Goal: Task Accomplishment & Management: Complete application form

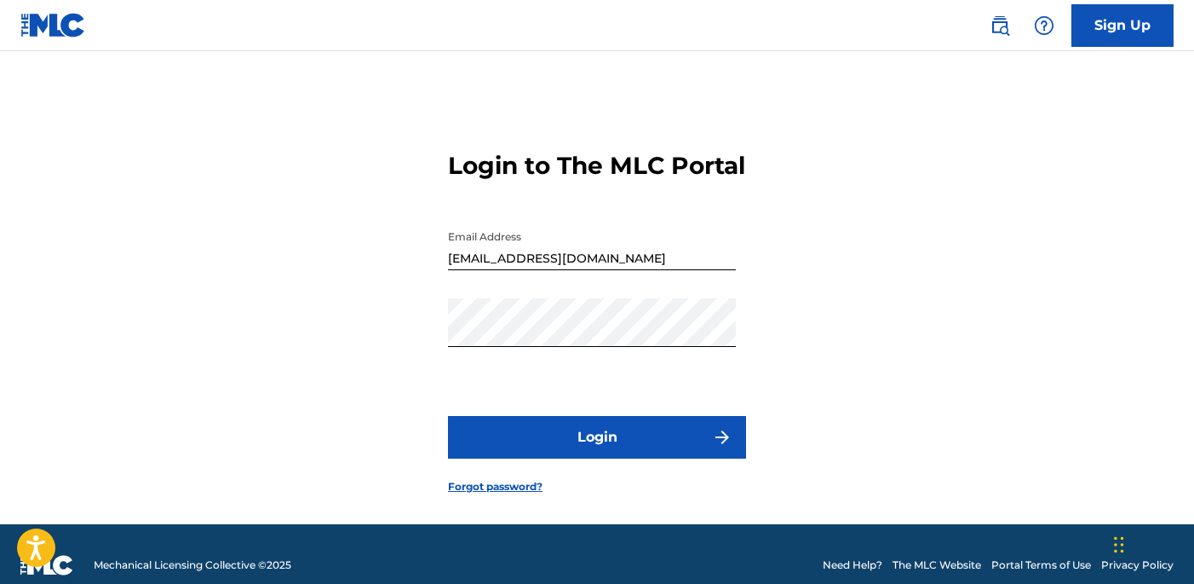
click at [673, 443] on button "Login" at bounding box center [597, 437] width 298 height 43
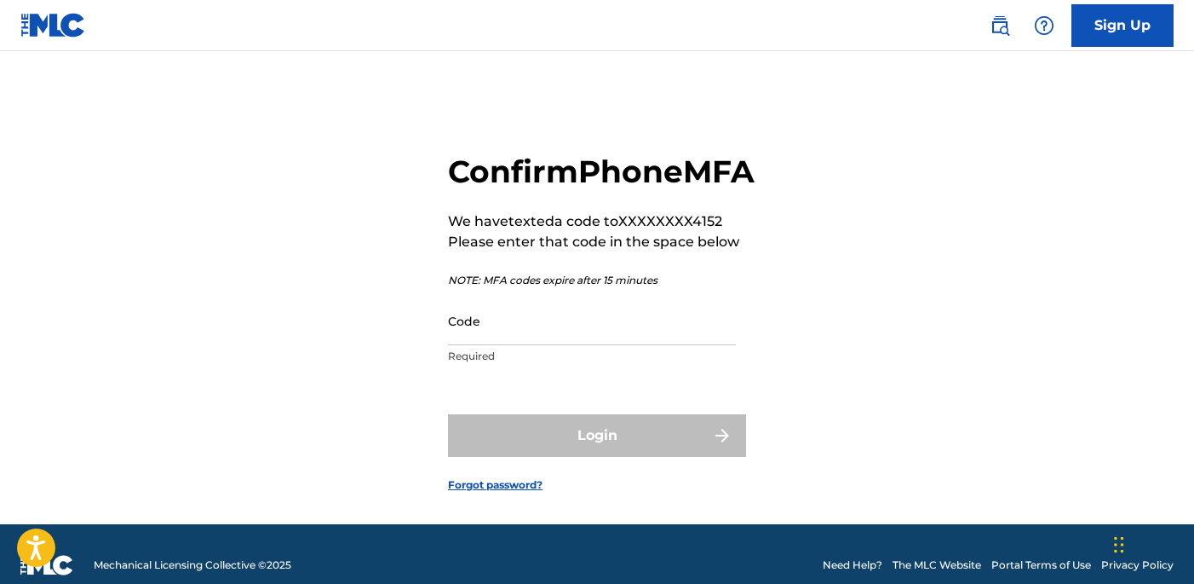
click at [565, 345] on input "Code" at bounding box center [592, 320] width 288 height 49
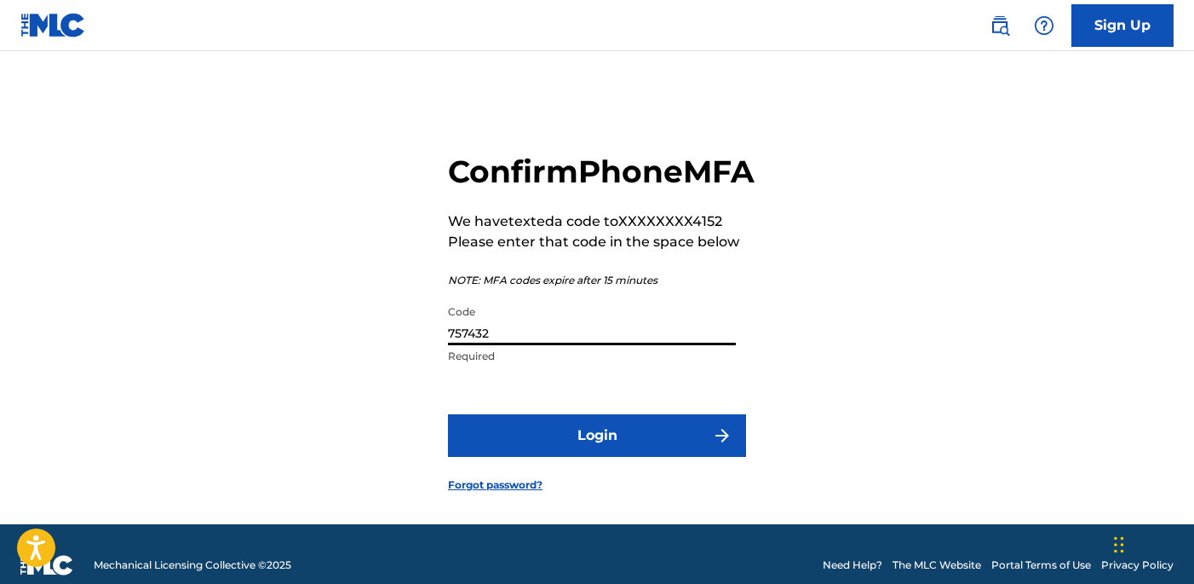
type input "757432"
click at [607, 457] on button "Login" at bounding box center [597, 435] width 298 height 43
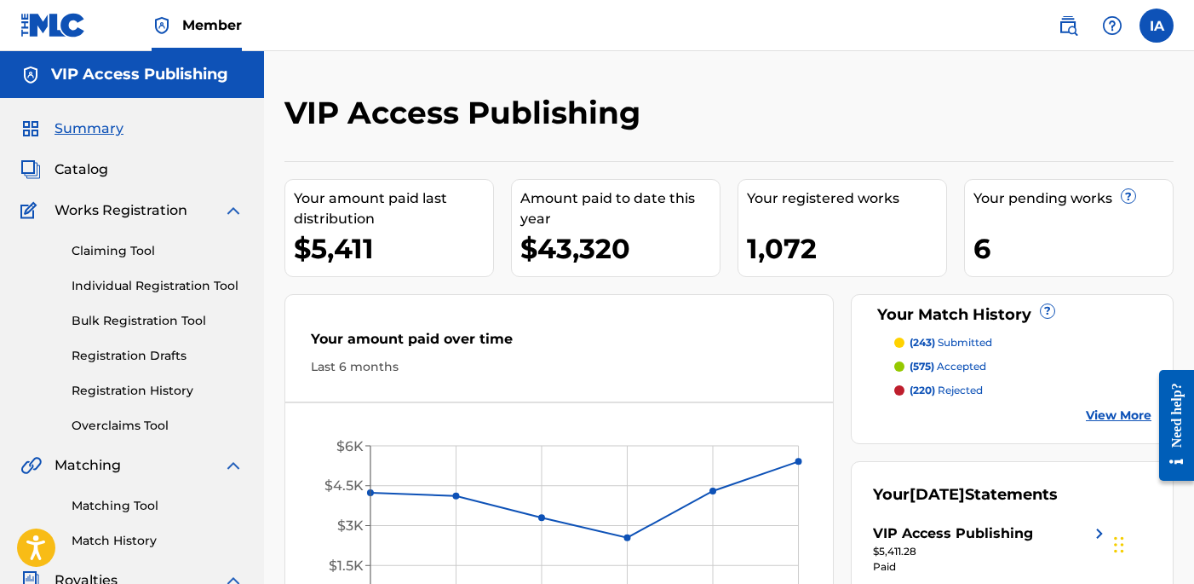
click at [159, 276] on div "Claiming Tool Individual Registration Tool Bulk Registration Tool Registration …" at bounding box center [131, 328] width 223 height 214
click at [179, 287] on link "Individual Registration Tool" at bounding box center [158, 286] width 172 height 18
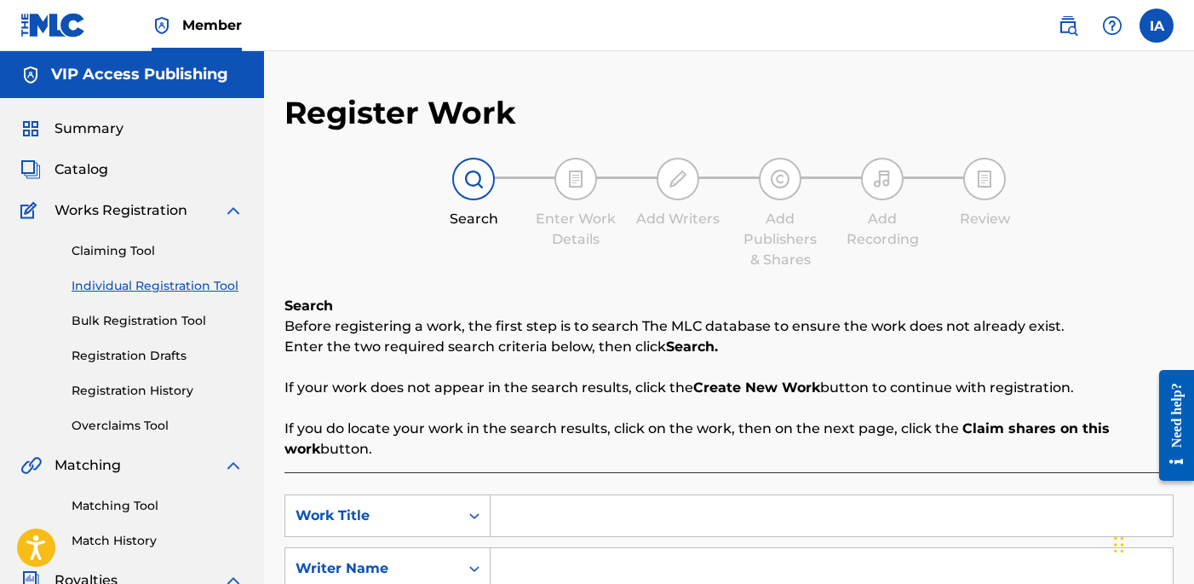
click at [547, 256] on div "Search Enter Work Details Add Writers Add Publishers & Shares Add Recording Rev…" at bounding box center [729, 214] width 889 height 112
click at [523, 248] on div "Search Enter Work Details Add Writers Add Publishers & Shares Add Recording Rev…" at bounding box center [729, 214] width 889 height 112
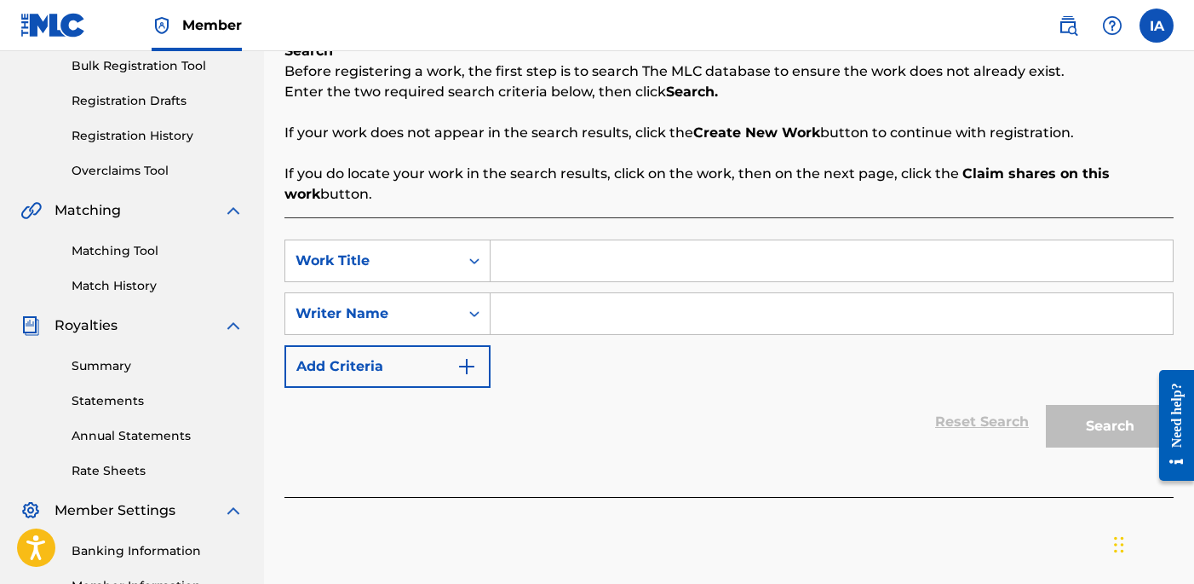
click at [682, 259] on input "Search Form" at bounding box center [832, 260] width 682 height 41
paste input "[PERSON_NAME]"
drag, startPoint x: 783, startPoint y: 269, endPoint x: 500, endPoint y: 120, distance: 319.7
click at [586, 175] on div "Search Before registering a work, the first step is to search The MLC database …" at bounding box center [729, 269] width 889 height 456
paste input "Dont Crack My Seal"
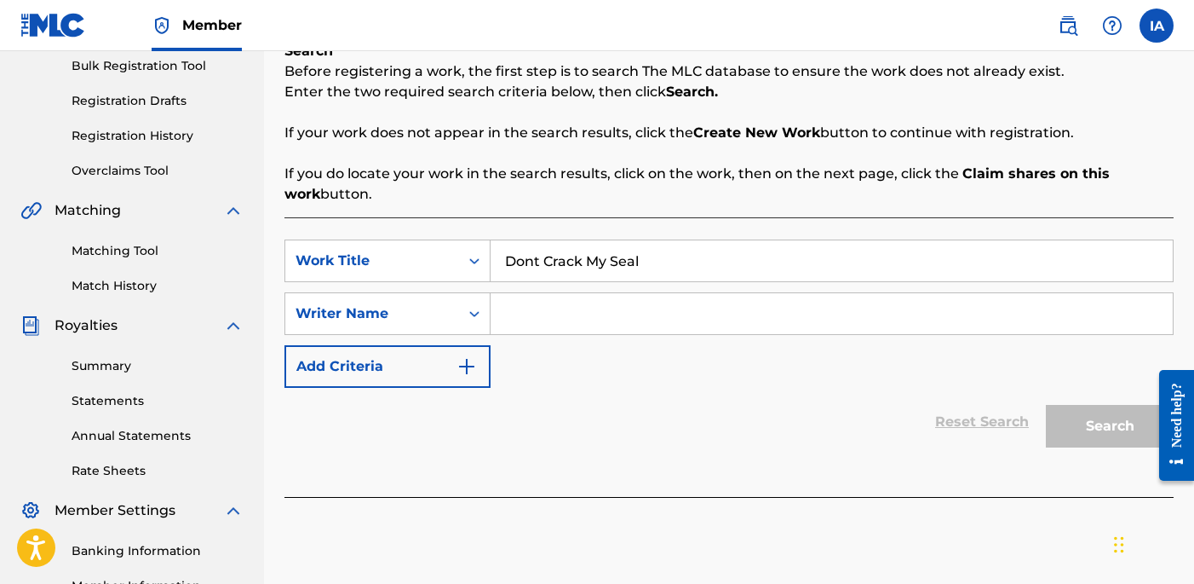
type input "Dont Crack My Seal"
click at [768, 327] on input "Search Form" at bounding box center [832, 313] width 682 height 41
click at [768, 326] on input "Search Form" at bounding box center [832, 313] width 682 height 41
paste input "[PERSON_NAME] [PERSON_NAME]"
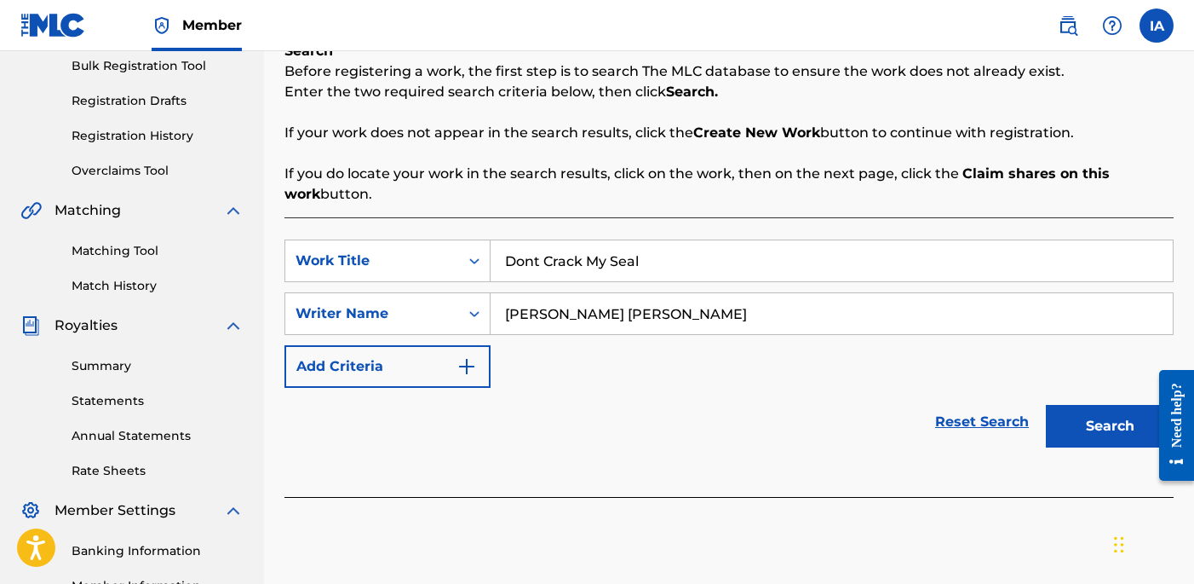
type input "[PERSON_NAME] [PERSON_NAME]"
click at [1090, 429] on button "Search" at bounding box center [1110, 426] width 128 height 43
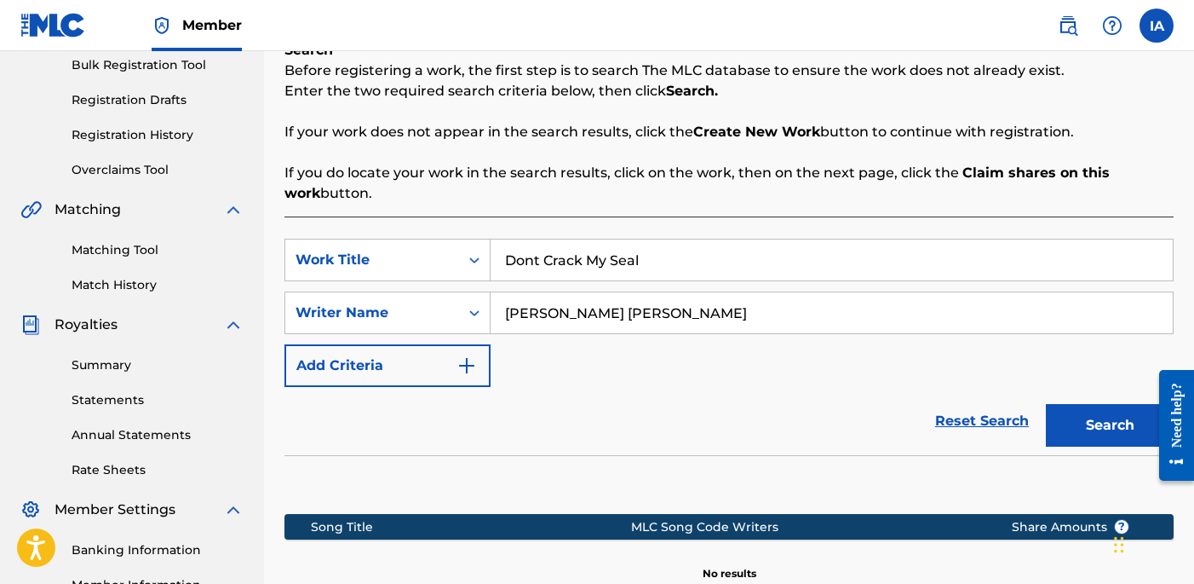
scroll to position [473, 0]
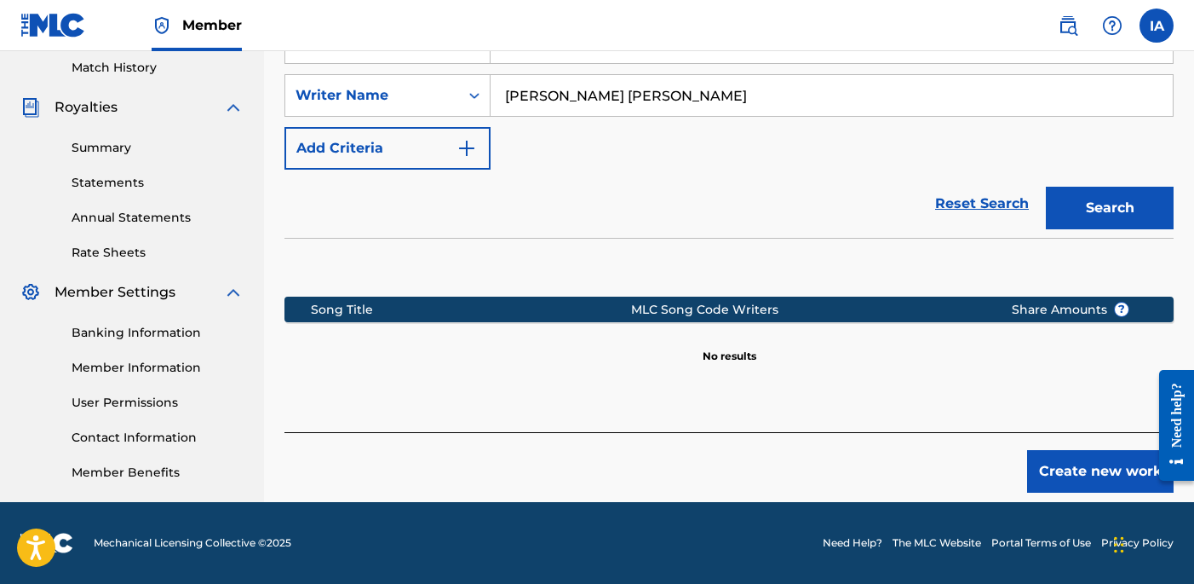
click at [1075, 475] on button "Create new work" at bounding box center [1100, 471] width 147 height 43
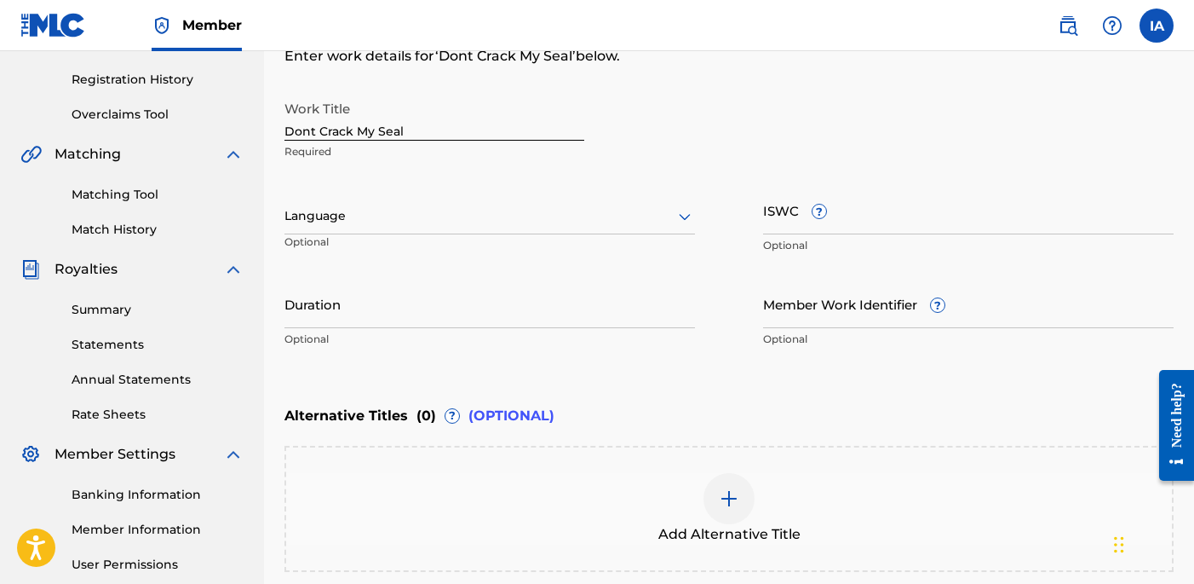
scroll to position [290, 0]
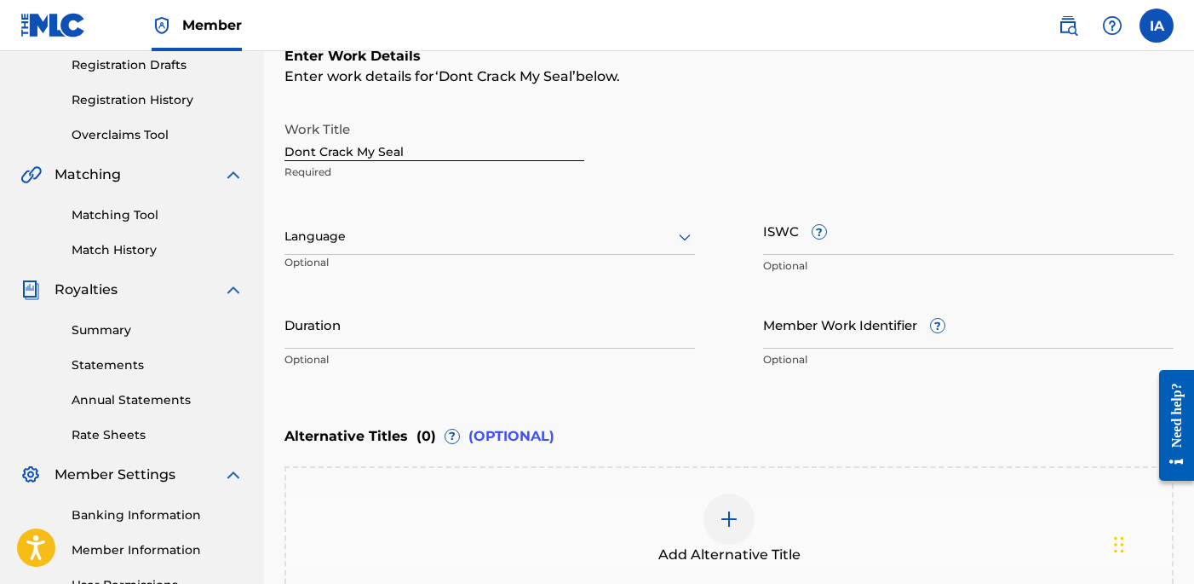
click at [471, 243] on div at bounding box center [490, 236] width 411 height 21
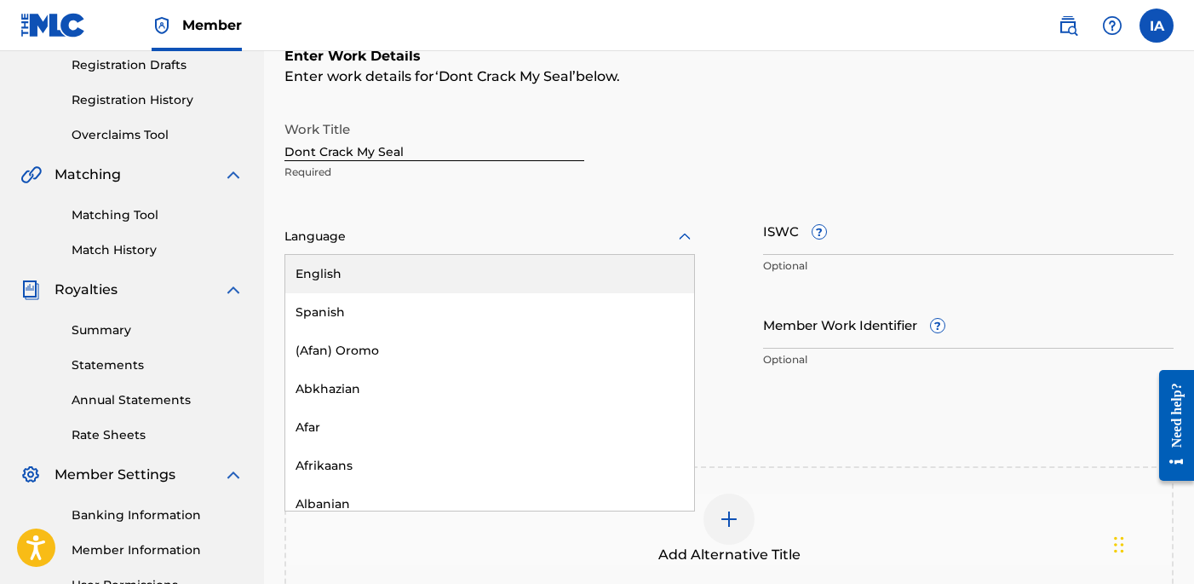
click at [484, 272] on div "English" at bounding box center [489, 274] width 409 height 38
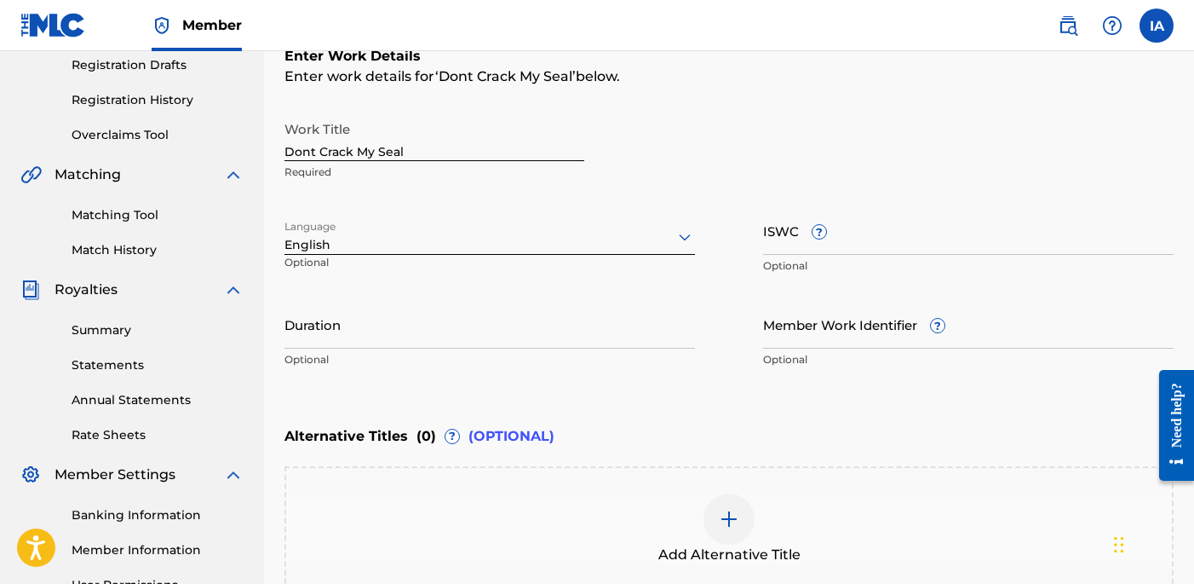
click at [508, 317] on input "Duration" at bounding box center [490, 324] width 411 height 49
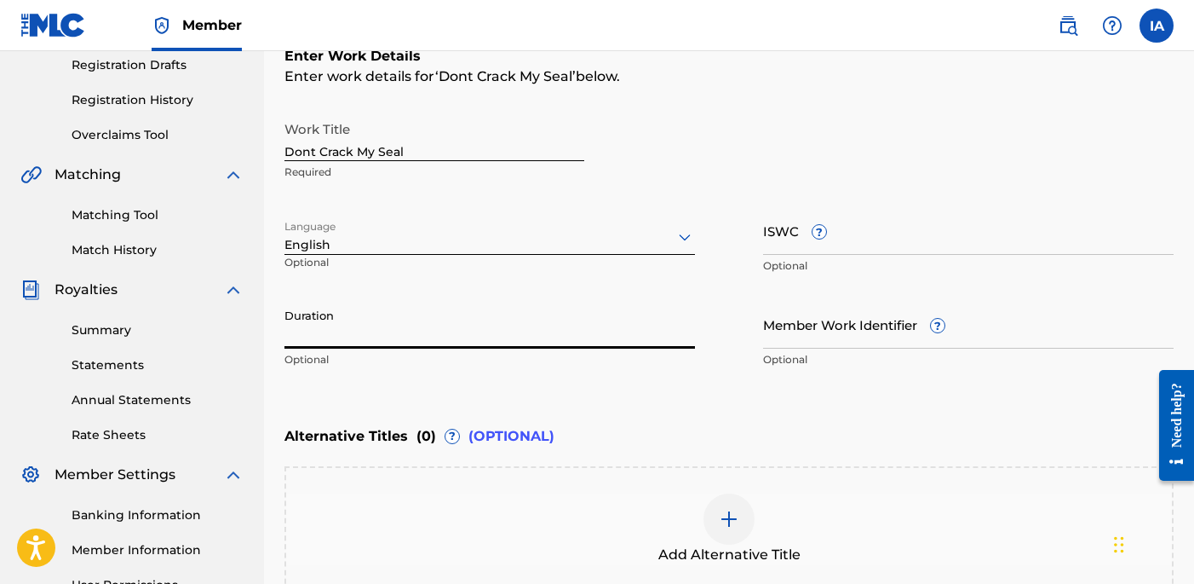
click at [348, 331] on input "Duration" at bounding box center [490, 324] width 411 height 49
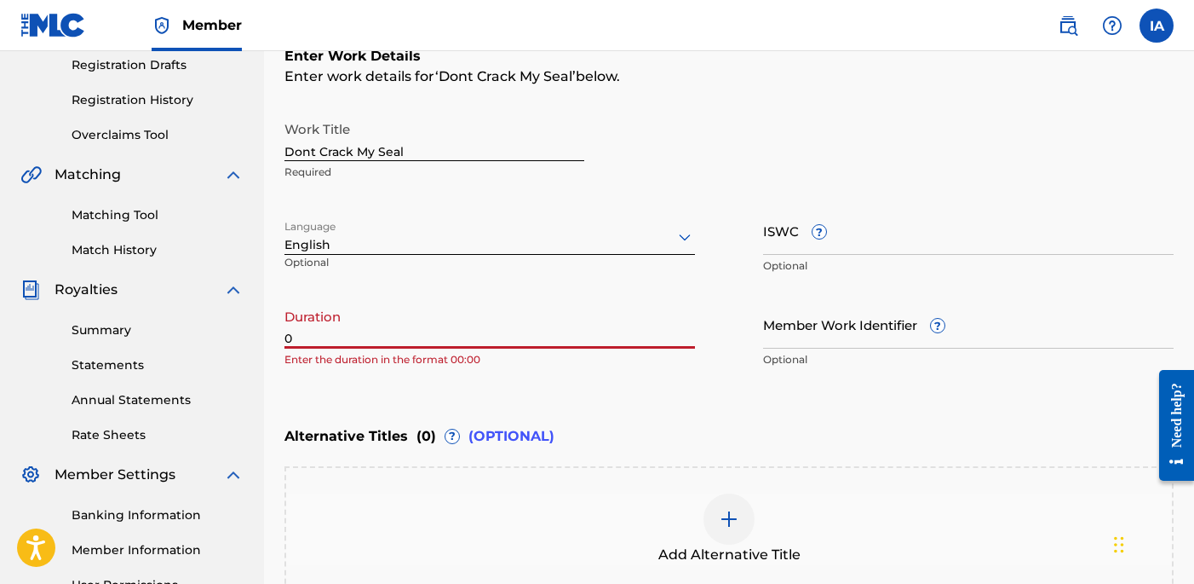
paste input "1:55"
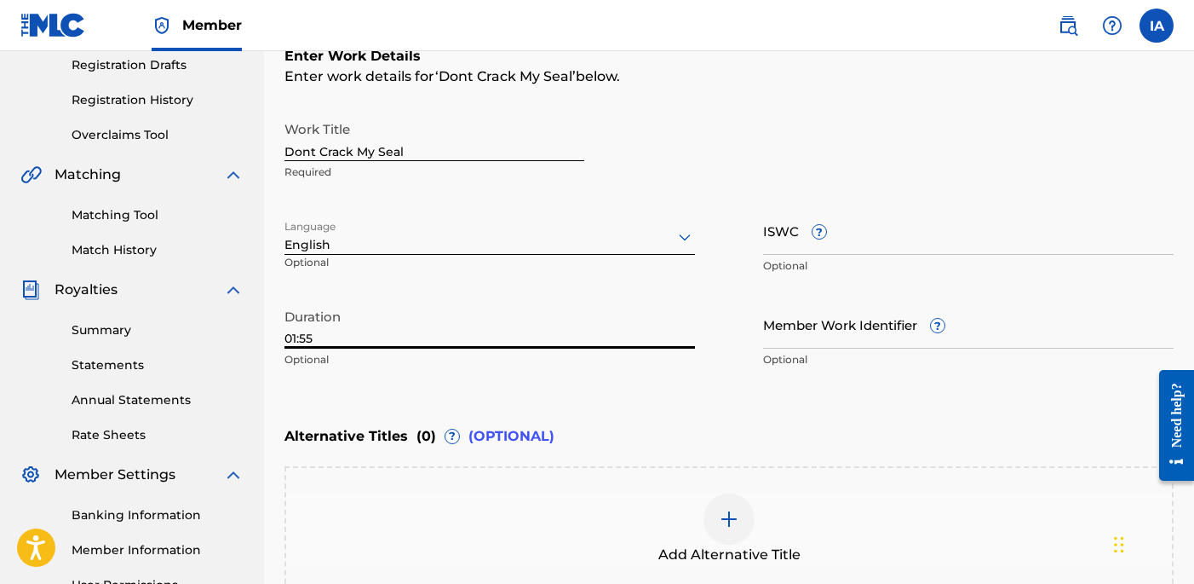
type input "01:55"
click at [545, 153] on input "Dont Crack My Seal" at bounding box center [435, 136] width 300 height 49
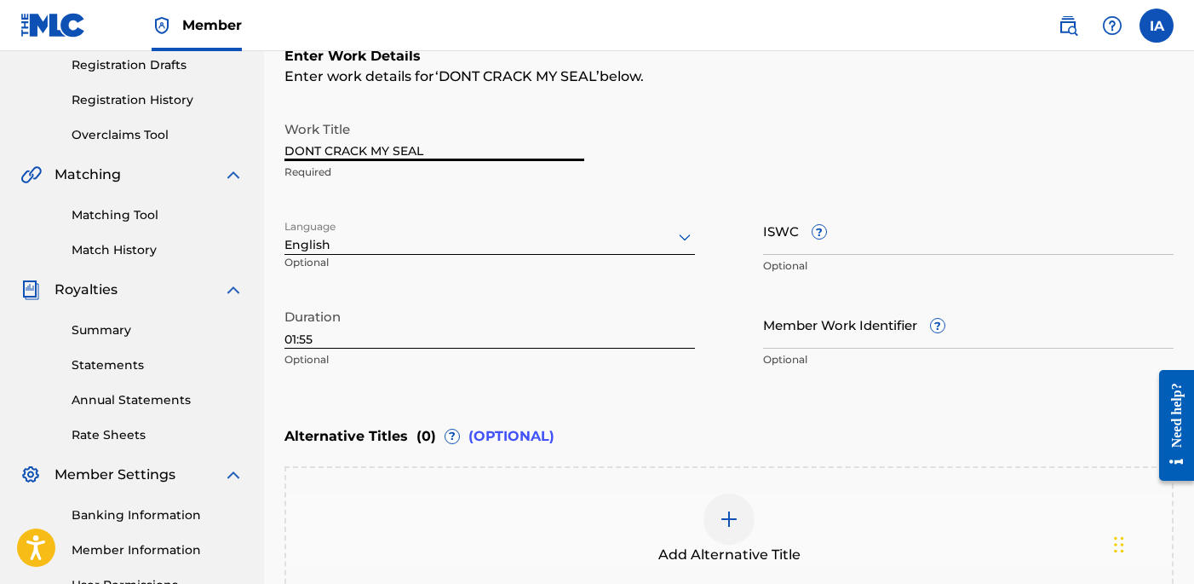
type input "DONT CRACK MY SEAL"
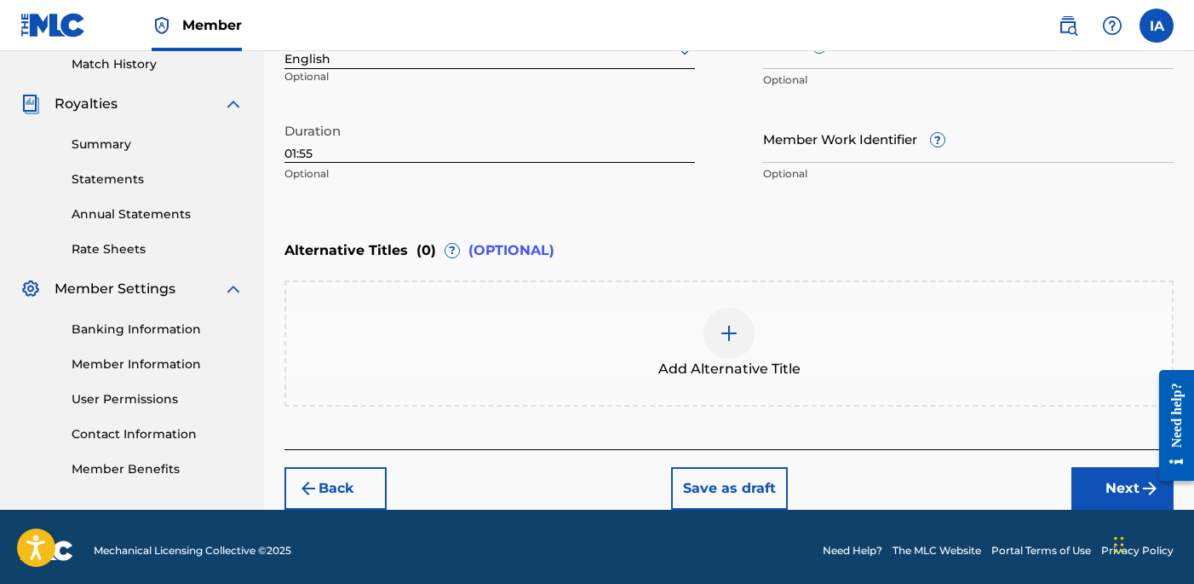
scroll to position [483, 0]
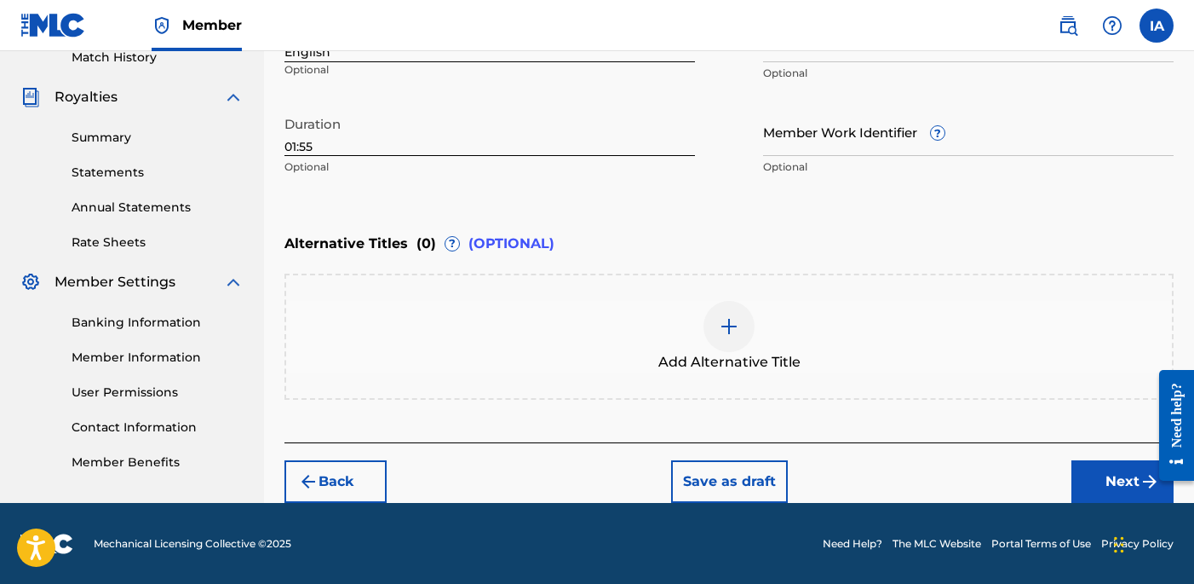
click at [1056, 454] on div "Back Save as draft Next" at bounding box center [729, 472] width 889 height 60
click at [1119, 473] on button "Next" at bounding box center [1123, 481] width 102 height 43
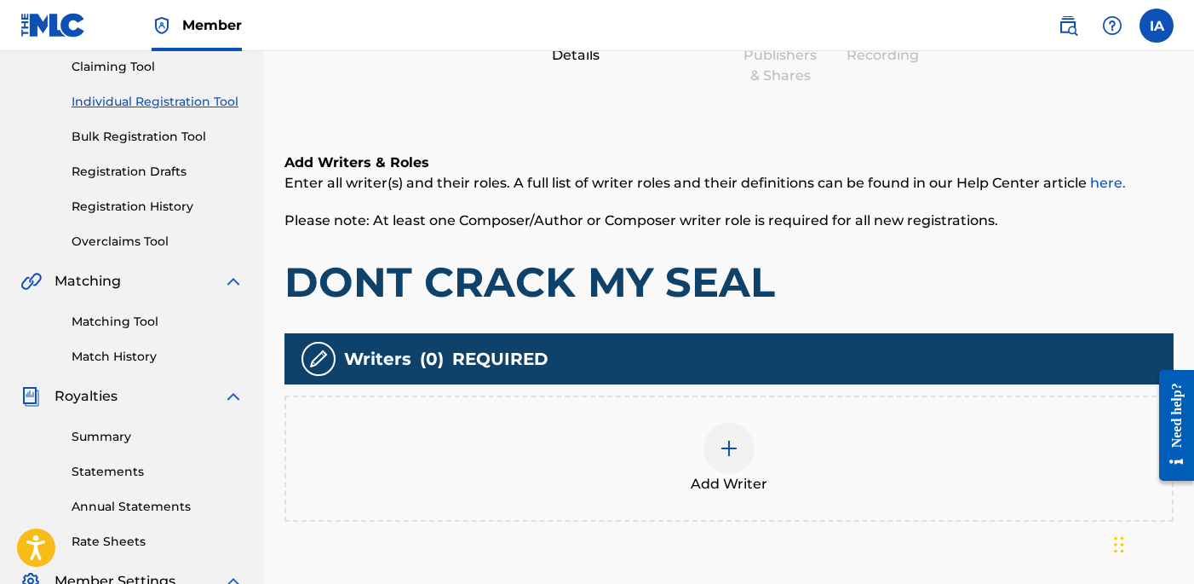
scroll to position [193, 0]
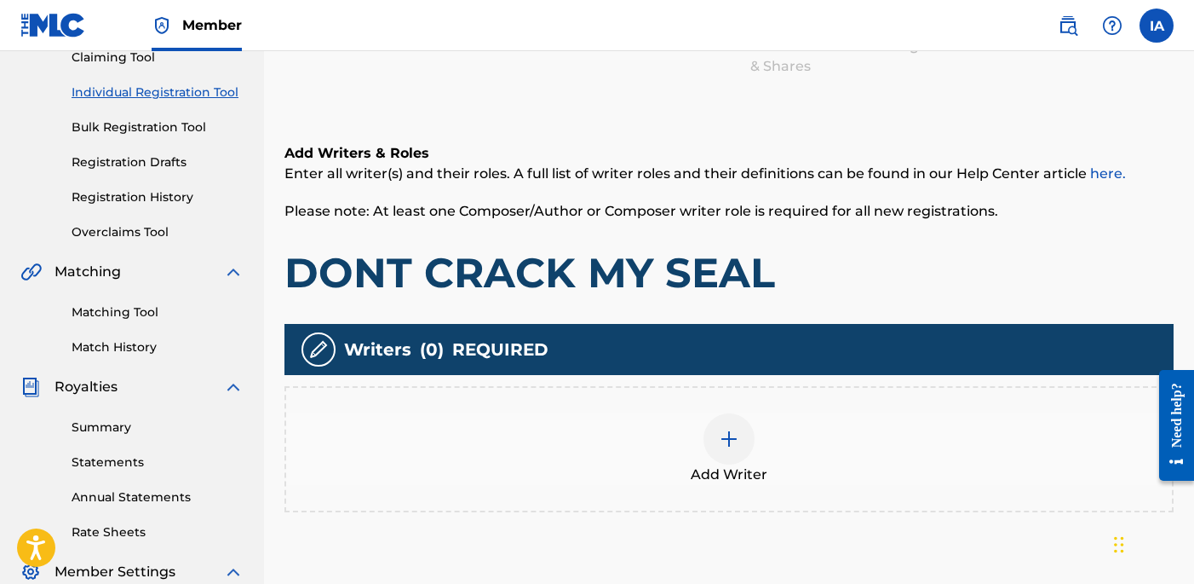
click at [774, 425] on div "Add Writer" at bounding box center [729, 449] width 886 height 72
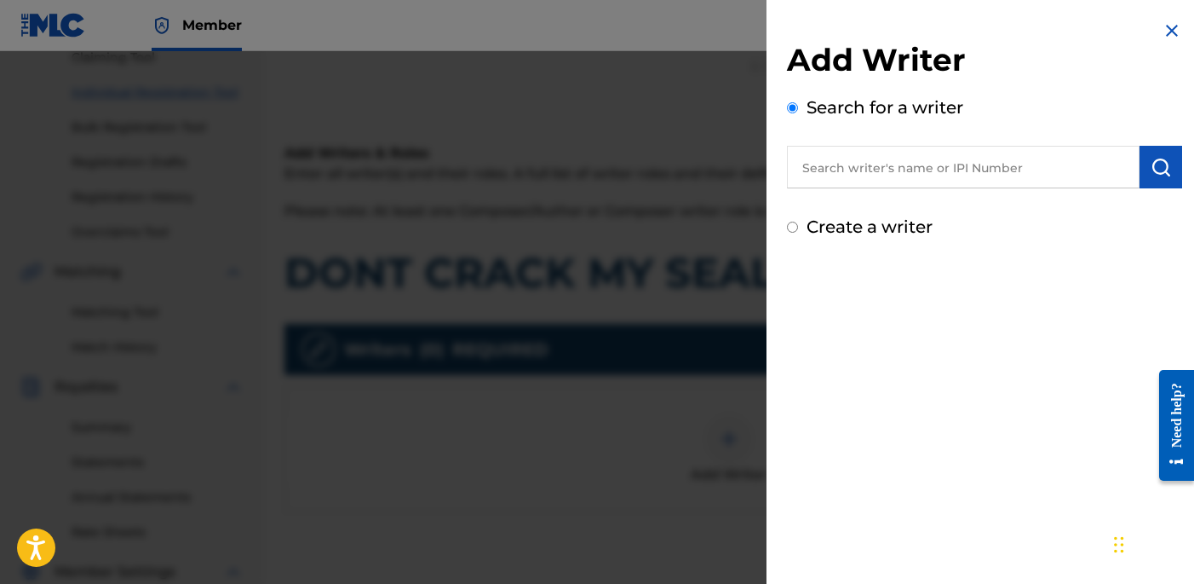
click at [895, 165] on input "text" at bounding box center [963, 167] width 353 height 43
paste input "[PERSON_NAME] [PERSON_NAME]"
type input "[PERSON_NAME] [PERSON_NAME]"
click at [1154, 159] on img "submit" at bounding box center [1161, 167] width 20 height 20
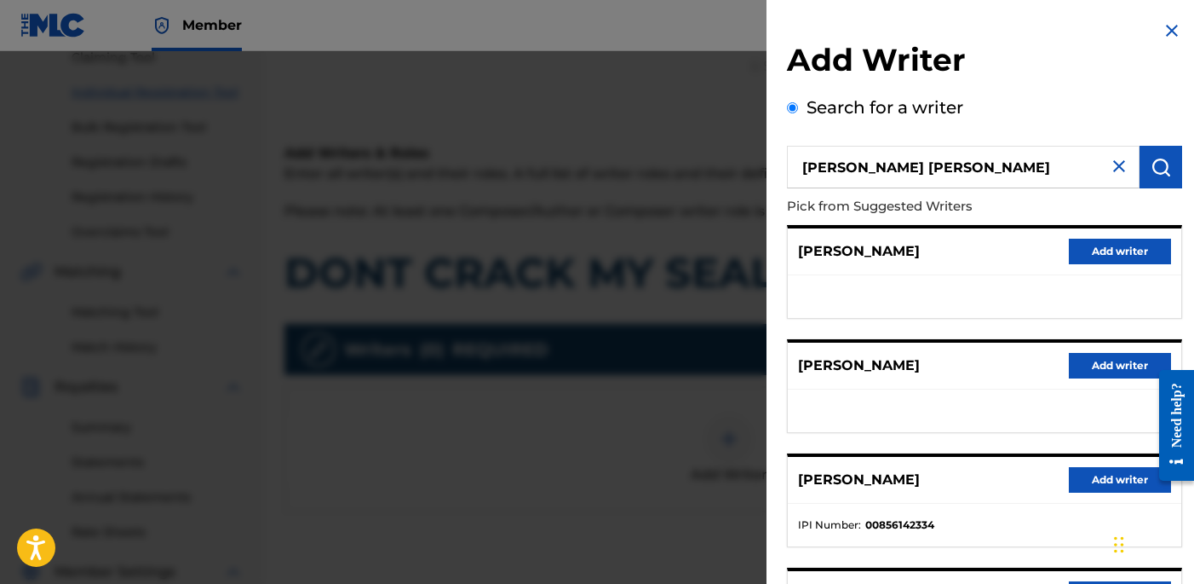
scroll to position [289, 0]
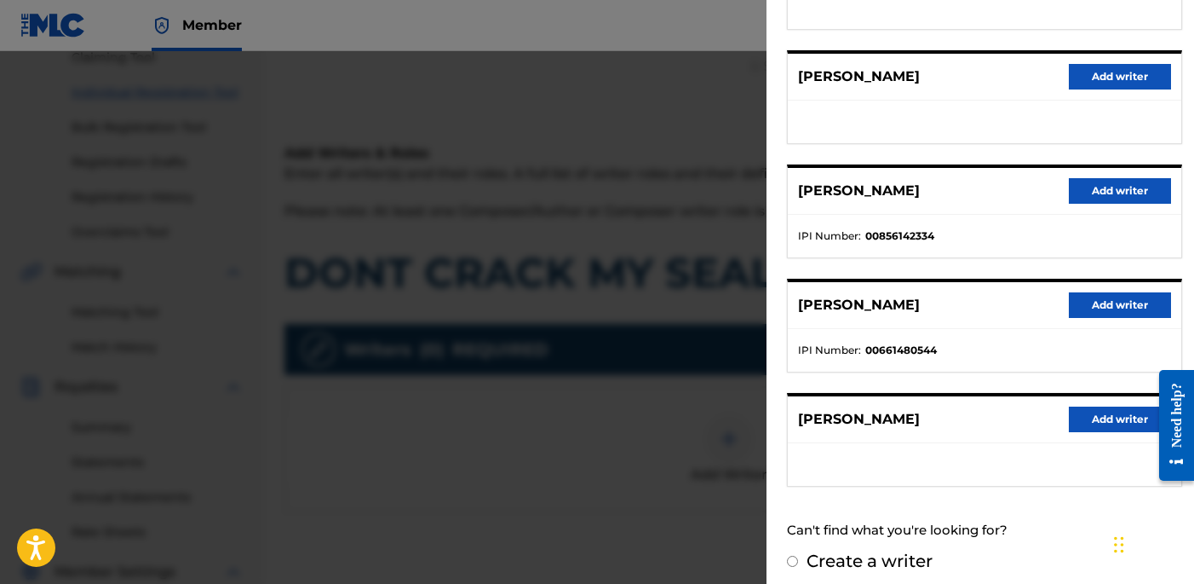
click at [1119, 186] on button "Add writer" at bounding box center [1120, 191] width 102 height 26
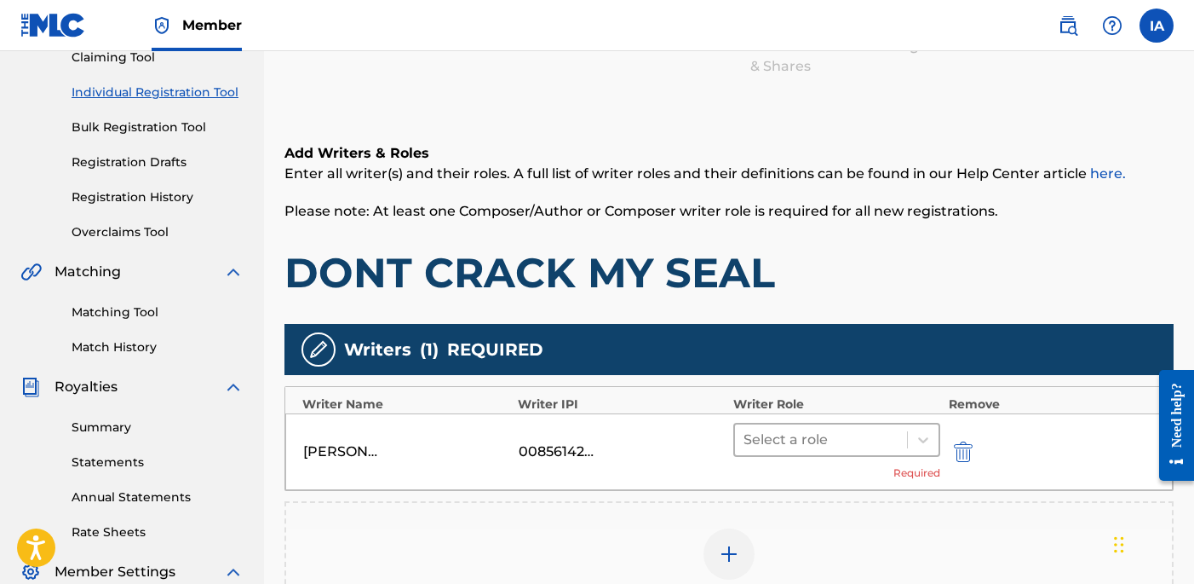
click at [854, 446] on div at bounding box center [821, 440] width 155 height 24
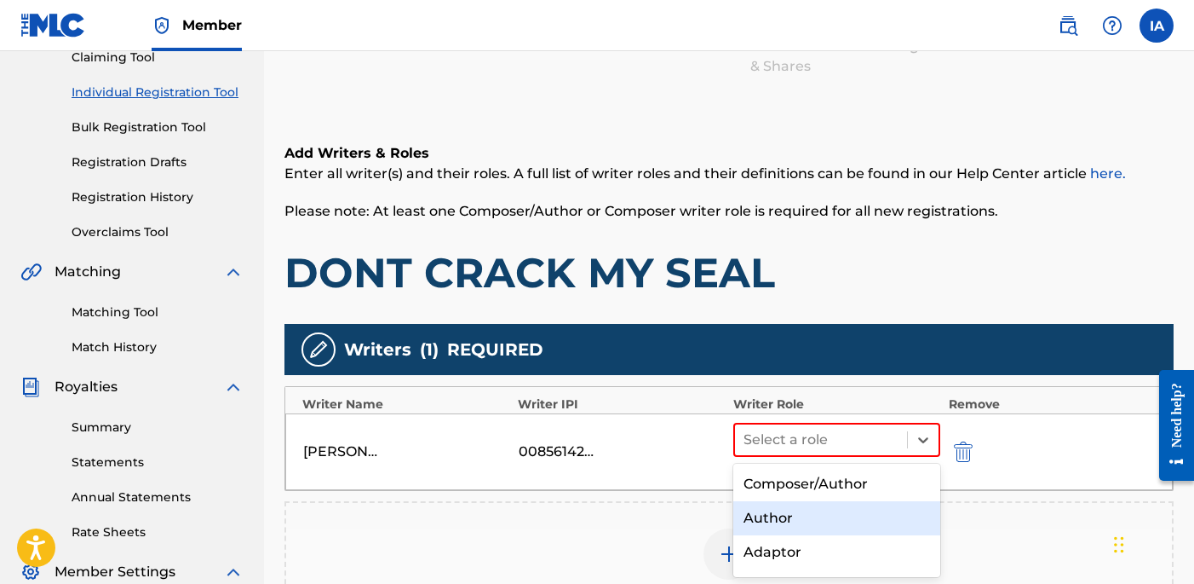
click at [811, 515] on div "Author" at bounding box center [836, 518] width 207 height 34
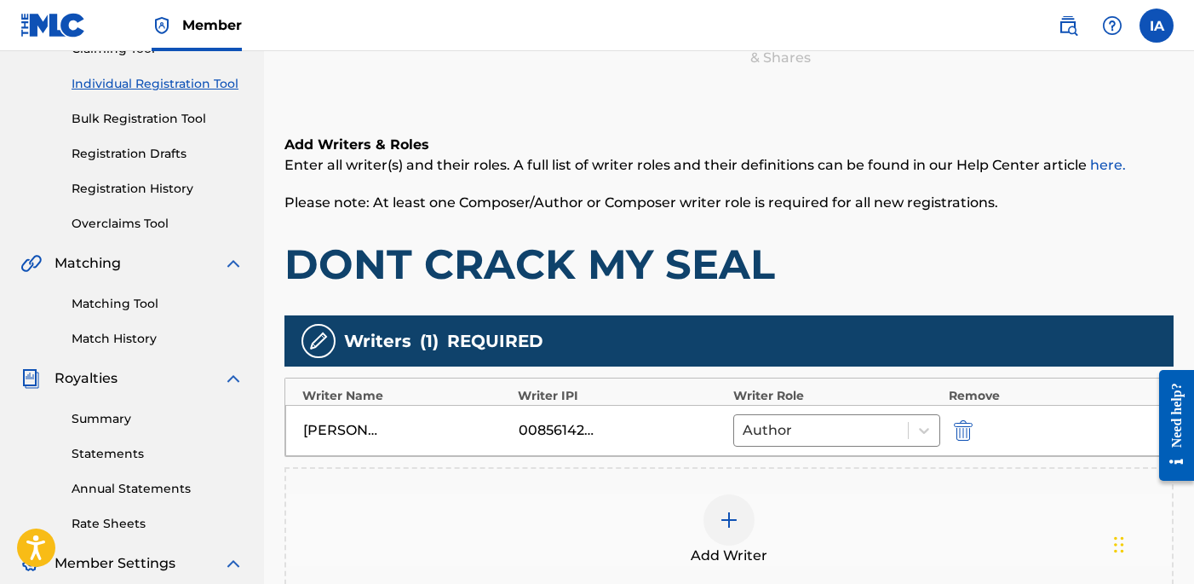
scroll to position [376, 0]
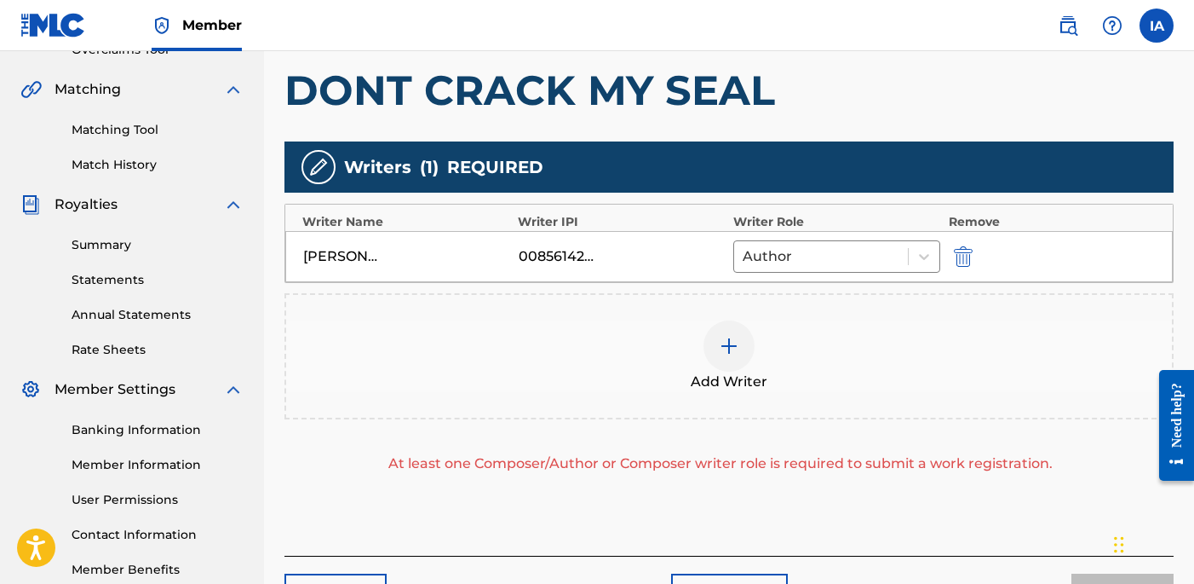
click at [756, 355] on div "Add Writer" at bounding box center [729, 356] width 886 height 72
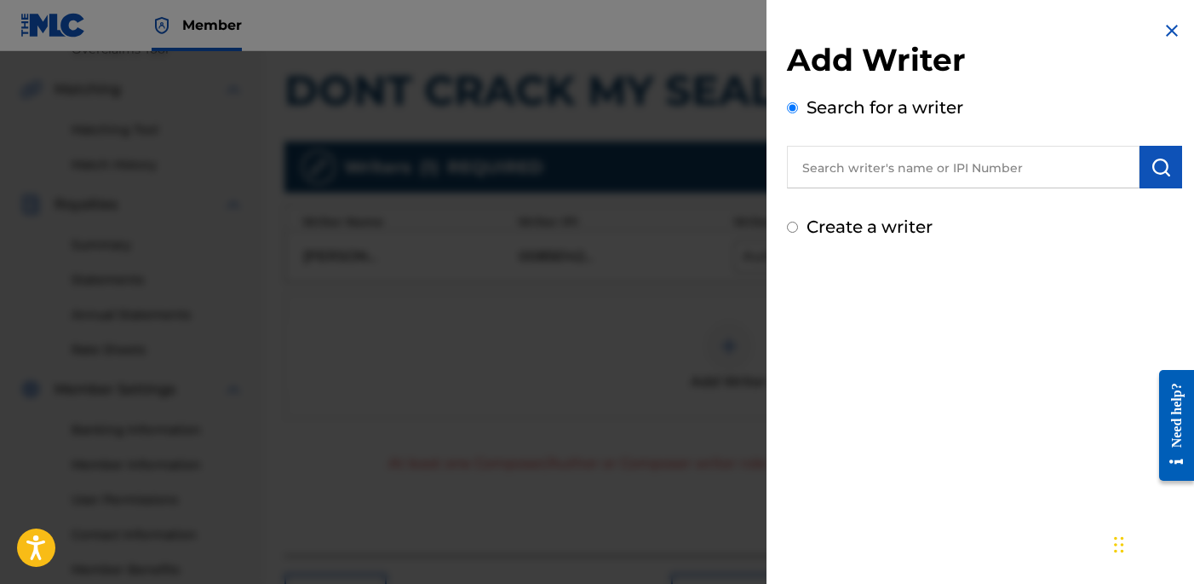
click at [909, 230] on label "Create a writer" at bounding box center [870, 226] width 126 height 20
radio input "true"
click at [798, 230] on input "Create a writer" at bounding box center [792, 226] width 11 height 11
radio input "false"
radio input "true"
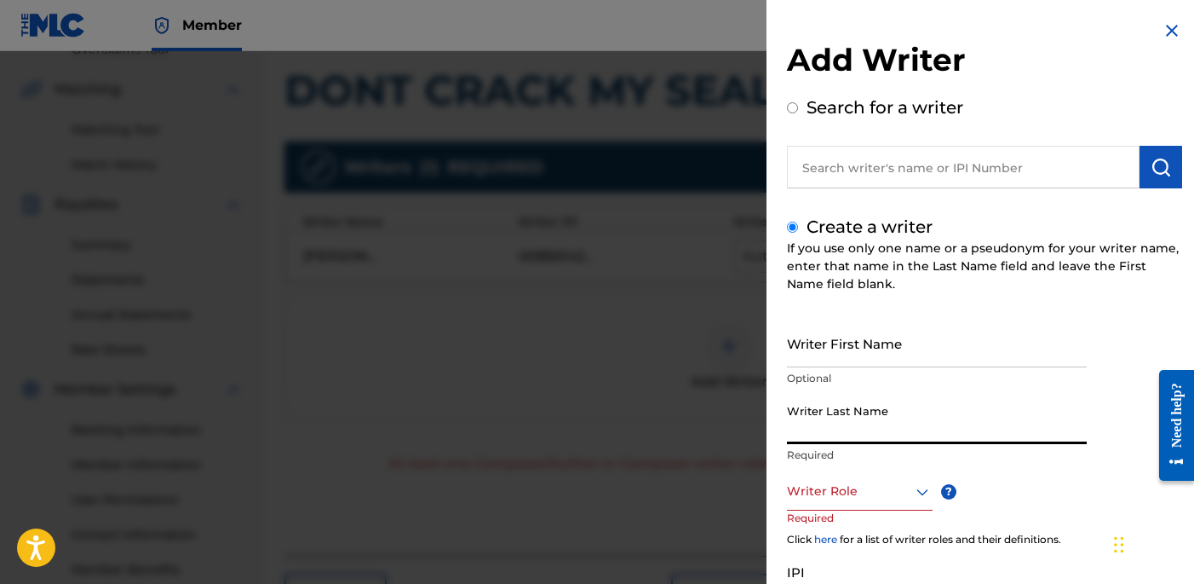
click at [957, 436] on input "Writer Last Name" at bounding box center [937, 419] width 300 height 49
paste input "UNKNOWN WRITER"
click at [893, 438] on input "UNKNOWN WRITER" at bounding box center [937, 419] width 300 height 49
type input "UNKNOWN"
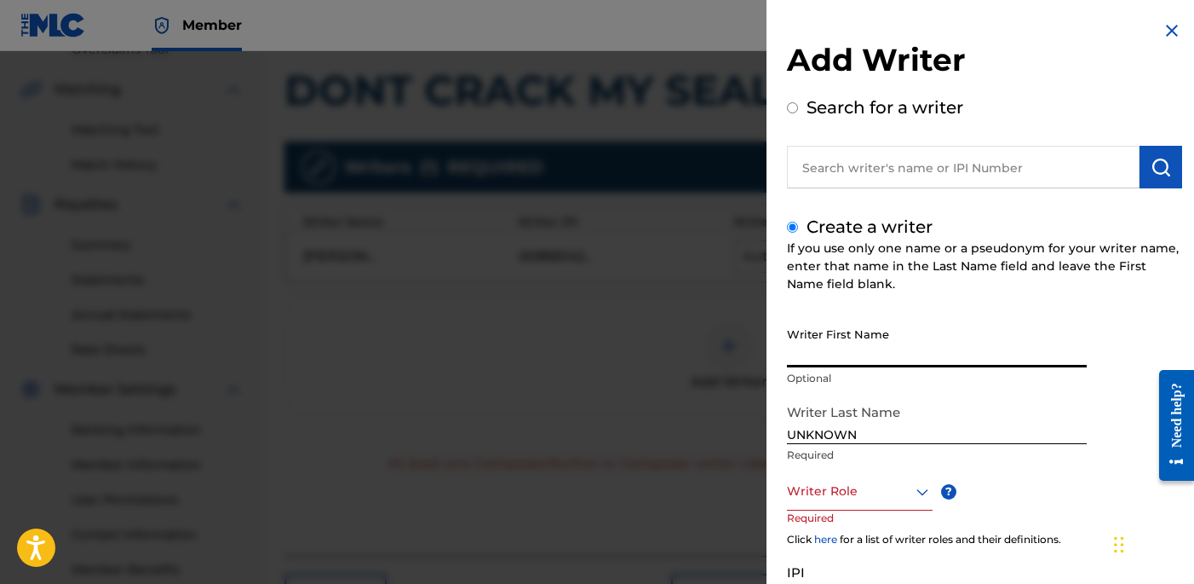
click at [879, 345] on input "Writer First Name" at bounding box center [937, 343] width 300 height 49
paste input "WRITER"
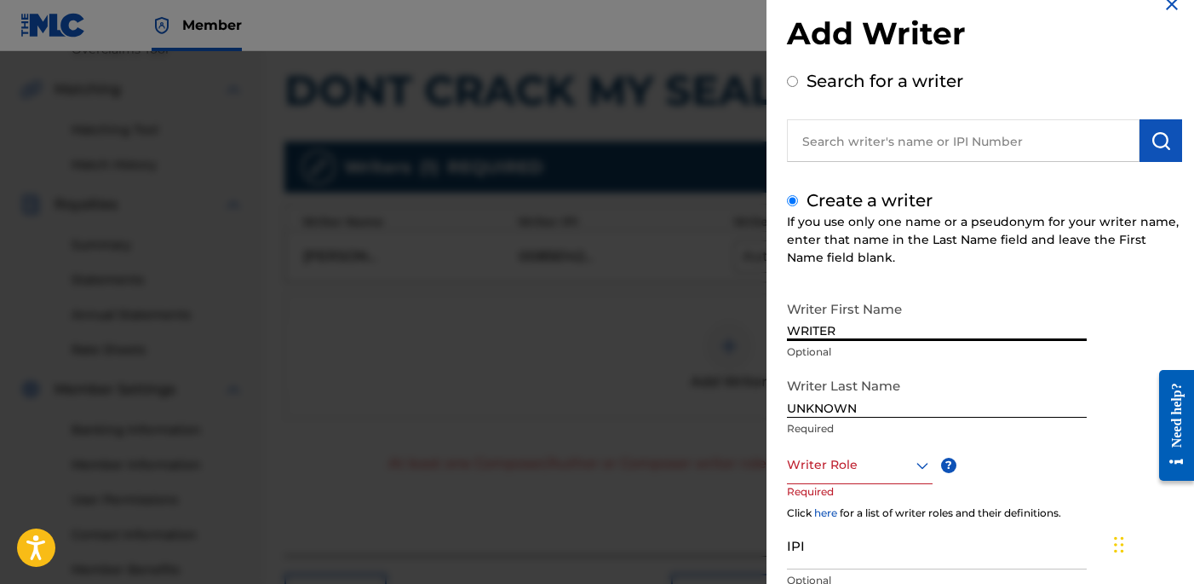
scroll to position [50, 0]
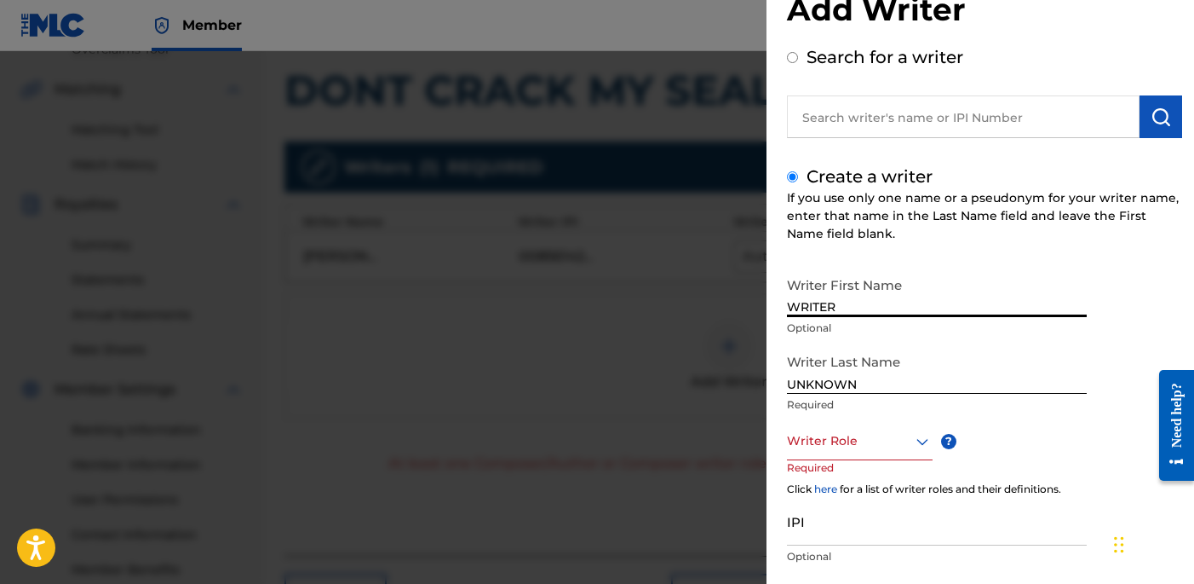
type input "WRITER"
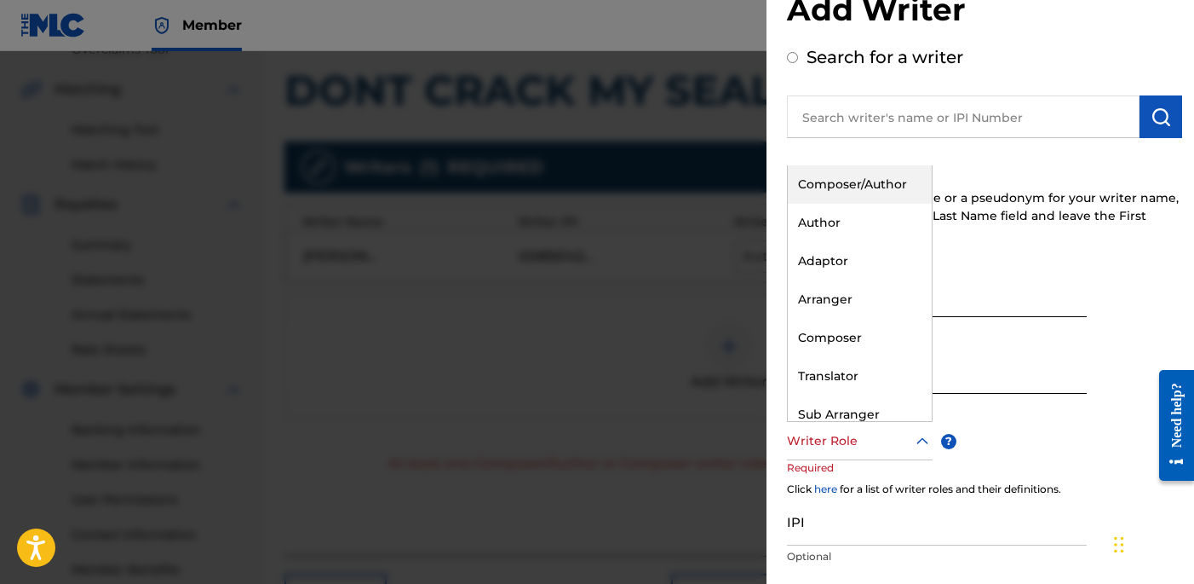
click at [888, 430] on div at bounding box center [860, 440] width 146 height 21
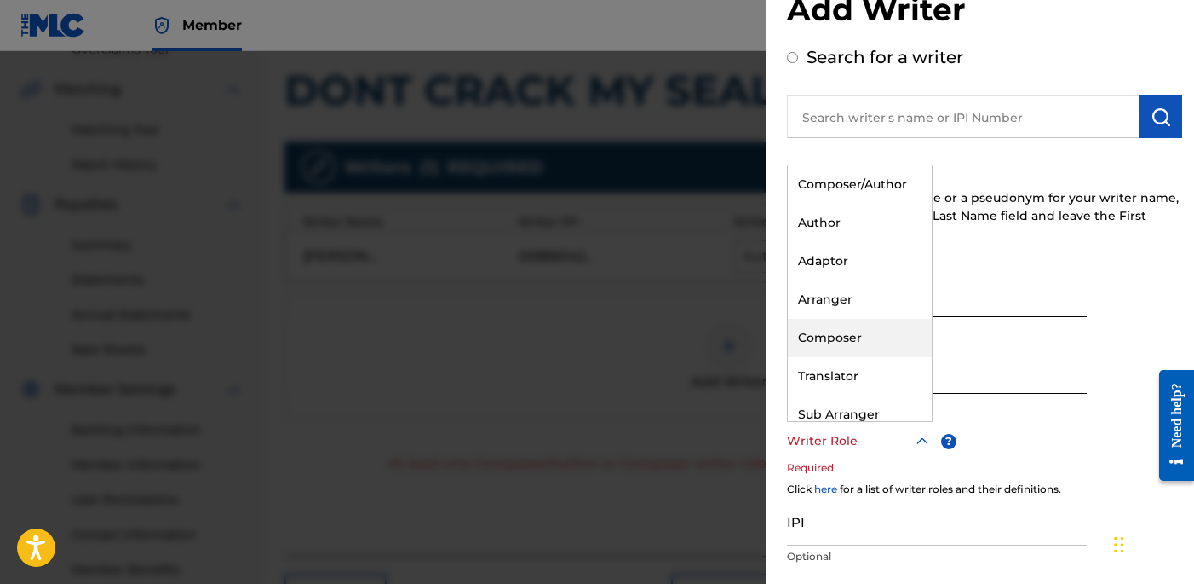
click at [891, 331] on div "Composer" at bounding box center [860, 338] width 144 height 38
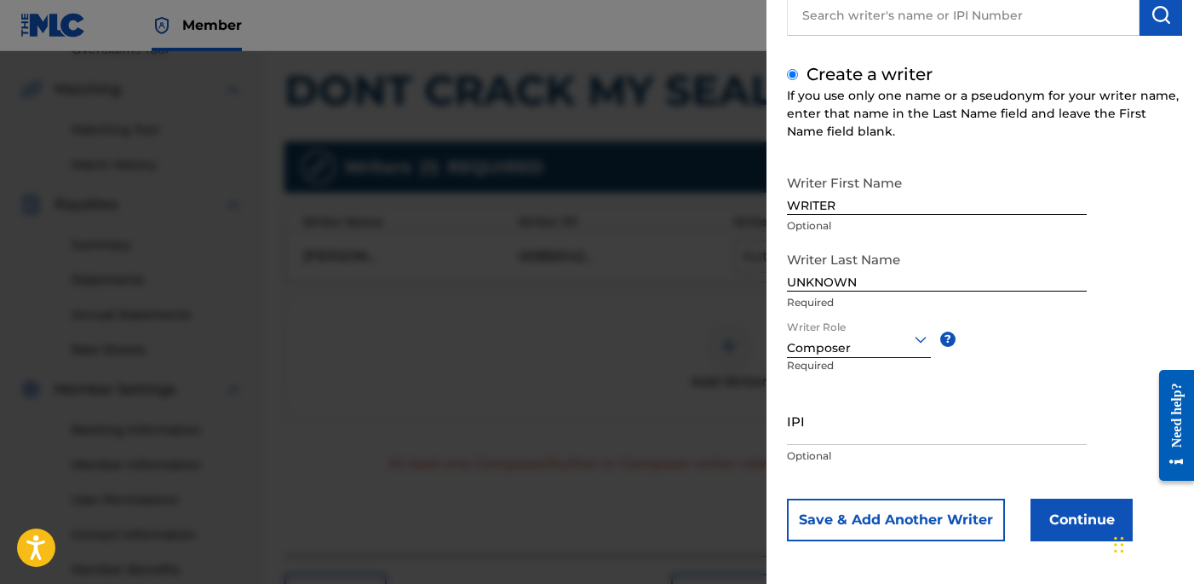
scroll to position [156, 0]
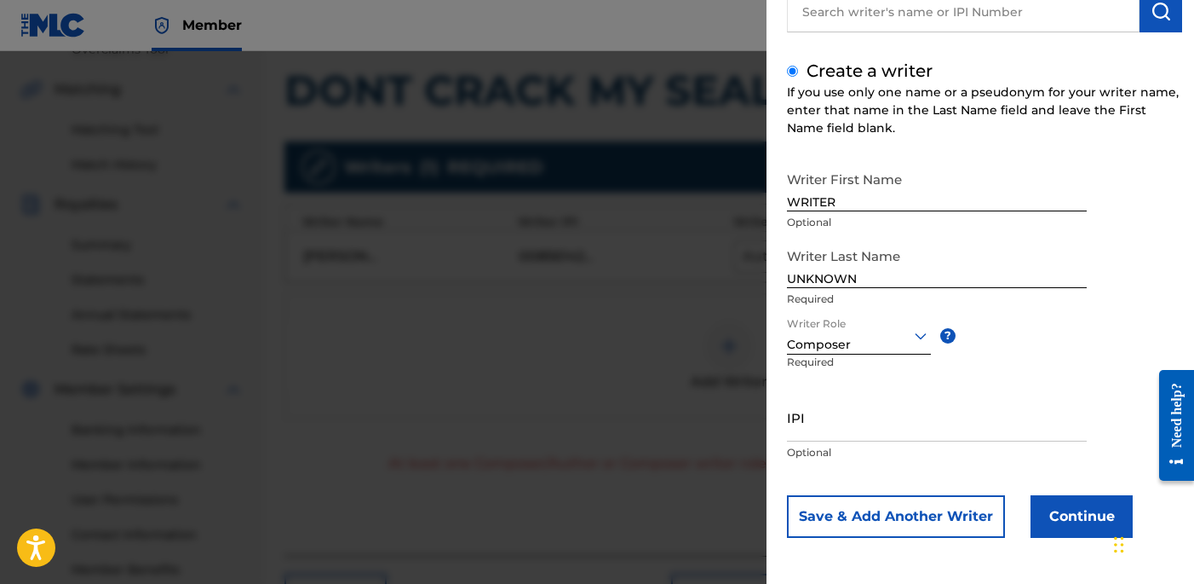
click at [1036, 514] on button "Continue" at bounding box center [1082, 516] width 102 height 43
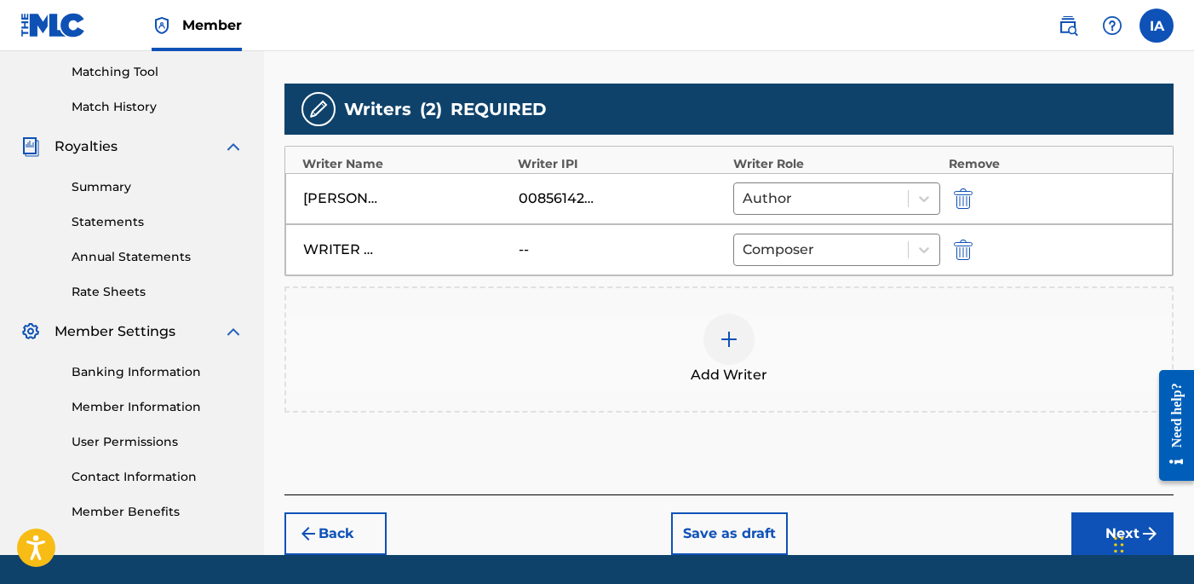
scroll to position [486, 0]
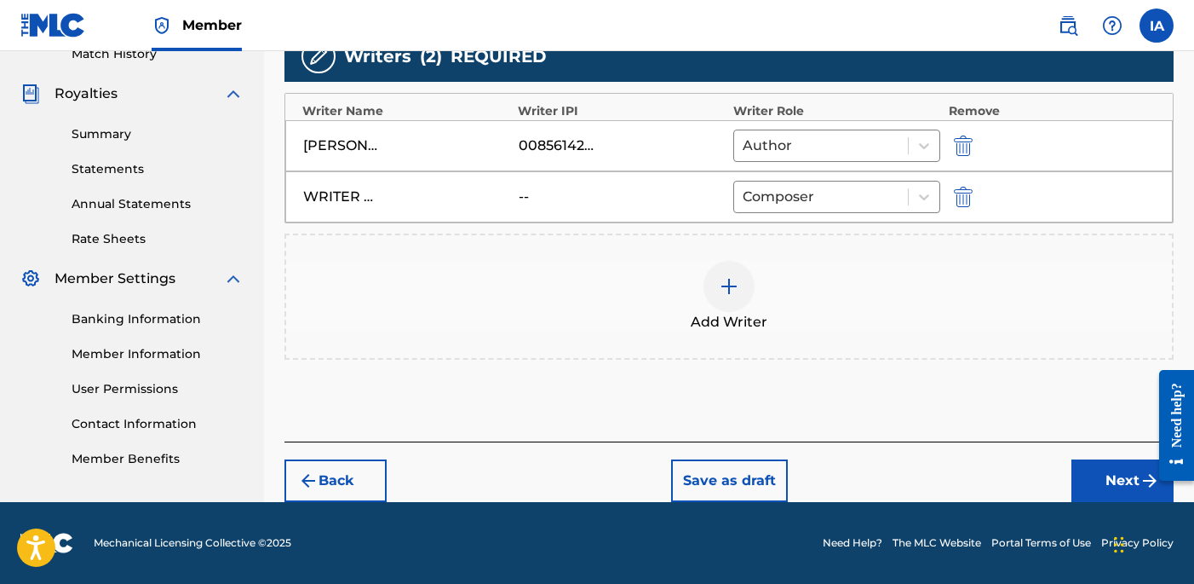
click at [1083, 472] on button "Next" at bounding box center [1123, 480] width 102 height 43
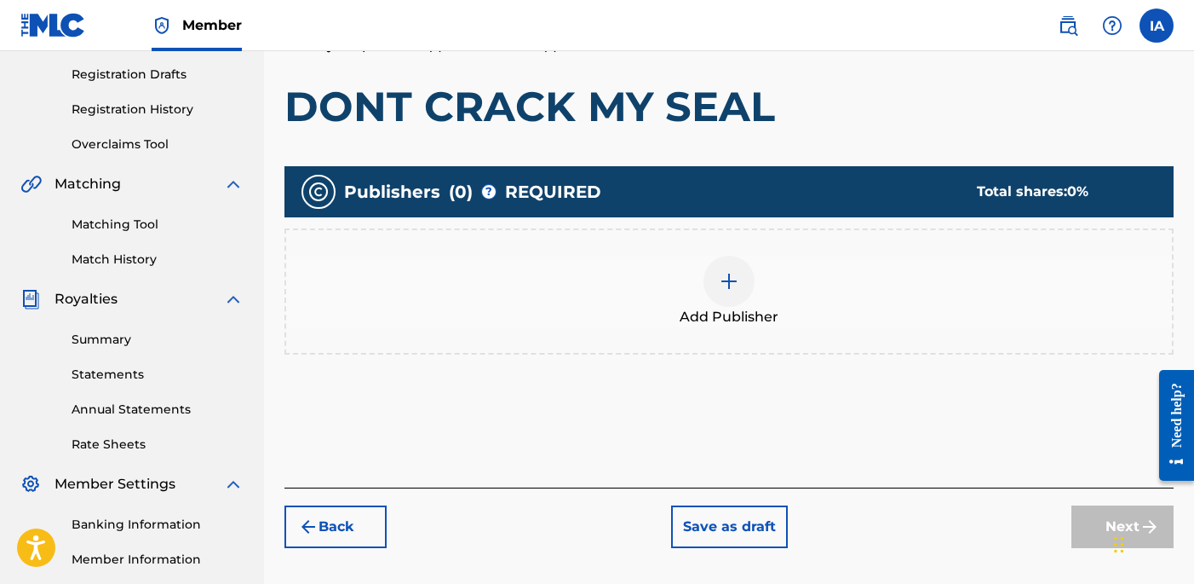
scroll to position [348, 0]
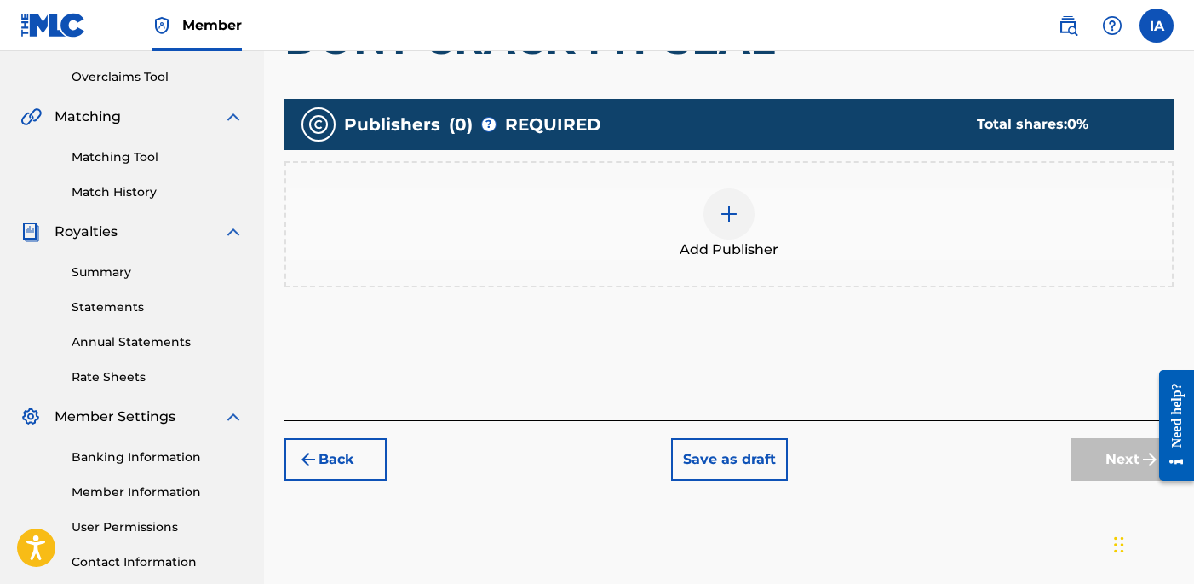
click at [777, 227] on div "Add Publisher" at bounding box center [729, 224] width 886 height 72
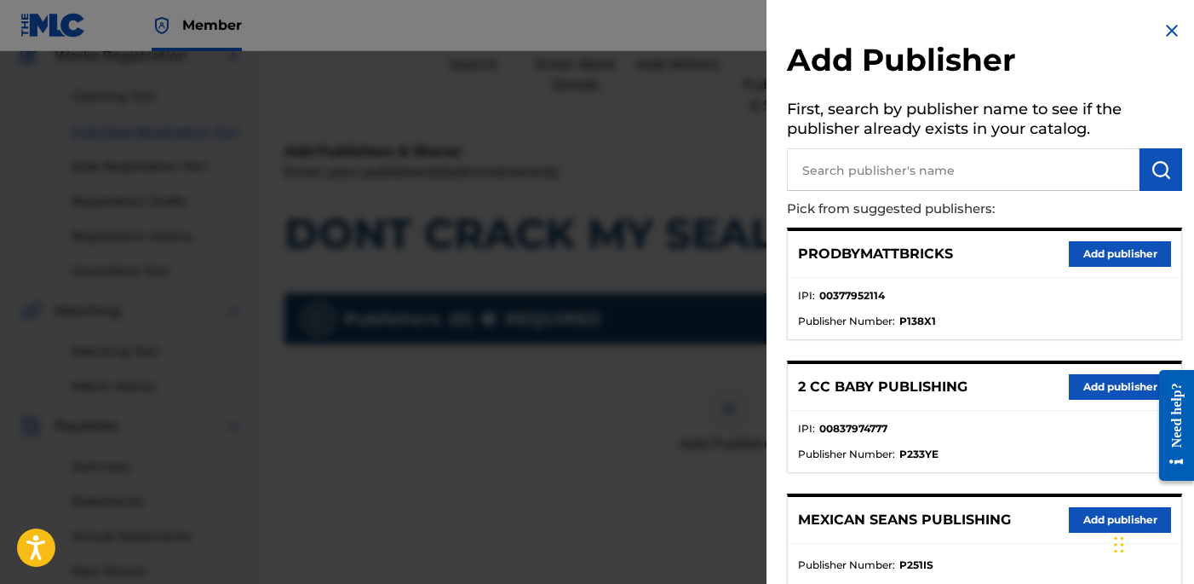
scroll to position [2, 0]
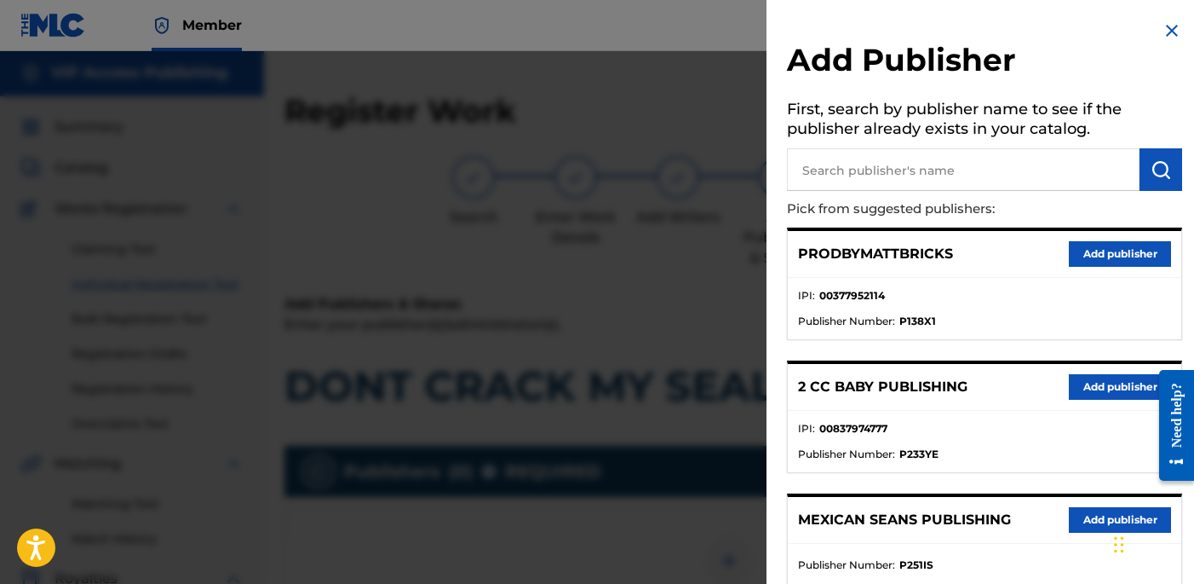
click at [969, 167] on input "text" at bounding box center [963, 169] width 353 height 43
paste input "OTR RECORDS PUBLISHING CATALOG"
type input "OTR RECORDS PUBLISHING CATALOG"
click at [1154, 161] on img "submit" at bounding box center [1161, 169] width 20 height 20
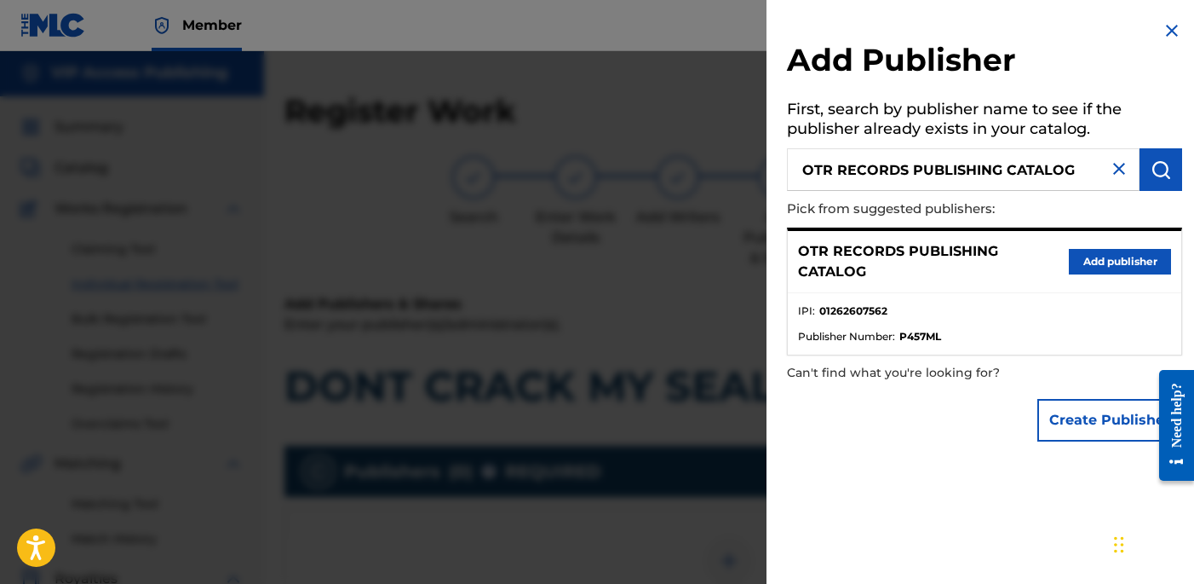
click at [1093, 262] on button "Add publisher" at bounding box center [1120, 262] width 102 height 26
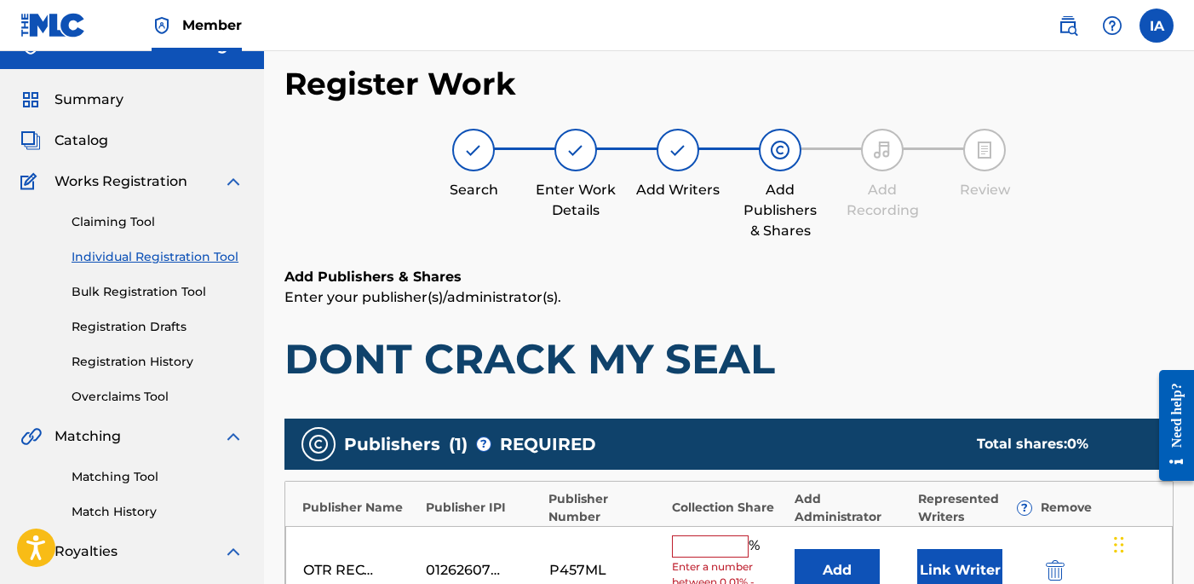
scroll to position [63, 0]
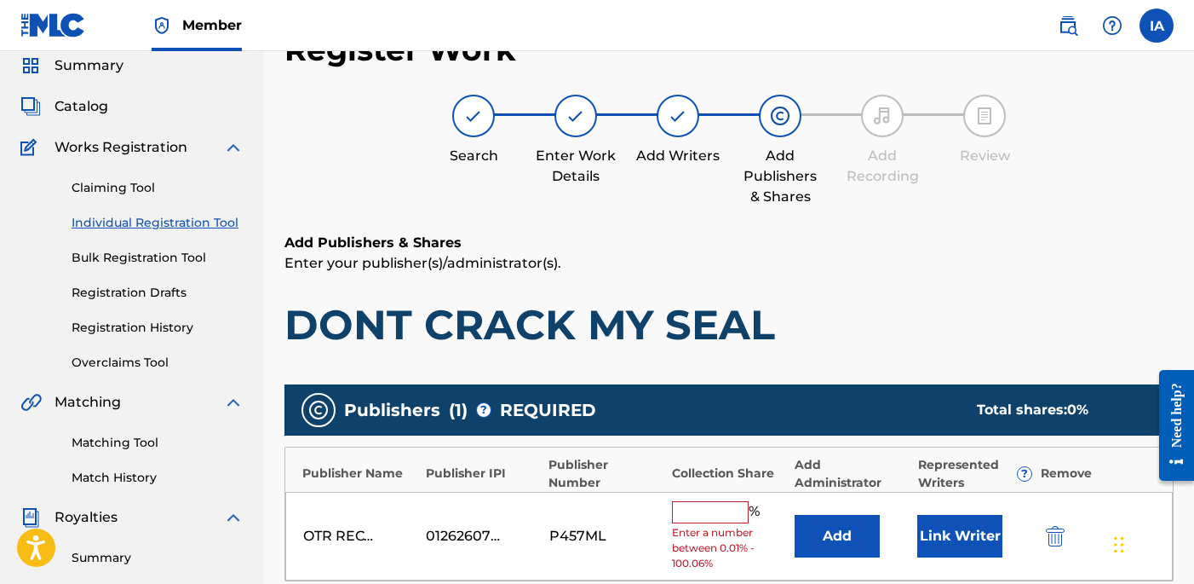
click at [705, 509] on input "text" at bounding box center [710, 512] width 77 height 22
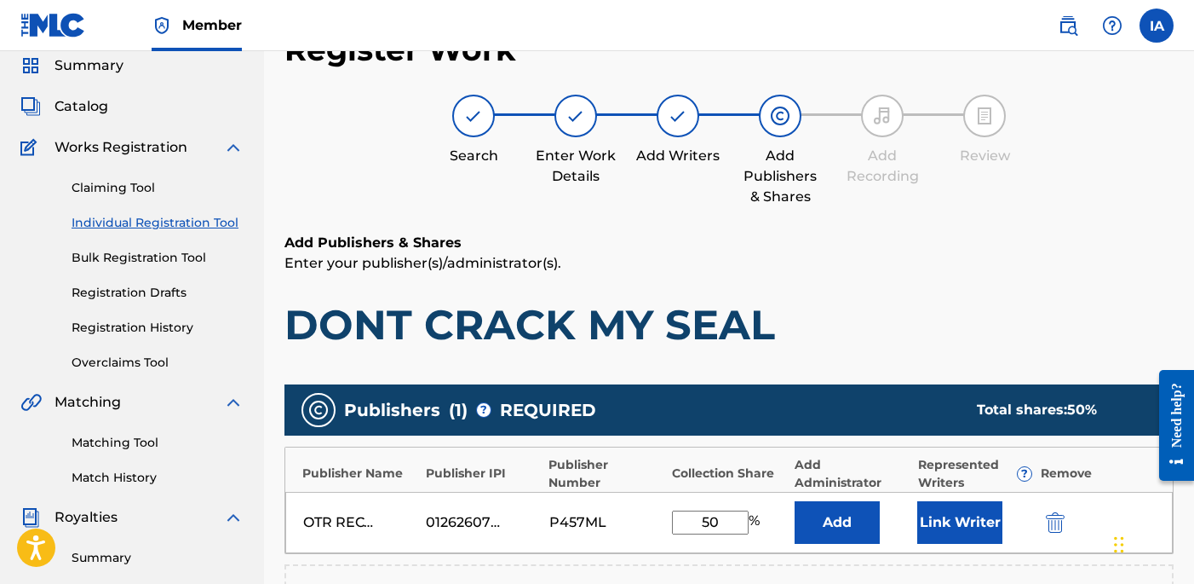
click at [659, 490] on div "Publisher Name Publisher IPI Publisher Number Collection Share Add Administrato…" at bounding box center [729, 499] width 889 height 107
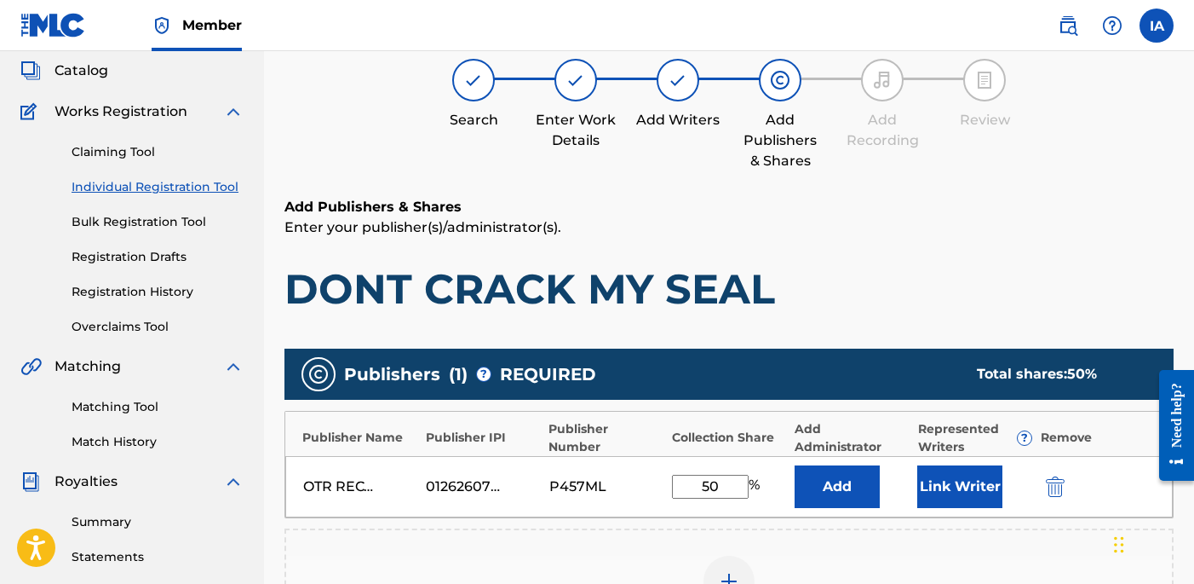
scroll to position [124, 0]
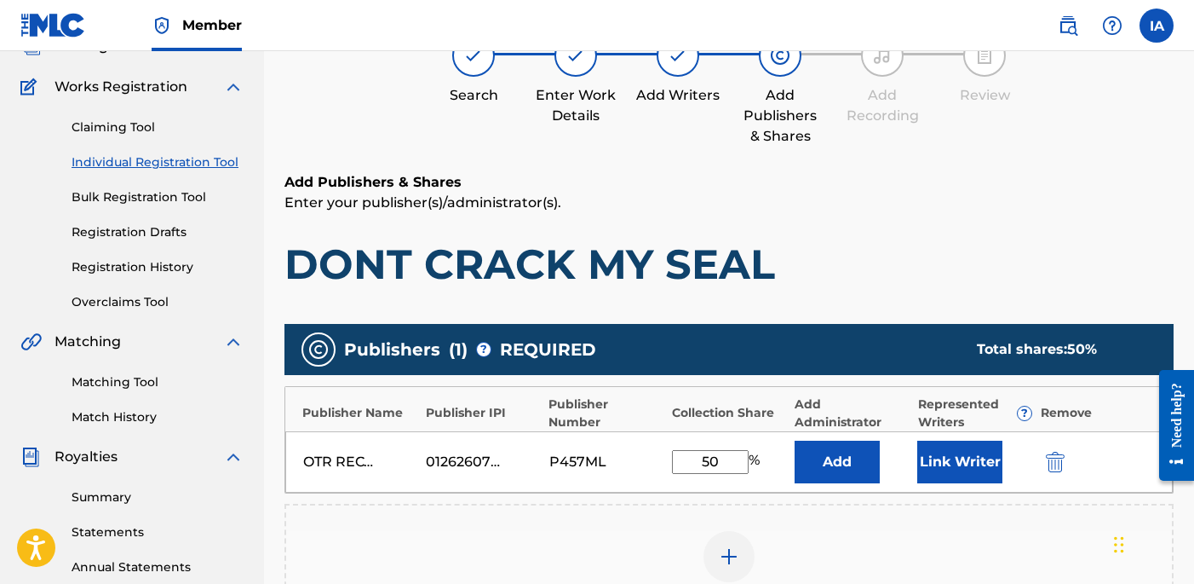
type input "50"
click at [848, 455] on button "Add" at bounding box center [837, 461] width 85 height 43
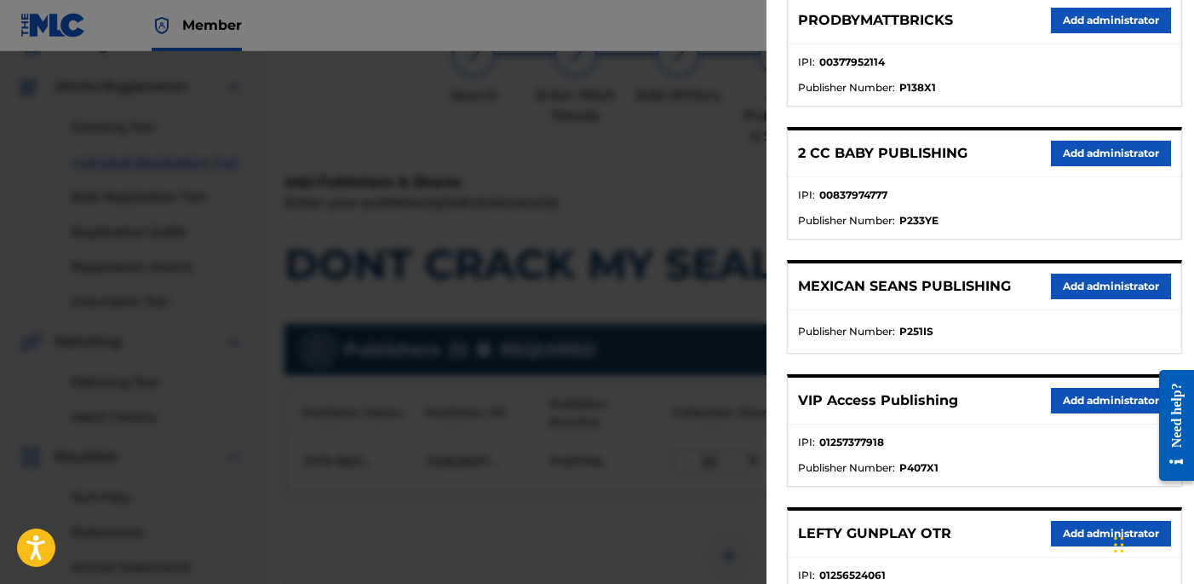
scroll to position [284, 0]
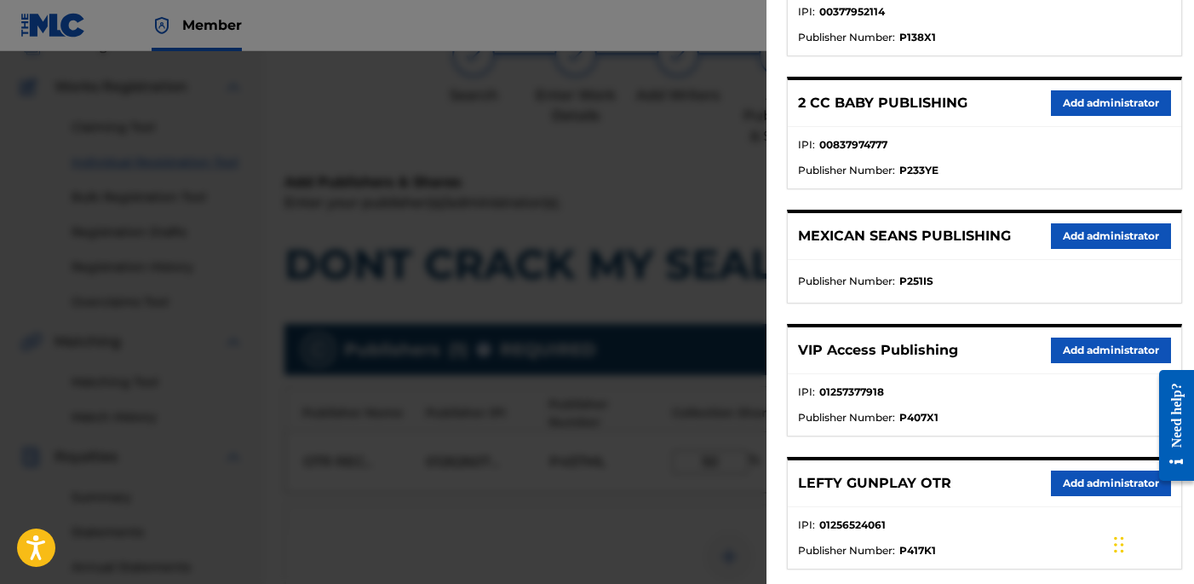
click at [1067, 342] on button "Add administrator" at bounding box center [1111, 350] width 120 height 26
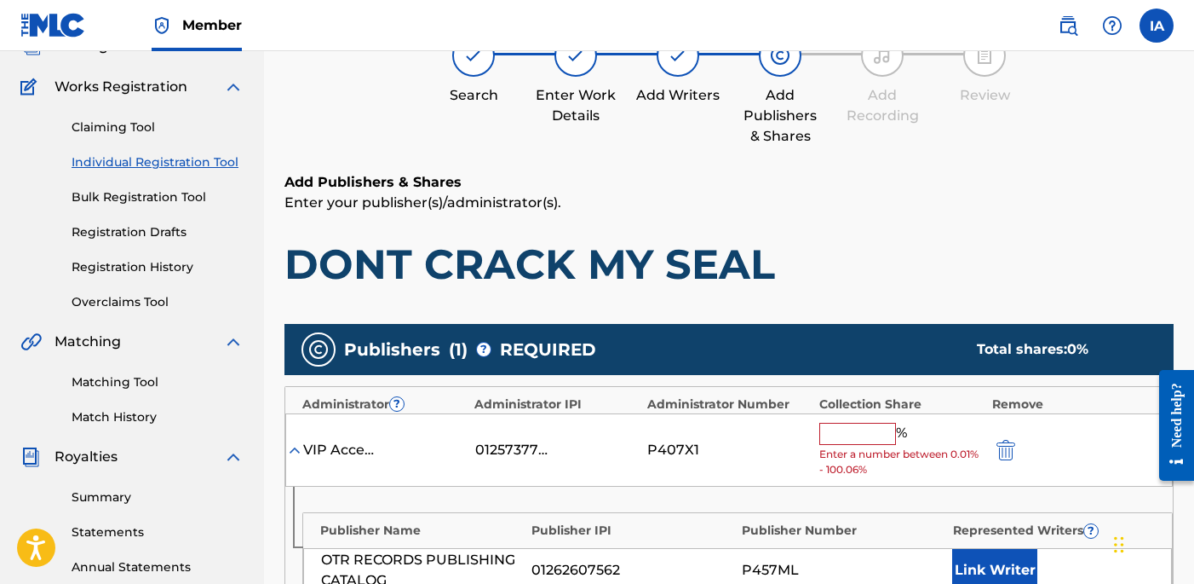
click at [845, 433] on input "text" at bounding box center [858, 434] width 77 height 22
paste input "50"
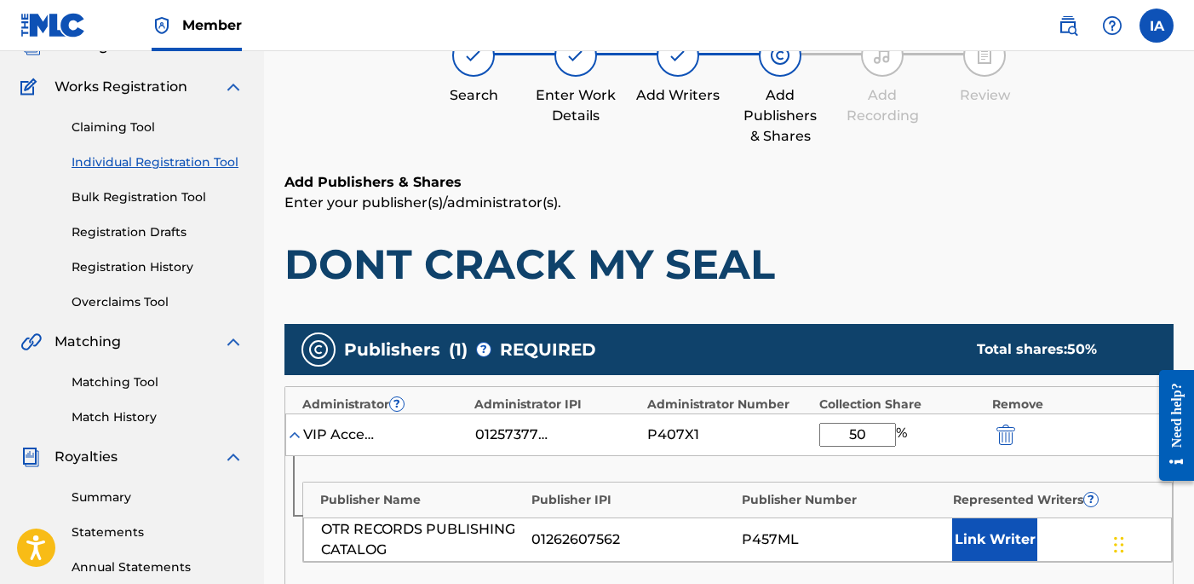
type input "50"
click at [963, 522] on button "Link Writer" at bounding box center [994, 539] width 85 height 43
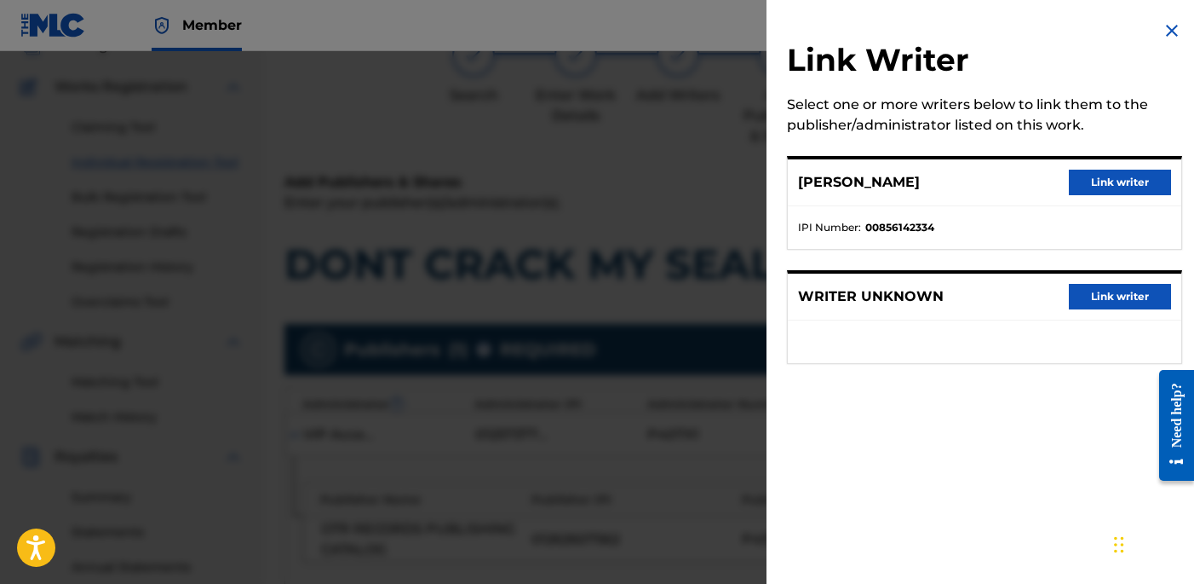
click at [1111, 185] on button "Link writer" at bounding box center [1120, 183] width 102 height 26
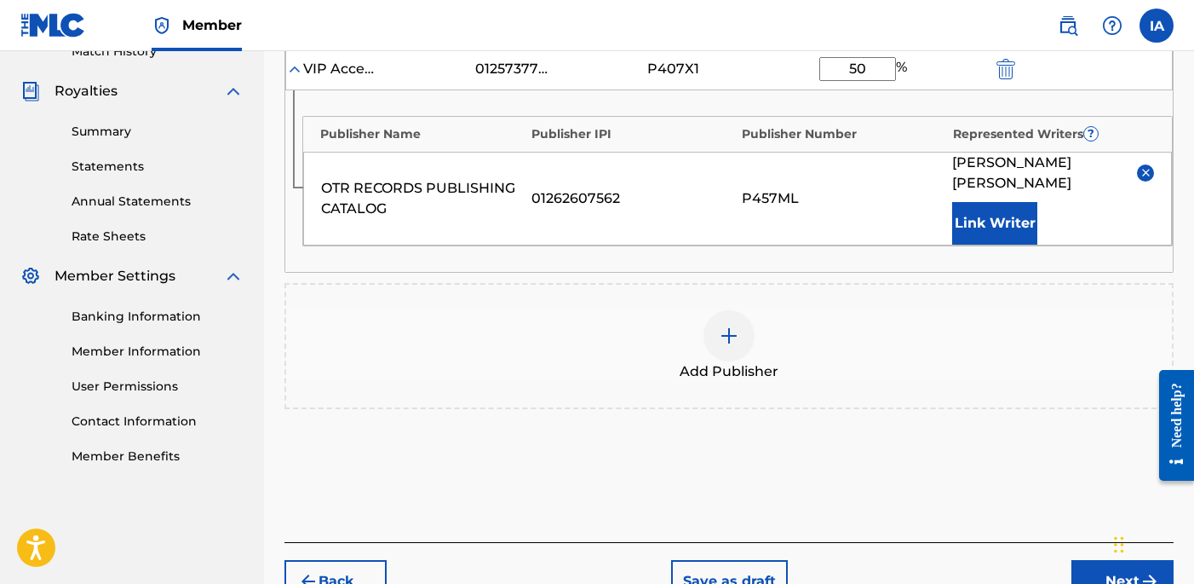
scroll to position [590, 0]
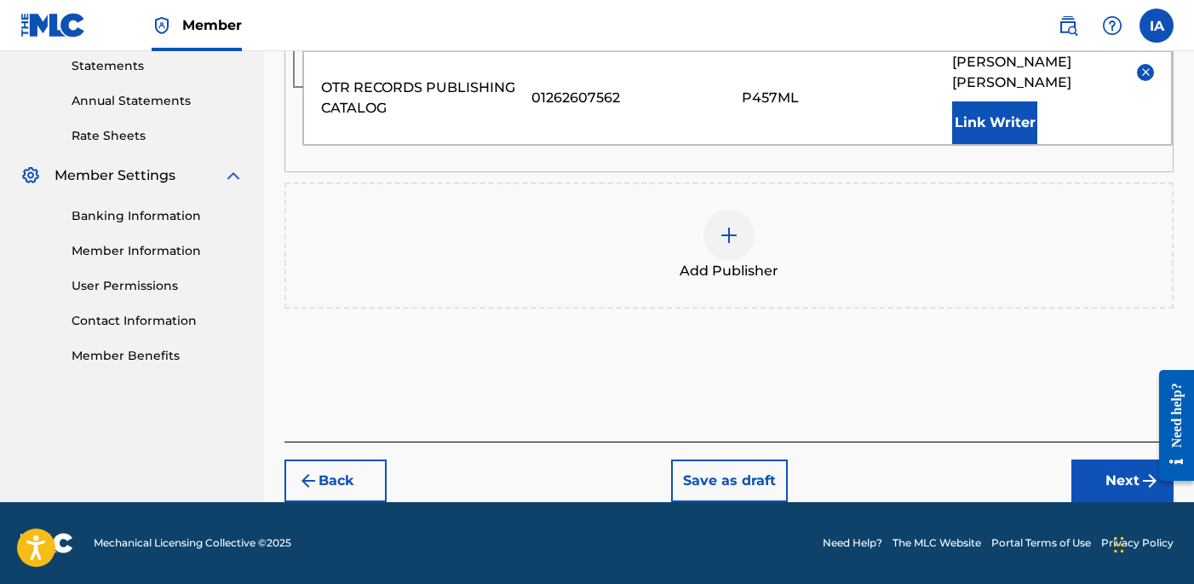
click at [1115, 482] on button "Next" at bounding box center [1123, 480] width 102 height 43
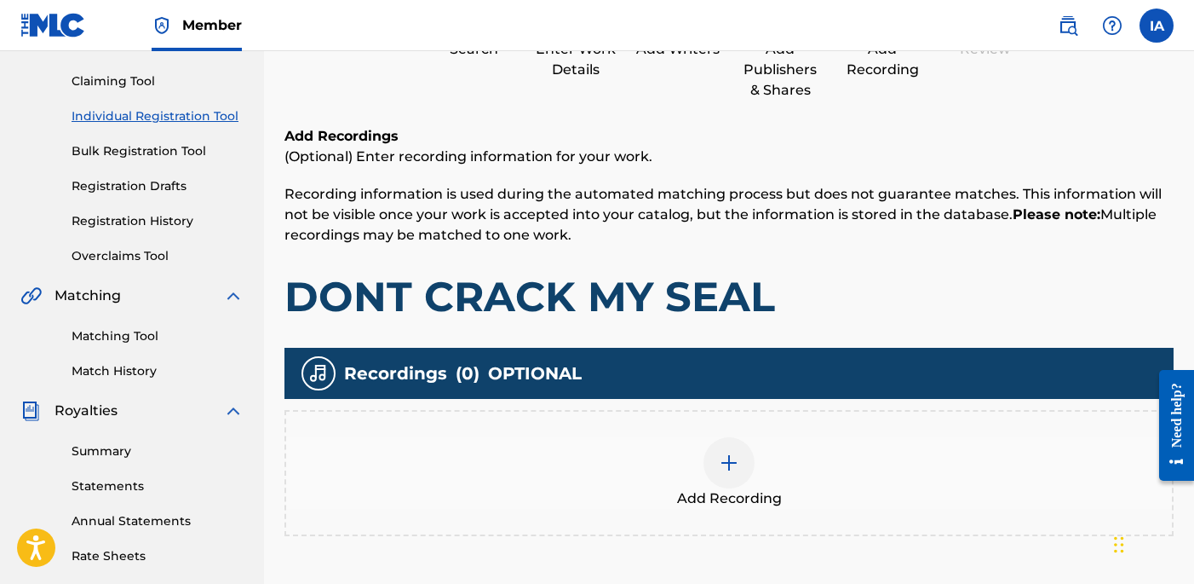
scroll to position [198, 0]
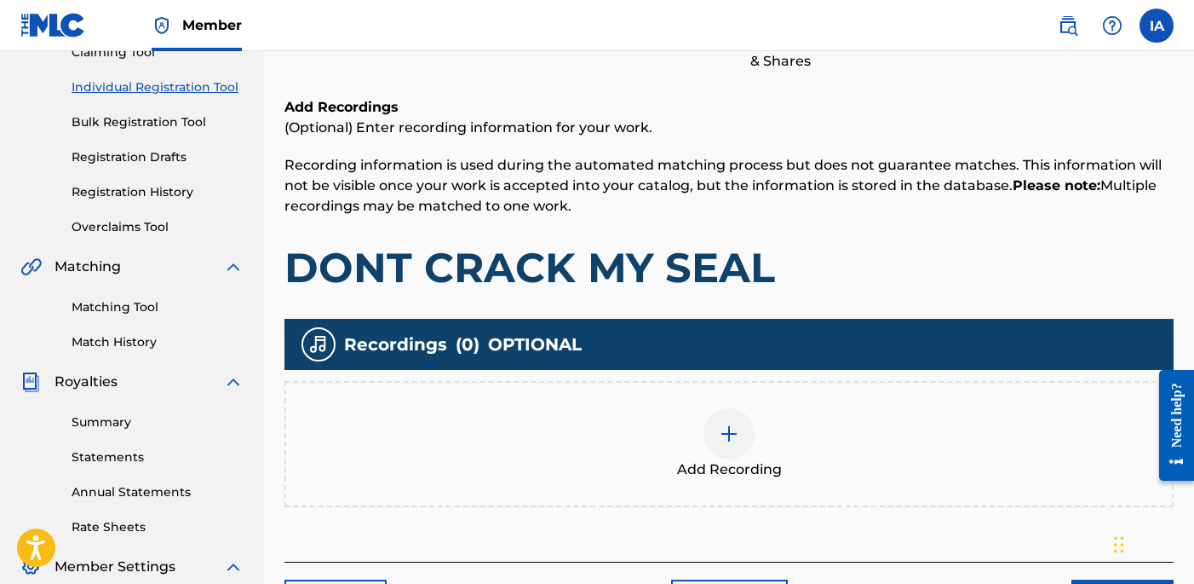
click at [843, 450] on div "Add Recording" at bounding box center [729, 444] width 886 height 72
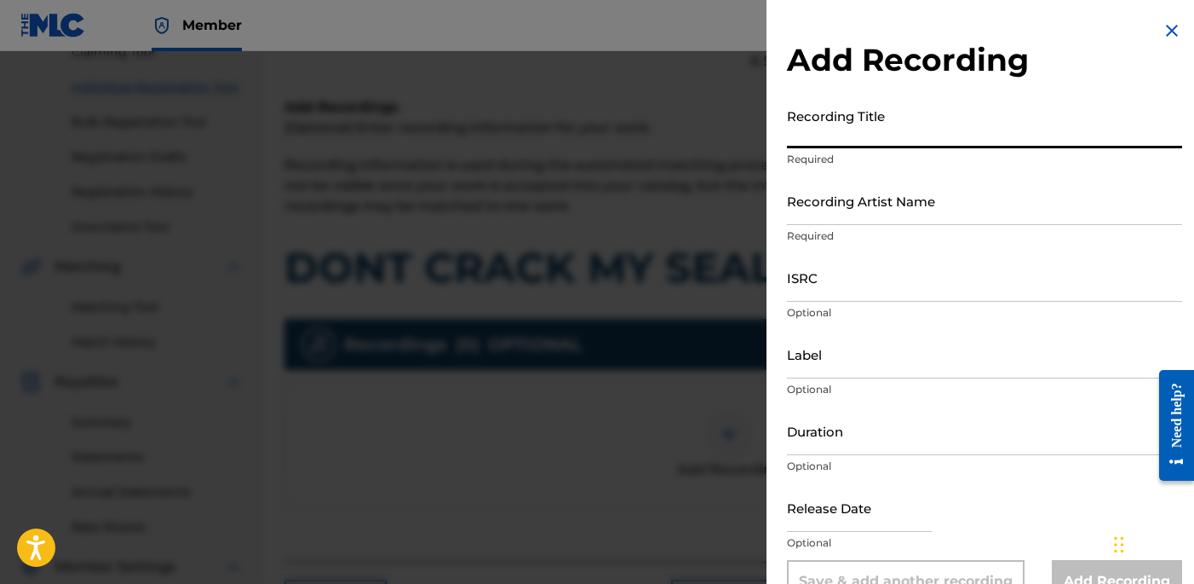
click at [912, 126] on input "Recording Title" at bounding box center [984, 124] width 395 height 49
paste input "Dont Crack My Seal"
type input "DONT CRACK MY SEAL"
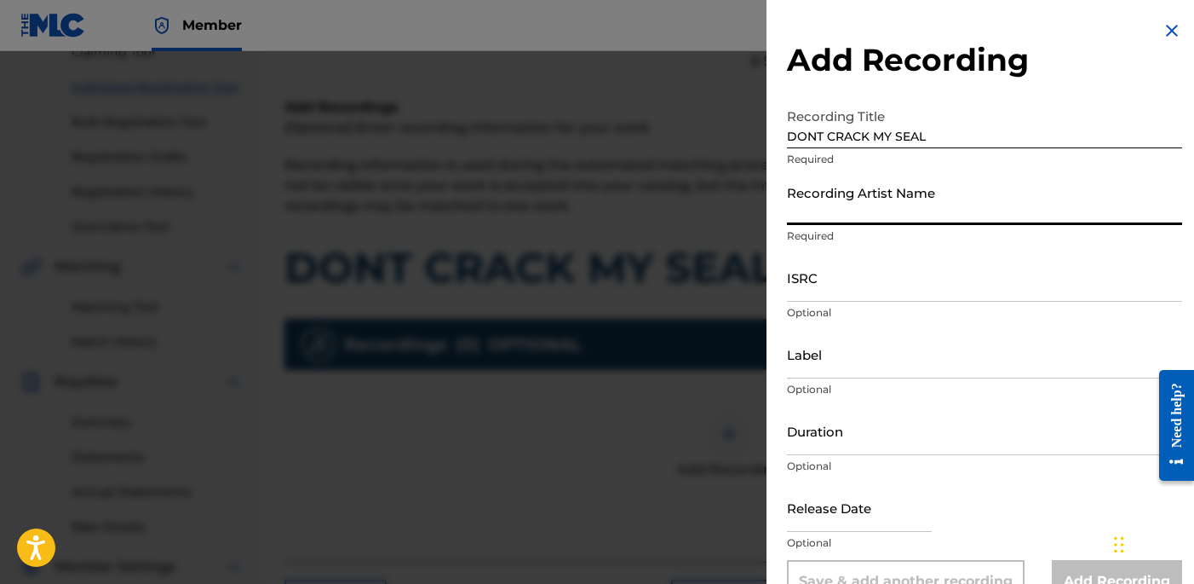
click at [905, 206] on input "Recording Artist Name" at bounding box center [984, 200] width 395 height 49
click at [912, 192] on input "Recording Artist Name" at bounding box center [984, 200] width 395 height 49
paste input "[PERSON_NAME]"
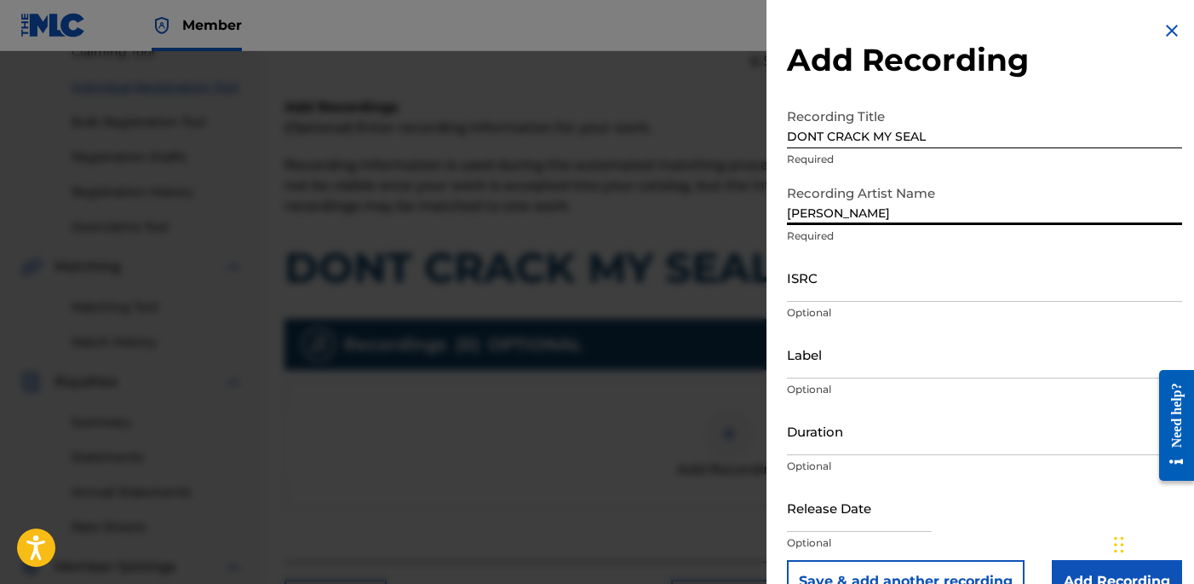
type input "[PERSON_NAME]"
click at [952, 280] on input "ISRC" at bounding box center [984, 277] width 395 height 49
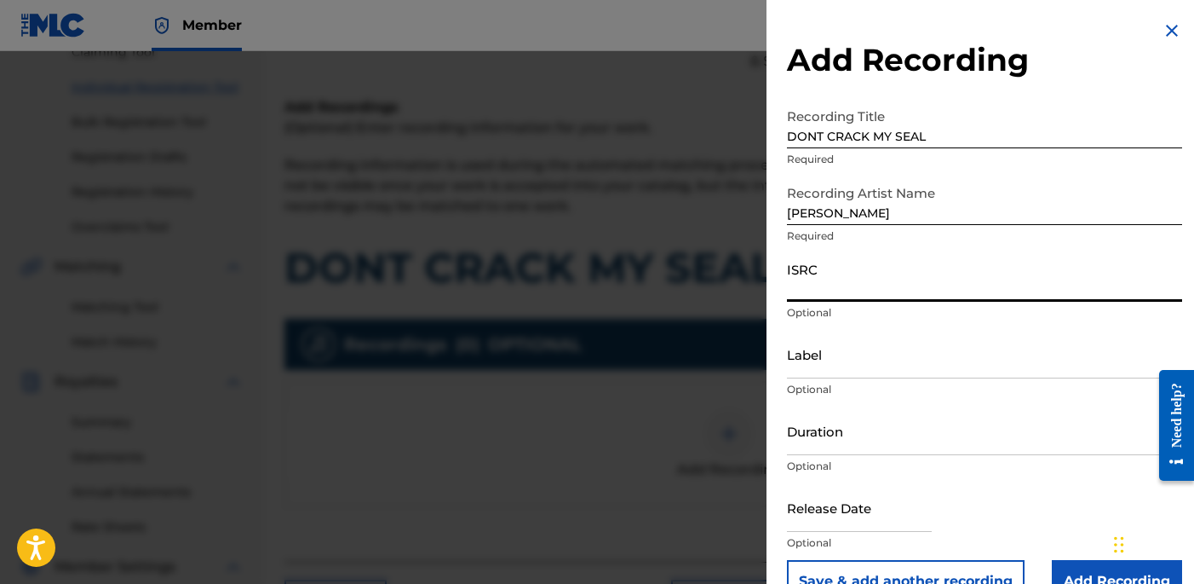
click at [860, 290] on input "ISRC" at bounding box center [984, 277] width 395 height 49
paste input "USLD91769207"
type input "USLD91769207"
click at [836, 364] on input "Label" at bounding box center [984, 354] width 395 height 49
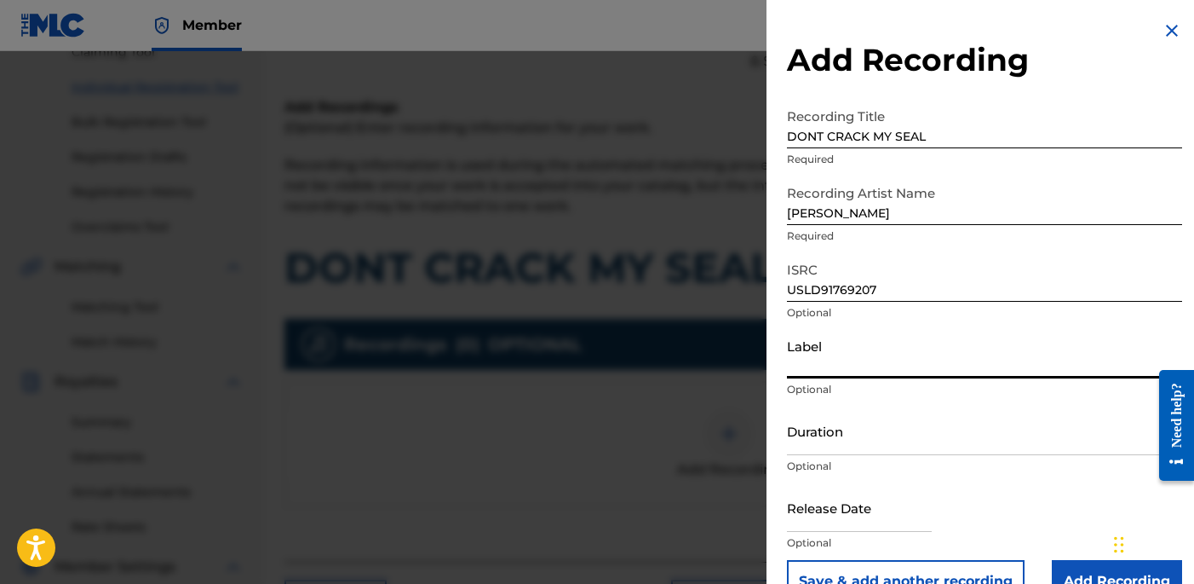
type input "OTR RECORDS"
click at [843, 428] on input "Duration" at bounding box center [984, 430] width 395 height 49
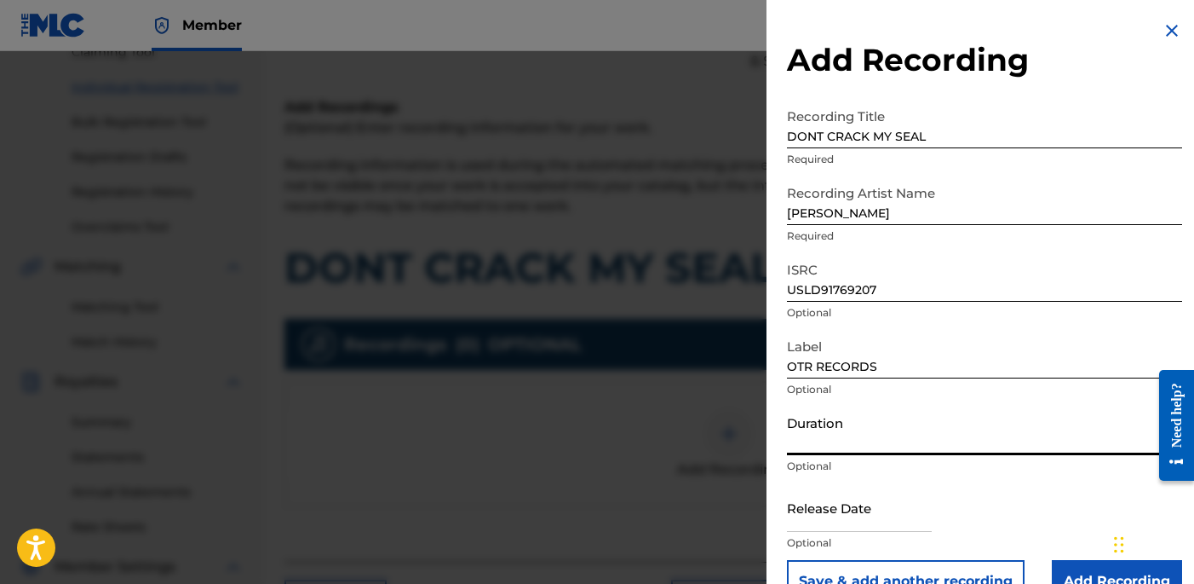
click at [849, 439] on input "Duration" at bounding box center [984, 430] width 395 height 49
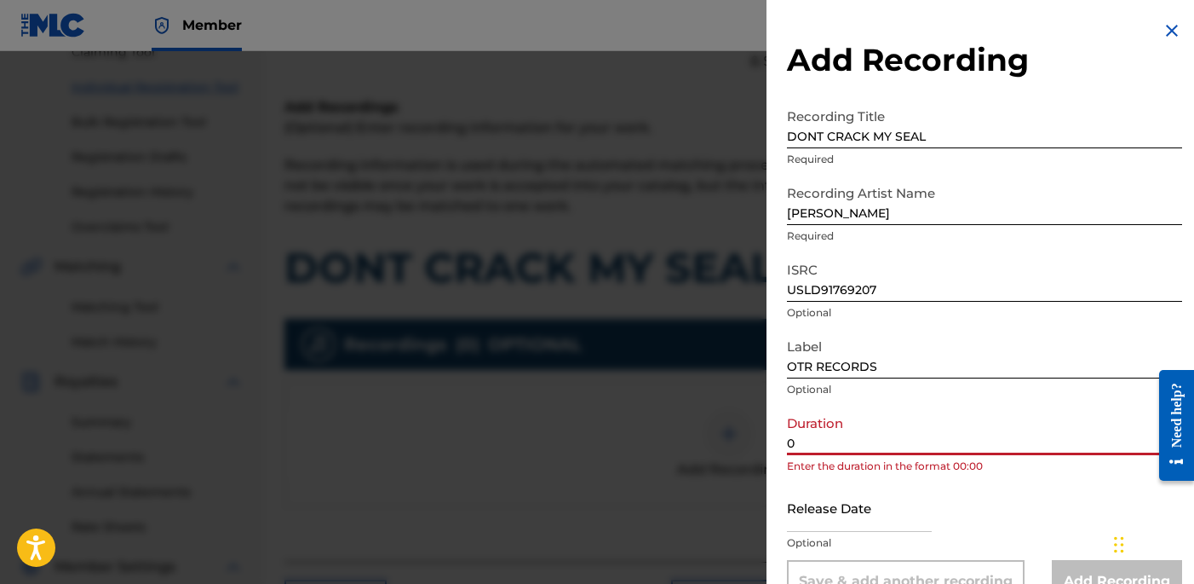
paste input "1:55"
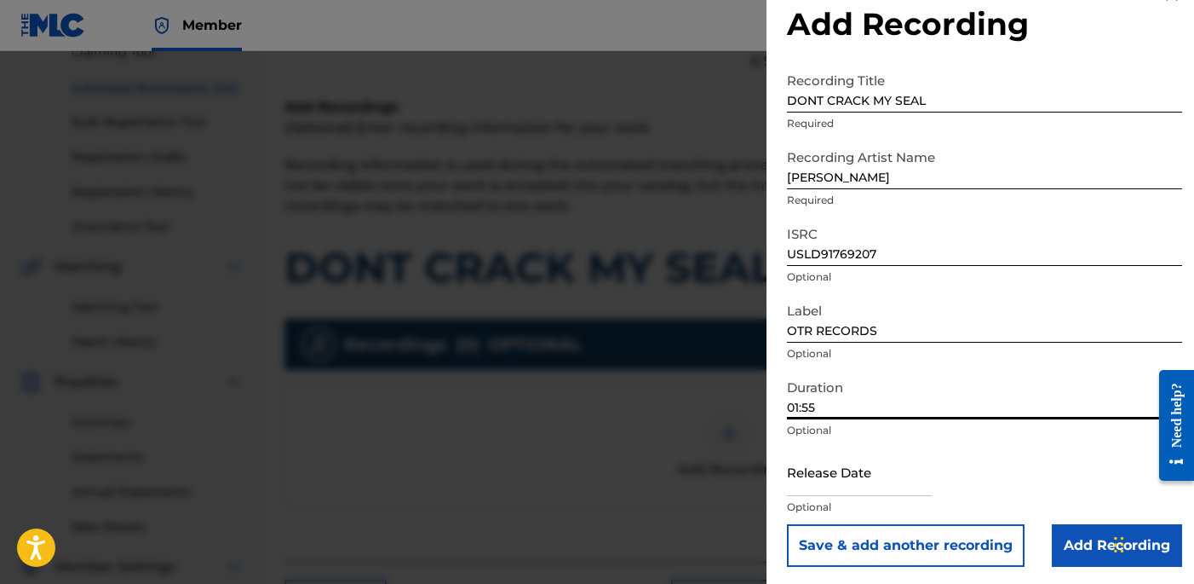
scroll to position [39, 0]
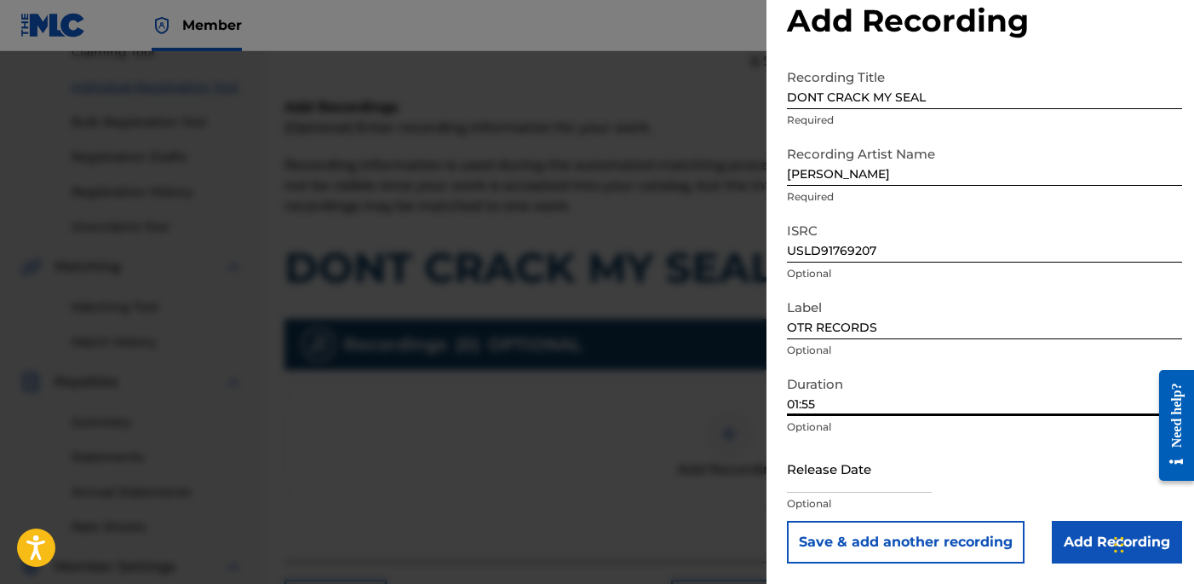
type input "01:55"
click at [1073, 551] on input "Add Recording" at bounding box center [1117, 542] width 130 height 43
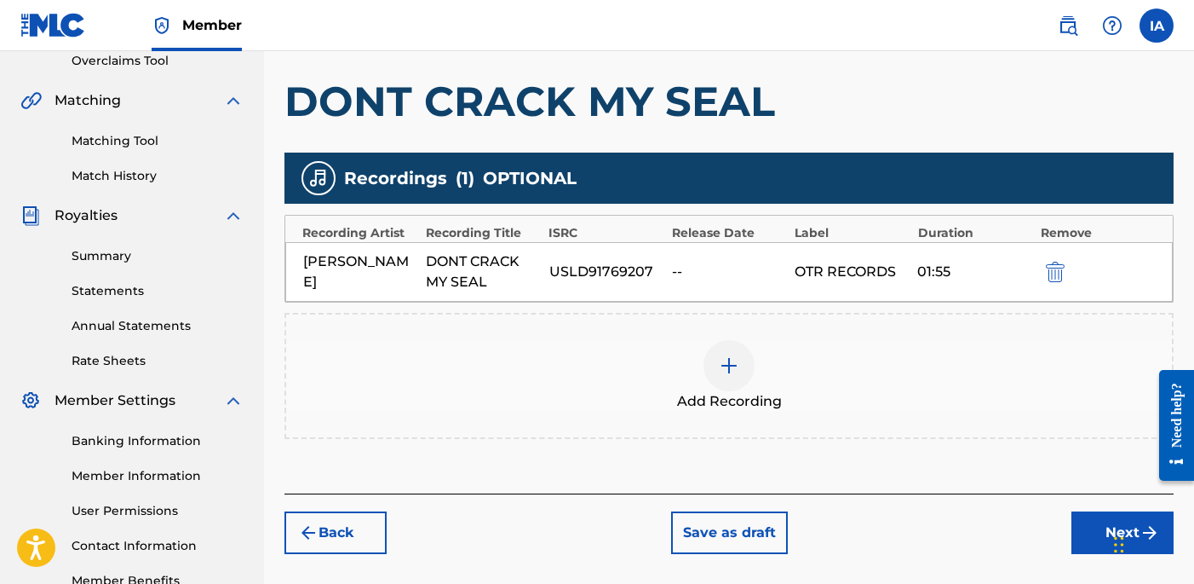
scroll to position [465, 0]
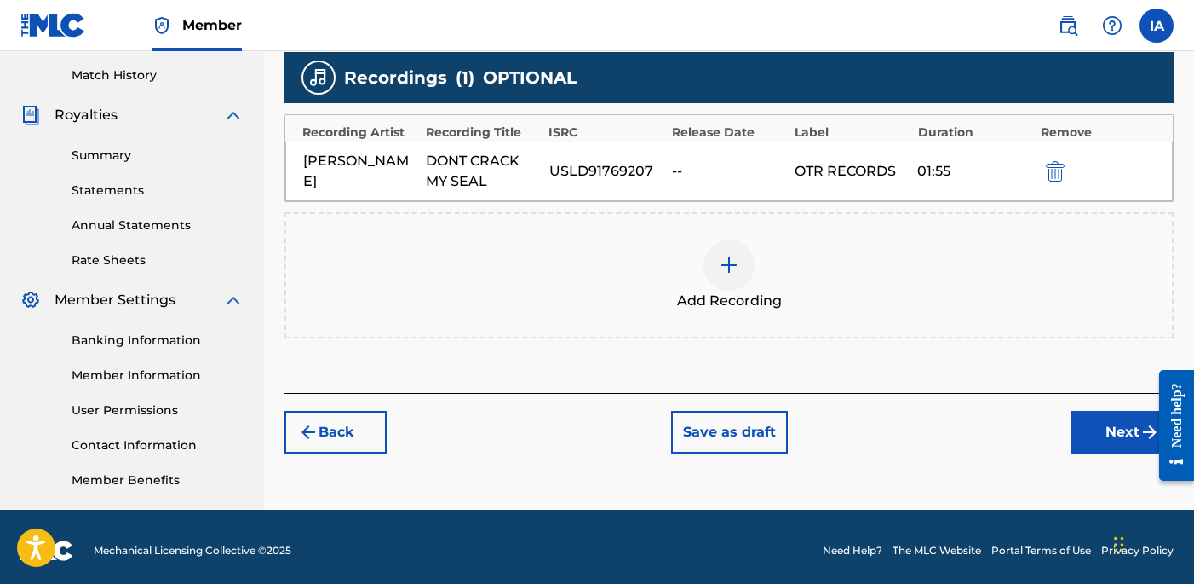
click at [1086, 441] on button "Next" at bounding box center [1123, 432] width 102 height 43
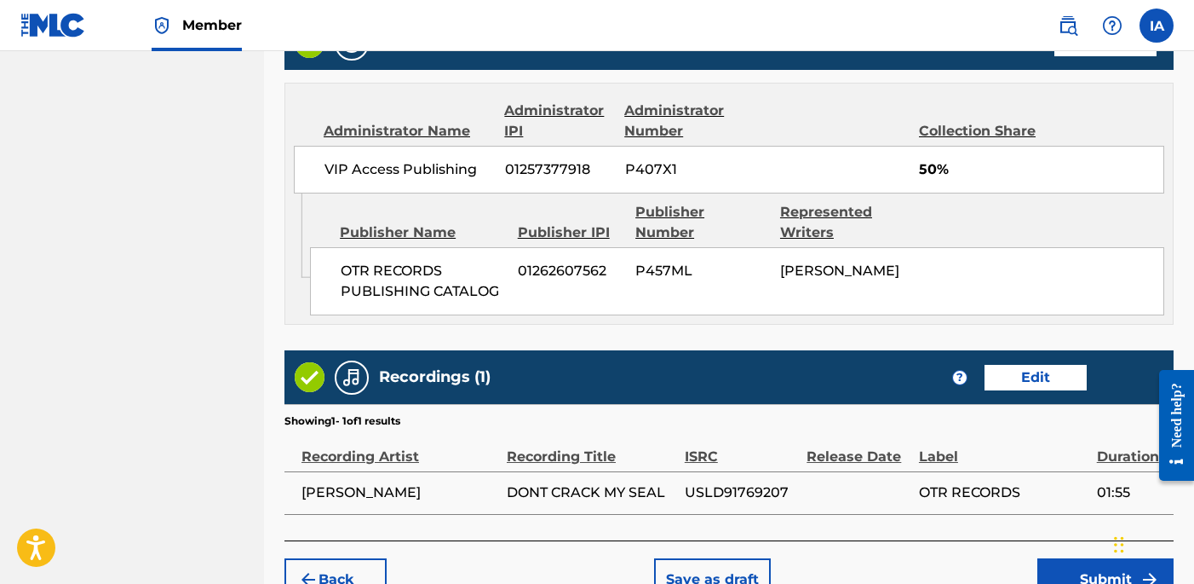
scroll to position [1000, 0]
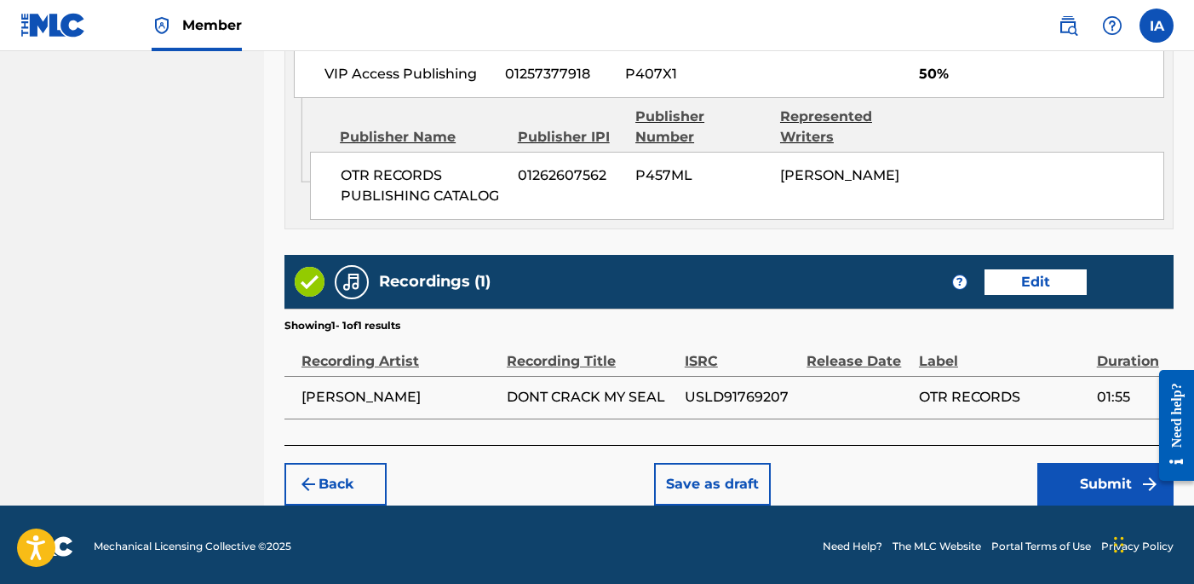
click at [1020, 445] on div "Back Save as draft Submit" at bounding box center [729, 475] width 889 height 60
click at [1074, 480] on button "Submit" at bounding box center [1106, 484] width 136 height 43
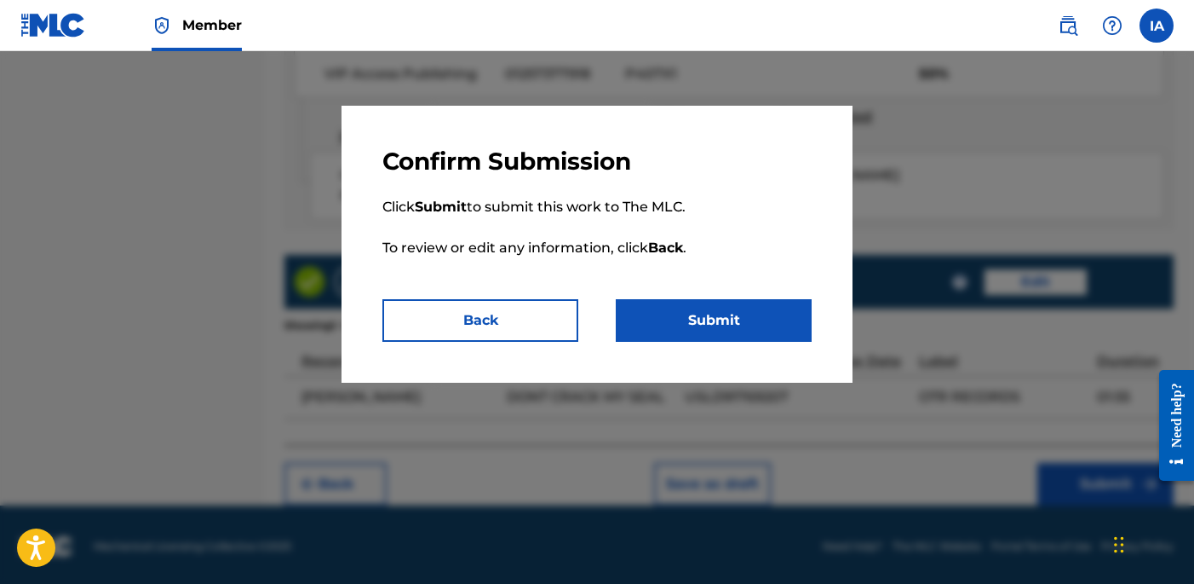
click at [722, 326] on button "Submit" at bounding box center [714, 320] width 196 height 43
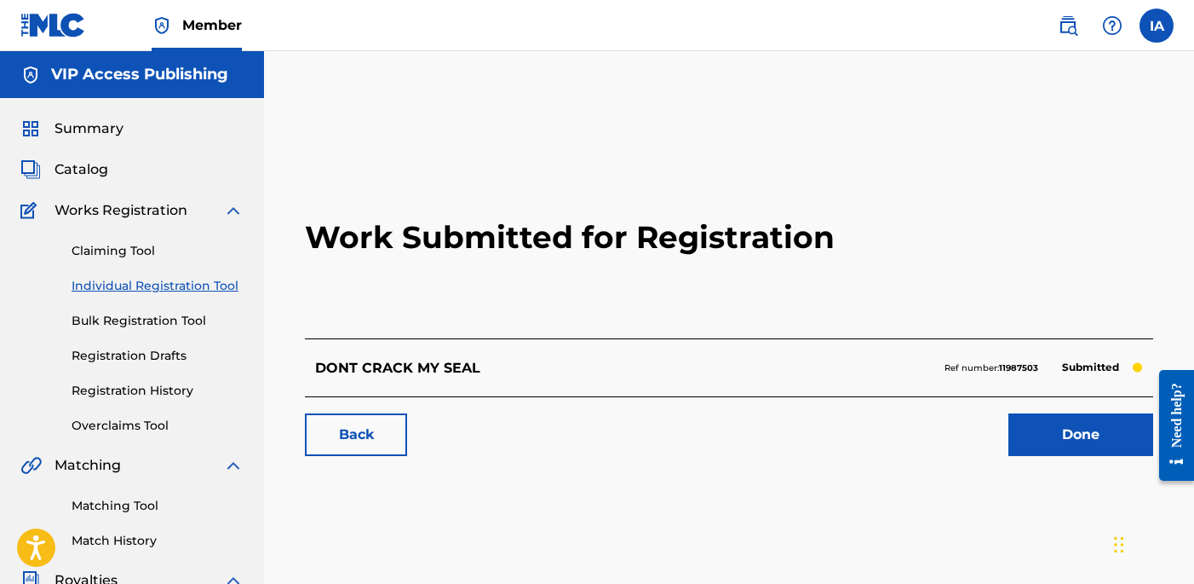
click at [195, 290] on link "Individual Registration Tool" at bounding box center [158, 286] width 172 height 18
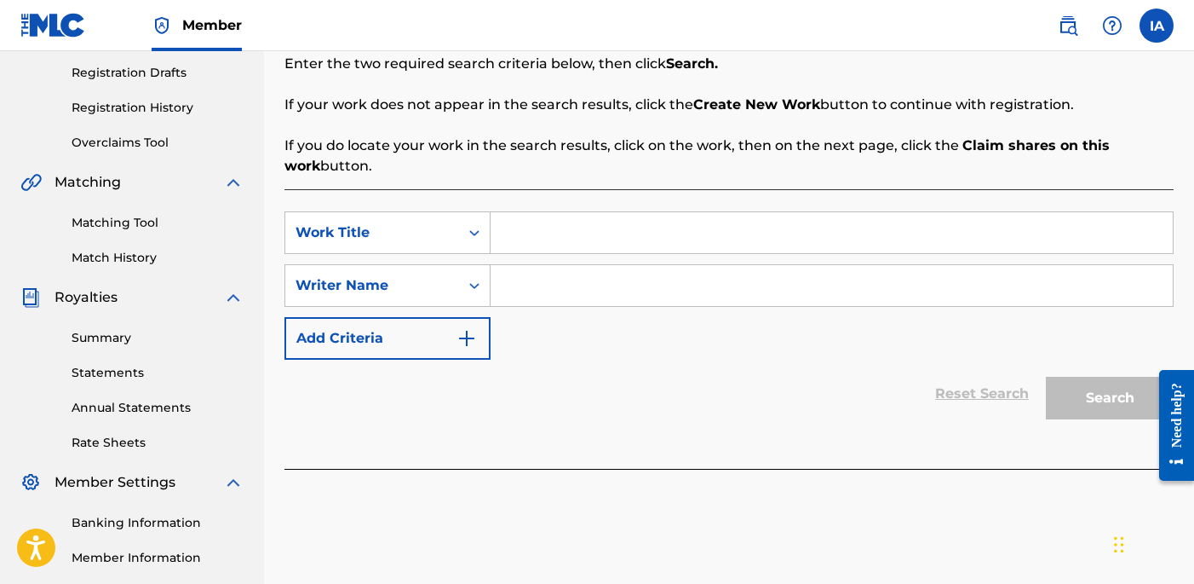
scroll to position [306, 0]
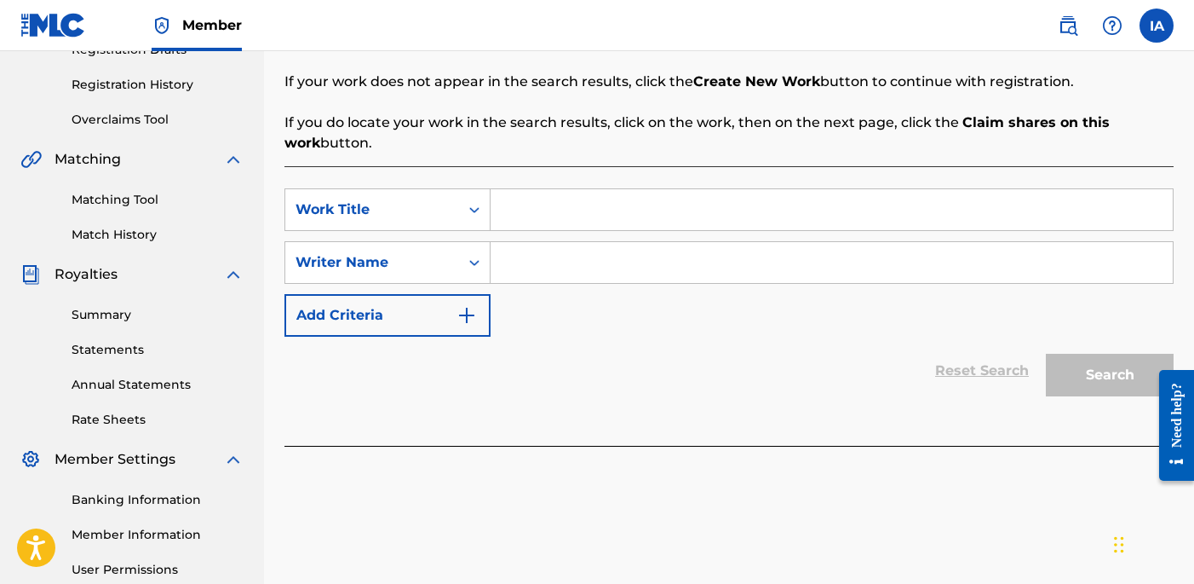
click at [866, 190] on input "Search Form" at bounding box center [832, 209] width 682 height 41
click at [870, 200] on input "Search Form" at bounding box center [832, 209] width 682 height 41
paste input "Elevator Music"
type input "Elevator Music"
click at [822, 317] on div "SearchWithCriteria4611816c-e292-4354-9bc0-529c47063ab6 Work Title Elevator Musi…" at bounding box center [729, 262] width 889 height 148
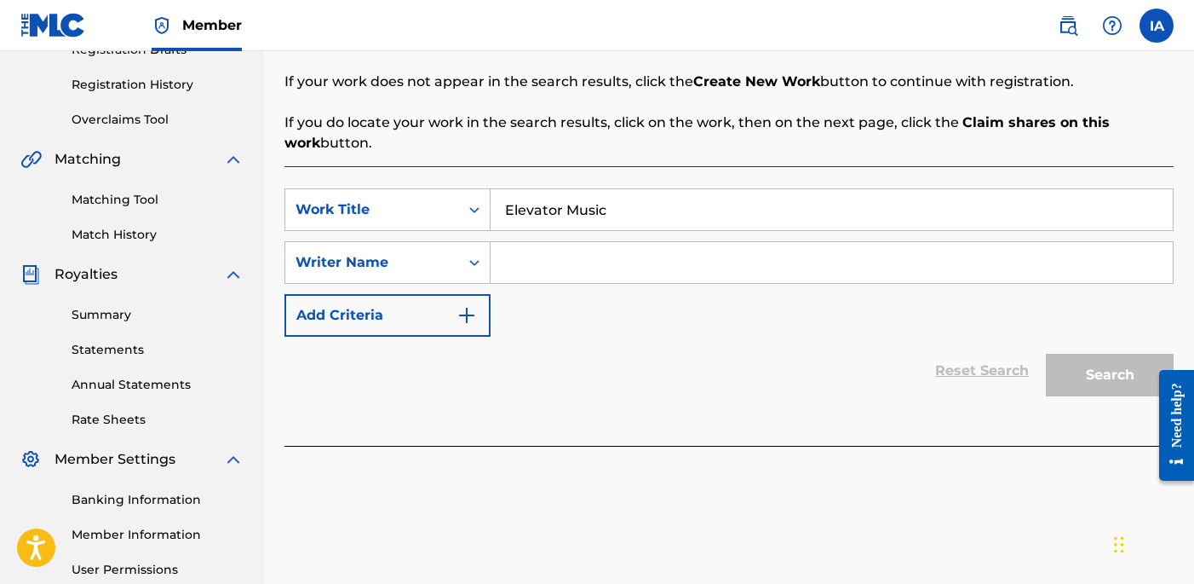
click at [849, 271] on input "Search Form" at bounding box center [832, 262] width 682 height 41
click at [782, 276] on input "Search Form" at bounding box center [832, 262] width 682 height 41
paste input "[PERSON_NAME] [PERSON_NAME]"
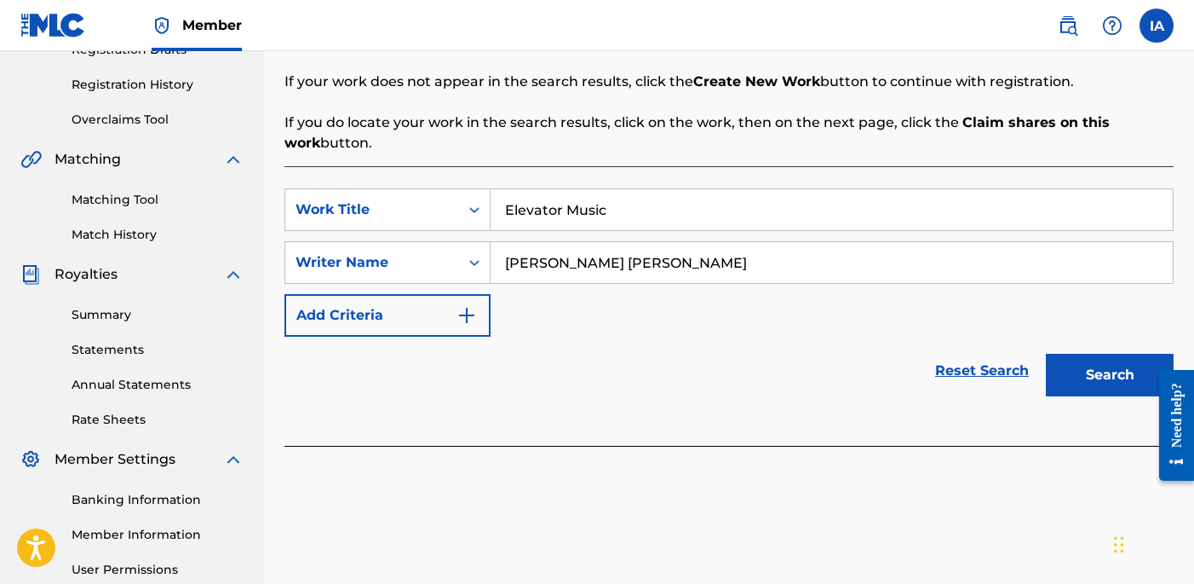
type input "[PERSON_NAME] [PERSON_NAME]"
click at [1135, 383] on button "Search" at bounding box center [1110, 375] width 128 height 43
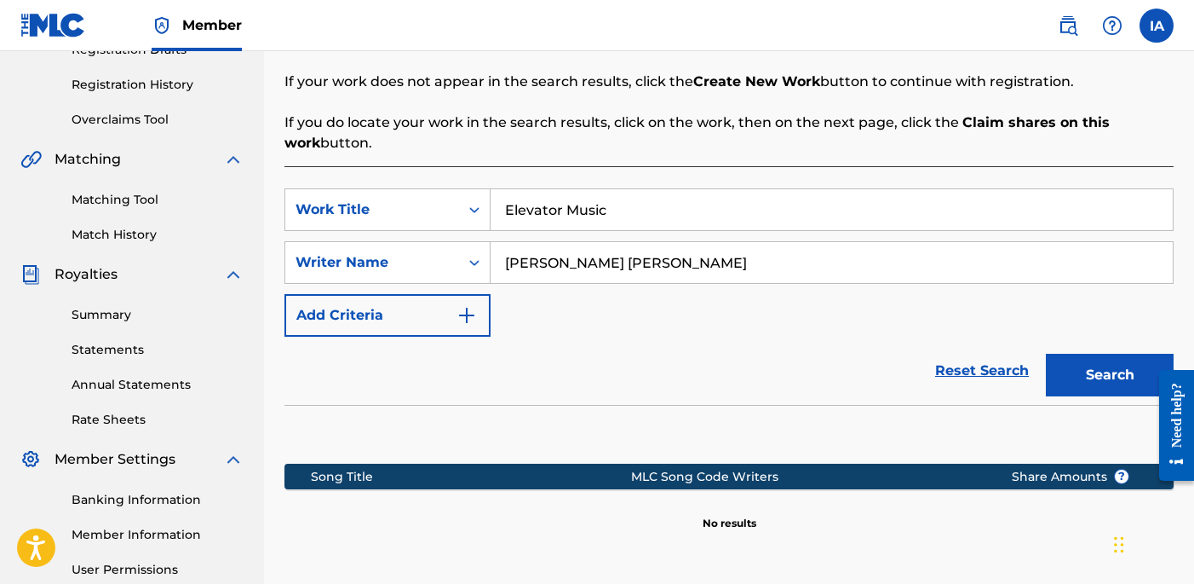
click at [572, 292] on div "SearchWithCriteria4611816c-e292-4354-9bc0-529c47063ab6 Work Title Elevator Musi…" at bounding box center [729, 262] width 889 height 148
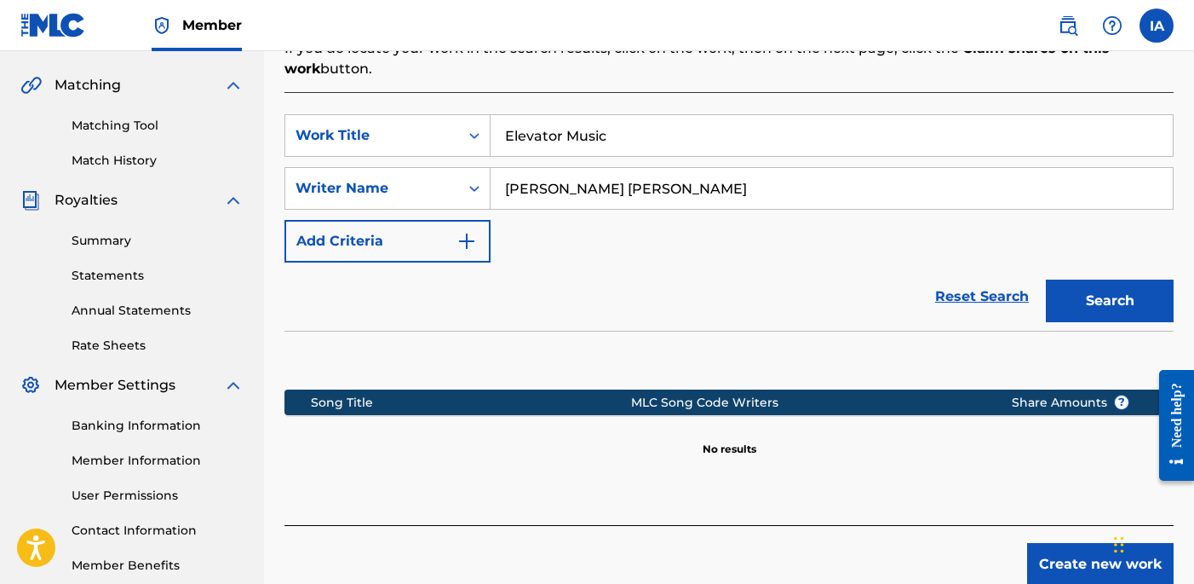
scroll to position [423, 0]
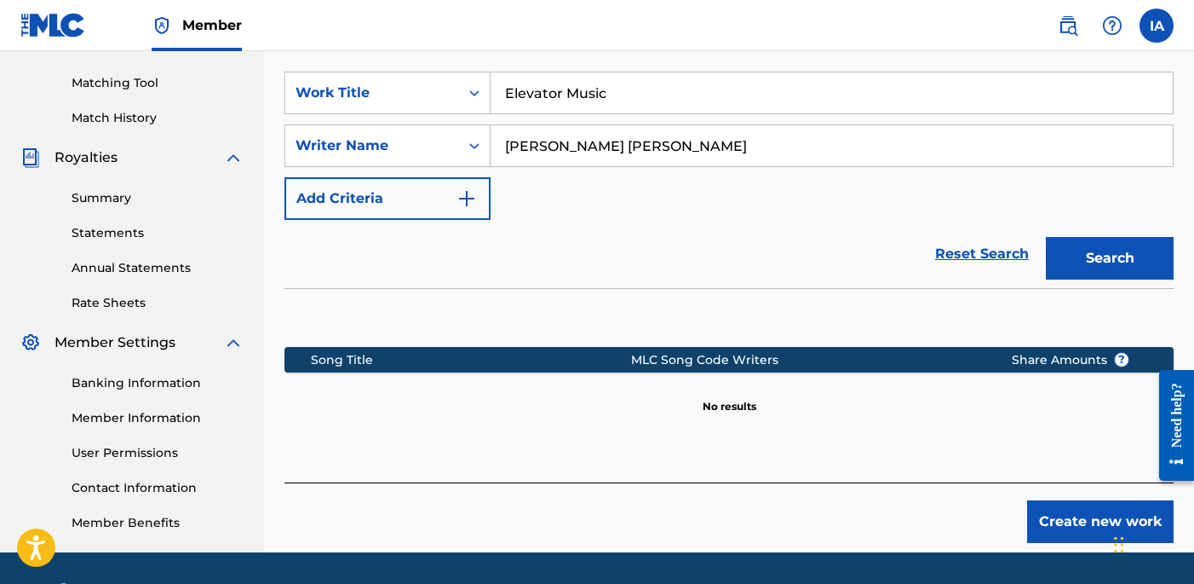
click at [1063, 525] on button "Create new work" at bounding box center [1100, 521] width 147 height 43
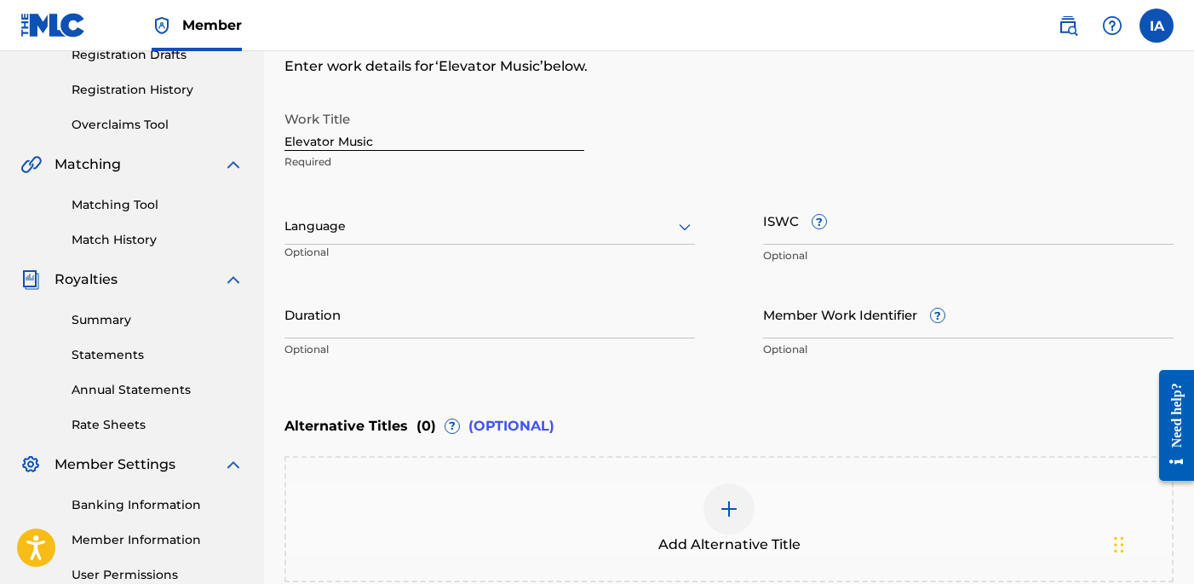
scroll to position [275, 0]
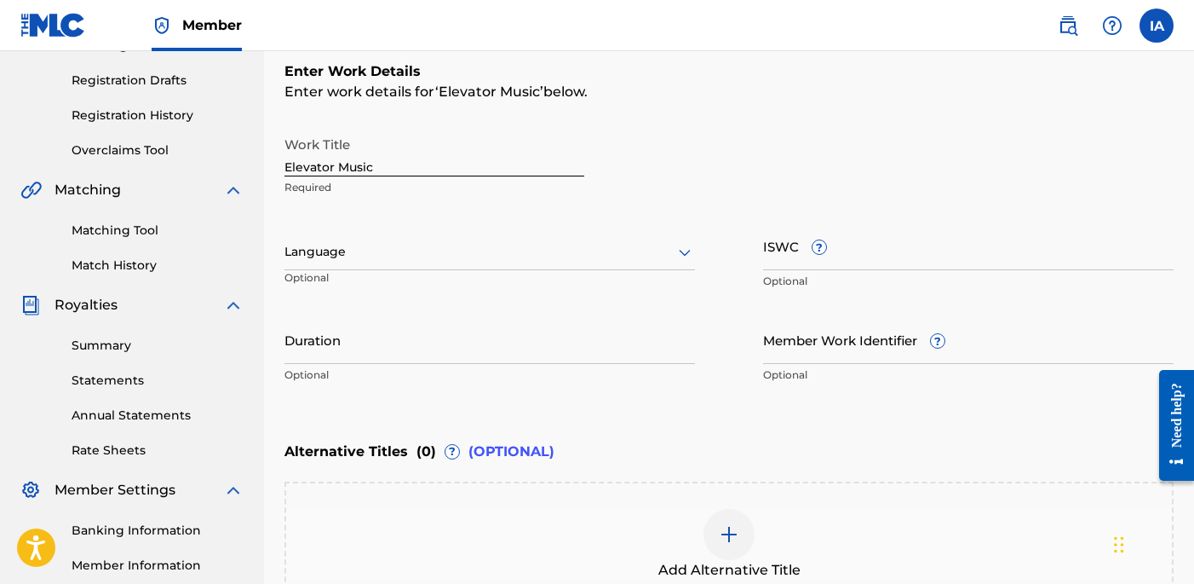
click at [459, 166] on input "Elevator Music" at bounding box center [435, 152] width 300 height 49
type input "ELEVATOR MUSIC"
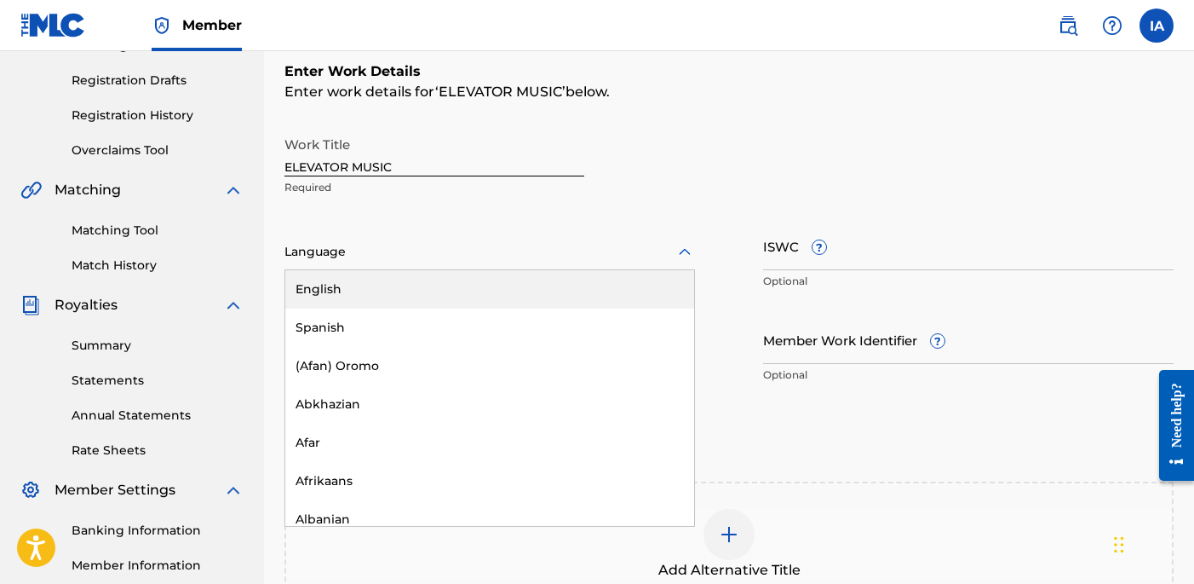
click at [422, 262] on div "Language" at bounding box center [490, 252] width 411 height 36
click at [437, 276] on div "English" at bounding box center [489, 289] width 409 height 38
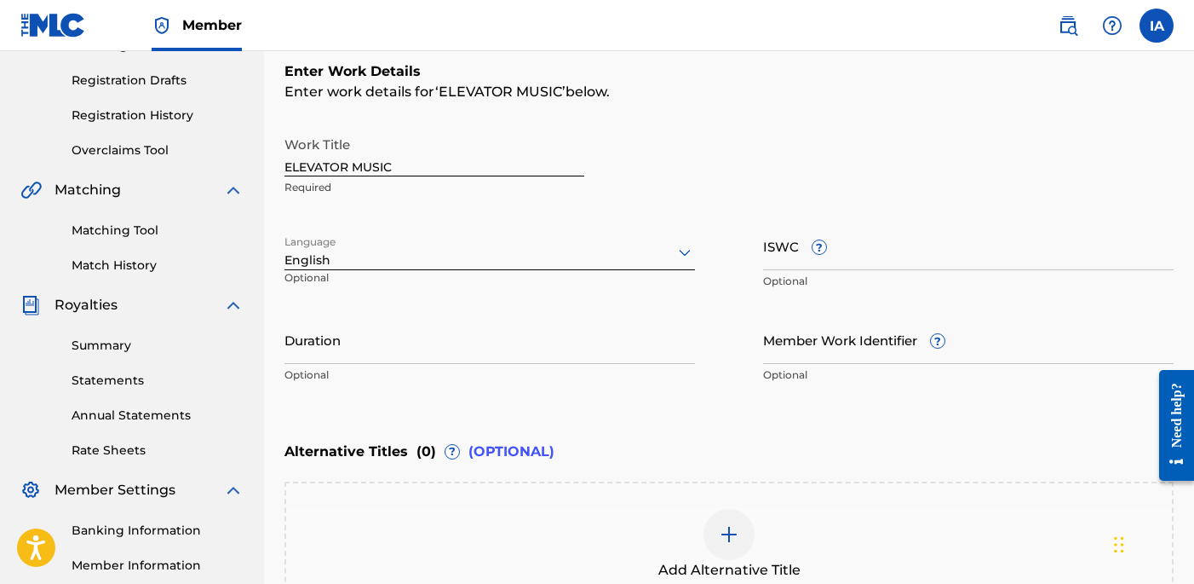
click at [344, 348] on input "Duration" at bounding box center [490, 339] width 411 height 49
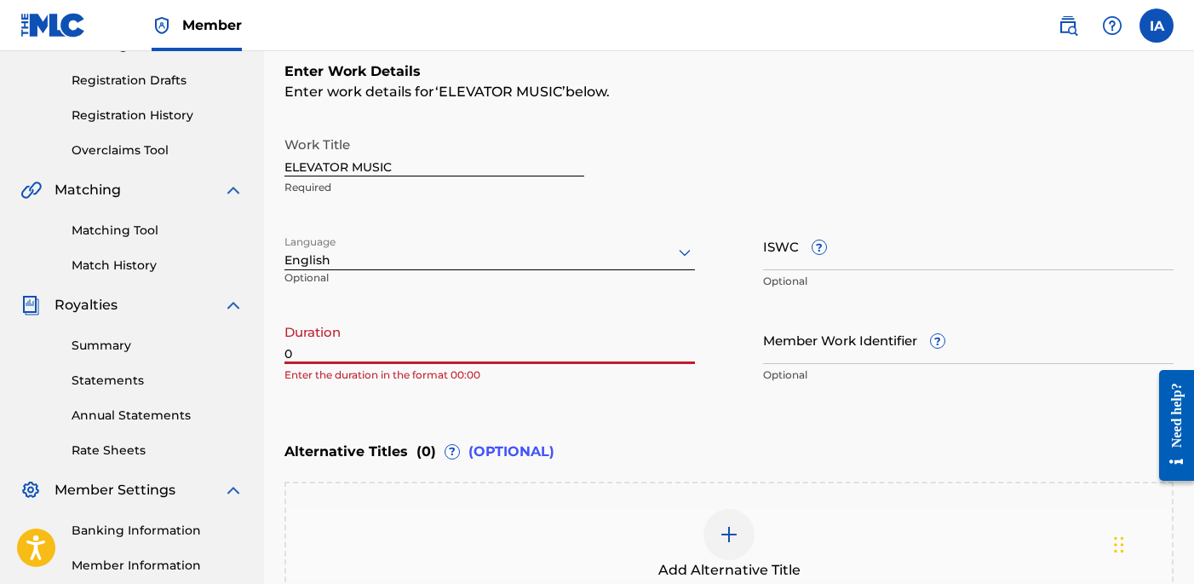
paste input "3:05"
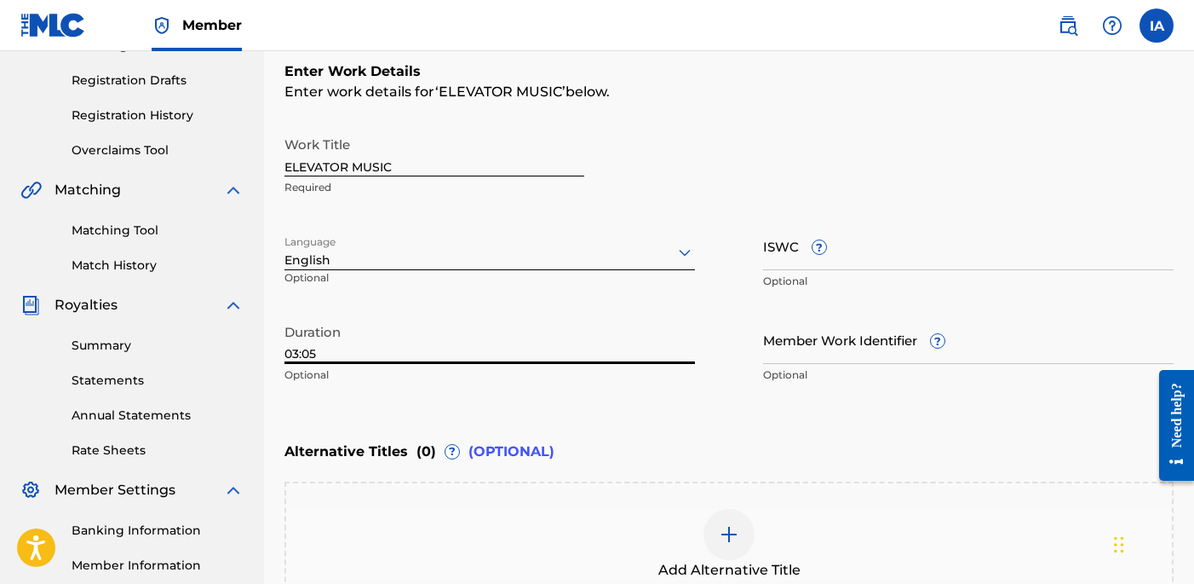
type input "03:05"
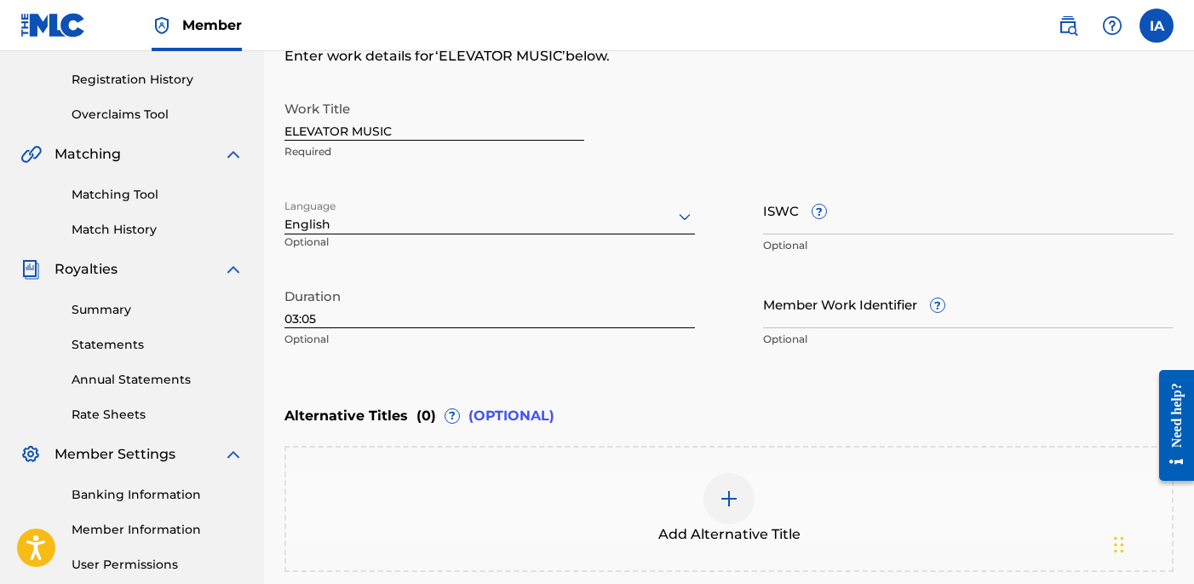
scroll to position [316, 0]
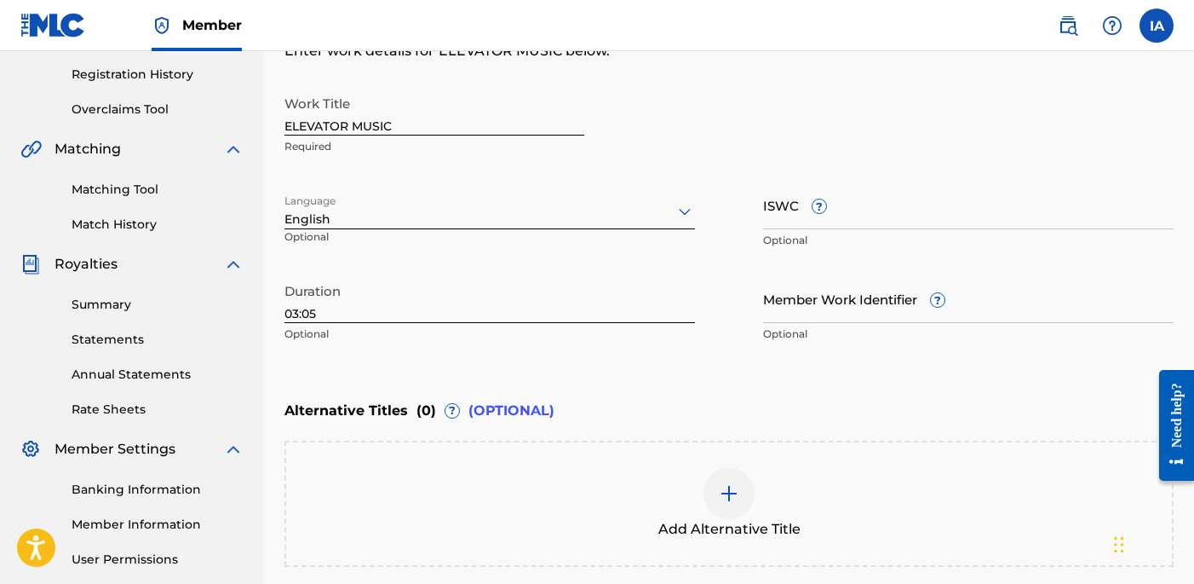
click at [751, 489] on div at bounding box center [729, 493] width 51 height 51
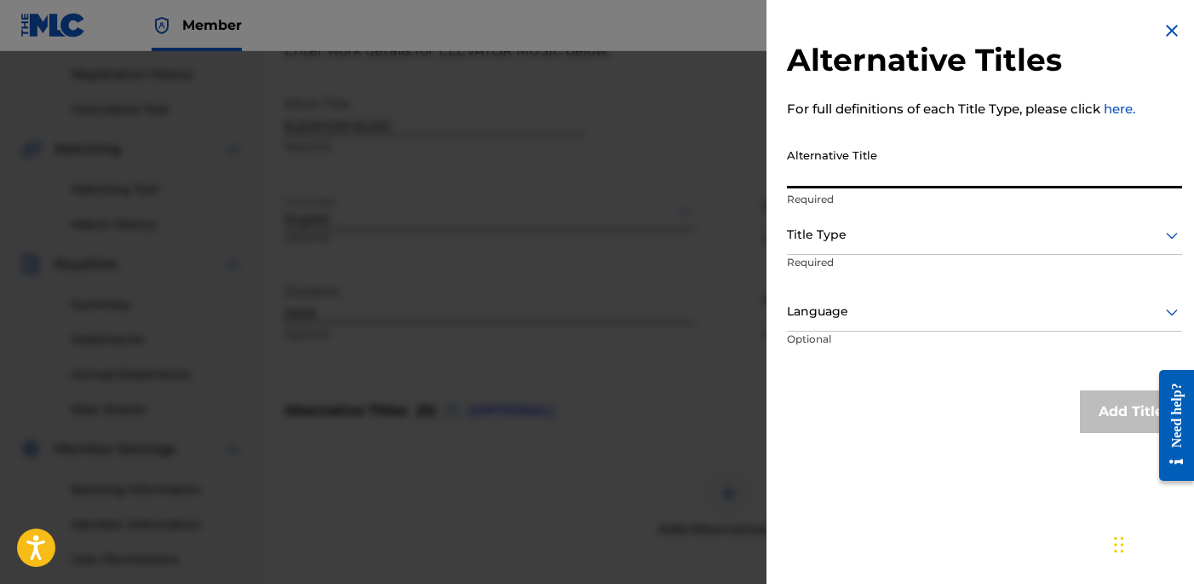
click at [912, 165] on input "Alternative Title" at bounding box center [984, 164] width 395 height 49
paste input "Elevator Music feat [PERSON_NAME]"
type input "ELEVATOR MUSIC FEAT [PERSON_NAME]"
click at [894, 246] on div "Title Type" at bounding box center [984, 235] width 395 height 38
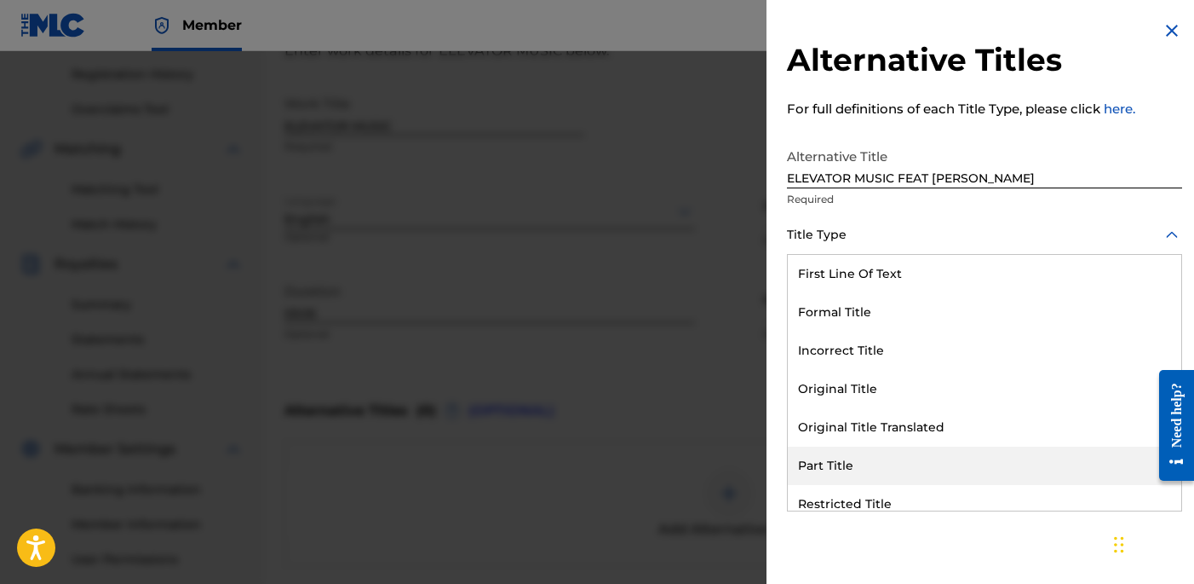
scroll to position [166, 0]
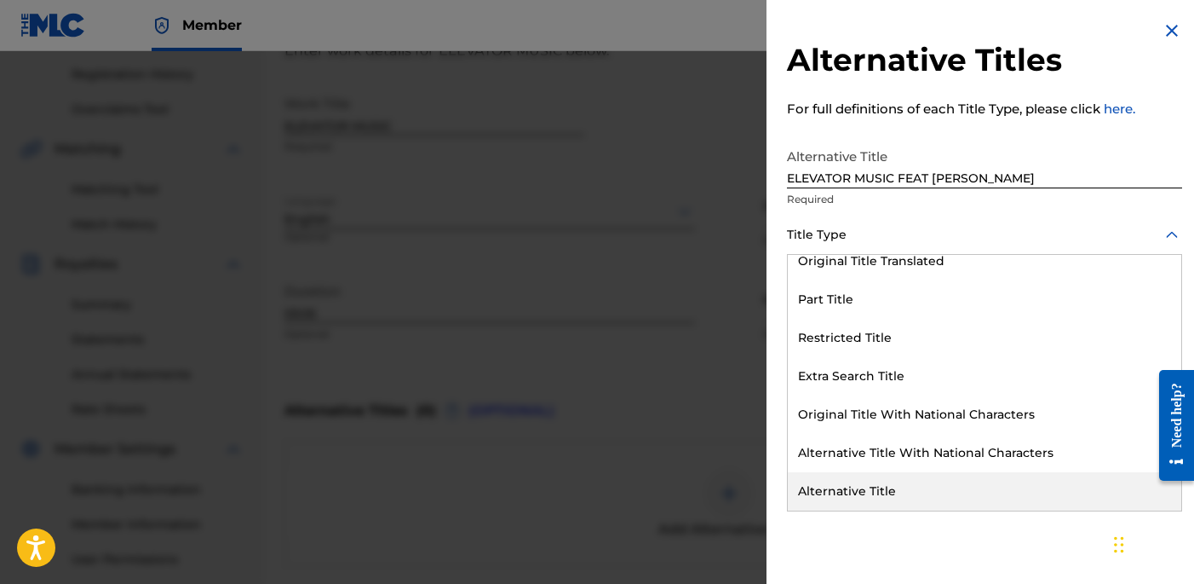
click at [883, 473] on div "Alternative Title" at bounding box center [985, 491] width 394 height 38
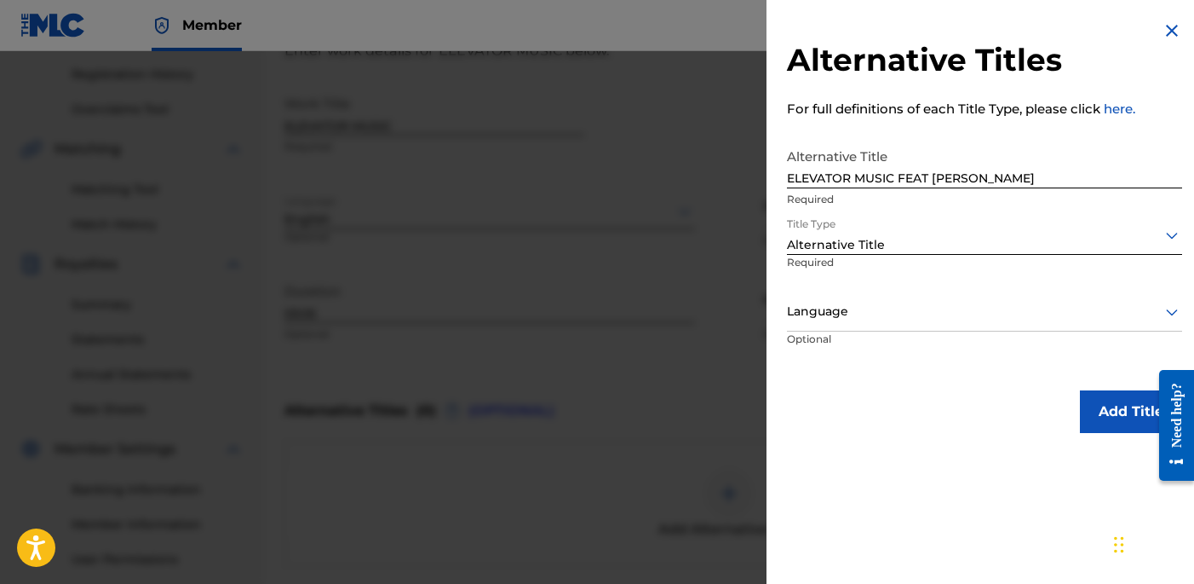
scroll to position [1, 0]
click at [883, 311] on div at bounding box center [984, 311] width 395 height 21
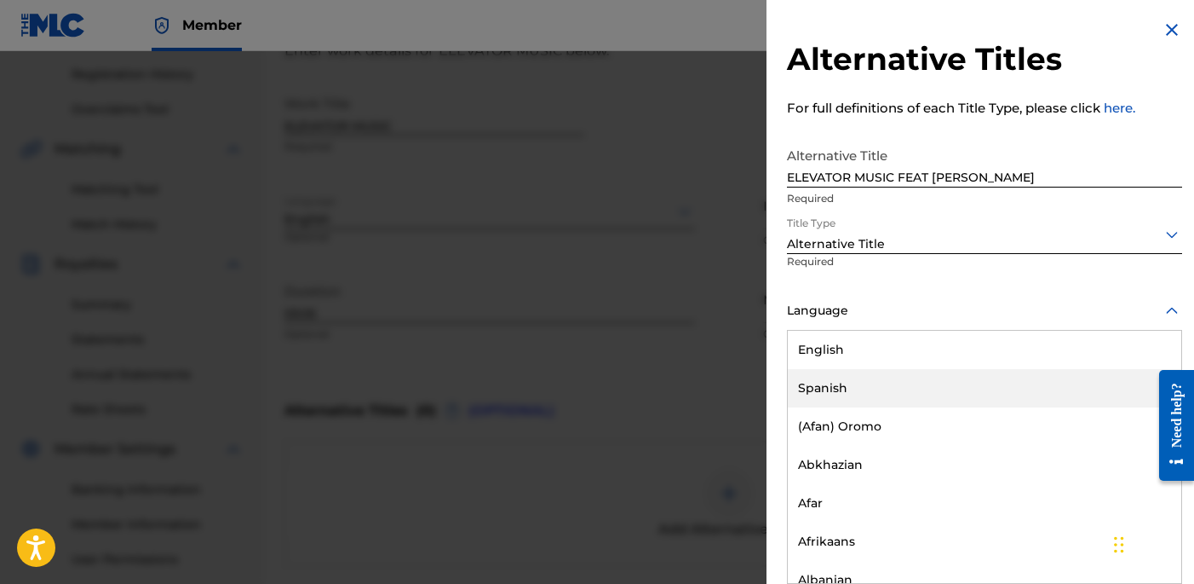
click at [912, 371] on div "Spanish" at bounding box center [985, 388] width 394 height 38
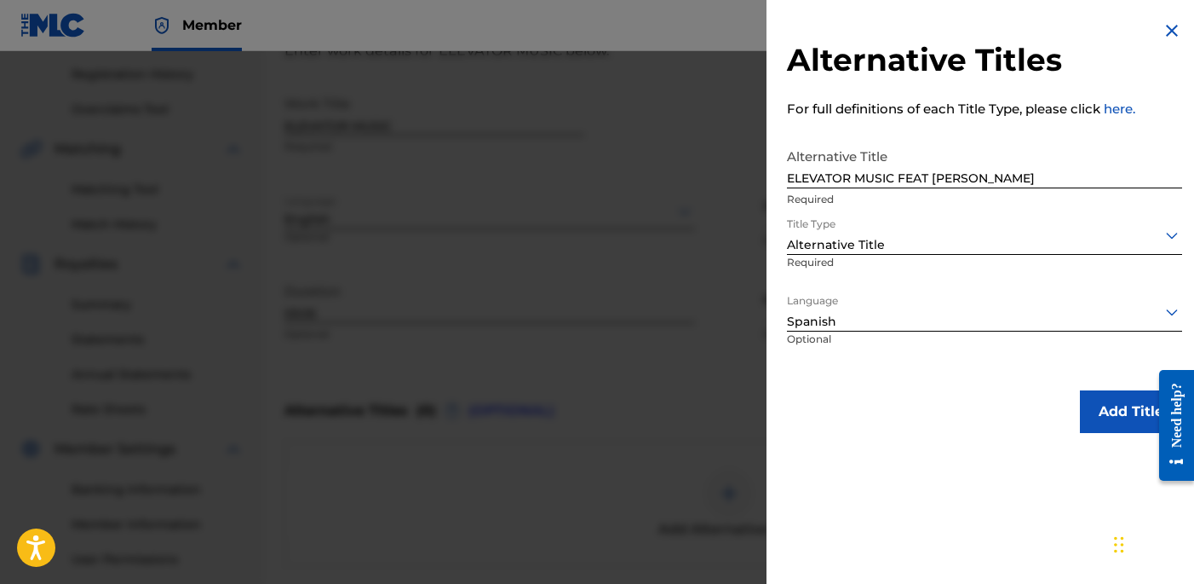
scroll to position [0, 0]
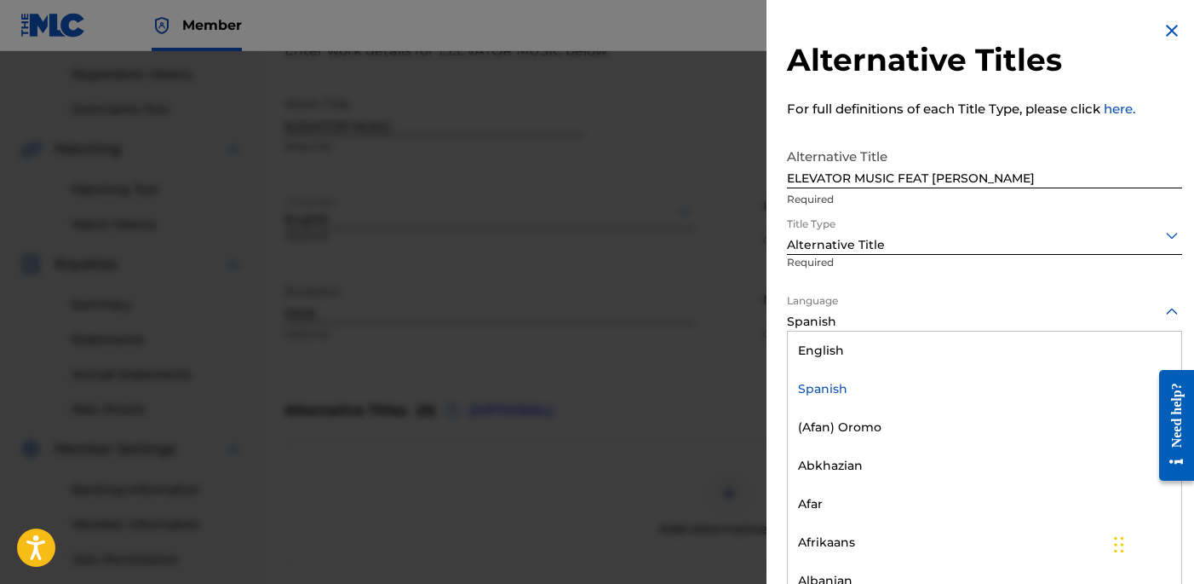
click at [905, 319] on div at bounding box center [984, 311] width 395 height 21
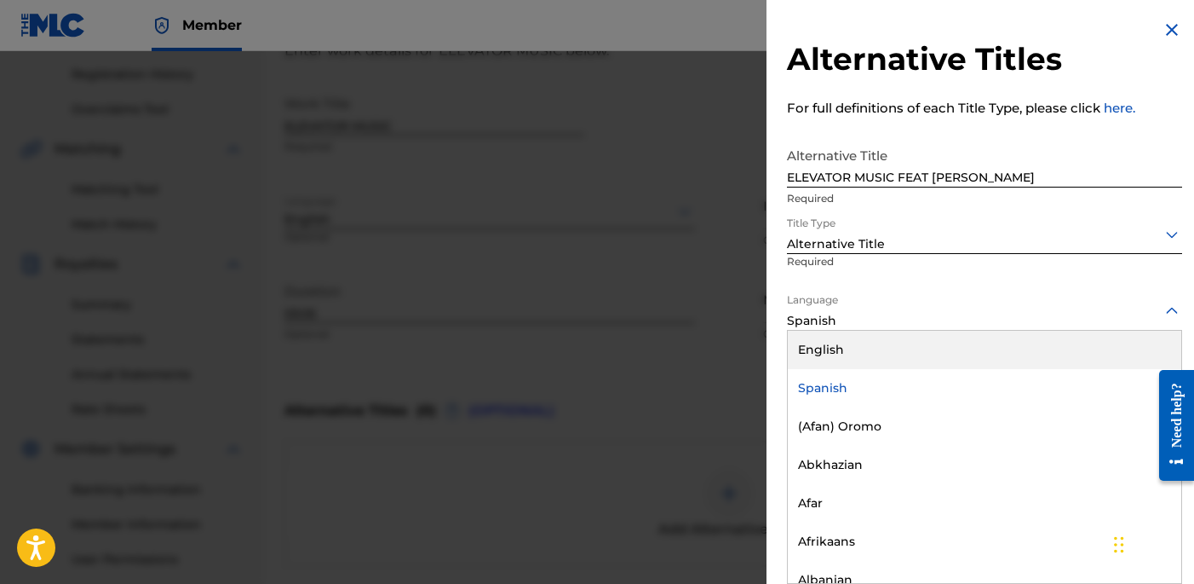
click at [910, 349] on div "English" at bounding box center [985, 350] width 394 height 38
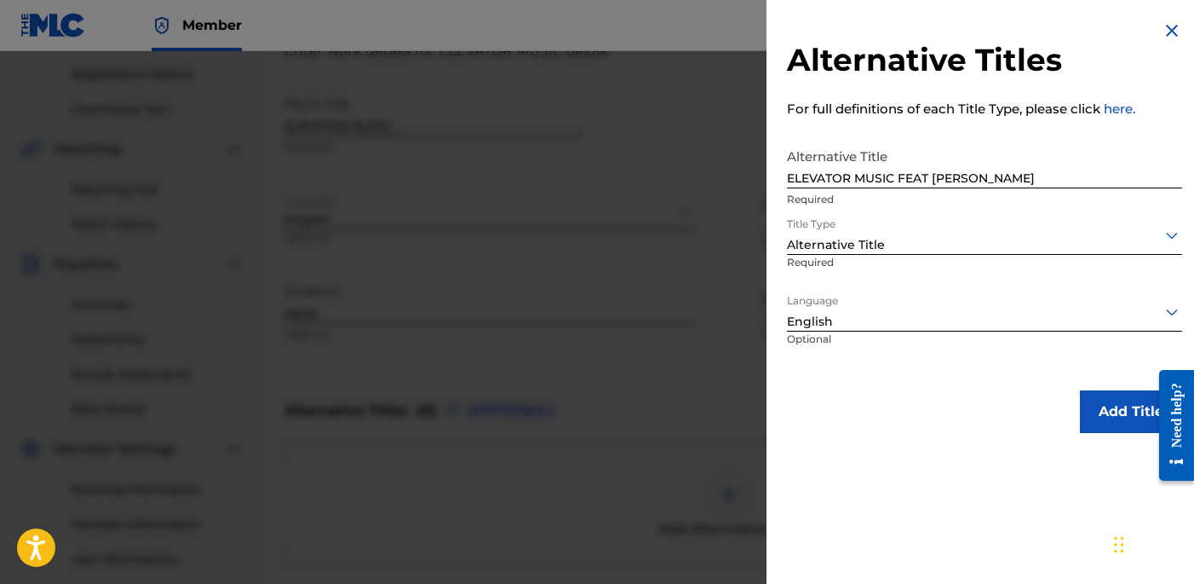
scroll to position [0, 0]
click at [1106, 414] on button "Add Title" at bounding box center [1131, 411] width 102 height 43
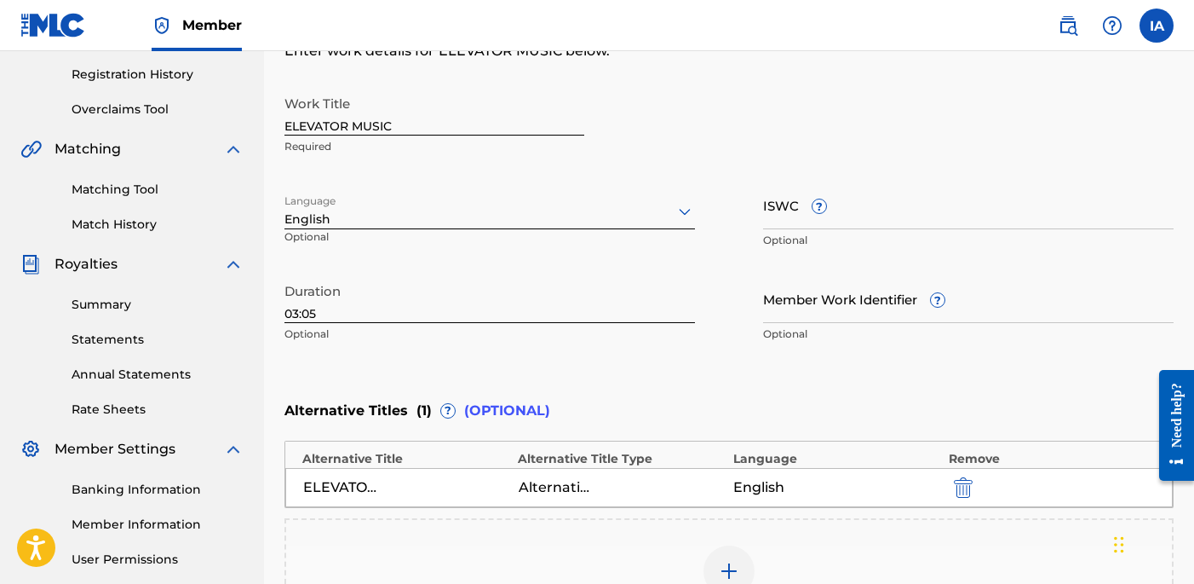
click at [837, 360] on div "Enter Work Details Enter work details for ‘ ELEVATOR MUSIC ’ below. Work Title …" at bounding box center [729, 186] width 889 height 412
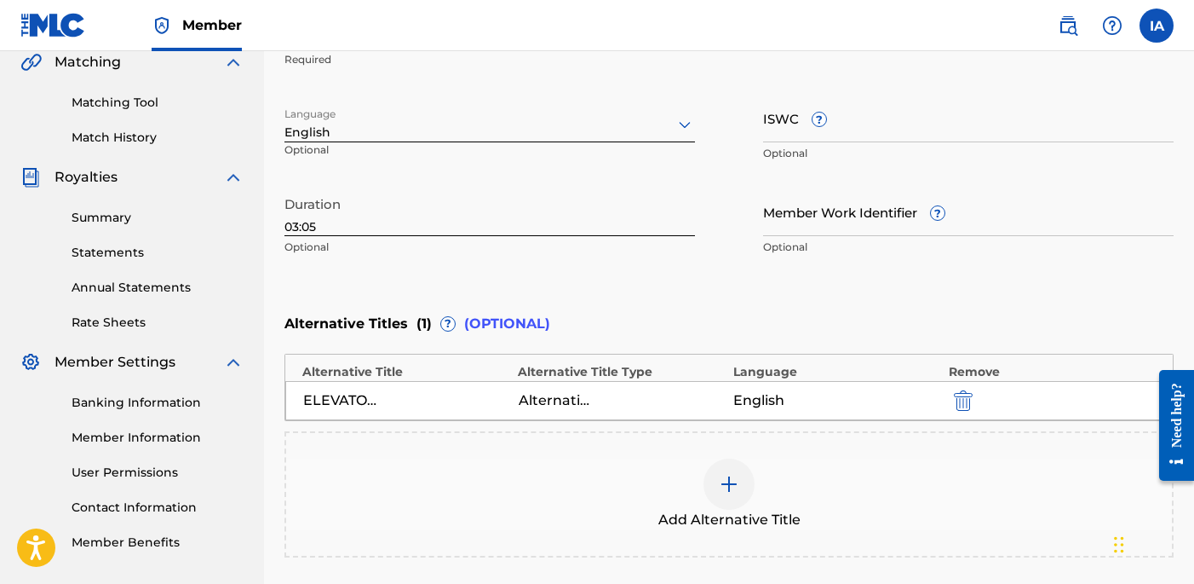
scroll to position [561, 0]
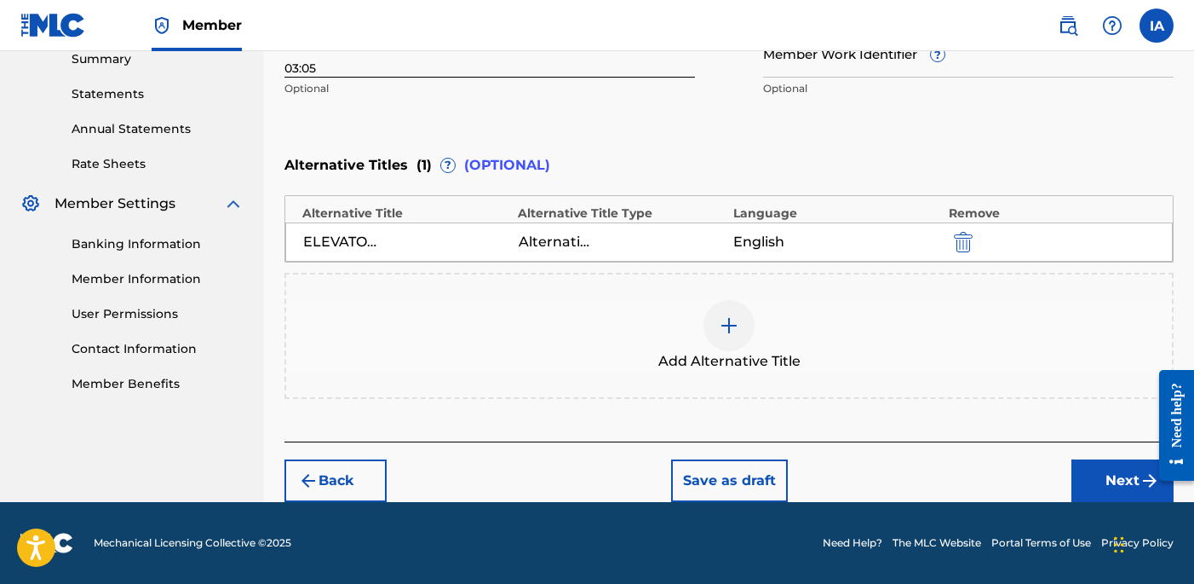
click at [1107, 482] on button "Next" at bounding box center [1123, 480] width 102 height 43
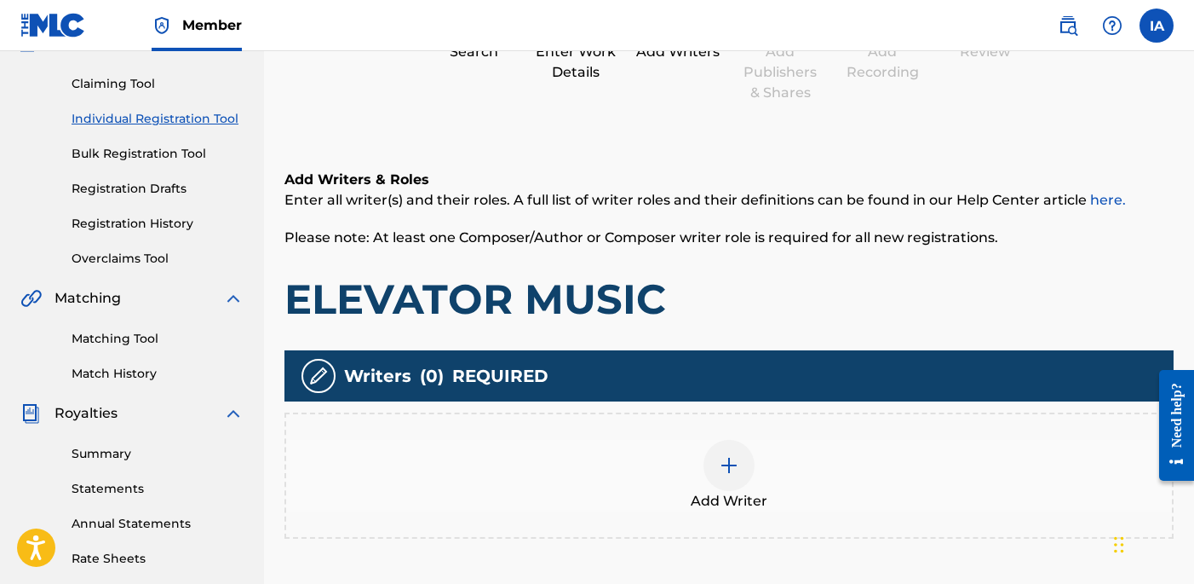
scroll to position [173, 0]
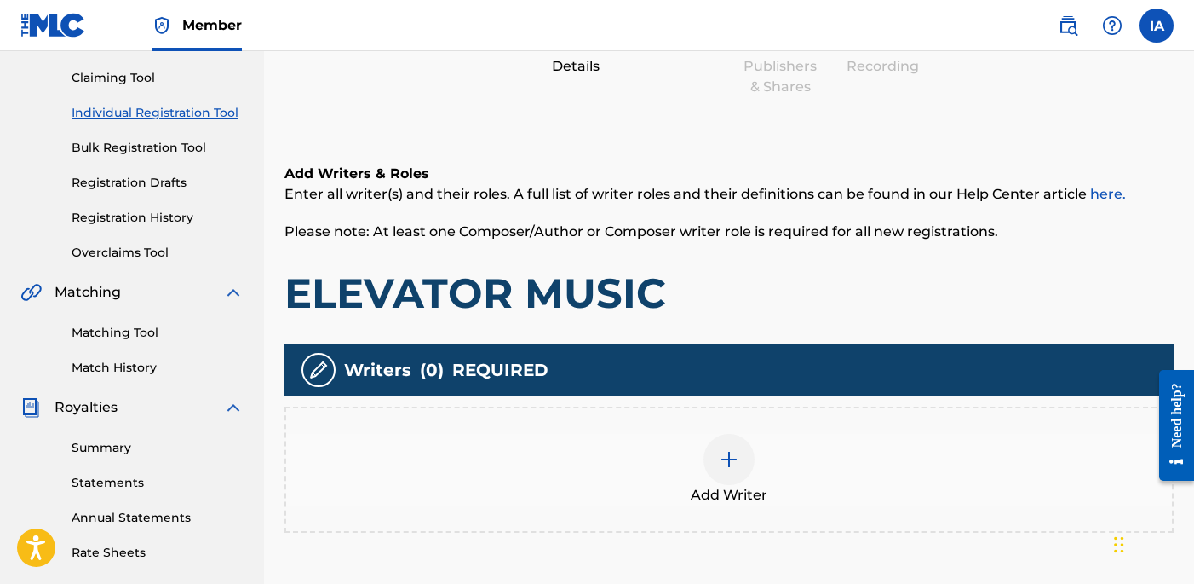
click at [794, 319] on div "Add Writers & Roles Enter all writer(s) and their roles. A full list of writer …" at bounding box center [729, 369] width 889 height 492
click at [756, 462] on div "Add Writer" at bounding box center [729, 470] width 886 height 72
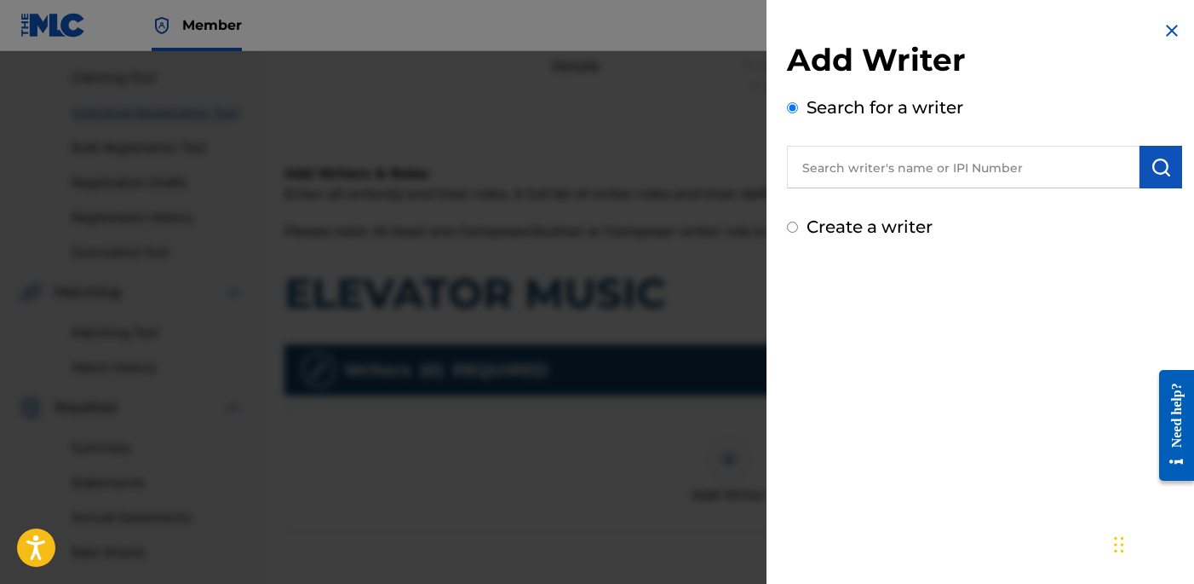
click at [1003, 176] on input "text" at bounding box center [963, 167] width 353 height 43
paste input "[PERSON_NAME] [PERSON_NAME]"
type input "[PERSON_NAME] [PERSON_NAME]"
click at [1165, 162] on button "submit" at bounding box center [1161, 167] width 43 height 43
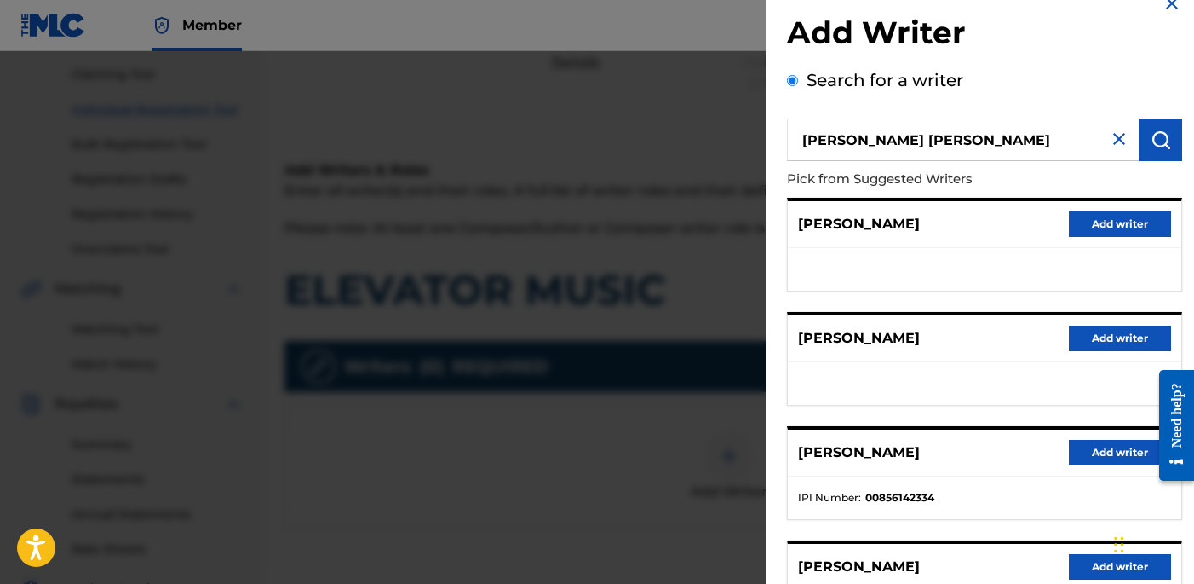
scroll to position [289, 0]
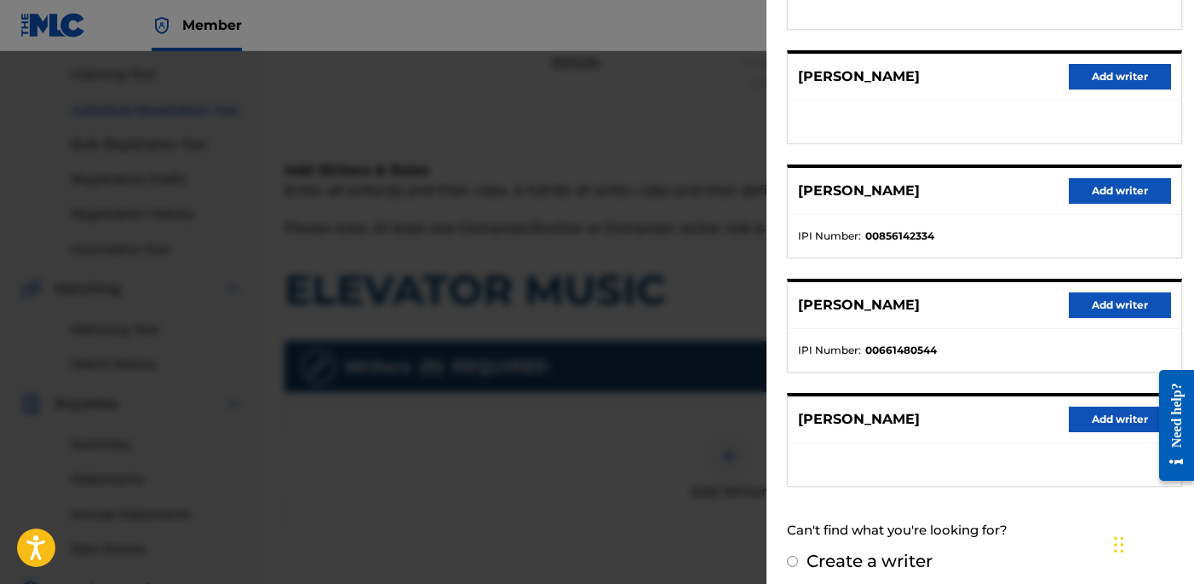
click at [1091, 192] on button "Add writer" at bounding box center [1120, 191] width 102 height 26
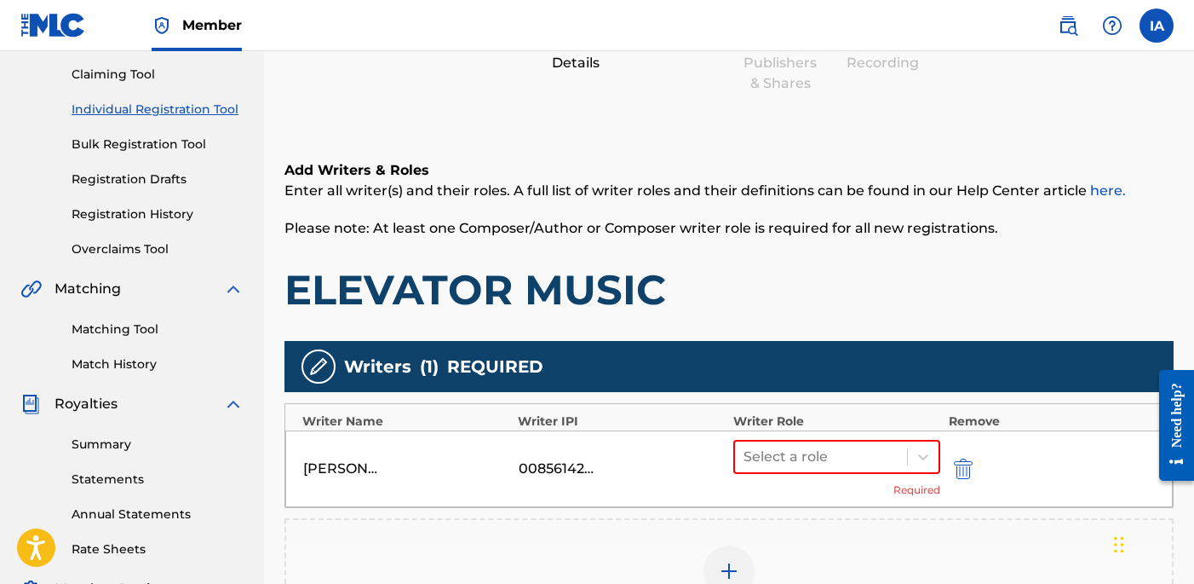
click at [791, 273] on h1 "ELEVATOR MUSIC" at bounding box center [729, 289] width 889 height 51
click at [877, 472] on div "Select a role Required" at bounding box center [836, 469] width 207 height 58
click at [884, 458] on div at bounding box center [821, 457] width 155 height 24
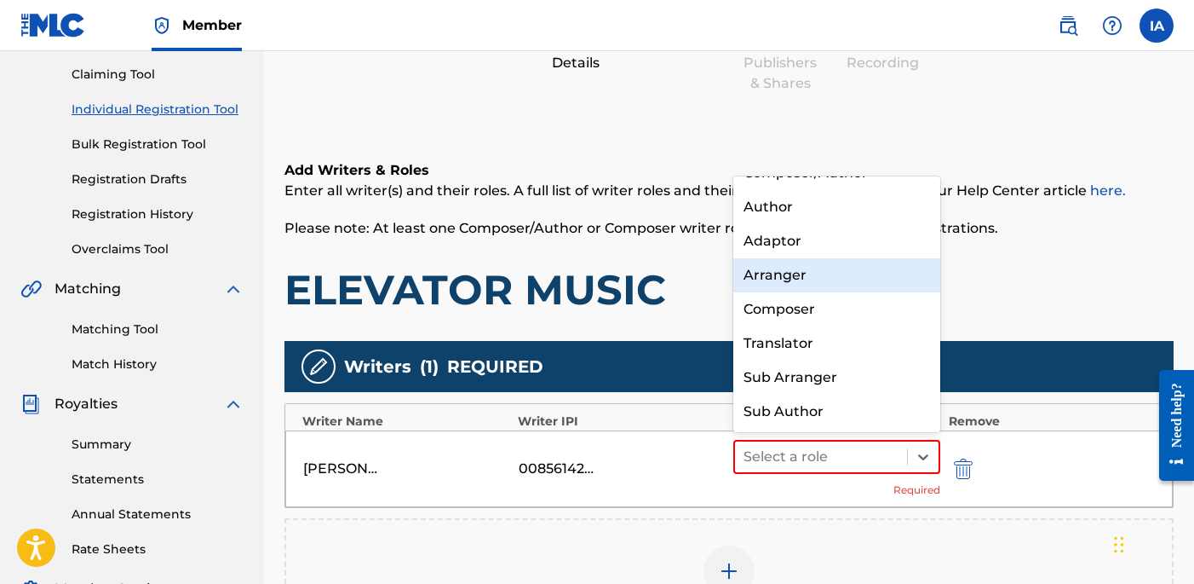
scroll to position [0, 0]
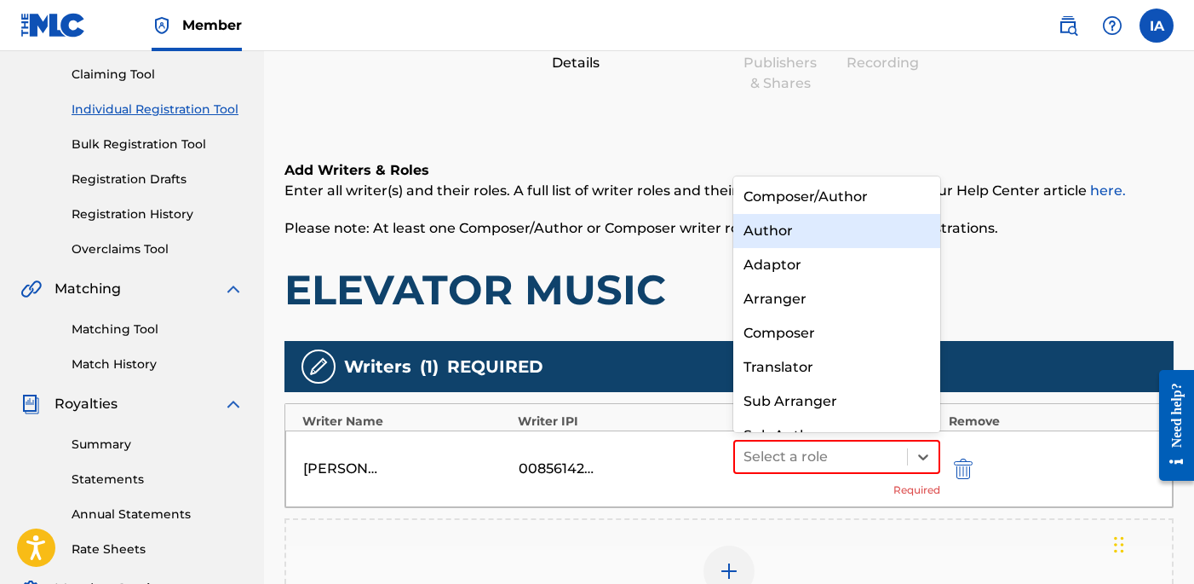
click at [877, 237] on div "Author" at bounding box center [836, 231] width 207 height 34
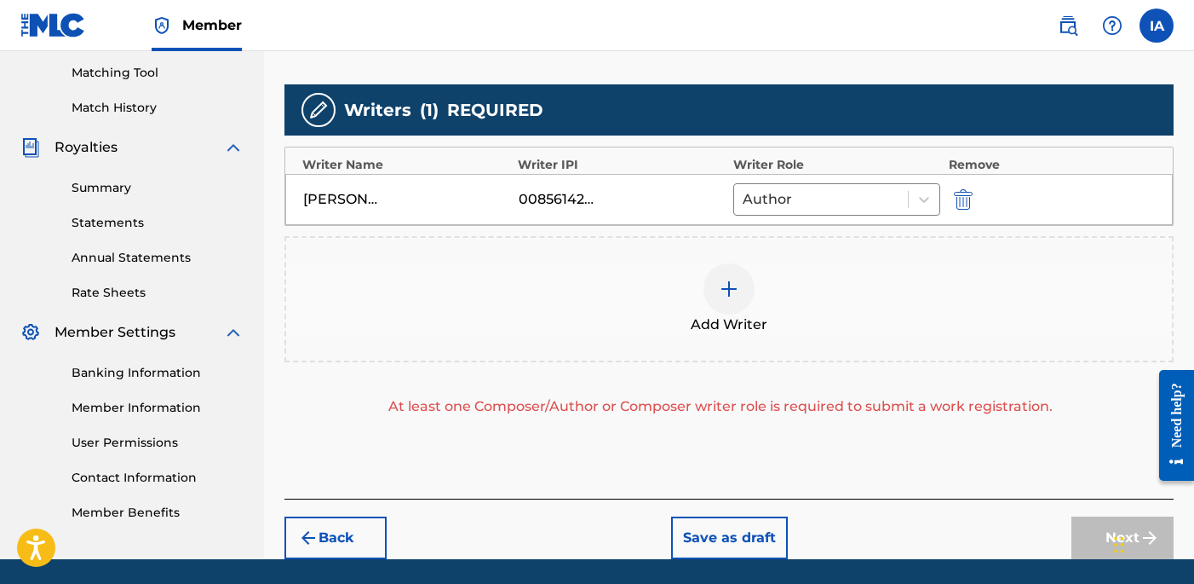
scroll to position [483, 0]
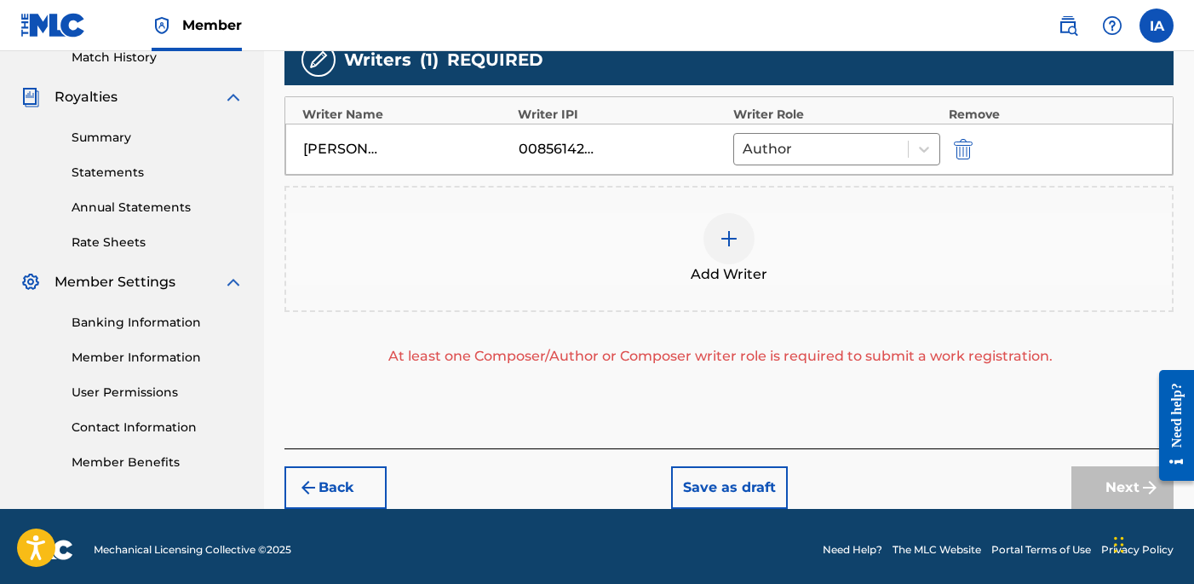
click at [750, 278] on span "Add Writer" at bounding box center [729, 274] width 77 height 20
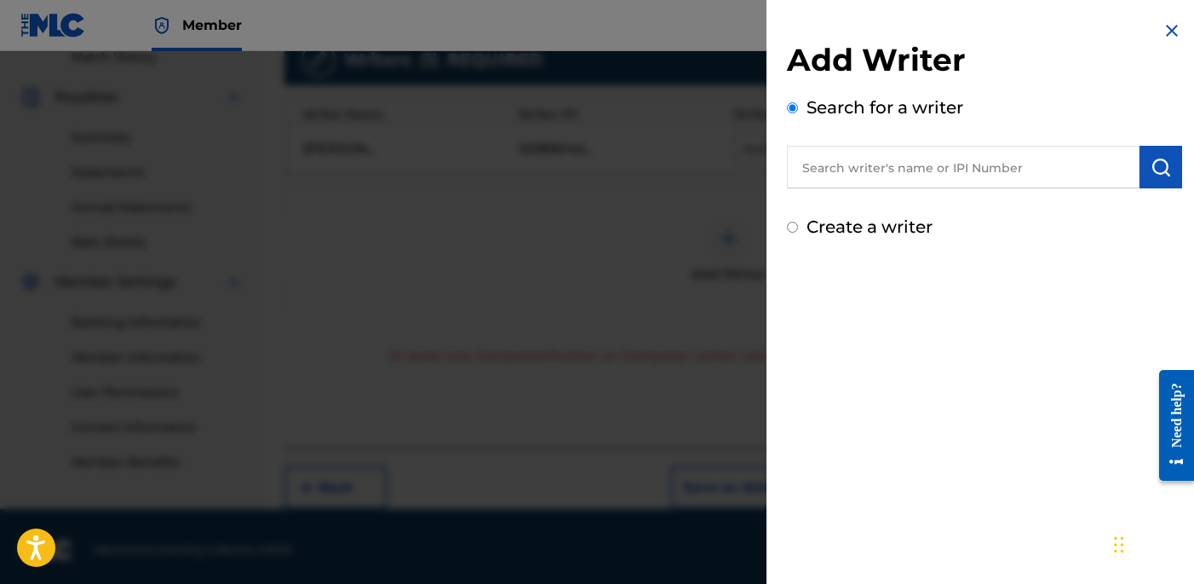
click at [916, 231] on label "Create a writer" at bounding box center [870, 226] width 126 height 20
radio input "true"
click at [798, 231] on input "Create a writer" at bounding box center [792, 226] width 11 height 11
radio input "false"
radio input "true"
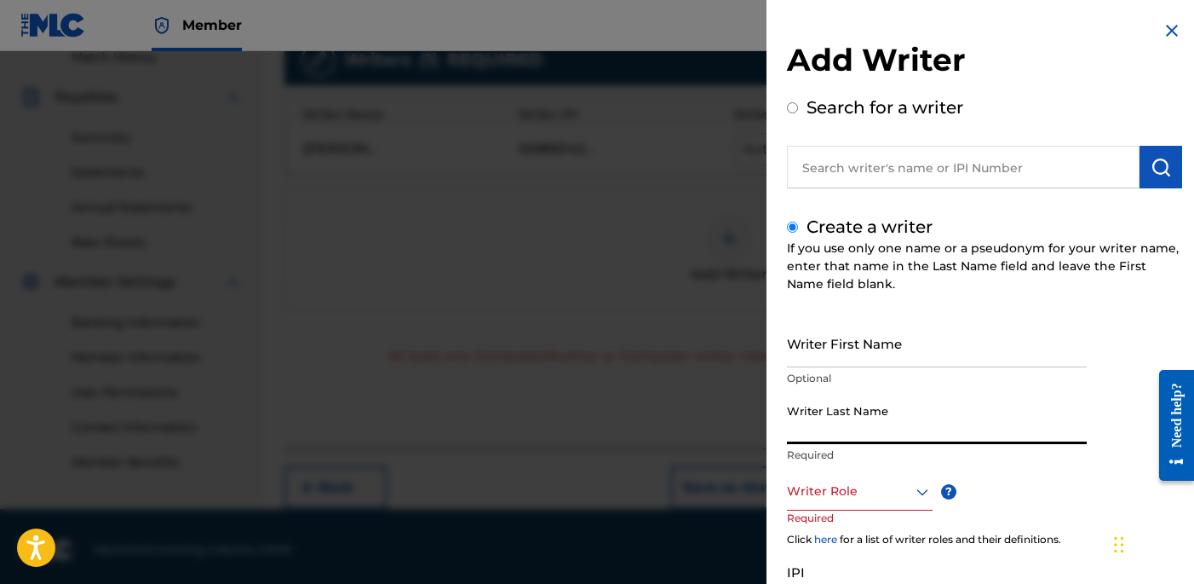
click at [932, 410] on input "Writer Last Name" at bounding box center [937, 419] width 300 height 49
paste input "UNKNOWN WRITER"
click at [906, 436] on input "UNKNOWN WRITER" at bounding box center [937, 419] width 300 height 49
type input "UNKNOWN"
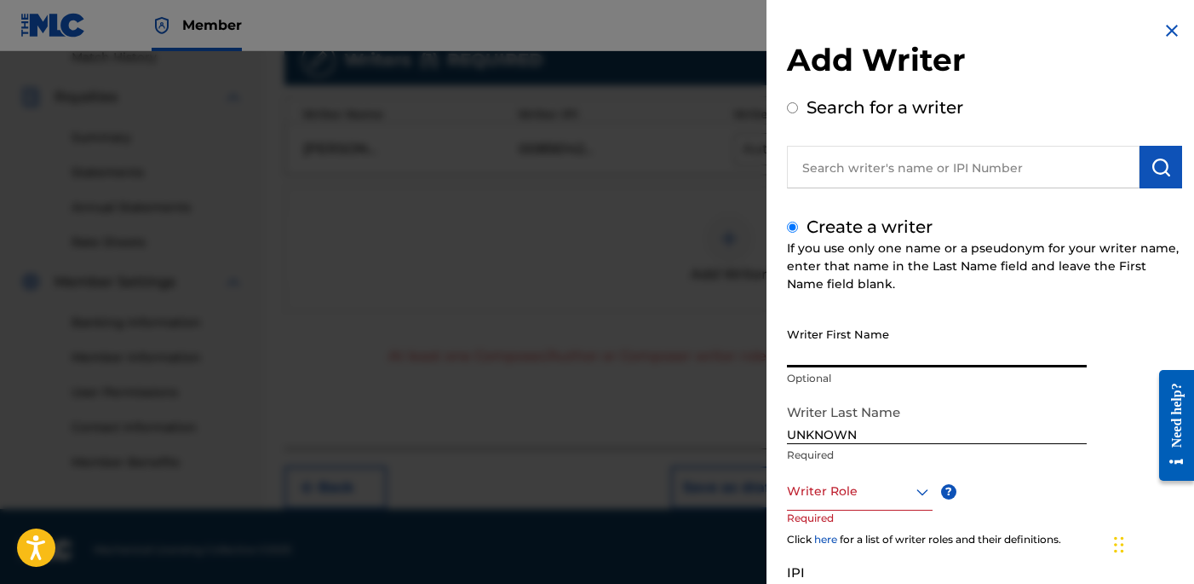
click at [877, 342] on input "Writer First Name" at bounding box center [937, 343] width 300 height 49
paste input "WRITER"
type input "WRITER"
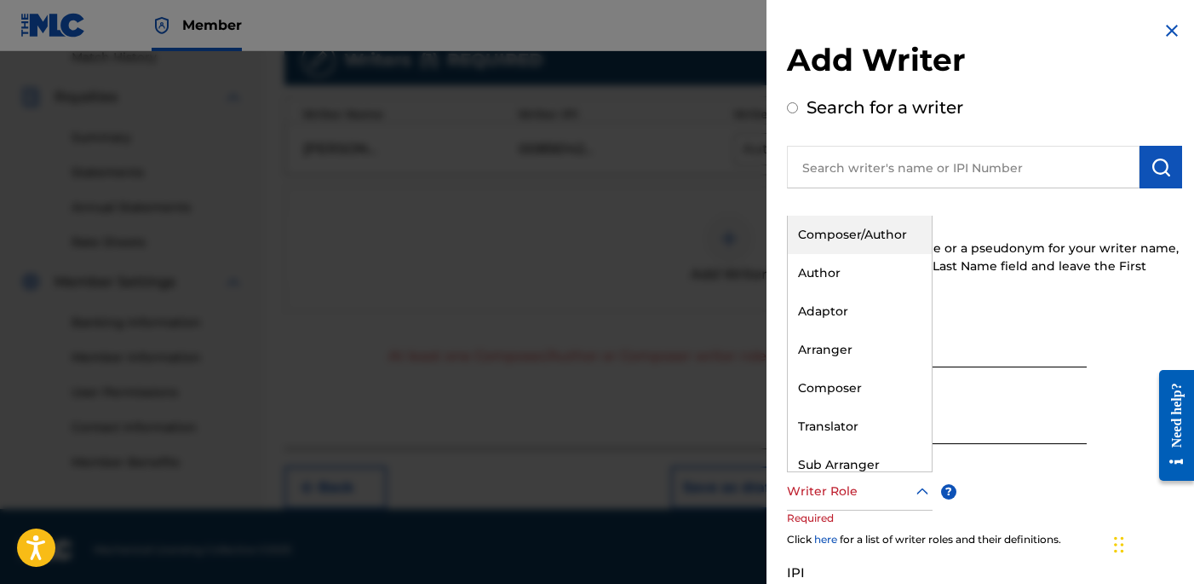
click at [840, 488] on div at bounding box center [860, 490] width 146 height 21
click at [883, 228] on div "Composer/Author" at bounding box center [860, 235] width 144 height 38
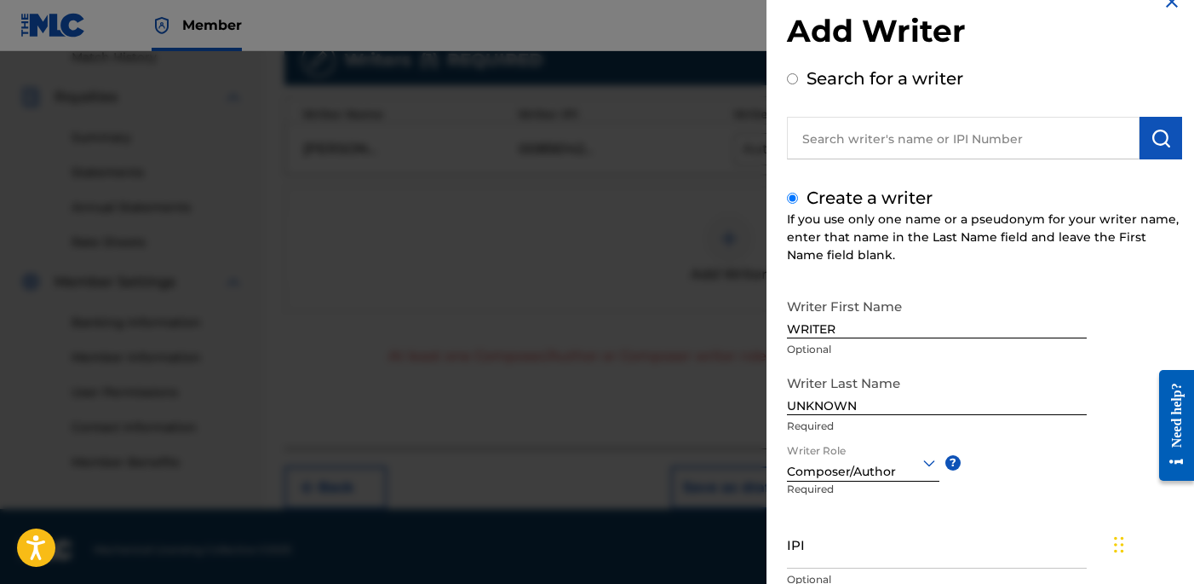
scroll to position [156, 0]
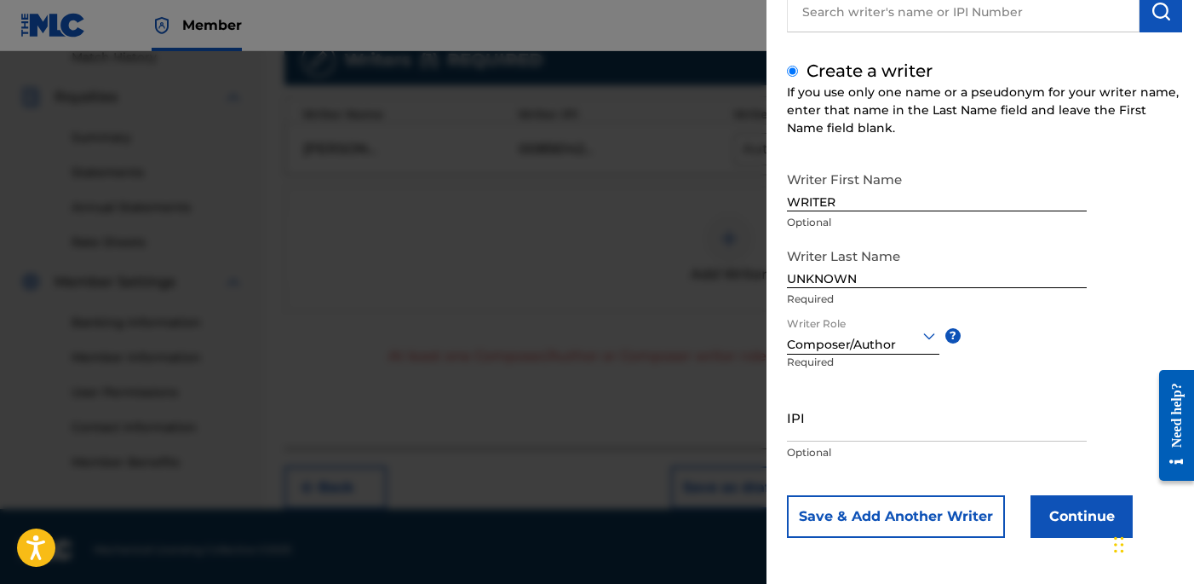
click at [1048, 501] on button "Continue" at bounding box center [1082, 516] width 102 height 43
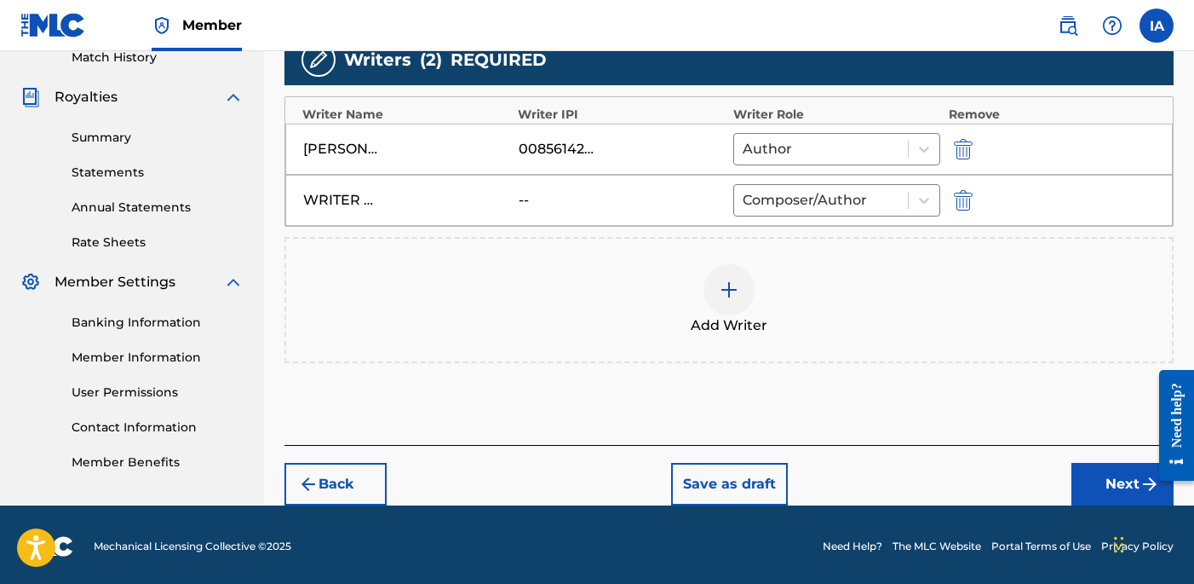
click at [1072, 451] on div "Back Save as draft Next" at bounding box center [729, 475] width 889 height 60
click at [1090, 473] on button "Next" at bounding box center [1123, 484] width 102 height 43
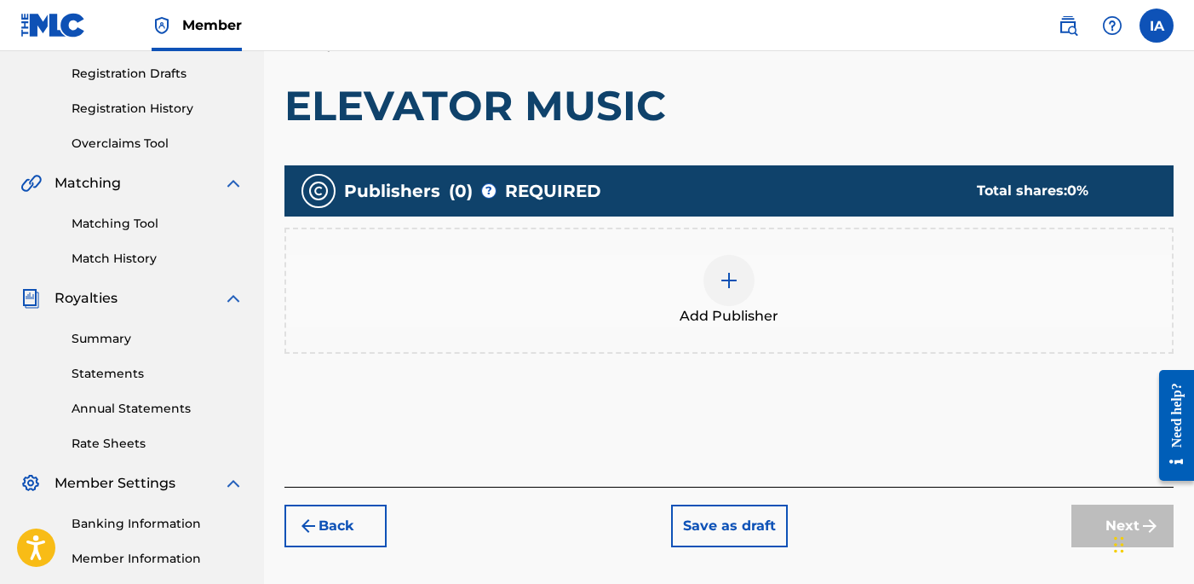
scroll to position [365, 0]
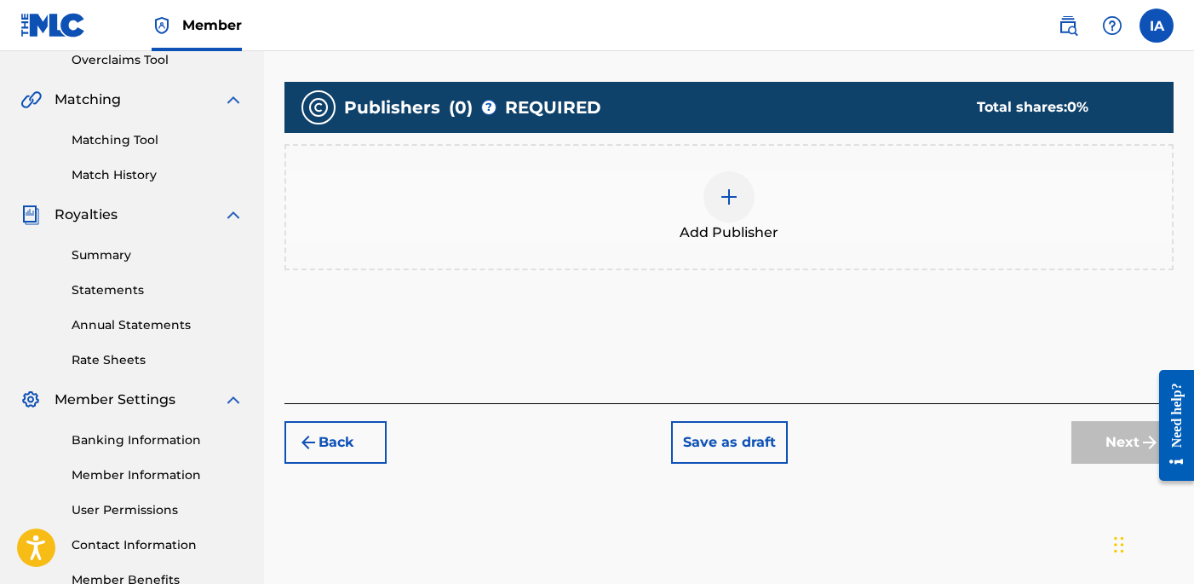
click at [795, 235] on div "Add Publisher" at bounding box center [729, 207] width 886 height 72
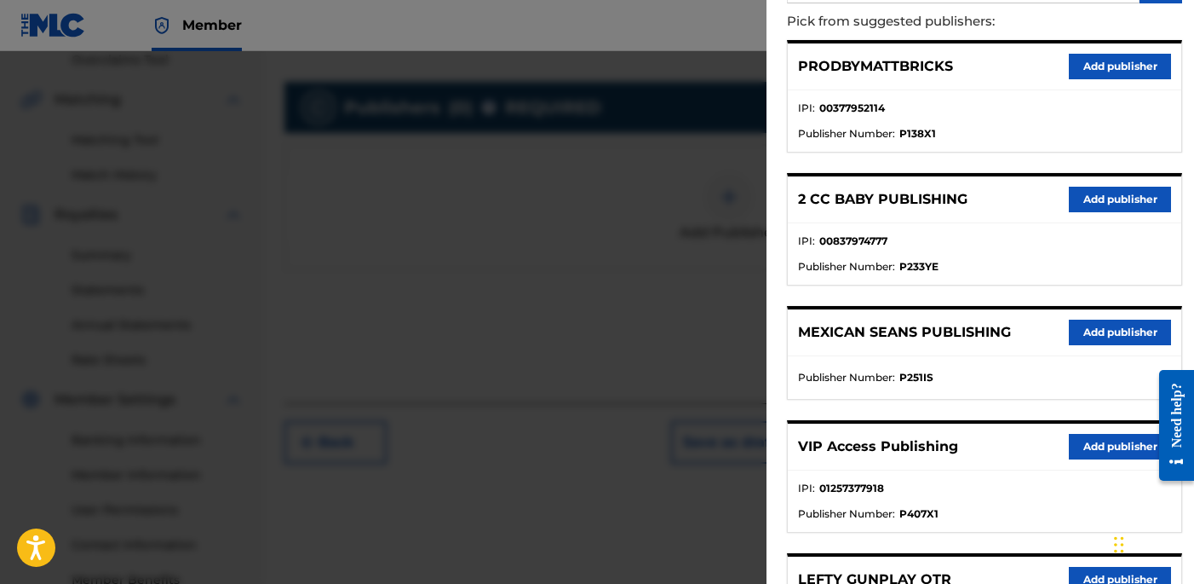
scroll to position [0, 0]
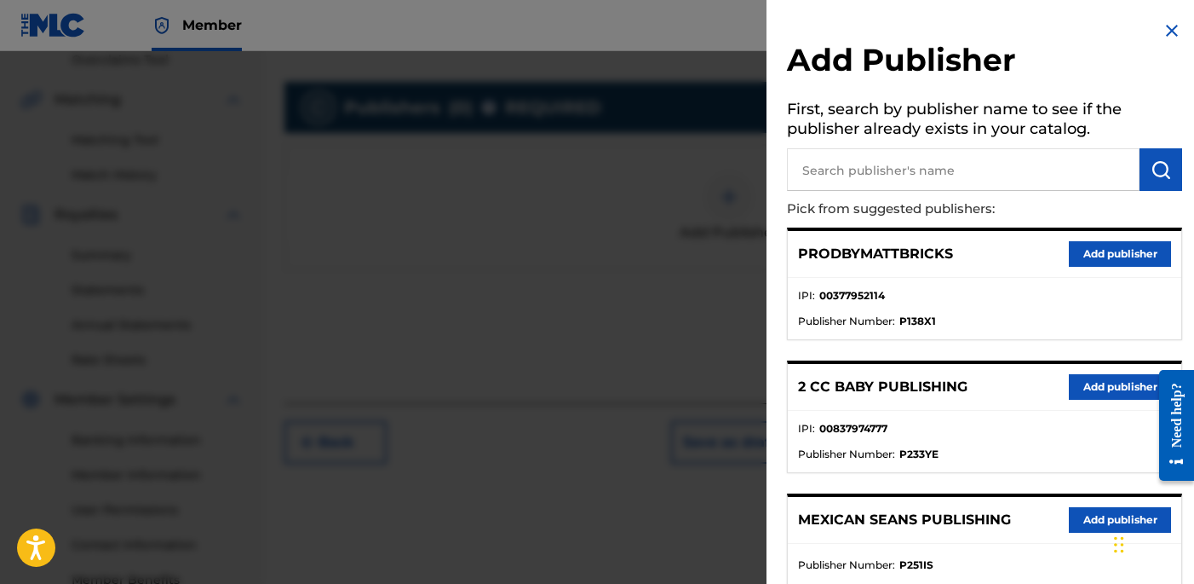
click at [890, 177] on input "text" at bounding box center [963, 169] width 353 height 43
paste input "OTR RECORDS PUBLISHING CATALOG"
type input "OTR RECORDS PUBLISHING CATALOG"
click at [1151, 175] on img "submit" at bounding box center [1161, 169] width 20 height 20
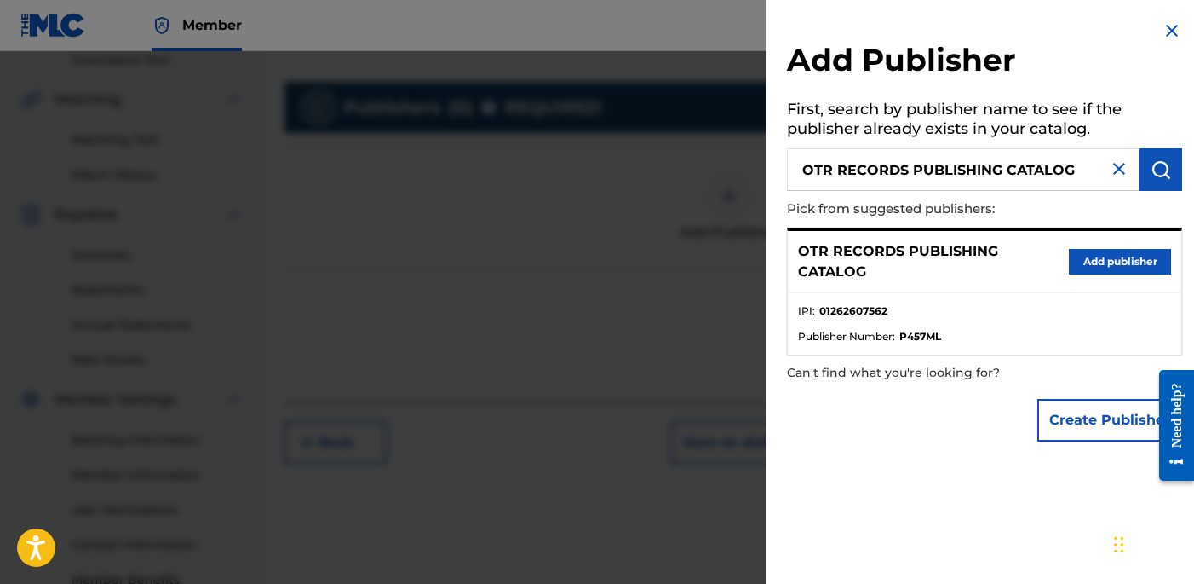
click at [1107, 258] on button "Add publisher" at bounding box center [1120, 262] width 102 height 26
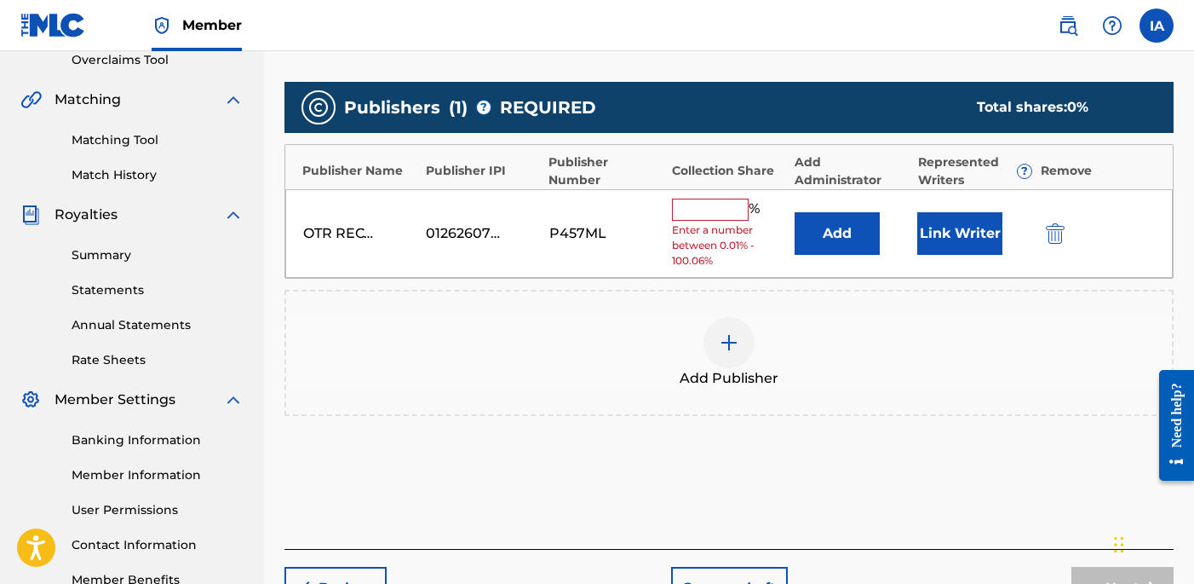
click at [726, 204] on input "text" at bounding box center [710, 209] width 77 height 22
type input "25"
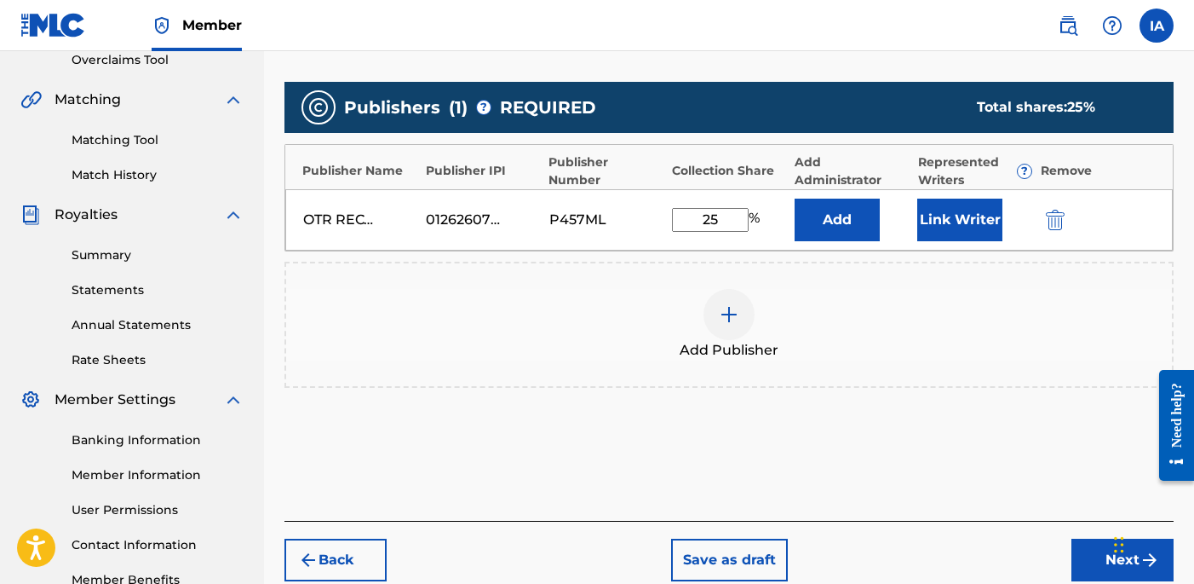
click at [843, 202] on button "Add" at bounding box center [837, 219] width 85 height 43
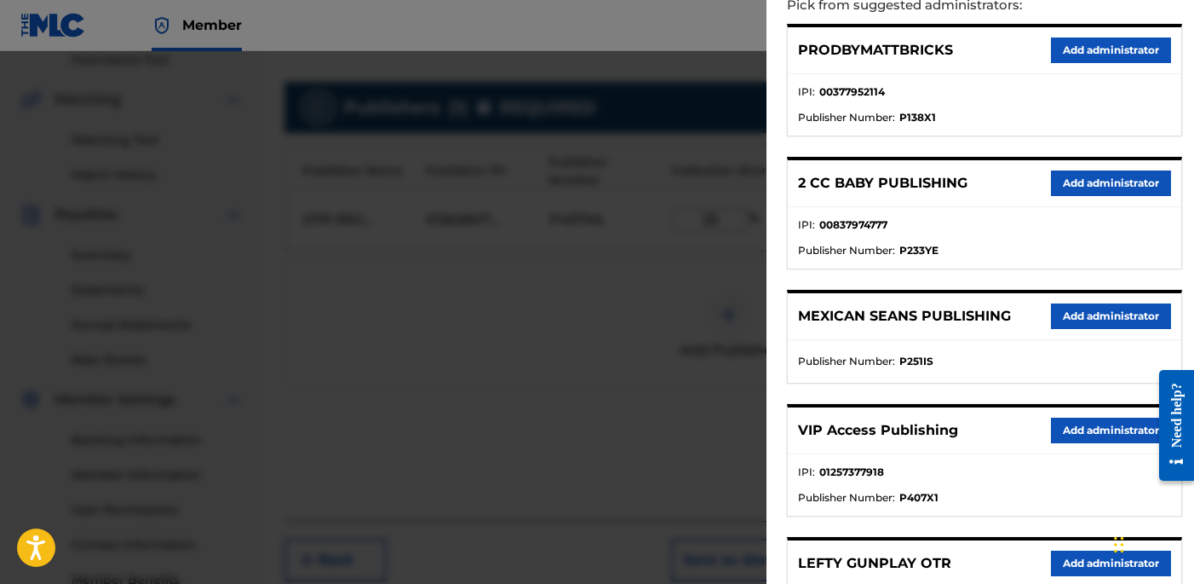
scroll to position [346, 0]
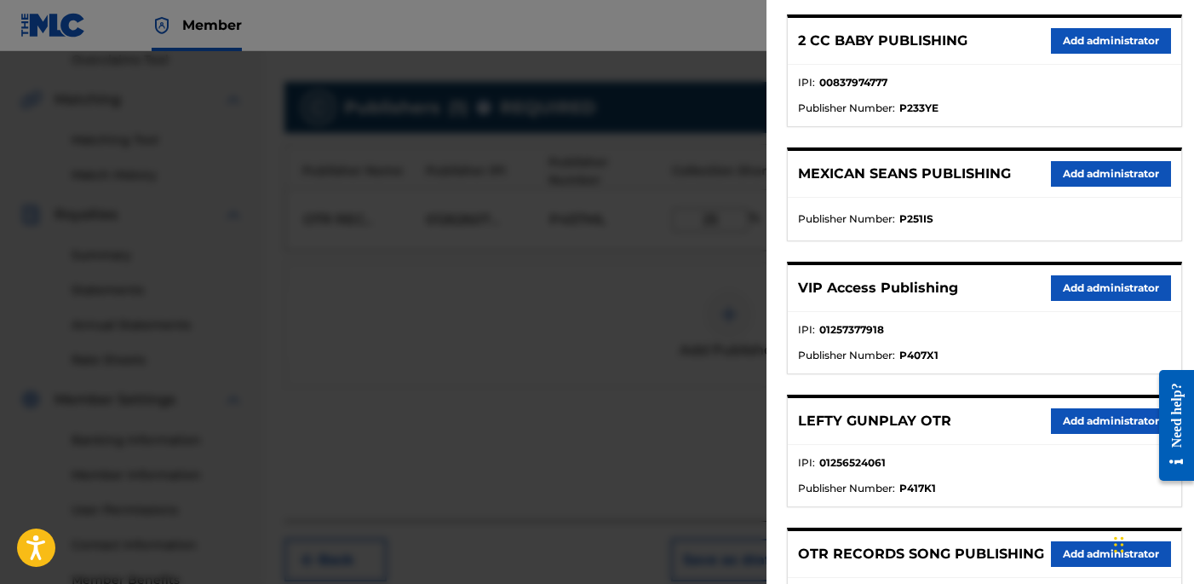
click at [1103, 285] on button "Add administrator" at bounding box center [1111, 288] width 120 height 26
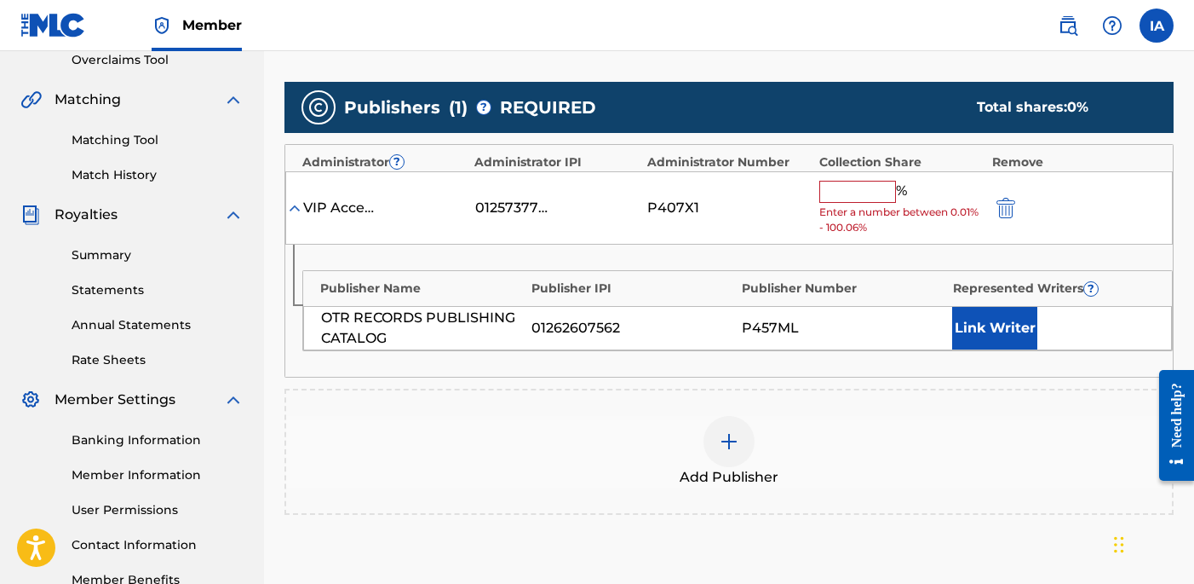
click at [868, 188] on input "text" at bounding box center [858, 192] width 77 height 22
type input "25"
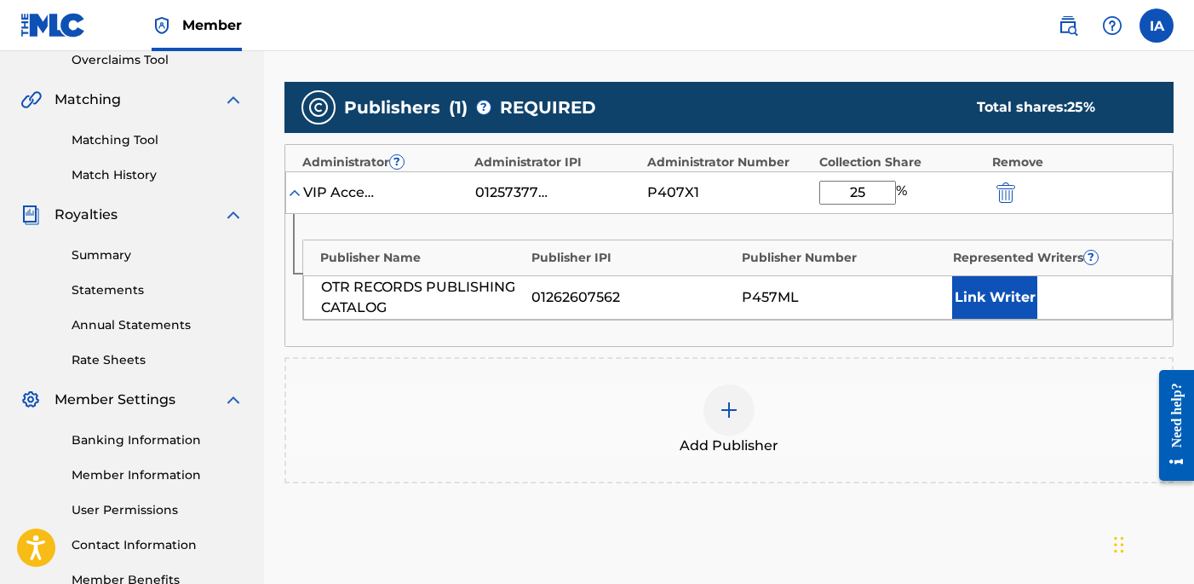
click at [987, 270] on div "Publisher Name Publisher IPI Publisher Number Represented Writers ? OTR RECORDS…" at bounding box center [737, 279] width 871 height 81
click at [1000, 282] on button "Link Writer" at bounding box center [994, 297] width 85 height 43
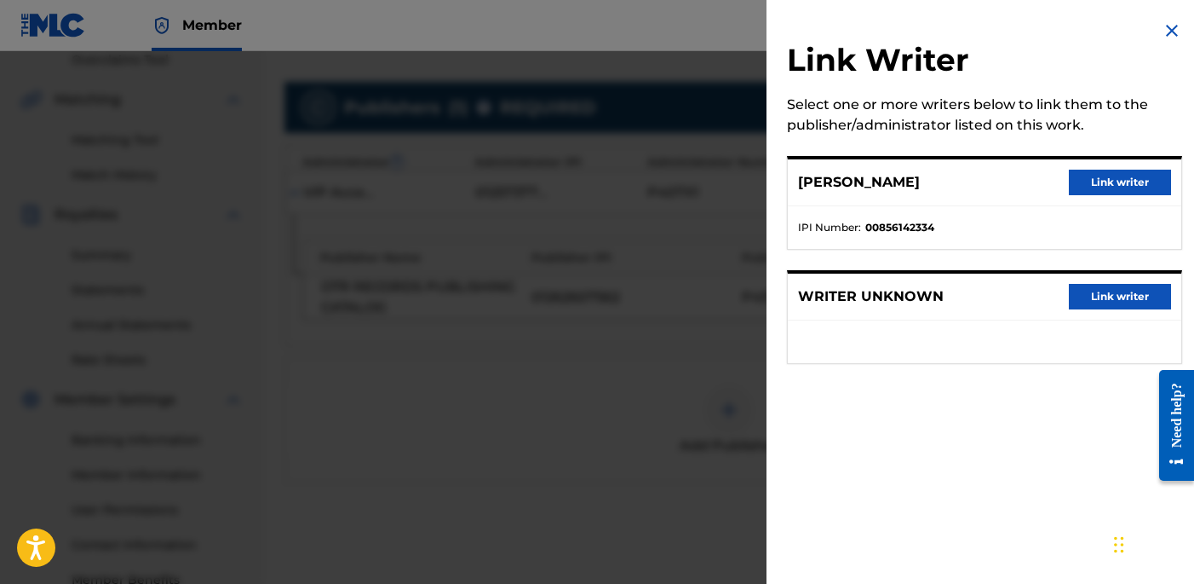
click at [1090, 179] on button "Link writer" at bounding box center [1120, 183] width 102 height 26
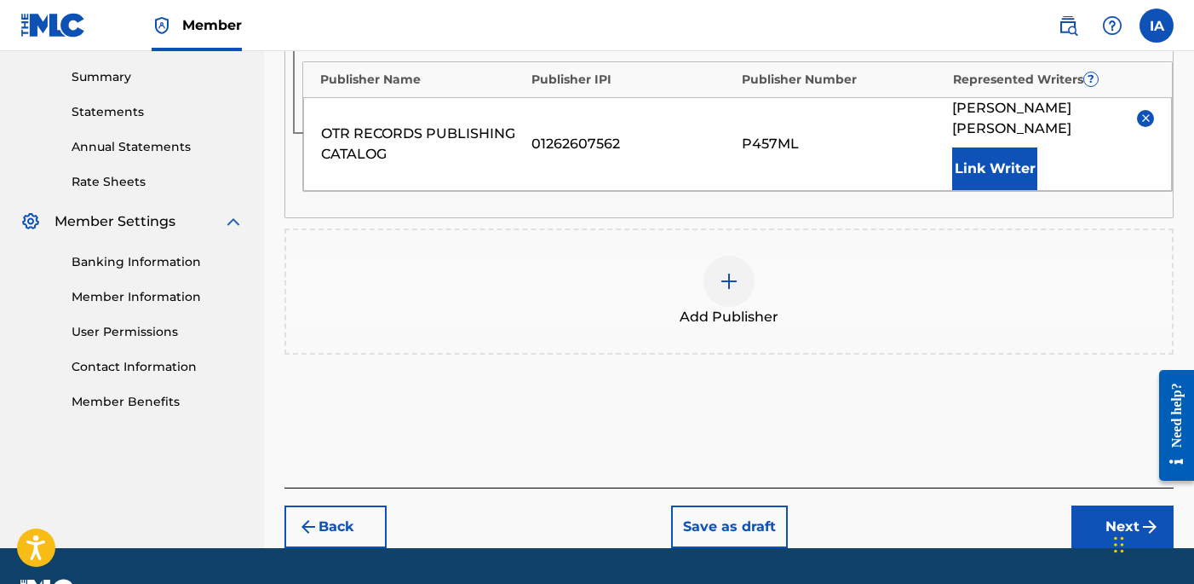
scroll to position [590, 0]
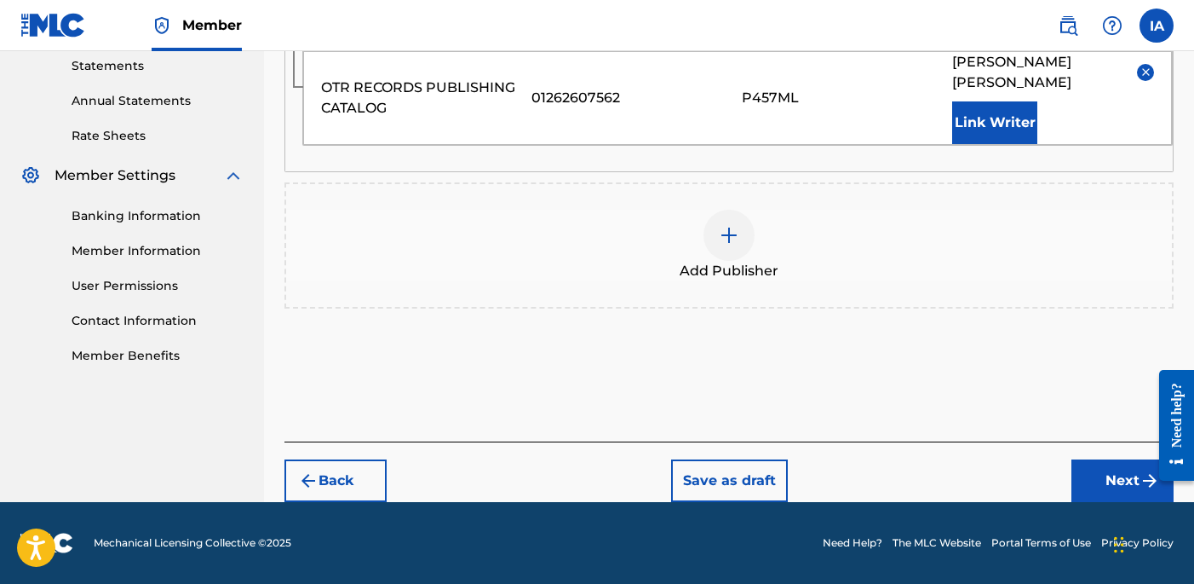
click at [1107, 491] on button "Next" at bounding box center [1123, 480] width 102 height 43
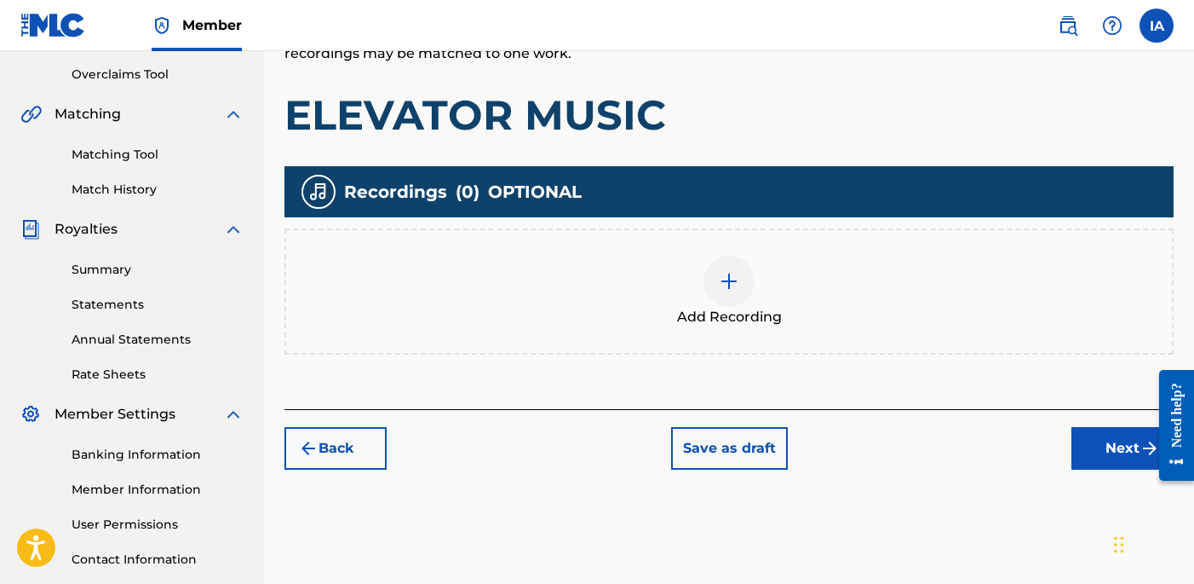
scroll to position [394, 0]
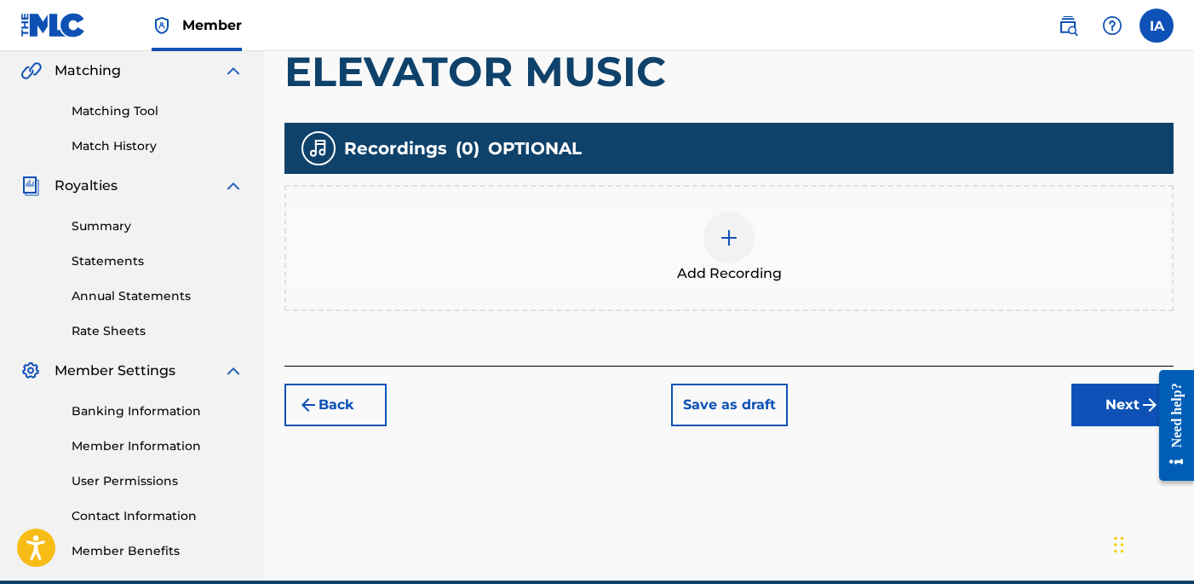
click at [791, 225] on div "Add Recording" at bounding box center [729, 248] width 886 height 72
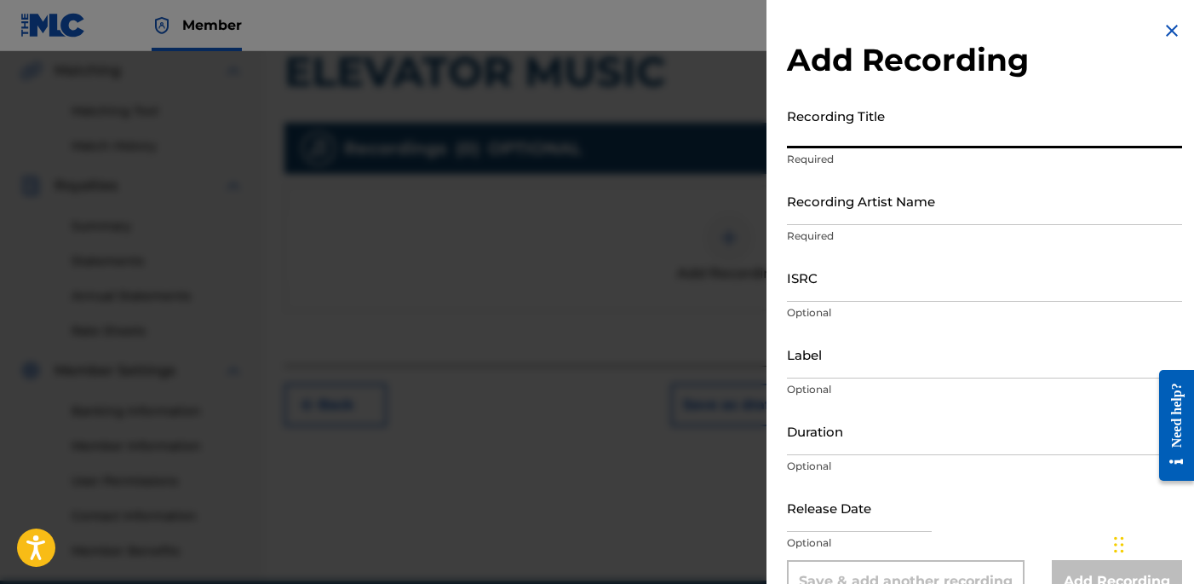
click at [843, 115] on input "Recording Title" at bounding box center [984, 124] width 395 height 49
paste input "Elevator Music"
type input "ELEVATOR MUSIC"
click at [854, 198] on input "Recording Artist Name" at bounding box center [984, 200] width 395 height 49
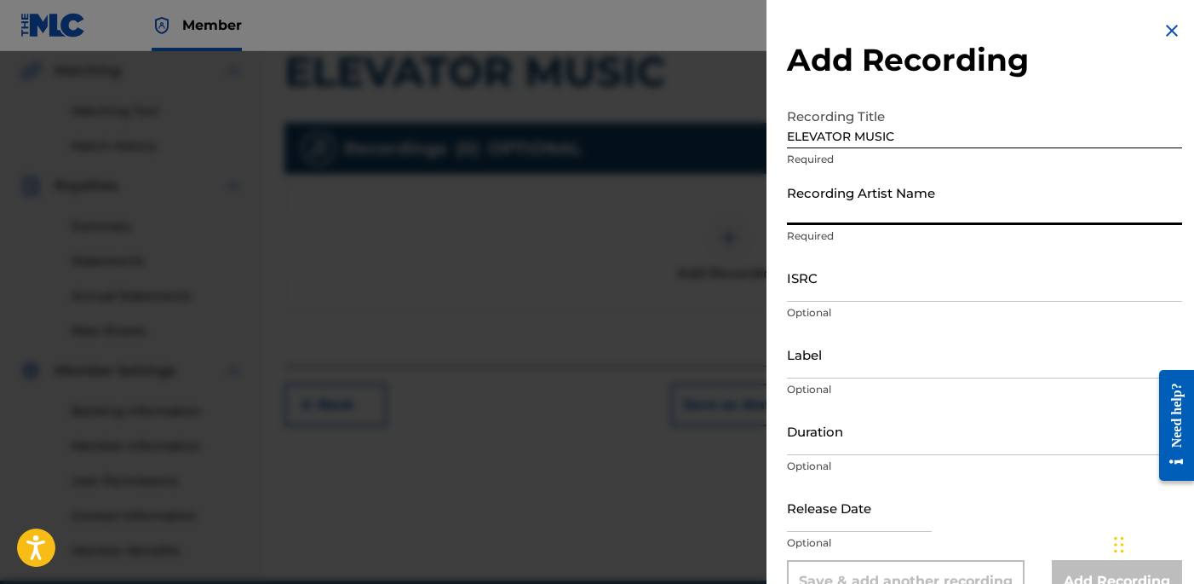
type input "[PERSON_NAME]"
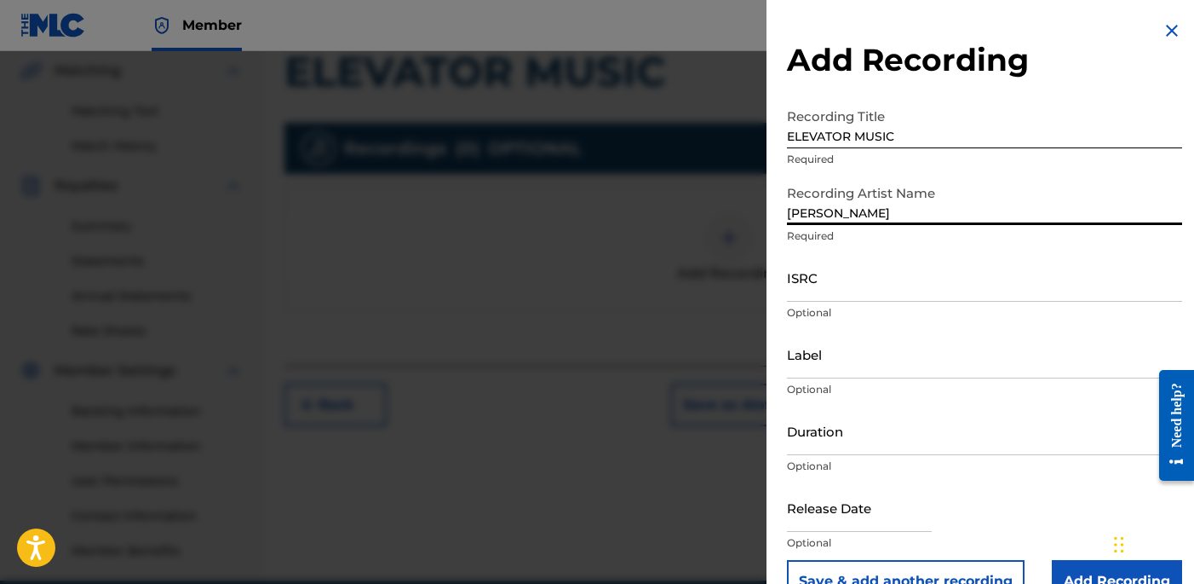
click at [836, 299] on input "ISRC" at bounding box center [984, 277] width 395 height 49
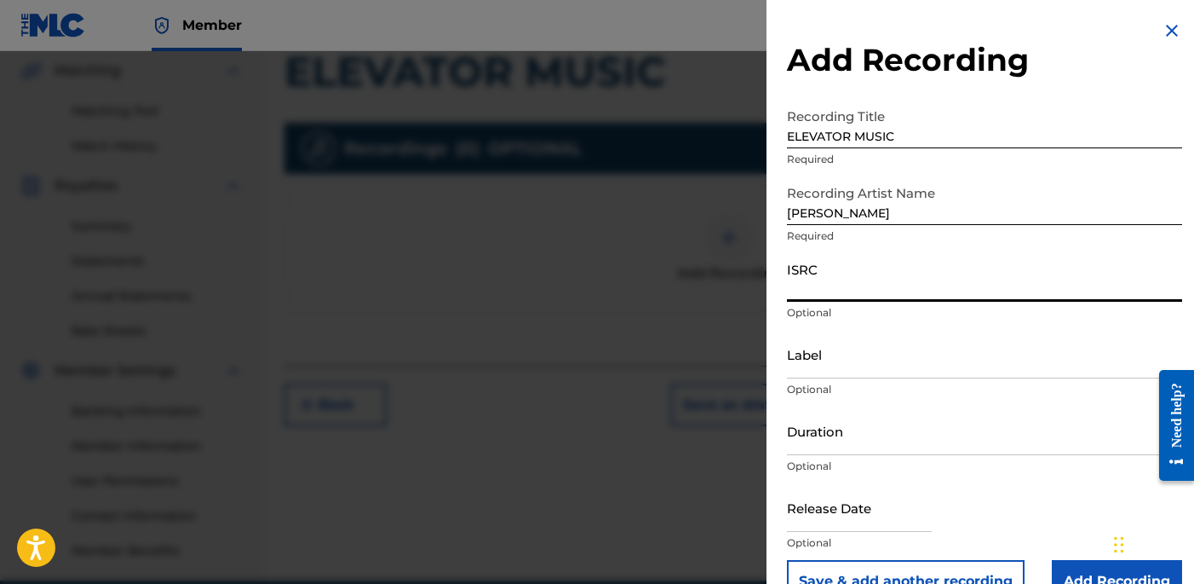
paste input "USLD91751805"
type input "USLD91751805"
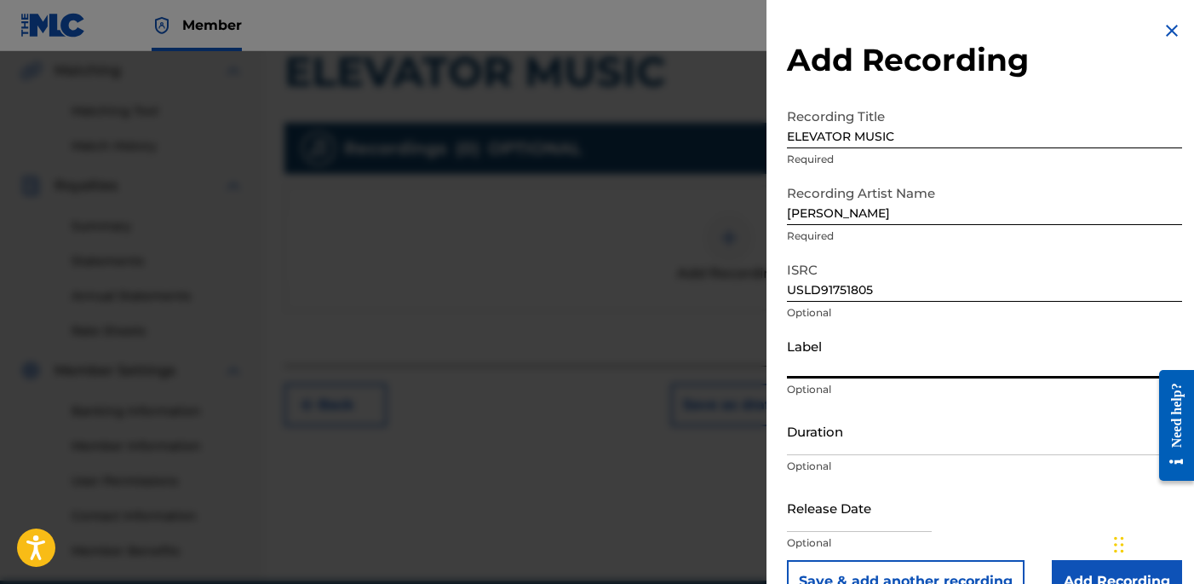
click at [866, 367] on input "Label" at bounding box center [984, 354] width 395 height 49
type input "OTR RECORDS"
click at [827, 447] on input "Duration" at bounding box center [984, 430] width 395 height 49
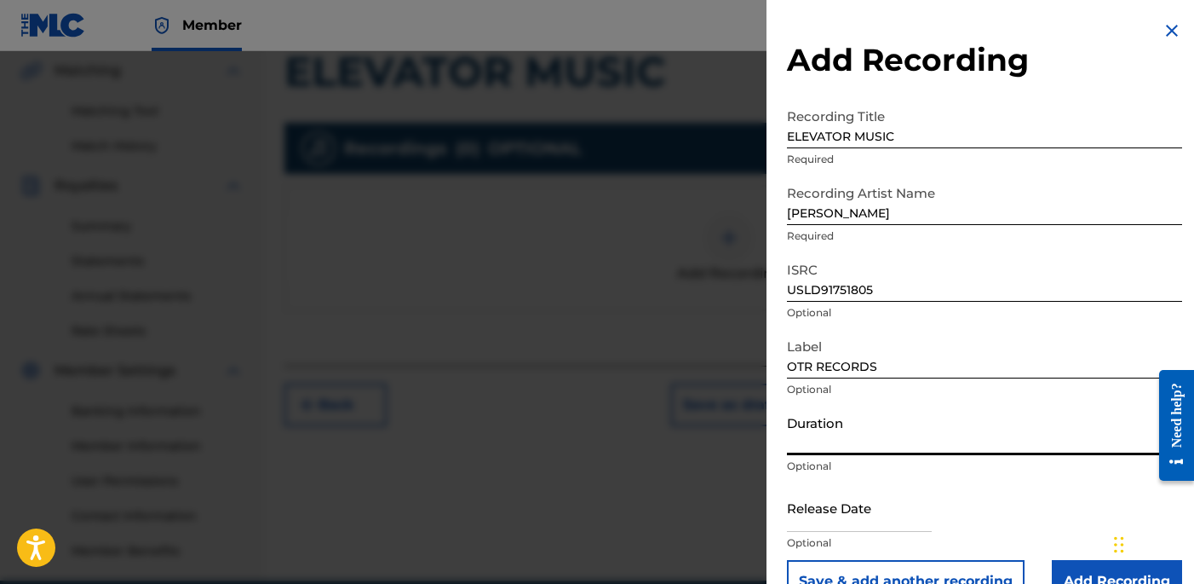
click at [926, 428] on input "Duration" at bounding box center [984, 430] width 395 height 49
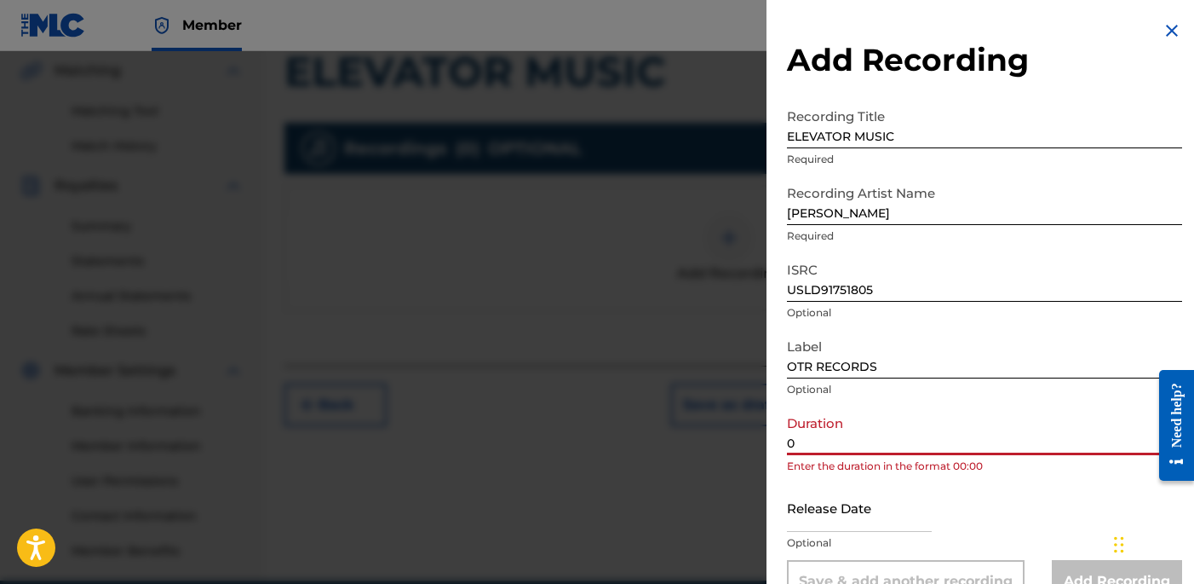
paste input "3:05"
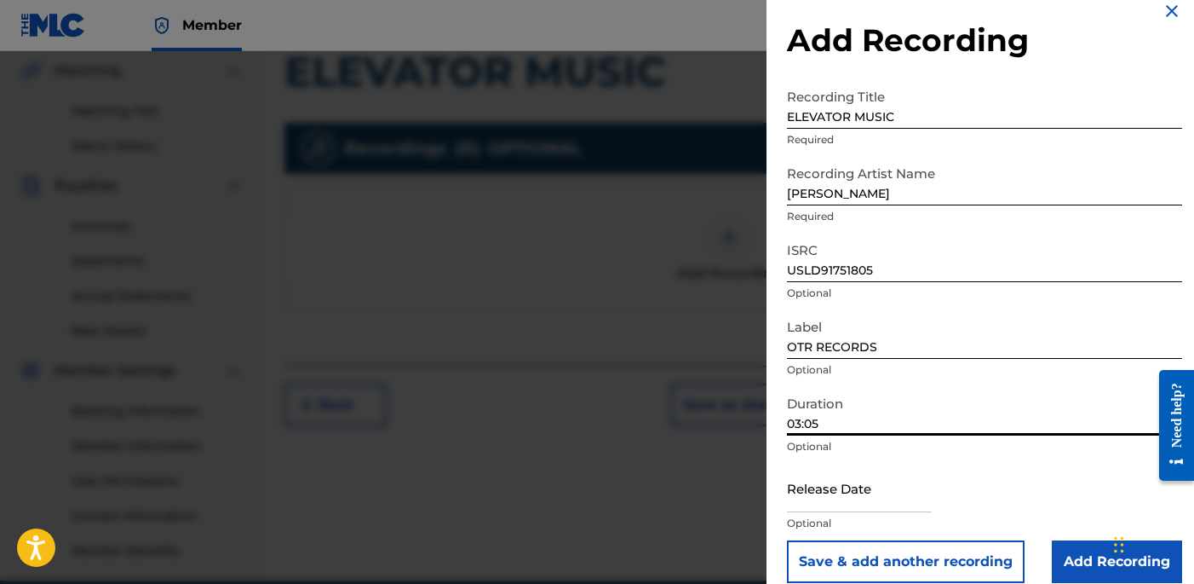
scroll to position [39, 0]
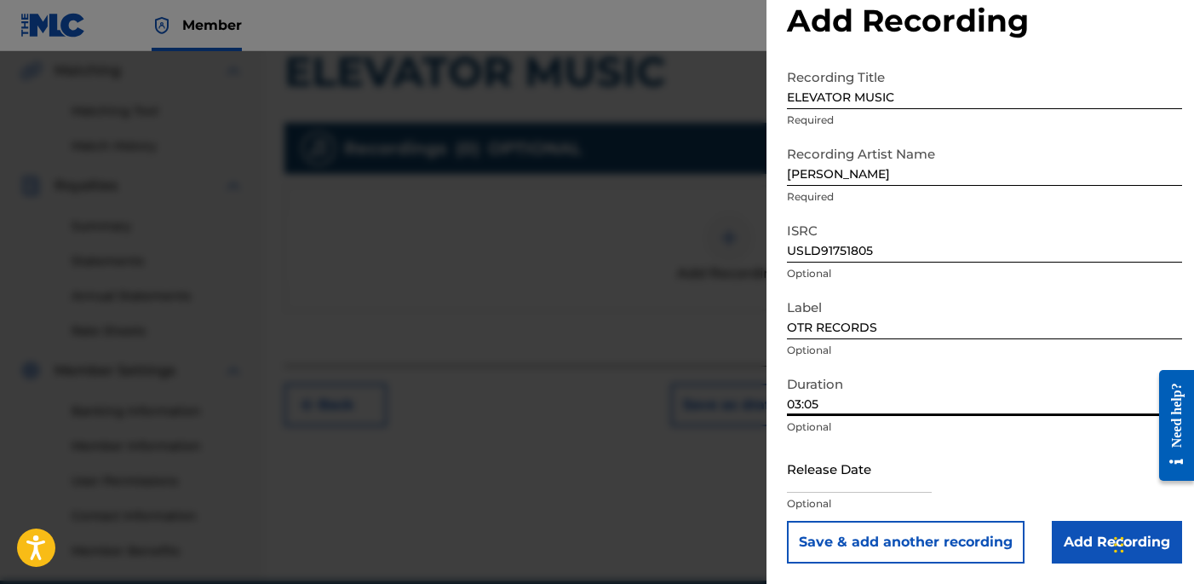
type input "03:05"
click at [1087, 538] on input "Add Recording" at bounding box center [1117, 542] width 130 height 43
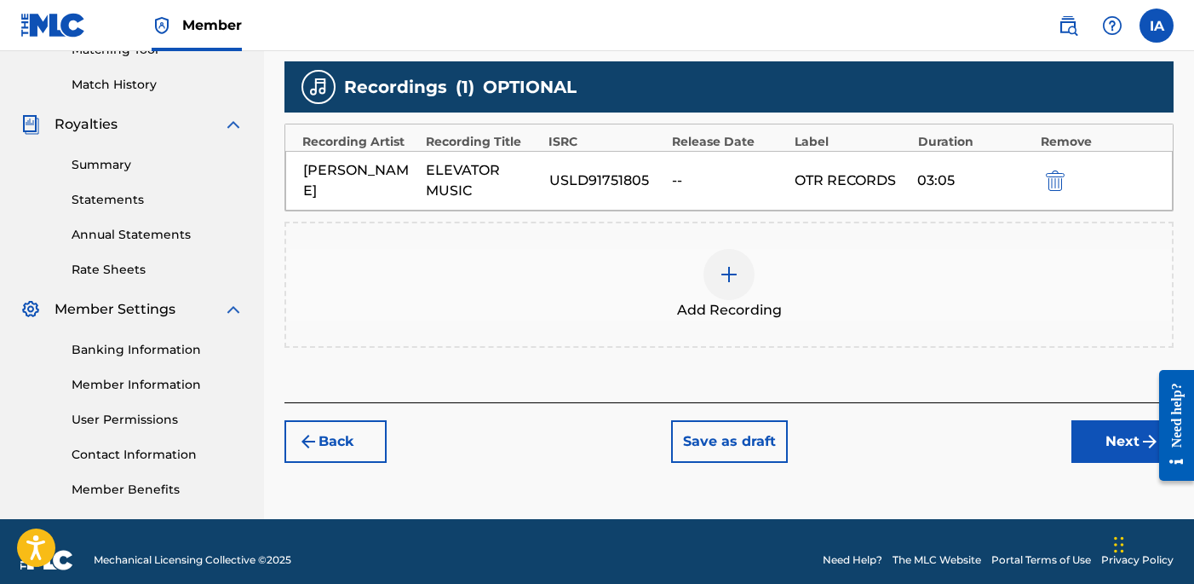
click at [1097, 440] on button "Next" at bounding box center [1123, 441] width 102 height 43
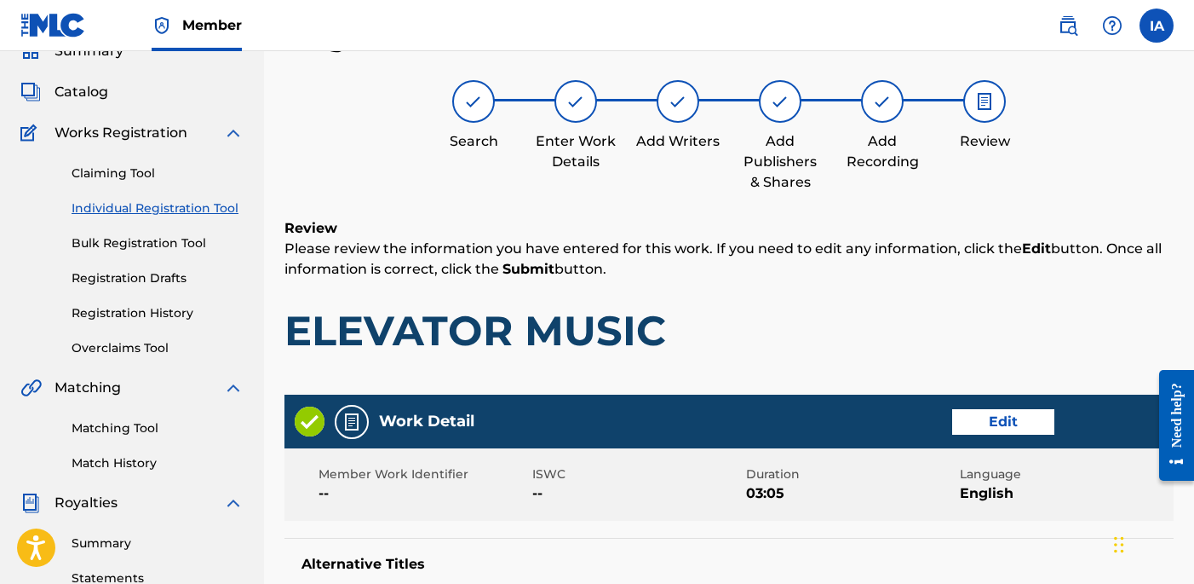
scroll to position [77, 0]
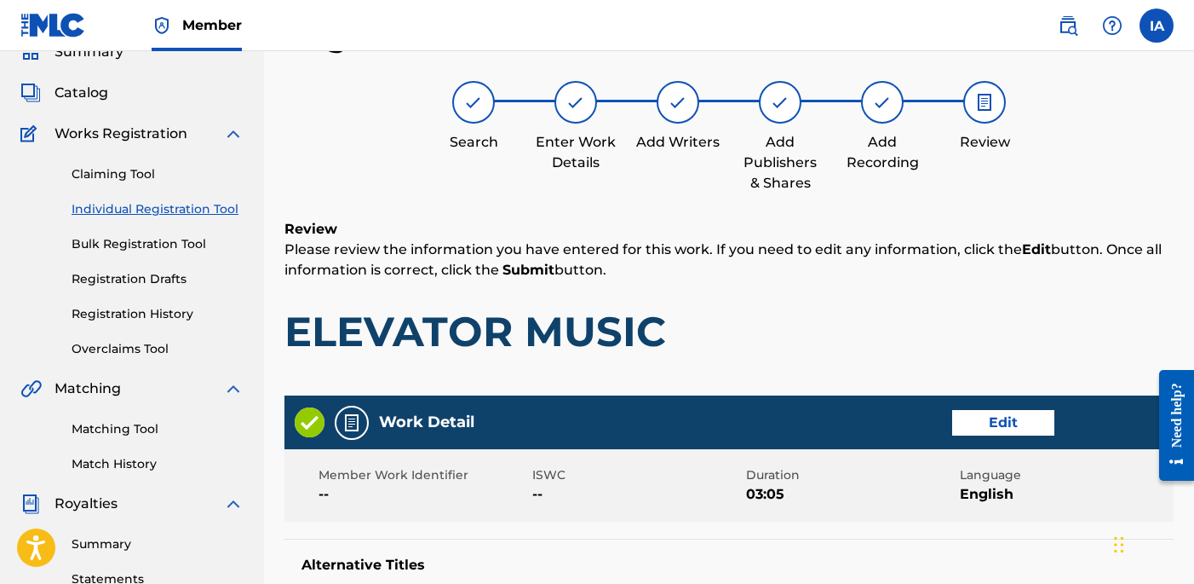
click at [737, 281] on div "Review Please review the information you have entered for this work. If you nee…" at bounding box center [729, 301] width 889 height 164
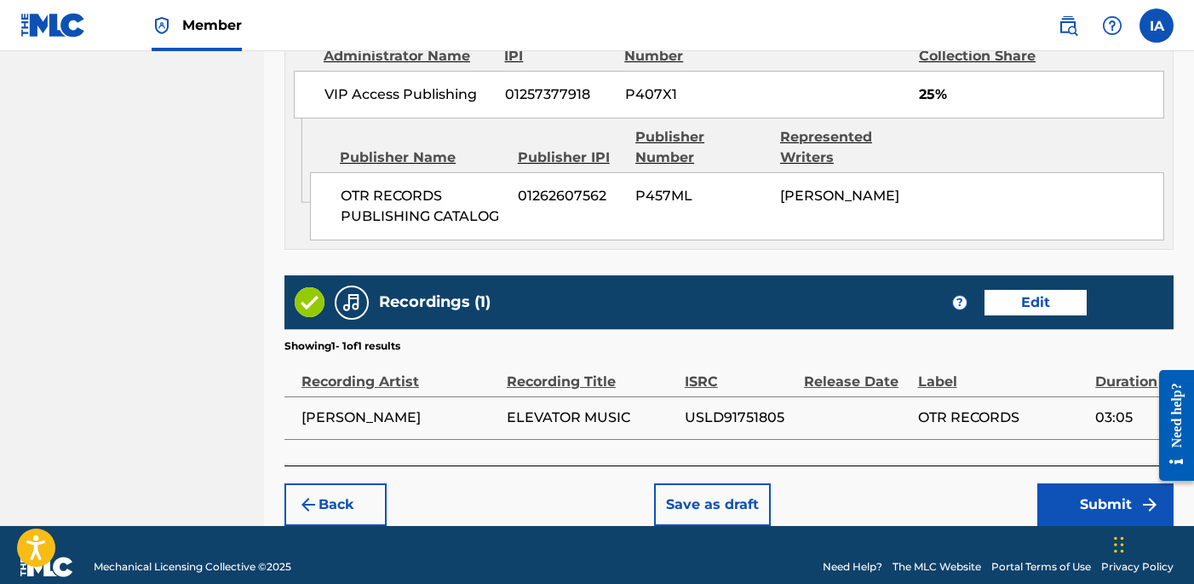
scroll to position [1097, 0]
click at [1099, 486] on button "Submit" at bounding box center [1106, 504] width 136 height 43
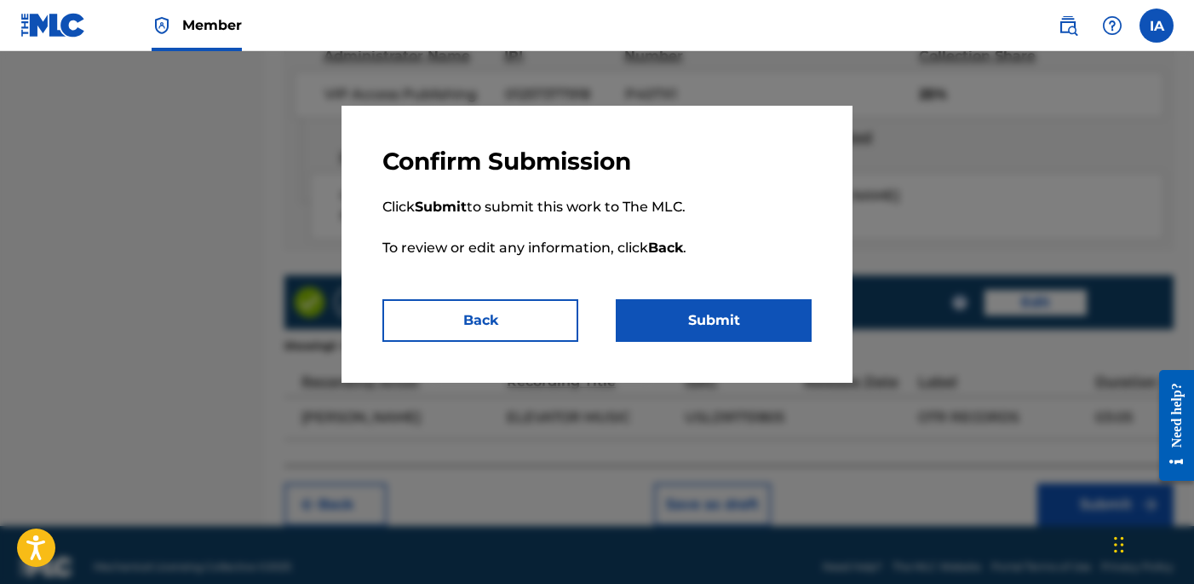
click at [739, 325] on button "Submit" at bounding box center [714, 320] width 196 height 43
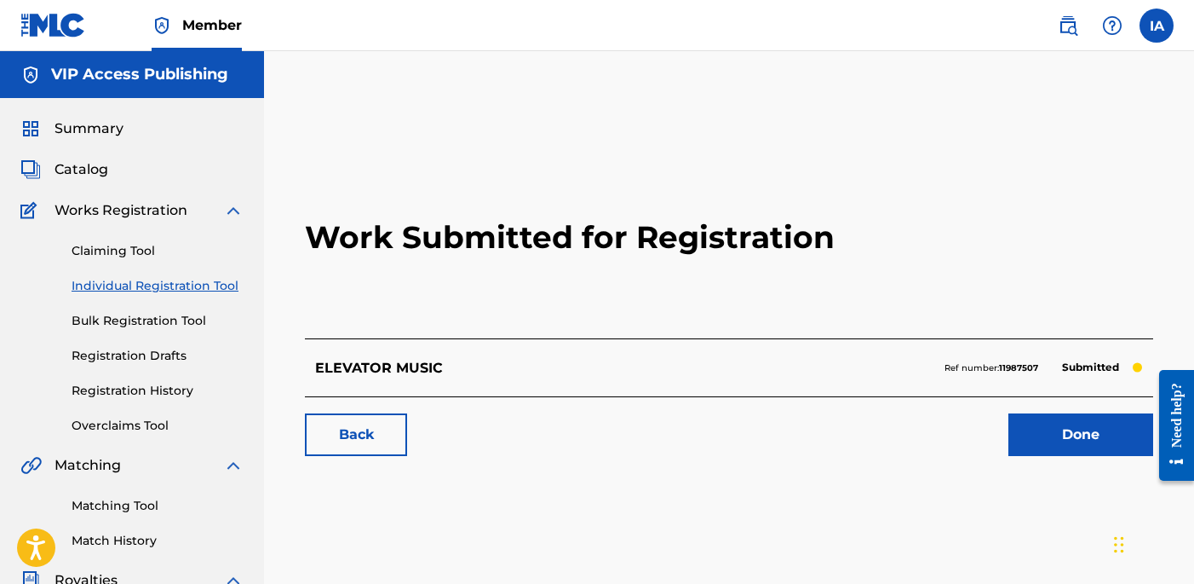
click at [204, 290] on link "Individual Registration Tool" at bounding box center [158, 286] width 172 height 18
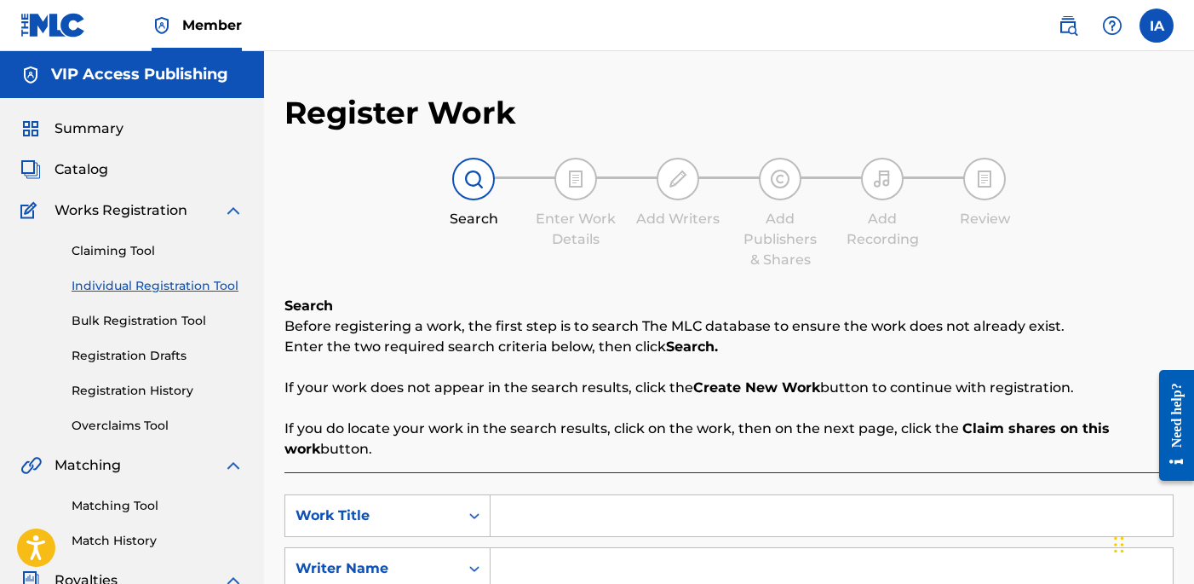
click at [525, 260] on div "Search Enter Work Details Add Writers Add Publishers & Shares Add Recording Rev…" at bounding box center [729, 214] width 889 height 112
click at [745, 515] on input "Search Form" at bounding box center [832, 515] width 682 height 41
paste input "LA Freestyle"
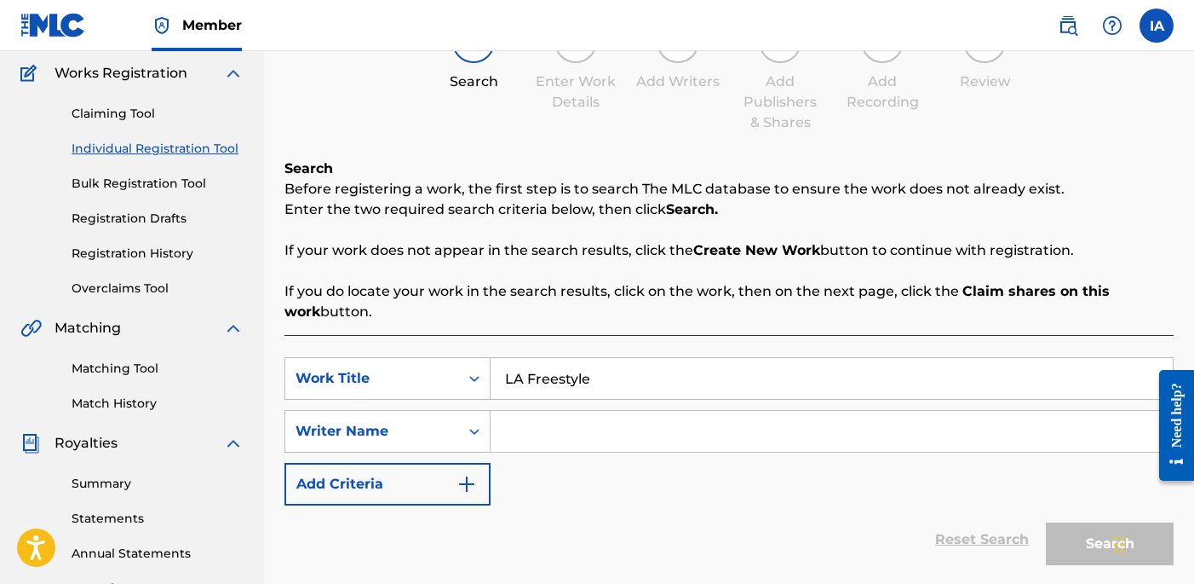
scroll to position [289, 0]
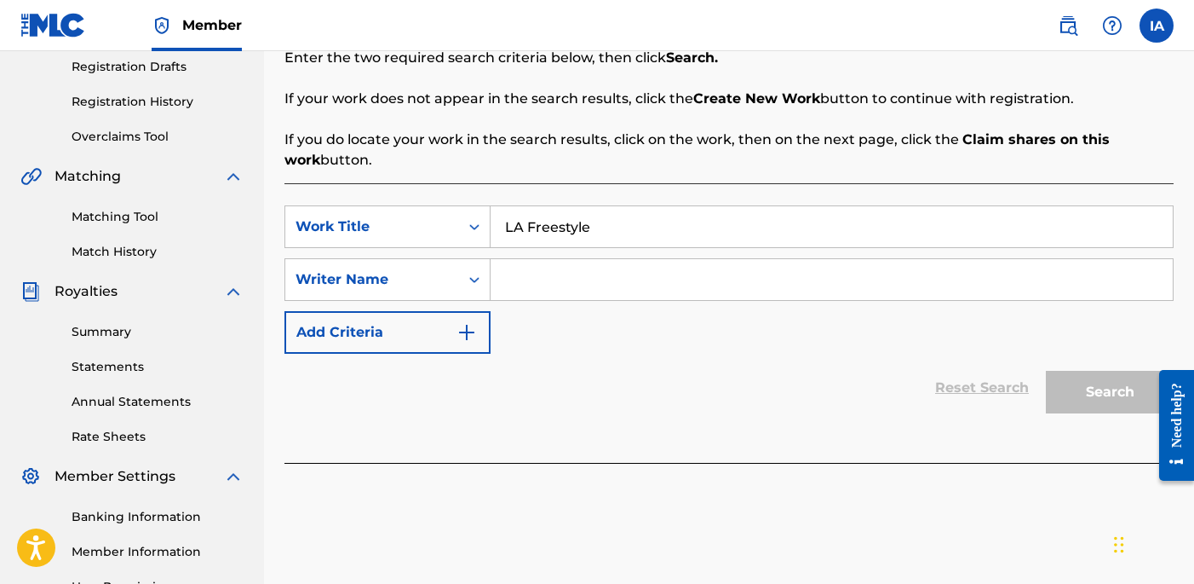
type input "LA Freestyle"
click at [723, 278] on input "Search Form" at bounding box center [832, 279] width 682 height 41
click at [722, 279] on input "Search Form" at bounding box center [832, 279] width 682 height 41
click at [714, 352] on div "SearchWithCriteria4611816c-e292-4354-9bc0-529c47063ab6 Work Title LA Freestyle …" at bounding box center [729, 279] width 889 height 148
click at [751, 268] on input "Search Form" at bounding box center [832, 279] width 682 height 41
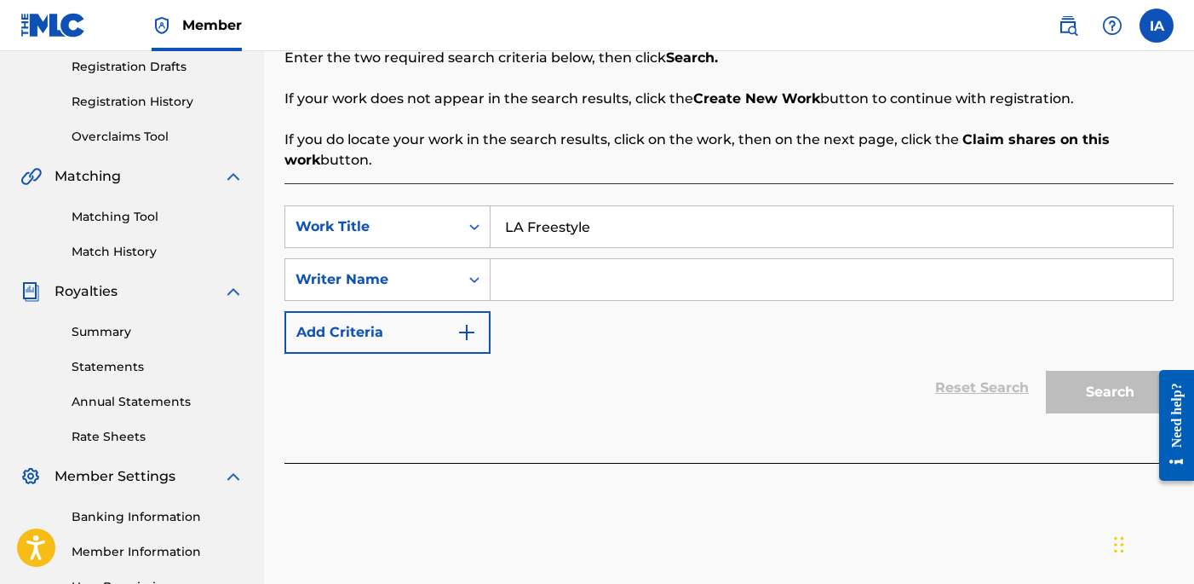
paste input "[PERSON_NAME] [PERSON_NAME]"
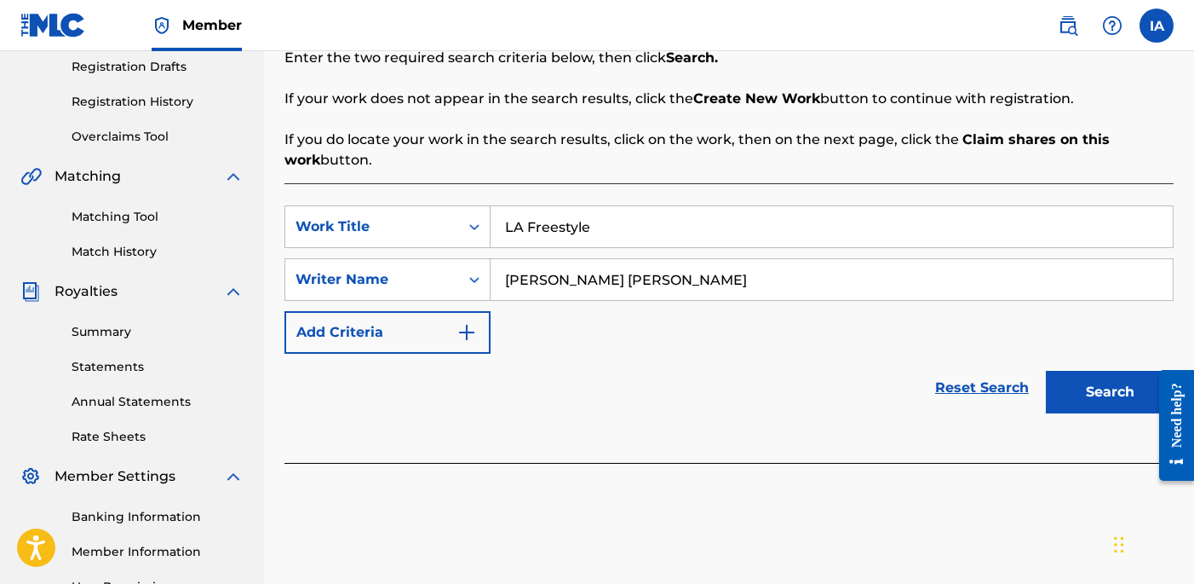
type input "[PERSON_NAME] [PERSON_NAME]"
click at [1087, 381] on button "Search" at bounding box center [1110, 392] width 128 height 43
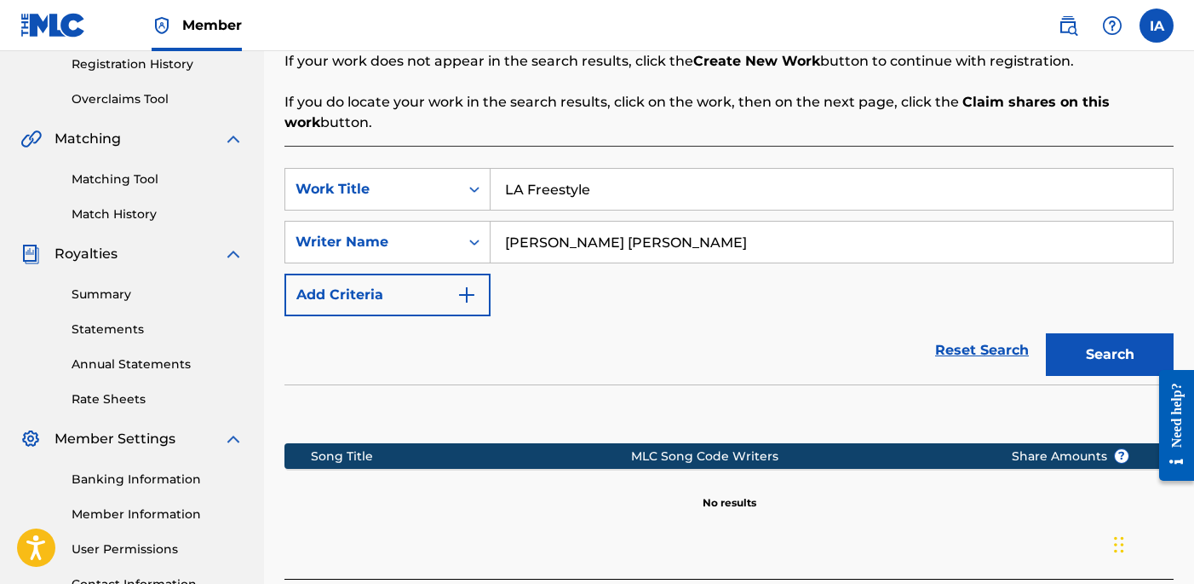
scroll to position [473, 0]
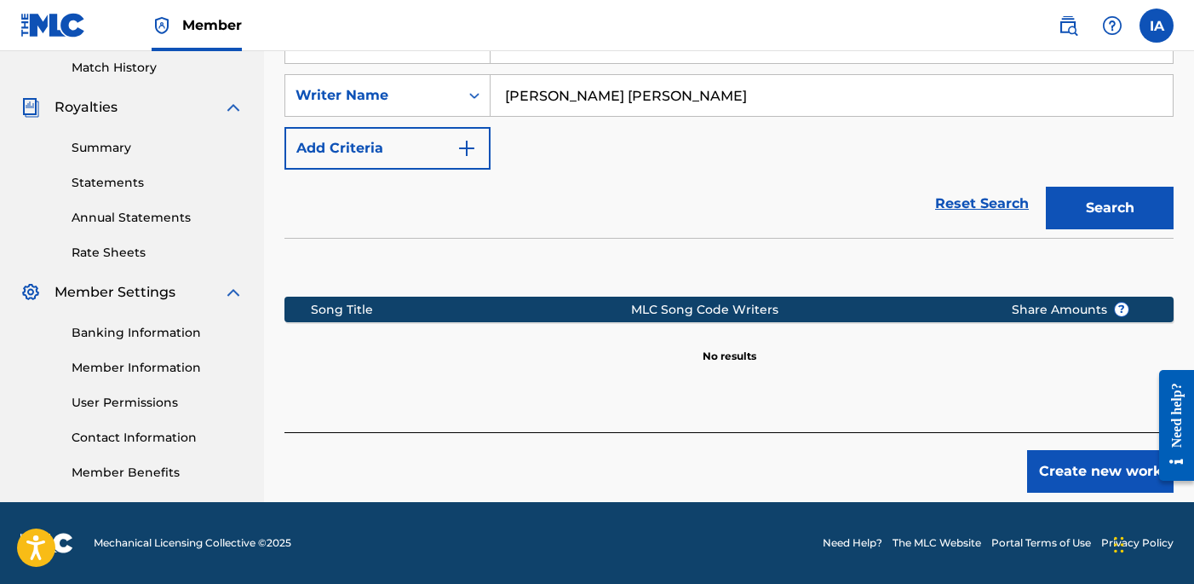
click at [1064, 479] on button "Create new work" at bounding box center [1100, 471] width 147 height 43
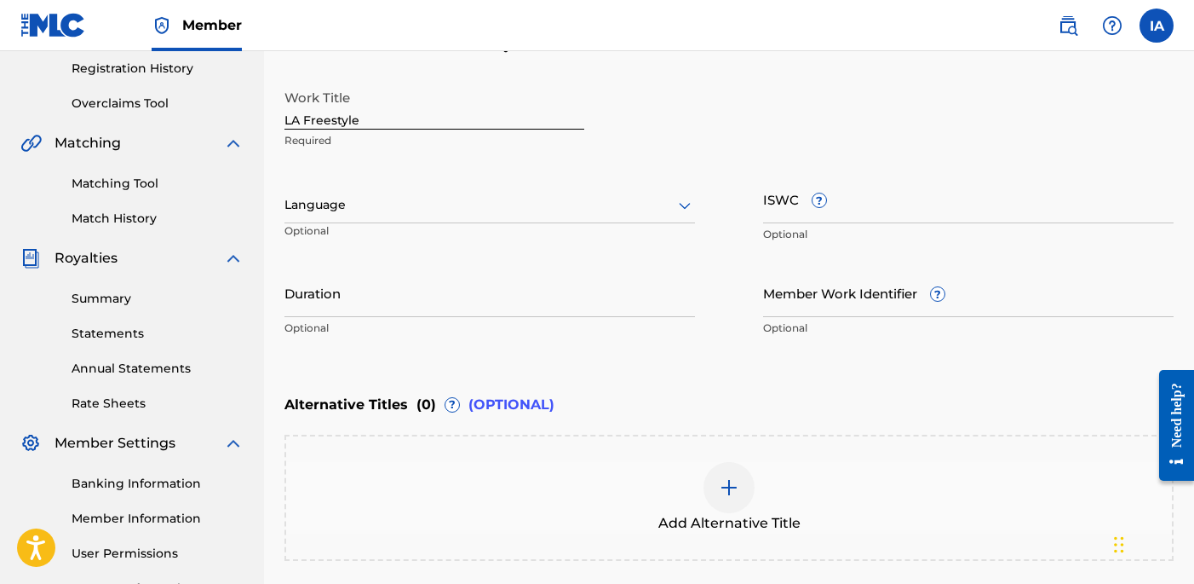
scroll to position [319, 0]
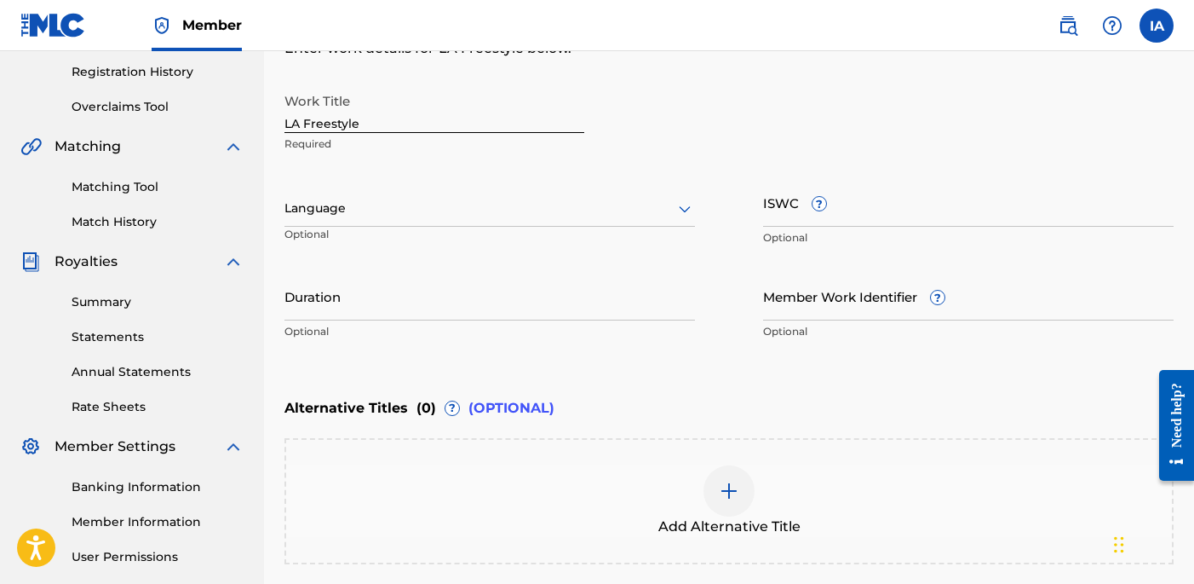
click at [452, 117] on input "LA Freestyle" at bounding box center [435, 108] width 300 height 49
type input "LA FREESTYLE"
click at [514, 204] on div at bounding box center [490, 208] width 411 height 21
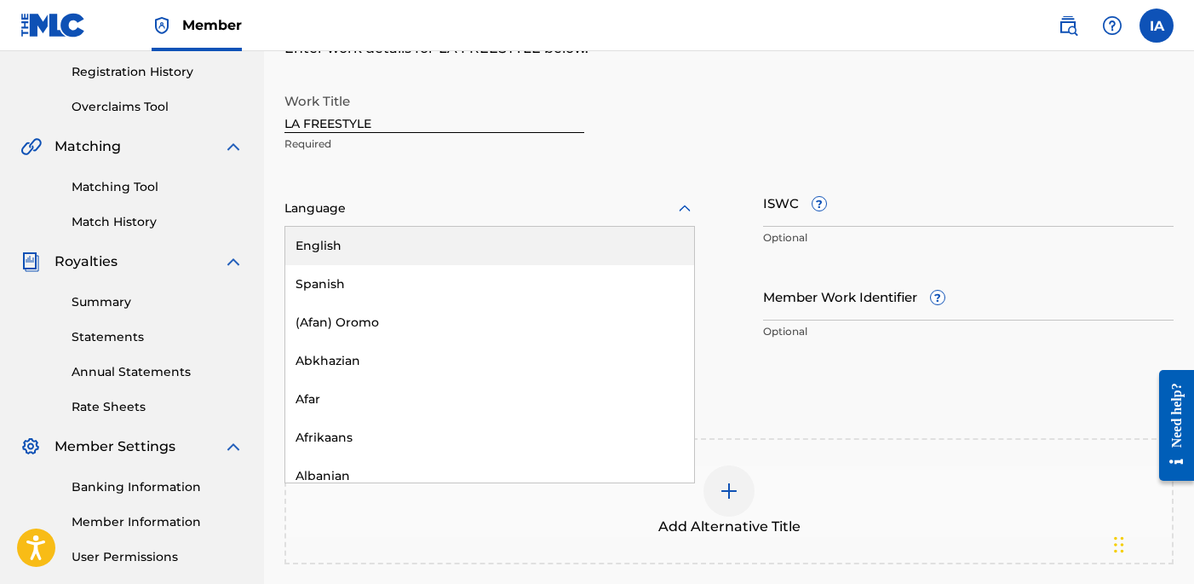
click at [532, 256] on div "English" at bounding box center [489, 246] width 409 height 38
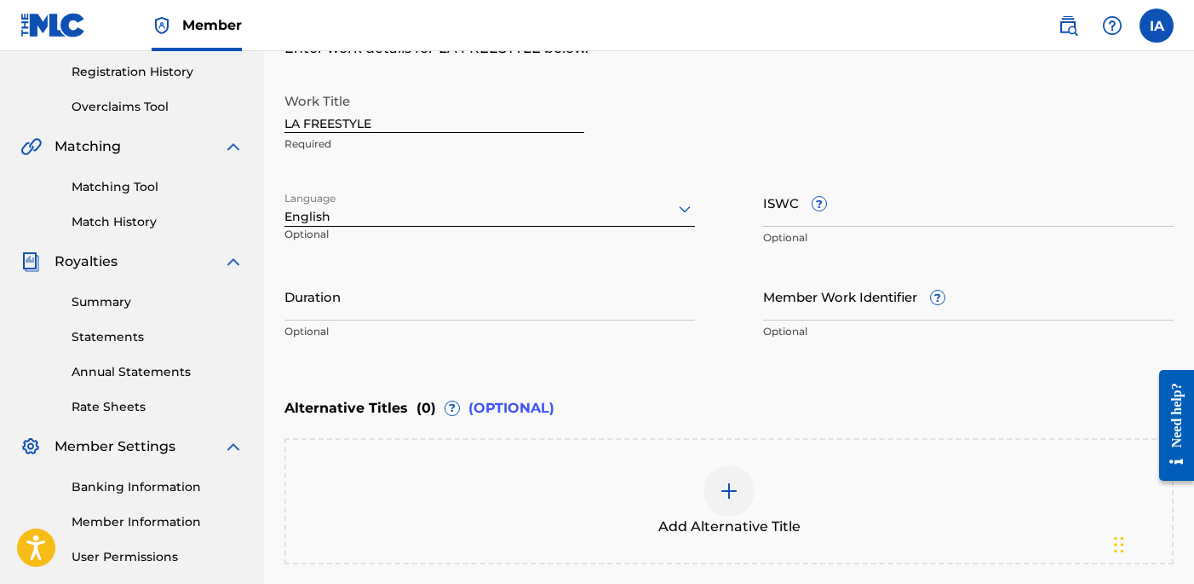
click at [423, 298] on input "Duration" at bounding box center [490, 296] width 411 height 49
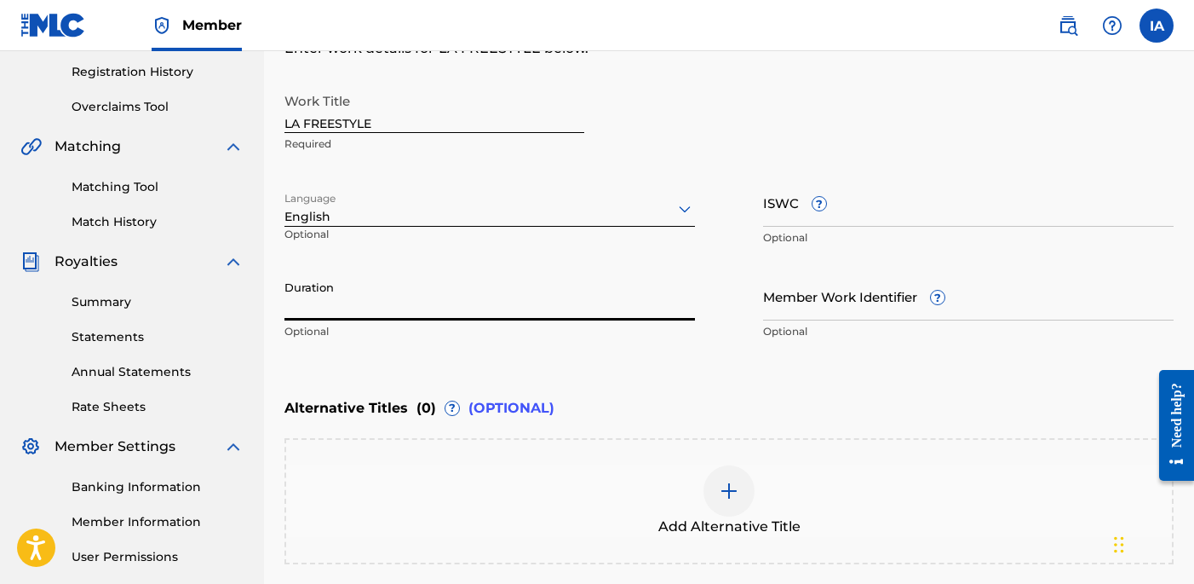
click at [330, 306] on input "Duration" at bounding box center [490, 296] width 411 height 49
paste input "2:41"
type input "02:41"
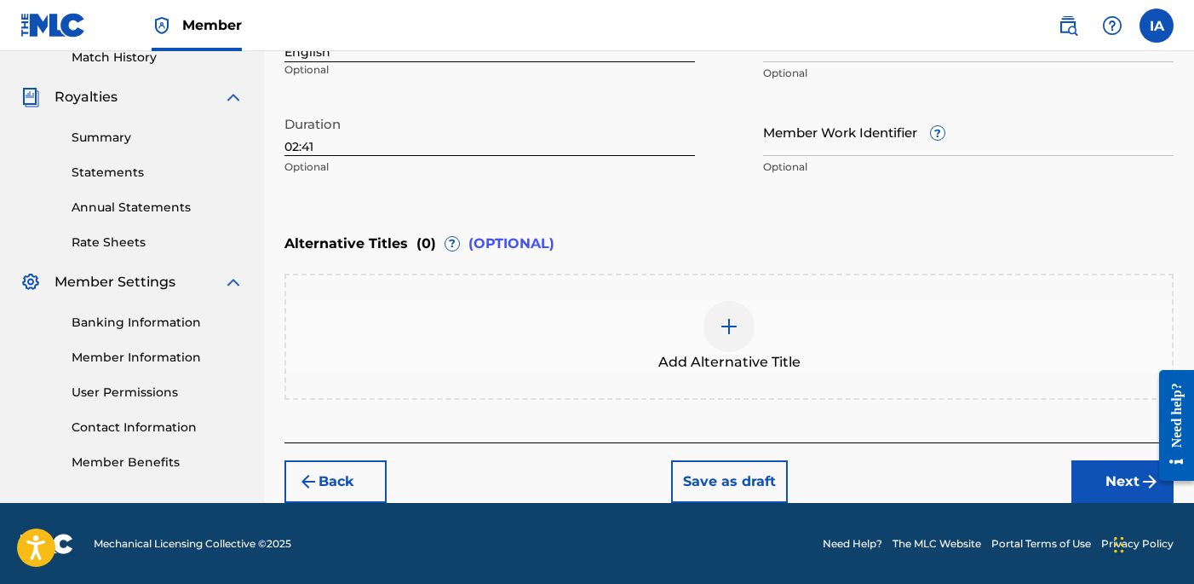
scroll to position [483, 0]
drag, startPoint x: 1064, startPoint y: 455, endPoint x: 1090, endPoint y: 459, distance: 25.9
click at [1066, 454] on div "Back Save as draft Next" at bounding box center [729, 472] width 889 height 60
click at [1090, 460] on button "Next" at bounding box center [1123, 481] width 102 height 43
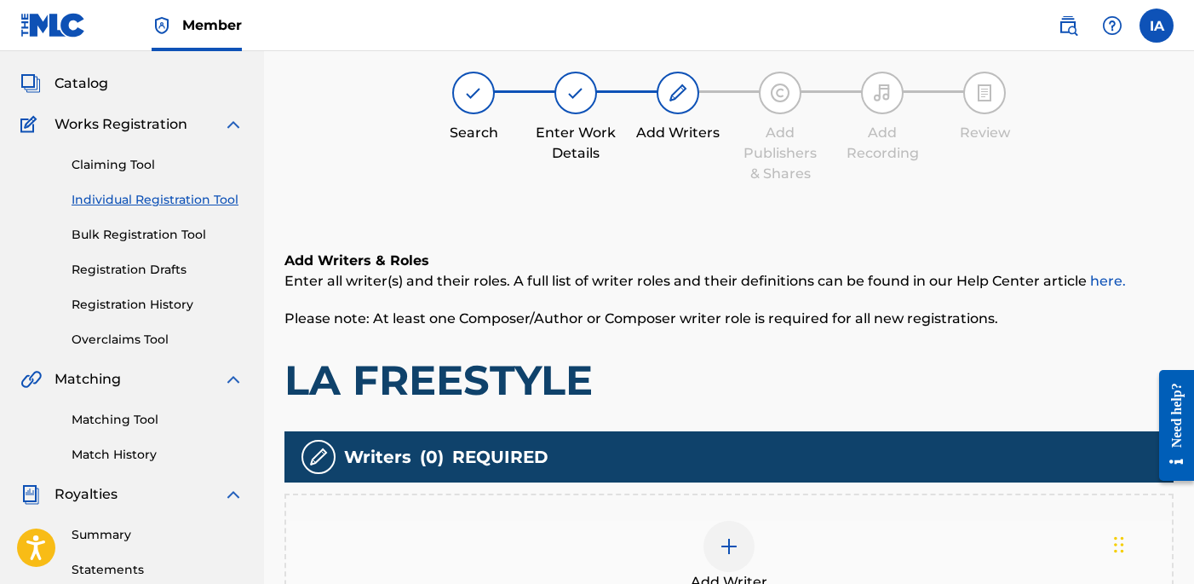
scroll to position [77, 0]
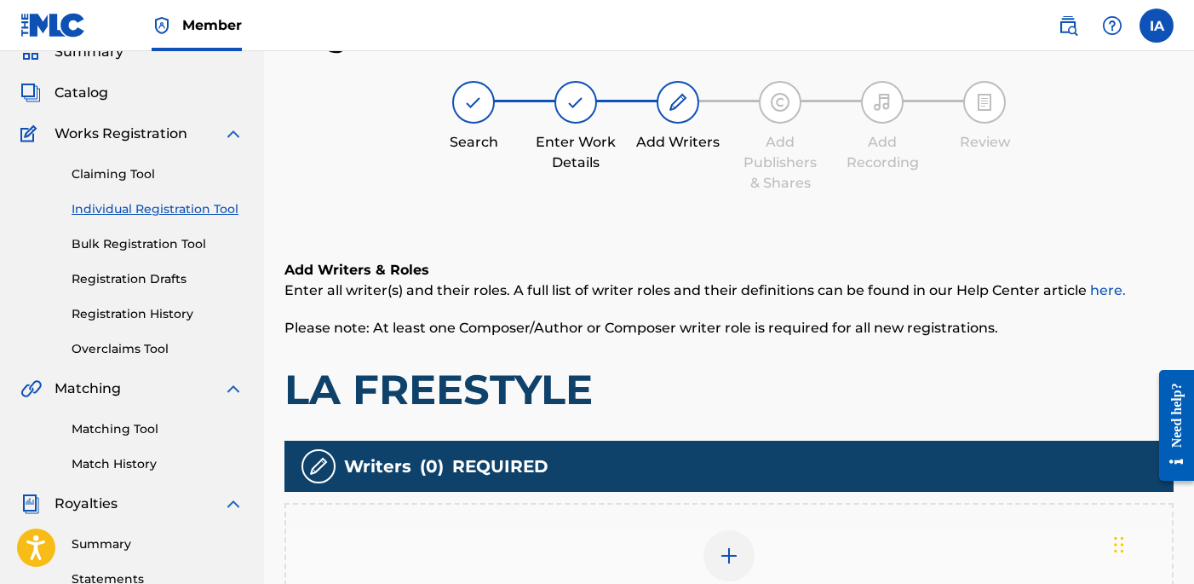
click at [749, 541] on div at bounding box center [729, 555] width 51 height 51
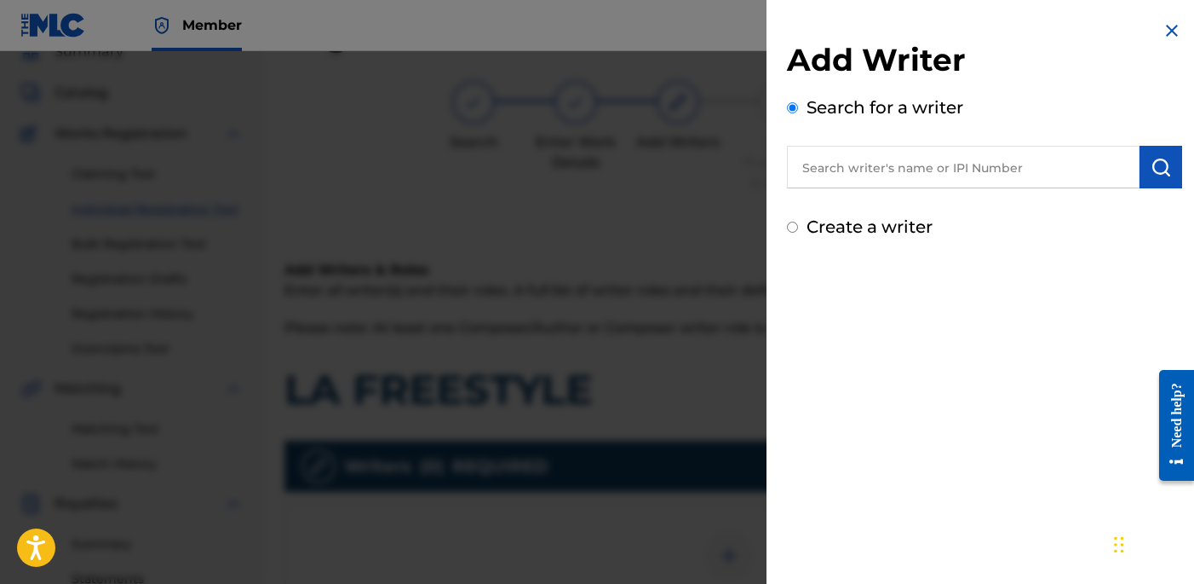
click at [946, 170] on input "text" at bounding box center [963, 167] width 353 height 43
paste input "[PERSON_NAME] [PERSON_NAME]"
type input "[PERSON_NAME] [PERSON_NAME]"
click at [1171, 168] on button "submit" at bounding box center [1161, 167] width 43 height 43
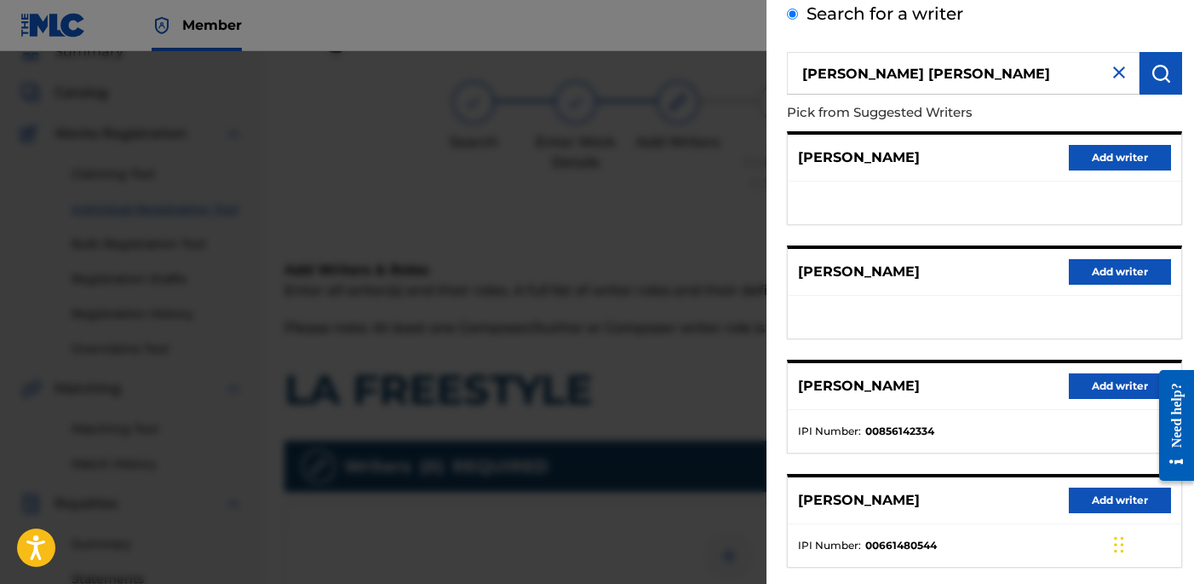
scroll to position [290, 0]
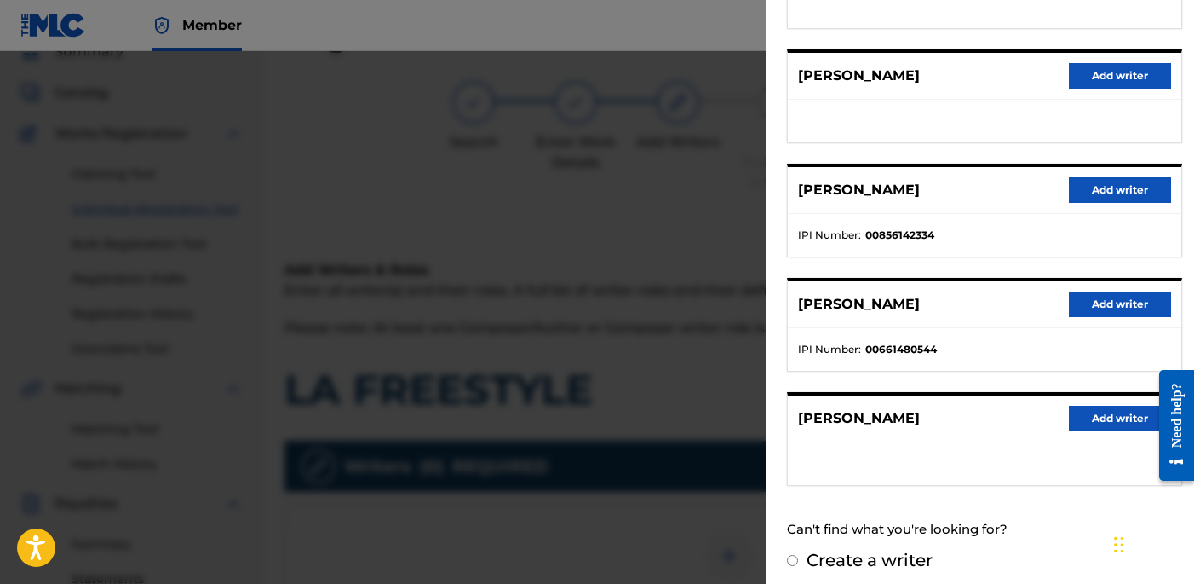
click at [1103, 198] on button "Add writer" at bounding box center [1120, 190] width 102 height 26
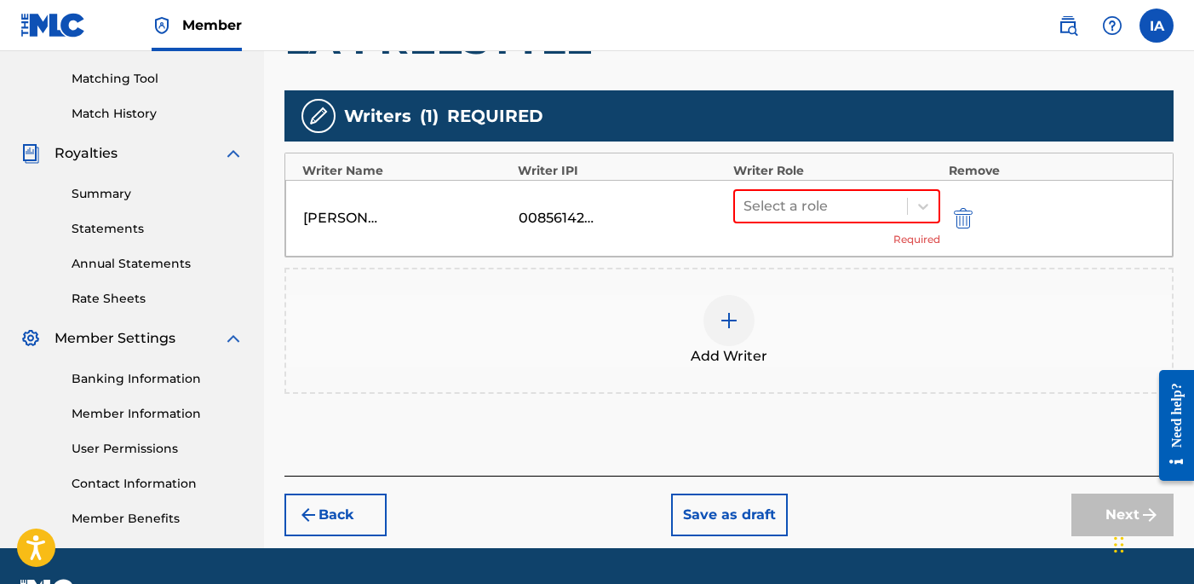
scroll to position [438, 0]
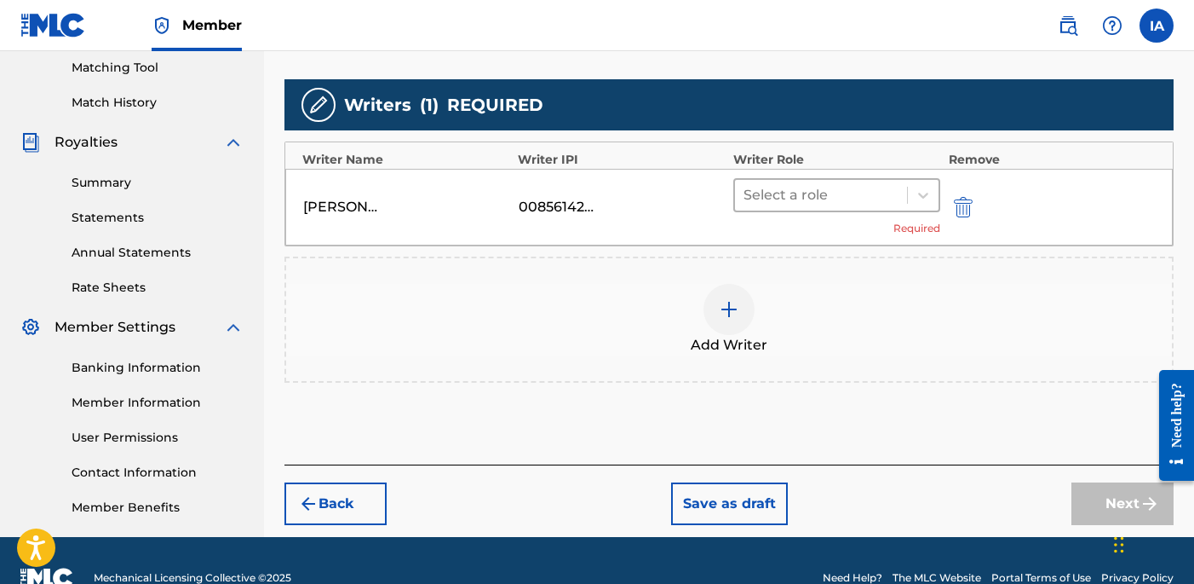
click at [863, 184] on div at bounding box center [821, 195] width 155 height 24
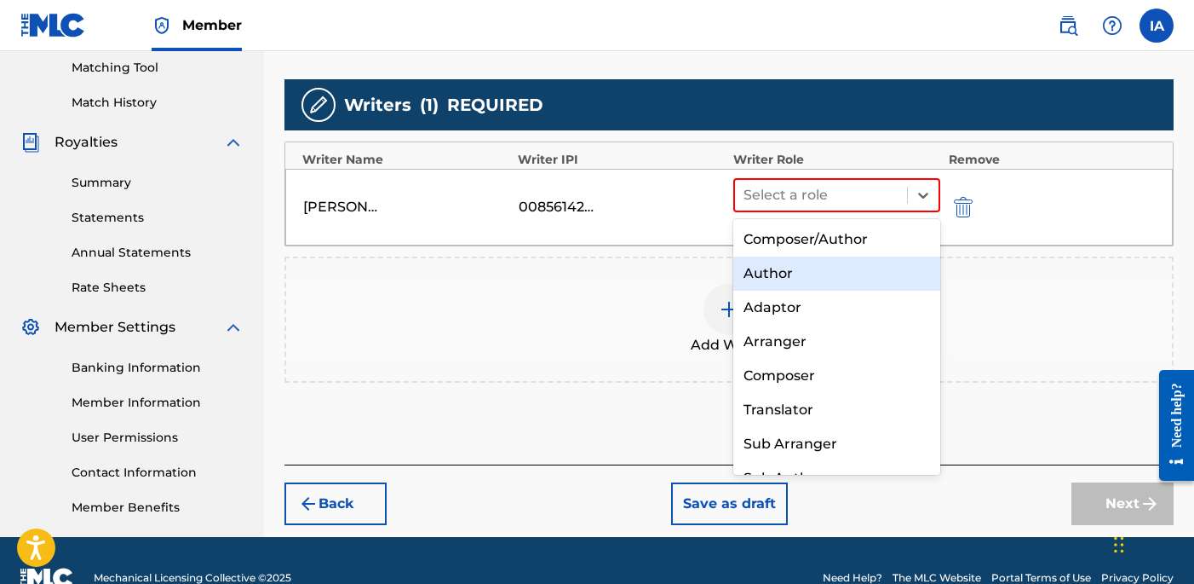
click at [825, 269] on div "Author" at bounding box center [836, 273] width 207 height 34
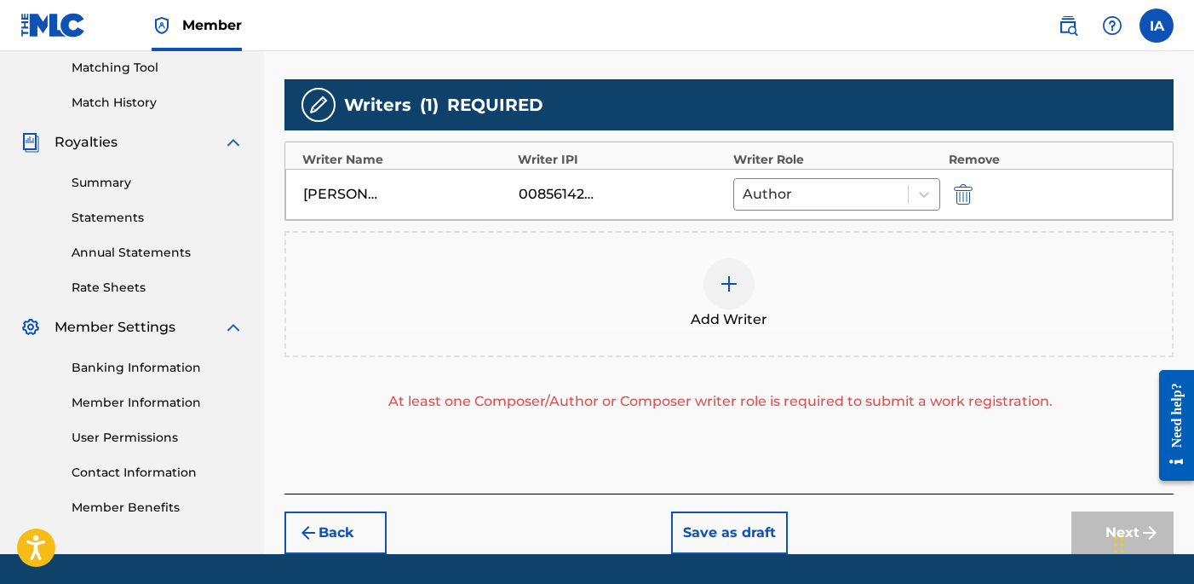
click at [709, 302] on div "Add Writer" at bounding box center [729, 294] width 886 height 72
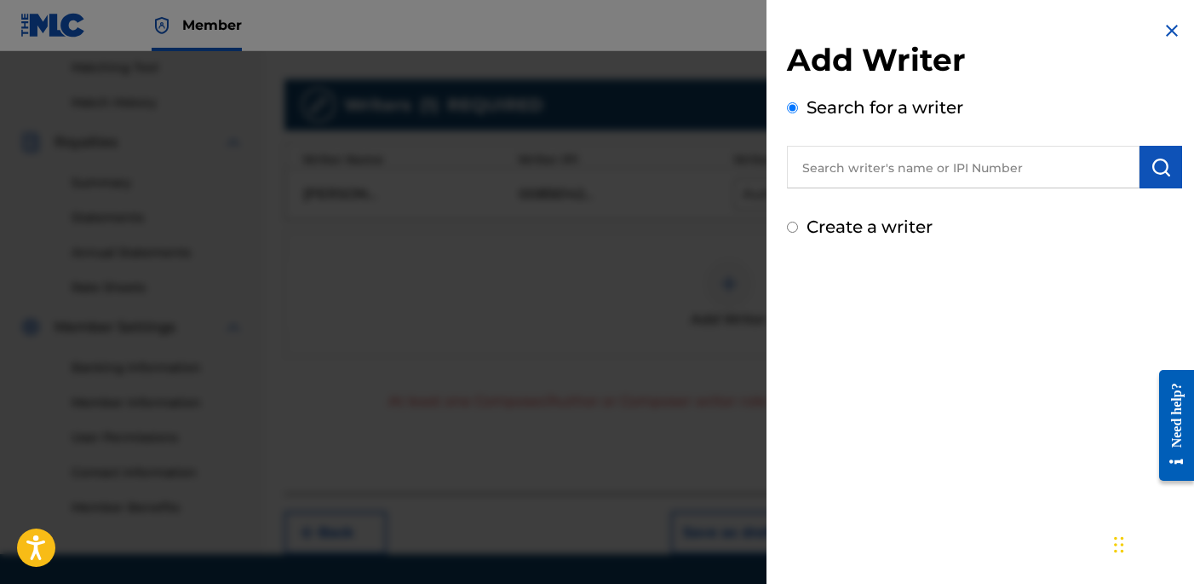
click at [894, 215] on div "Create a writer" at bounding box center [984, 227] width 395 height 26
click at [832, 232] on label "Create a writer" at bounding box center [870, 226] width 126 height 20
radio input "true"
click at [798, 232] on input "Create a writer" at bounding box center [792, 226] width 11 height 11
radio input "false"
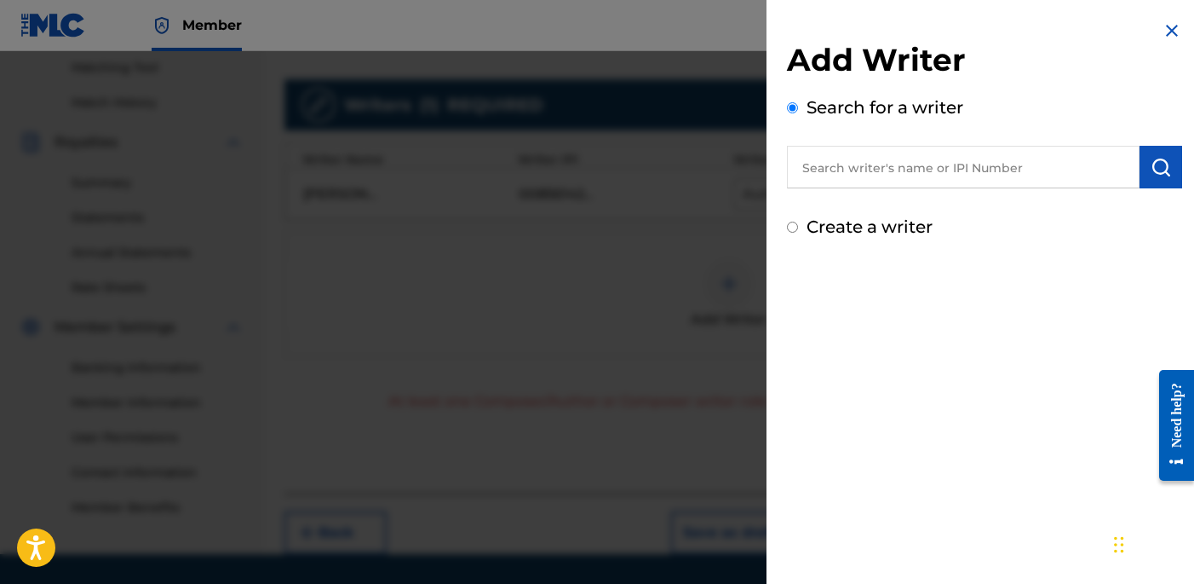
radio input "true"
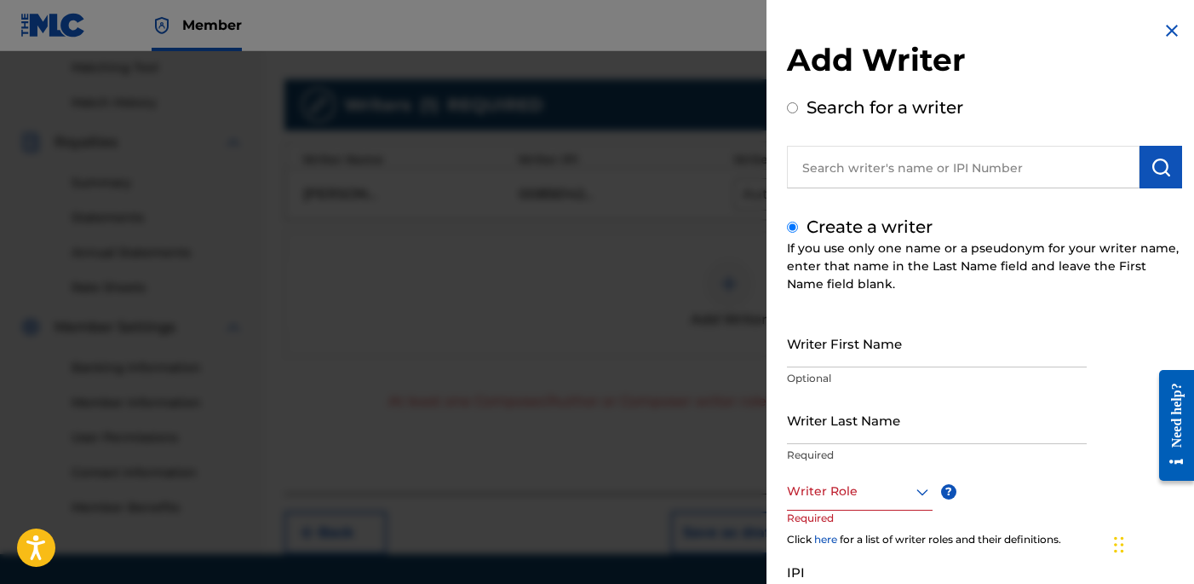
click at [876, 413] on input "Writer Last Name" at bounding box center [937, 419] width 300 height 49
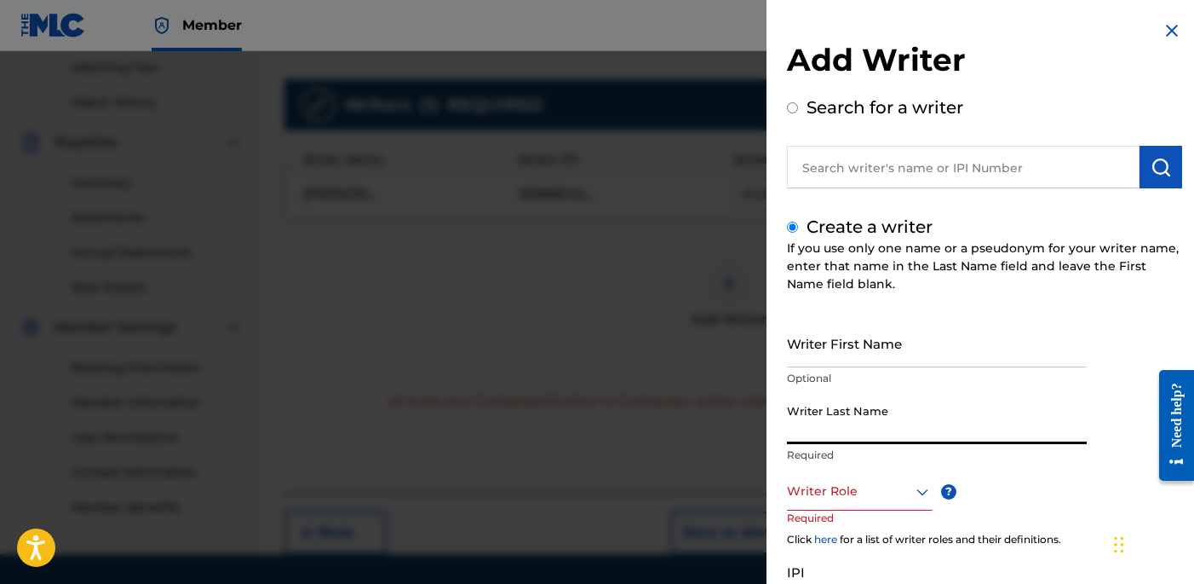
paste input "UNKNOWN WRITER"
click at [883, 429] on input "UNKNOWN WRITER" at bounding box center [937, 419] width 300 height 49
type input "UNKNOWN"
click at [883, 347] on input "Writer First Name" at bounding box center [937, 343] width 300 height 49
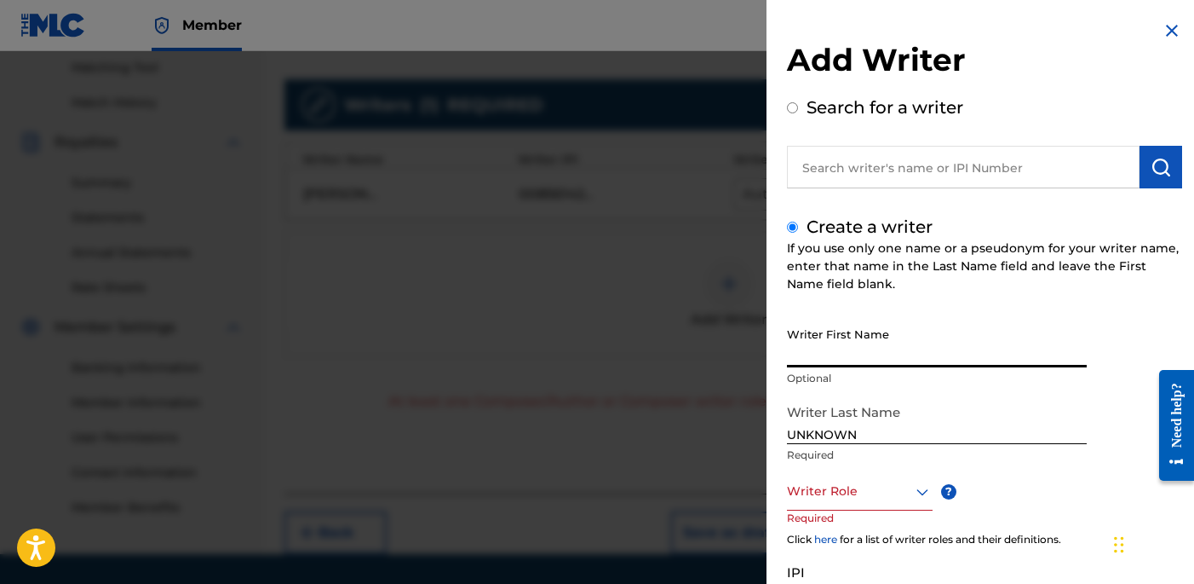
paste input "WRITER"
type input "WRITER"
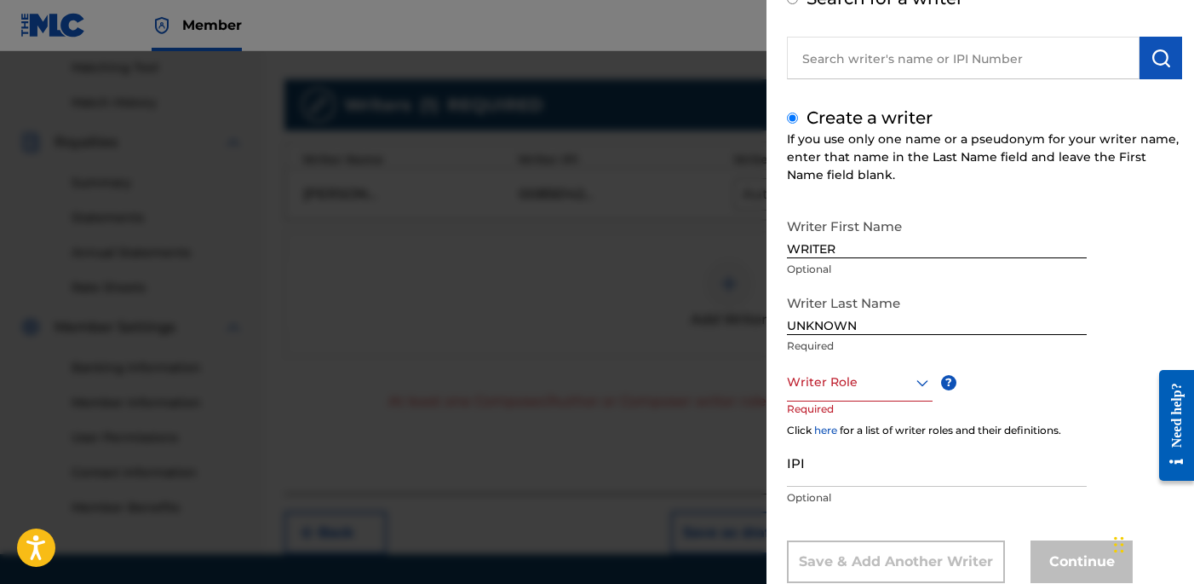
scroll to position [154, 0]
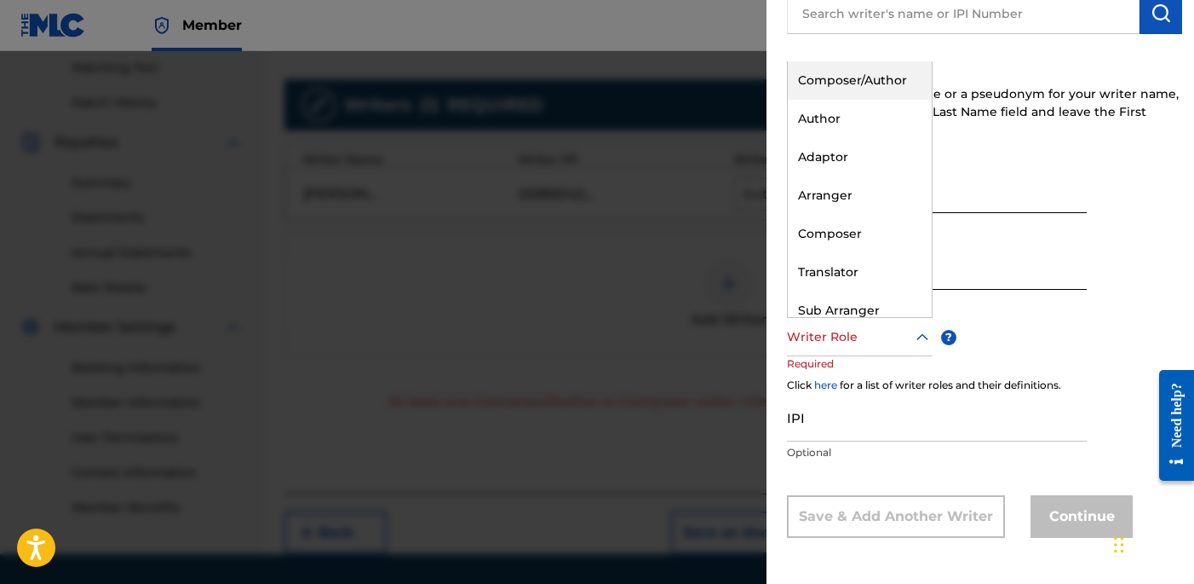
click at [859, 352] on div "Writer Role" at bounding box center [860, 337] width 146 height 38
click at [890, 237] on div "Composer" at bounding box center [860, 234] width 144 height 38
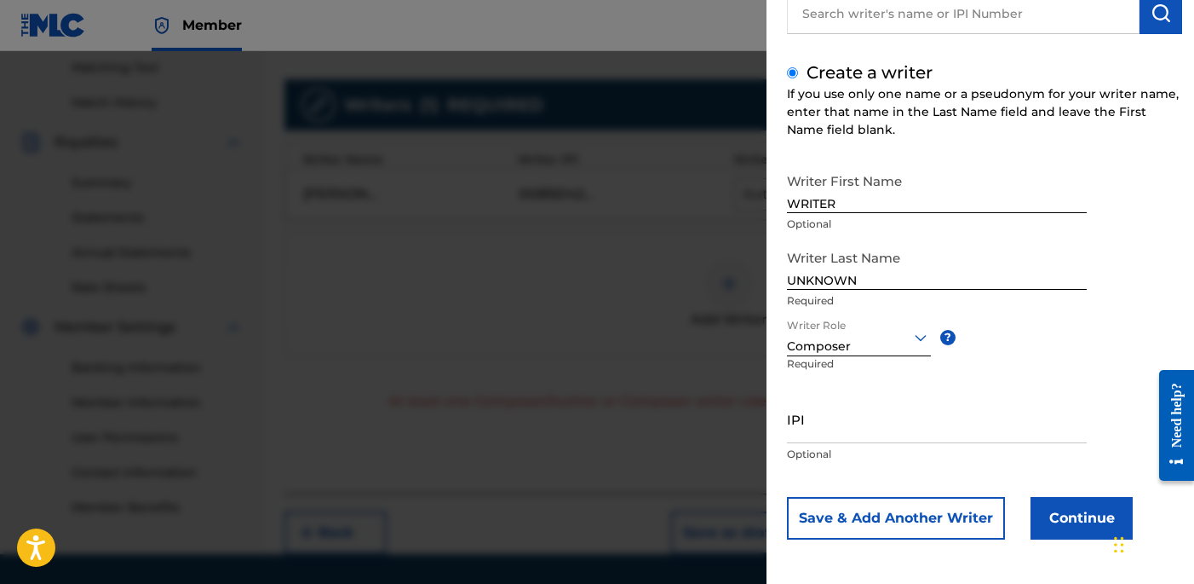
scroll to position [156, 0]
click at [1061, 525] on button "Continue" at bounding box center [1082, 516] width 102 height 43
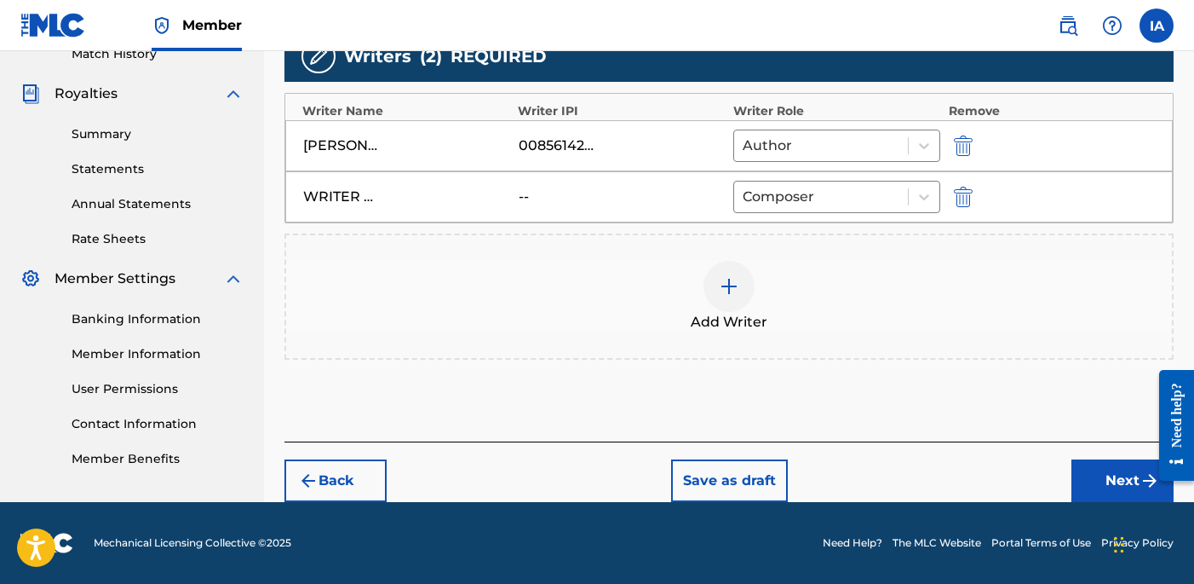
click at [1093, 461] on button "Next" at bounding box center [1123, 480] width 102 height 43
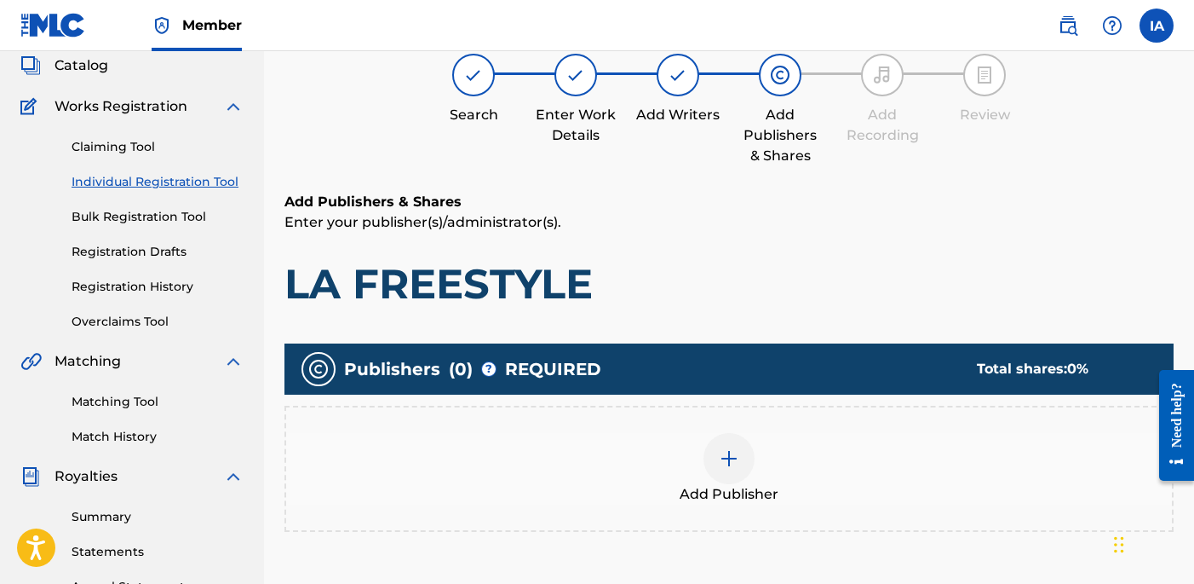
scroll to position [77, 0]
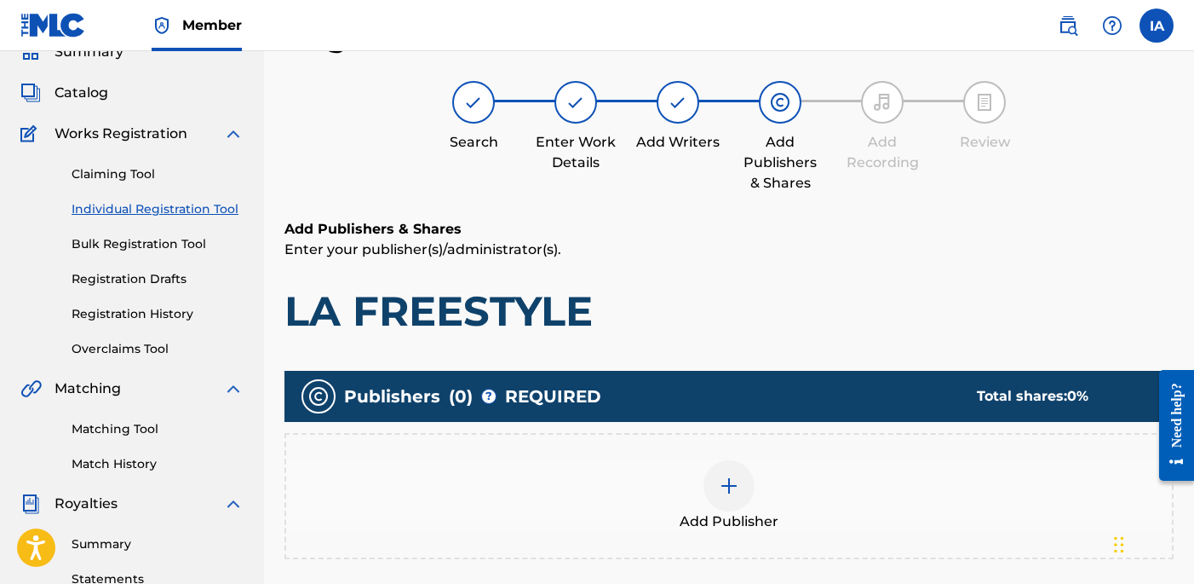
click at [684, 483] on div "Add Publisher" at bounding box center [729, 496] width 886 height 72
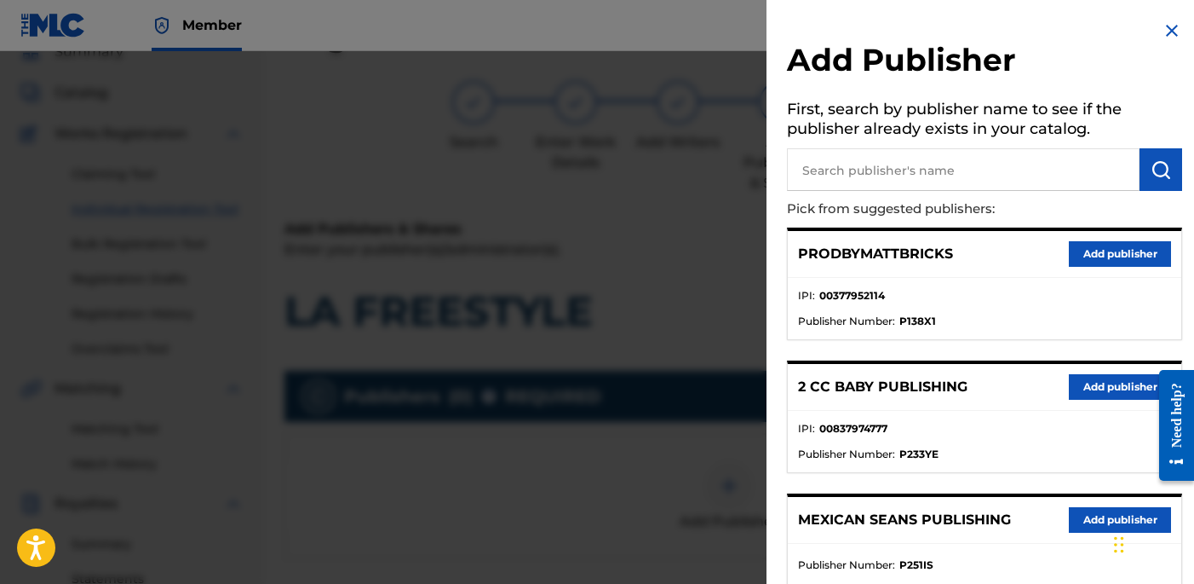
click at [991, 283] on div "Register Work Search Enter Work Details Add Writers Add Publishers & Shares Add…" at bounding box center [729, 457] width 930 height 881
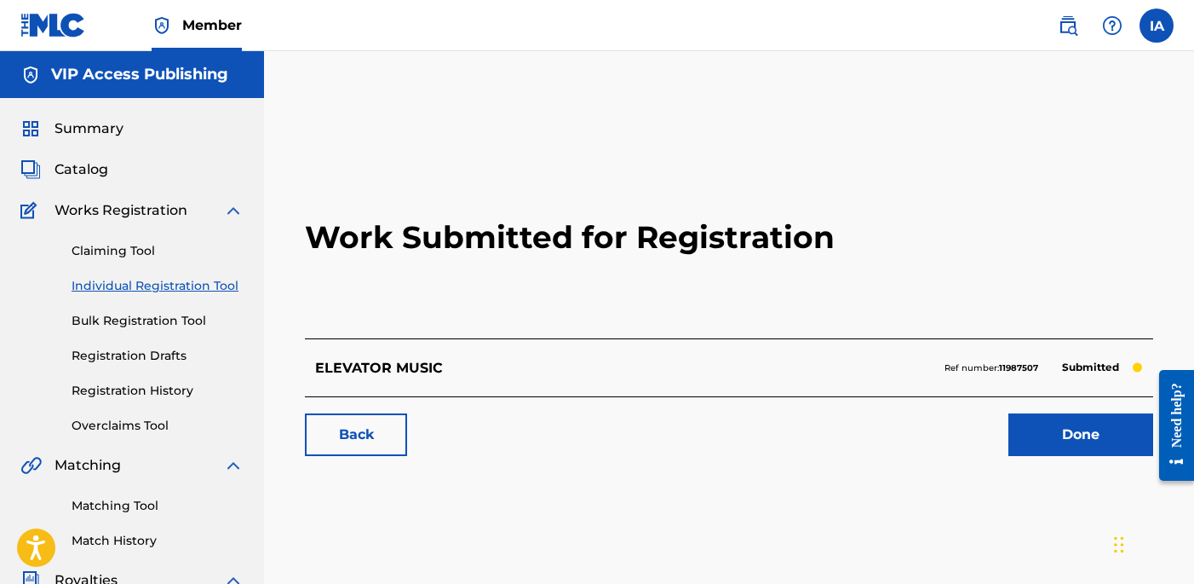
click at [190, 278] on link "Individual Registration Tool" at bounding box center [158, 286] width 172 height 18
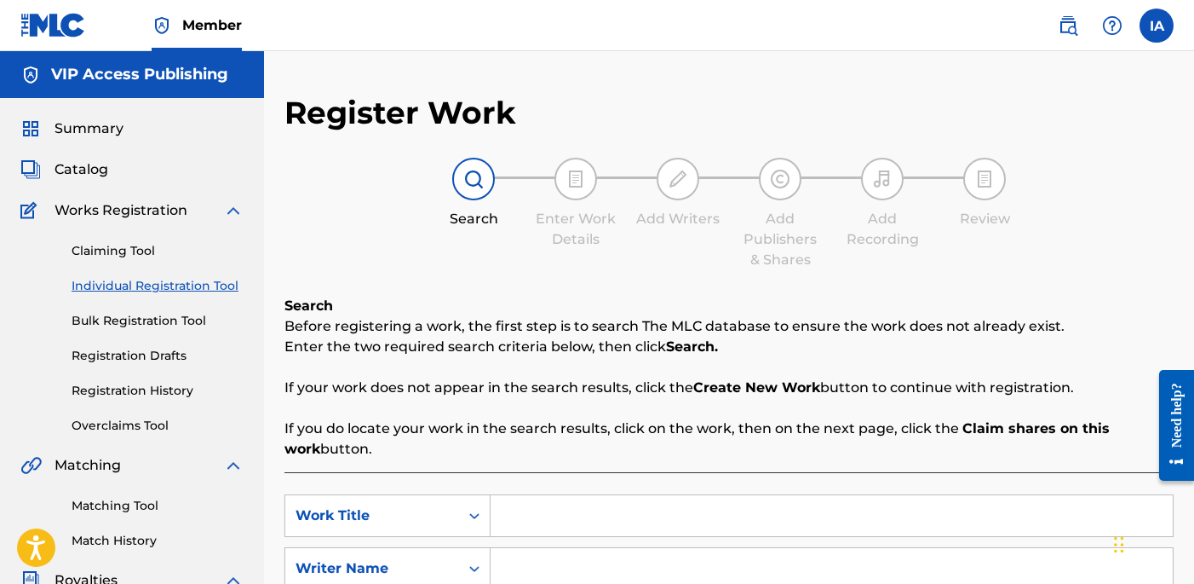
click at [659, 257] on div "Search Enter Work Details Add Writers Add Publishers & Shares Add Recording Rev…" at bounding box center [729, 214] width 889 height 112
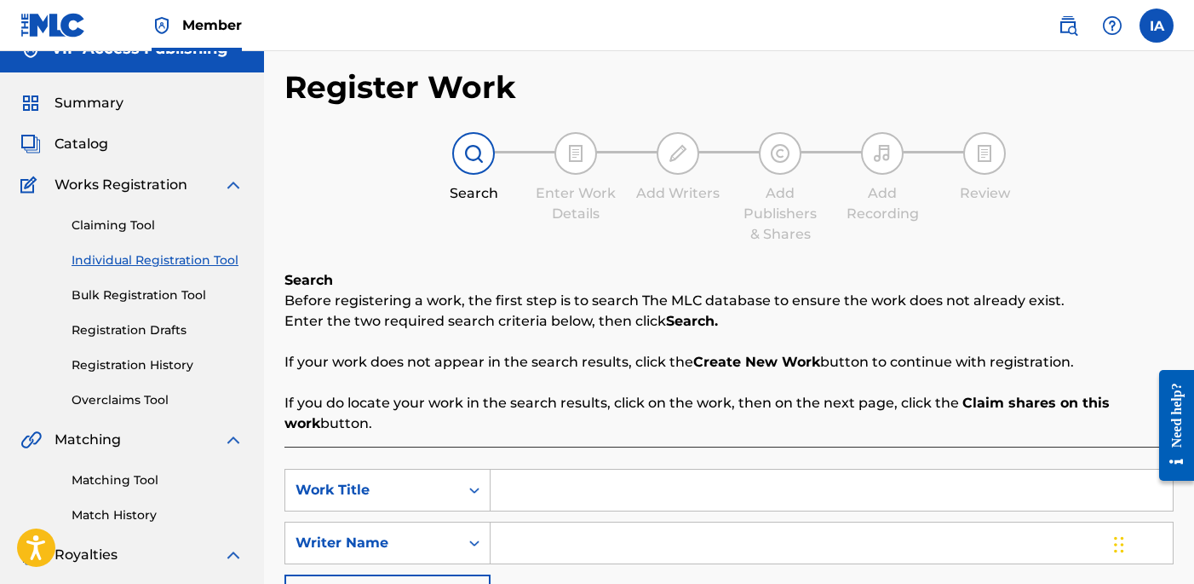
scroll to position [55, 0]
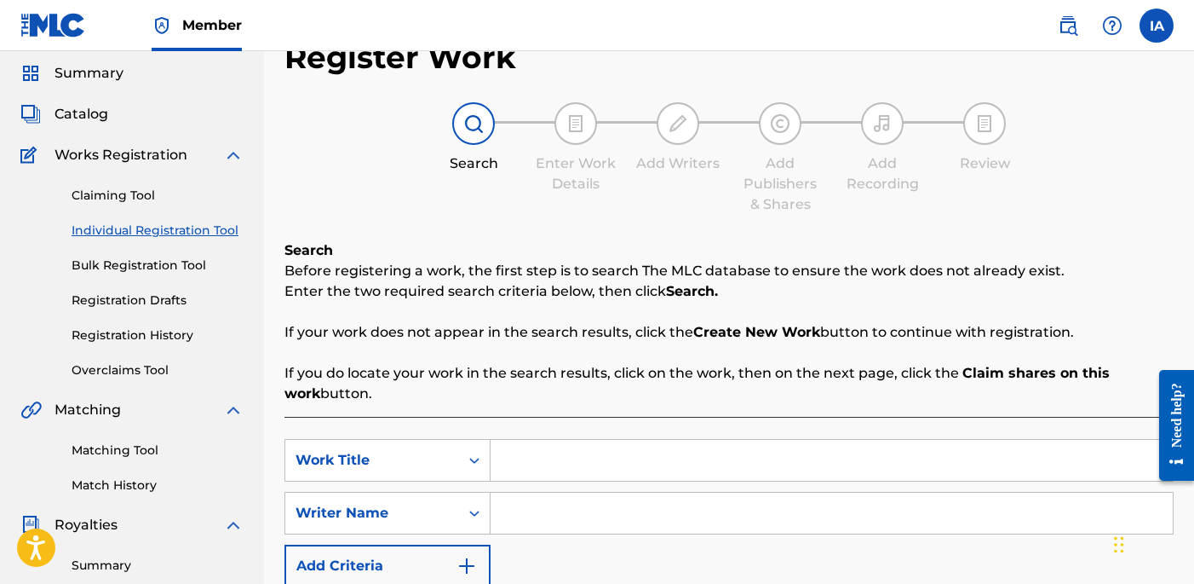
click at [865, 475] on input "Search Form" at bounding box center [832, 460] width 682 height 41
paste input "LA Freestyle"
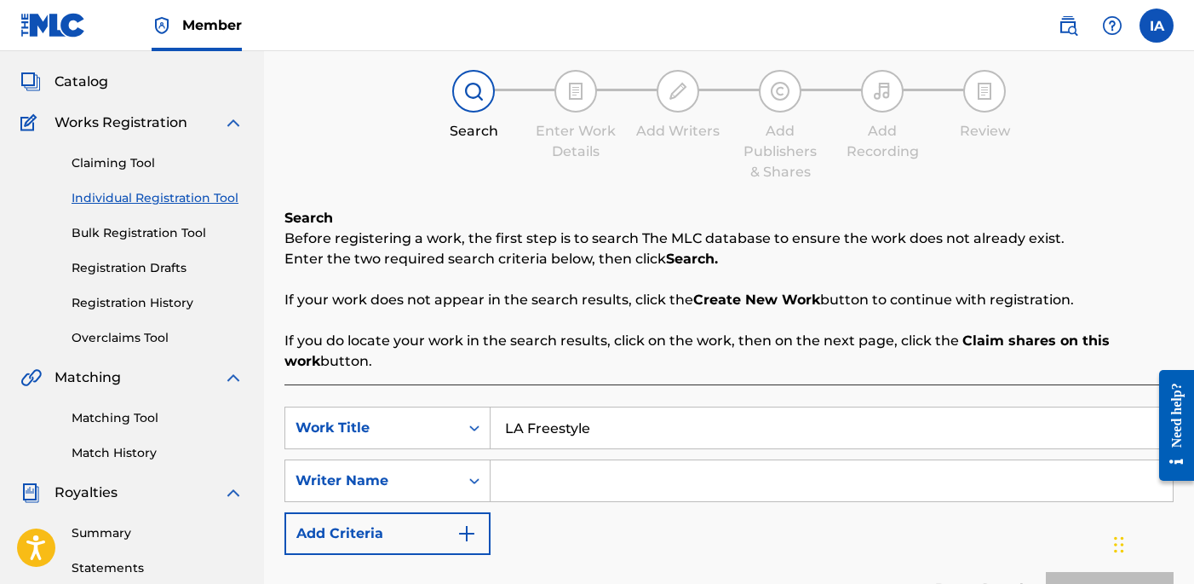
scroll to position [117, 0]
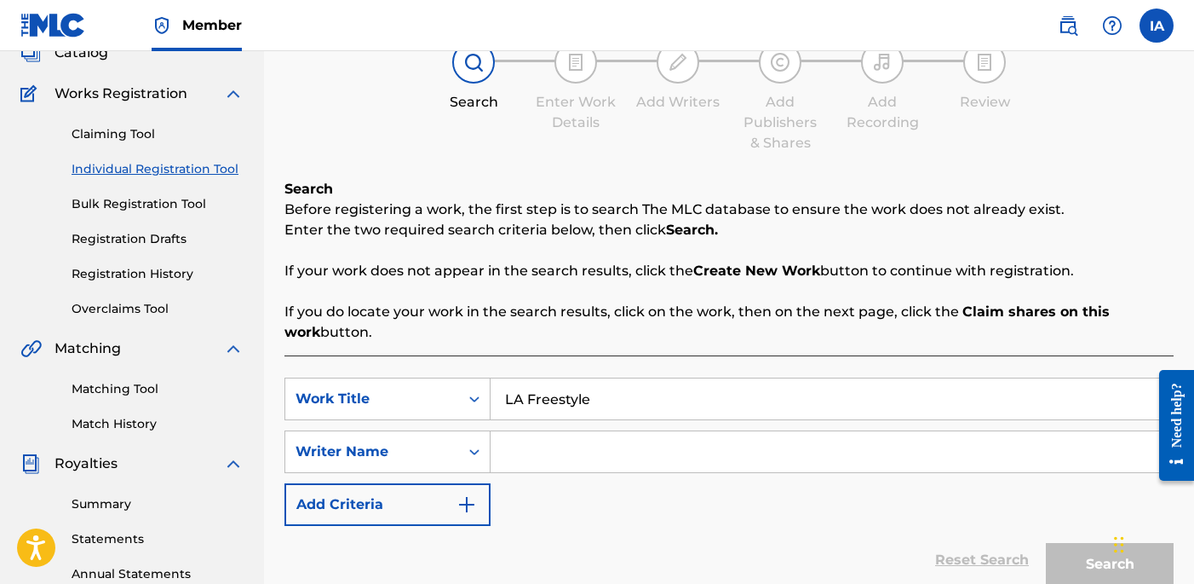
type input "LA Freestyle"
click at [849, 443] on input "Search Form" at bounding box center [832, 451] width 682 height 41
click at [721, 449] on input "Search Form" at bounding box center [832, 451] width 682 height 41
paste input "[PERSON_NAME] [PERSON_NAME]"
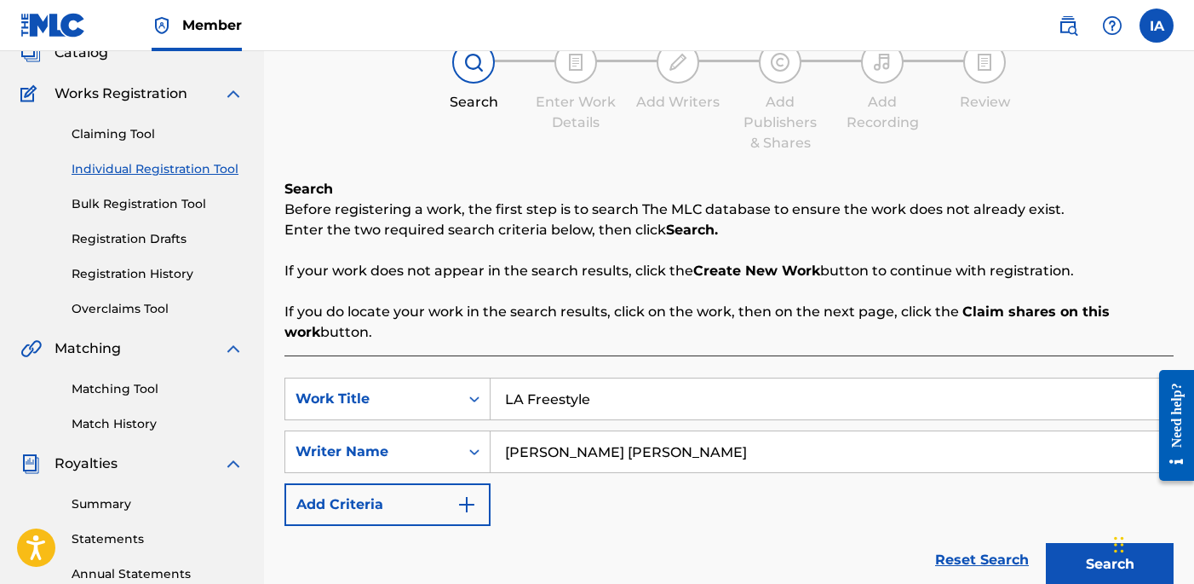
type input "[PERSON_NAME] [PERSON_NAME]"
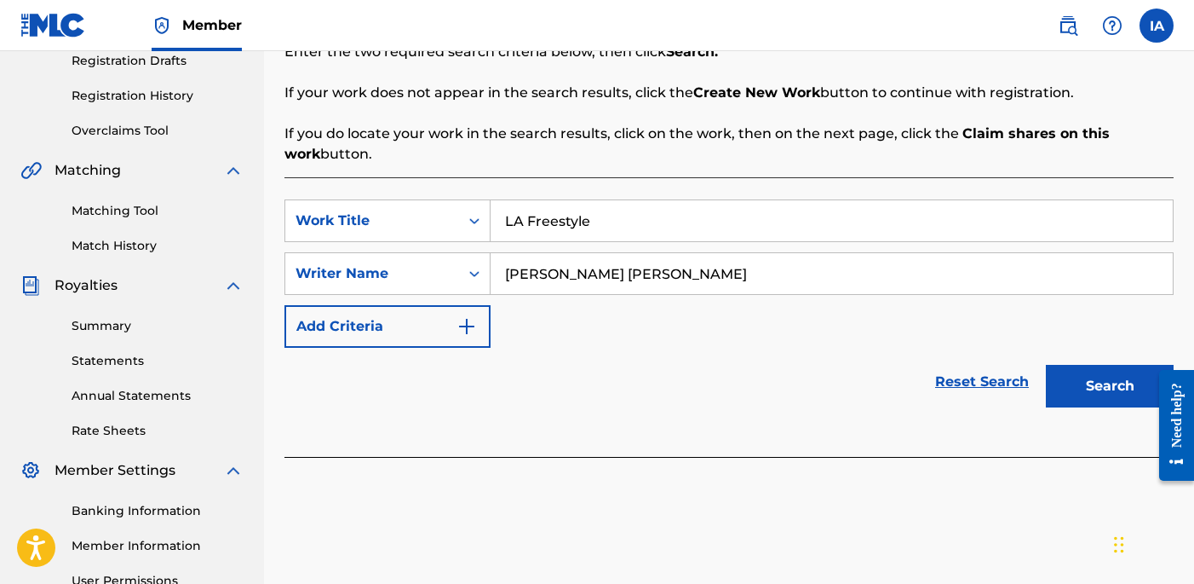
scroll to position [406, 0]
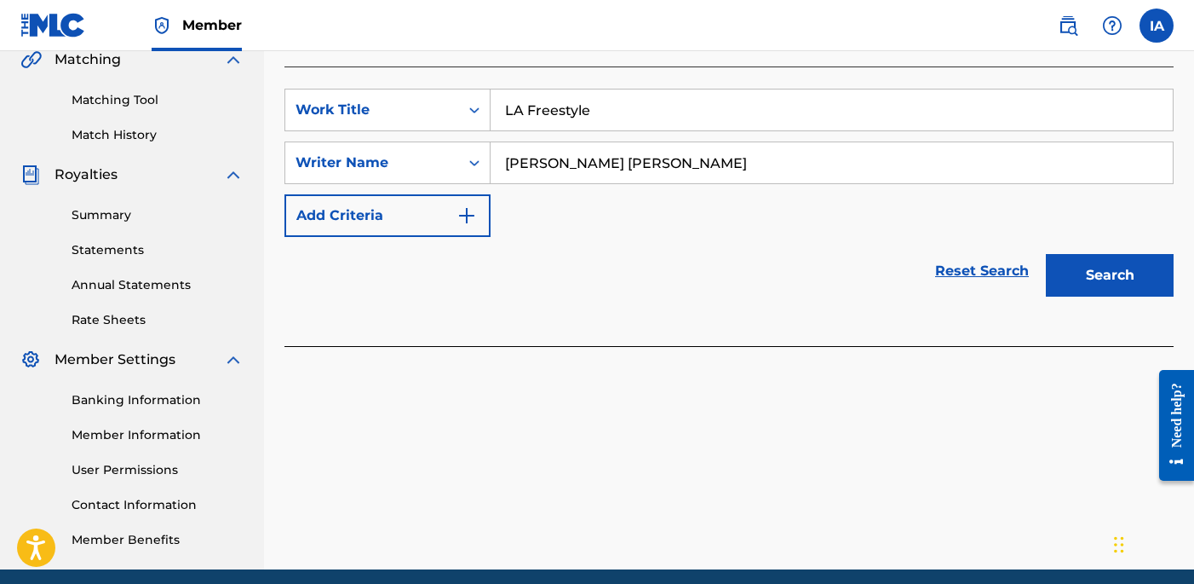
click at [1121, 255] on button "Search" at bounding box center [1110, 275] width 128 height 43
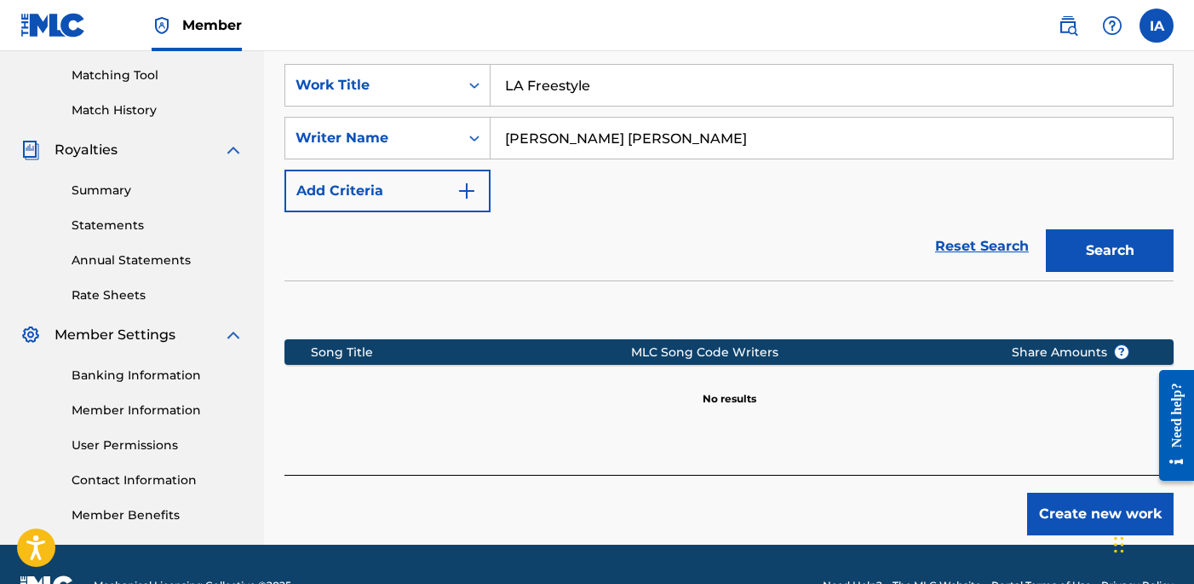
scroll to position [473, 0]
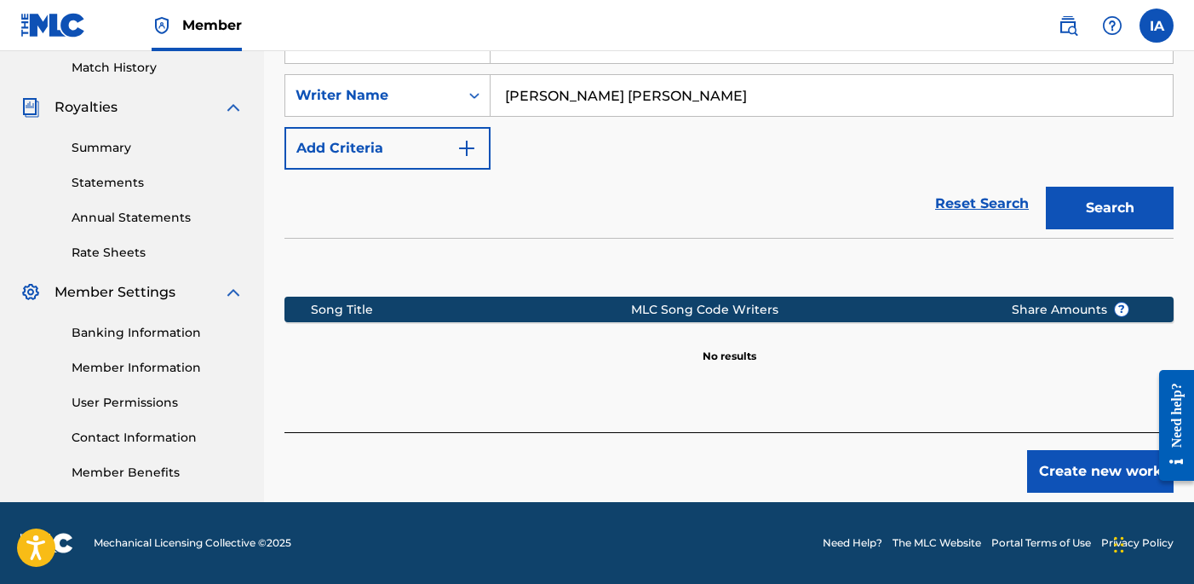
click at [1086, 461] on button "Create new work" at bounding box center [1100, 471] width 147 height 43
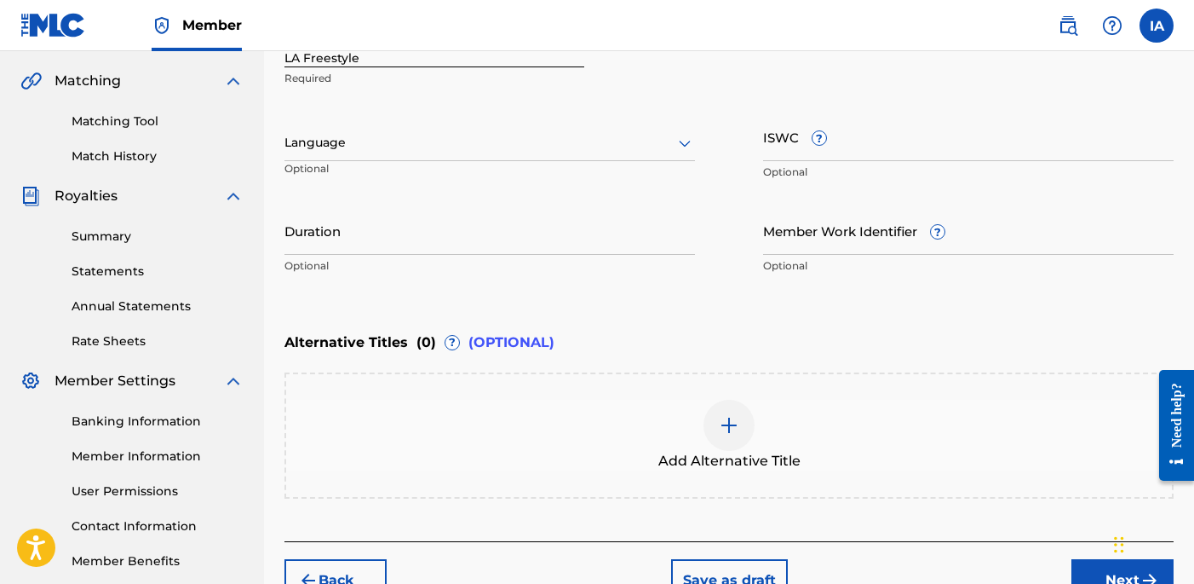
scroll to position [325, 0]
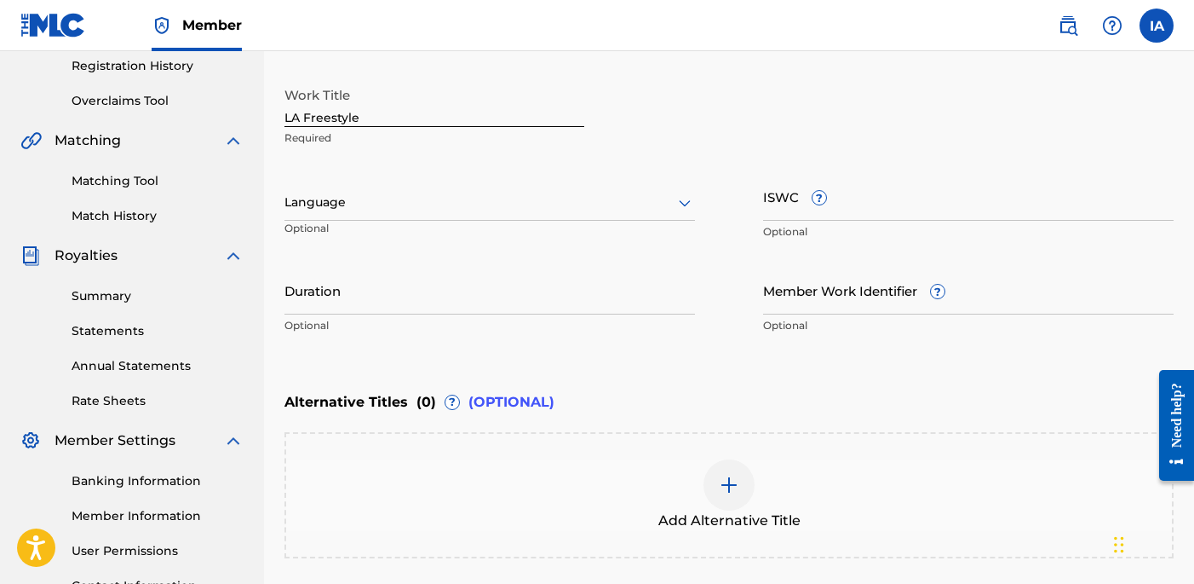
click at [499, 109] on input "LA Freestyle" at bounding box center [435, 102] width 300 height 49
type input "LA FREESTYLE"
click at [446, 201] on div at bounding box center [490, 202] width 411 height 21
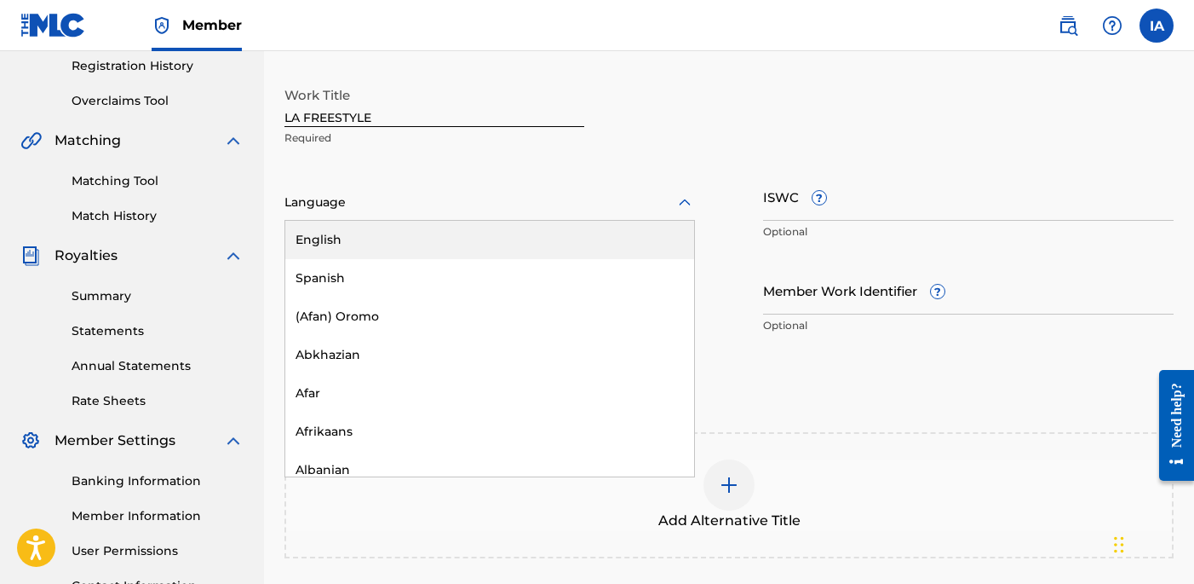
click at [473, 242] on div "English" at bounding box center [489, 240] width 409 height 38
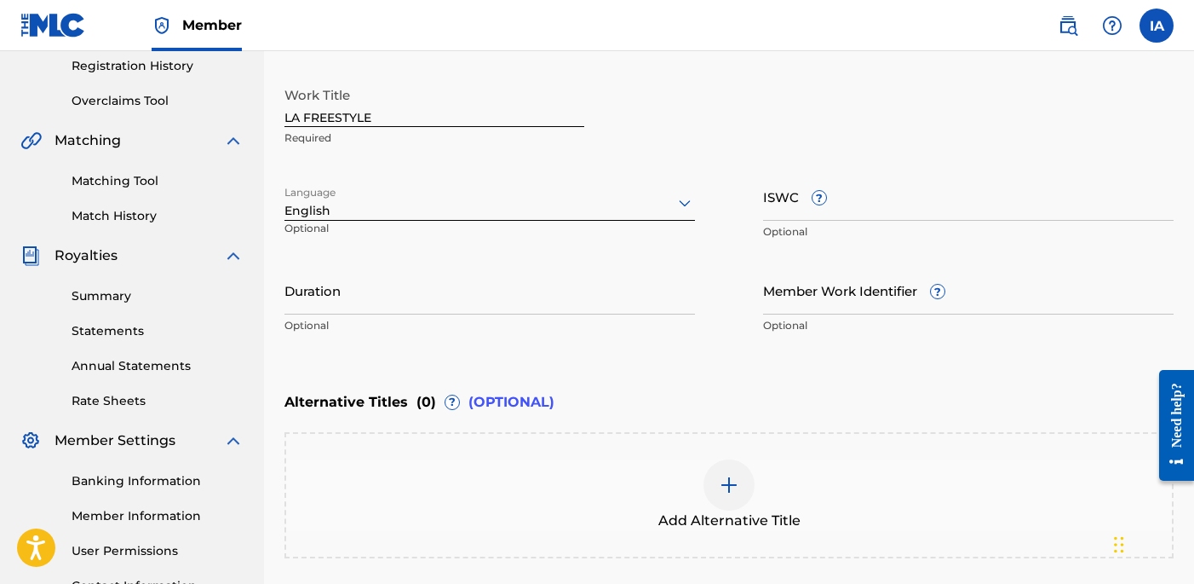
click at [365, 309] on input "Duration" at bounding box center [490, 290] width 411 height 49
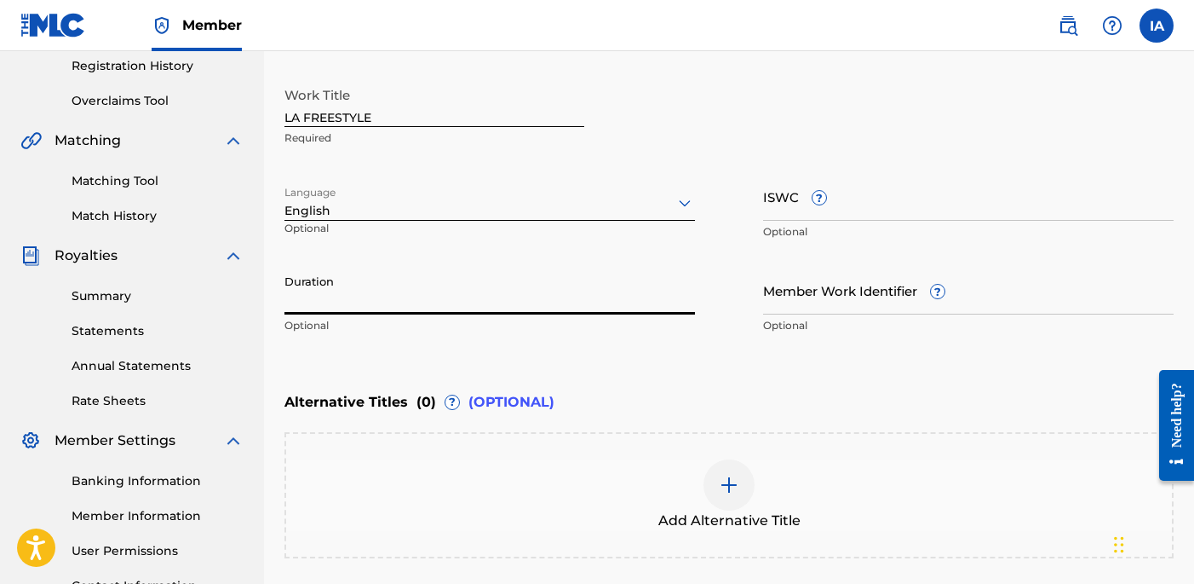
click at [364, 300] on input "Duration" at bounding box center [490, 290] width 411 height 49
click at [436, 289] on input "Duration" at bounding box center [490, 290] width 411 height 49
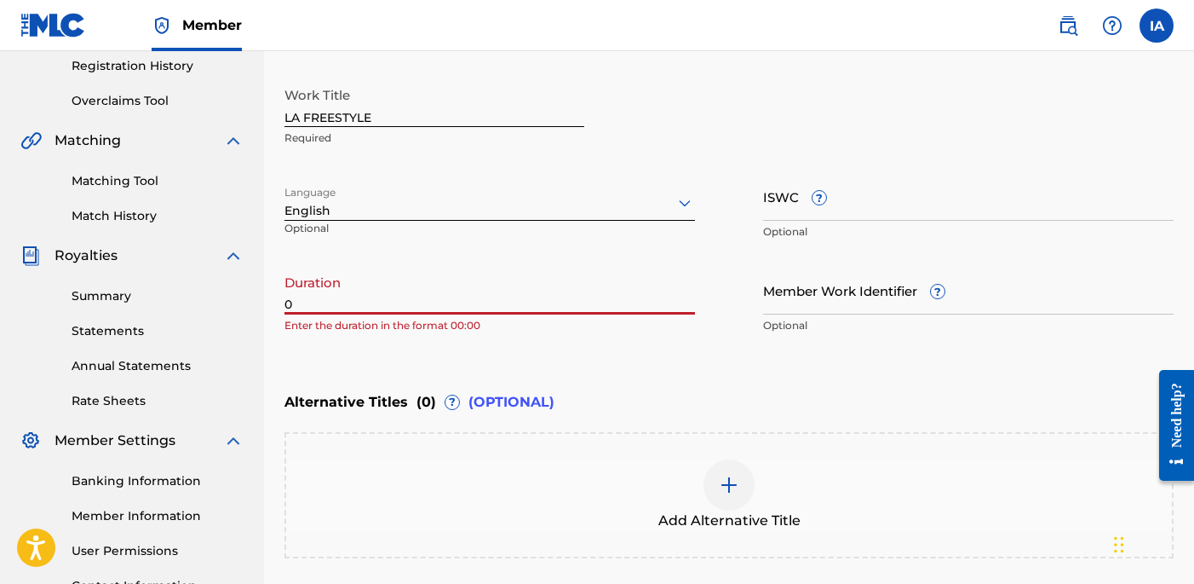
paste input "2:41"
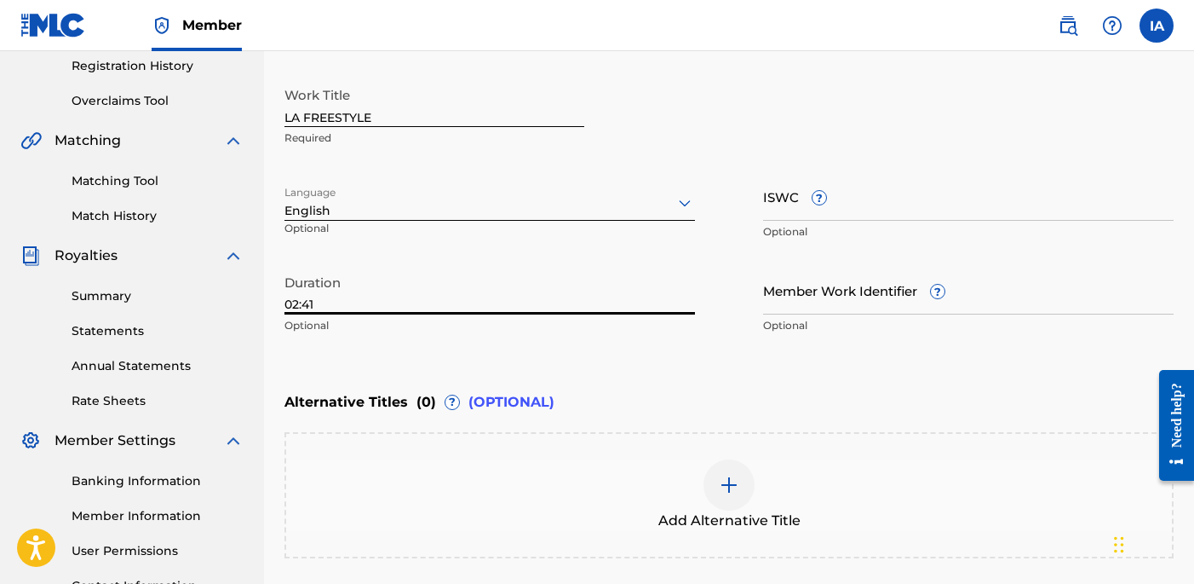
type input "02:41"
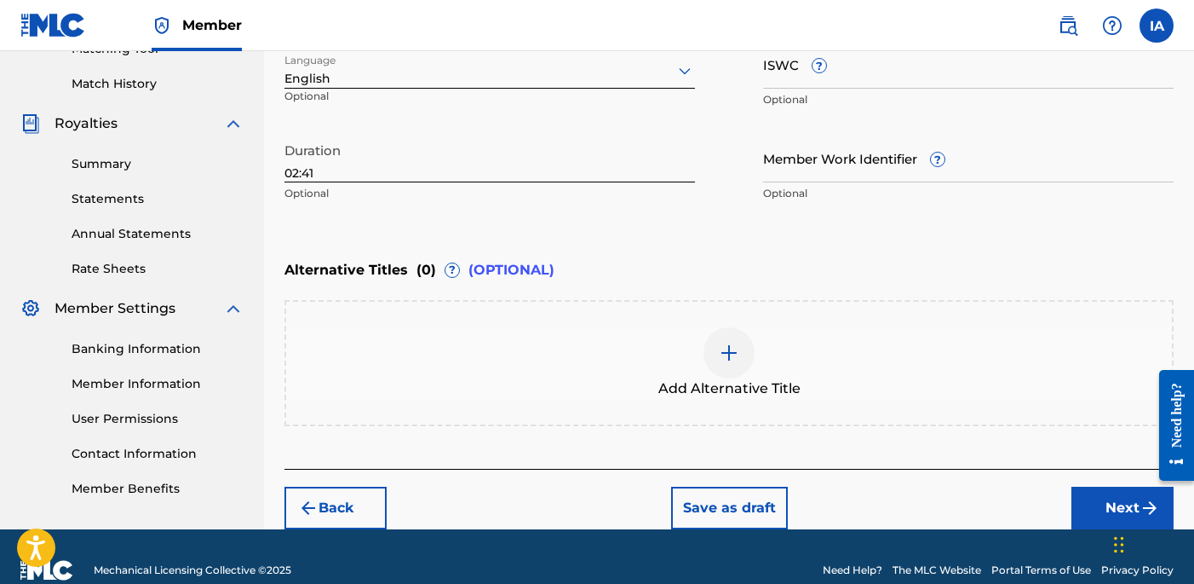
scroll to position [483, 0]
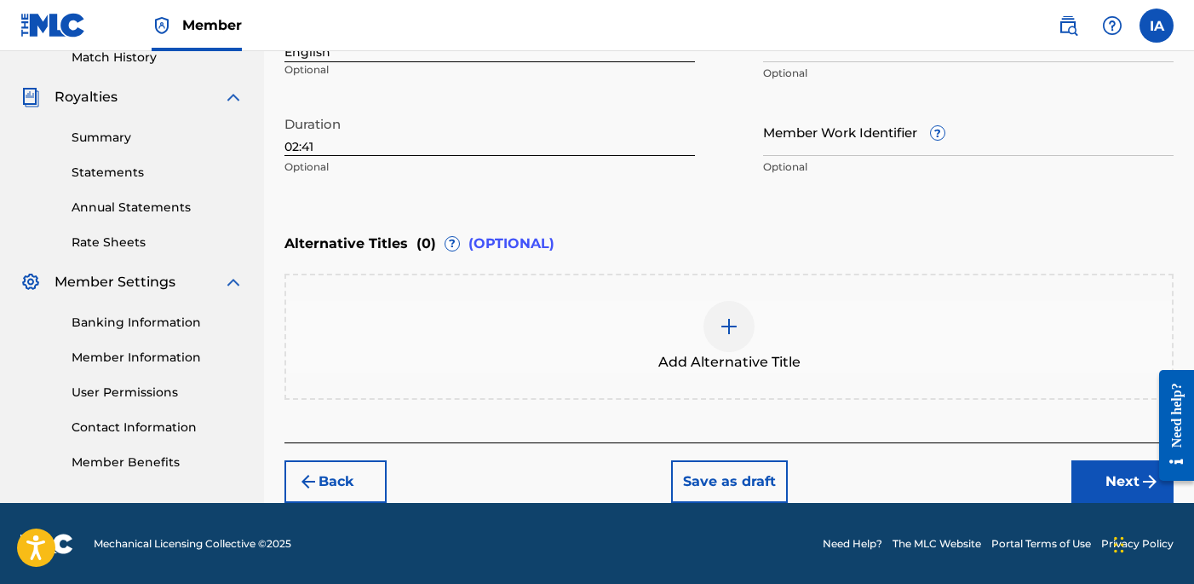
click at [1086, 488] on button "Next" at bounding box center [1123, 481] width 102 height 43
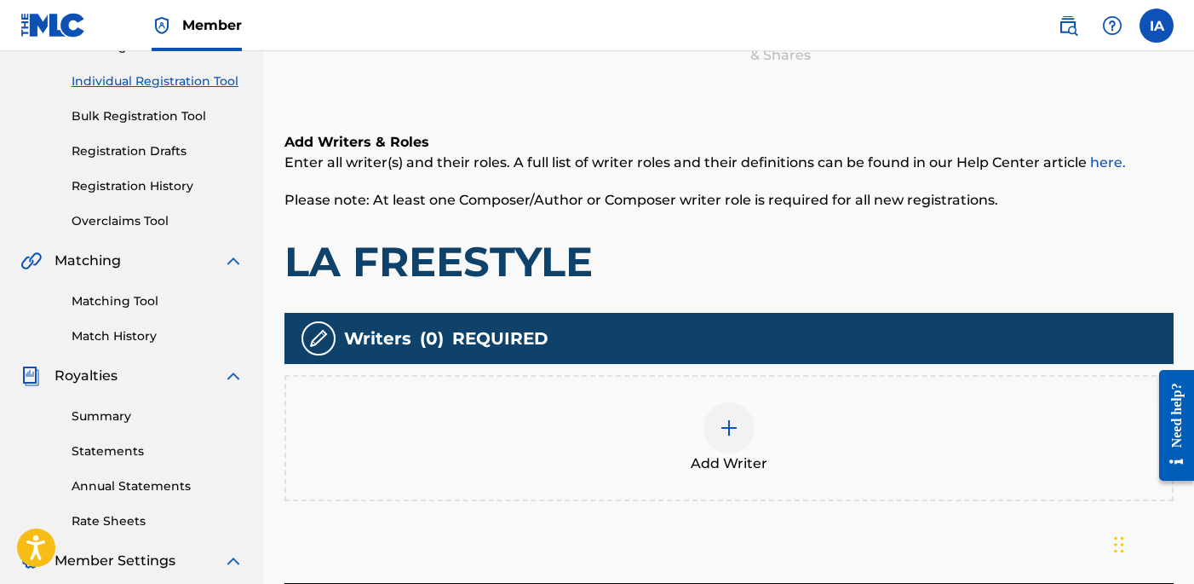
scroll to position [343, 0]
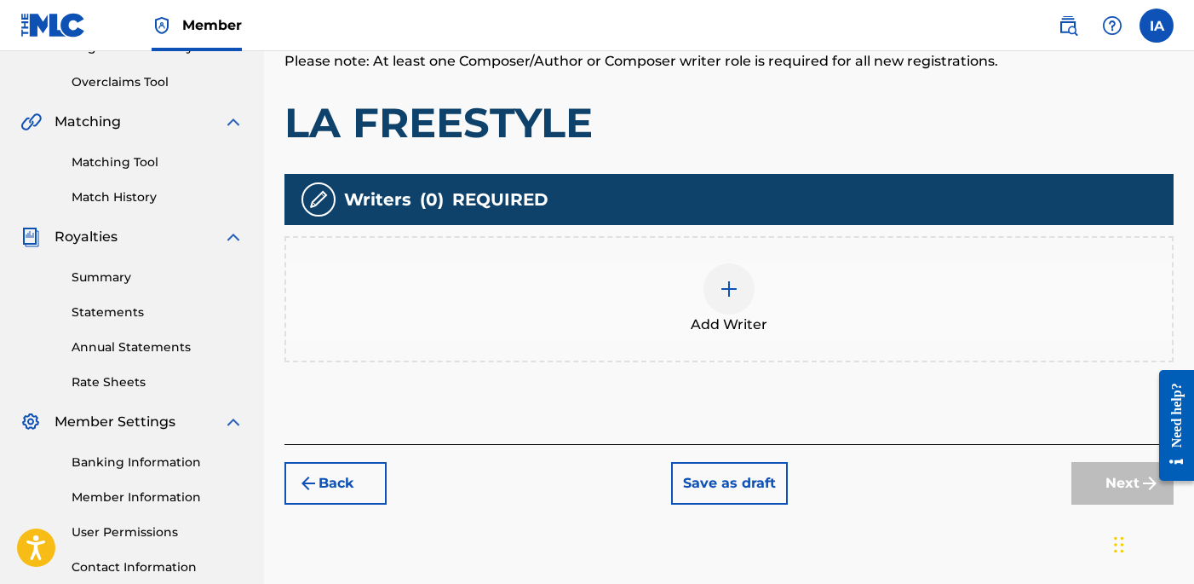
click at [756, 273] on div "Add Writer" at bounding box center [729, 299] width 886 height 72
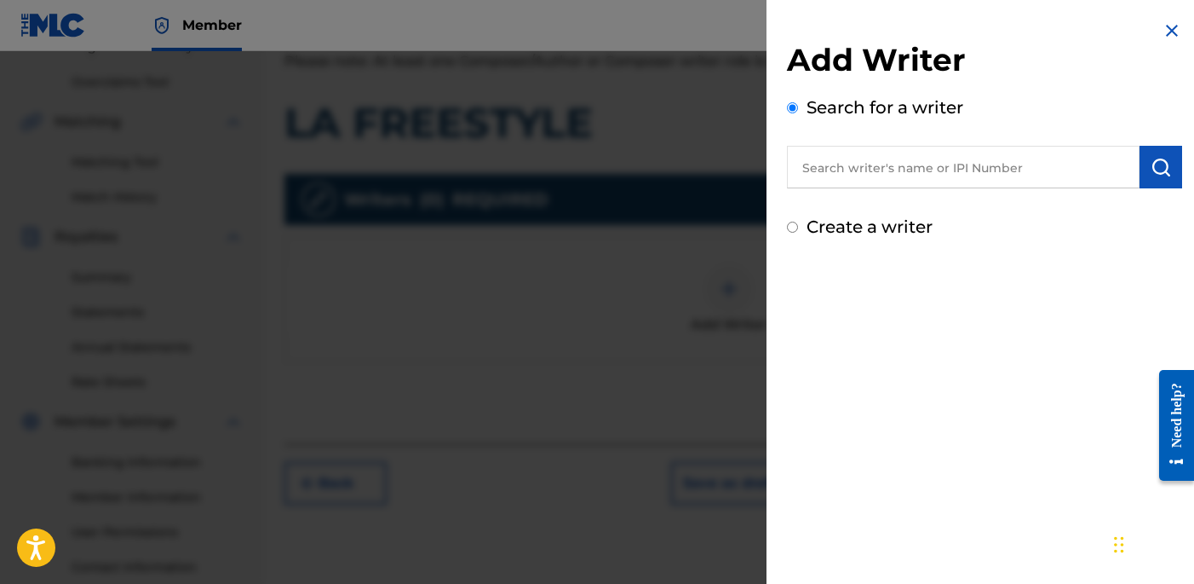
click at [917, 170] on input "text" at bounding box center [963, 167] width 353 height 43
paste input "[PERSON_NAME] [PERSON_NAME]"
type input "[PERSON_NAME] [PERSON_NAME]"
click at [1158, 166] on img "submit" at bounding box center [1161, 167] width 20 height 20
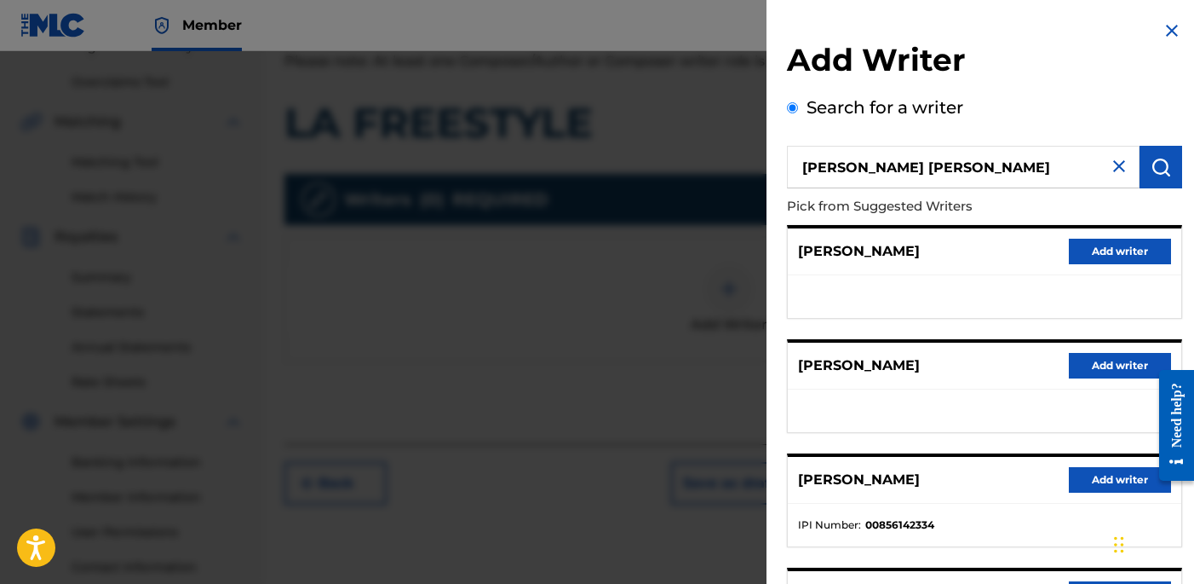
click at [1089, 474] on button "Add writer" at bounding box center [1120, 480] width 102 height 26
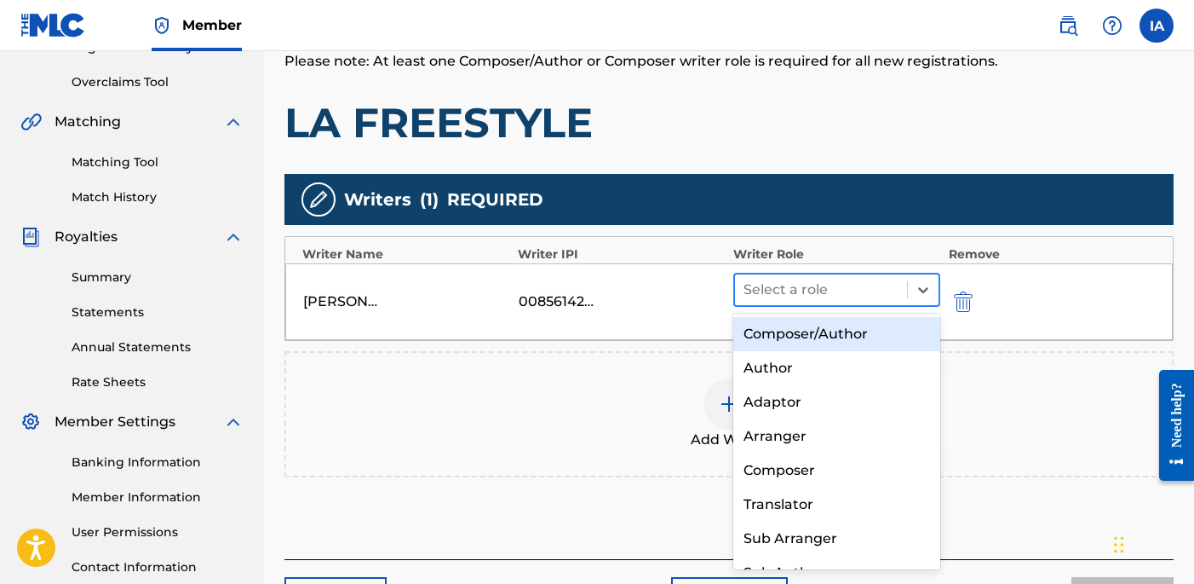
click at [833, 301] on div "Select a role" at bounding box center [821, 289] width 172 height 31
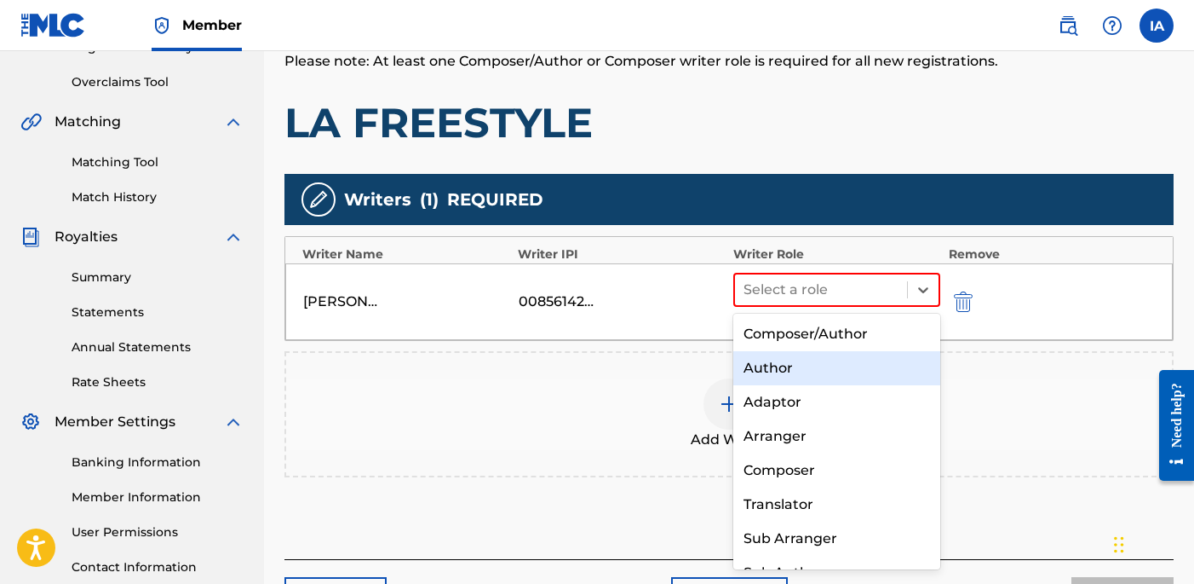
click at [833, 365] on div "Author" at bounding box center [836, 368] width 207 height 34
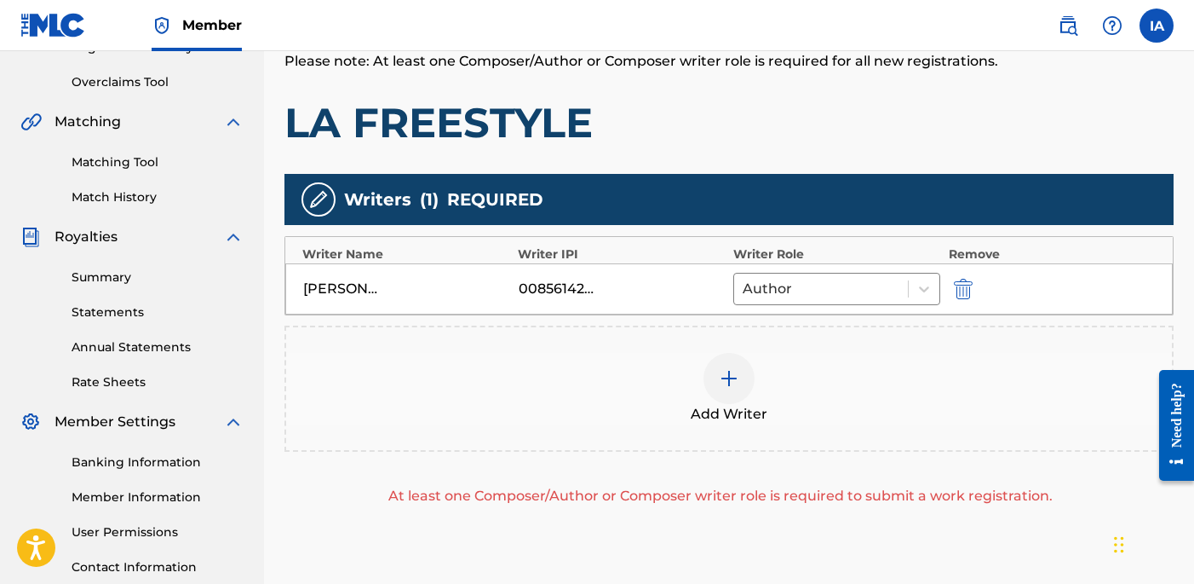
click at [743, 427] on div "Add Writer" at bounding box center [729, 388] width 889 height 126
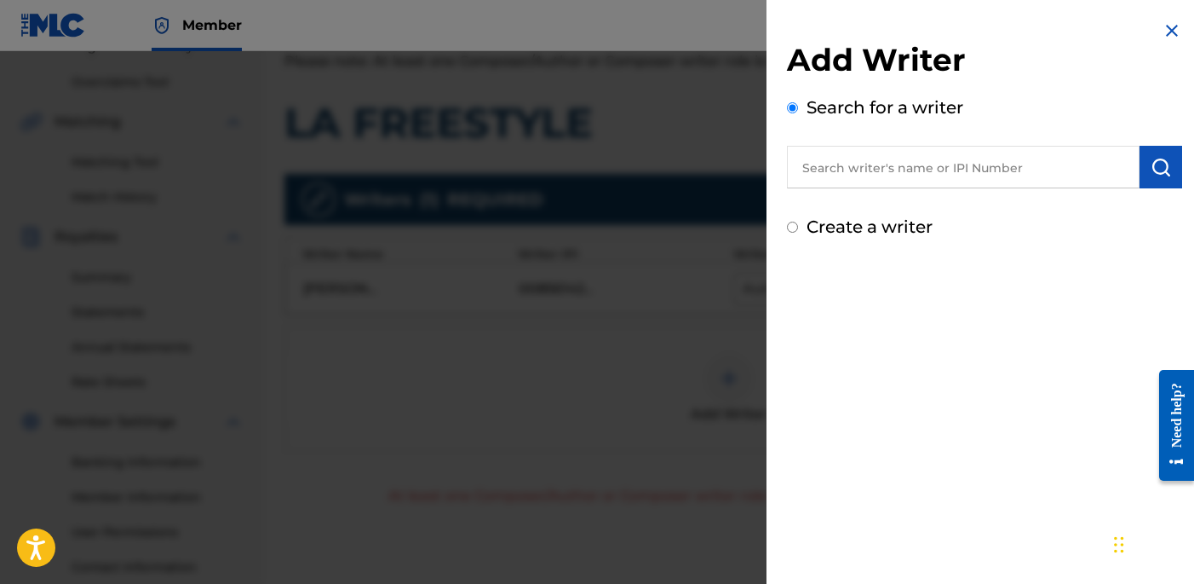
click at [840, 220] on label "Create a writer" at bounding box center [870, 226] width 126 height 20
radio input "true"
click at [798, 221] on input "Create a writer" at bounding box center [792, 226] width 11 height 11
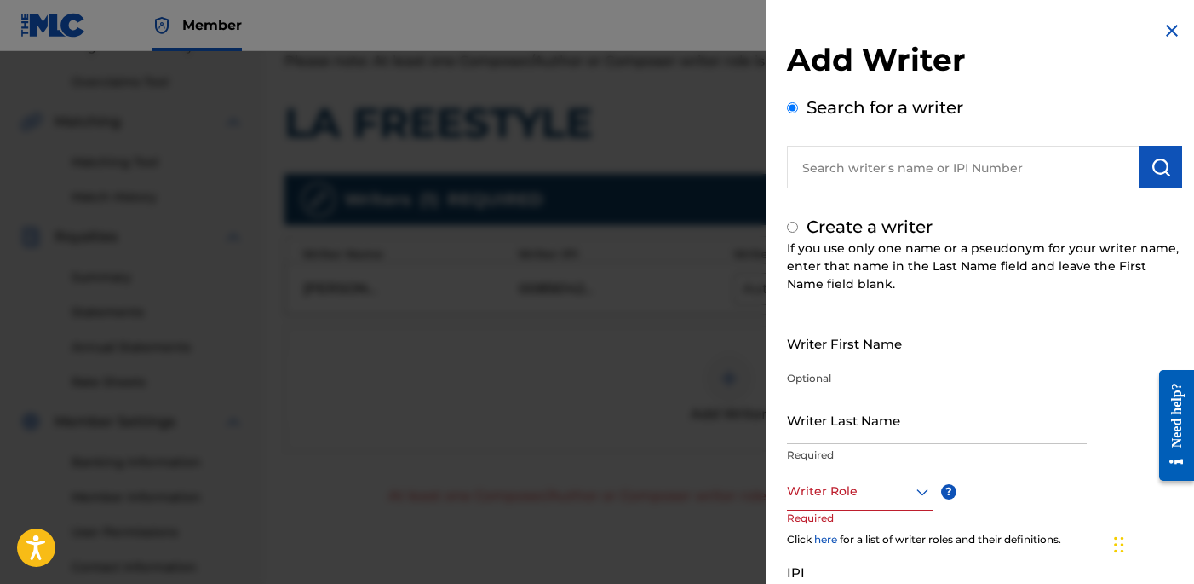
radio input "false"
radio input "true"
click at [831, 417] on input "Writer Last Name" at bounding box center [937, 419] width 300 height 49
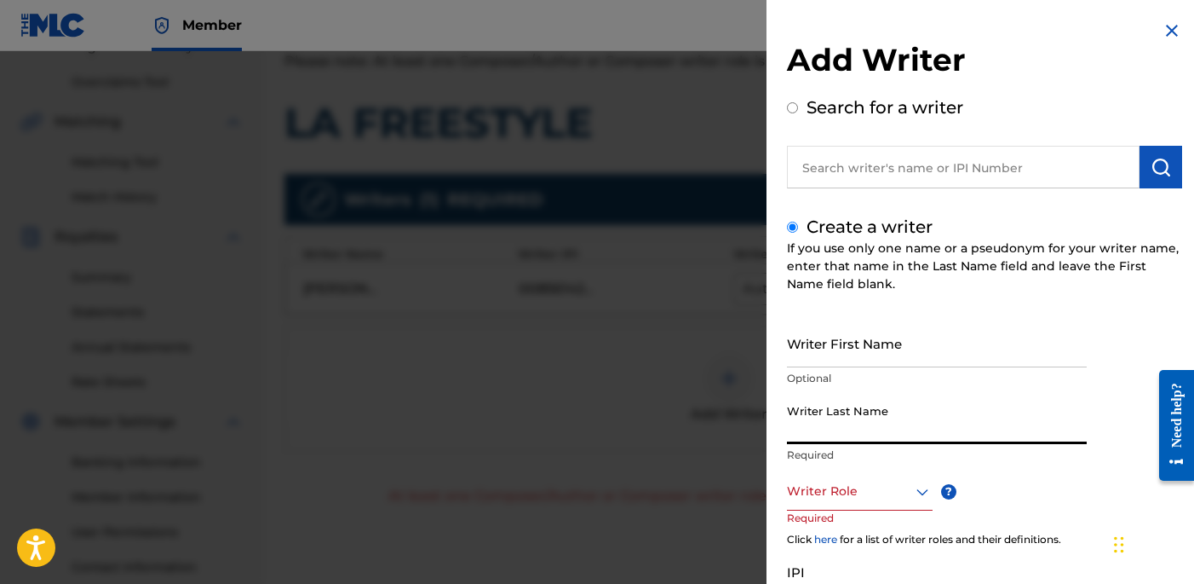
paste input "UNKNOWN WRITER"
click at [871, 432] on input "UNKNOWN WRITER" at bounding box center [937, 419] width 300 height 49
type input "UNKNOWN"
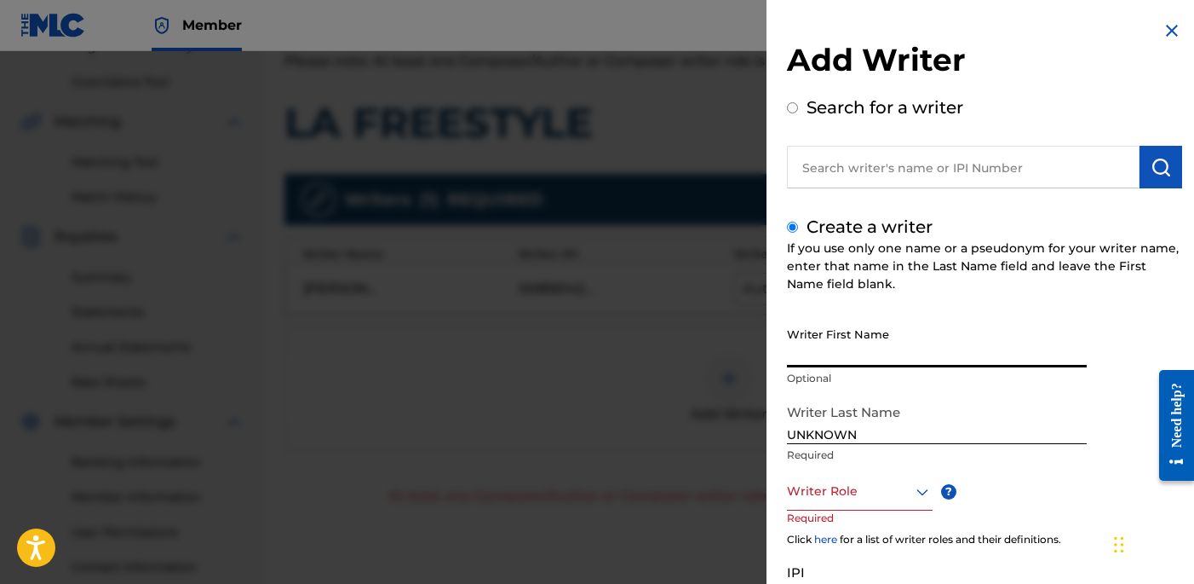
click at [862, 329] on input "Writer First Name" at bounding box center [937, 343] width 300 height 49
paste input "WRITER"
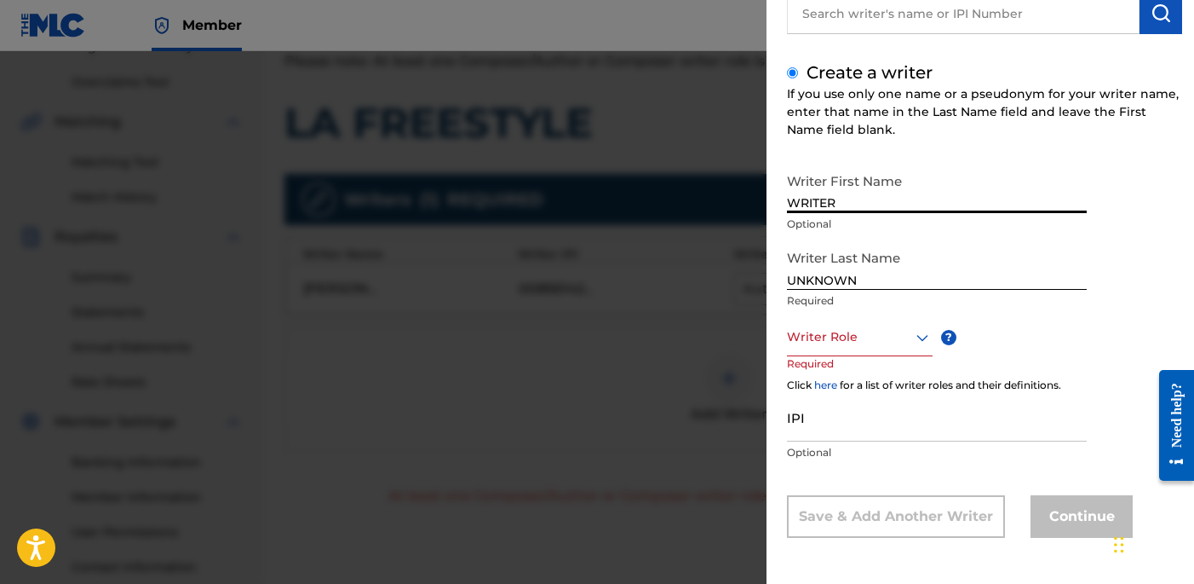
type input "WRITER"
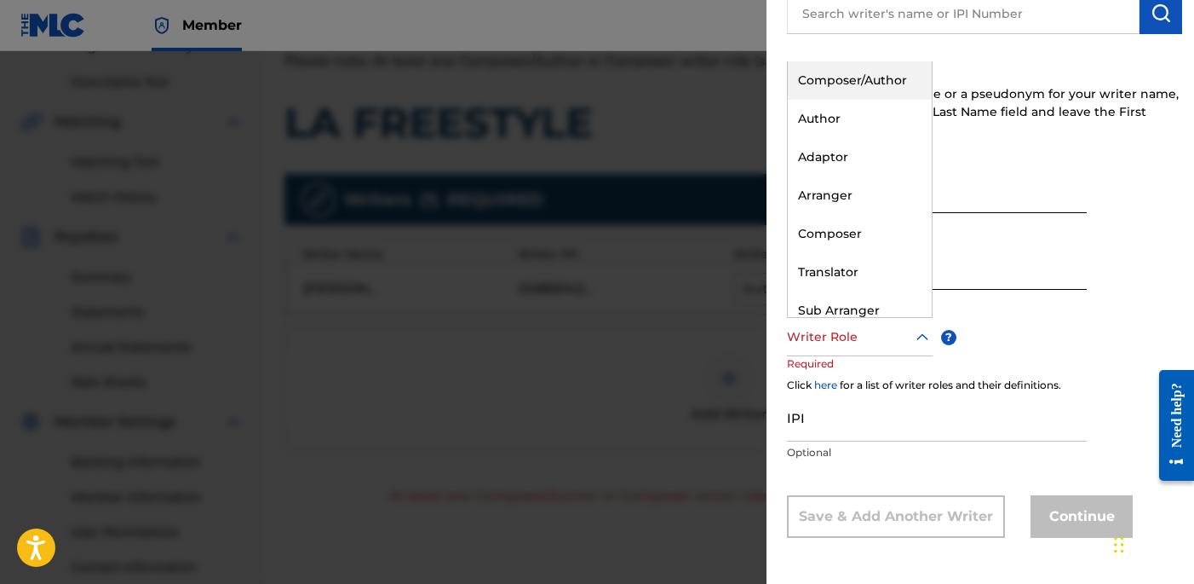
click at [894, 326] on div at bounding box center [860, 336] width 146 height 21
click at [900, 236] on div "Composer" at bounding box center [860, 234] width 144 height 38
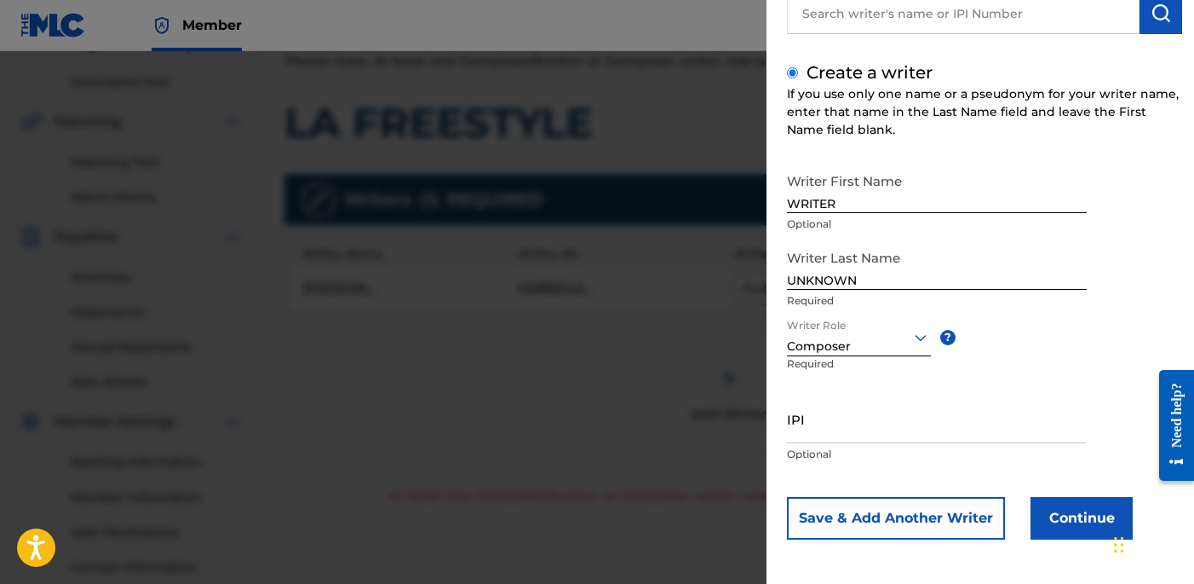
scroll to position [156, 0]
click at [1078, 510] on button "Continue" at bounding box center [1082, 516] width 102 height 43
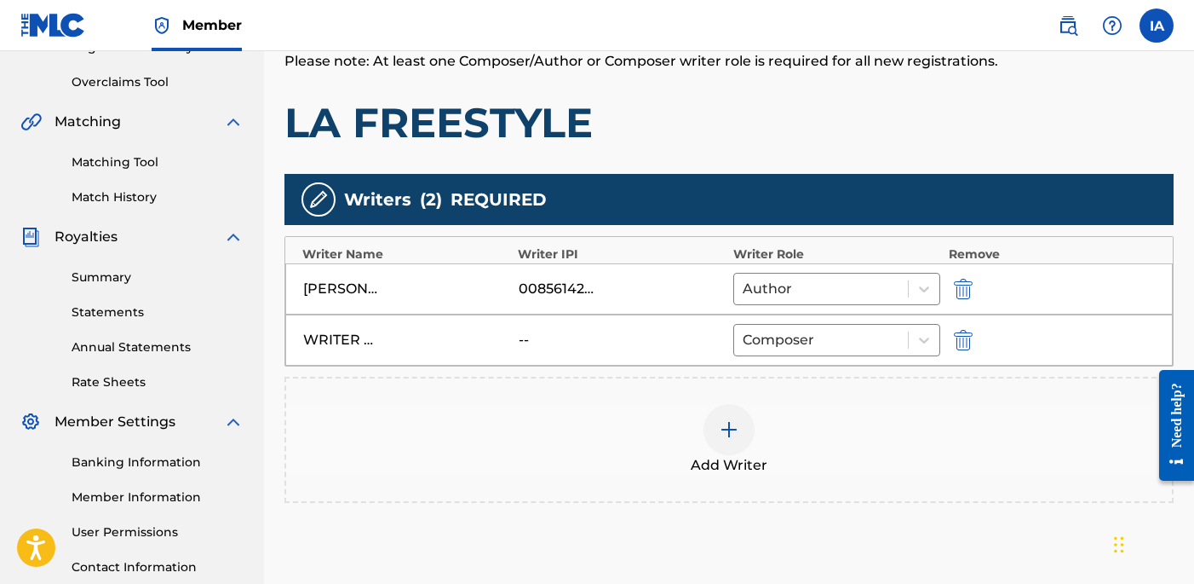
click at [865, 145] on h1 "LA FREESTYLE" at bounding box center [729, 122] width 889 height 51
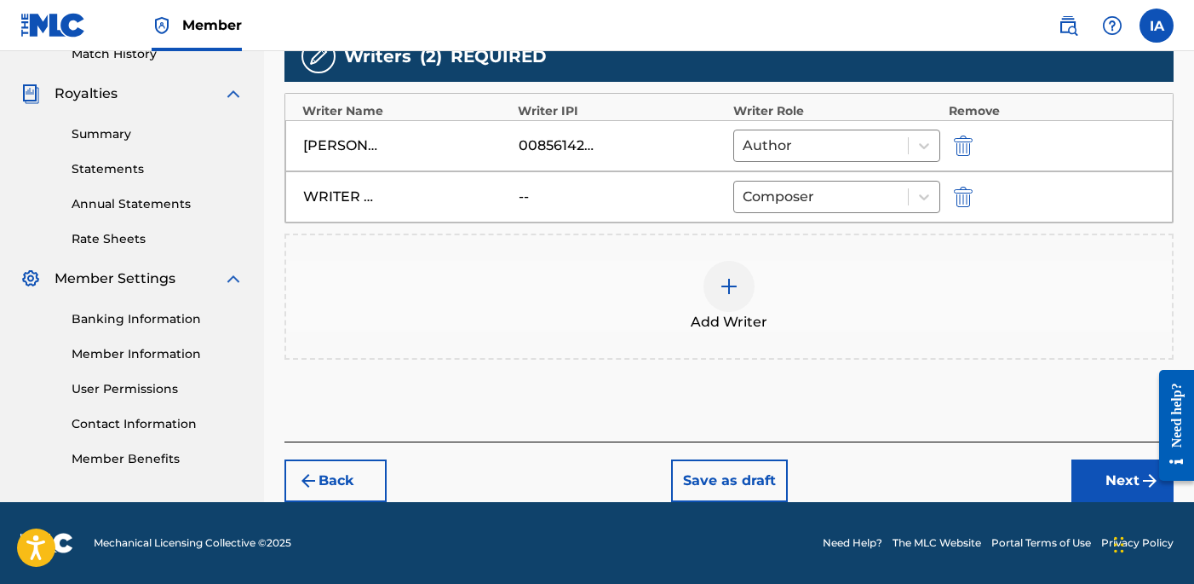
click at [1120, 463] on button "Next" at bounding box center [1123, 480] width 102 height 43
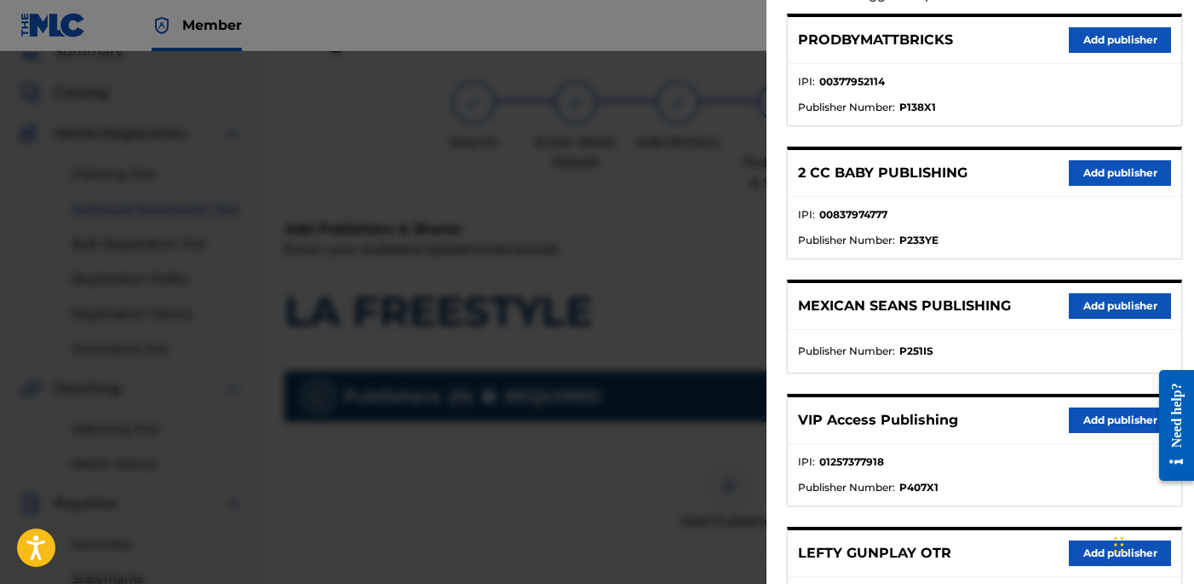
scroll to position [0, 0]
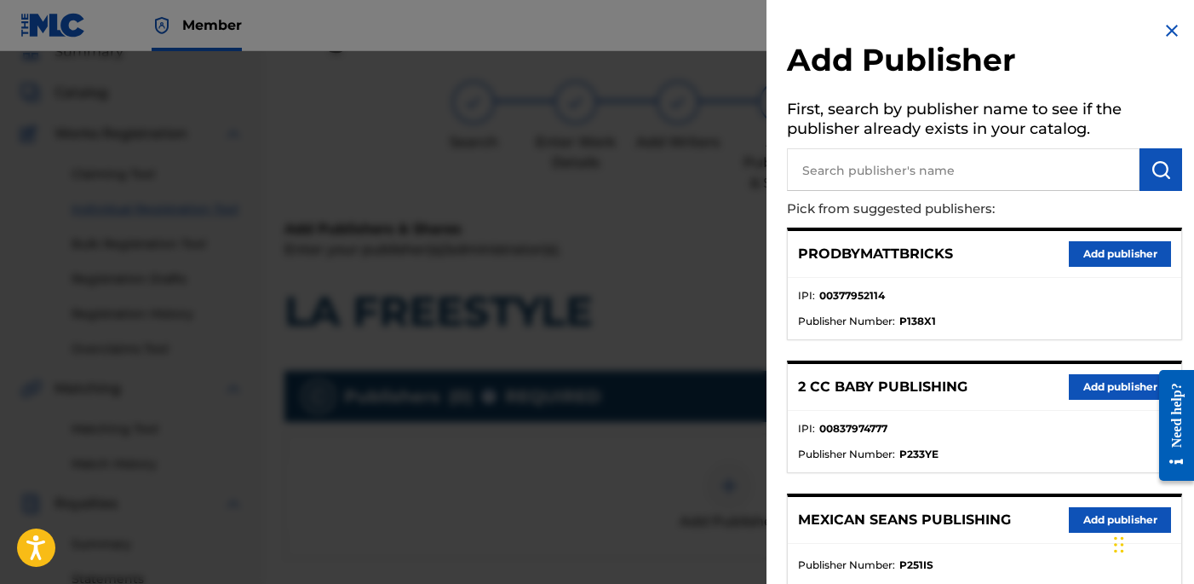
click at [923, 167] on input "text" at bounding box center [963, 169] width 353 height 43
paste input "OTR RECORDS PUBLISHING CATALOG"
type input "OTR RECORDS PUBLISHING CATALOG"
click at [1171, 160] on button "submit" at bounding box center [1161, 169] width 43 height 43
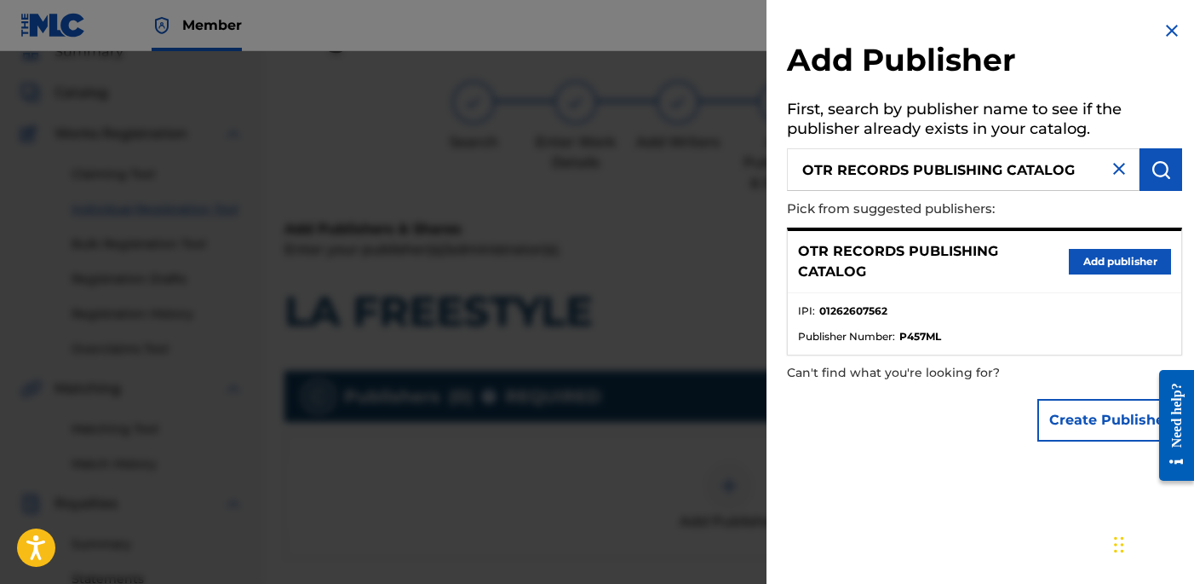
click at [1077, 261] on button "Add publisher" at bounding box center [1120, 262] width 102 height 26
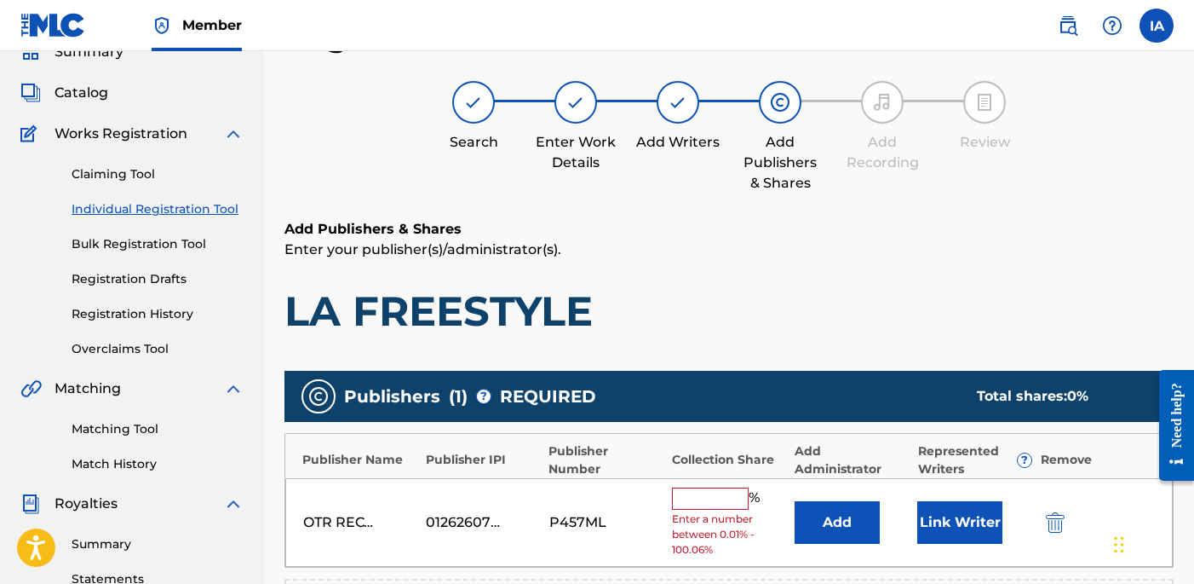
click at [732, 499] on input "text" at bounding box center [710, 498] width 77 height 22
type input "50"
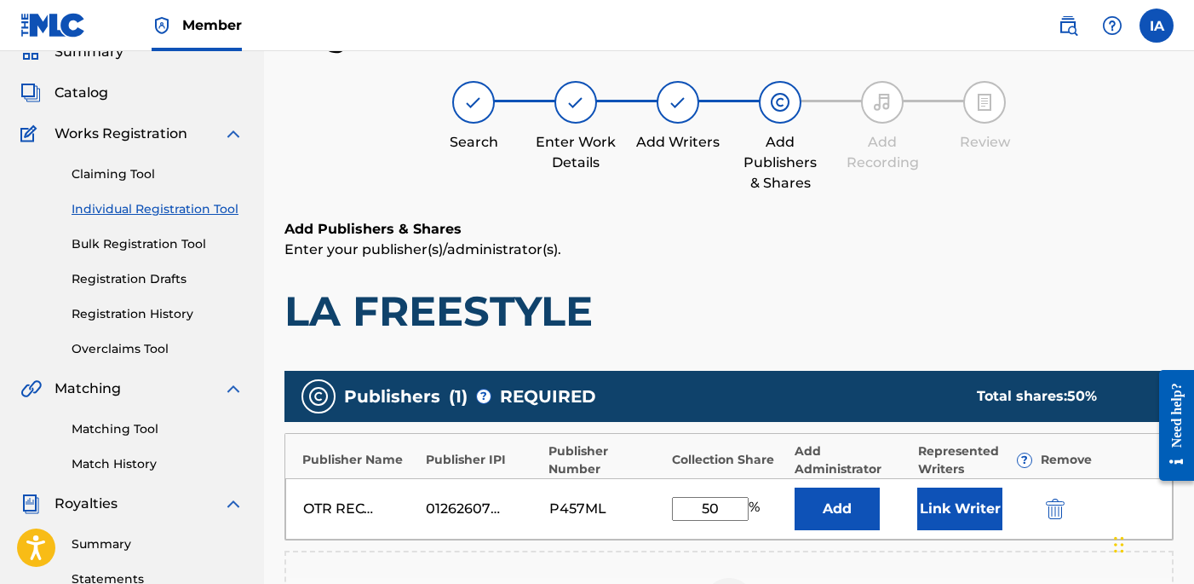
drag, startPoint x: 733, startPoint y: 511, endPoint x: 595, endPoint y: 454, distance: 149.3
click at [605, 463] on div "Publisher Name Publisher IPI Publisher Number Collection Share Add Administrato…" at bounding box center [729, 486] width 889 height 107
click at [855, 517] on button "Add" at bounding box center [837, 508] width 85 height 43
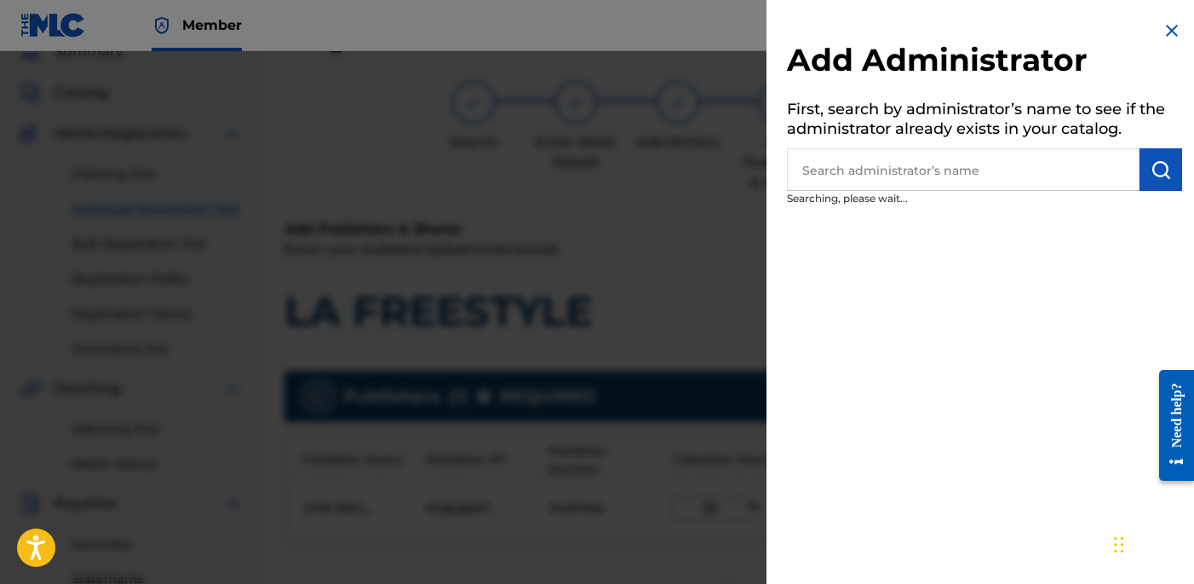
click at [946, 186] on input "text" at bounding box center [963, 169] width 353 height 43
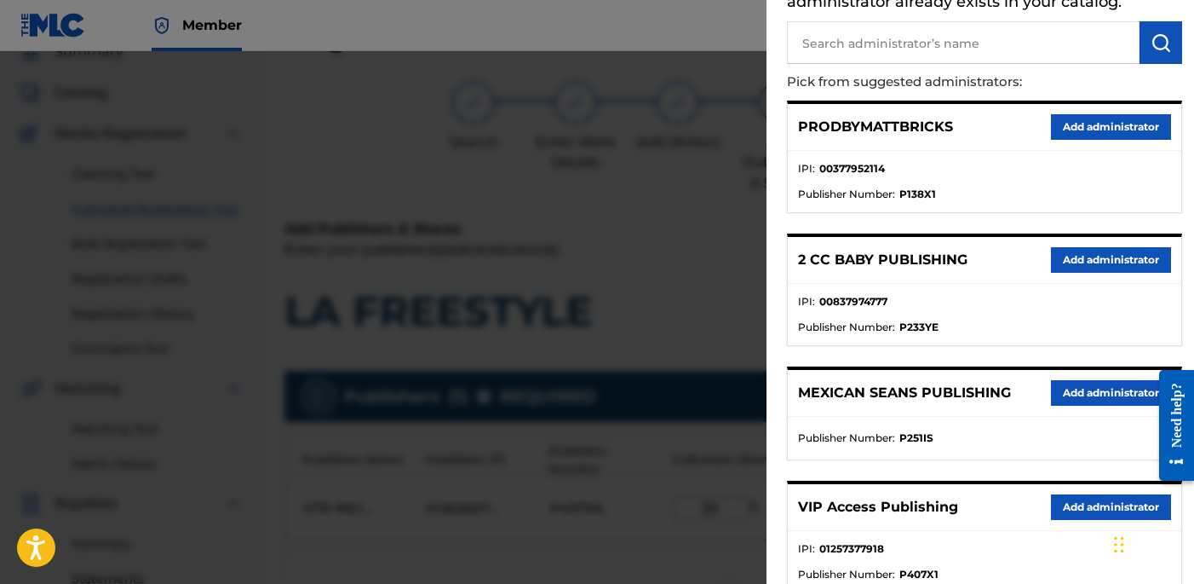
scroll to position [152, 0]
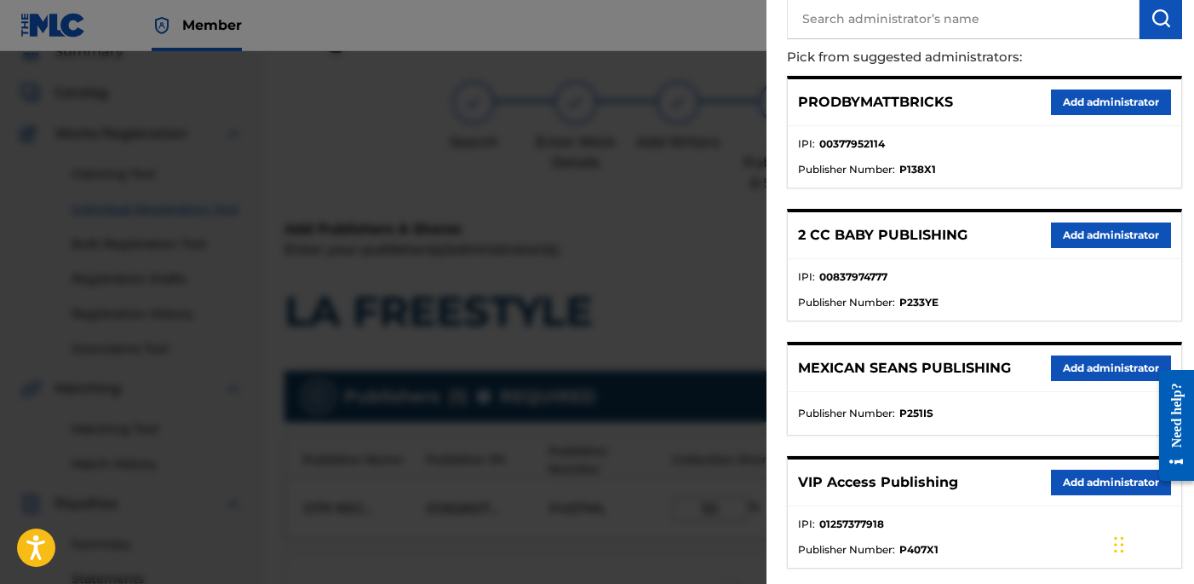
click at [1079, 476] on button "Add administrator" at bounding box center [1111, 482] width 120 height 26
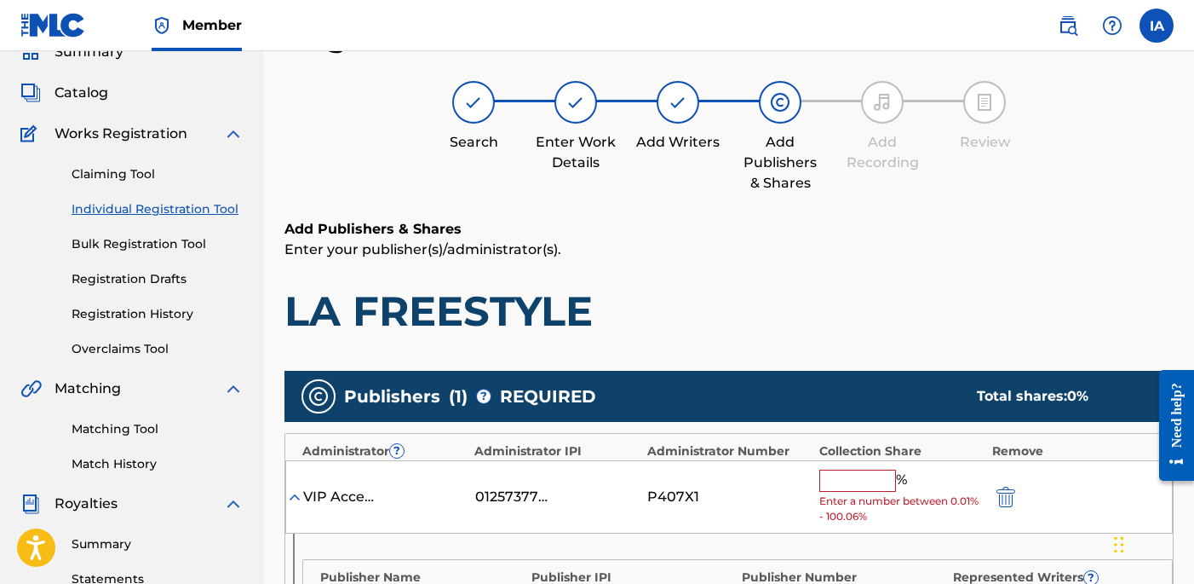
click at [869, 480] on input "text" at bounding box center [858, 480] width 77 height 22
type input "50"
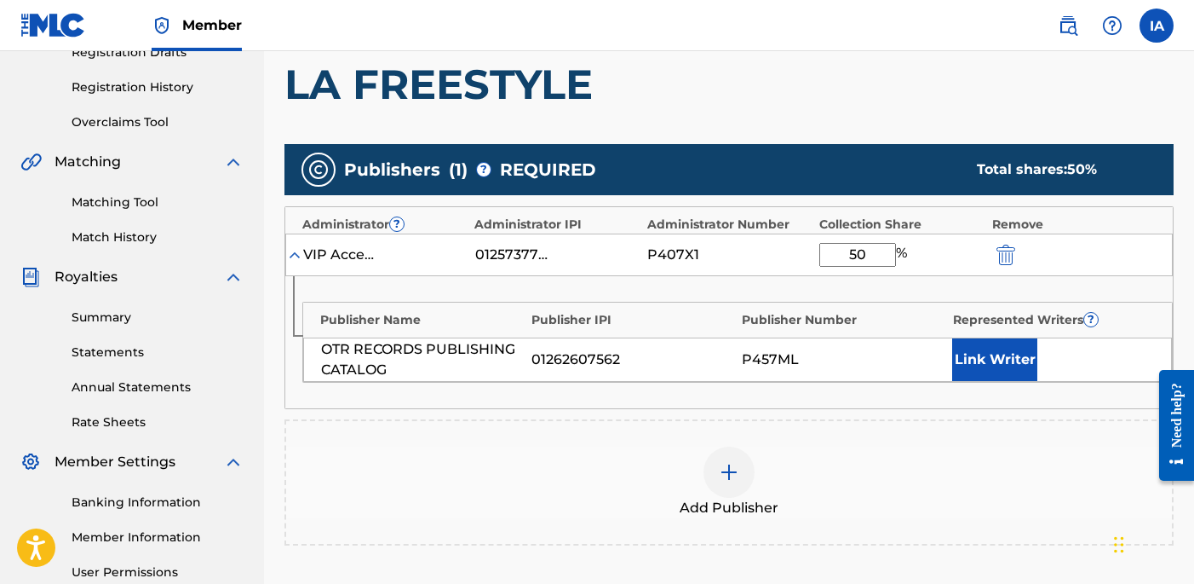
scroll to position [423, 0]
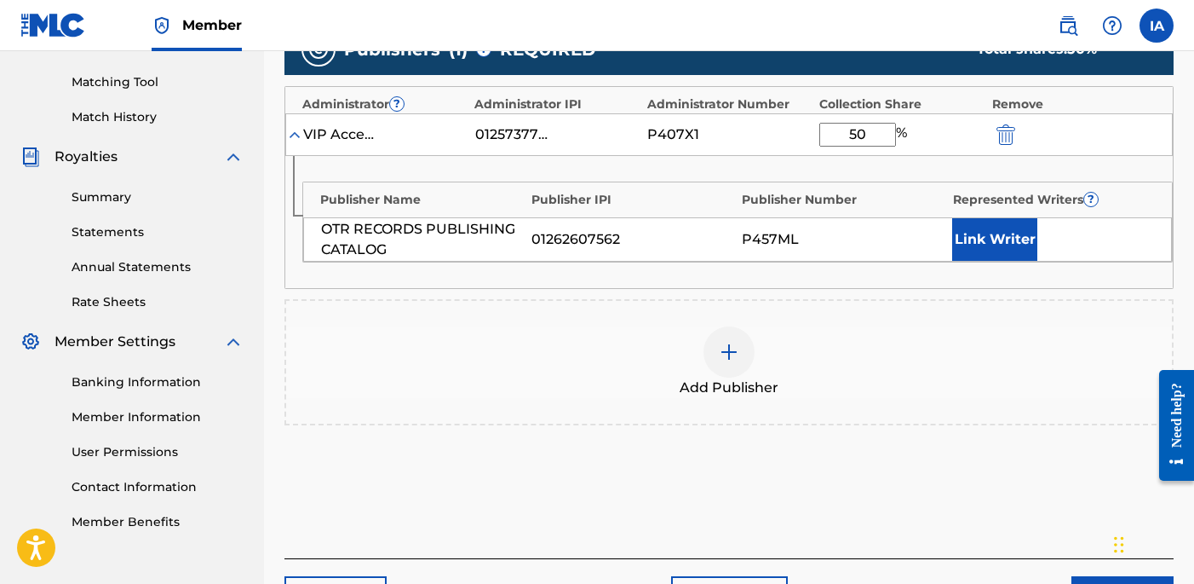
click at [1002, 245] on button "Link Writer" at bounding box center [994, 239] width 85 height 43
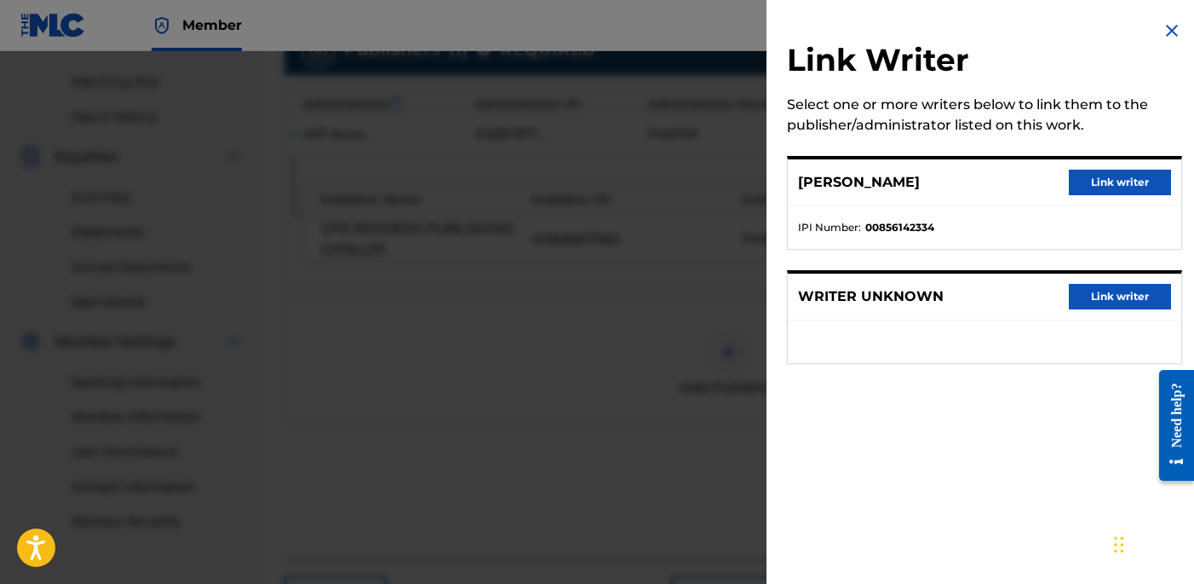
click at [1104, 171] on button "Link writer" at bounding box center [1120, 183] width 102 height 26
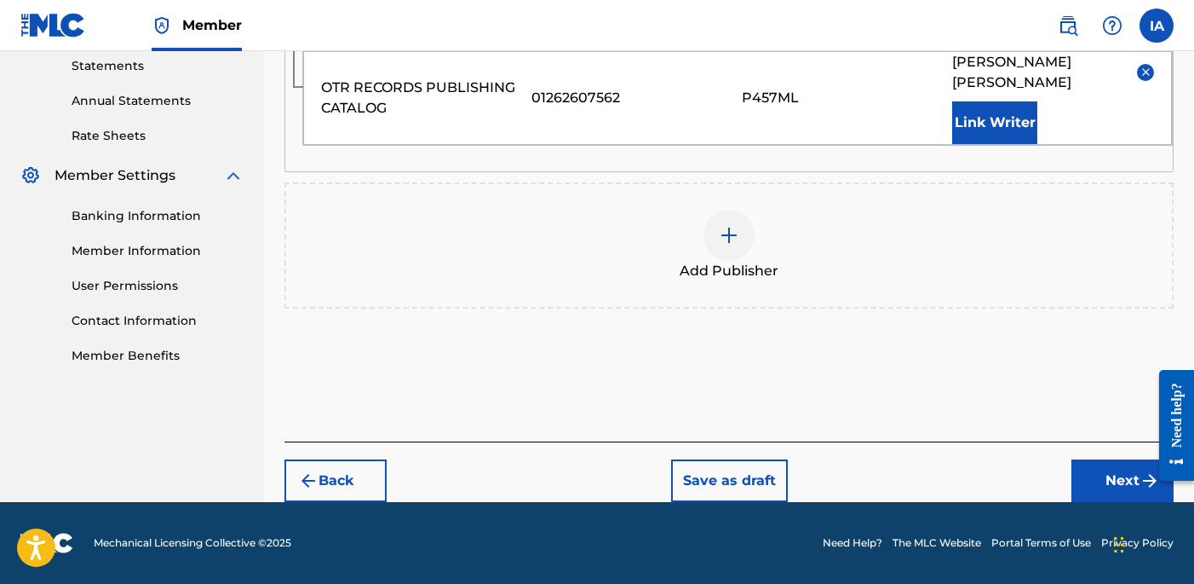
click at [1088, 468] on button "Next" at bounding box center [1123, 480] width 102 height 43
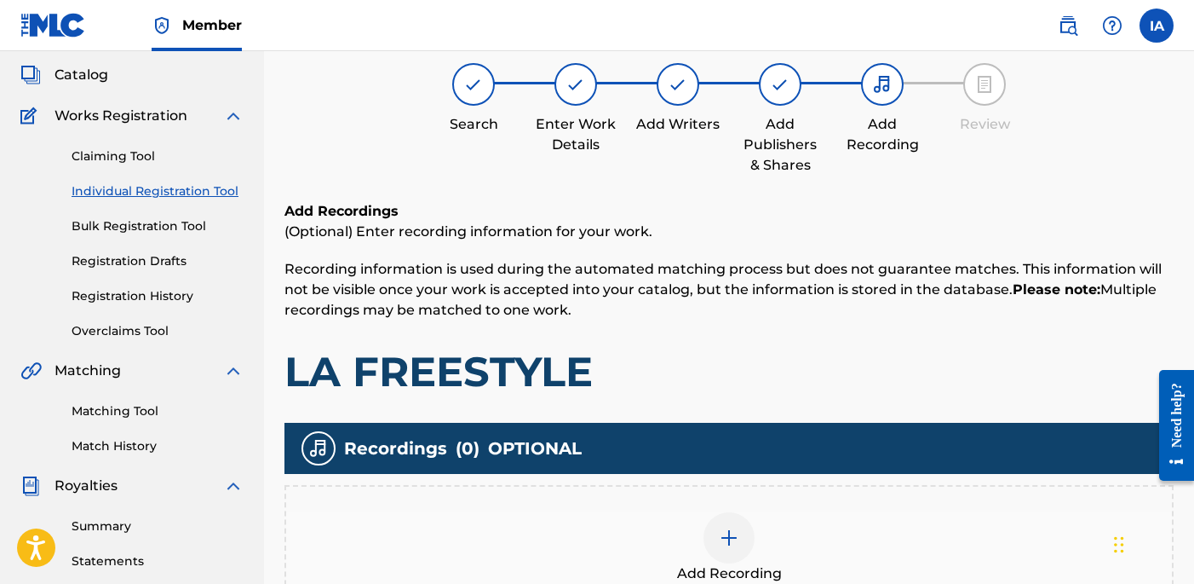
scroll to position [77, 0]
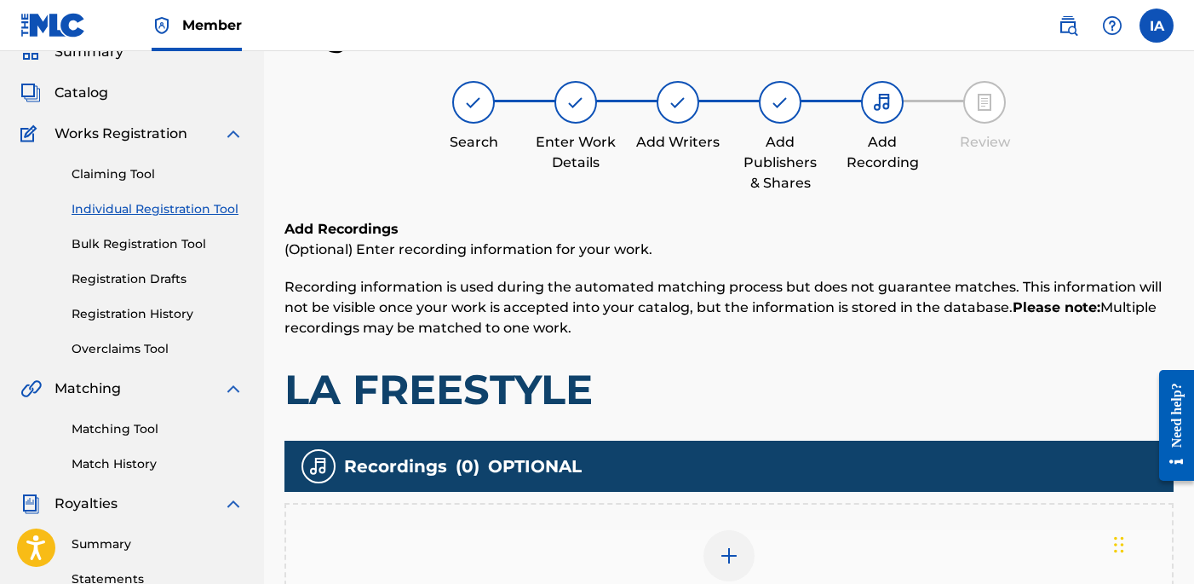
click at [702, 346] on div "Add Recordings (Optional) Enter recording information for your work. Recording …" at bounding box center [729, 317] width 889 height 196
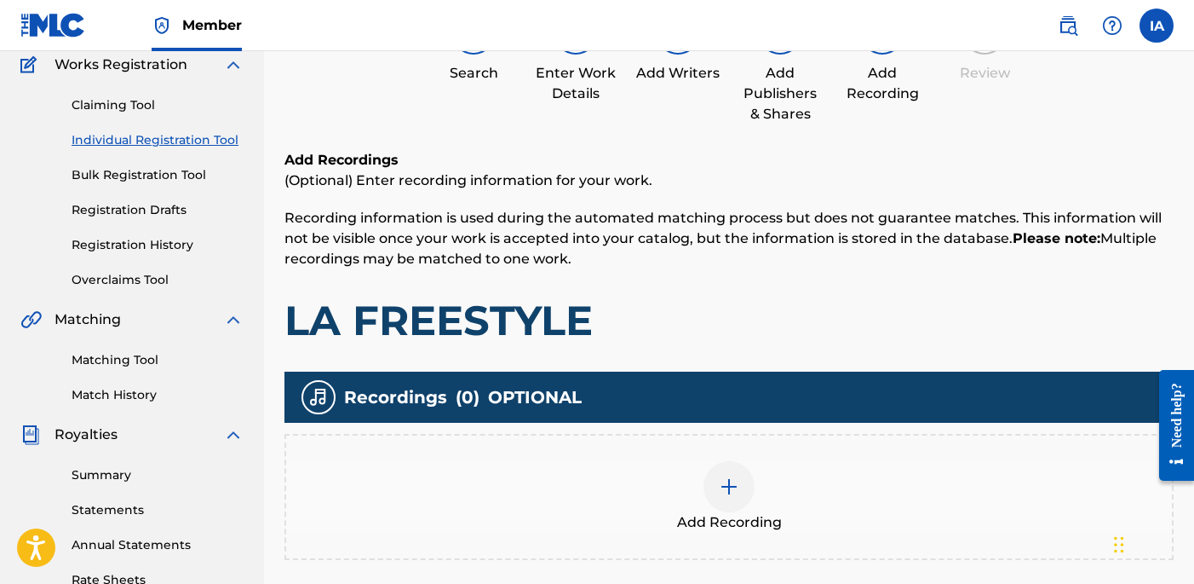
scroll to position [173, 0]
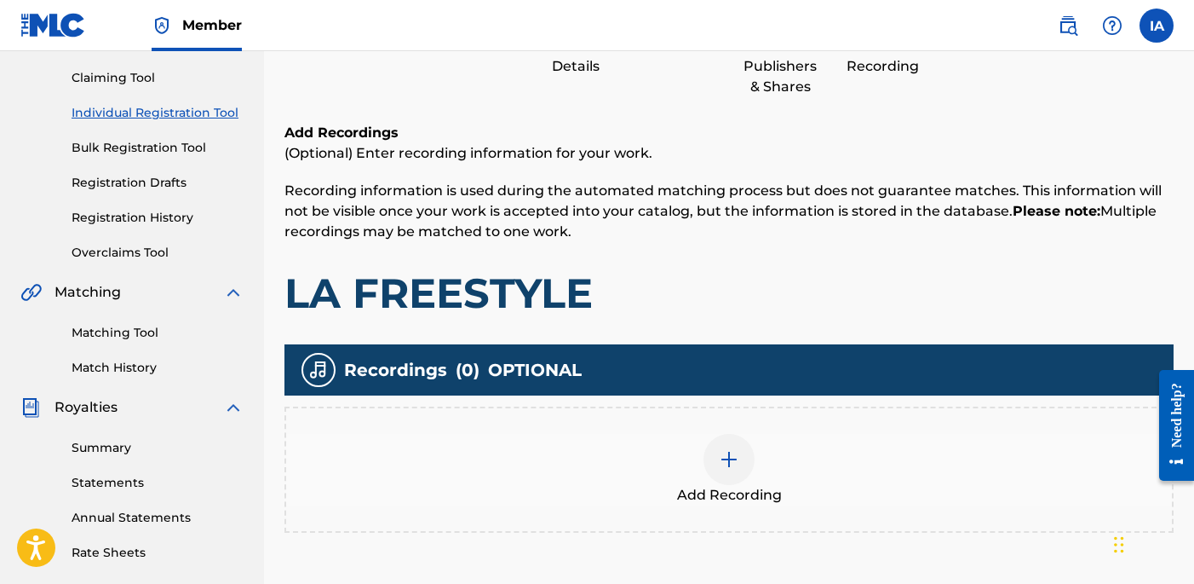
click at [768, 457] on div "Add Recording" at bounding box center [729, 470] width 886 height 72
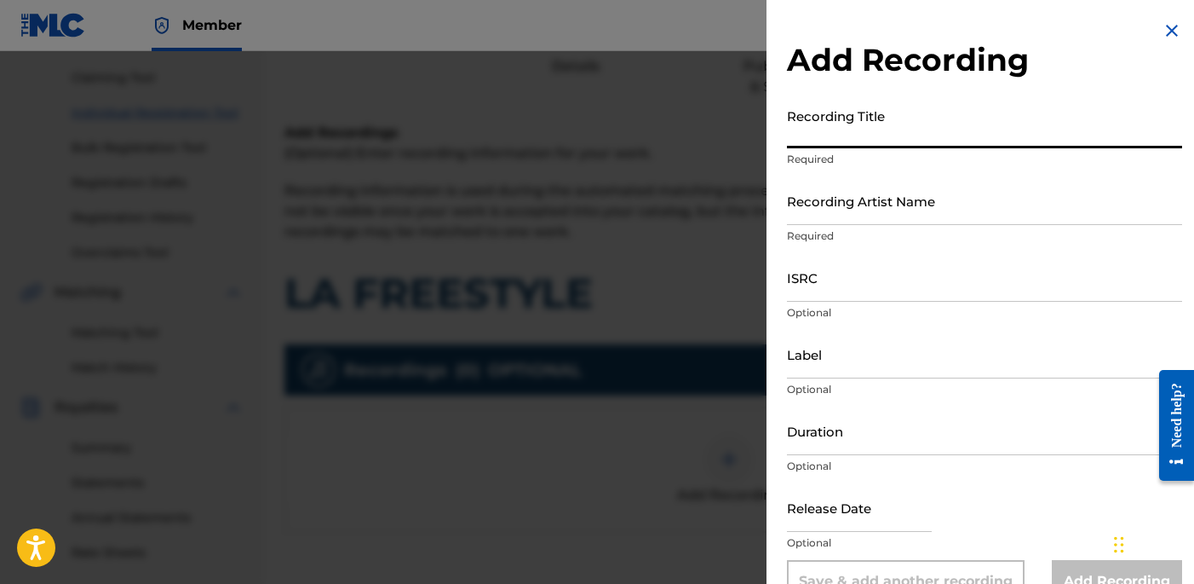
click at [871, 134] on input "Recording Title" at bounding box center [984, 124] width 395 height 49
paste input "LA Freestyle"
type input "LA FREESTYLE"
click at [853, 224] on input "Recording Artist Name" at bounding box center [984, 200] width 395 height 49
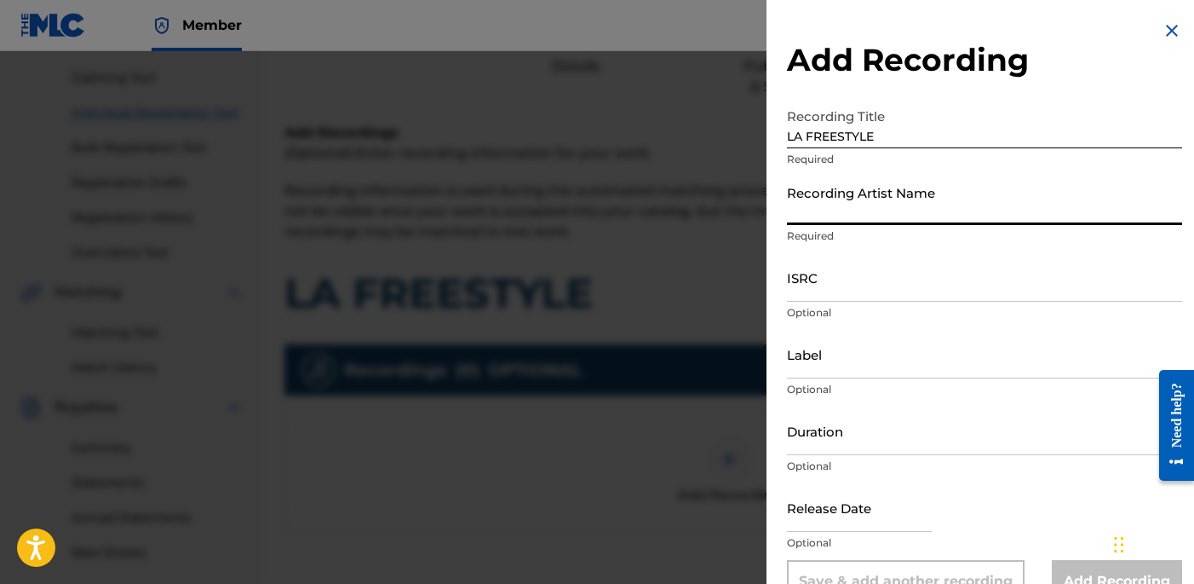
type input "[PERSON_NAME]"
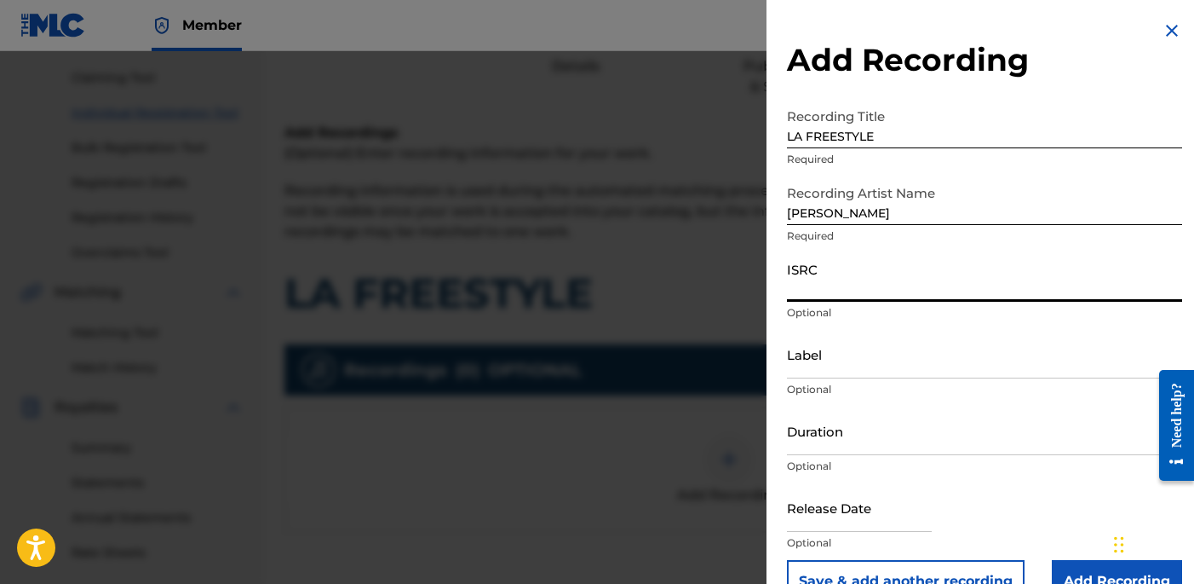
drag, startPoint x: 883, startPoint y: 266, endPoint x: 897, endPoint y: 263, distance: 14.7
click at [882, 264] on input "ISRC" at bounding box center [984, 277] width 395 height 49
click at [854, 284] on input "ISRC" at bounding box center [984, 277] width 395 height 49
paste input "USLD91751807"
type input "USLD91751807"
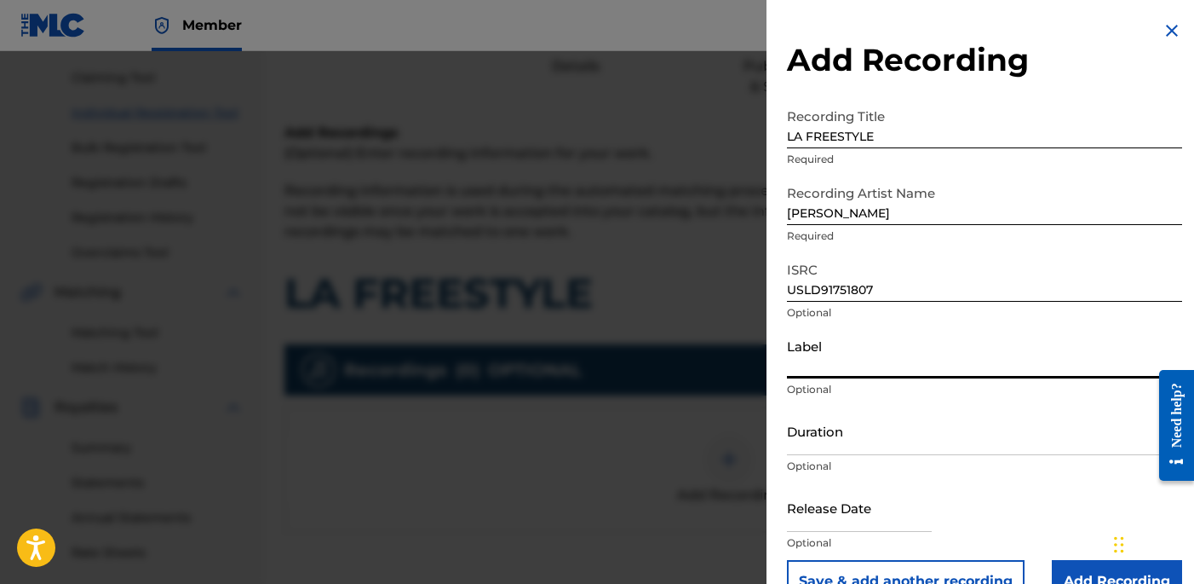
click at [795, 357] on input "Label" at bounding box center [984, 354] width 395 height 49
type input "OTR RECORDS"
drag, startPoint x: 834, startPoint y: 423, endPoint x: 1073, endPoint y: 392, distance: 240.6
click at [835, 423] on input "Duration" at bounding box center [984, 430] width 395 height 49
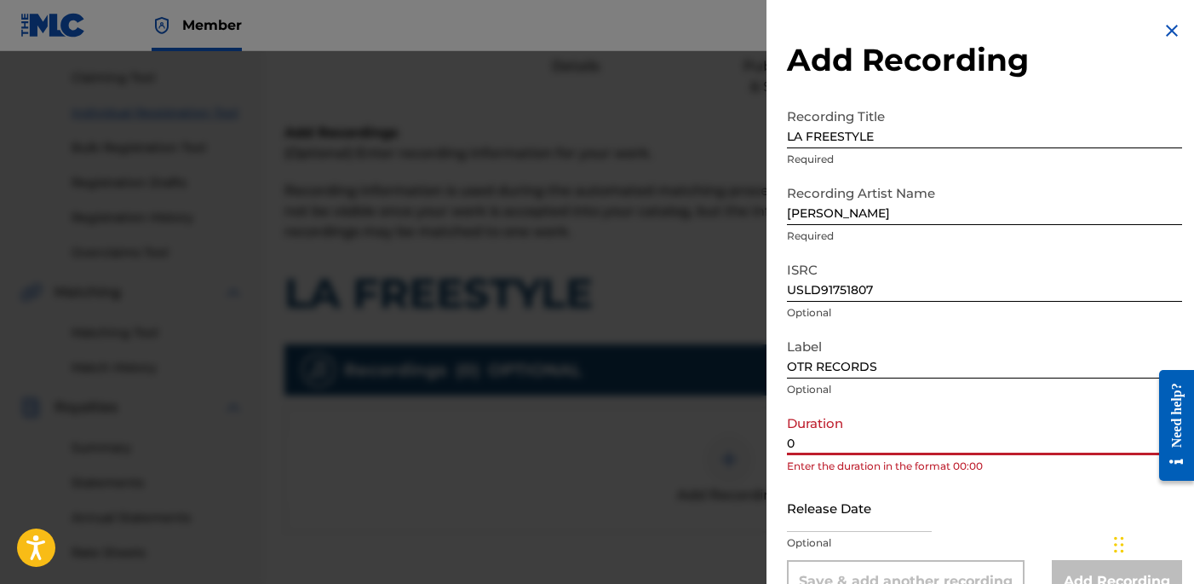
paste input "2:41"
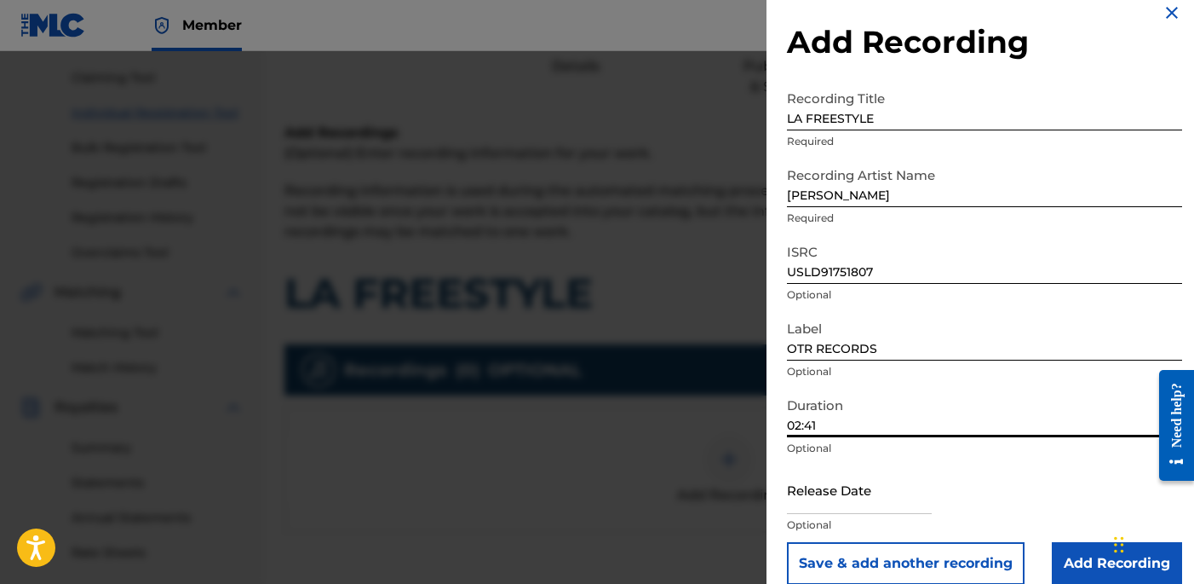
scroll to position [39, 0]
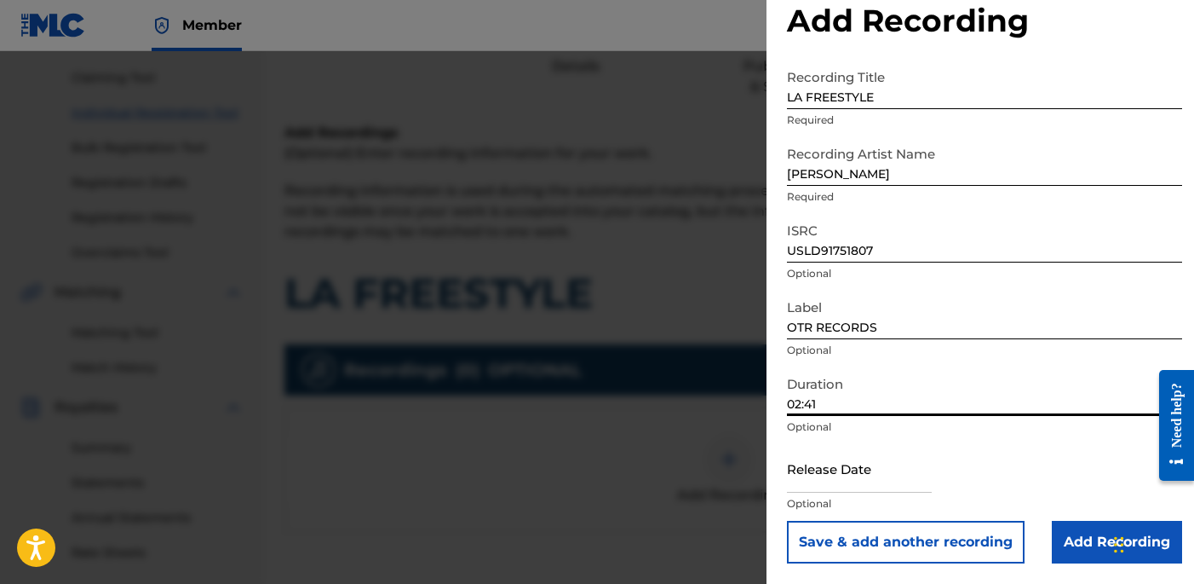
type input "02:41"
click at [1083, 534] on input "Add Recording" at bounding box center [1117, 542] width 130 height 43
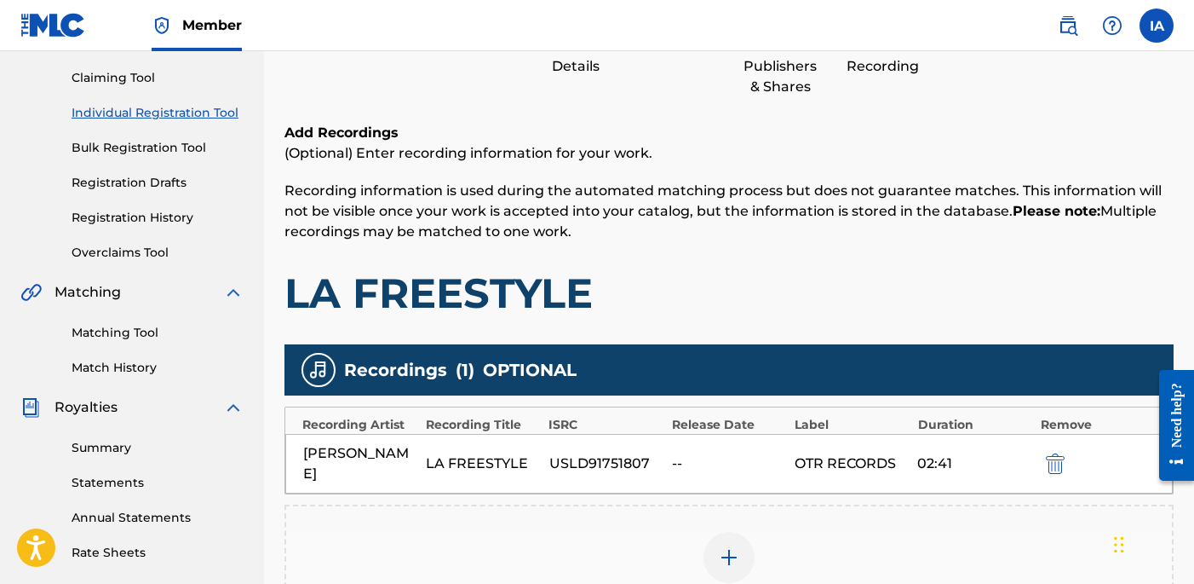
click at [822, 258] on div "Add Recordings (Optional) Enter recording information for your work. Recording …" at bounding box center [729, 221] width 889 height 196
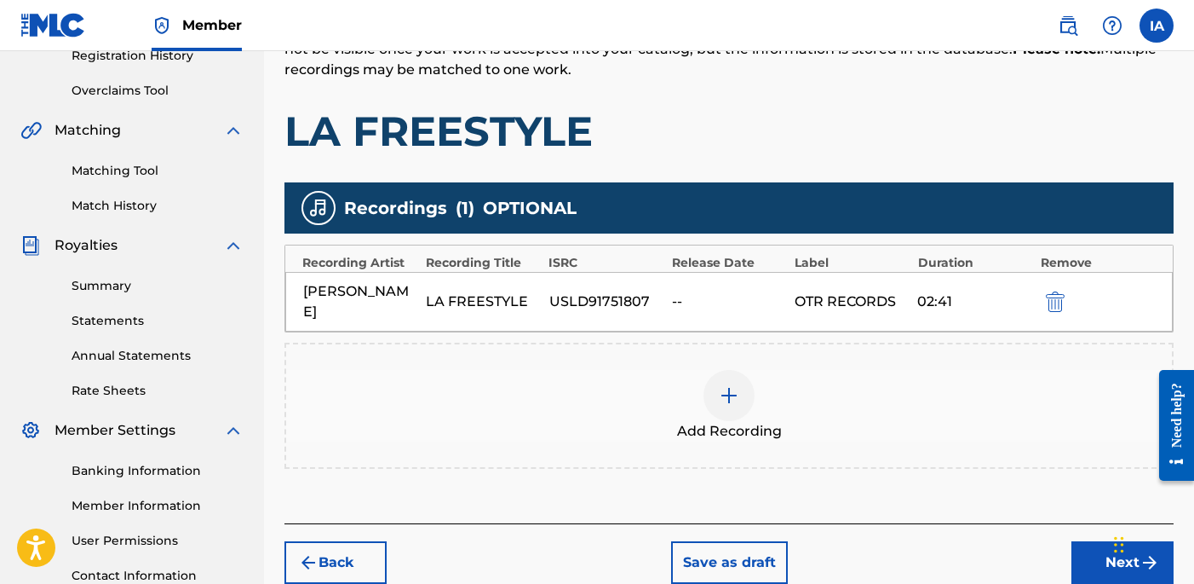
scroll to position [446, 0]
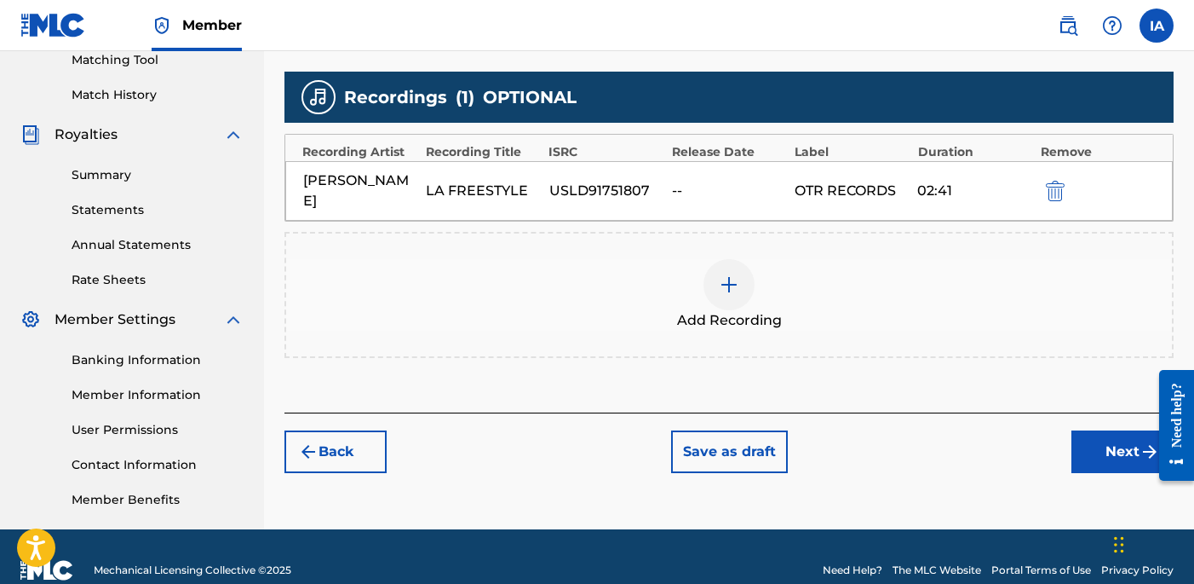
click at [1120, 442] on button "Next" at bounding box center [1123, 451] width 102 height 43
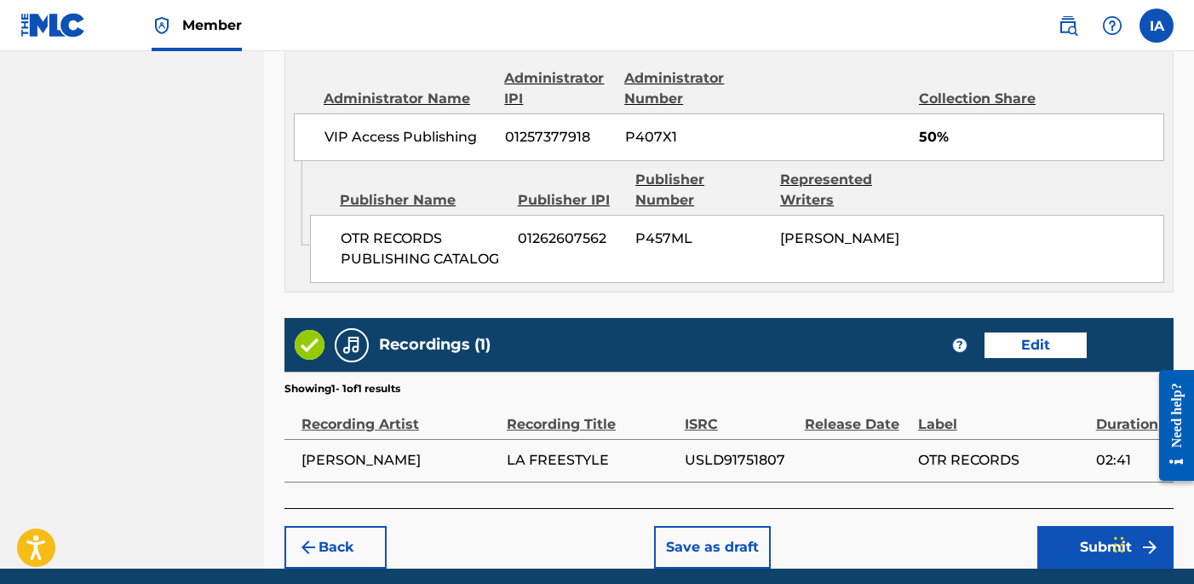
scroll to position [1000, 0]
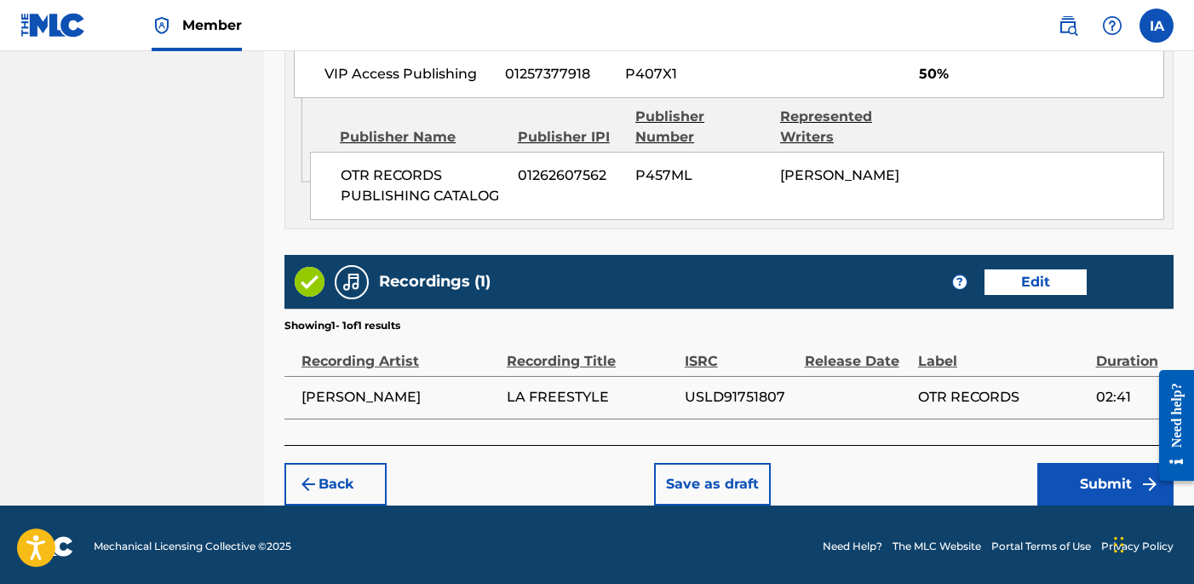
click at [1047, 482] on button "Submit" at bounding box center [1106, 484] width 136 height 43
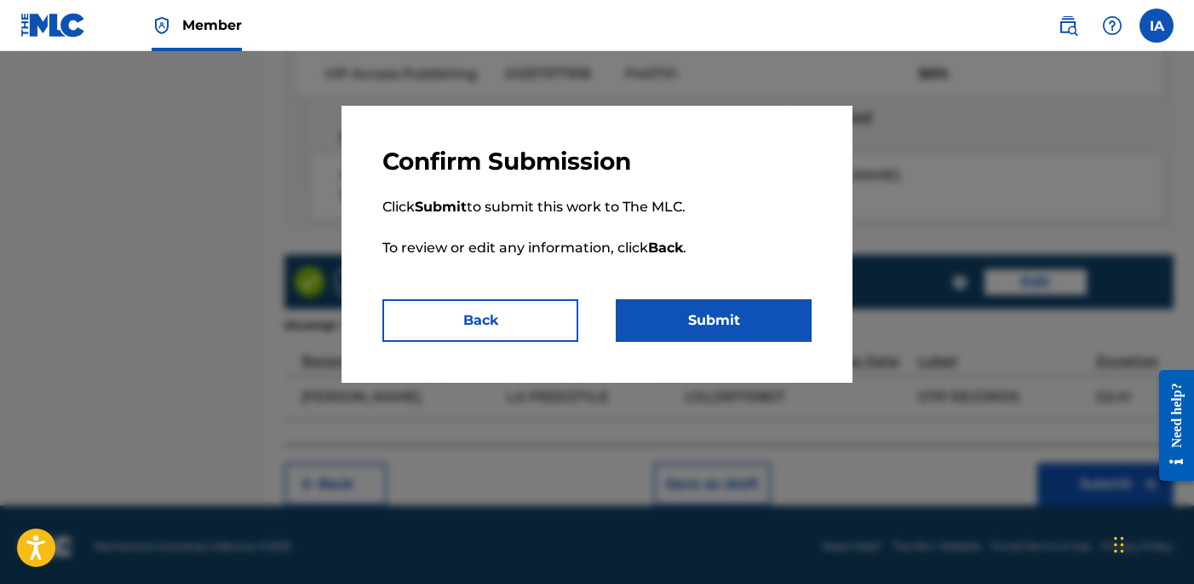
click at [787, 322] on button "Submit" at bounding box center [714, 320] width 196 height 43
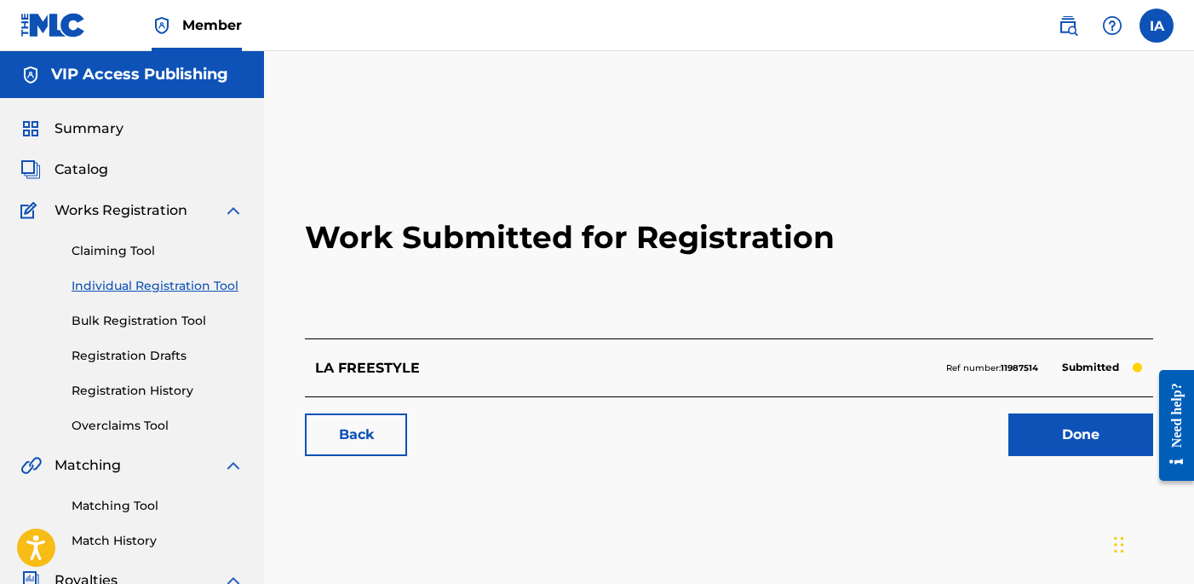
drag, startPoint x: 307, startPoint y: 181, endPoint x: 208, endPoint y: 267, distance: 131.0
click at [304, 181] on div "Work Submitted for Registration LA FREESTYLE Ref number: 11987514 Submitted Bac…" at bounding box center [729, 304] width 889 height 337
click at [200, 287] on link "Individual Registration Tool" at bounding box center [158, 286] width 172 height 18
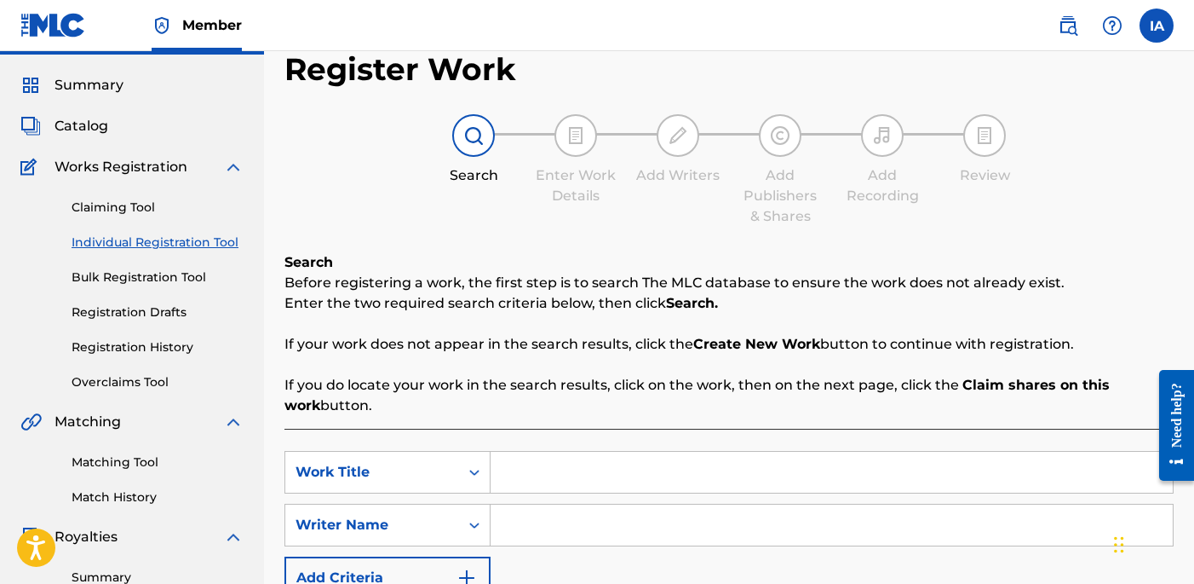
scroll to position [43, 0]
click at [787, 486] on input "Search Form" at bounding box center [832, 472] width 682 height 41
paste input "Spin Again"
type input "SPIN AGAIN"
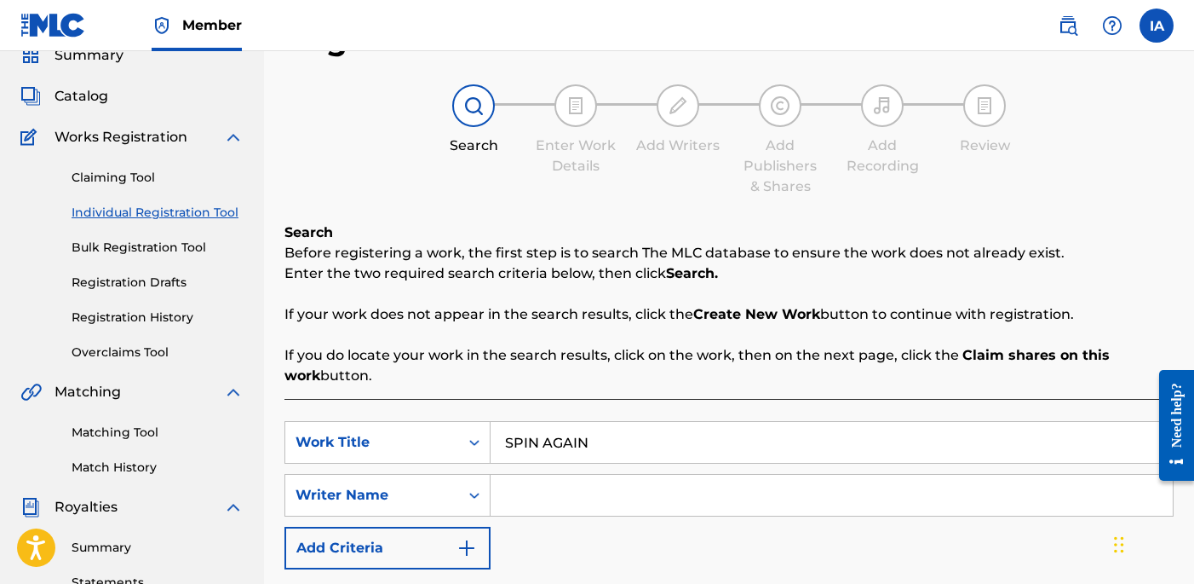
scroll to position [344, 0]
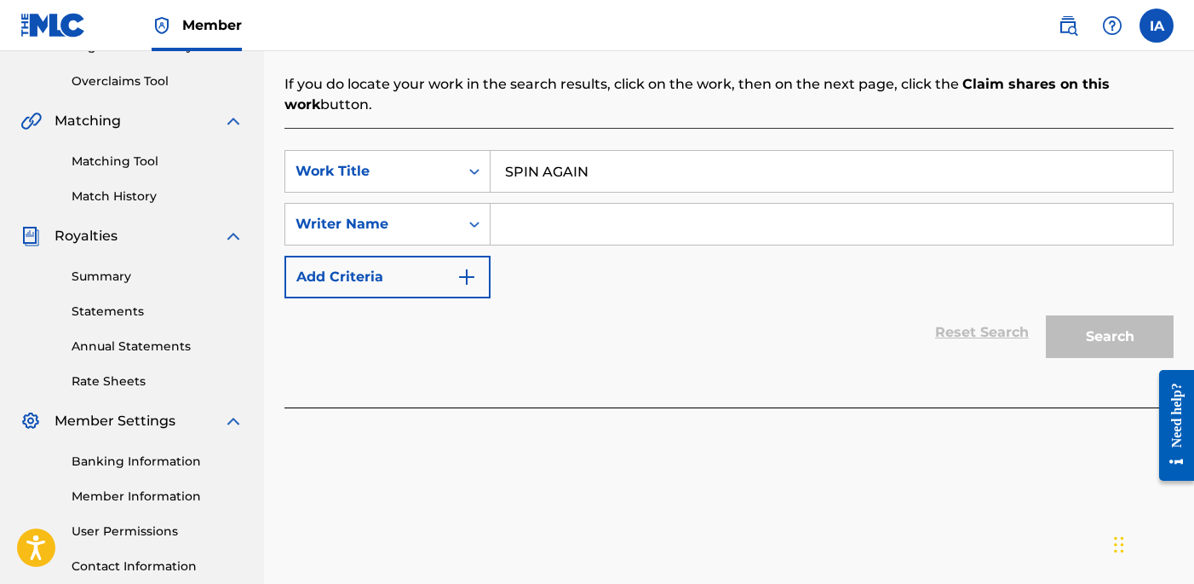
click at [735, 223] on input "Search Form" at bounding box center [832, 224] width 682 height 41
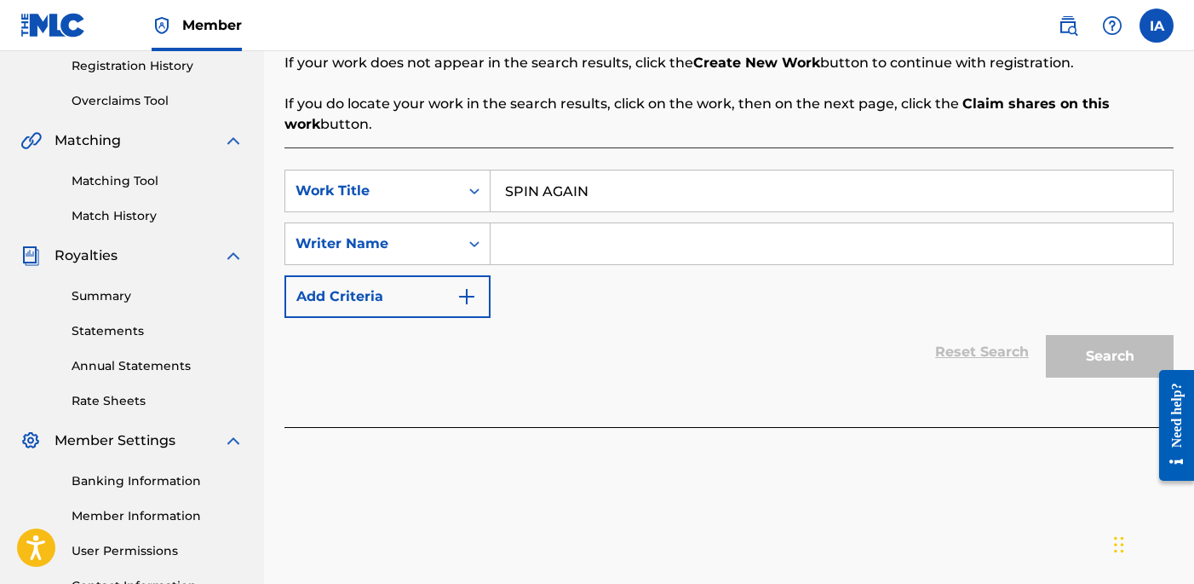
scroll to position [303, 0]
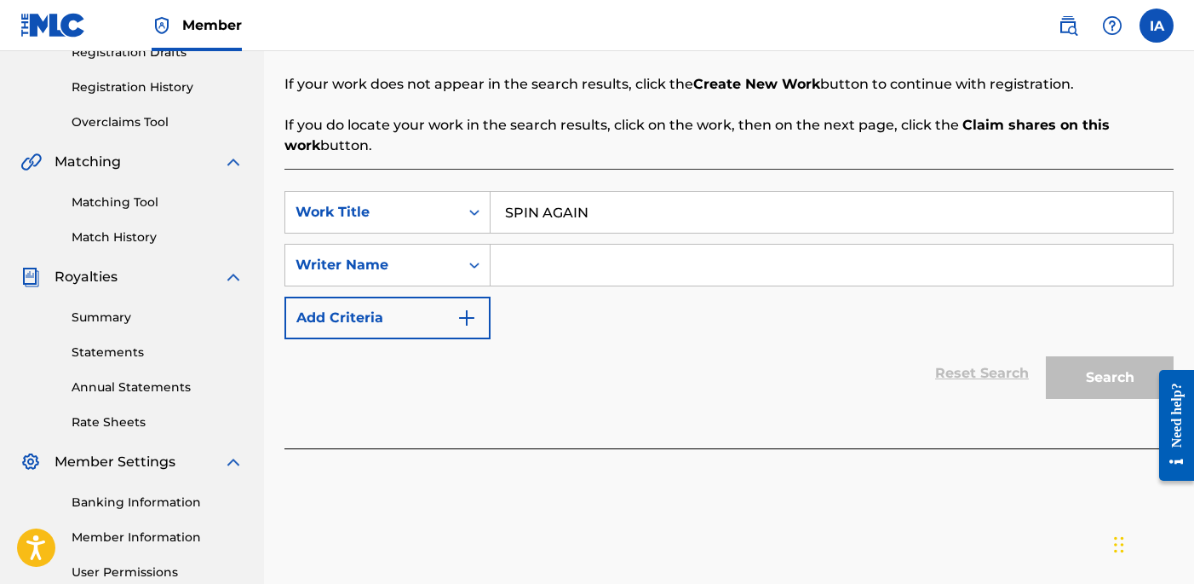
click at [771, 267] on input "Search Form" at bounding box center [832, 264] width 682 height 41
paste input "[PERSON_NAME] [PERSON_NAME]"
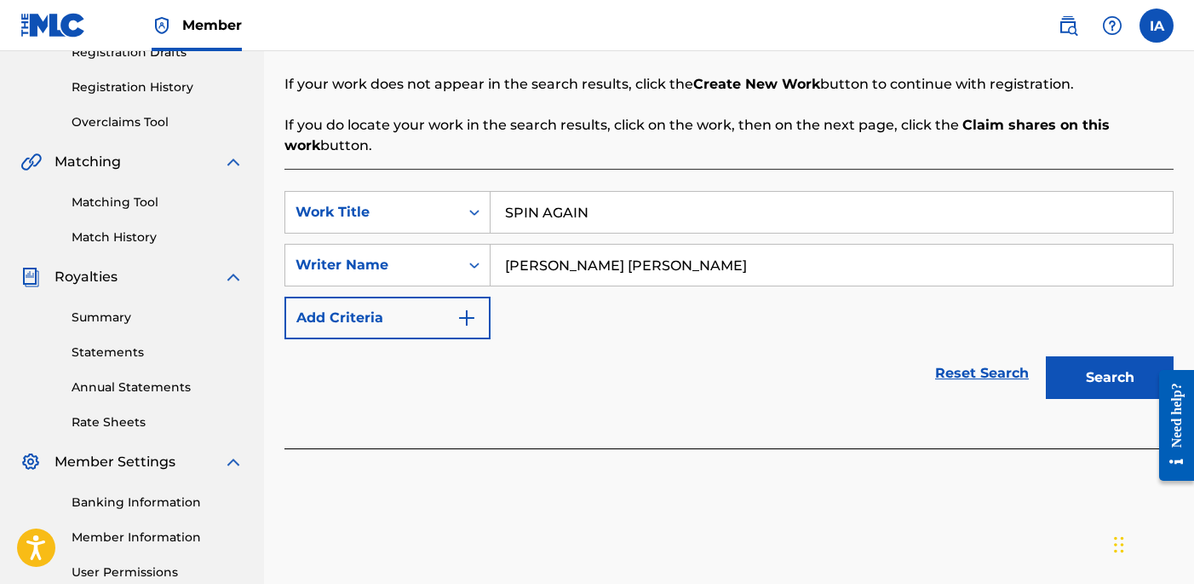
type input "[PERSON_NAME] [PERSON_NAME]"
click at [1099, 365] on button "Search" at bounding box center [1110, 377] width 128 height 43
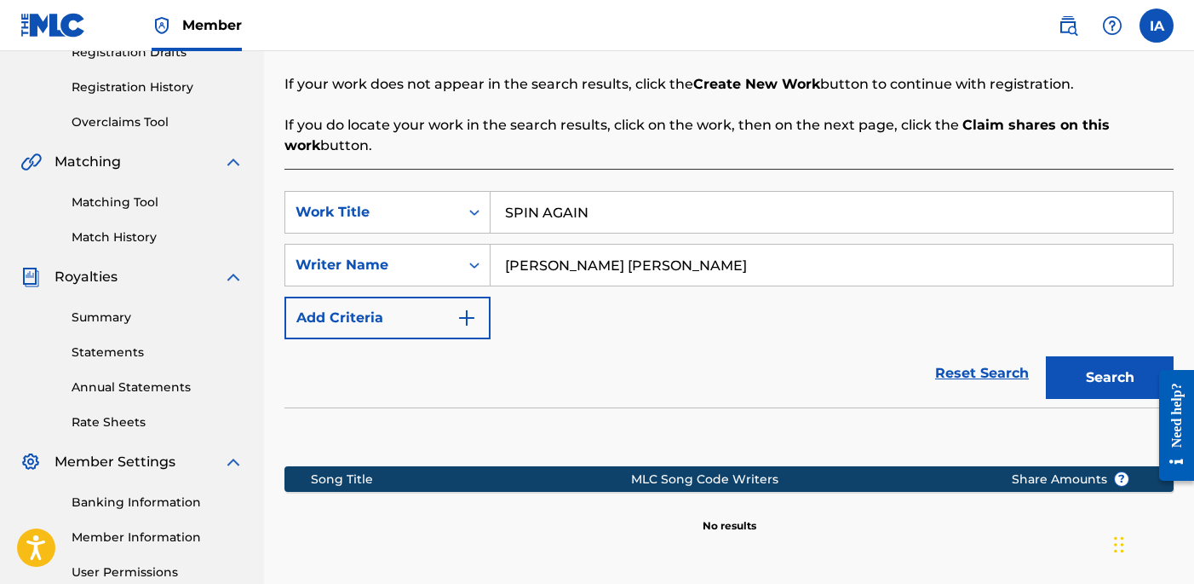
click at [704, 305] on div "SearchWithCriteria4611816c-e292-4354-9bc0-529c47063ab6 Work Title SPIN AGAIN Se…" at bounding box center [729, 265] width 889 height 148
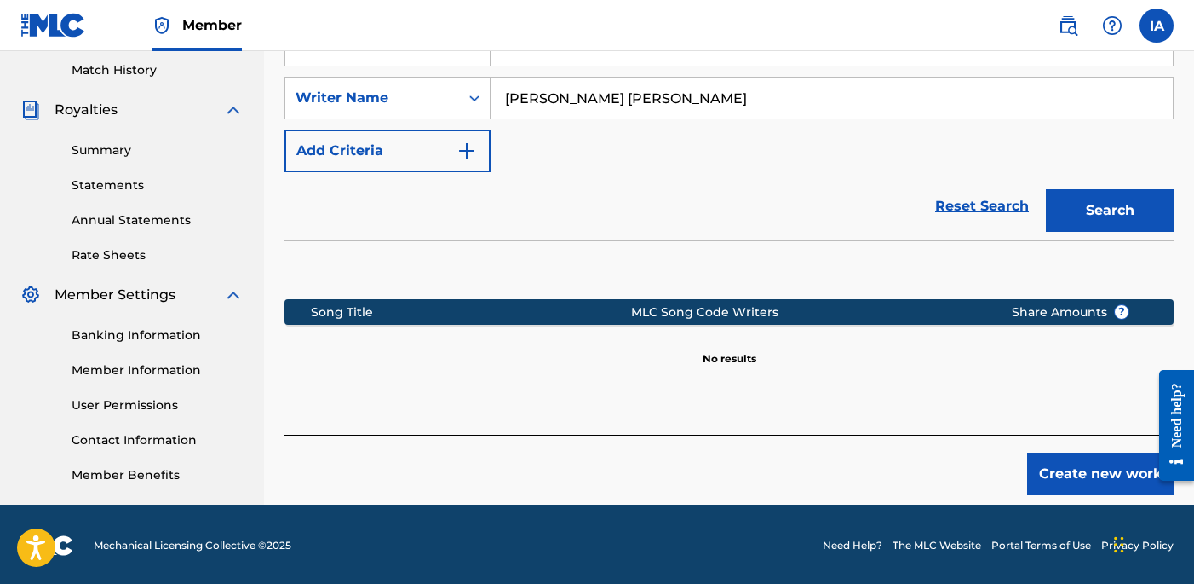
scroll to position [473, 0]
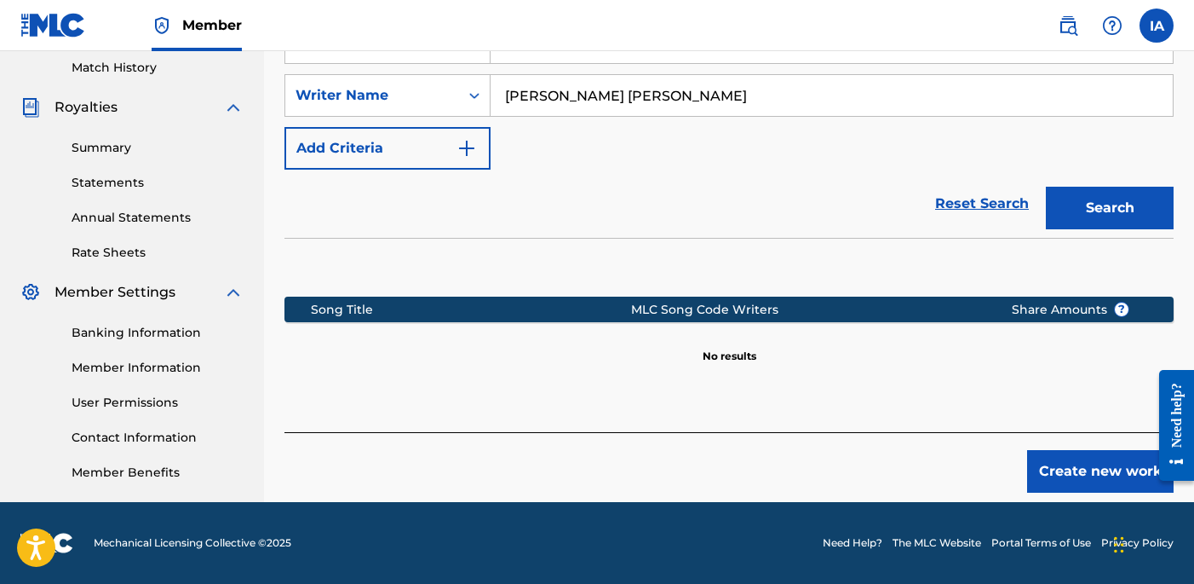
click at [1084, 479] on button "Create new work" at bounding box center [1100, 471] width 147 height 43
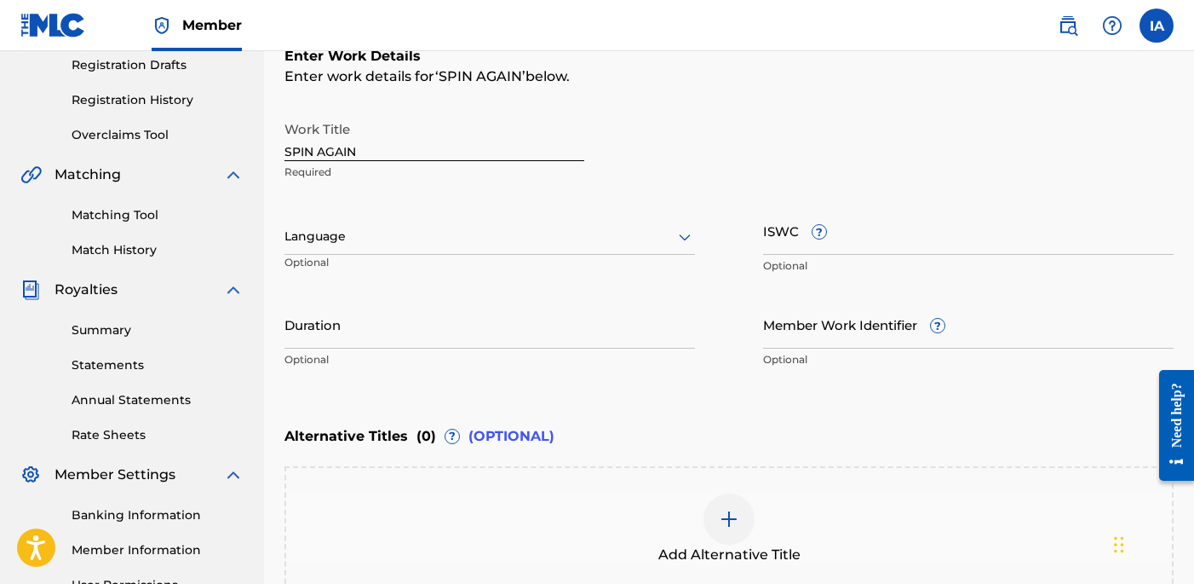
scroll to position [285, 0]
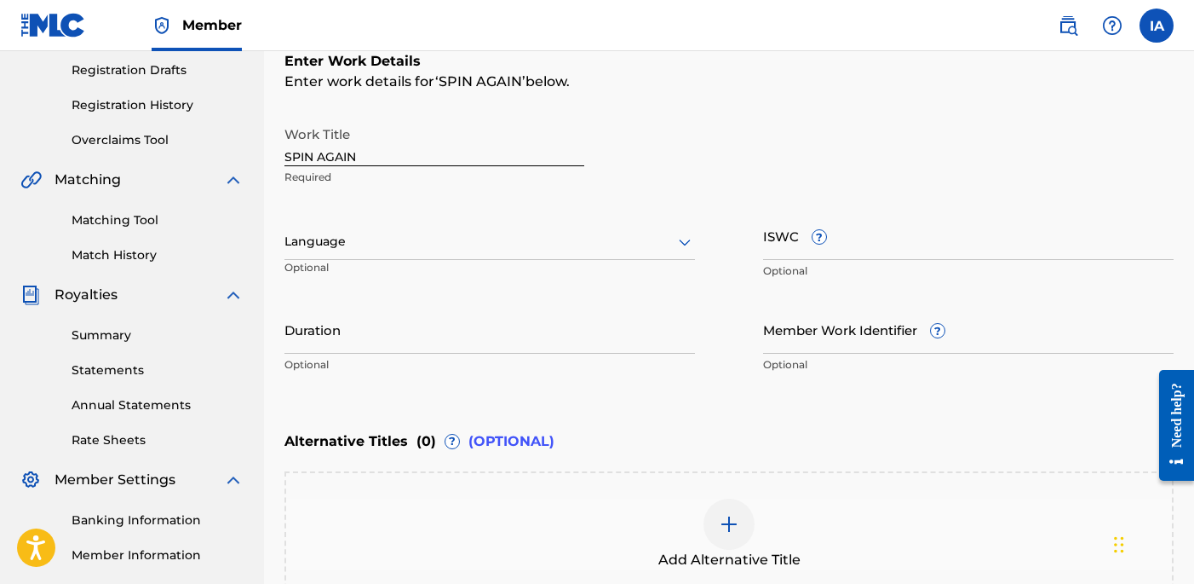
click at [458, 230] on div "Language" at bounding box center [490, 242] width 411 height 36
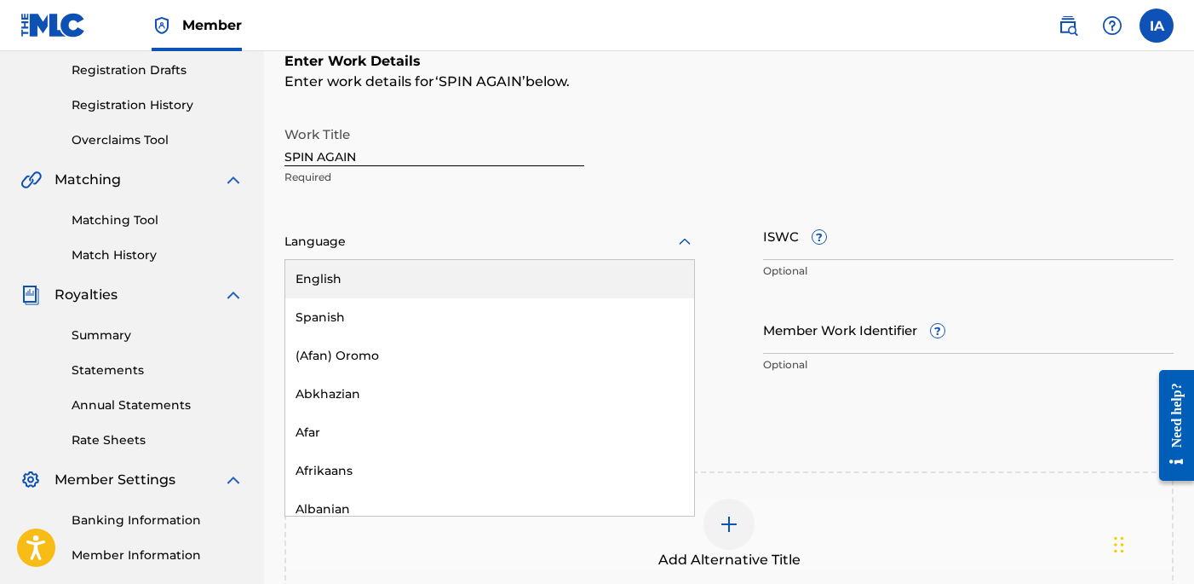
click at [532, 290] on div "English" at bounding box center [489, 279] width 409 height 38
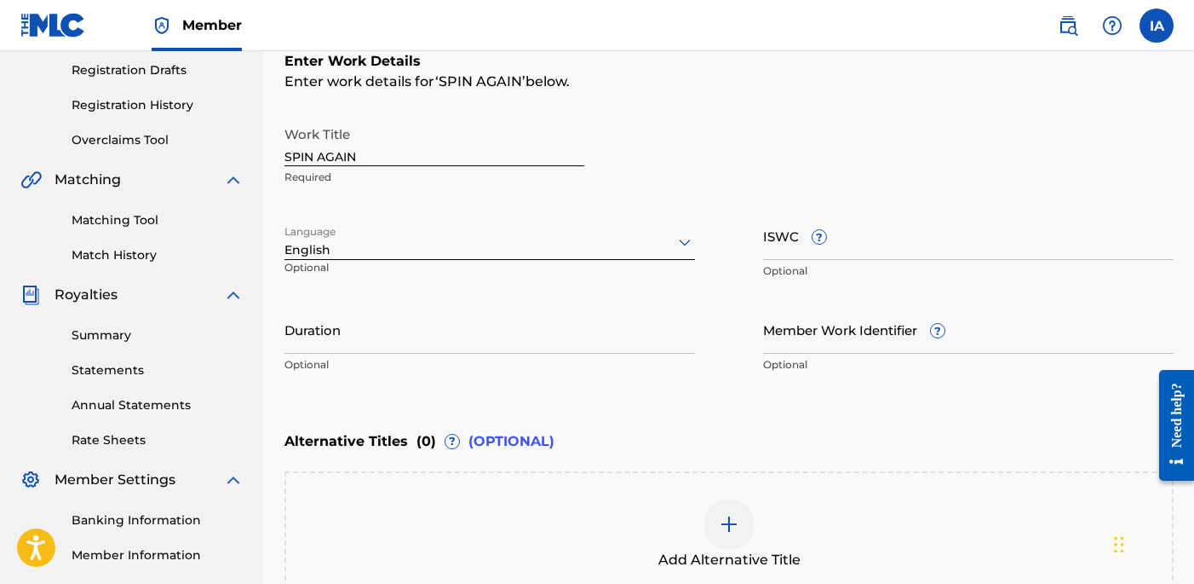
click at [331, 337] on input "Duration" at bounding box center [490, 329] width 411 height 49
click at [503, 331] on input "Duration" at bounding box center [490, 329] width 411 height 49
paste input "2:52"
type input "02:52"
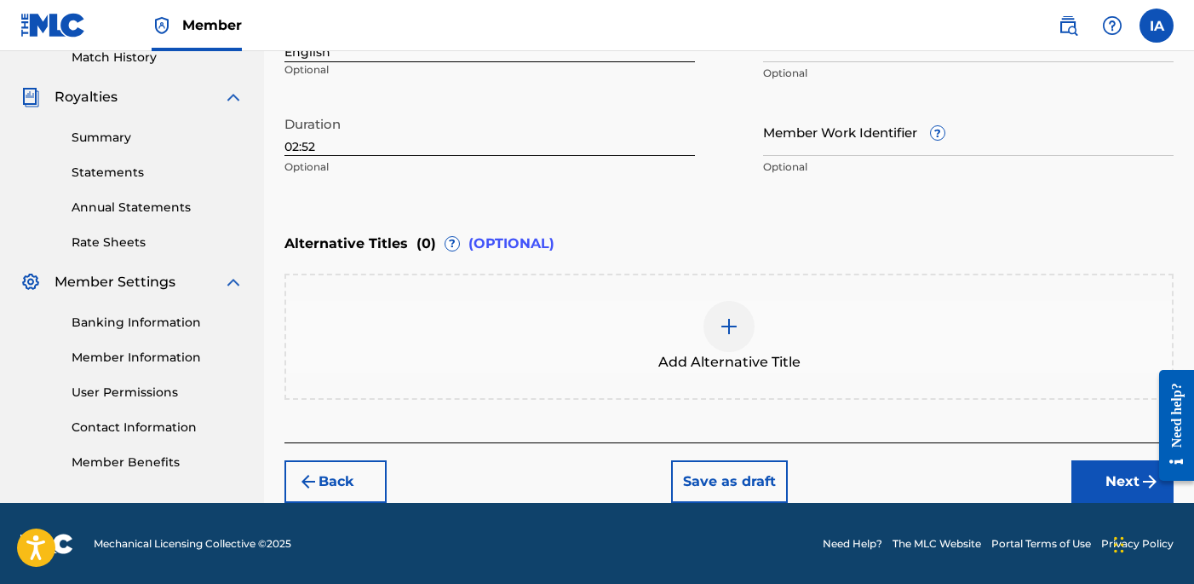
click at [1096, 482] on button "Next" at bounding box center [1123, 481] width 102 height 43
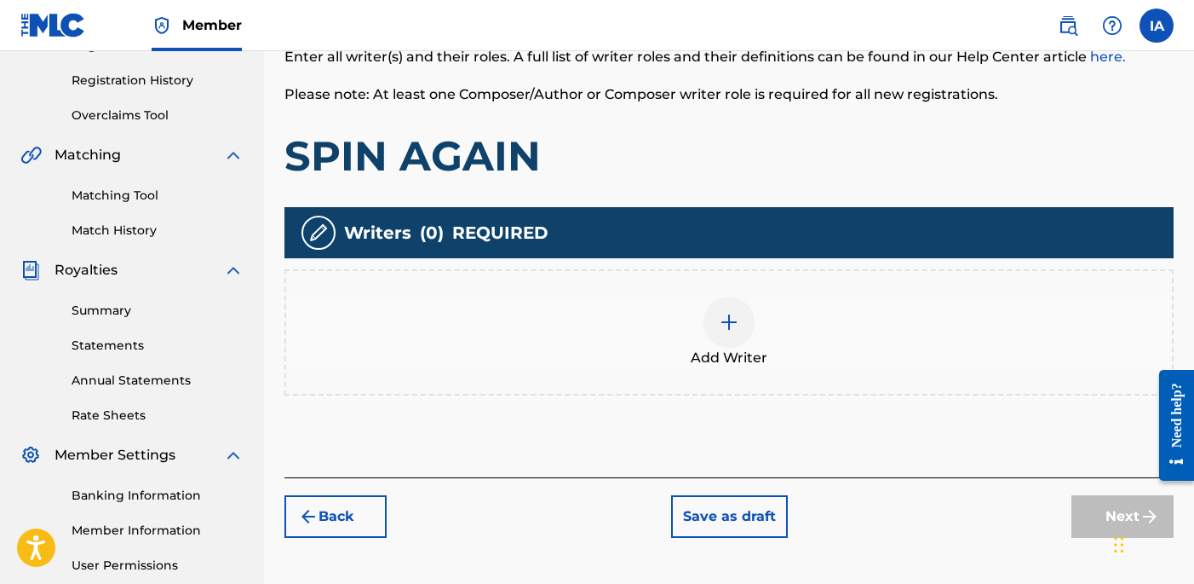
scroll to position [423, 0]
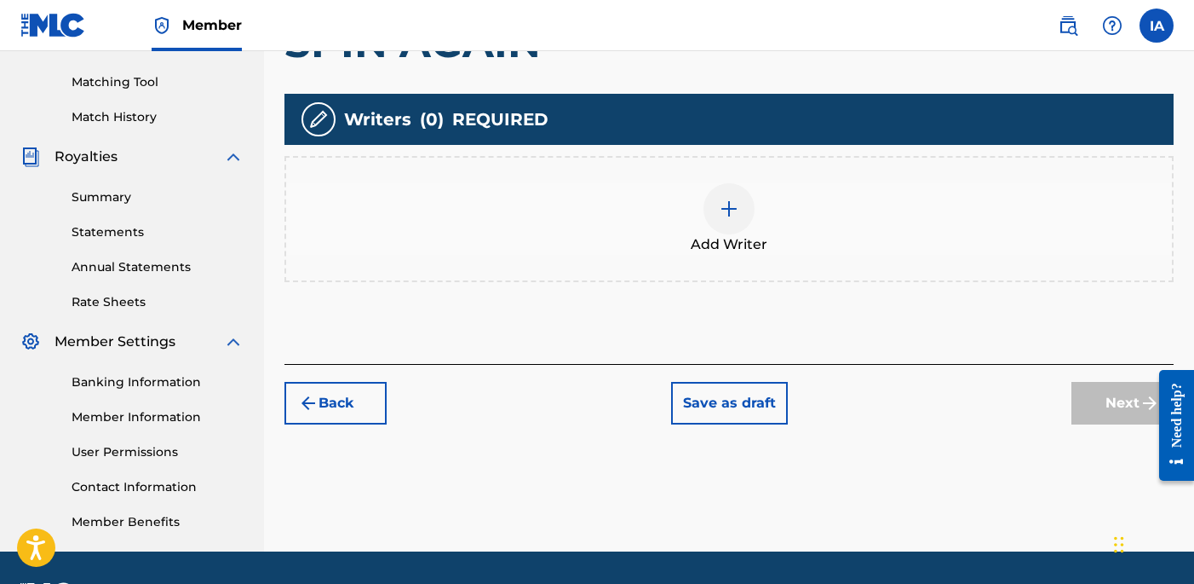
click at [733, 240] on span "Add Writer" at bounding box center [729, 244] width 77 height 20
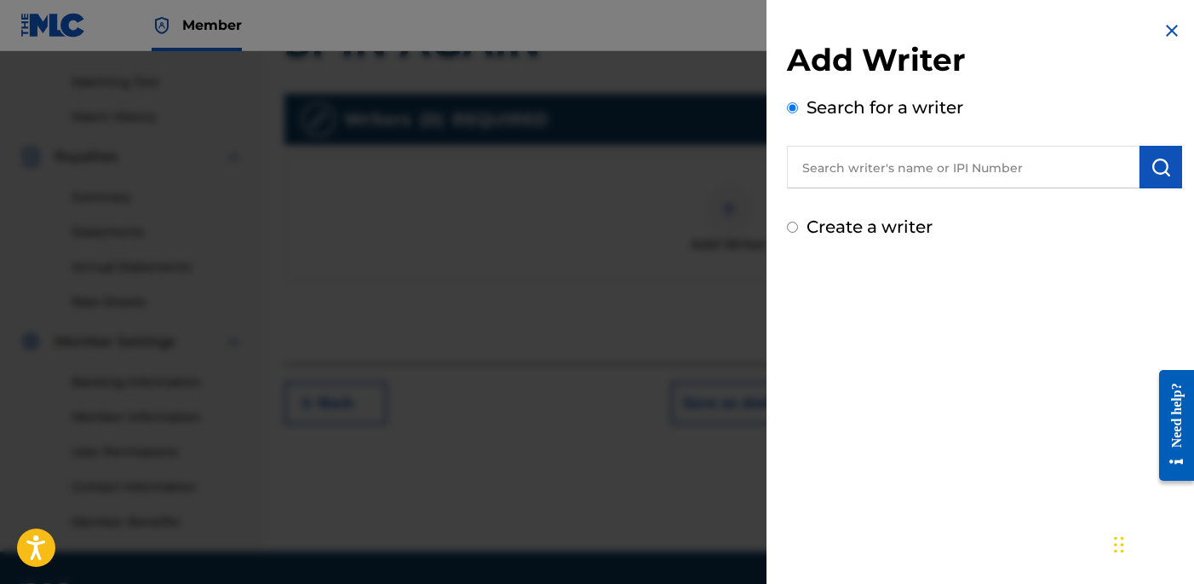
click at [937, 205] on div "Add Writer Search for a writer Create a writer" at bounding box center [984, 140] width 395 height 198
click at [981, 184] on input "text" at bounding box center [963, 167] width 353 height 43
paste input "[PERSON_NAME] [PERSON_NAME]"
type input "[PERSON_NAME] [PERSON_NAME]"
click at [1166, 164] on button "submit" at bounding box center [1161, 167] width 43 height 43
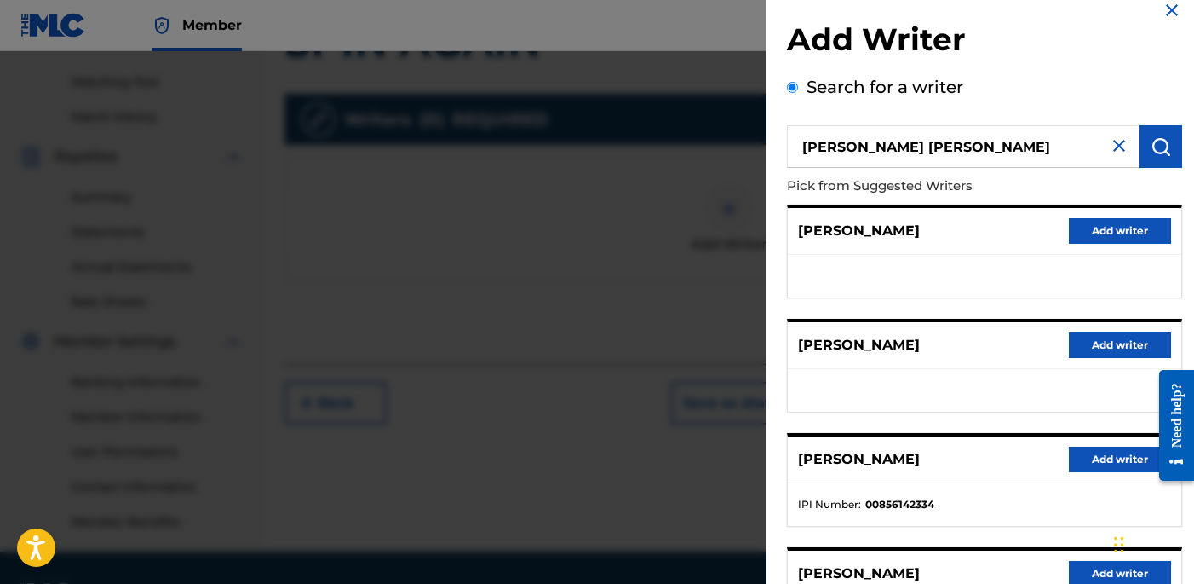
scroll to position [50, 0]
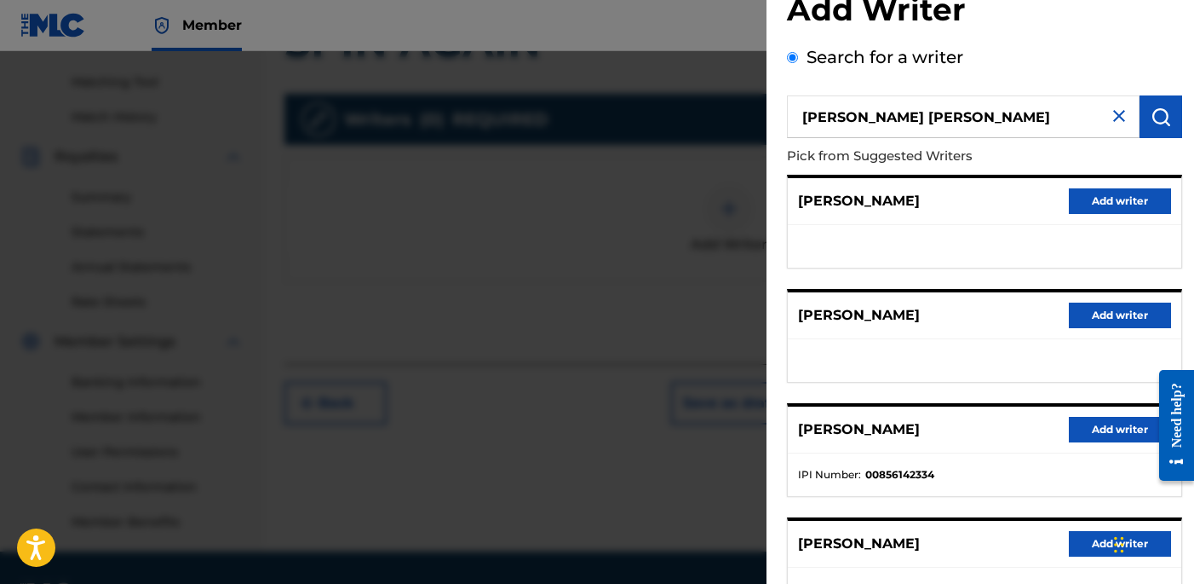
drag, startPoint x: 1022, startPoint y: 394, endPoint x: 1050, endPoint y: 408, distance: 31.2
click at [1028, 395] on div "[PERSON_NAME] Add writer [PERSON_NAME] Add writer [PERSON_NAME] Add writer IPI …" at bounding box center [984, 450] width 395 height 550
click at [1102, 435] on button "Add writer" at bounding box center [1120, 430] width 102 height 26
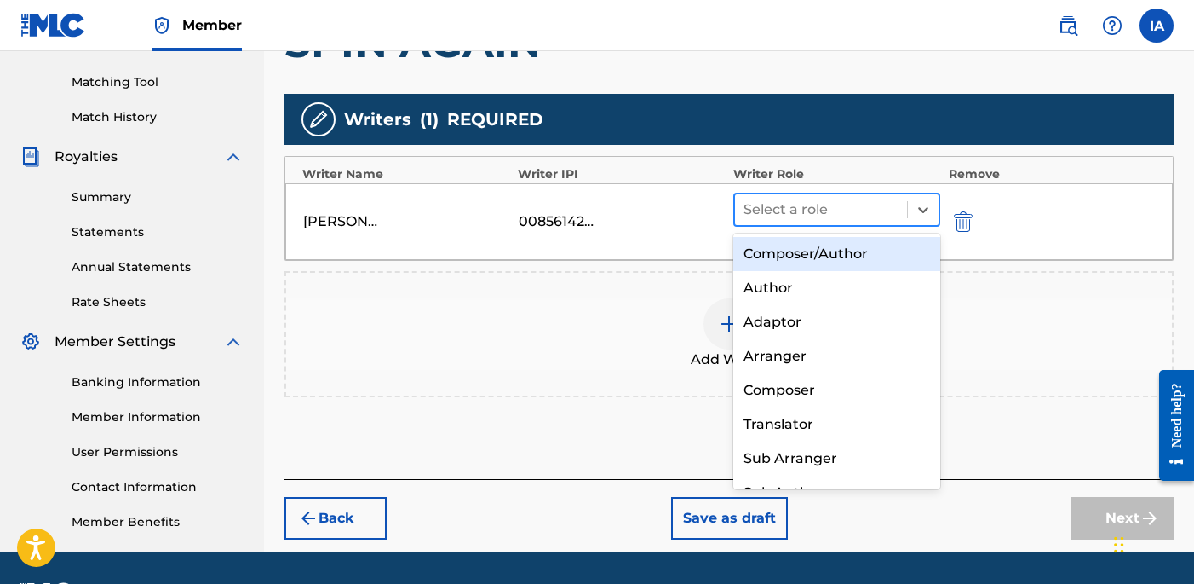
click at [820, 215] on div at bounding box center [821, 210] width 155 height 24
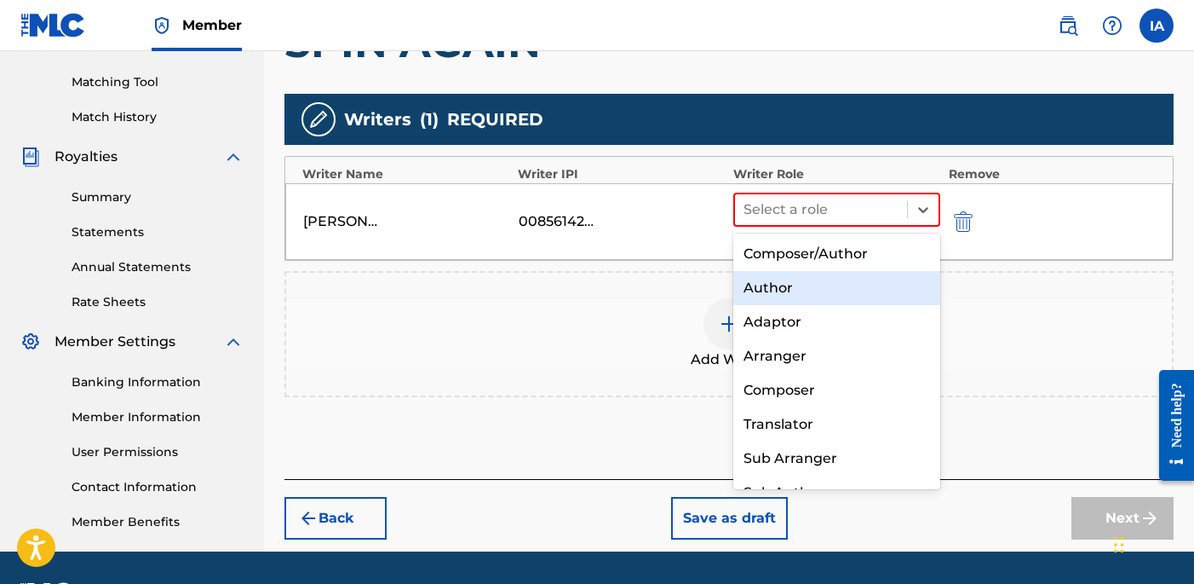
click at [835, 279] on div "Author" at bounding box center [836, 288] width 207 height 34
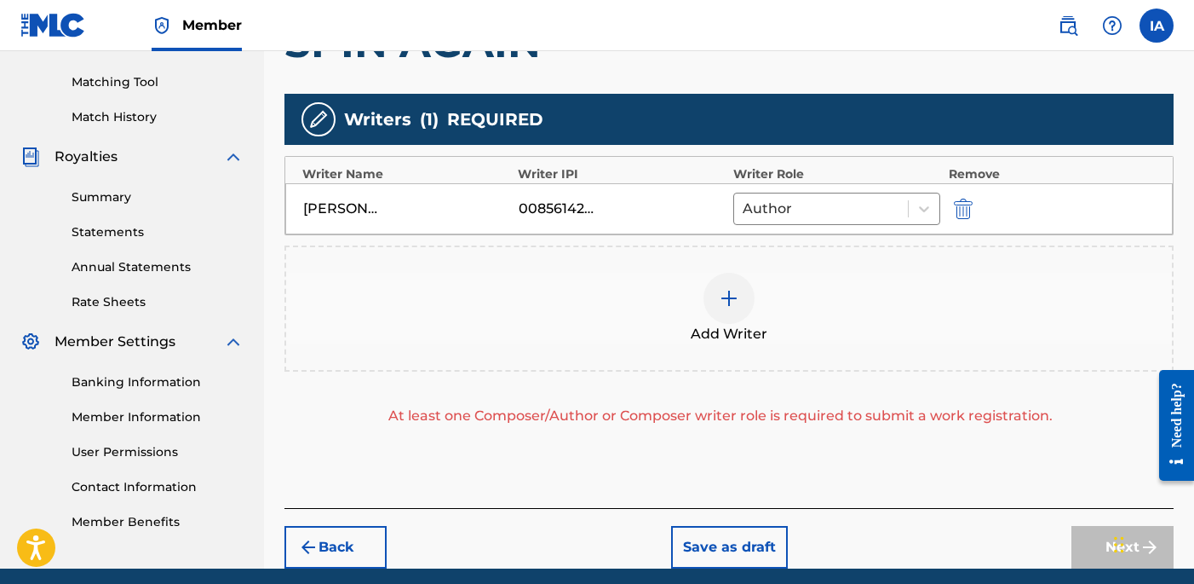
click at [769, 280] on div "Add Writer" at bounding box center [729, 309] width 886 height 72
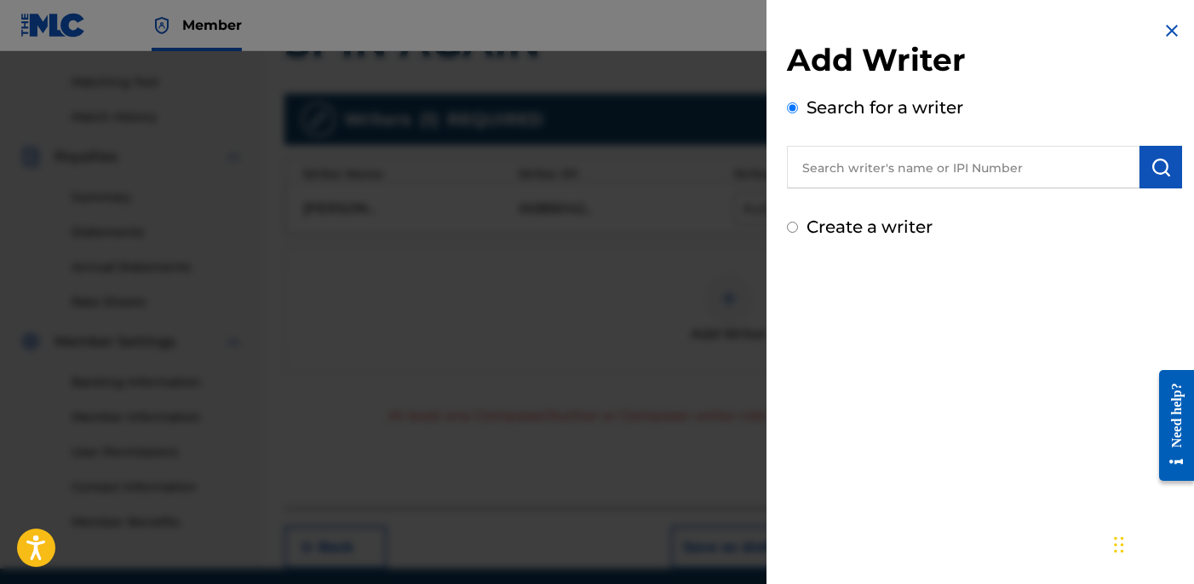
click at [856, 220] on label "Create a writer" at bounding box center [870, 226] width 126 height 20
radio input "true"
click at [798, 221] on input "Create a writer" at bounding box center [792, 226] width 11 height 11
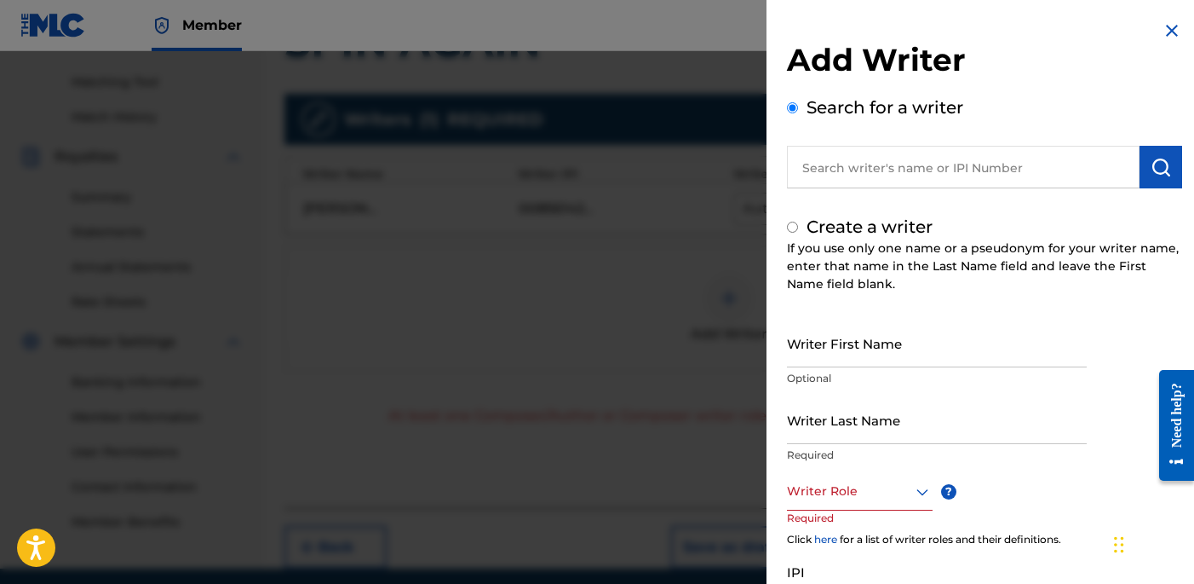
radio input "false"
radio input "true"
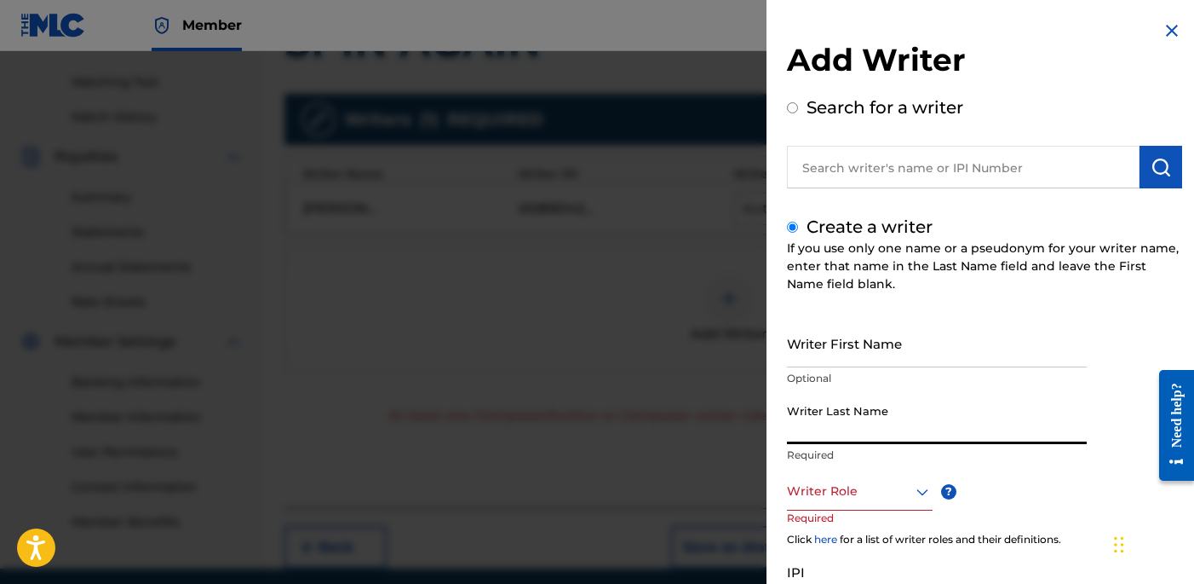
click at [865, 420] on input "Writer Last Name" at bounding box center [937, 419] width 300 height 49
paste input "UNKNOWN WRITER"
click at [874, 435] on input "UNKNOWN WRITER" at bounding box center [937, 419] width 300 height 49
type input "UNKNOWN"
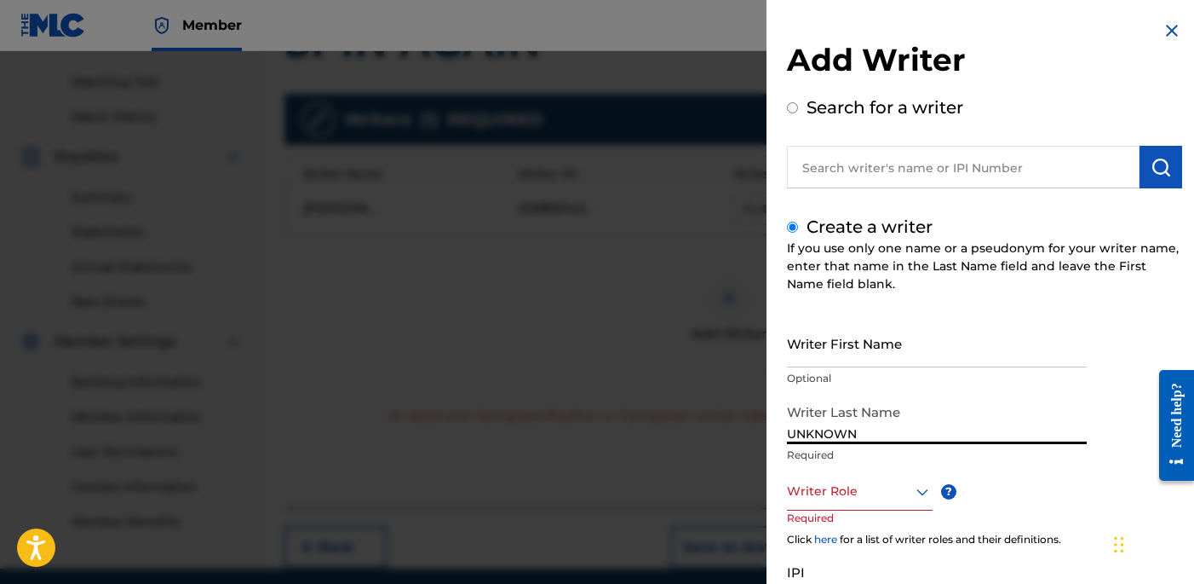
click at [866, 343] on input "Writer First Name" at bounding box center [937, 343] width 300 height 49
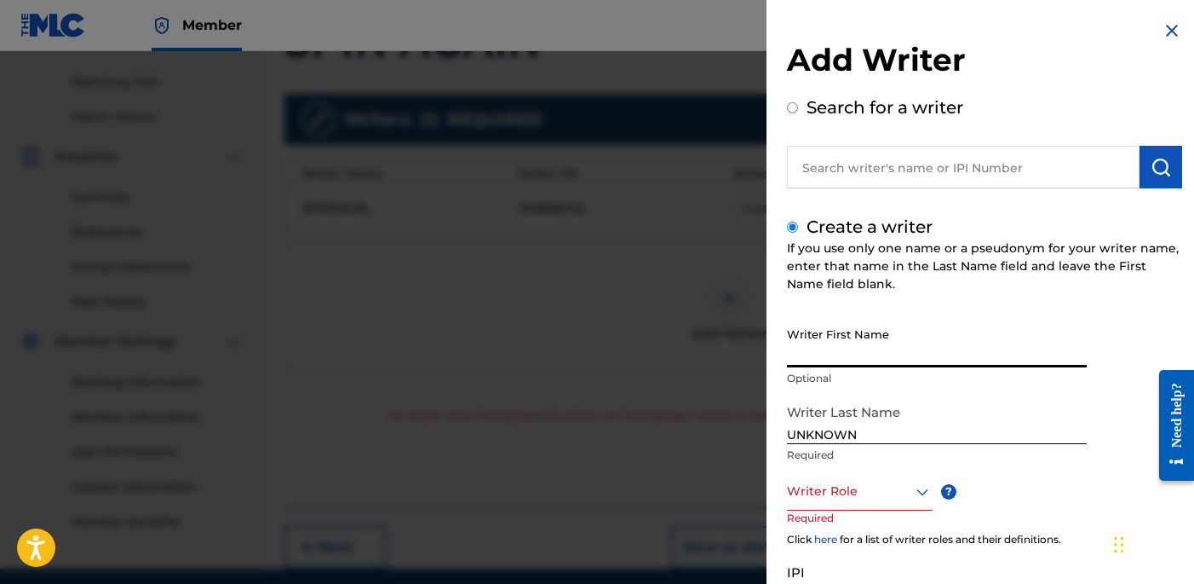
paste input "WRITER"
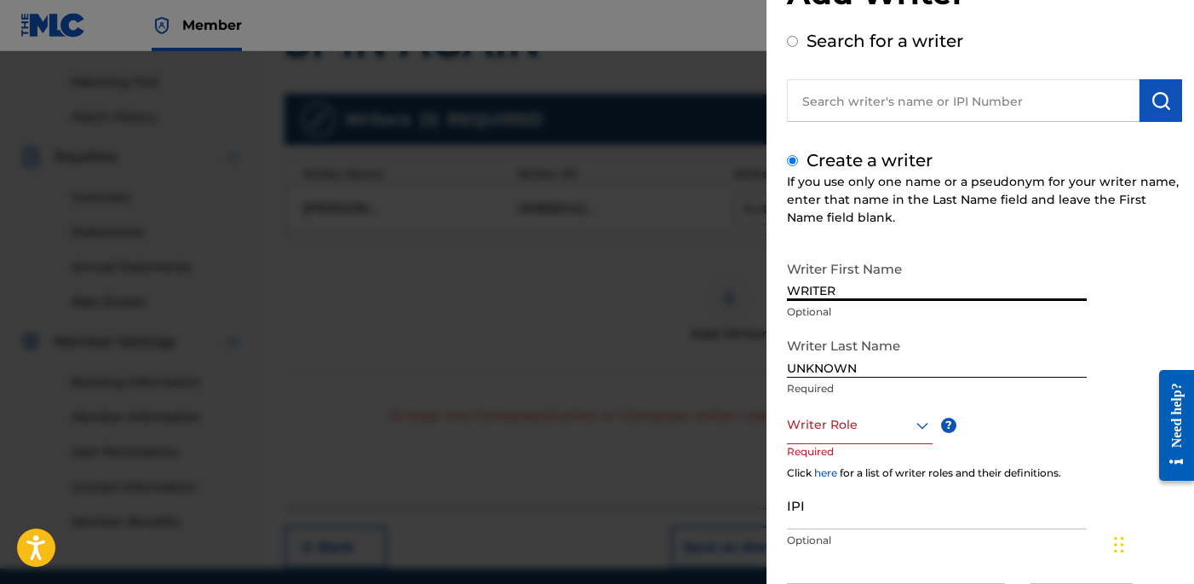
scroll to position [154, 0]
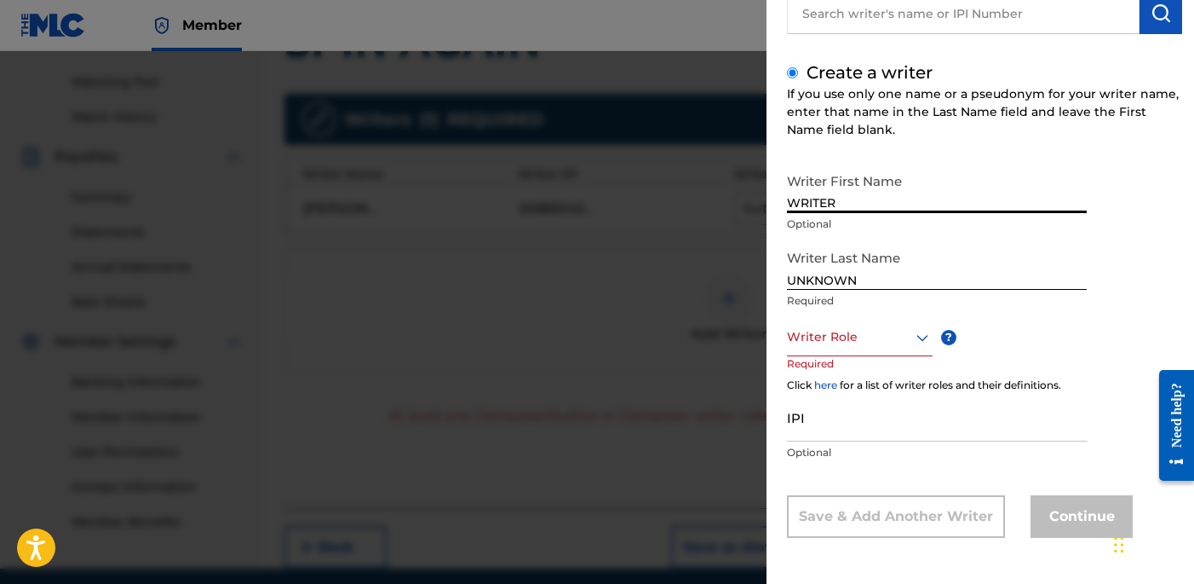
type input "WRITER"
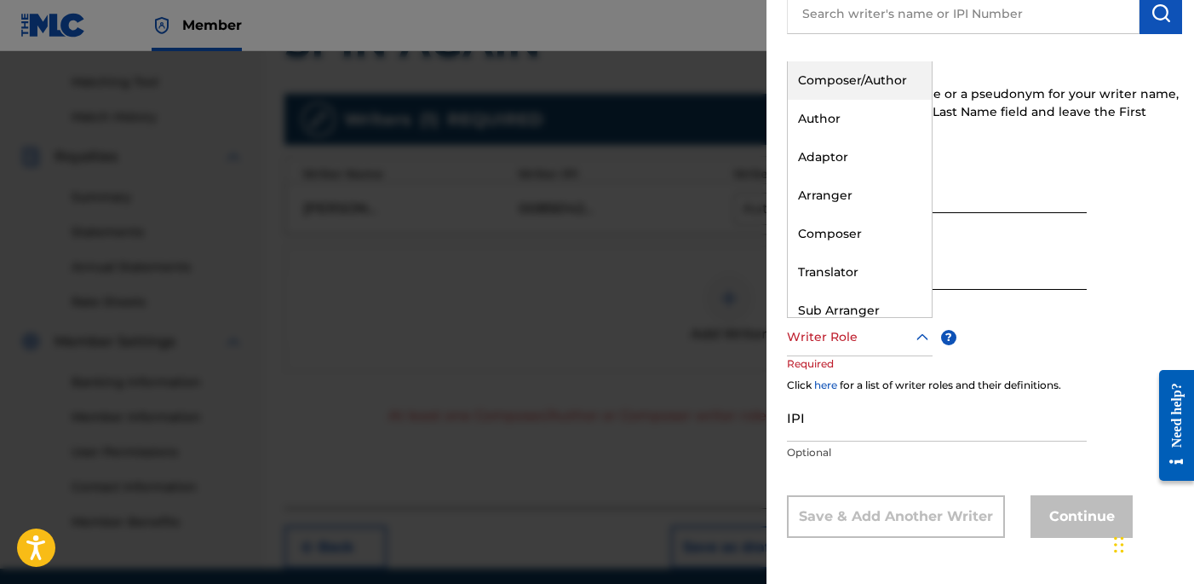
click at [858, 320] on div "Writer Role" at bounding box center [860, 337] width 146 height 38
click at [866, 226] on div "Composer" at bounding box center [860, 234] width 144 height 38
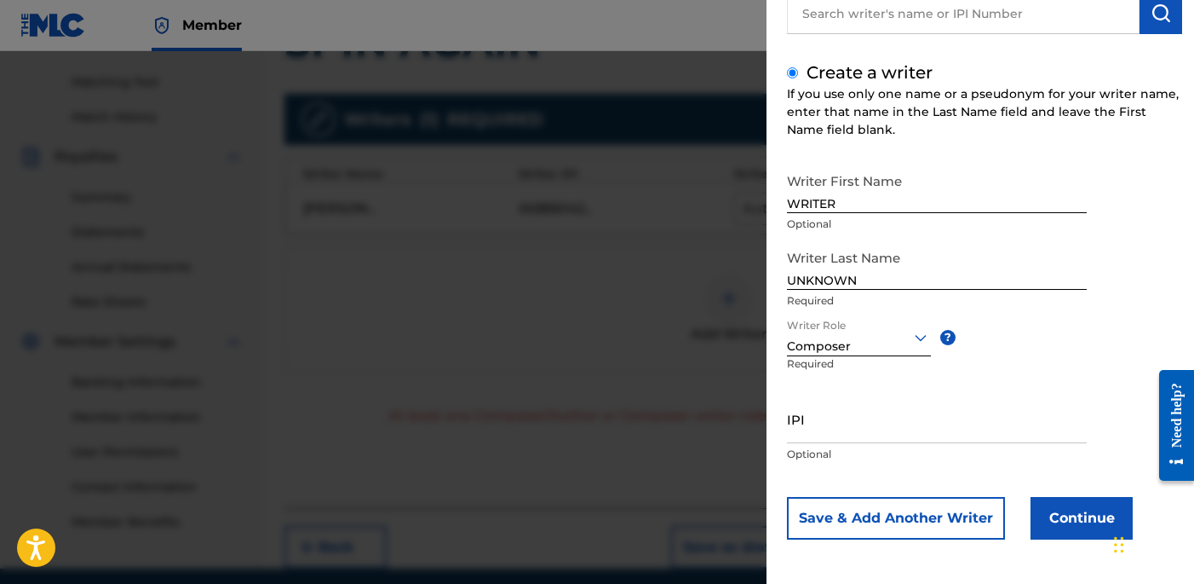
click at [1061, 504] on button "Continue" at bounding box center [1082, 518] width 102 height 43
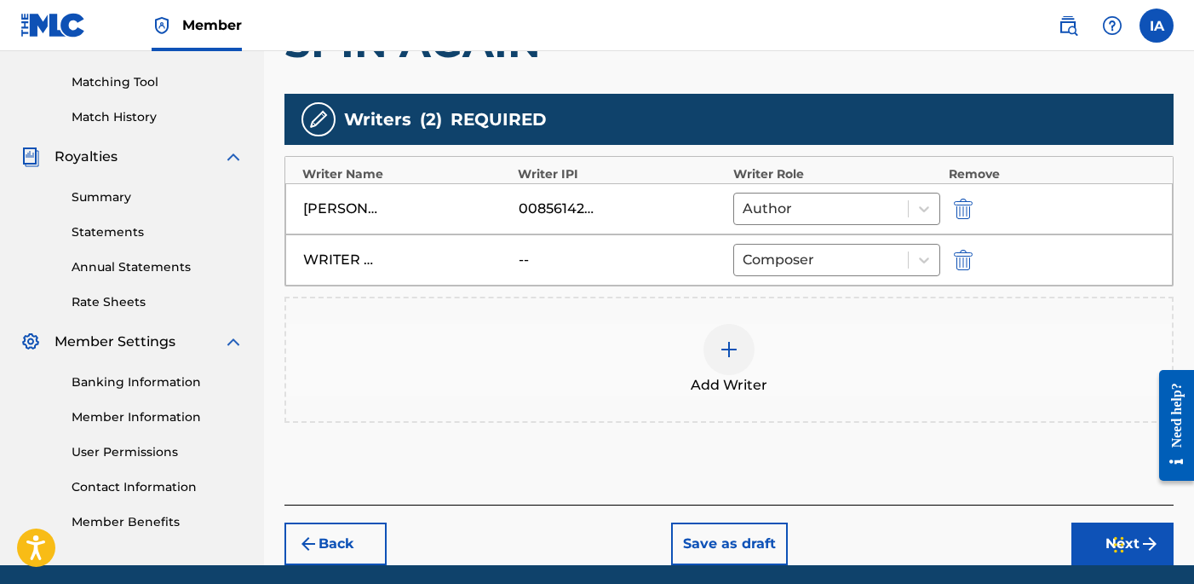
click at [803, 78] on div "Add Writers & Roles Enter all writer(s) and their roles. A full list of writer …" at bounding box center [729, 188] width 889 height 632
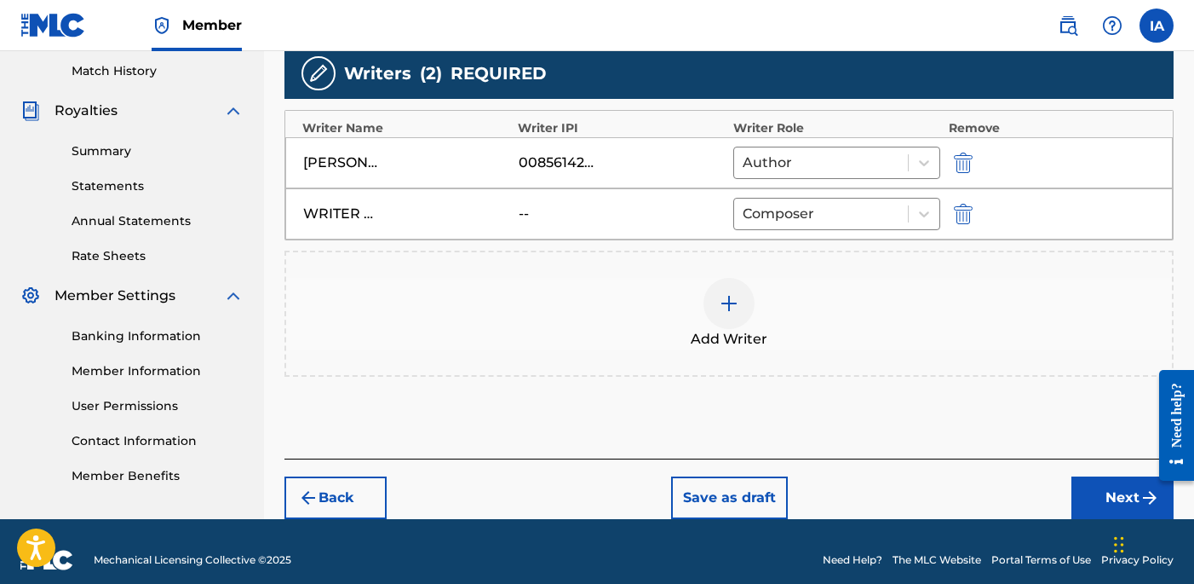
scroll to position [486, 0]
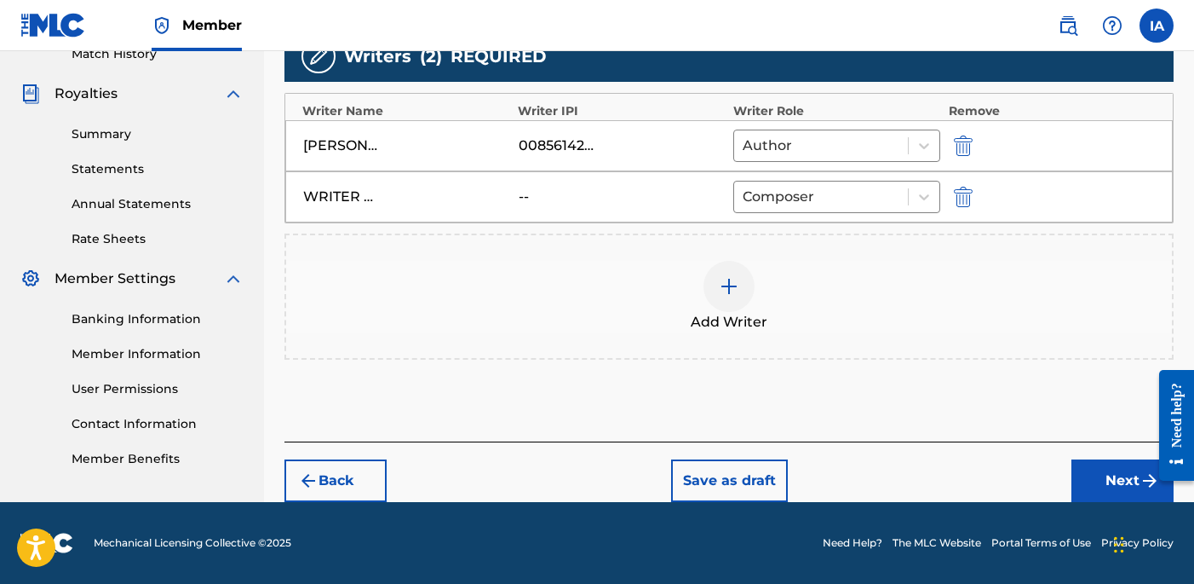
click at [1085, 446] on div "Back Save as draft Next" at bounding box center [729, 471] width 889 height 60
click at [1087, 466] on button "Next" at bounding box center [1123, 480] width 102 height 43
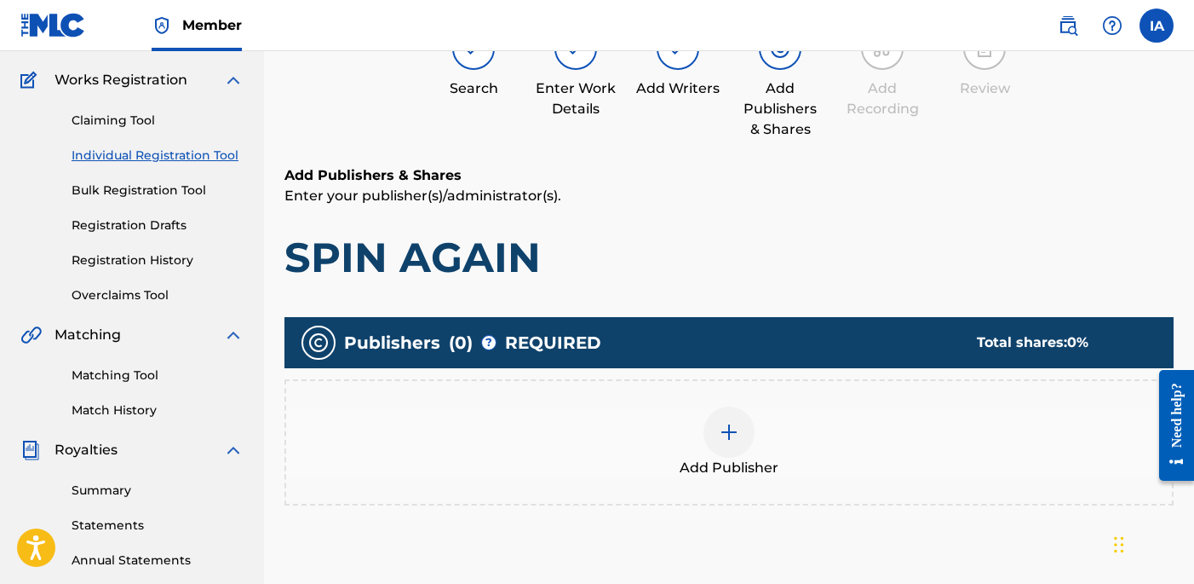
scroll to position [132, 0]
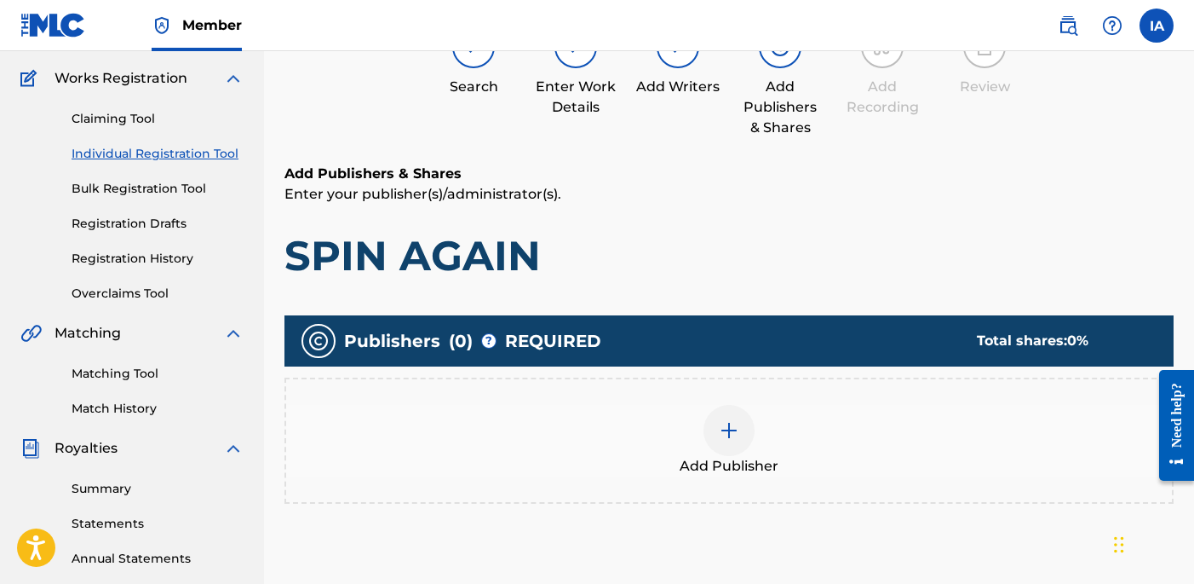
click at [781, 440] on div "Add Publisher" at bounding box center [729, 441] width 886 height 72
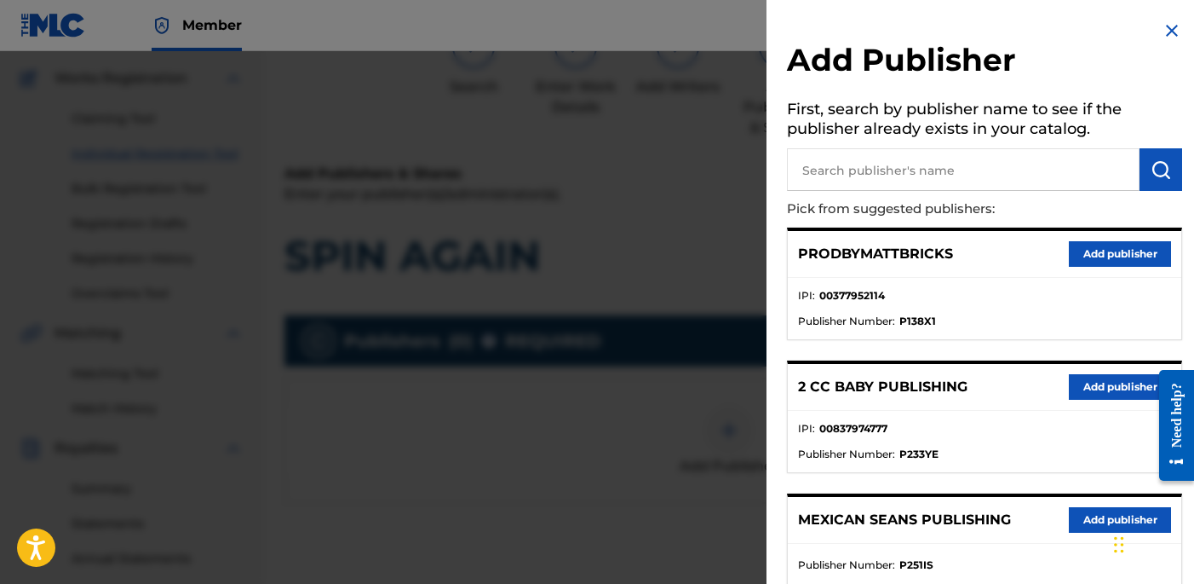
click at [973, 181] on input "text" at bounding box center [963, 169] width 353 height 43
paste input "OTR RECORDS PUBLISHING CATALOG"
type input "OTR RECORDS PUBLISHING CATALOG"
click at [1143, 170] on button "submit" at bounding box center [1161, 169] width 43 height 43
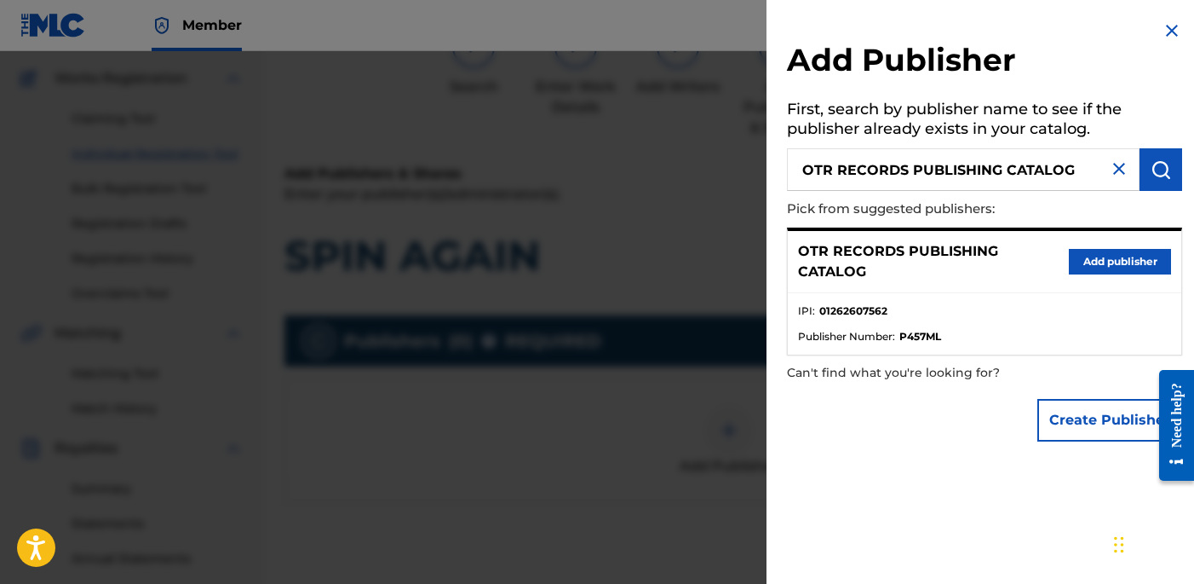
click at [1106, 264] on button "Add publisher" at bounding box center [1120, 262] width 102 height 26
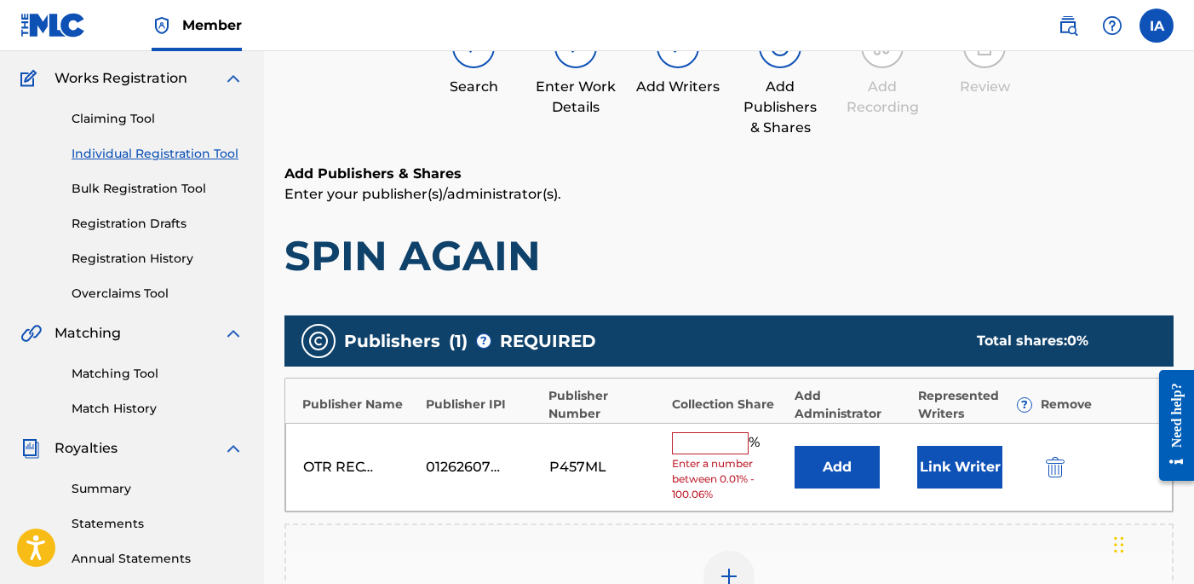
click at [710, 463] on span "Enter a number between 0.01% - 100.06%" at bounding box center [729, 479] width 114 height 46
click at [716, 446] on input "text" at bounding box center [710, 443] width 77 height 22
type input "50"
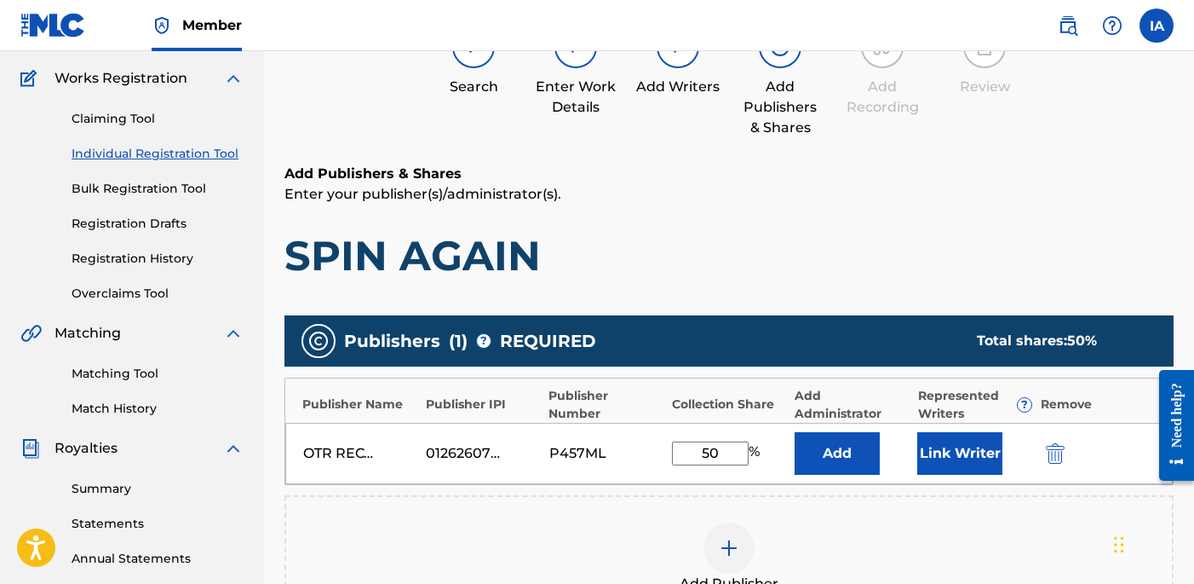
drag, startPoint x: 738, startPoint y: 457, endPoint x: 601, endPoint y: 357, distance: 169.4
click at [630, 375] on div "Publishers ( 1 ) ? REQUIRED Total shares: 50 % Publisher Name Publisher IPI Pub…" at bounding box center [729, 468] width 889 height 306
click at [837, 449] on button "Add" at bounding box center [837, 453] width 85 height 43
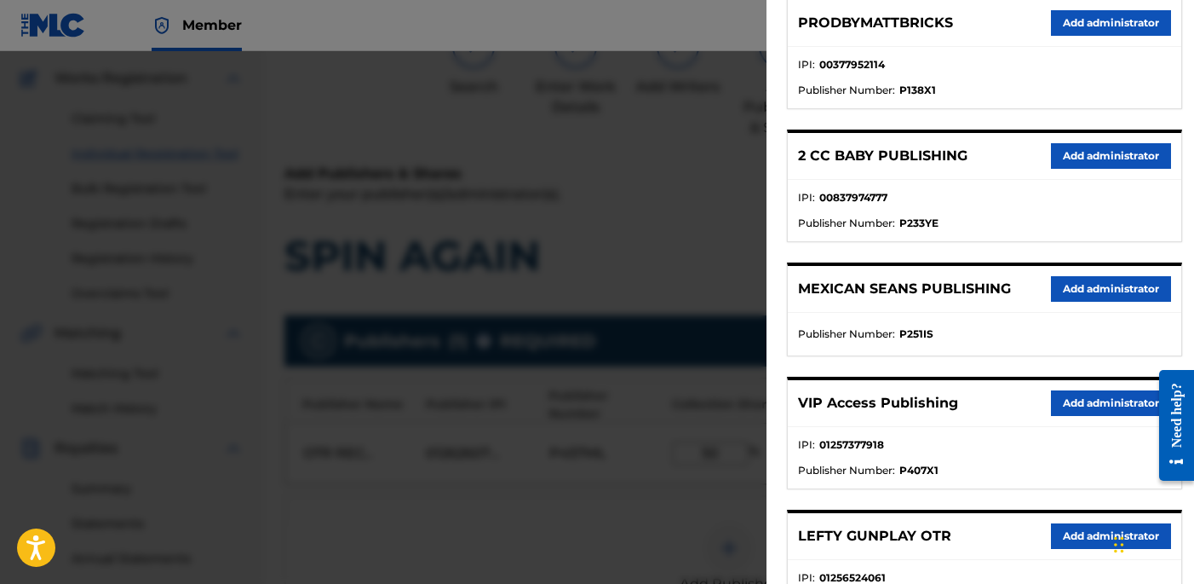
scroll to position [324, 0]
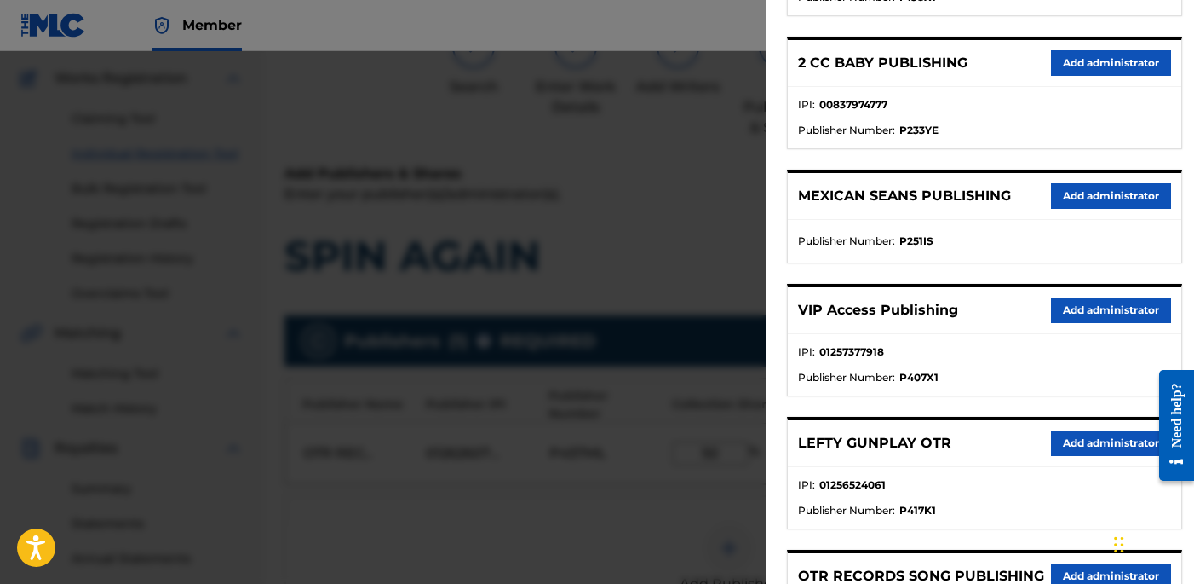
click at [1074, 313] on button "Add administrator" at bounding box center [1111, 310] width 120 height 26
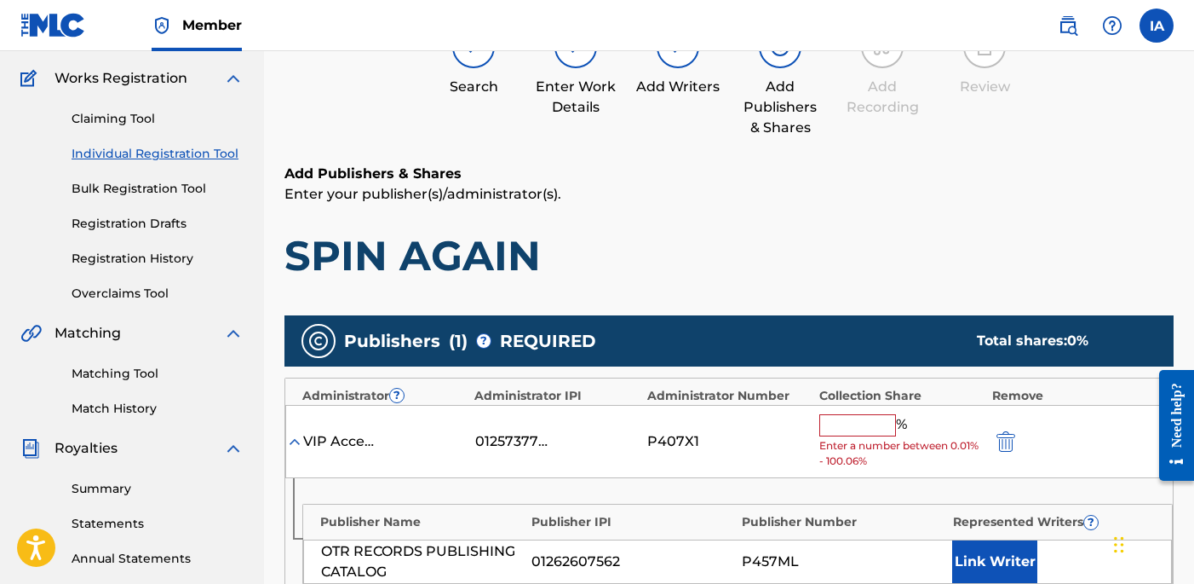
click at [844, 434] on input "text" at bounding box center [858, 425] width 77 height 22
paste input "50"
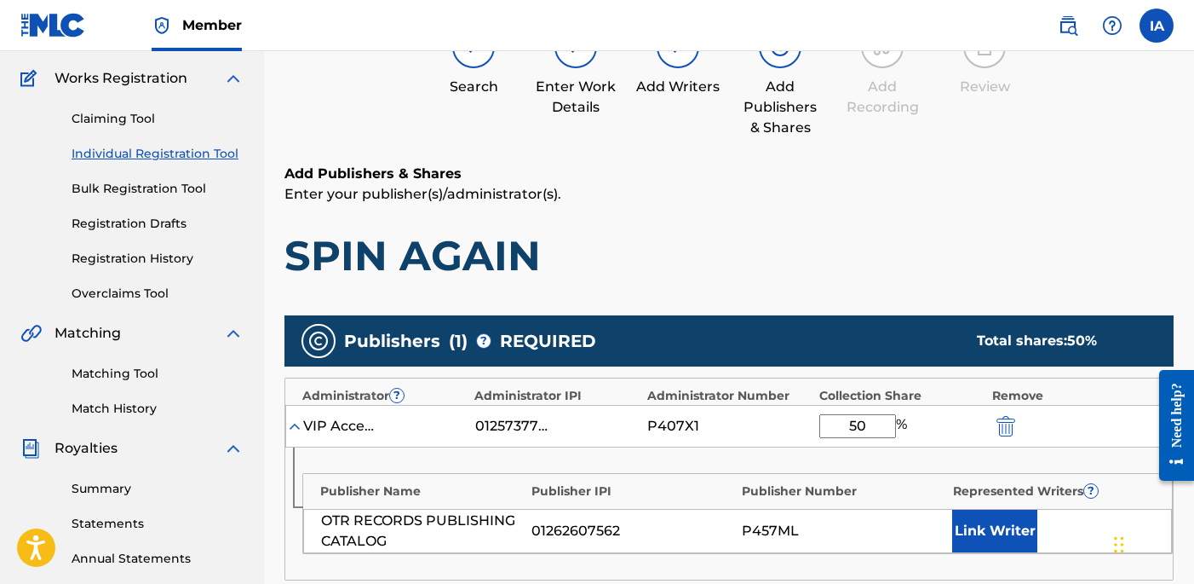
type input "50"
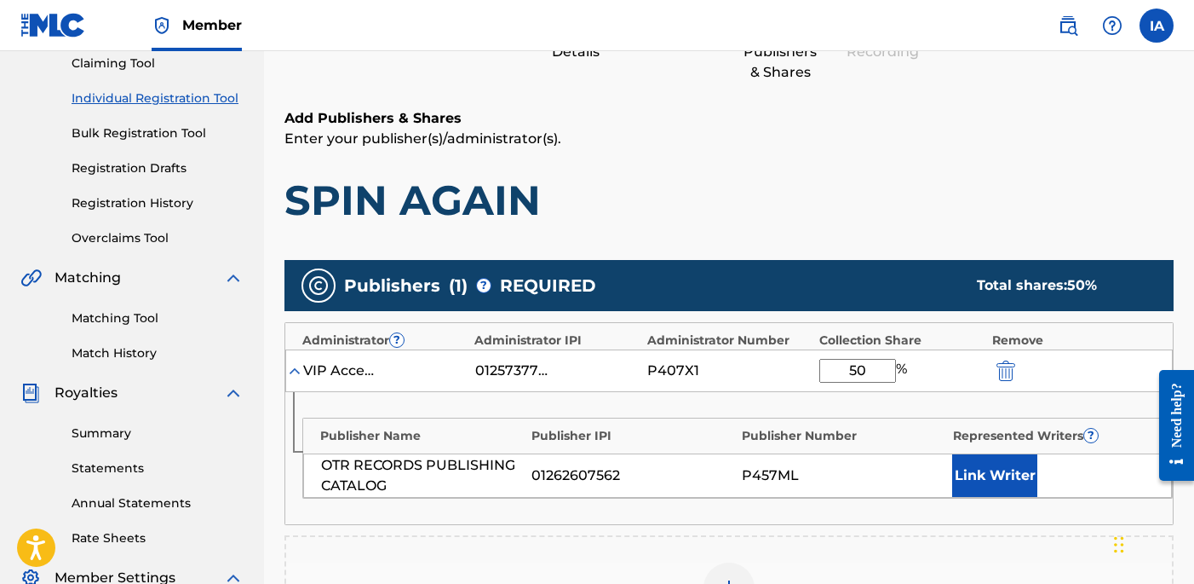
scroll to position [187, 0]
click at [1012, 462] on button "Link Writer" at bounding box center [994, 475] width 85 height 43
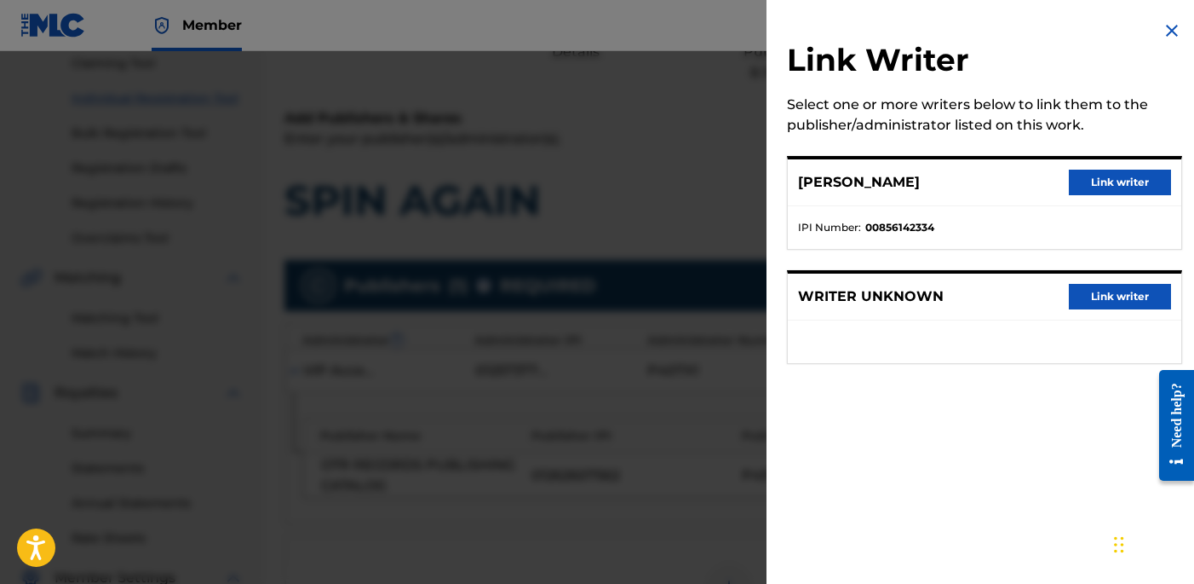
click at [1084, 200] on div "[PERSON_NAME] Link writer" at bounding box center [985, 182] width 394 height 47
click at [1096, 176] on button "Link writer" at bounding box center [1120, 183] width 102 height 26
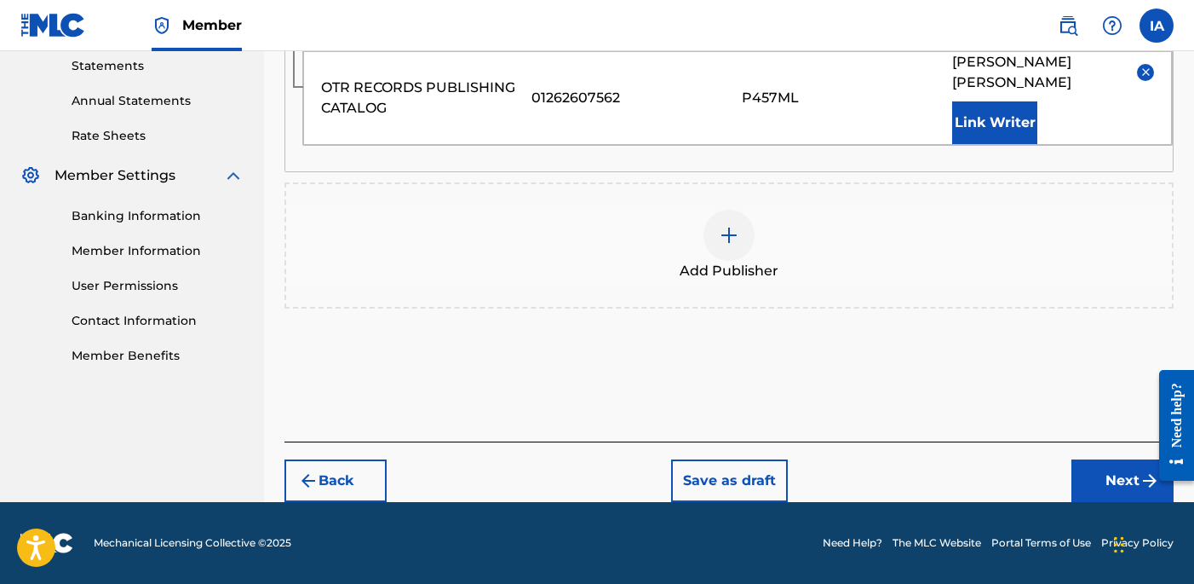
click at [1107, 483] on button "Next" at bounding box center [1123, 480] width 102 height 43
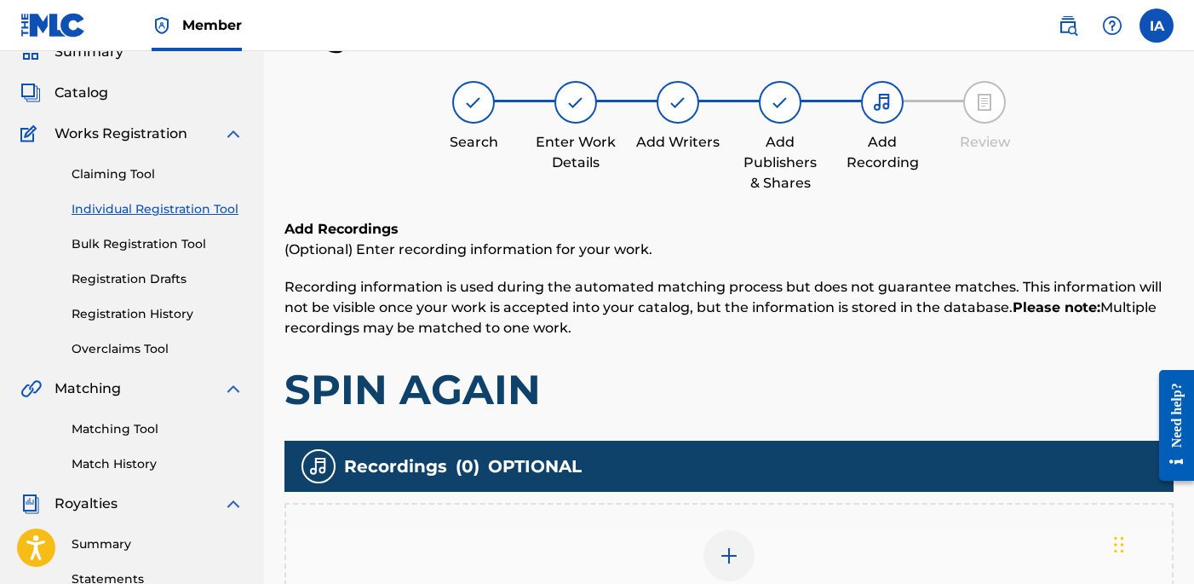
scroll to position [365, 0]
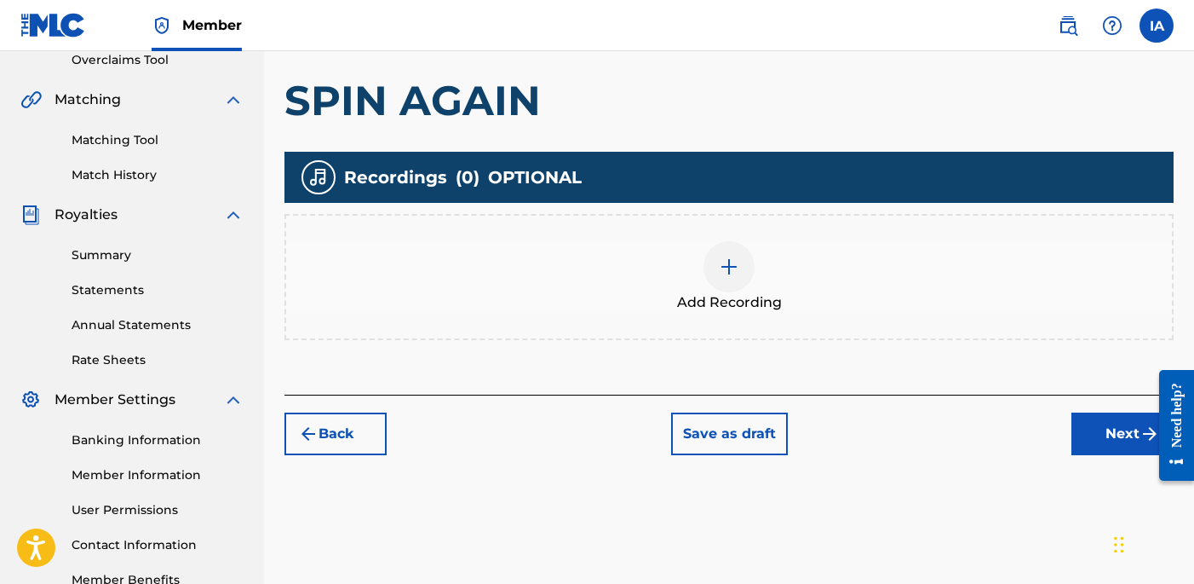
click at [831, 291] on div "Add Recording" at bounding box center [729, 277] width 886 height 72
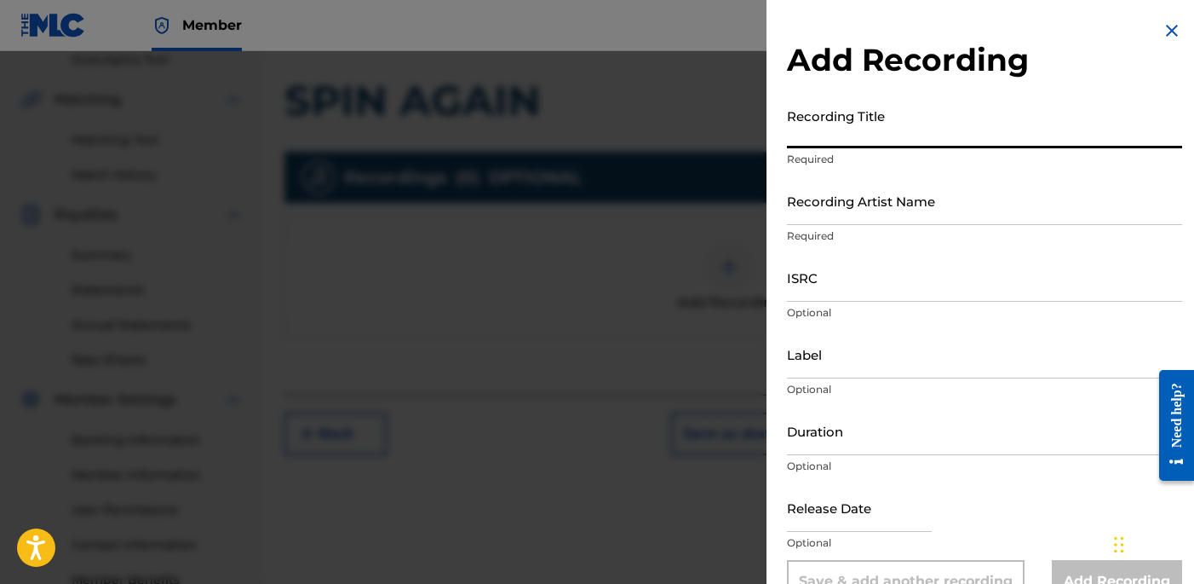
click at [917, 127] on input "Recording Title" at bounding box center [984, 124] width 395 height 49
paste input "Spin Again"
type input "SPIN AGAIN"
drag, startPoint x: 857, startPoint y: 210, endPoint x: 807, endPoint y: 212, distance: 50.3
click at [856, 210] on input "Recording Artist Name" at bounding box center [984, 200] width 395 height 49
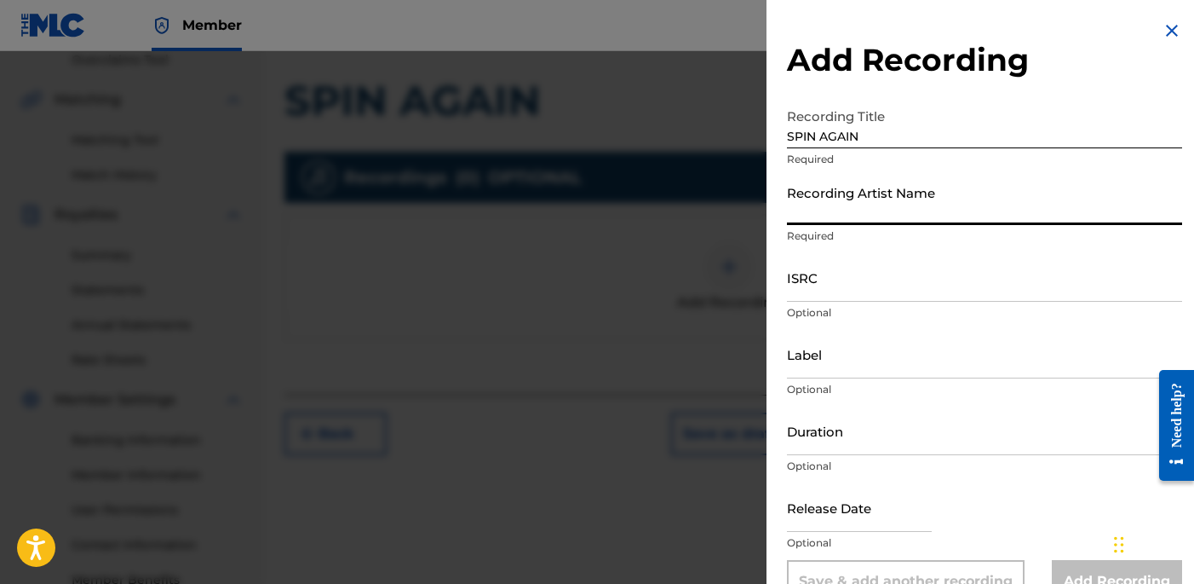
click at [909, 204] on input "Recording Artist Name" at bounding box center [984, 200] width 395 height 49
paste input "[PERSON_NAME]"
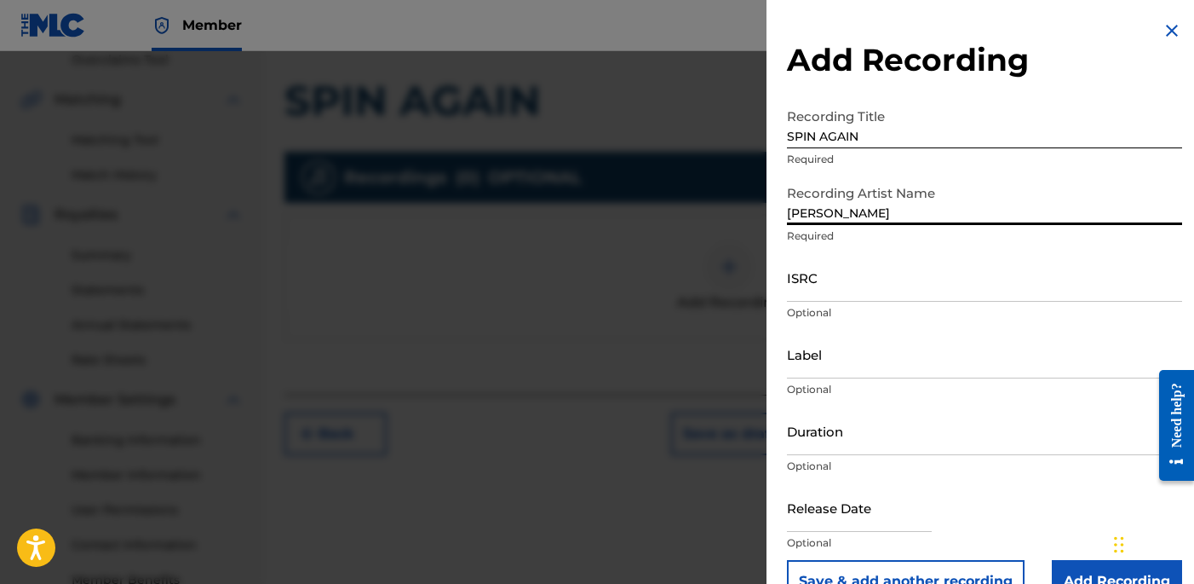
type input "[PERSON_NAME]"
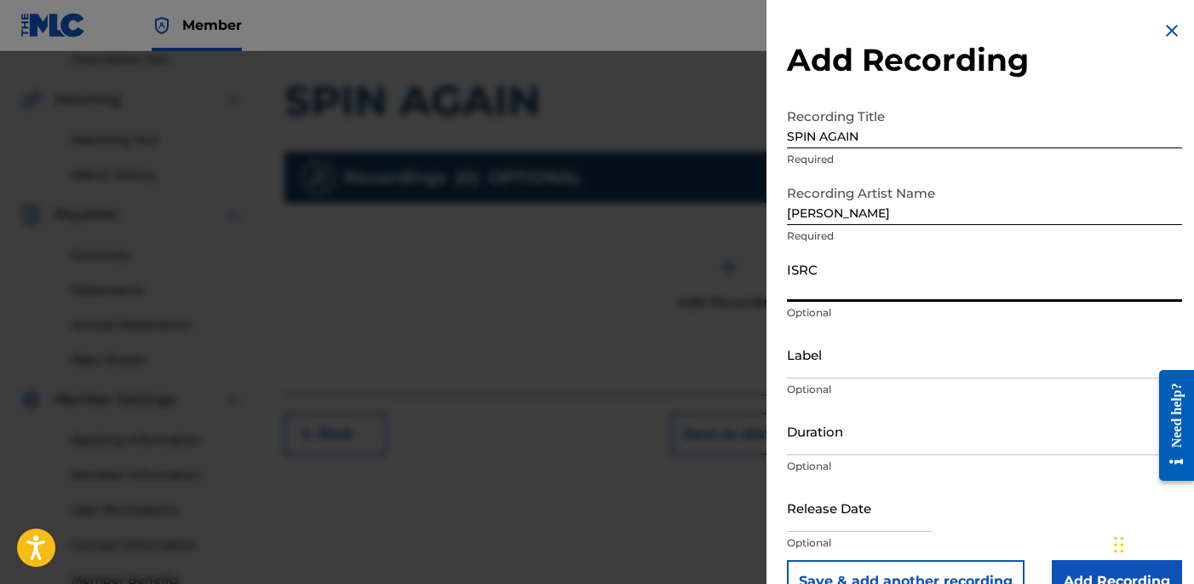
click at [842, 279] on input "ISRC" at bounding box center [984, 277] width 395 height 49
paste input "USLD91751808"
type input "USLD91751808"
click at [843, 355] on input "Label" at bounding box center [984, 354] width 395 height 49
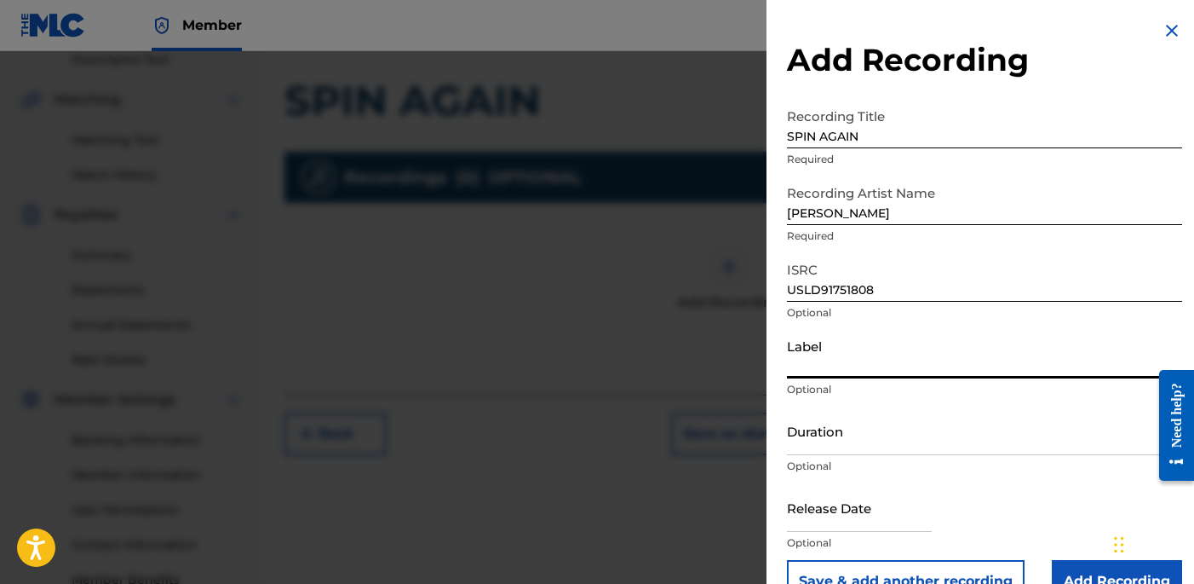
type input "OTR RECORDS"
click at [841, 423] on input "Duration" at bounding box center [984, 430] width 395 height 49
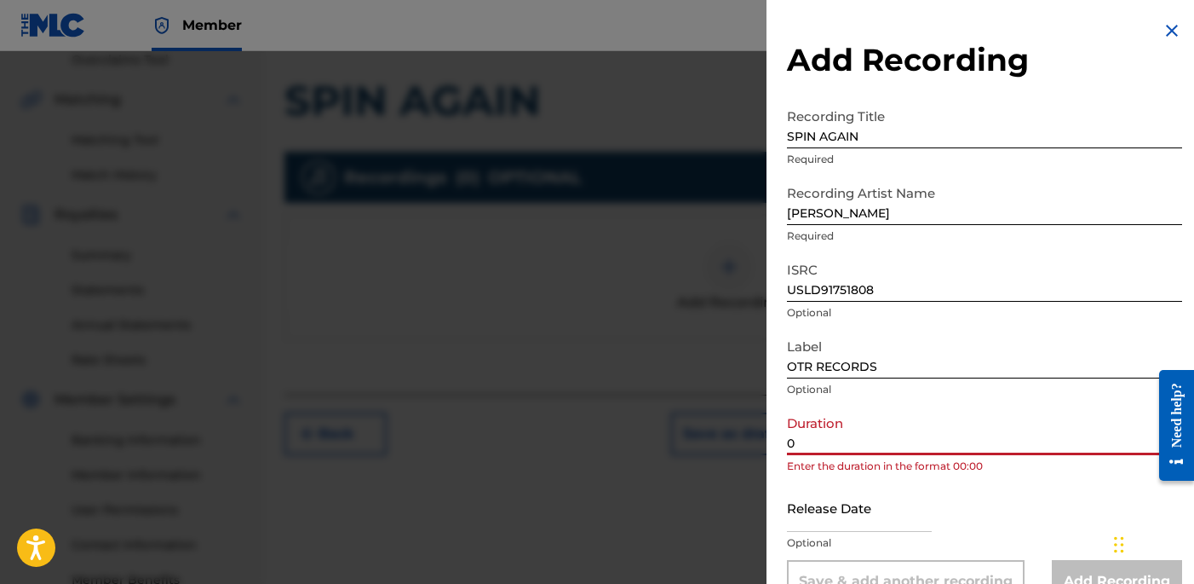
paste input "2:52"
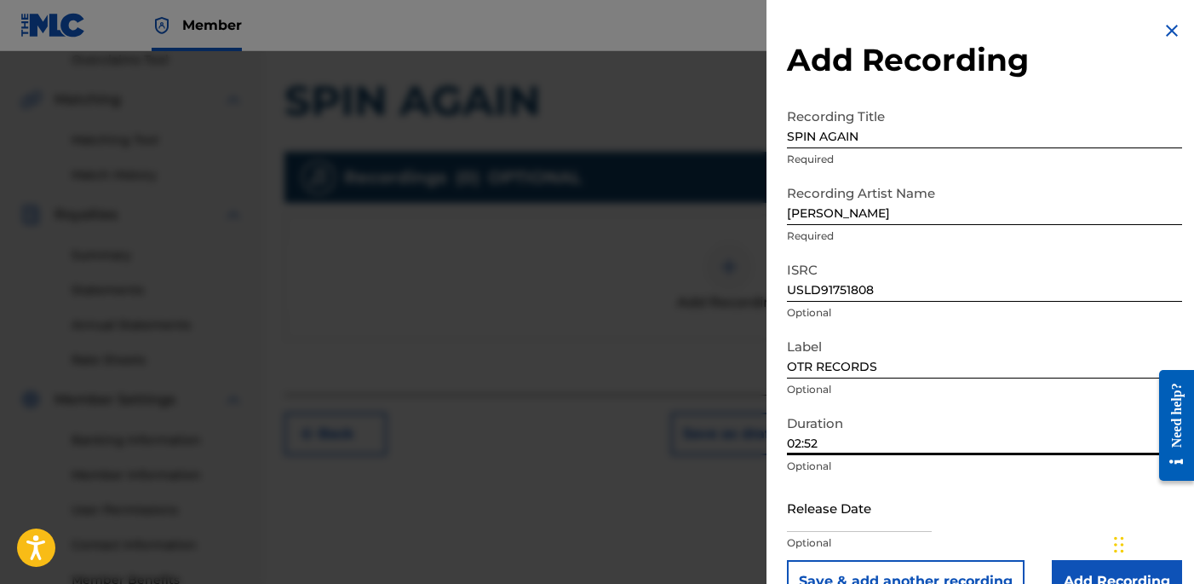
type input "02:52"
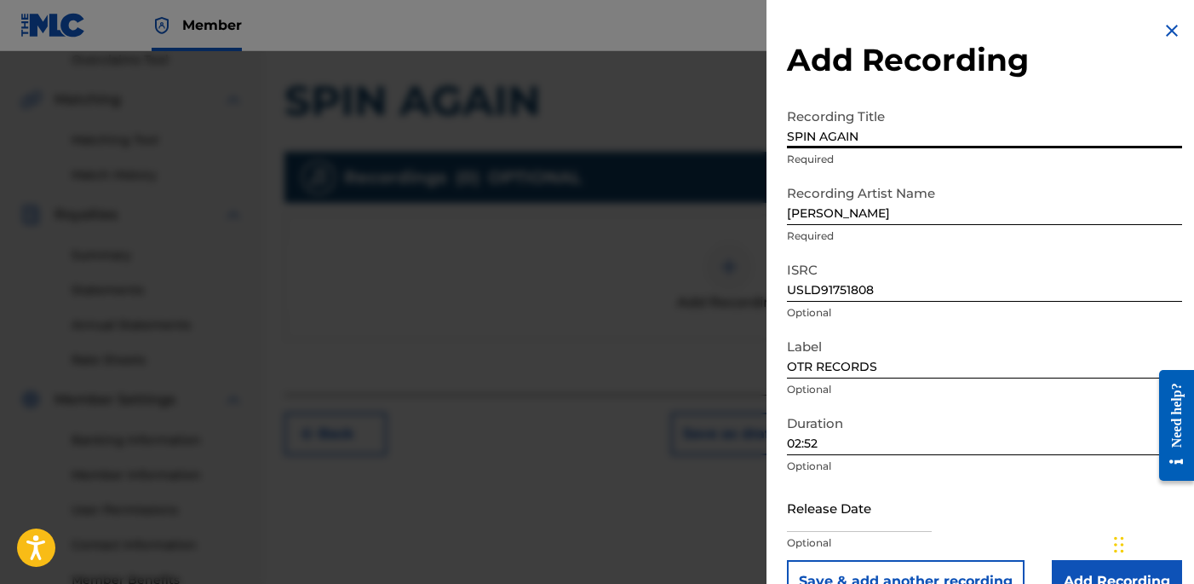
click at [1099, 129] on input "SPIN AGAIN" at bounding box center [984, 124] width 395 height 49
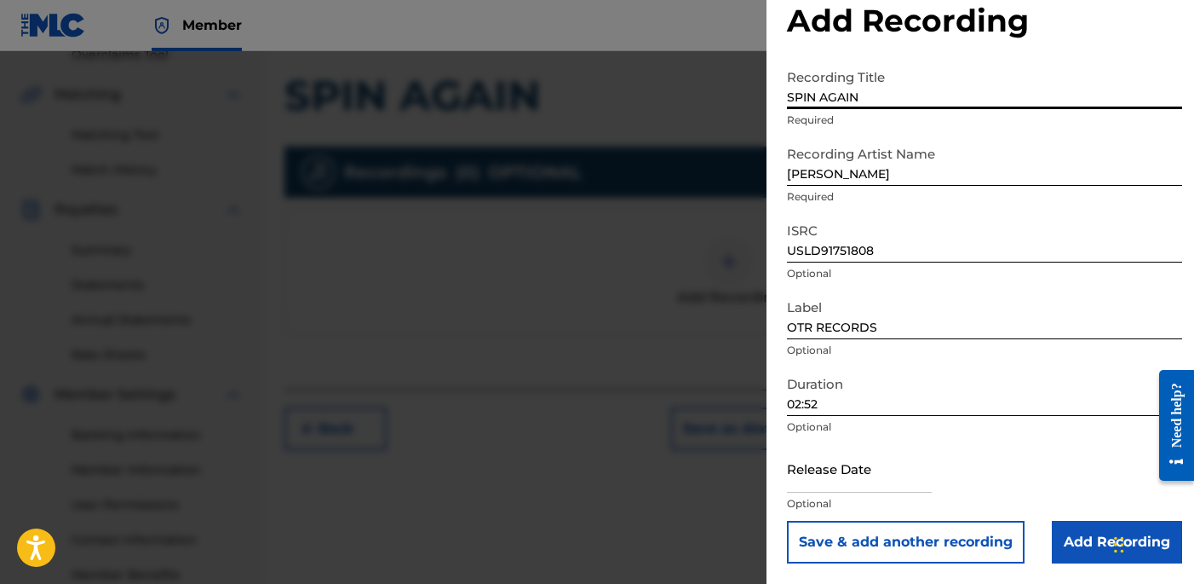
scroll to position [473, 0]
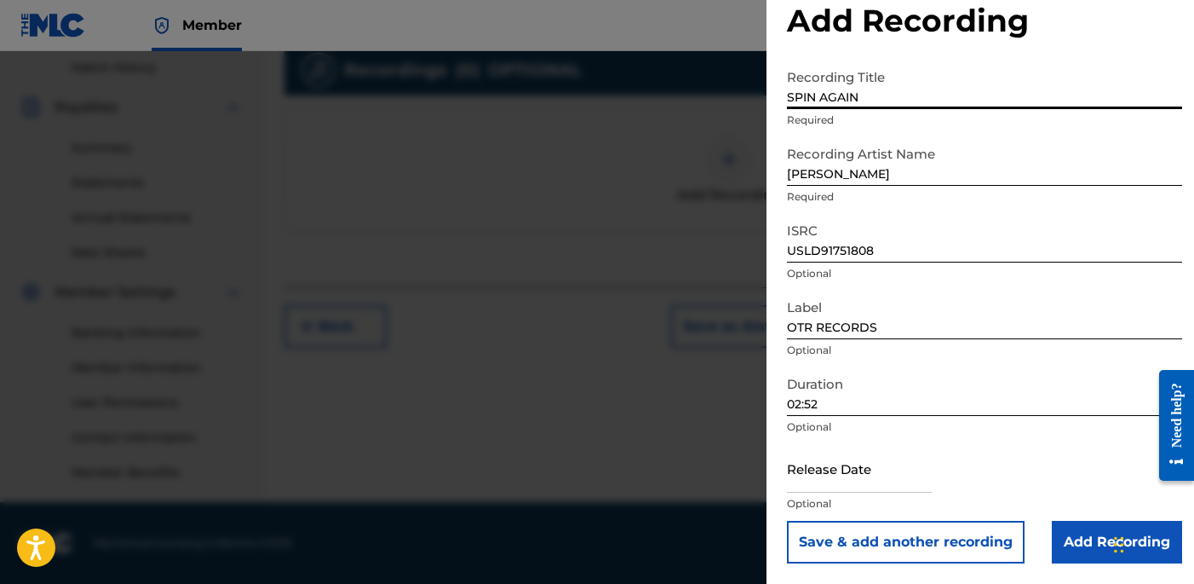
click at [1075, 538] on input "Add Recording" at bounding box center [1117, 542] width 130 height 43
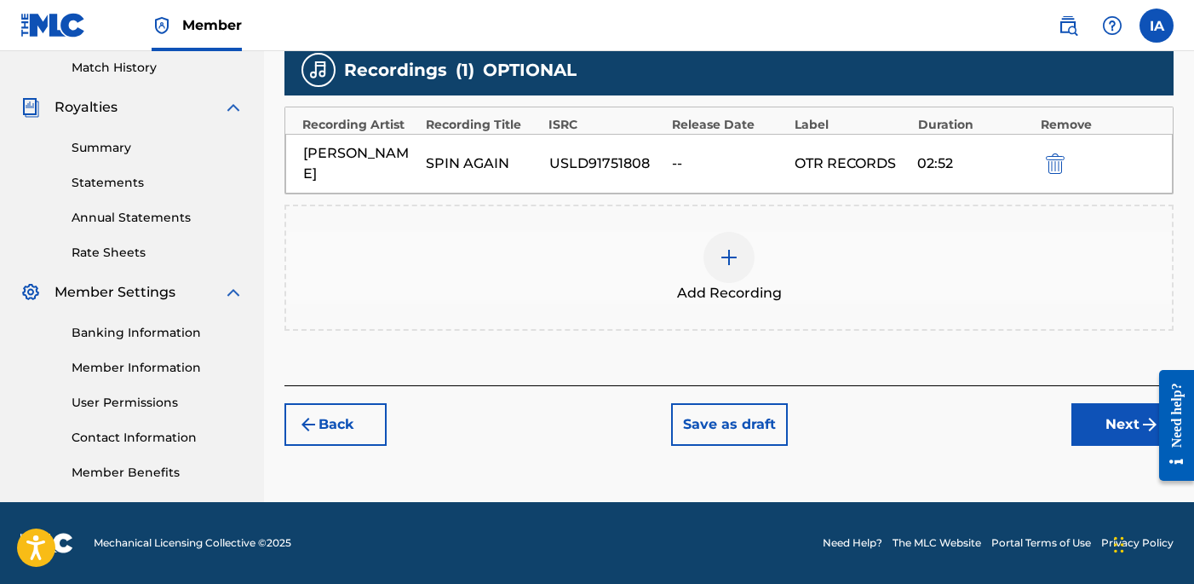
click at [1105, 403] on button "Next" at bounding box center [1123, 424] width 102 height 43
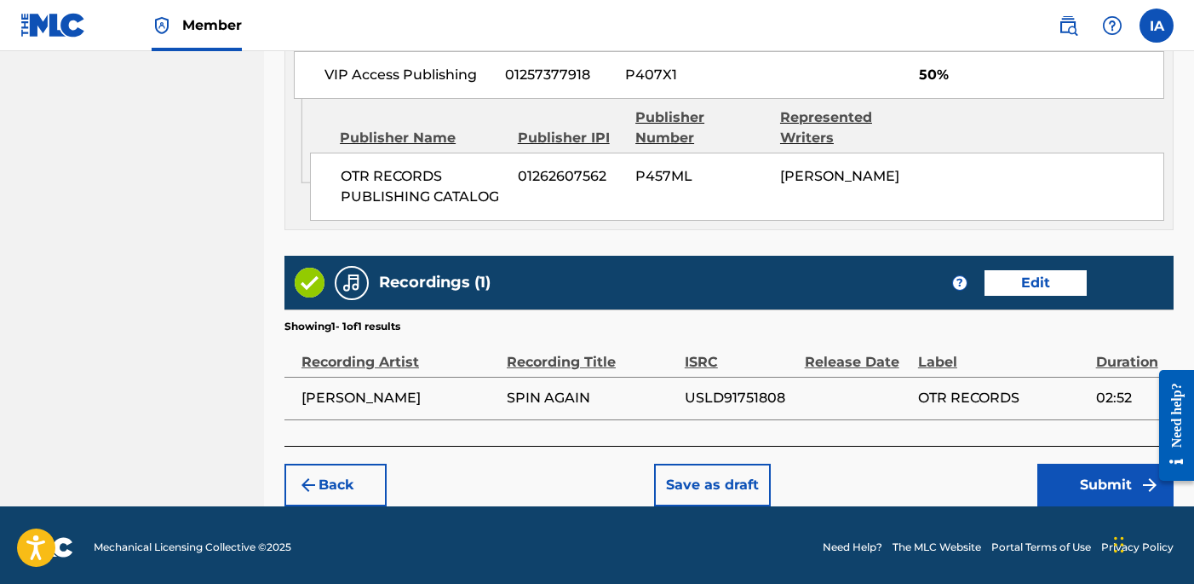
scroll to position [1000, 0]
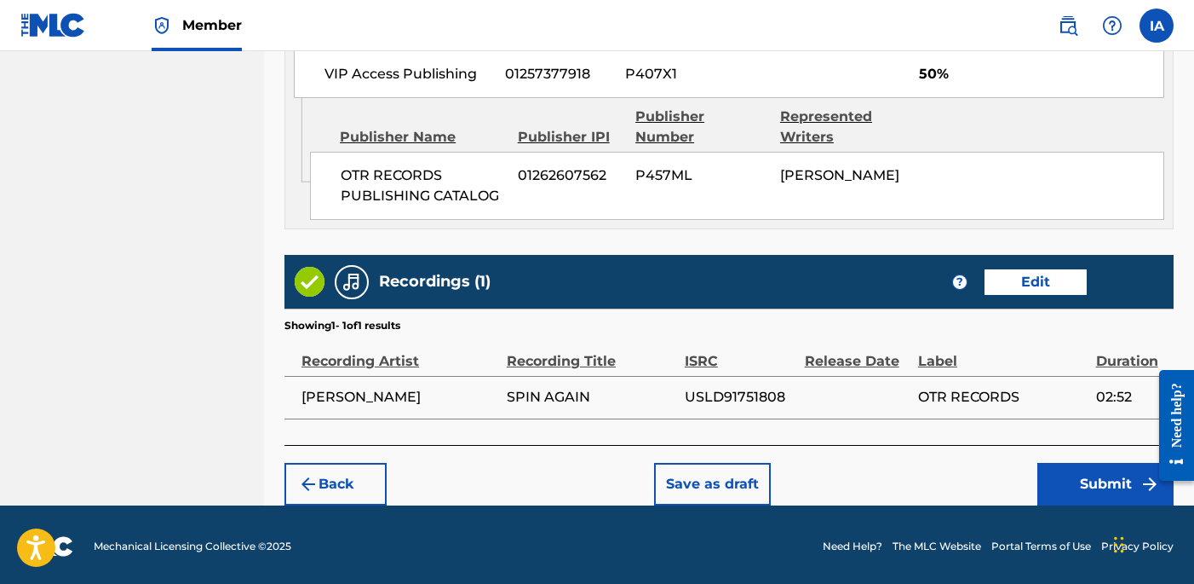
click at [1091, 472] on button "Submit" at bounding box center [1106, 484] width 136 height 43
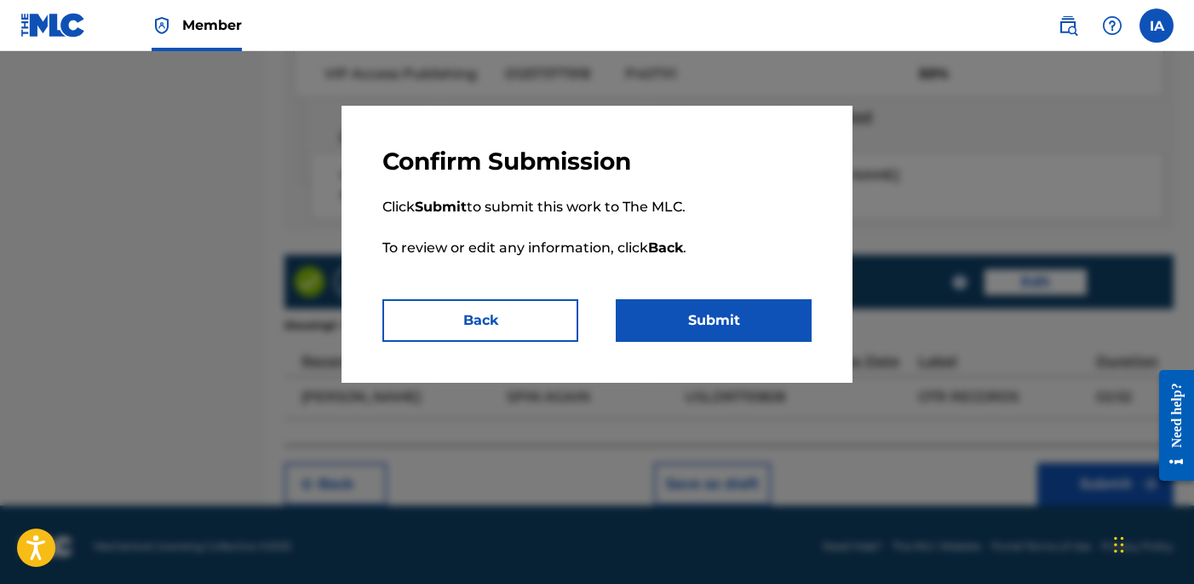
click at [745, 314] on button "Submit" at bounding box center [714, 320] width 196 height 43
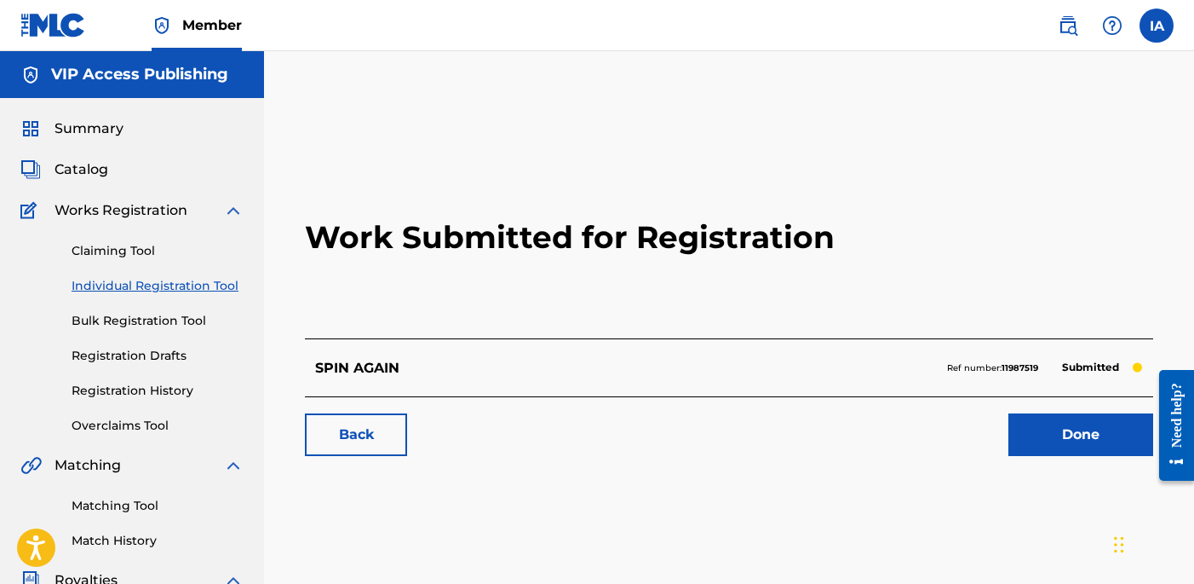
click at [335, 301] on h2 "Work Submitted for Registration" at bounding box center [729, 237] width 848 height 202
drag, startPoint x: 297, startPoint y: 292, endPoint x: 249, endPoint y: 280, distance: 50.0
click at [296, 292] on div "Work Submitted for Registration SPIN AGAIN Ref number: 11987519 Submitted Back …" at bounding box center [729, 304] width 889 height 337
click at [188, 291] on link "Individual Registration Tool" at bounding box center [158, 286] width 172 height 18
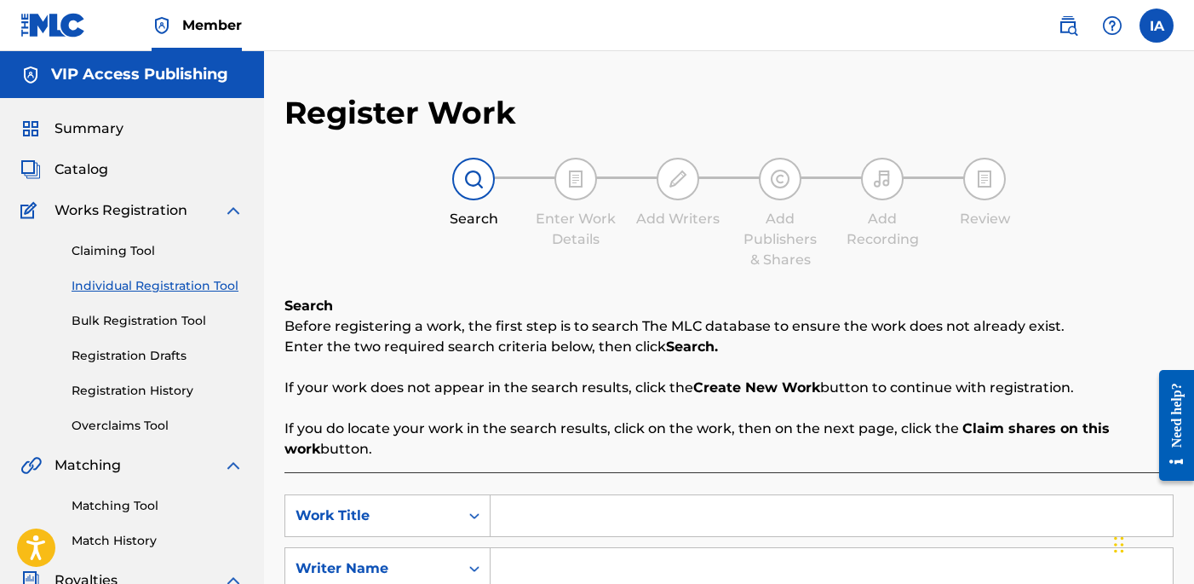
scroll to position [256, 0]
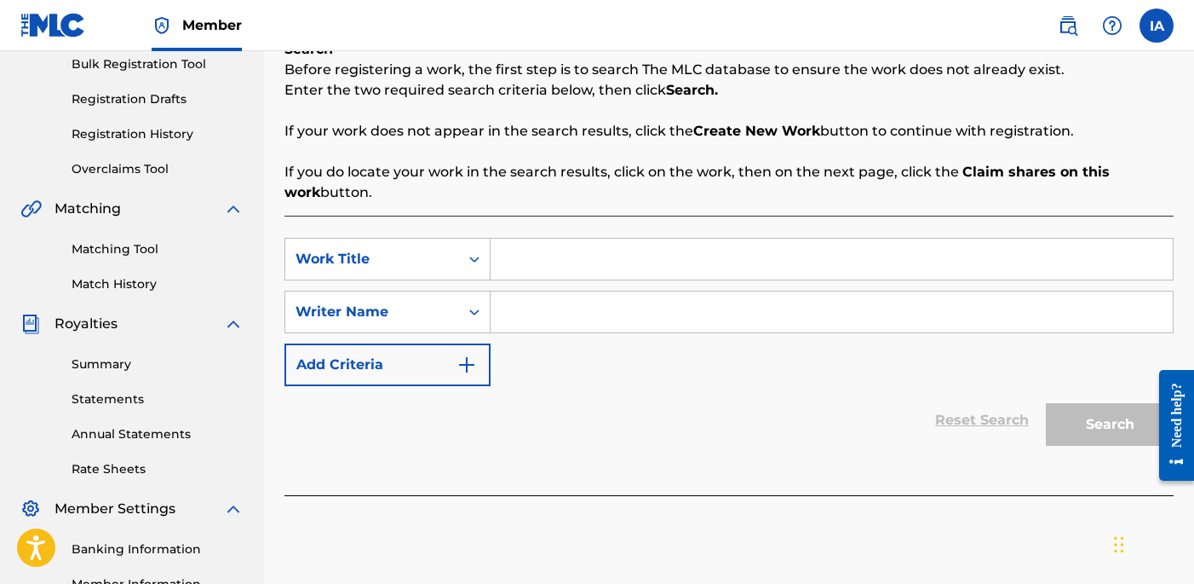
click at [815, 258] on input "Search Form" at bounding box center [832, 259] width 682 height 41
paste input "Back 2 Back"
type input "Back 2 Back"
click at [878, 186] on p "If you do locate your work in the search results, click on the work, then on th…" at bounding box center [729, 182] width 889 height 41
click at [919, 291] on input "Search Form" at bounding box center [832, 311] width 682 height 41
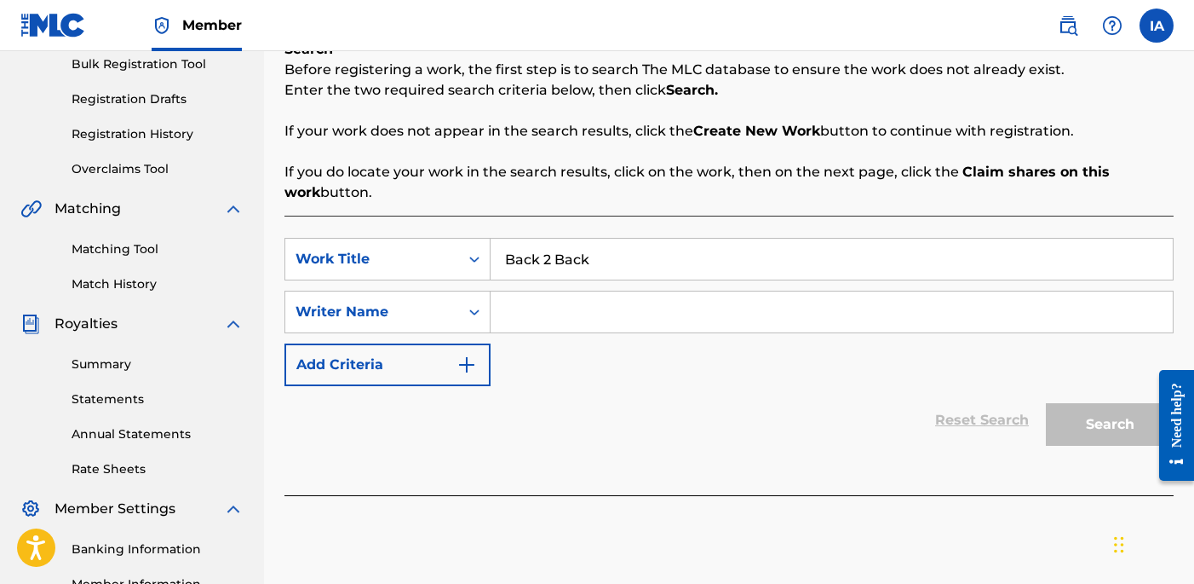
click at [670, 319] on input "Search Form" at bounding box center [832, 311] width 682 height 41
paste input "[PERSON_NAME] [PERSON_NAME]"
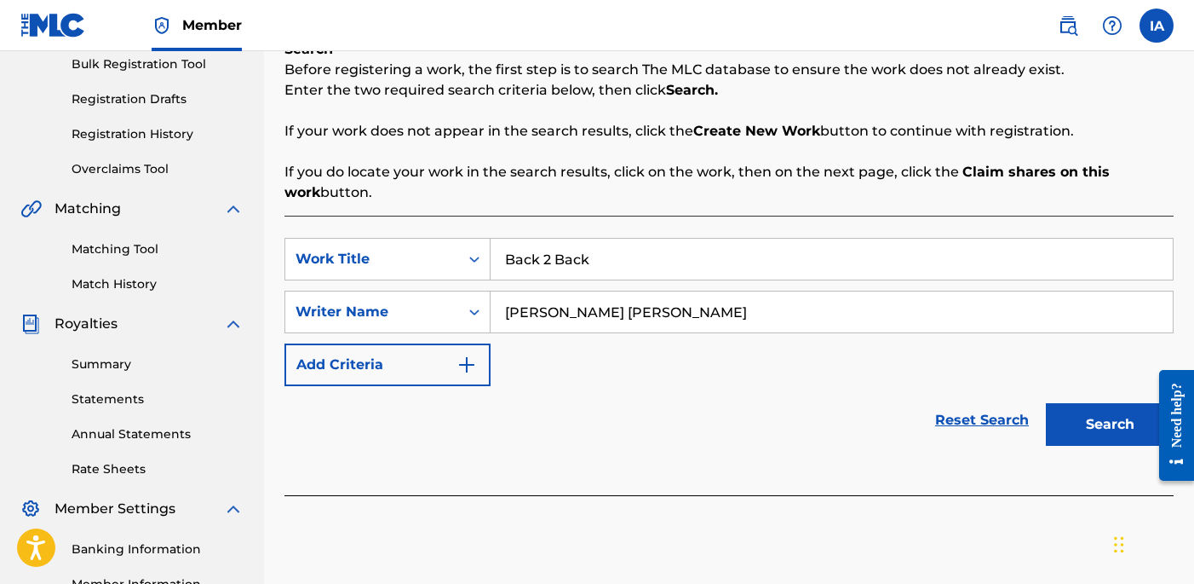
type input "[PERSON_NAME] [PERSON_NAME]"
click at [1098, 424] on button "Search" at bounding box center [1110, 424] width 128 height 43
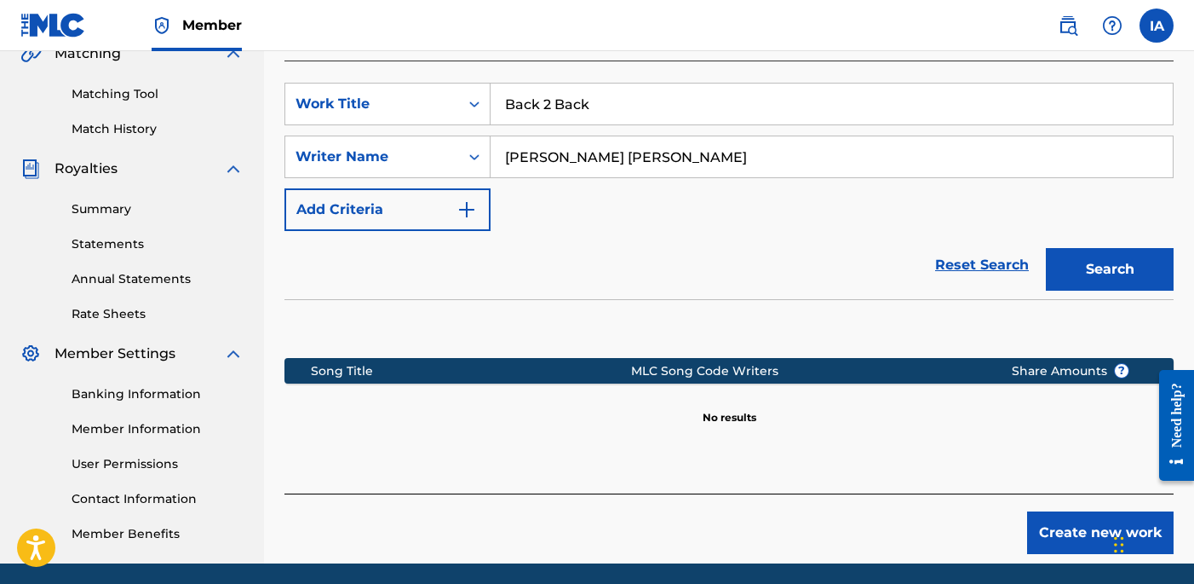
scroll to position [434, 0]
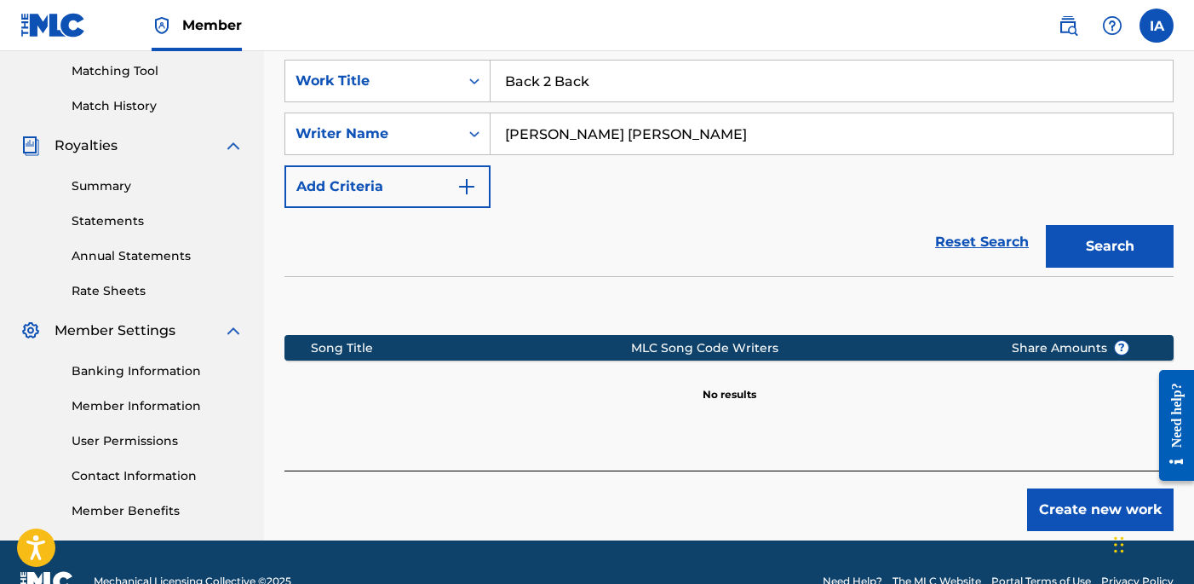
click at [1059, 507] on button "Create new work" at bounding box center [1100, 509] width 147 height 43
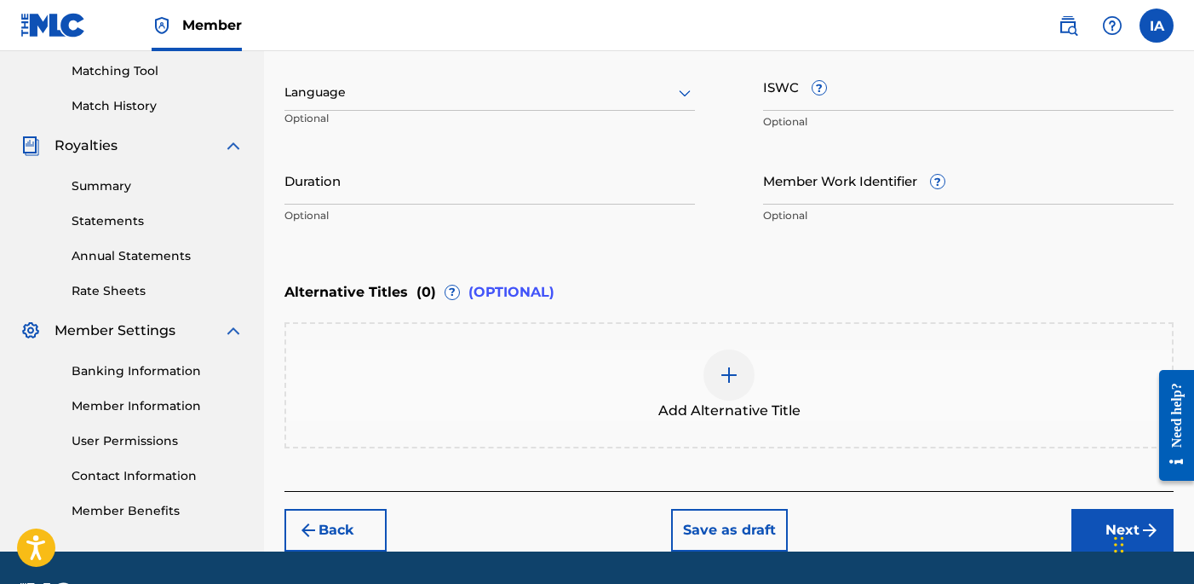
click at [628, 257] on div "Enter Work Details Enter work details for ‘ Back 2 Back ’ below. Work Title Bac…" at bounding box center [729, 67] width 889 height 412
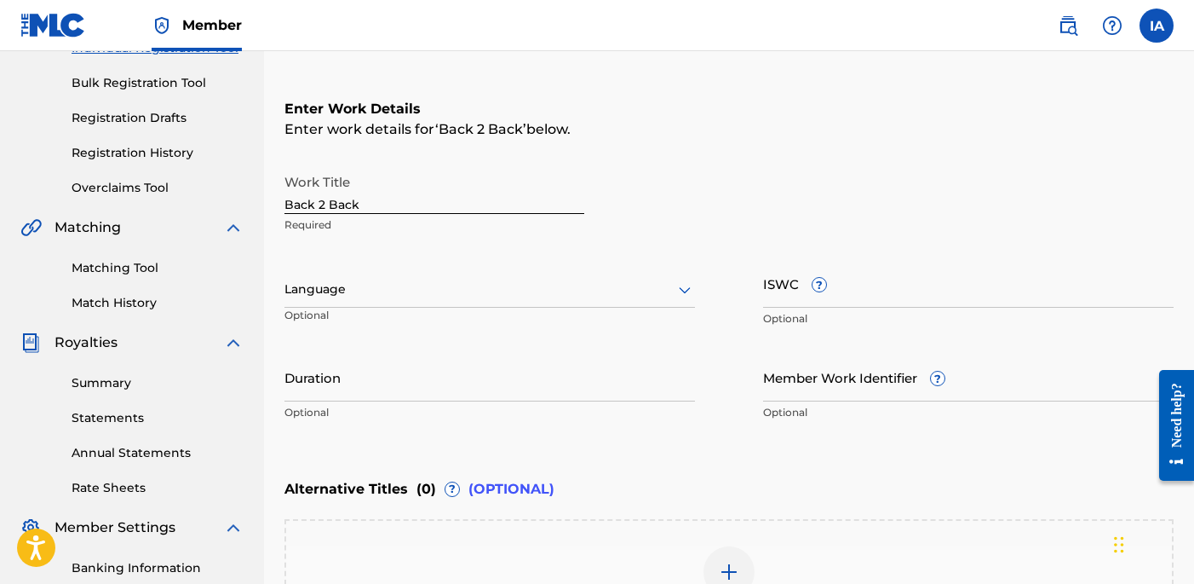
scroll to position [76, 0]
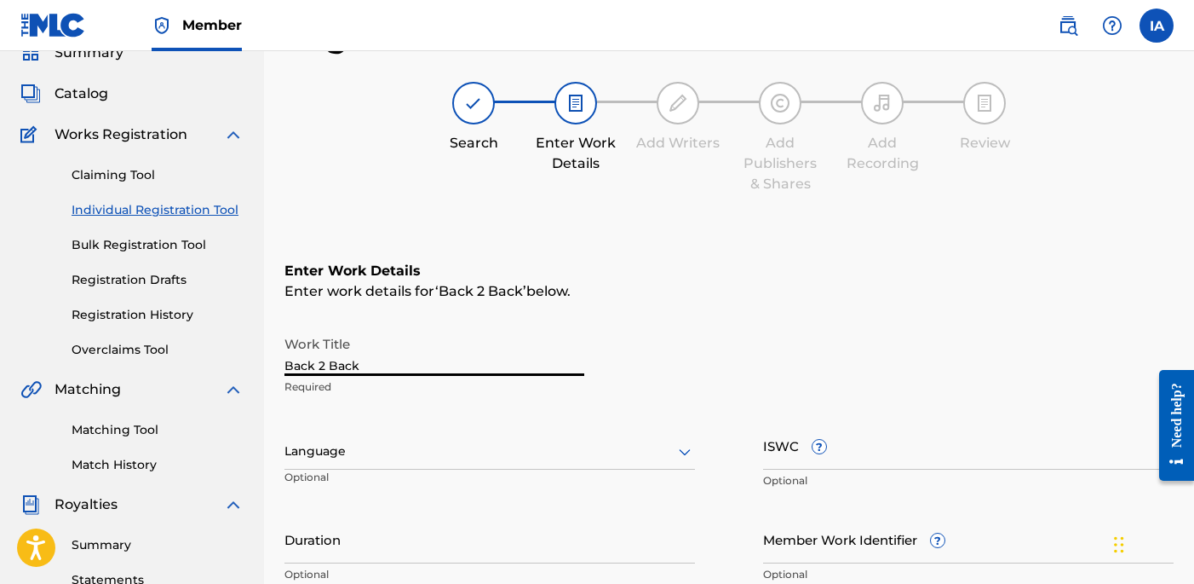
click at [505, 365] on input "Back 2 Back" at bounding box center [435, 351] width 300 height 49
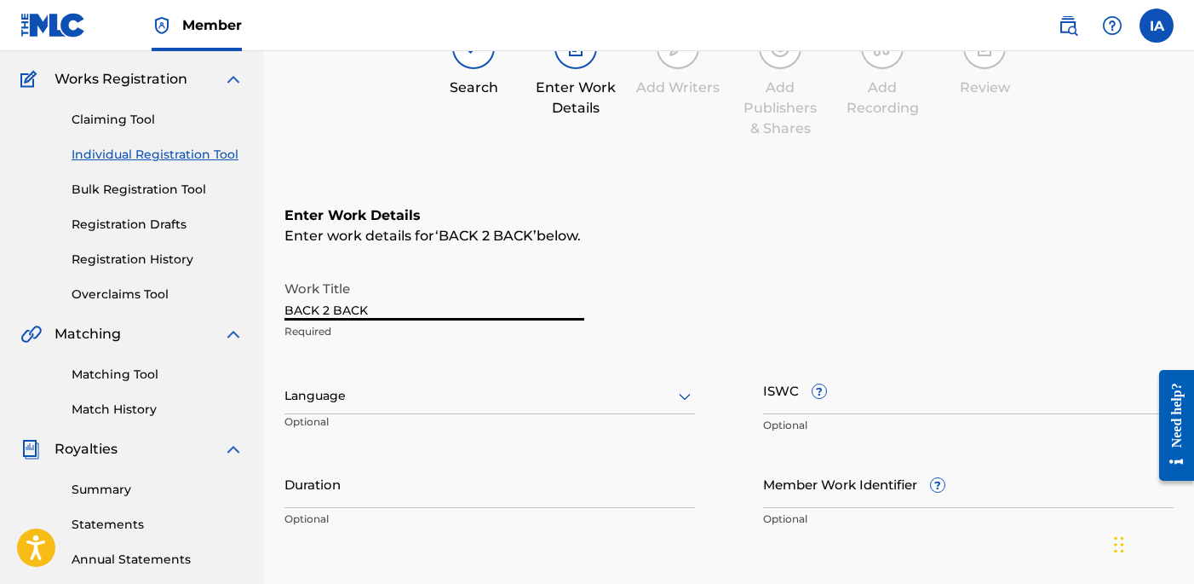
type input "BACK 2 BACK"
click at [484, 375] on div "Language Optional" at bounding box center [490, 403] width 411 height 77
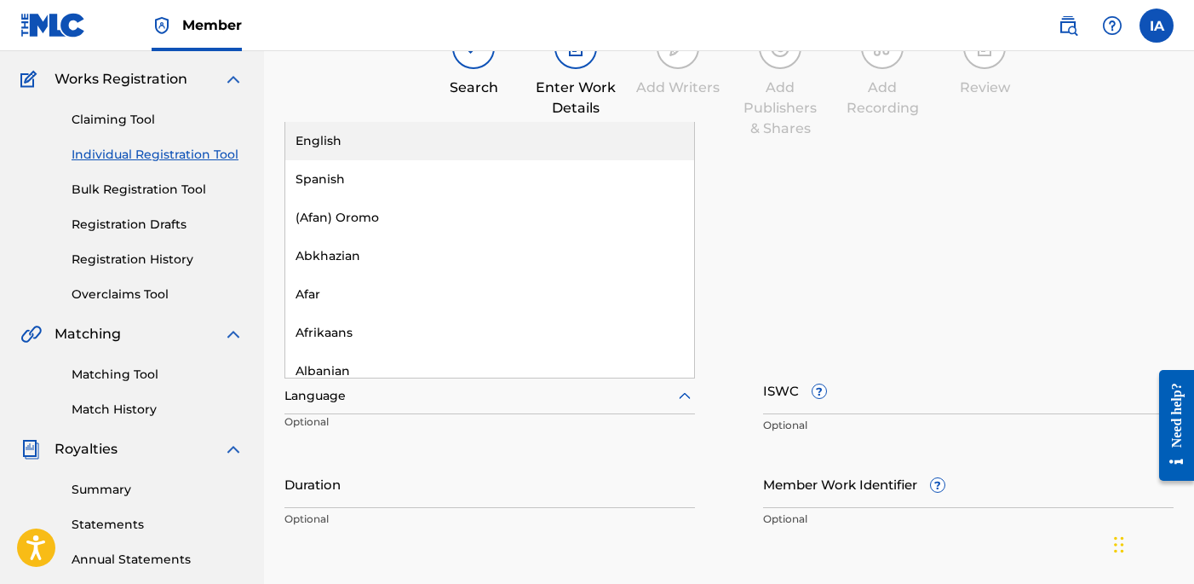
click at [487, 398] on div at bounding box center [490, 395] width 411 height 21
click at [489, 127] on div "English" at bounding box center [489, 141] width 409 height 38
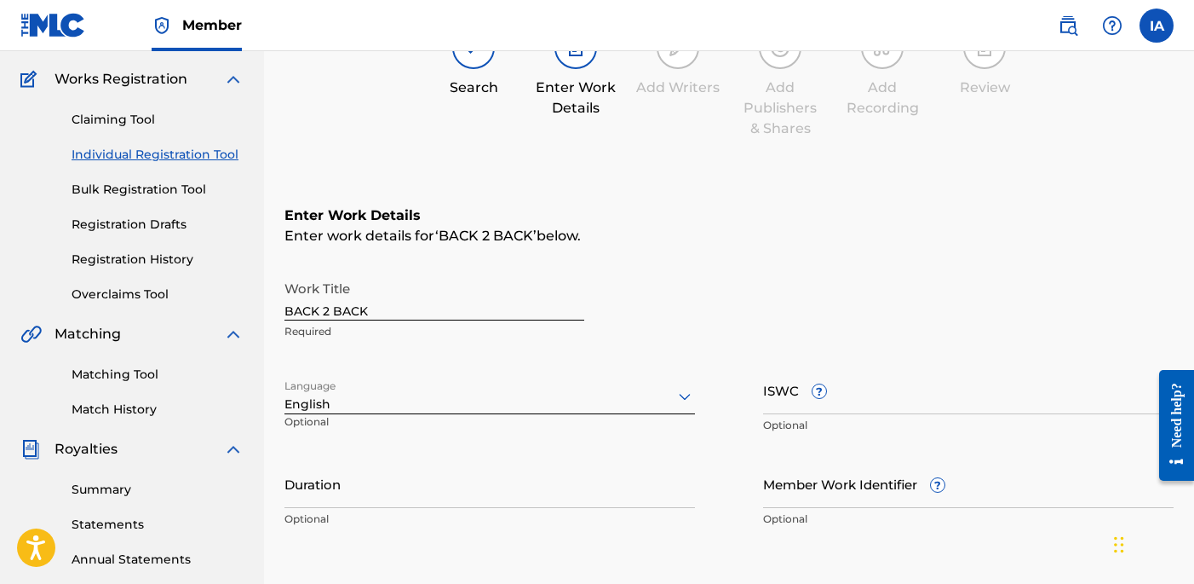
scroll to position [483, 0]
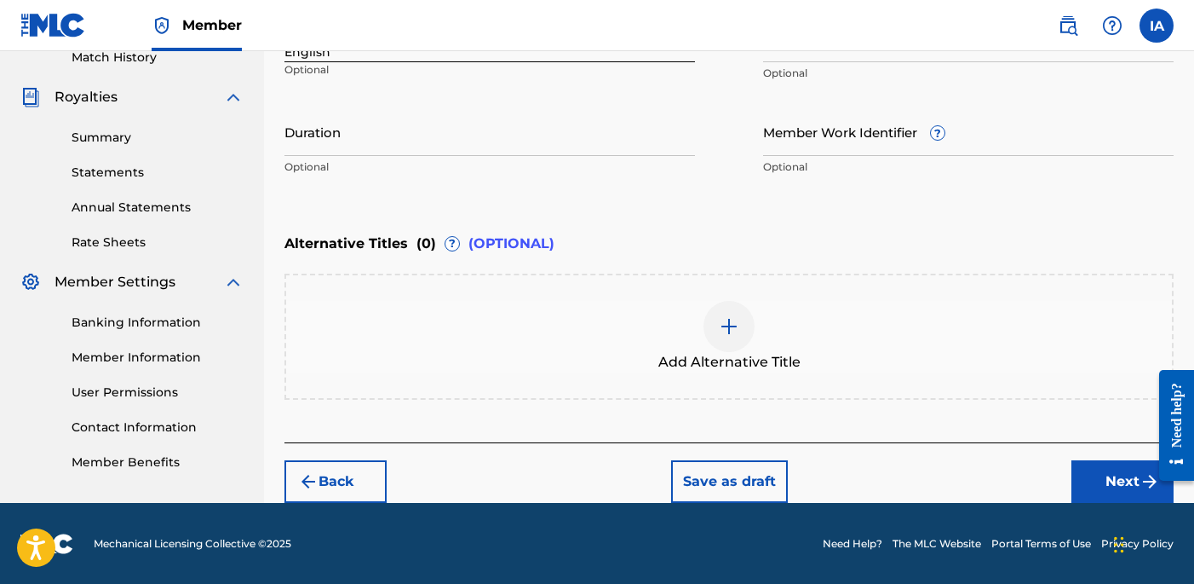
click at [976, 133] on div "Work Title BACK 2 BACK Required Language option English, selected. Select is fo…" at bounding box center [729, 52] width 889 height 264
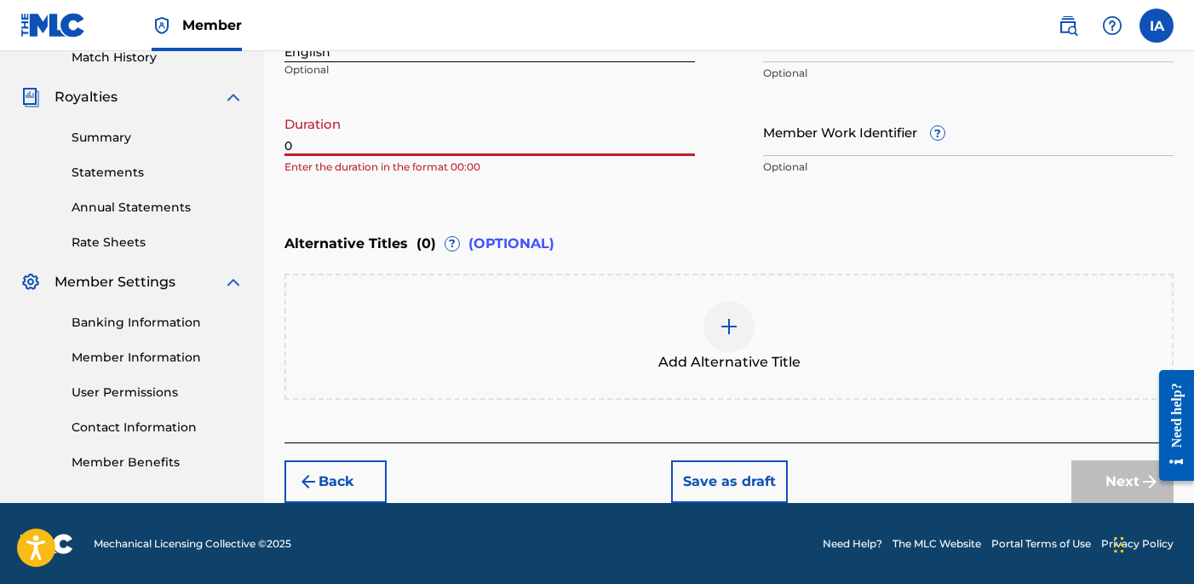
paste input "2:46"
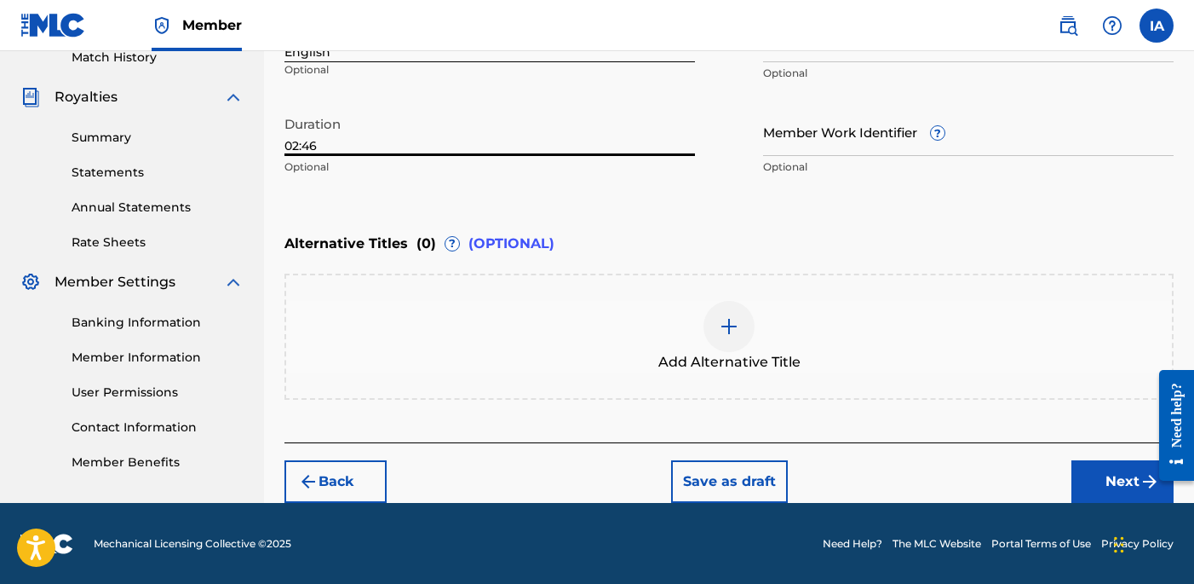
type input "02:46"
click at [1103, 462] on button "Next" at bounding box center [1123, 481] width 102 height 43
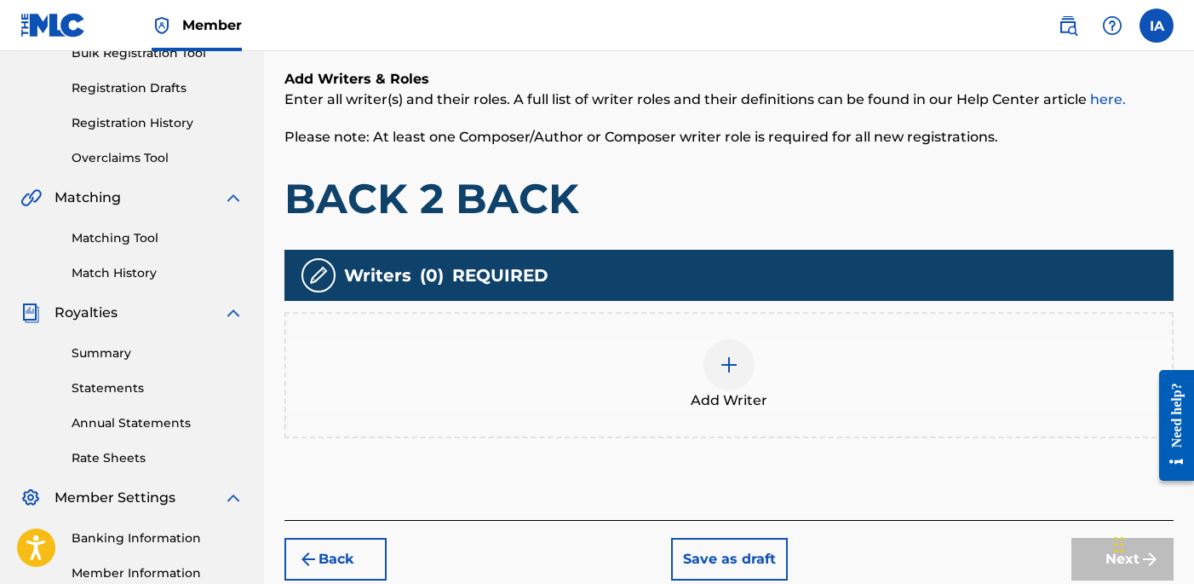
scroll to position [383, 0]
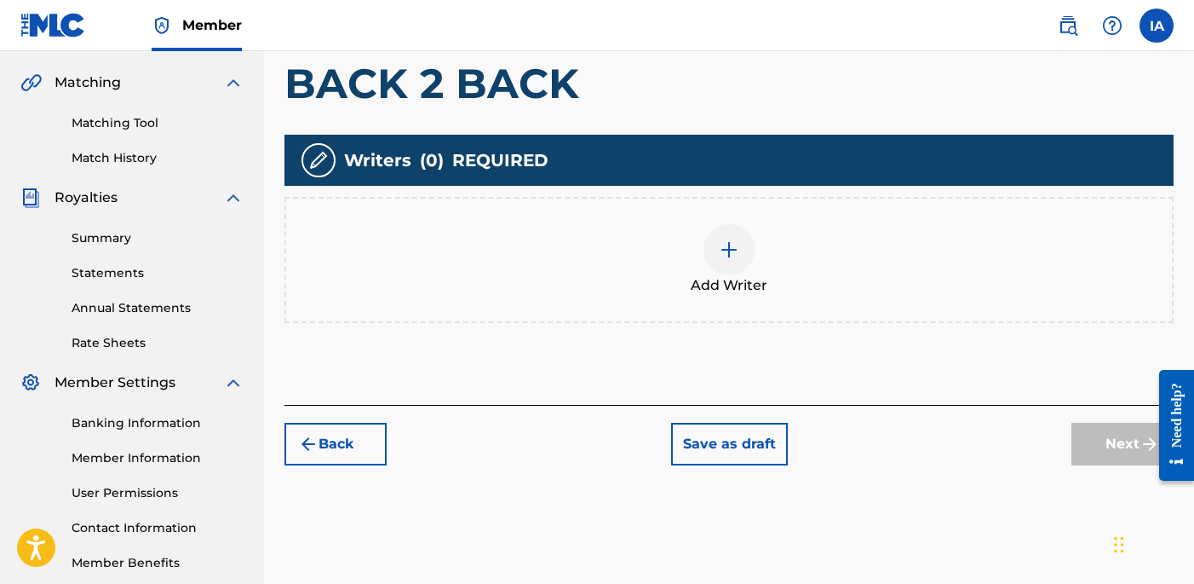
click at [826, 308] on div "Add Writer" at bounding box center [729, 260] width 889 height 126
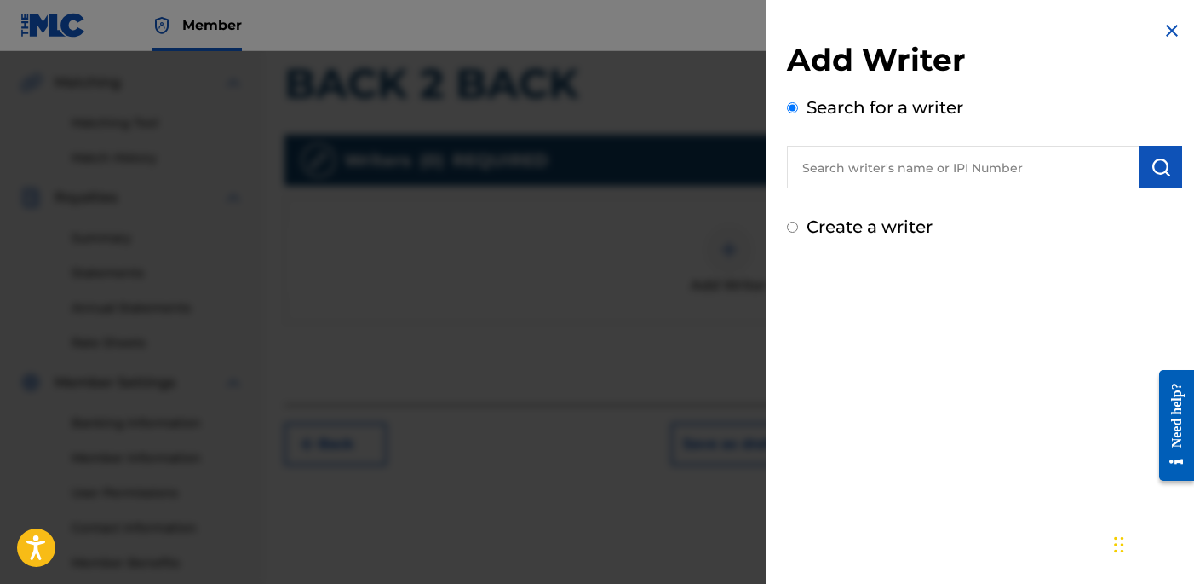
click at [1024, 153] on input "text" at bounding box center [963, 167] width 353 height 43
paste input "[PERSON_NAME] [PERSON_NAME]"
type input "[PERSON_NAME] [PERSON_NAME]"
click at [1155, 161] on img "submit" at bounding box center [1161, 167] width 20 height 20
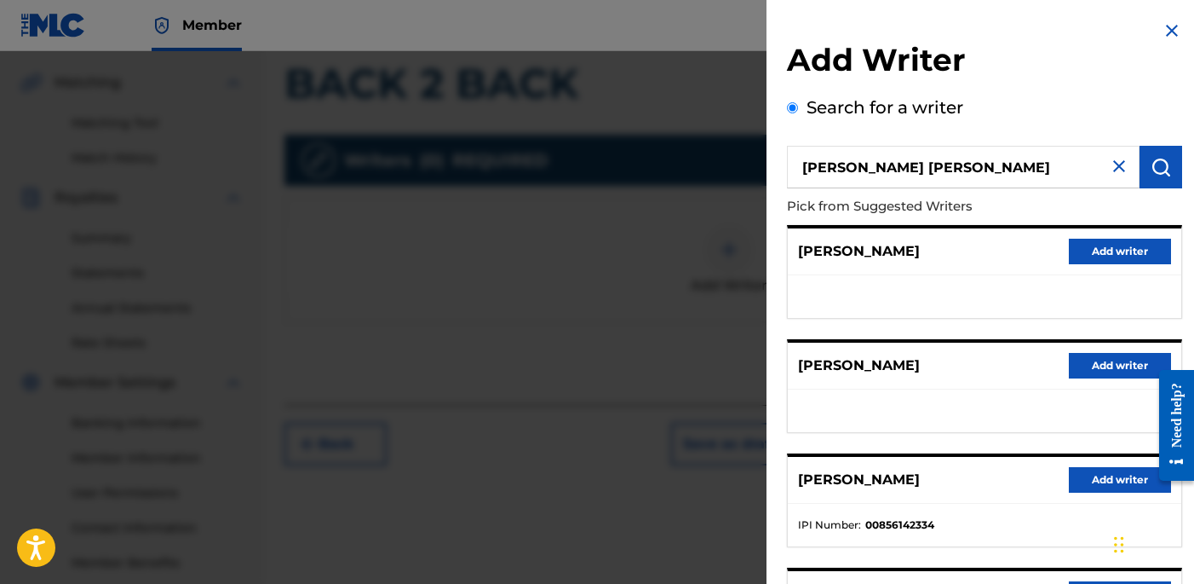
click at [1083, 477] on button "Add writer" at bounding box center [1120, 480] width 102 height 26
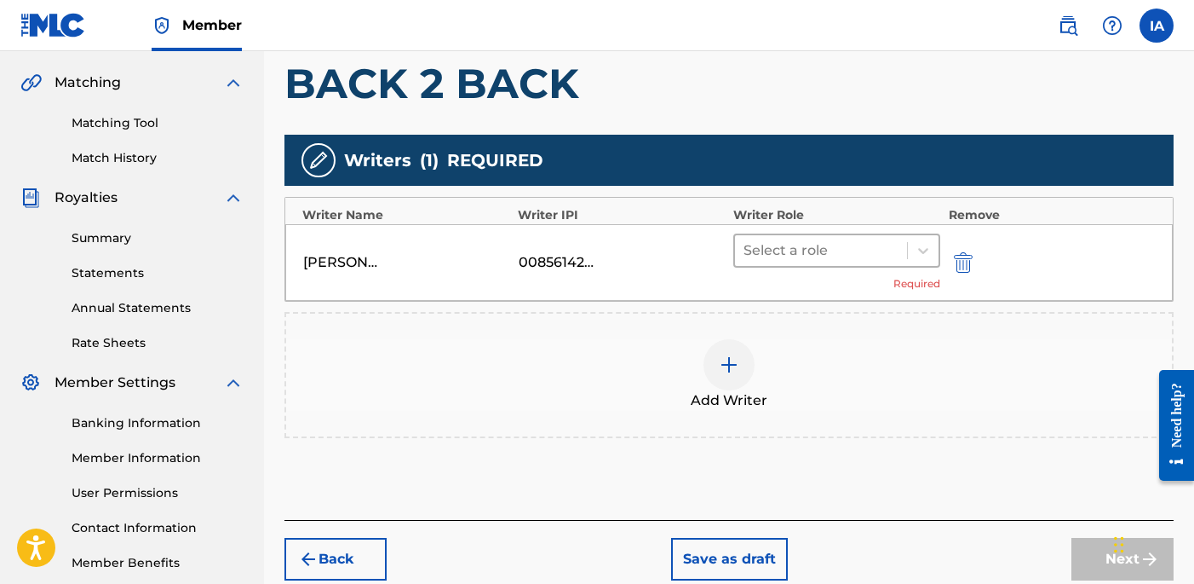
click at [850, 254] on div at bounding box center [821, 251] width 155 height 24
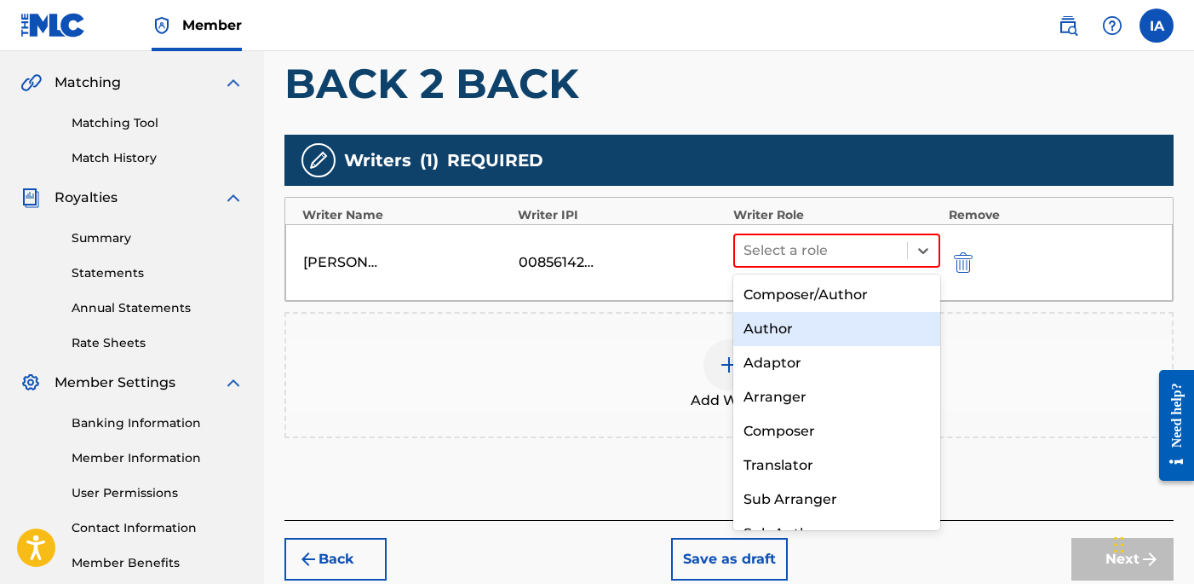
click at [828, 328] on div "Author" at bounding box center [836, 329] width 207 height 34
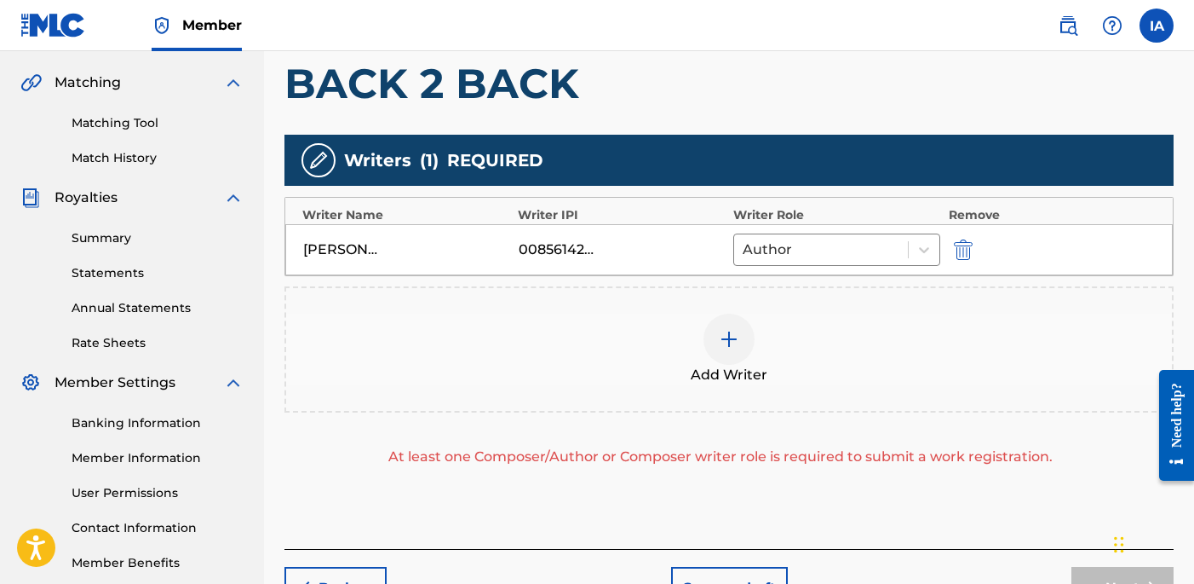
click at [751, 142] on div "Writers ( 1 ) REQUIRED" at bounding box center [729, 160] width 889 height 51
click at [807, 291] on div "Add Writer" at bounding box center [729, 349] width 889 height 126
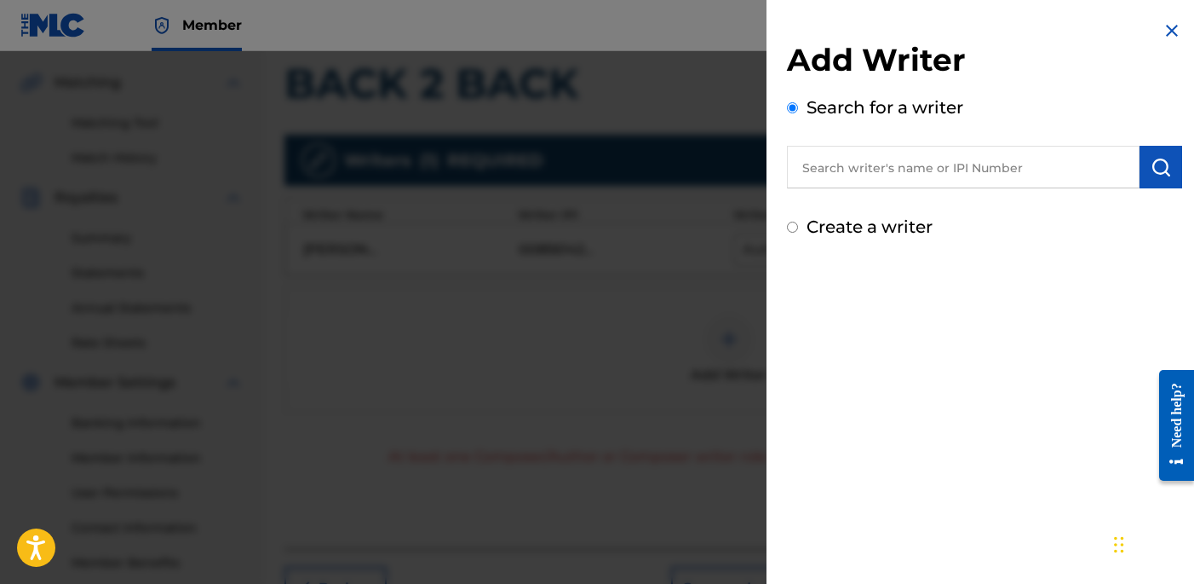
click at [814, 227] on label "Create a writer" at bounding box center [870, 226] width 126 height 20
radio input "true"
click at [798, 227] on input "Create a writer" at bounding box center [792, 226] width 11 height 11
radio input "false"
radio input "true"
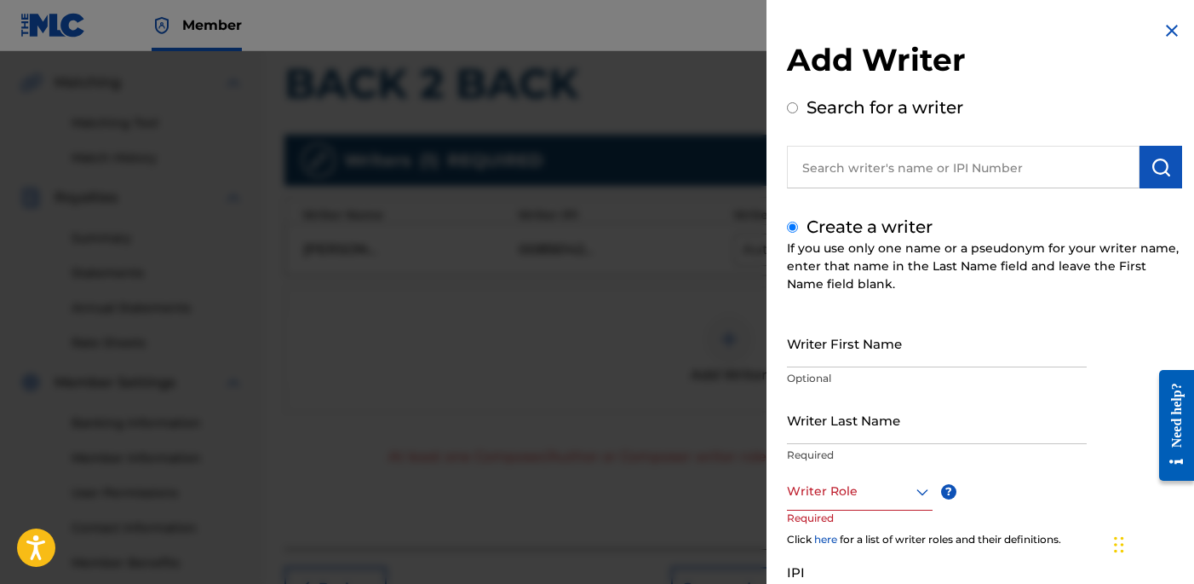
click at [898, 406] on input "Writer Last Name" at bounding box center [937, 419] width 300 height 49
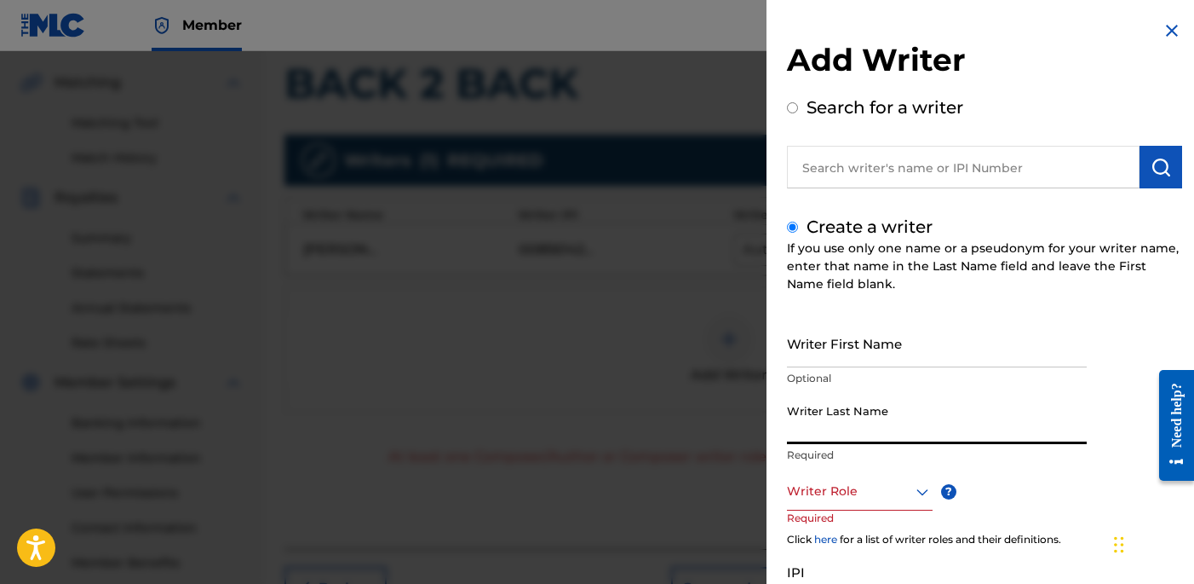
paste input "UNKNOWN WRITER"
click at [885, 429] on input "UNKNOWN WRITER" at bounding box center [937, 419] width 300 height 49
type input "UNKNOWN"
click at [844, 340] on input "Writer First Name" at bounding box center [937, 343] width 300 height 49
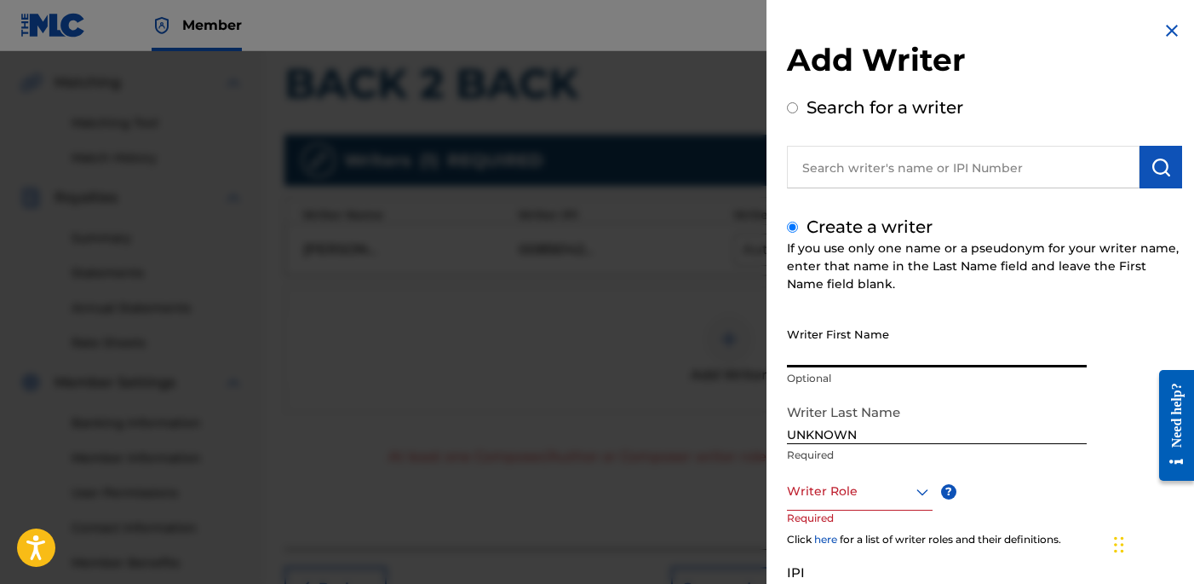
paste input "WRITER"
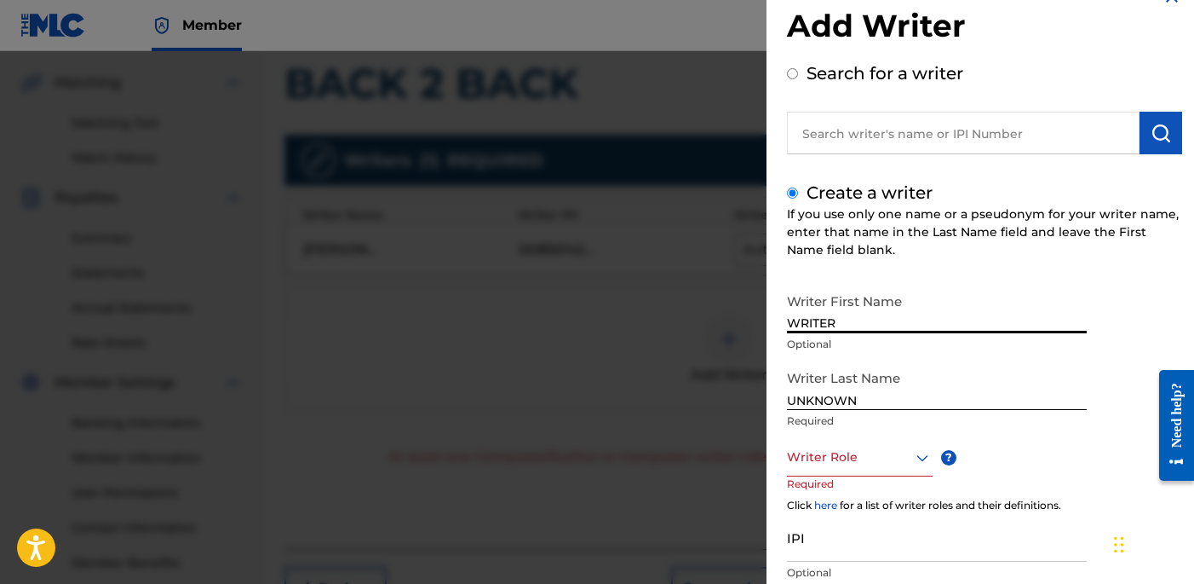
scroll to position [60, 0]
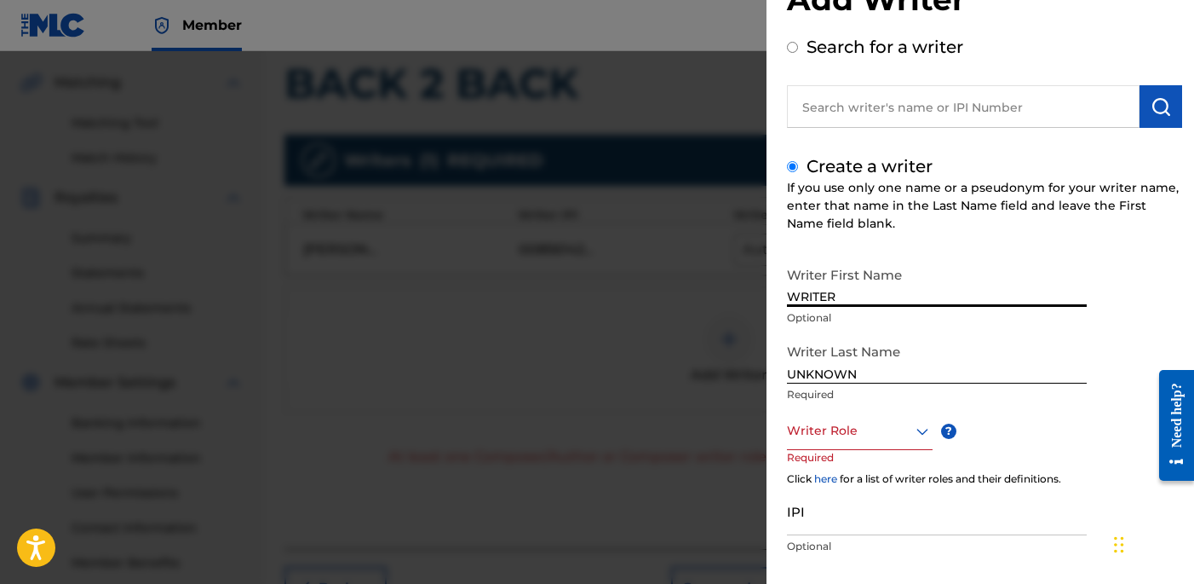
type input "WRITER"
click at [861, 444] on div "Writer Role" at bounding box center [860, 430] width 146 height 38
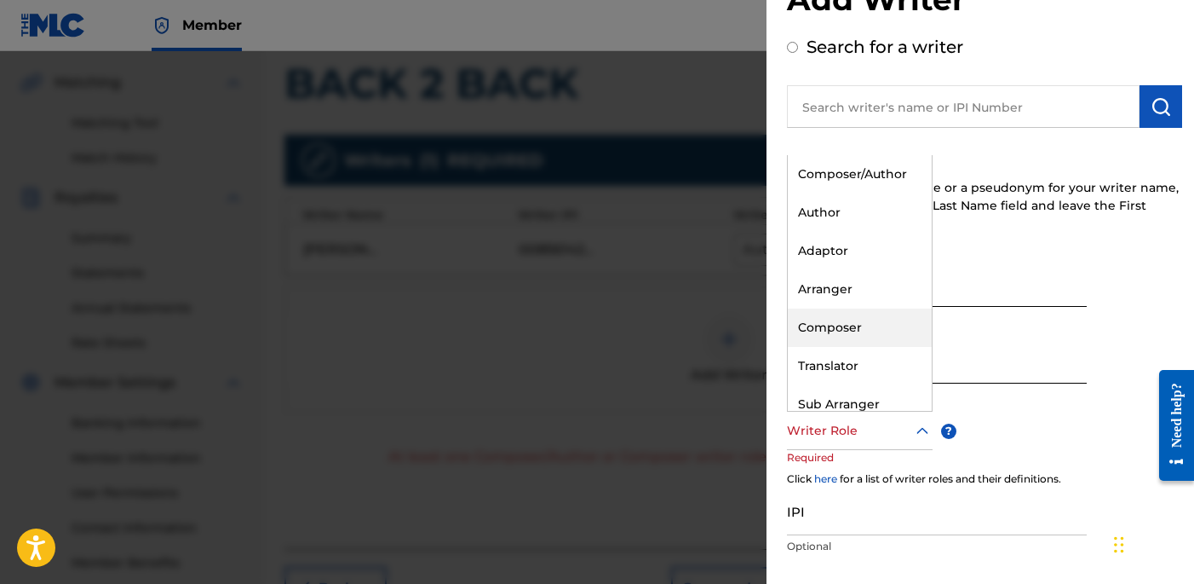
click at [889, 332] on div "Composer" at bounding box center [860, 327] width 144 height 38
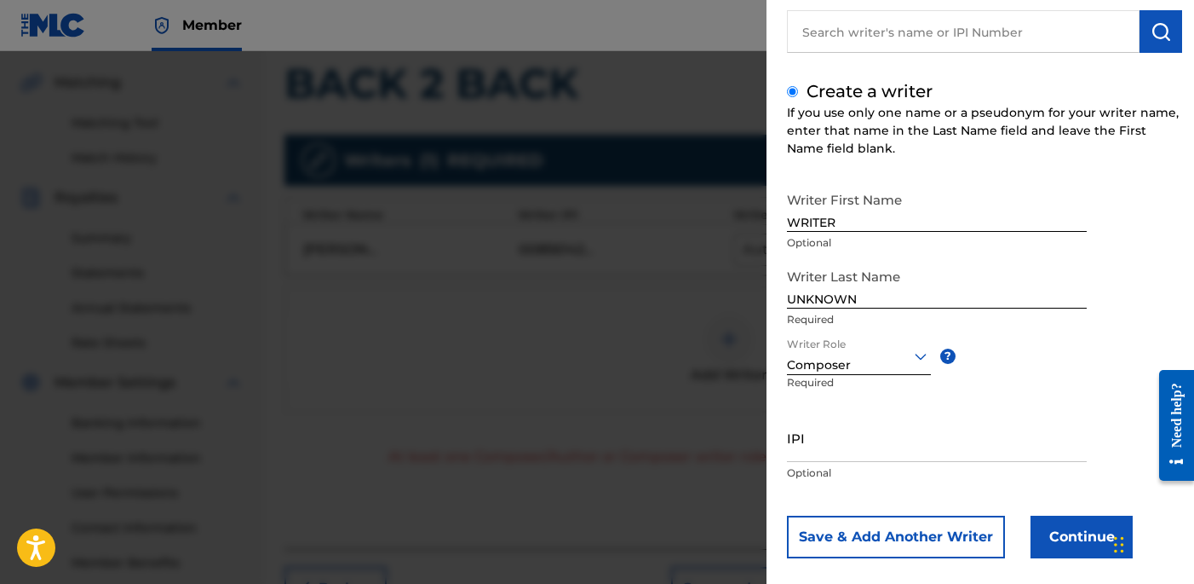
scroll to position [156, 0]
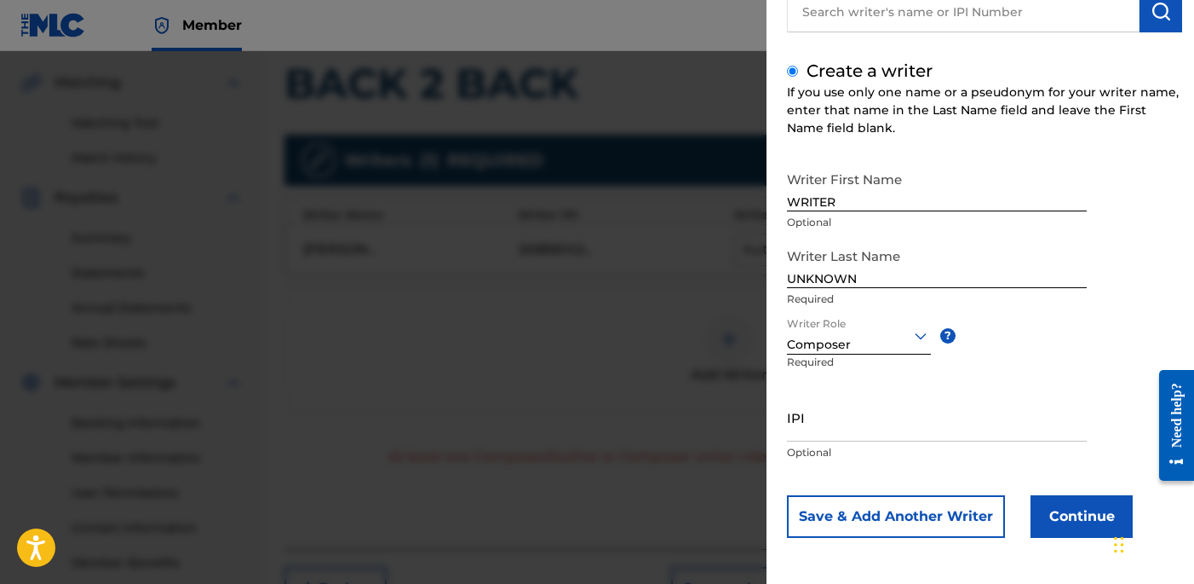
click at [1073, 522] on button "Continue" at bounding box center [1082, 516] width 102 height 43
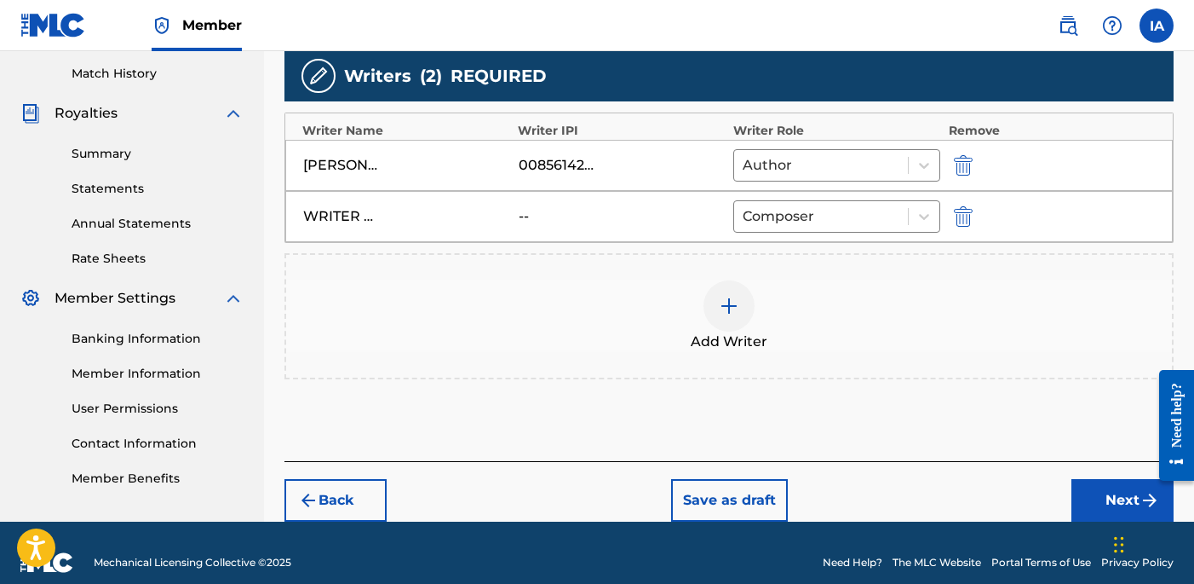
scroll to position [468, 0]
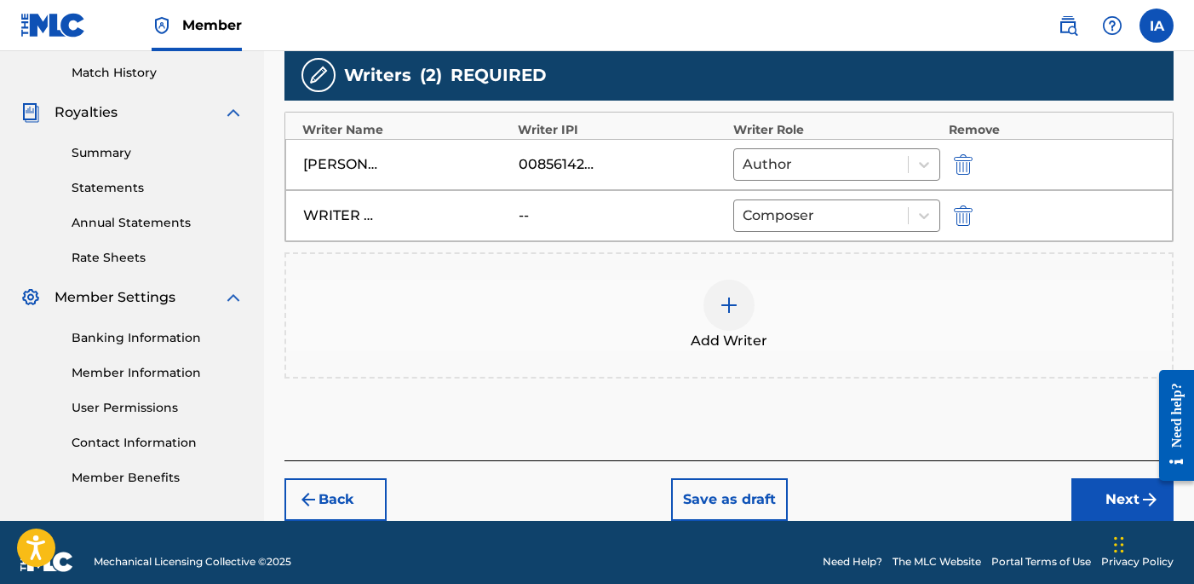
click at [1112, 482] on button "Next" at bounding box center [1123, 499] width 102 height 43
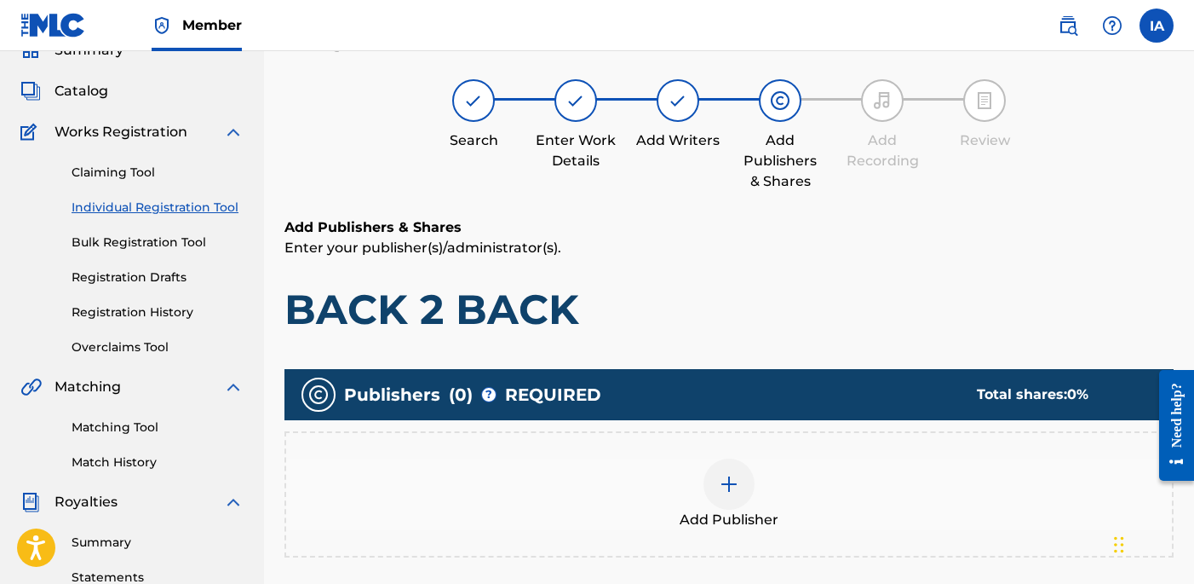
scroll to position [77, 0]
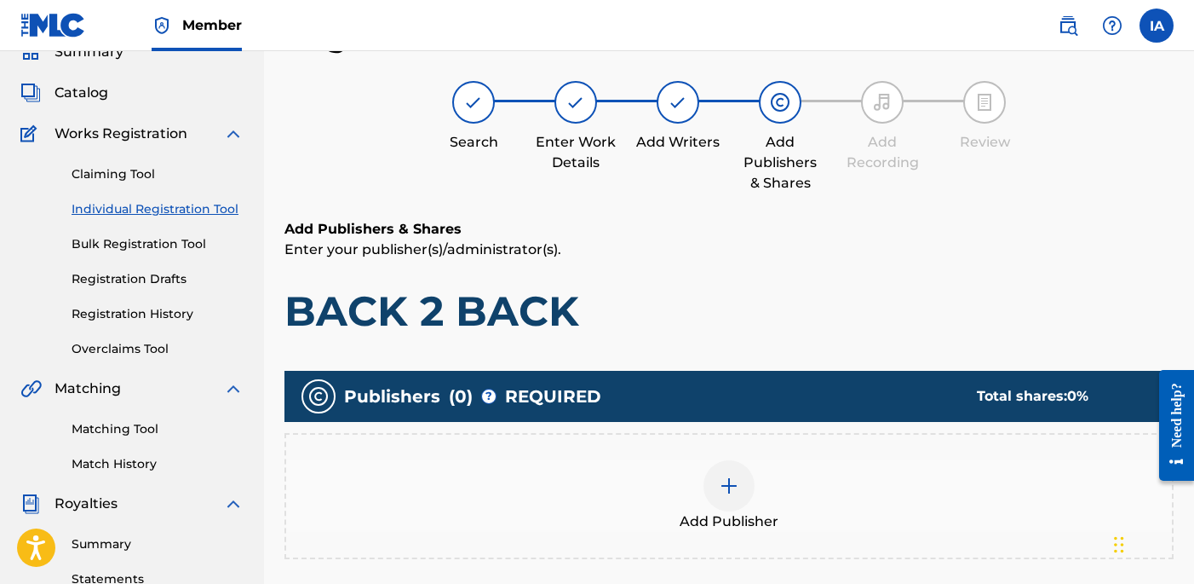
click at [801, 518] on div "Add Publisher" at bounding box center [729, 496] width 886 height 72
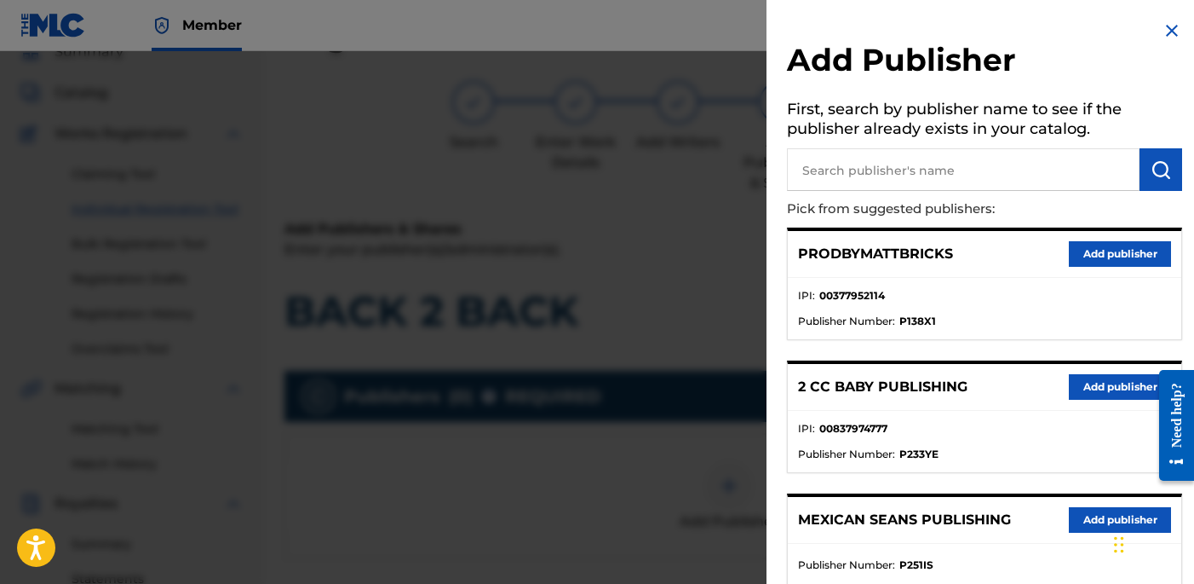
click at [924, 177] on input "text" at bounding box center [963, 169] width 353 height 43
paste input "OTR RECORDS PUBLISHING CATALOG"
type input "OTR RECORDS PUBLISHING CATALOG"
click at [1153, 168] on img "submit" at bounding box center [1161, 169] width 20 height 20
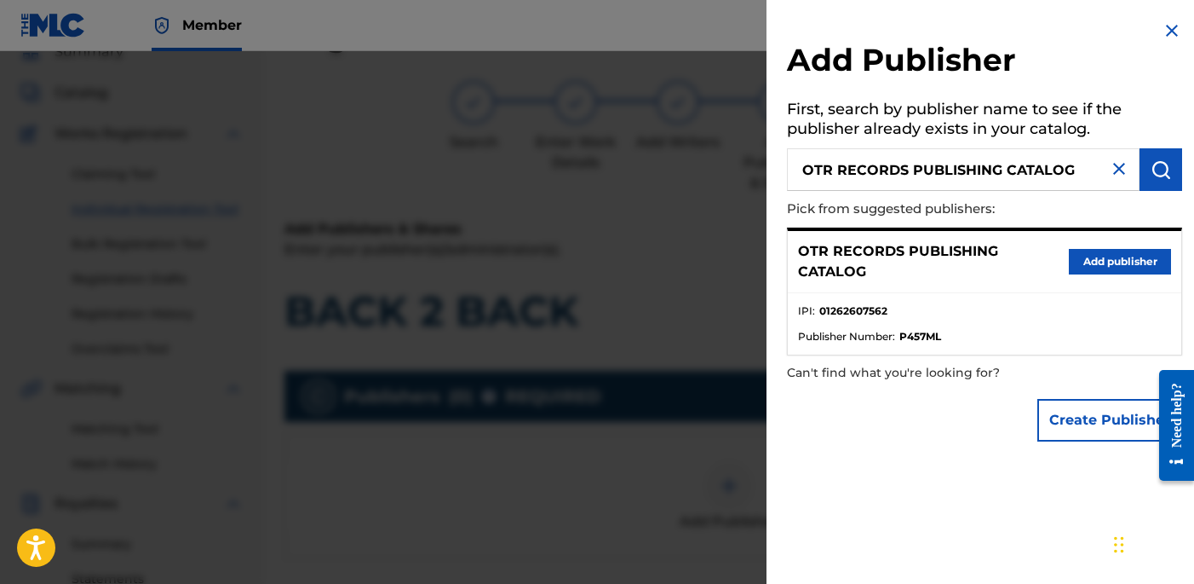
click at [1113, 267] on button "Add publisher" at bounding box center [1120, 262] width 102 height 26
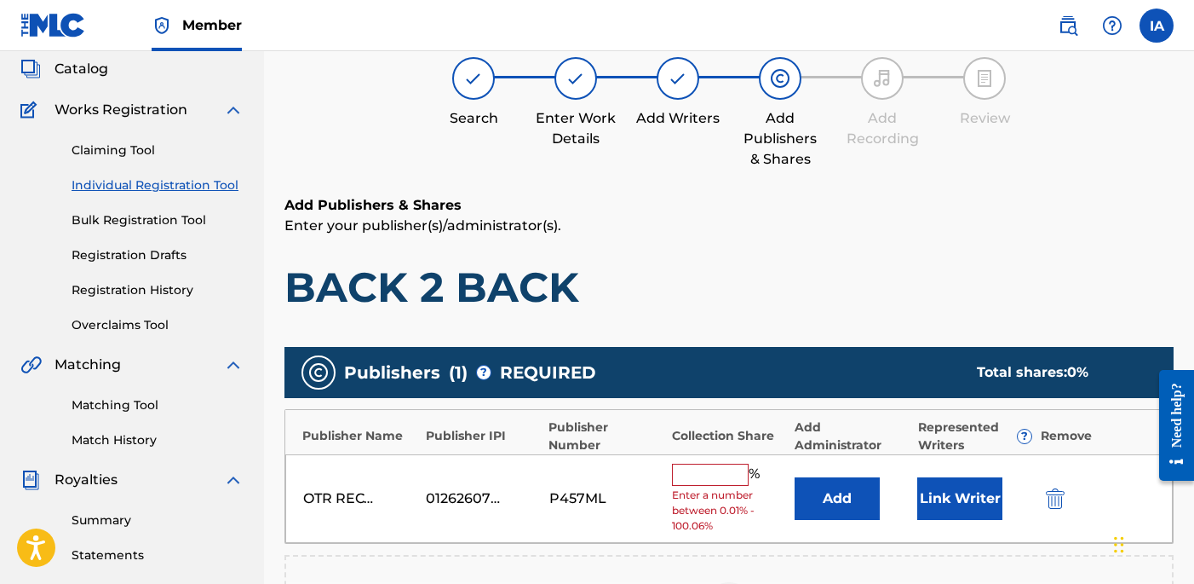
scroll to position [137, 0]
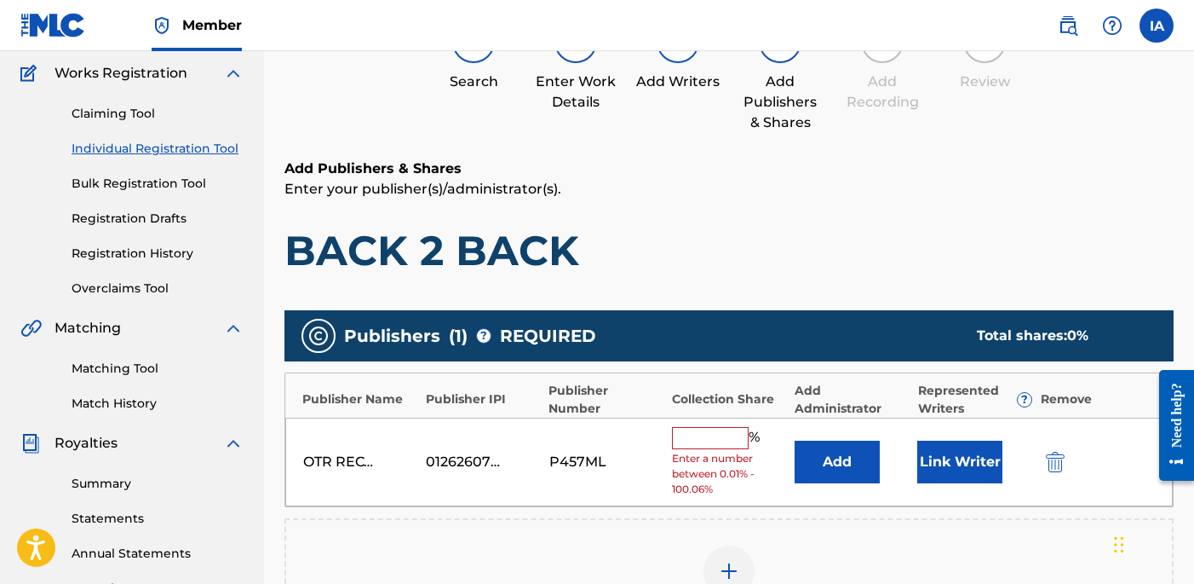
click at [717, 439] on input "text" at bounding box center [710, 438] width 77 height 22
type input "50"
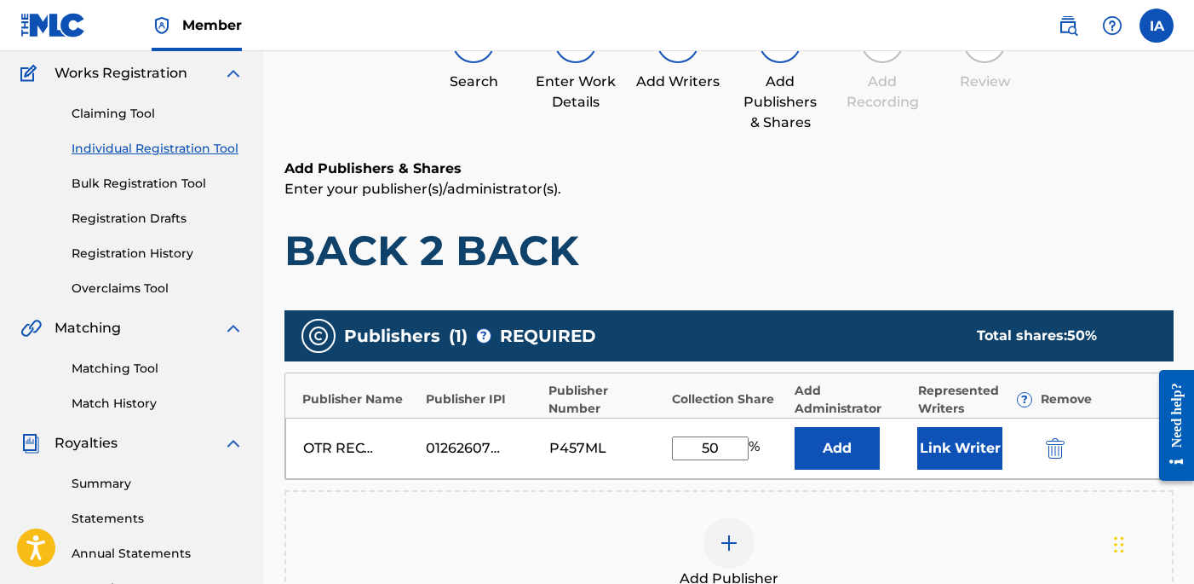
click at [830, 454] on button "Add" at bounding box center [837, 448] width 85 height 43
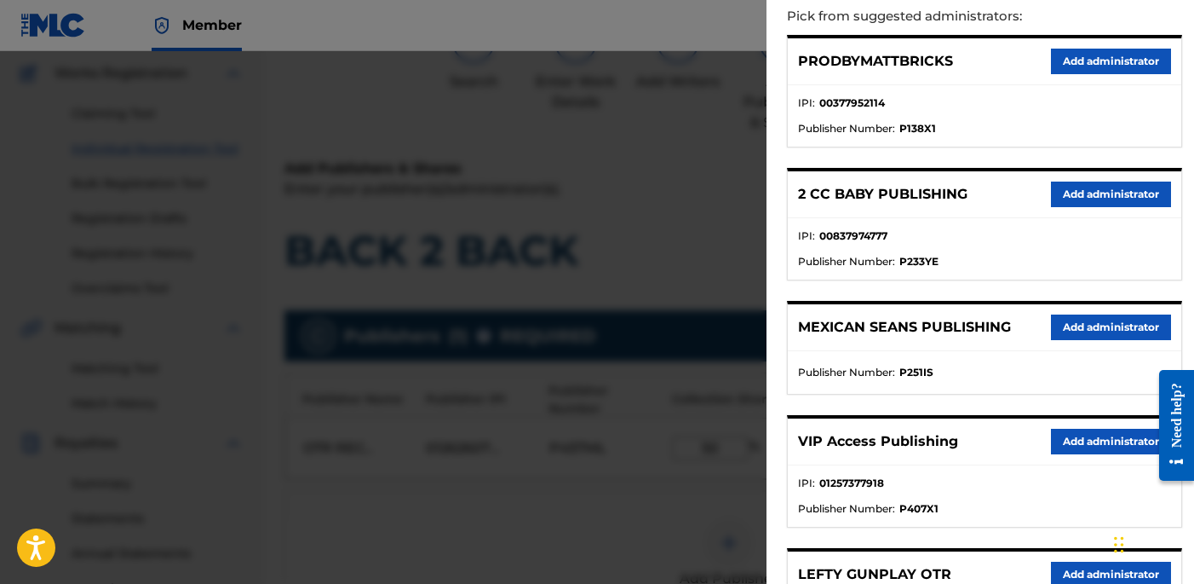
scroll to position [312, 0]
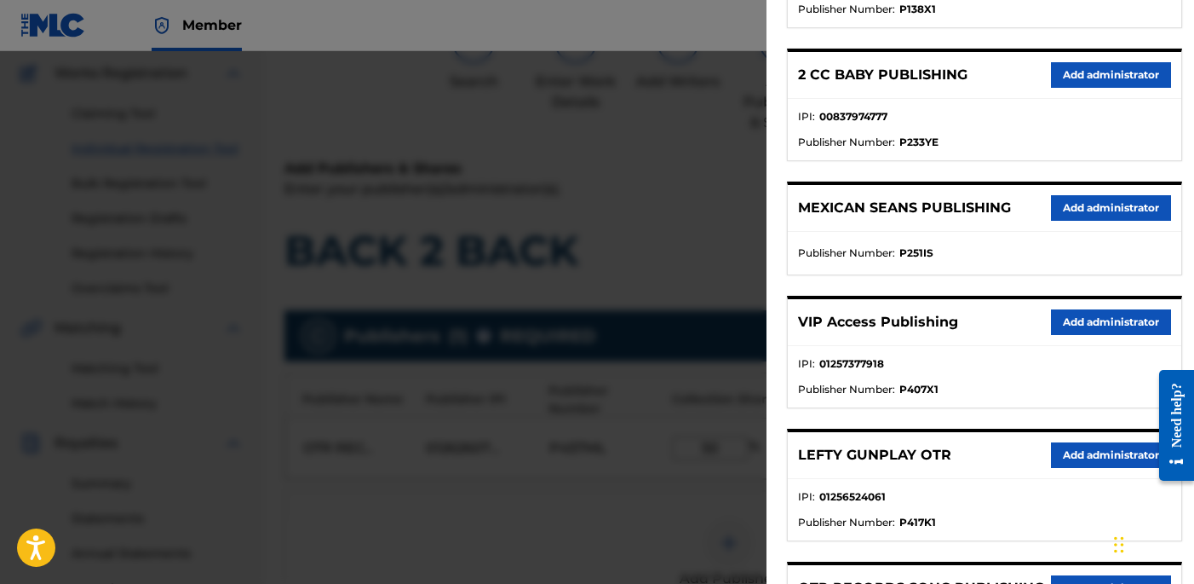
click at [1069, 307] on div "VIP Access Publishing Add administrator" at bounding box center [985, 322] width 394 height 47
click at [1072, 313] on button "Add administrator" at bounding box center [1111, 322] width 120 height 26
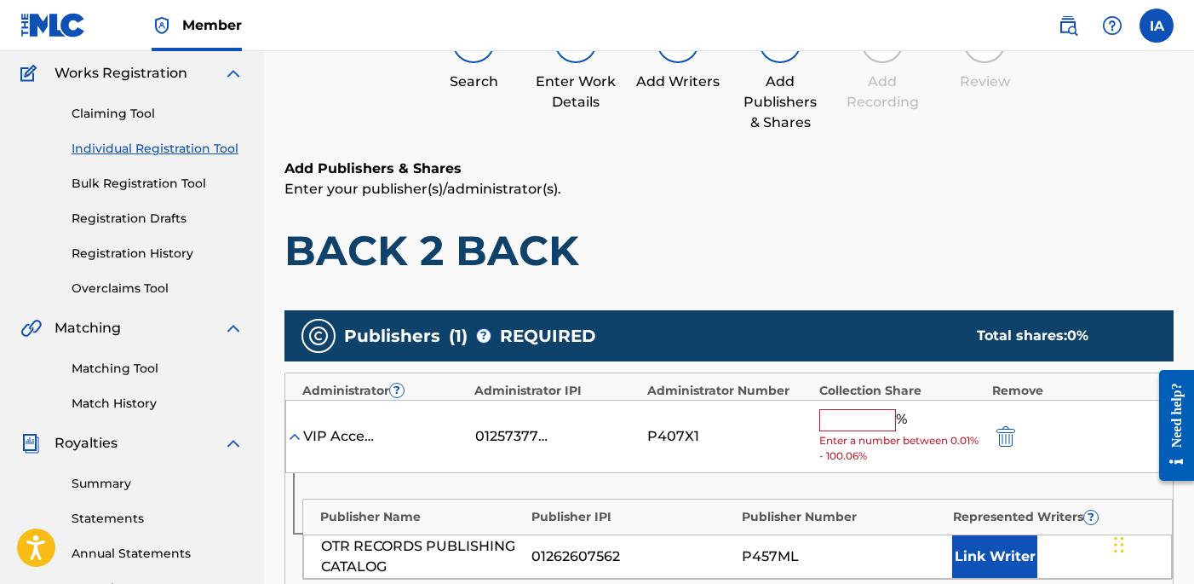
click at [860, 426] on input "text" at bounding box center [858, 420] width 77 height 22
type input "50"
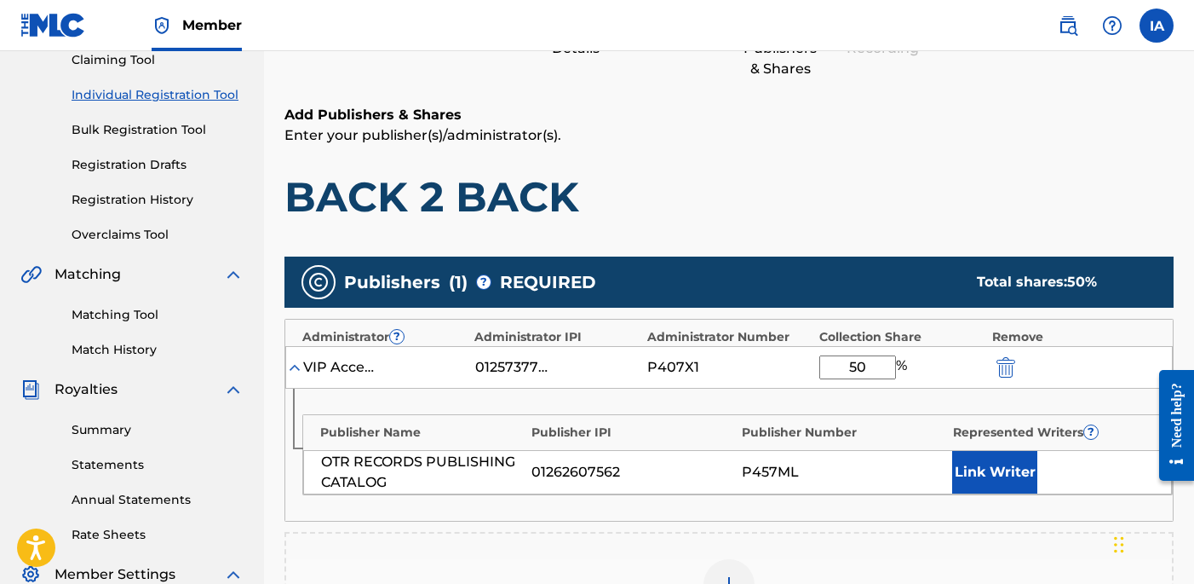
scroll to position [193, 0]
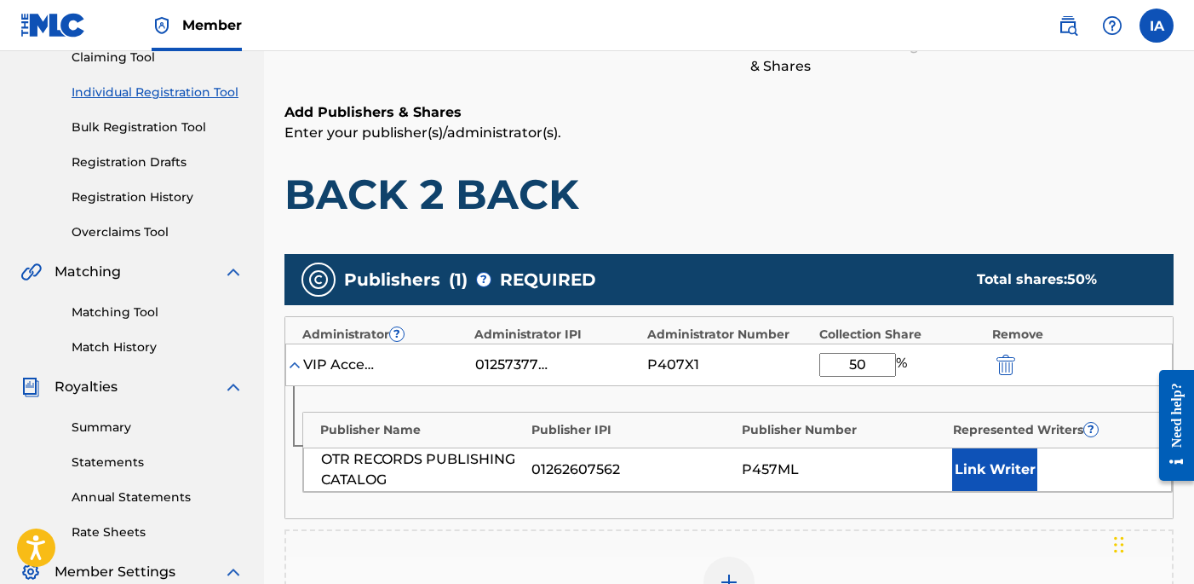
click at [963, 474] on button "Link Writer" at bounding box center [994, 469] width 85 height 43
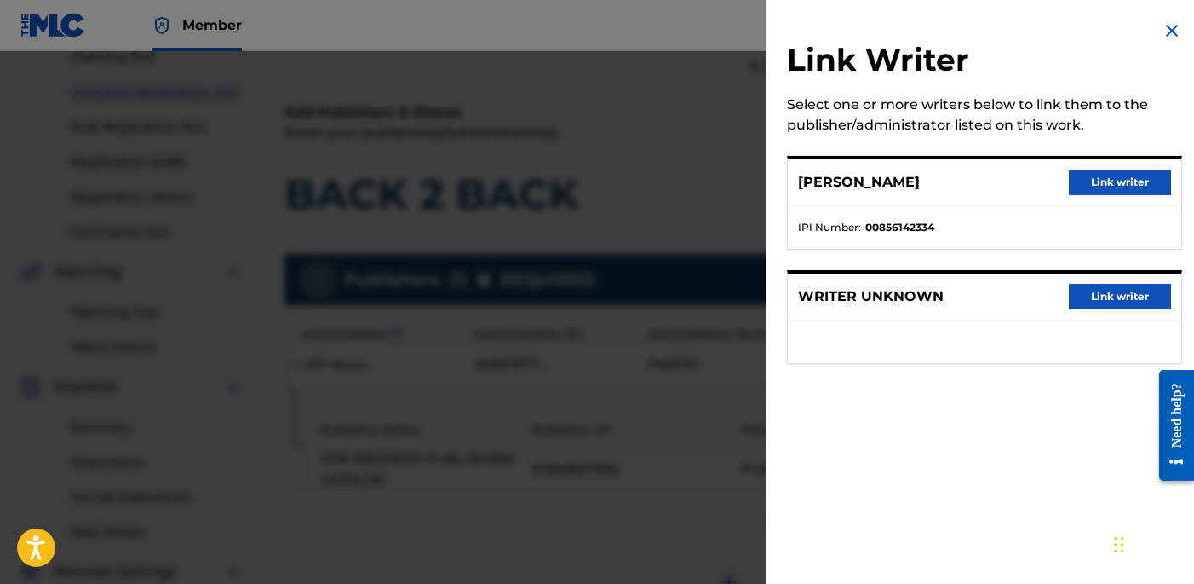
click at [1084, 188] on button "Link writer" at bounding box center [1120, 183] width 102 height 26
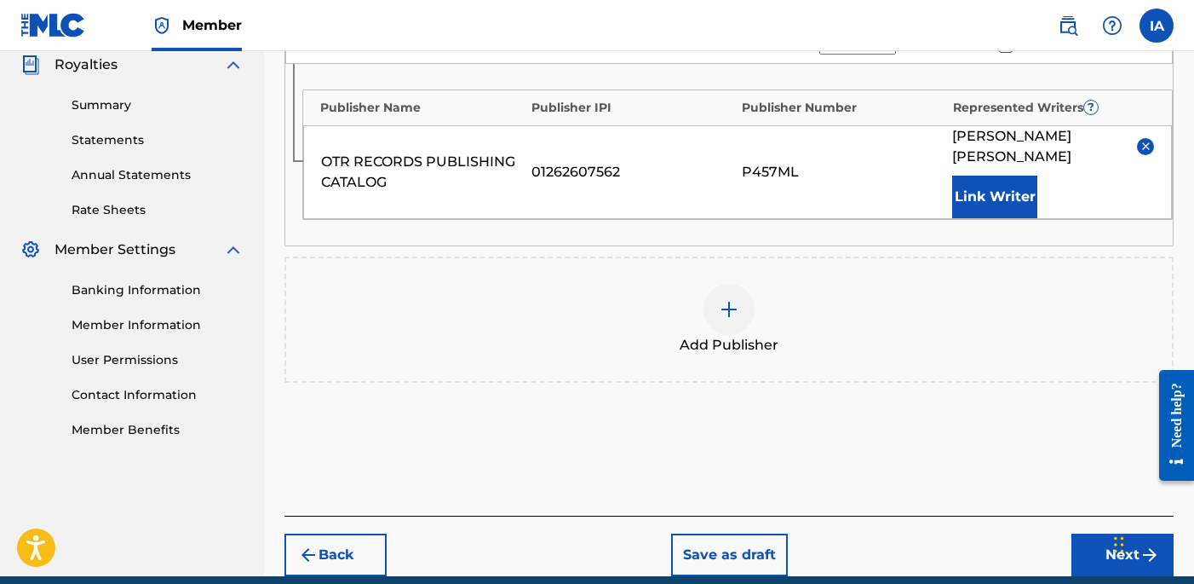
scroll to position [590, 0]
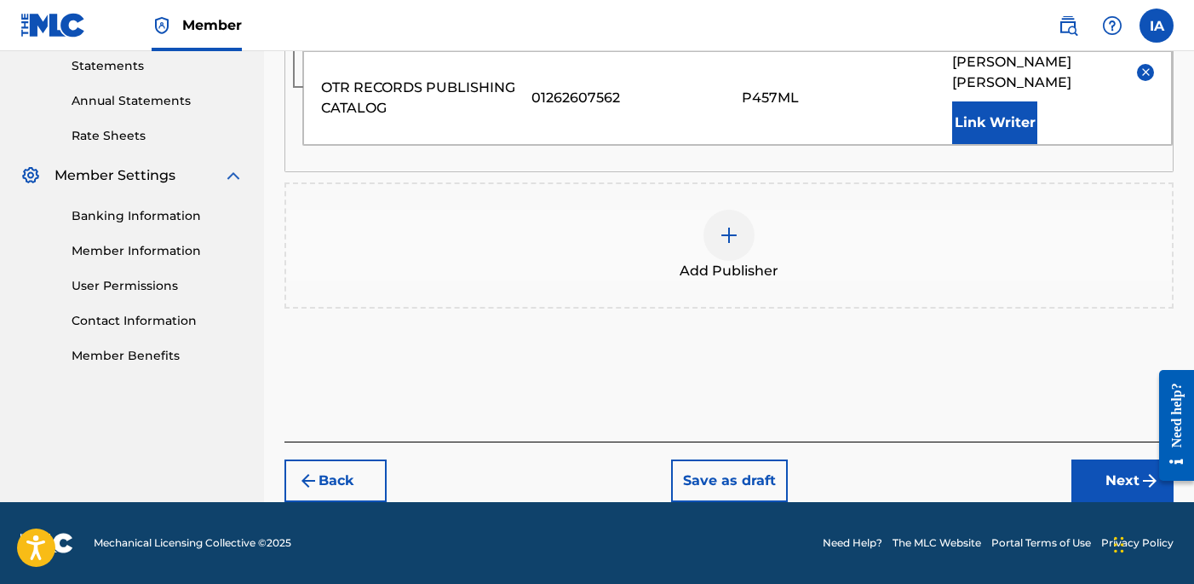
click at [1103, 469] on button "Next" at bounding box center [1123, 480] width 102 height 43
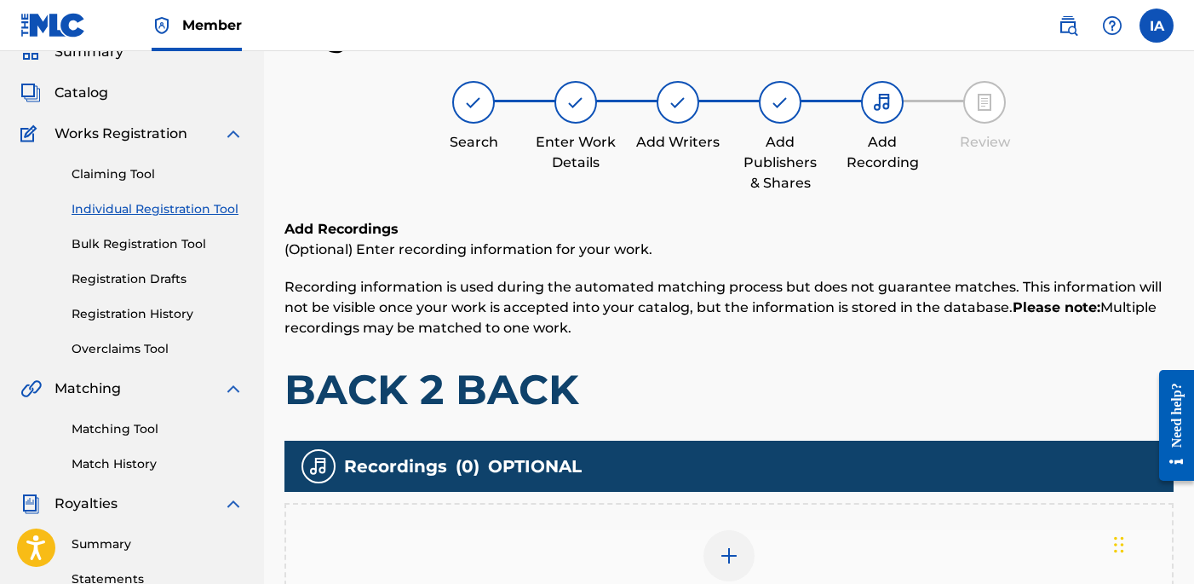
scroll to position [406, 0]
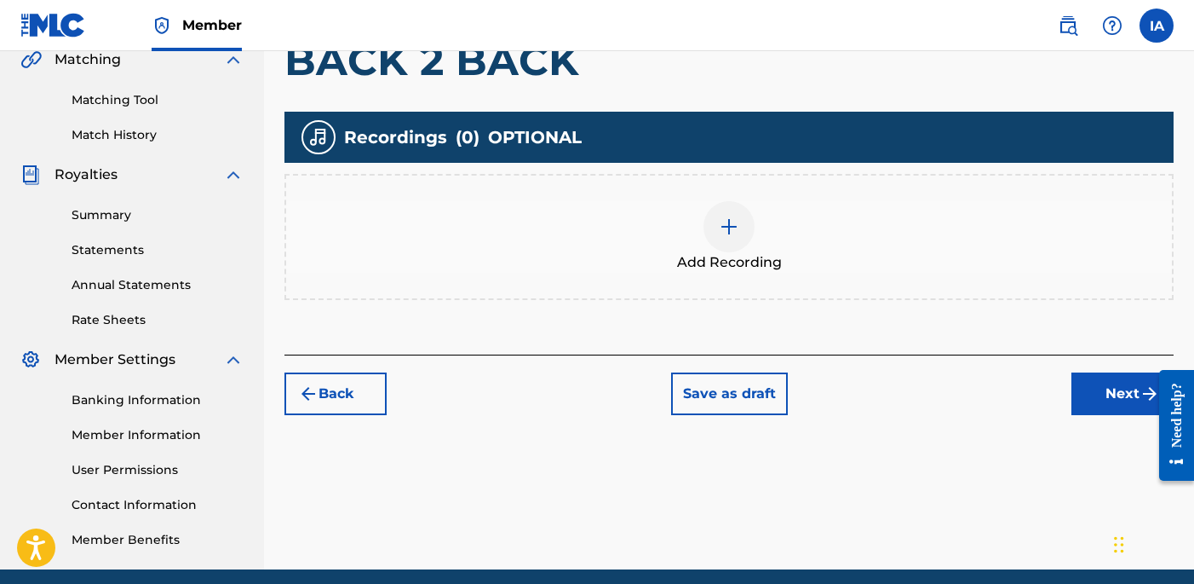
click at [809, 271] on div "Add Recording" at bounding box center [729, 237] width 886 height 72
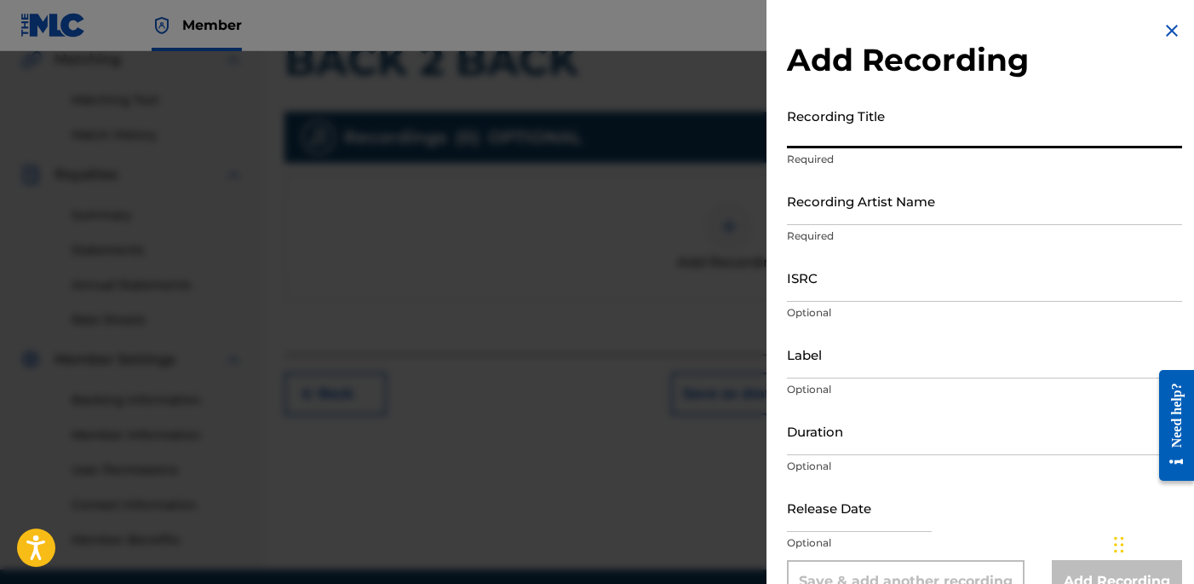
click at [858, 146] on input "Recording Title" at bounding box center [984, 124] width 395 height 49
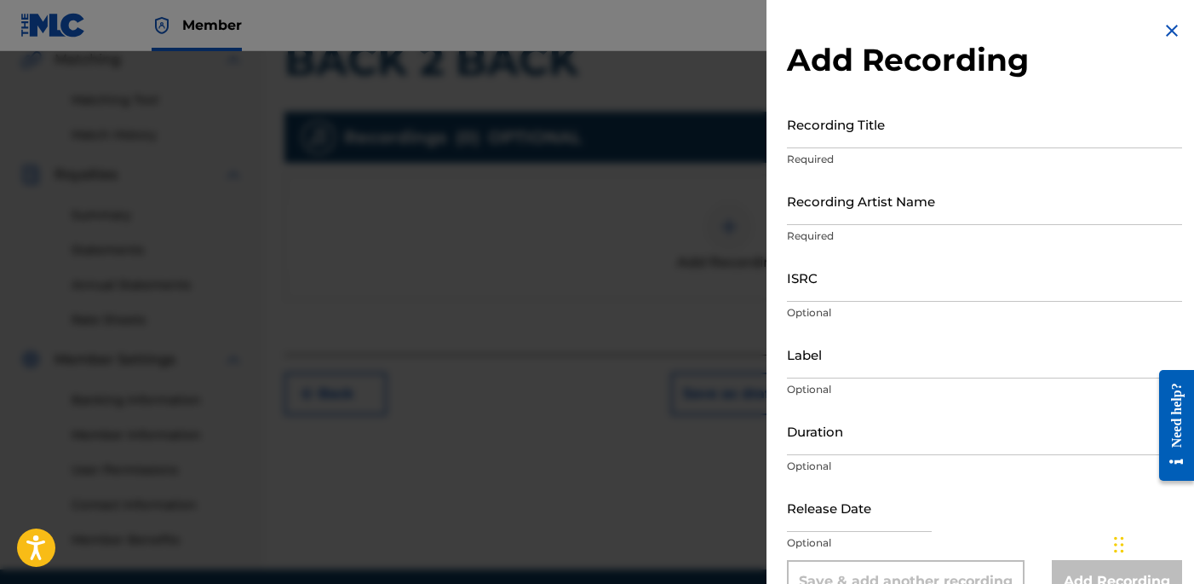
drag, startPoint x: 841, startPoint y: 156, endPoint x: 839, endPoint y: 144, distance: 12.0
click at [841, 156] on p "Required" at bounding box center [984, 159] width 395 height 15
click at [838, 143] on input "Recording Title" at bounding box center [984, 124] width 395 height 49
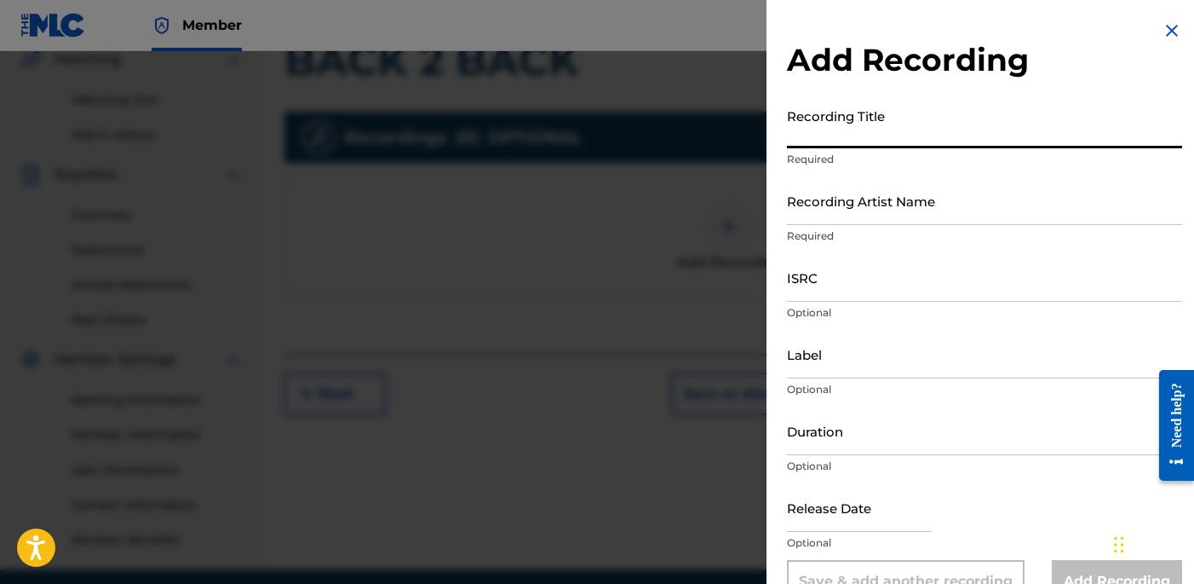
paste input "Back 2 Back"
type input "BACK 2 BACK"
click at [843, 210] on input "Recording Artist Name" at bounding box center [984, 200] width 395 height 49
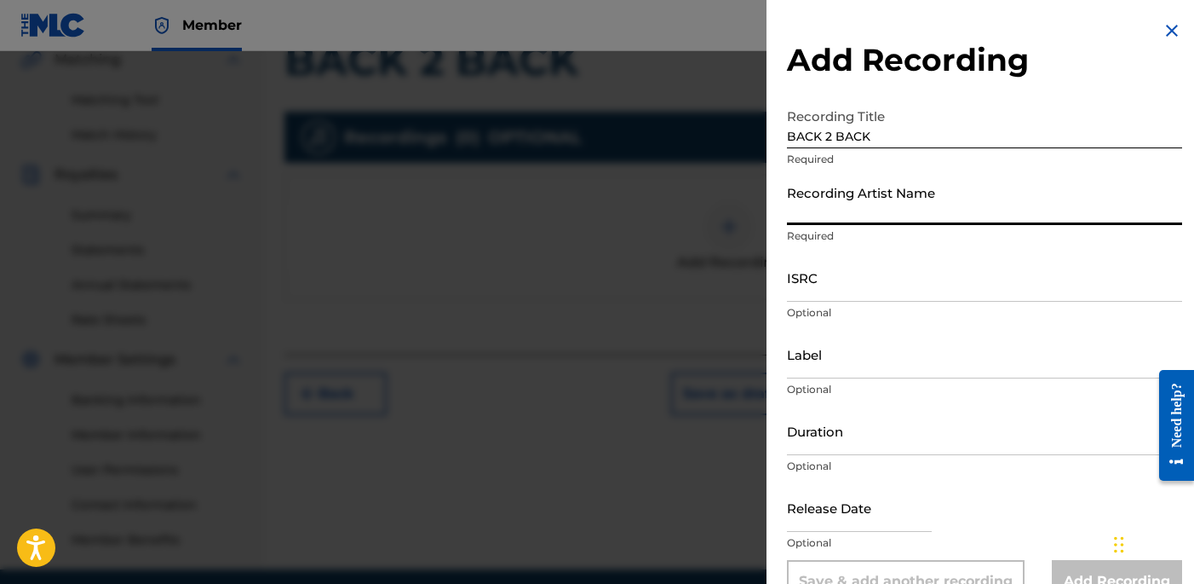
type input "[PERSON_NAME]"
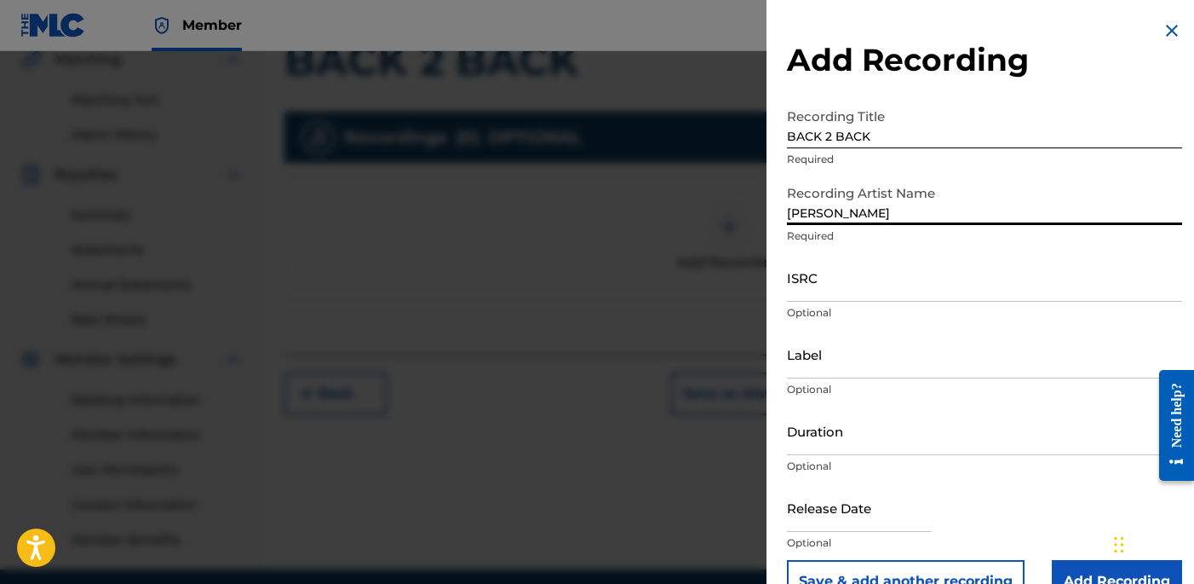
click at [875, 269] on input "ISRC" at bounding box center [984, 277] width 395 height 49
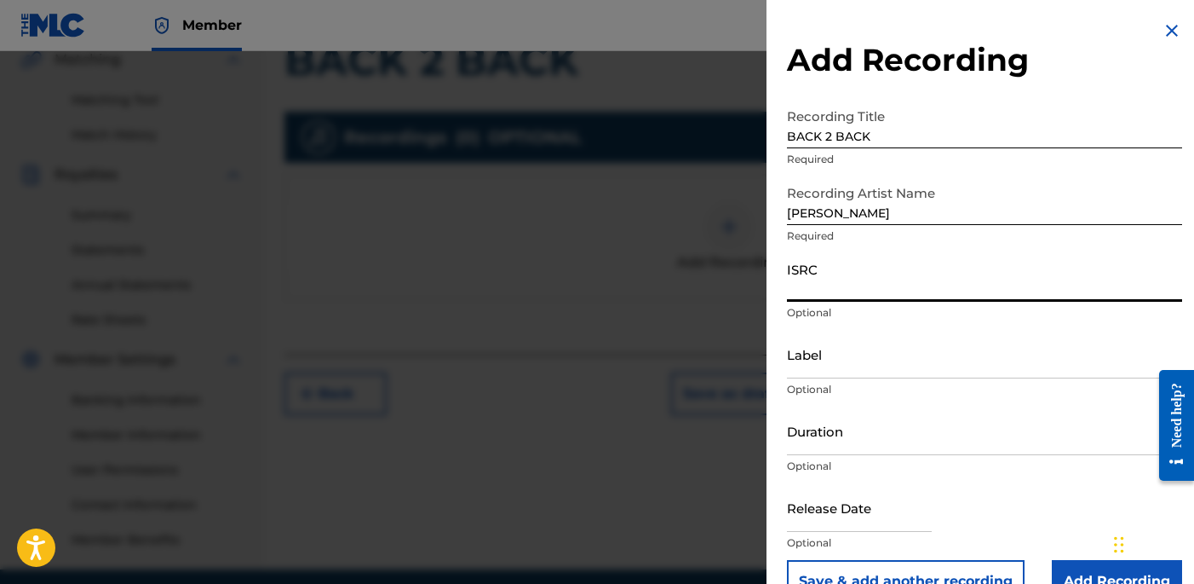
click at [908, 282] on input "ISRC" at bounding box center [984, 277] width 395 height 49
paste input "USLD91751809"
type input "USLD91751809"
click at [861, 358] on input "Label" at bounding box center [984, 354] width 395 height 49
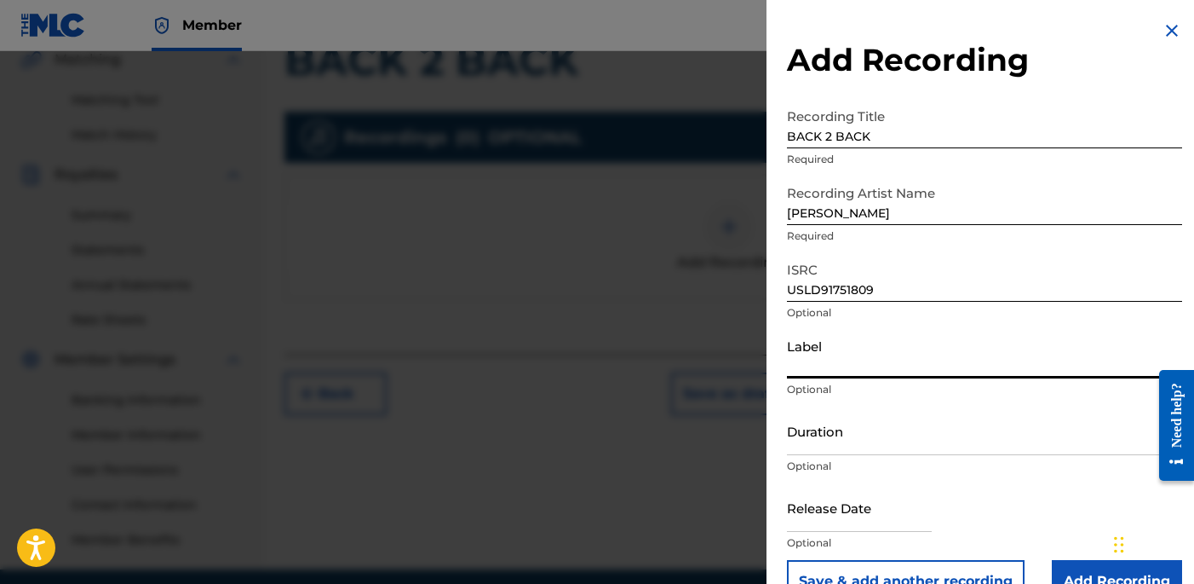
type input "OTR RECORDS"
click at [869, 437] on input "Duration" at bounding box center [984, 430] width 395 height 49
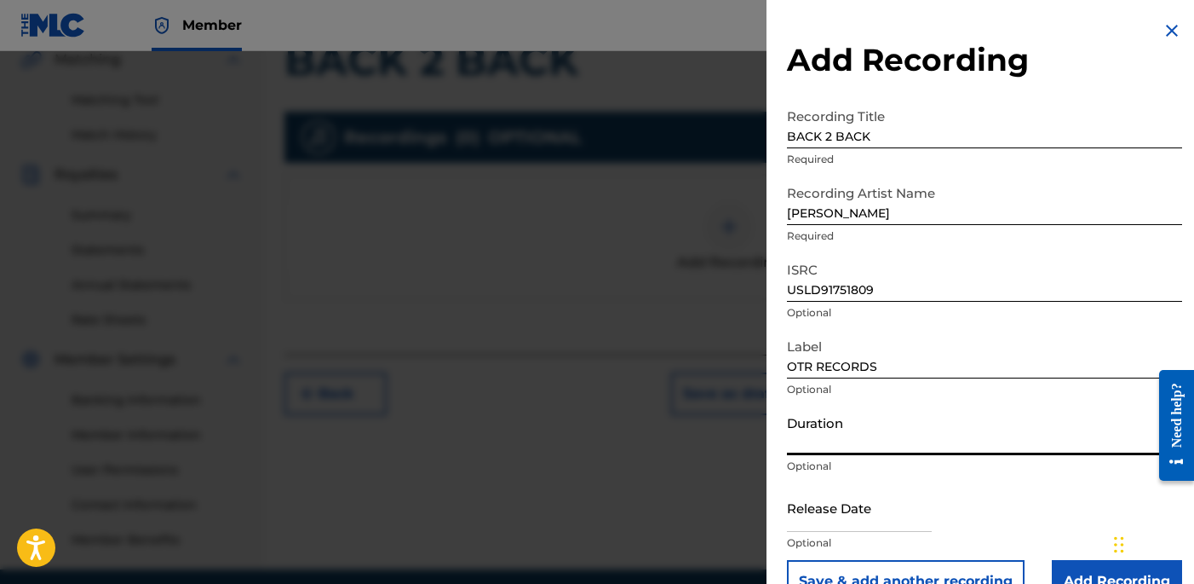
click at [869, 437] on input "Duration" at bounding box center [984, 430] width 395 height 49
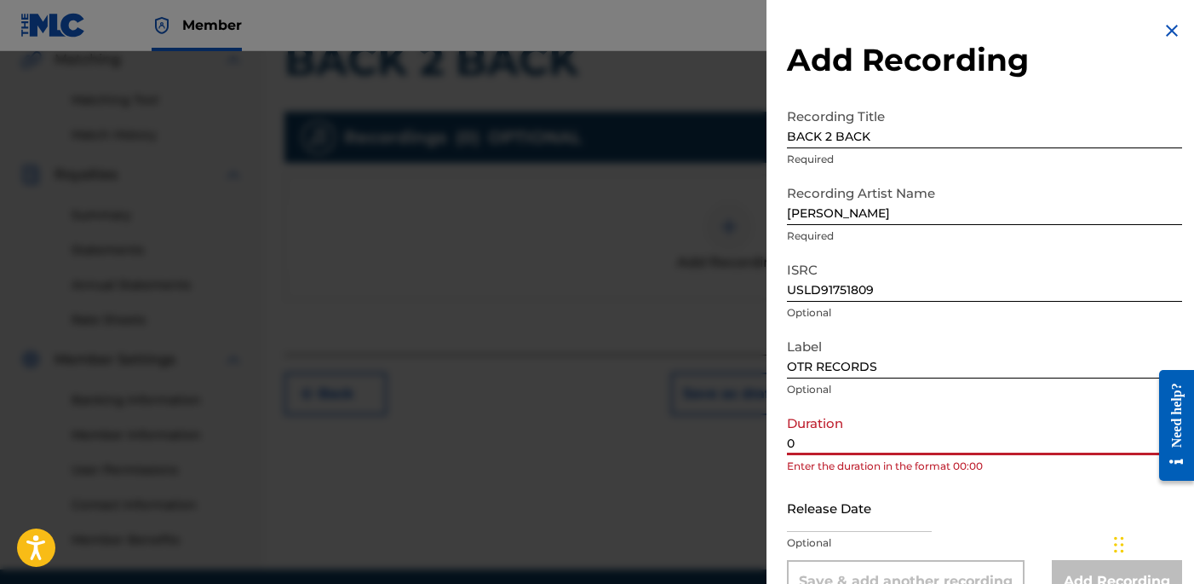
paste input "2:46"
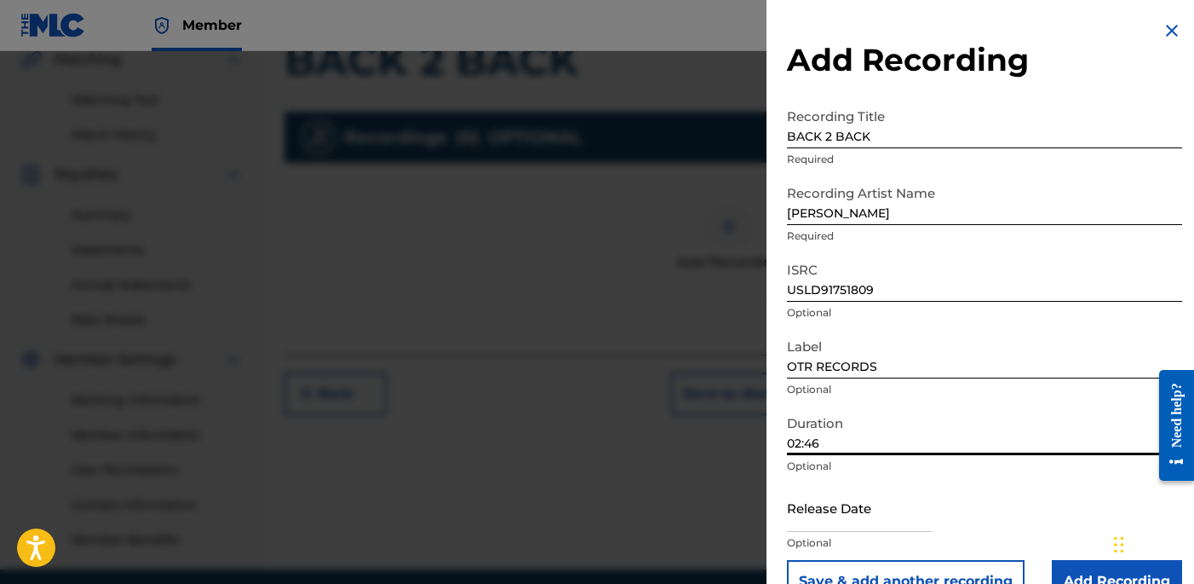
click at [944, 430] on input "02:46" at bounding box center [984, 430] width 395 height 49
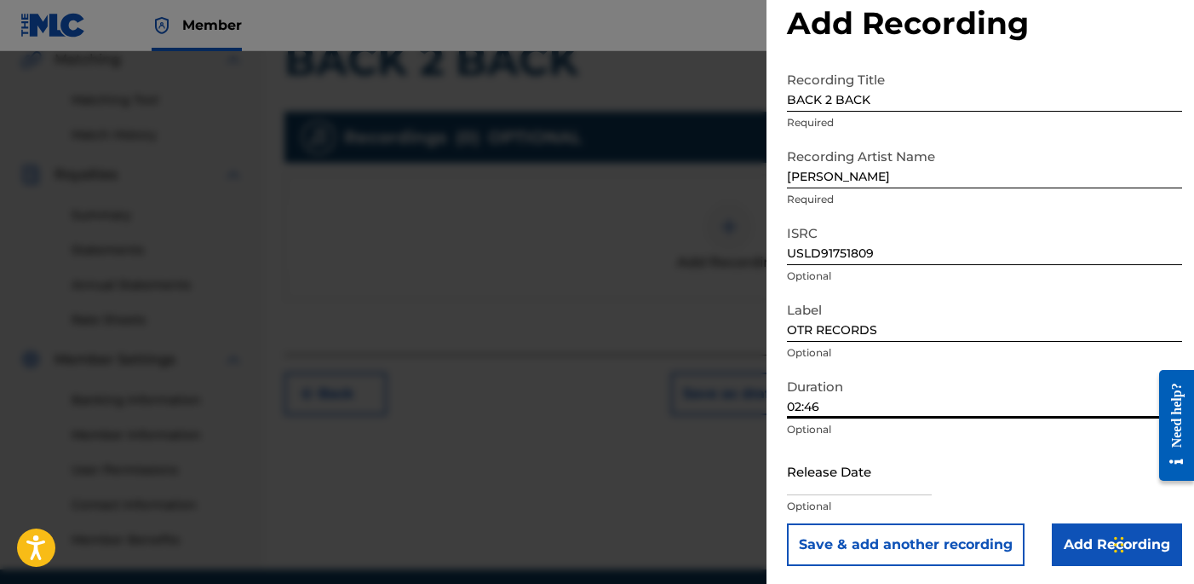
scroll to position [39, 0]
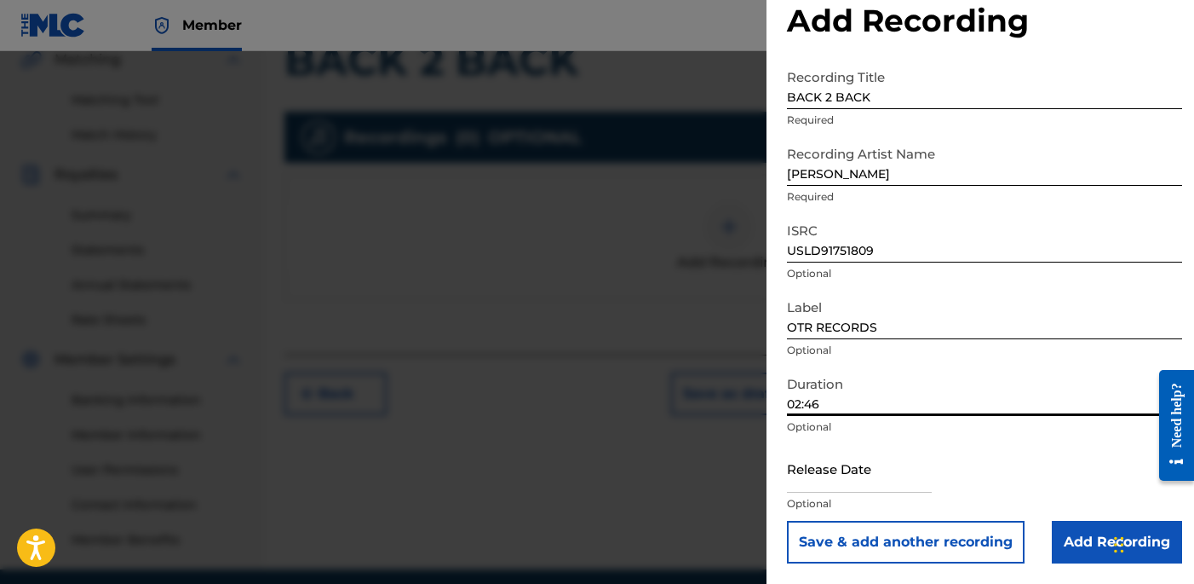
click at [976, 400] on input "02:46" at bounding box center [984, 391] width 395 height 49
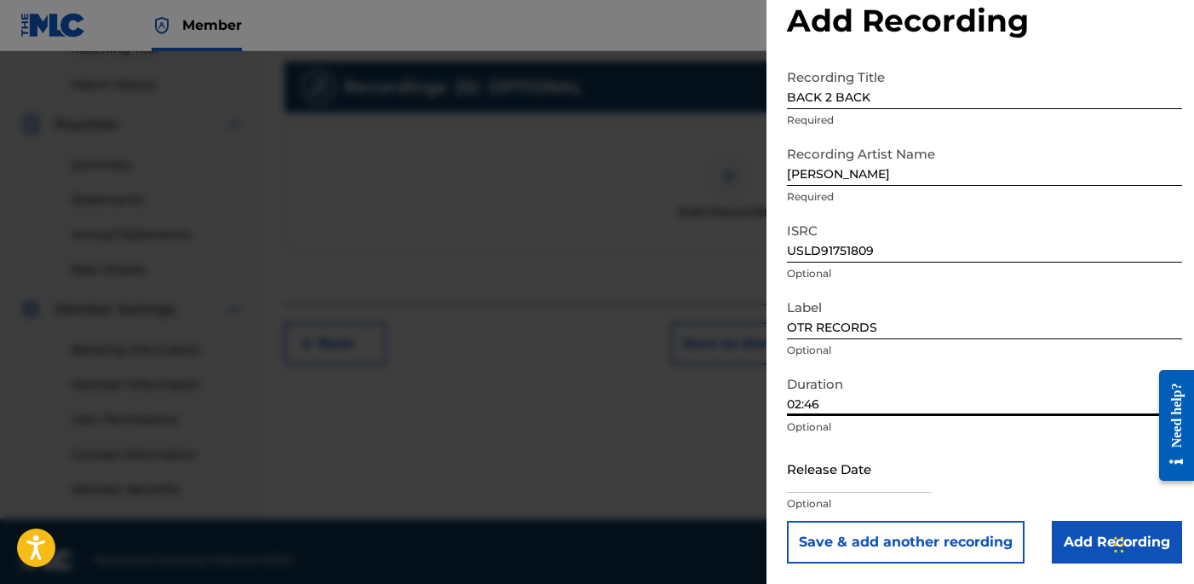
scroll to position [473, 0]
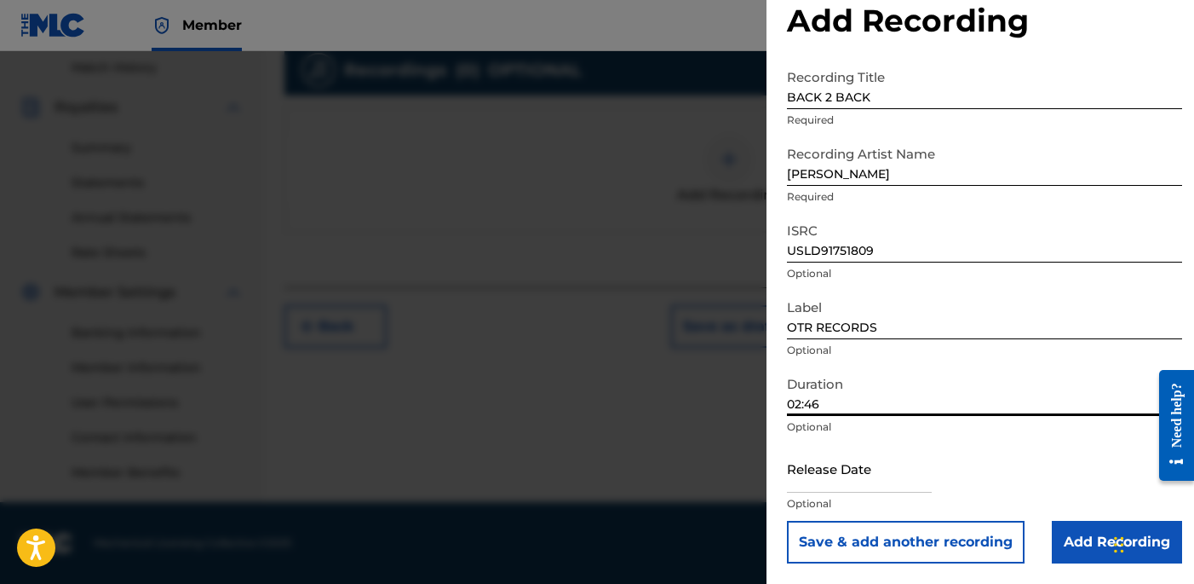
type input "02:46"
click at [1081, 524] on input "Add Recording" at bounding box center [1117, 542] width 130 height 43
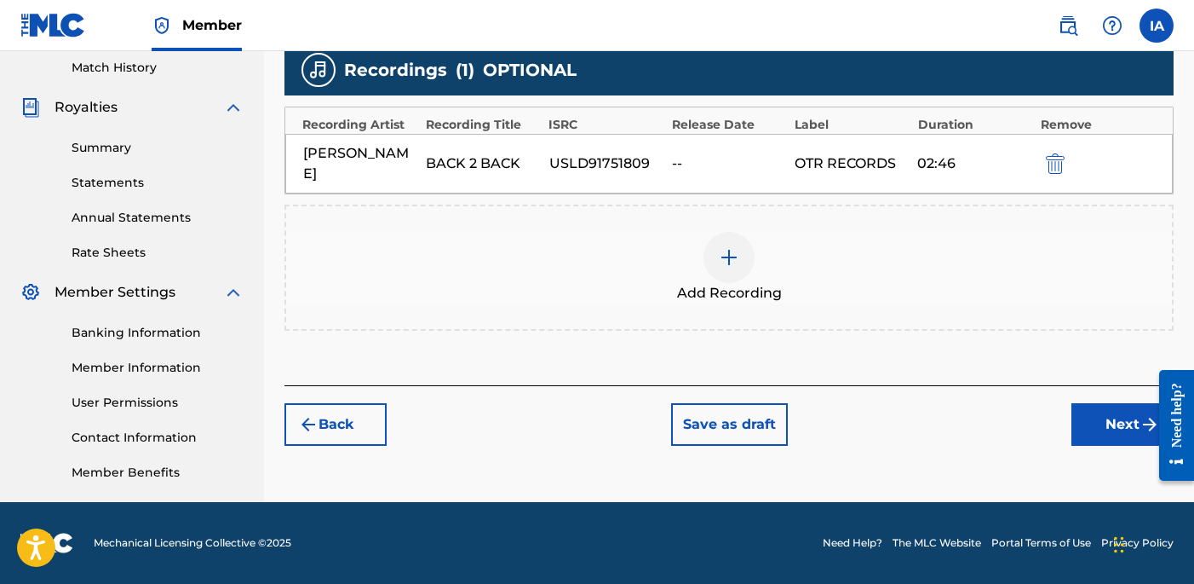
click at [1076, 406] on button "Next" at bounding box center [1123, 424] width 102 height 43
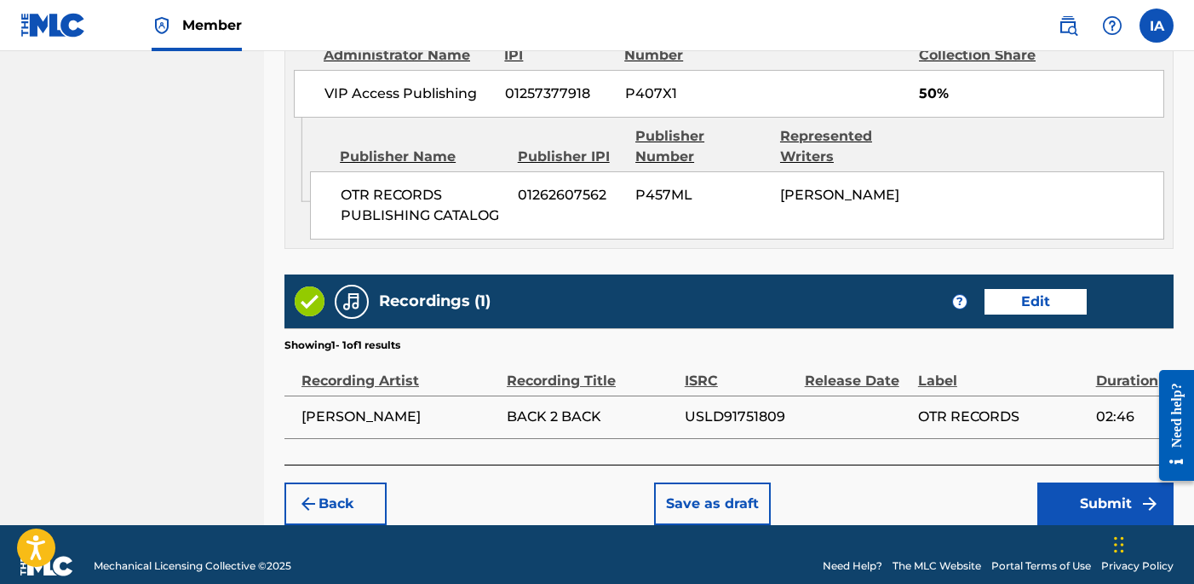
scroll to position [1000, 0]
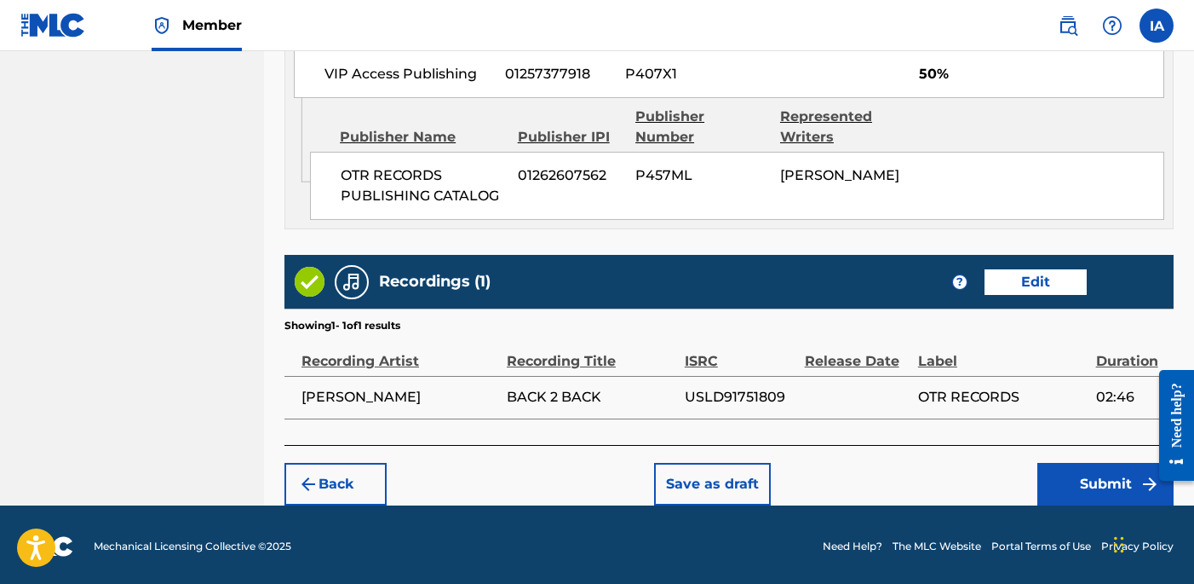
click at [1088, 476] on button "Submit" at bounding box center [1106, 484] width 136 height 43
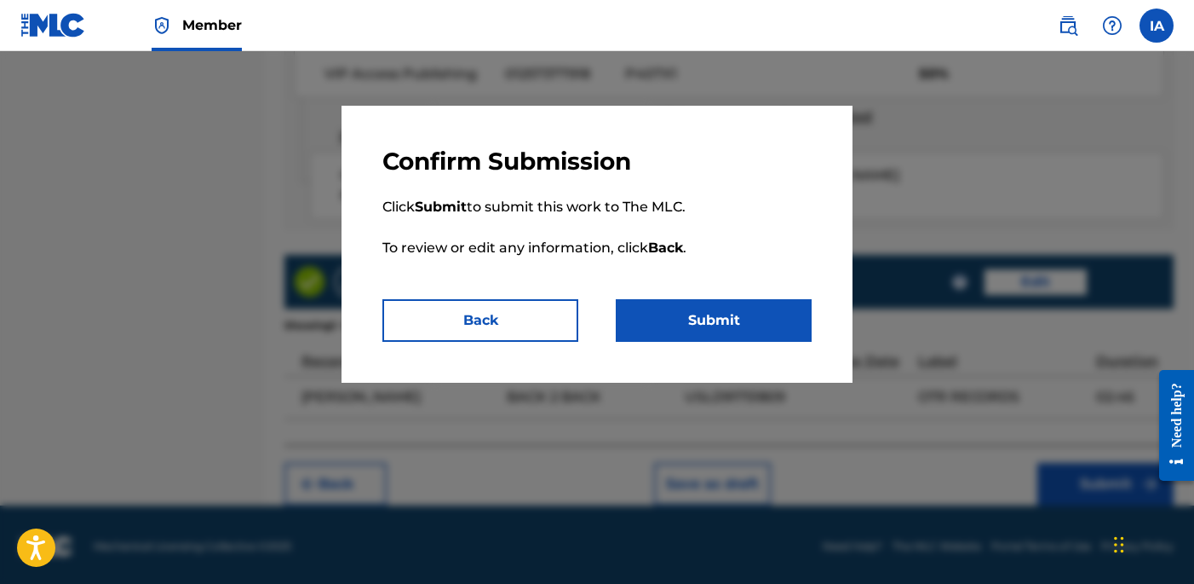
click at [727, 335] on button "Submit" at bounding box center [714, 320] width 196 height 43
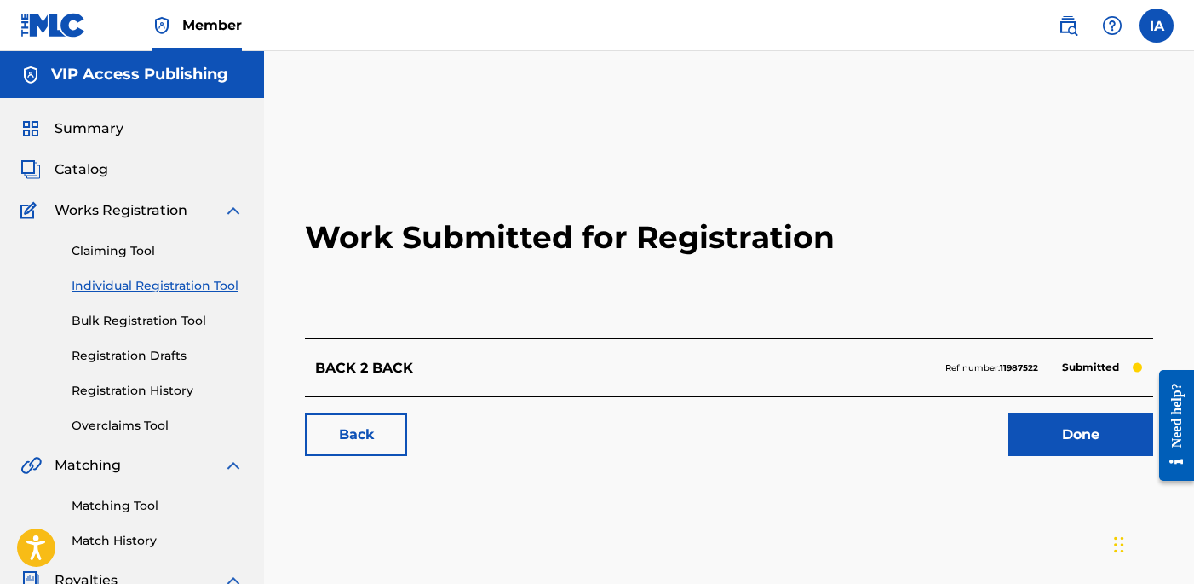
click at [493, 272] on h2 "Work Submitted for Registration" at bounding box center [729, 237] width 848 height 202
click at [360, 284] on h2 "Work Submitted for Registration" at bounding box center [729, 237] width 848 height 202
click at [212, 295] on div "Claiming Tool Individual Registration Tool Bulk Registration Tool Registration …" at bounding box center [131, 328] width 223 height 214
click at [234, 279] on link "Individual Registration Tool" at bounding box center [158, 286] width 172 height 18
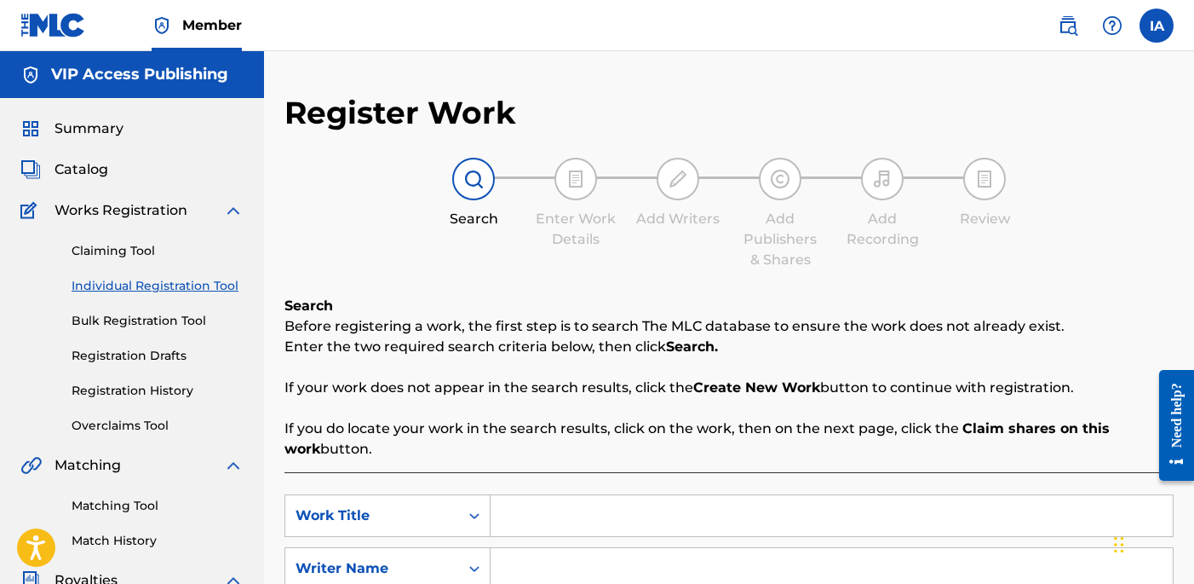
click at [660, 515] on input "Search Form" at bounding box center [832, 515] width 682 height 41
click at [754, 521] on input "Search Form" at bounding box center [832, 515] width 682 height 41
paste input "Loyalty Over Love"
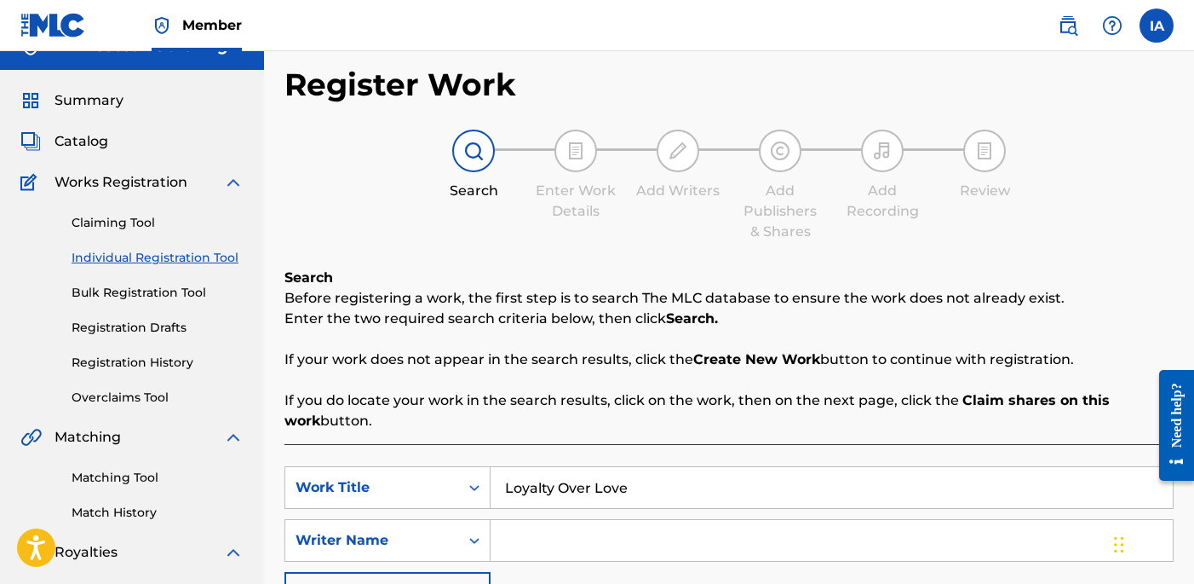
scroll to position [60, 0]
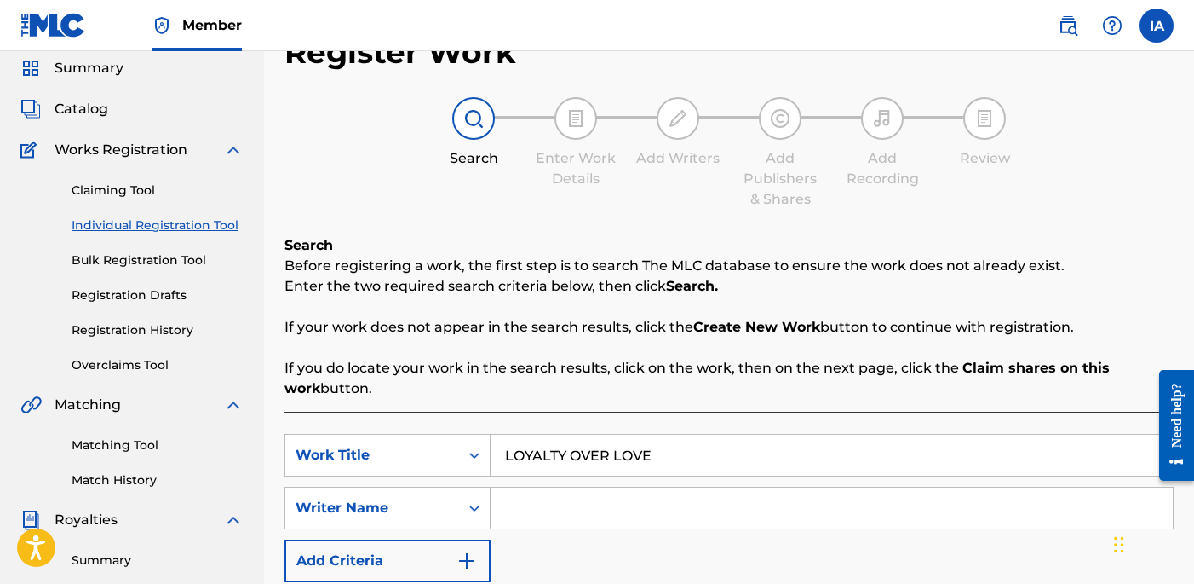
type input "LOYALTY OVER LOVE"
click at [777, 521] on input "Search Form" at bounding box center [832, 507] width 682 height 41
click at [821, 510] on input "Search Form" at bounding box center [832, 507] width 682 height 41
paste input "[PERSON_NAME] [PERSON_NAME]"
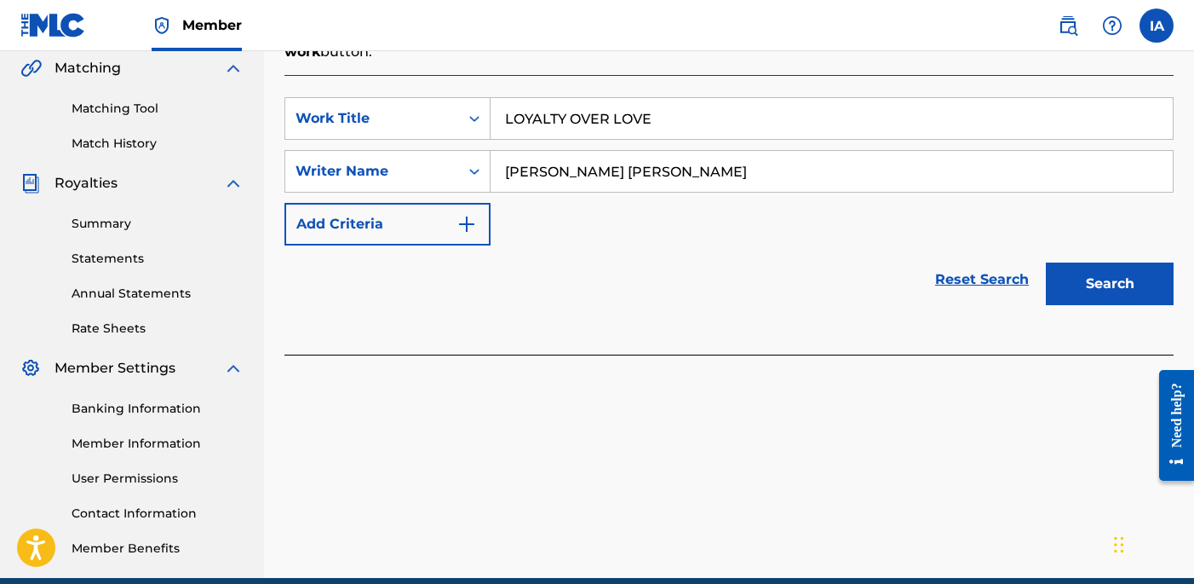
scroll to position [428, 0]
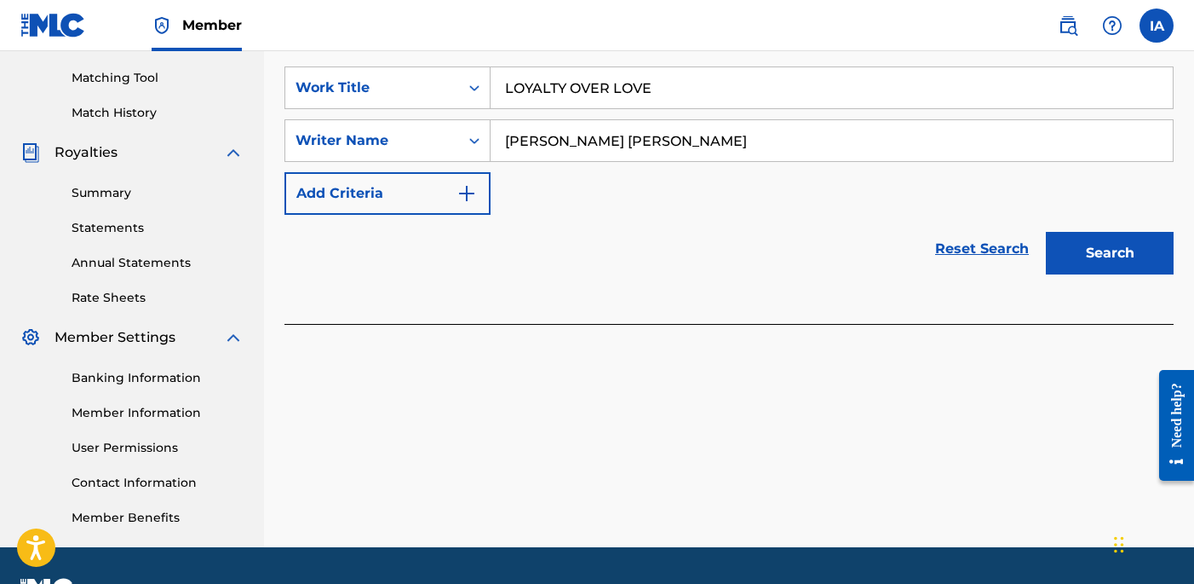
type input "[PERSON_NAME] [PERSON_NAME]"
click at [935, 352] on div "Register Work Search Enter Work Details Add Writers Add Publishers & Shares Add…" at bounding box center [729, 106] width 930 height 881
click at [1059, 269] on button "Search" at bounding box center [1110, 253] width 128 height 43
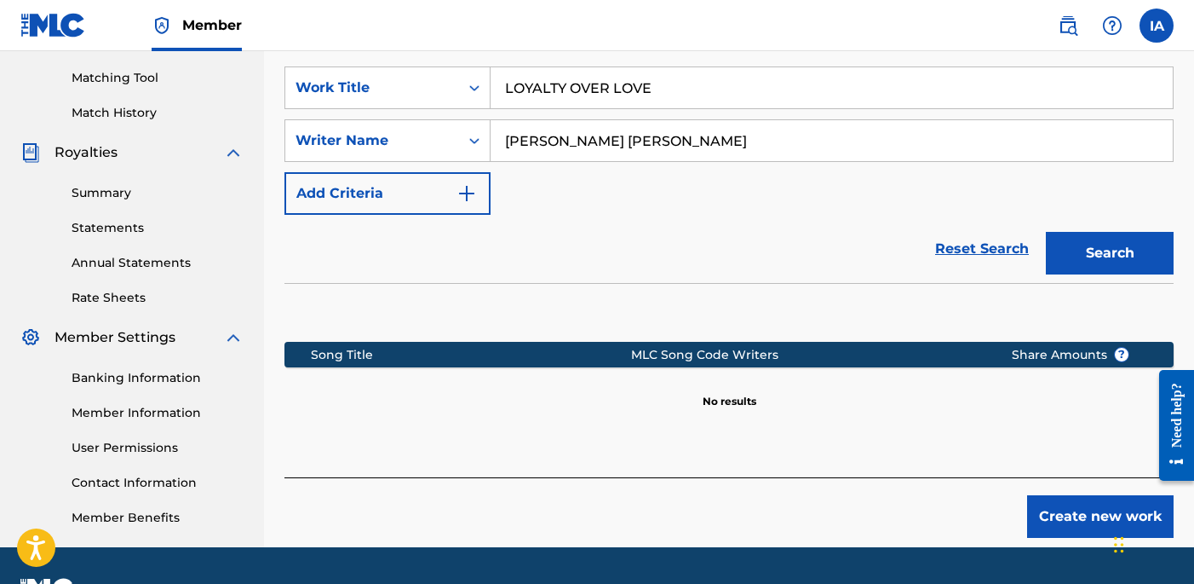
click at [1083, 502] on button "Create new work" at bounding box center [1100, 516] width 147 height 43
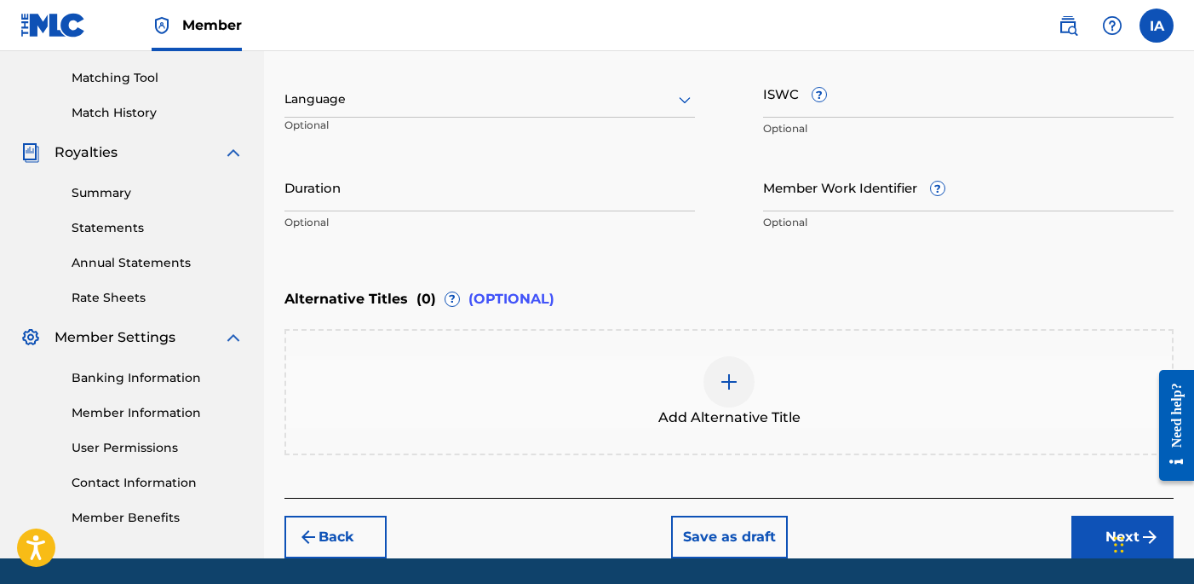
click at [452, 110] on div "Language" at bounding box center [490, 100] width 411 height 36
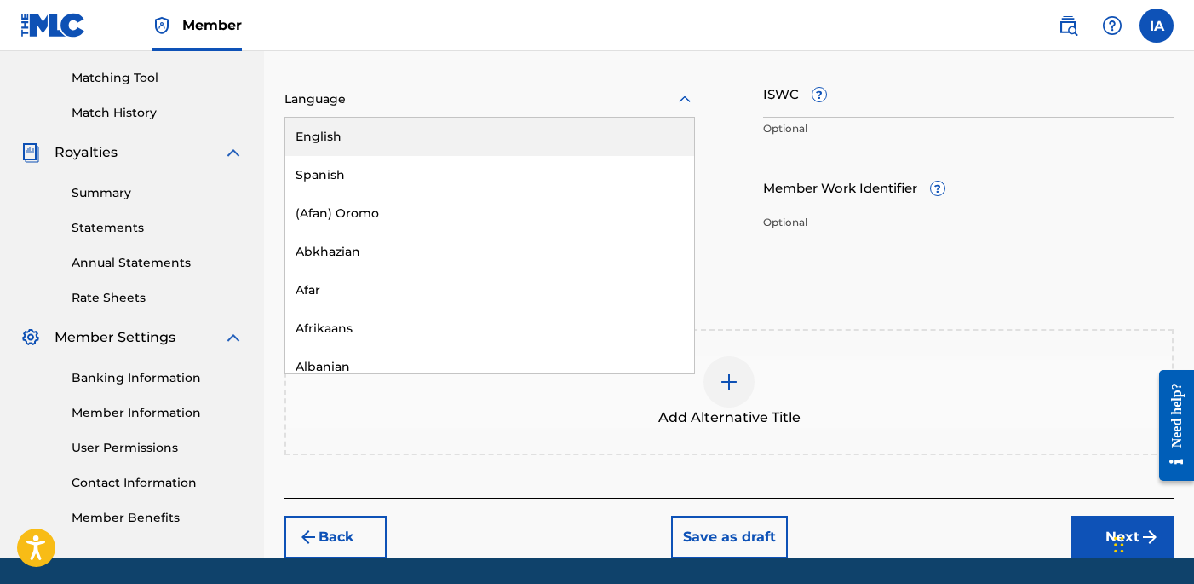
click at [478, 141] on div "English" at bounding box center [489, 137] width 409 height 38
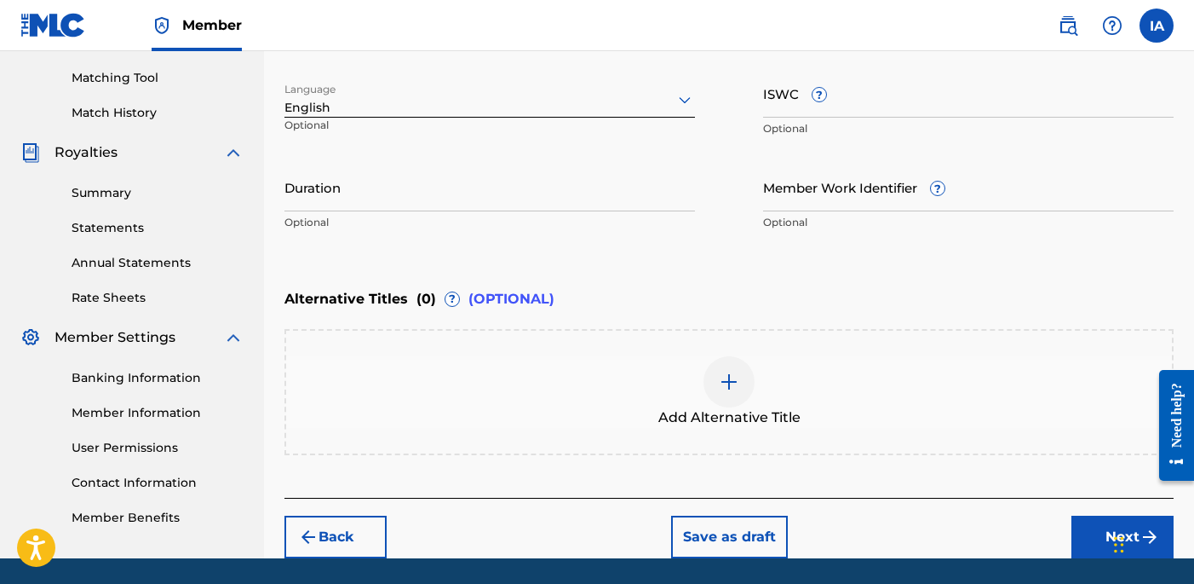
click at [416, 208] on input "Duration" at bounding box center [490, 187] width 411 height 49
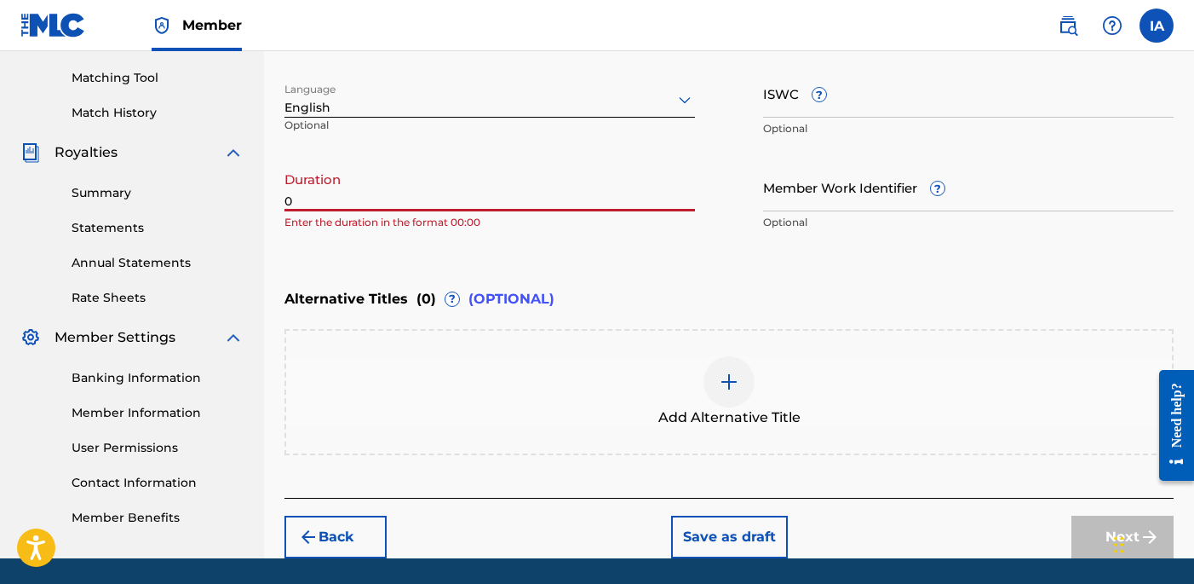
paste input "2:56"
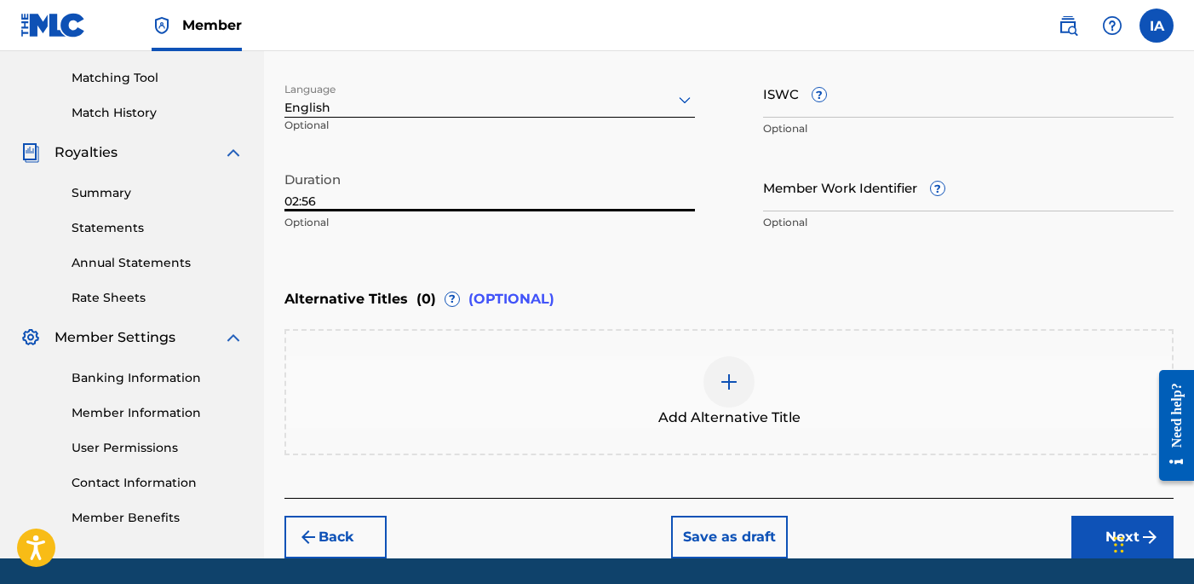
type input "02:56"
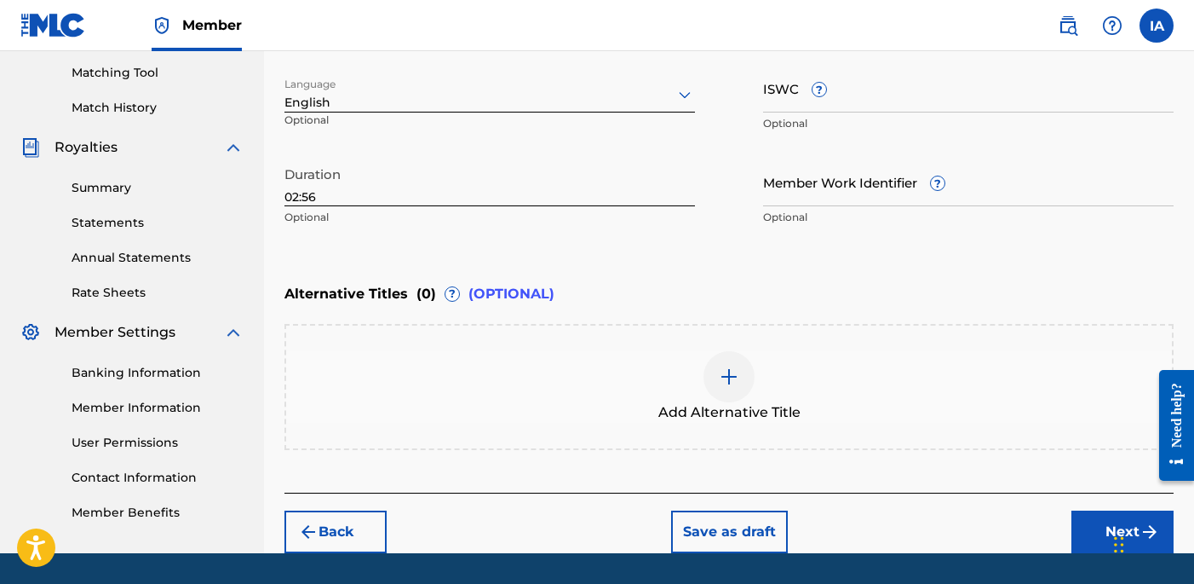
scroll to position [433, 0]
click at [1080, 518] on button "Next" at bounding box center [1123, 531] width 102 height 43
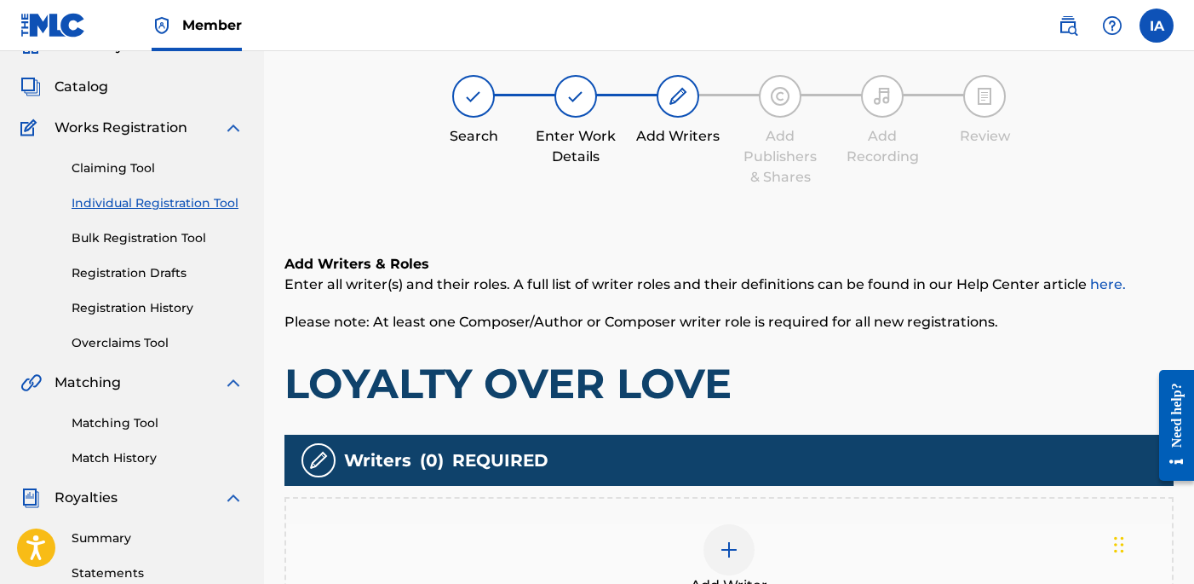
scroll to position [77, 0]
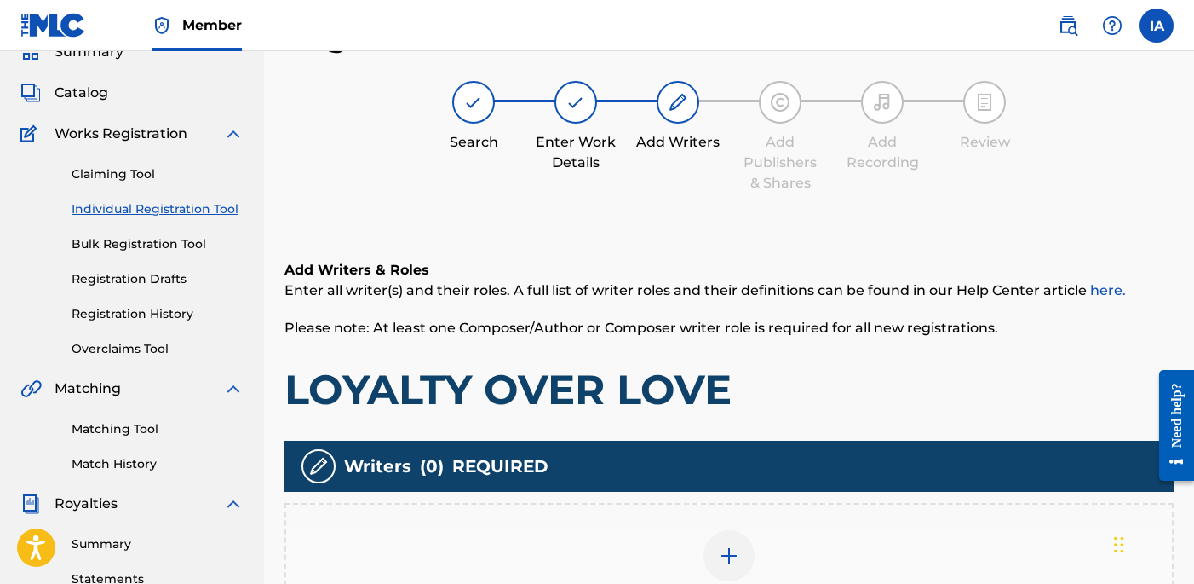
click at [737, 244] on div "Add Writers & Roles Enter all writer(s) and their roles. A full list of writer …" at bounding box center [729, 465] width 889 height 492
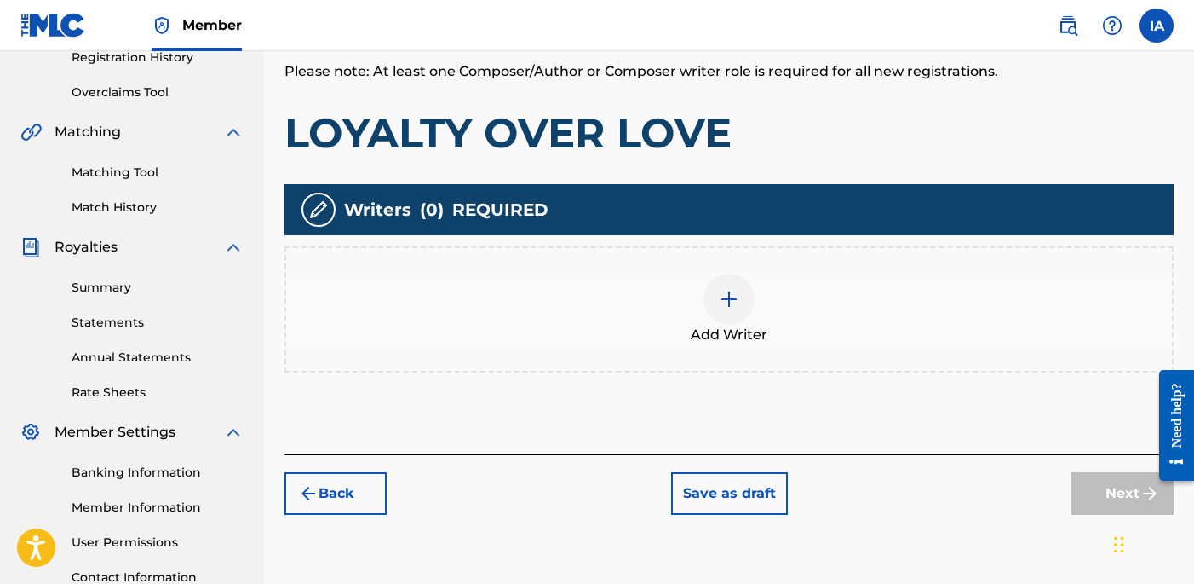
scroll to position [175, 0]
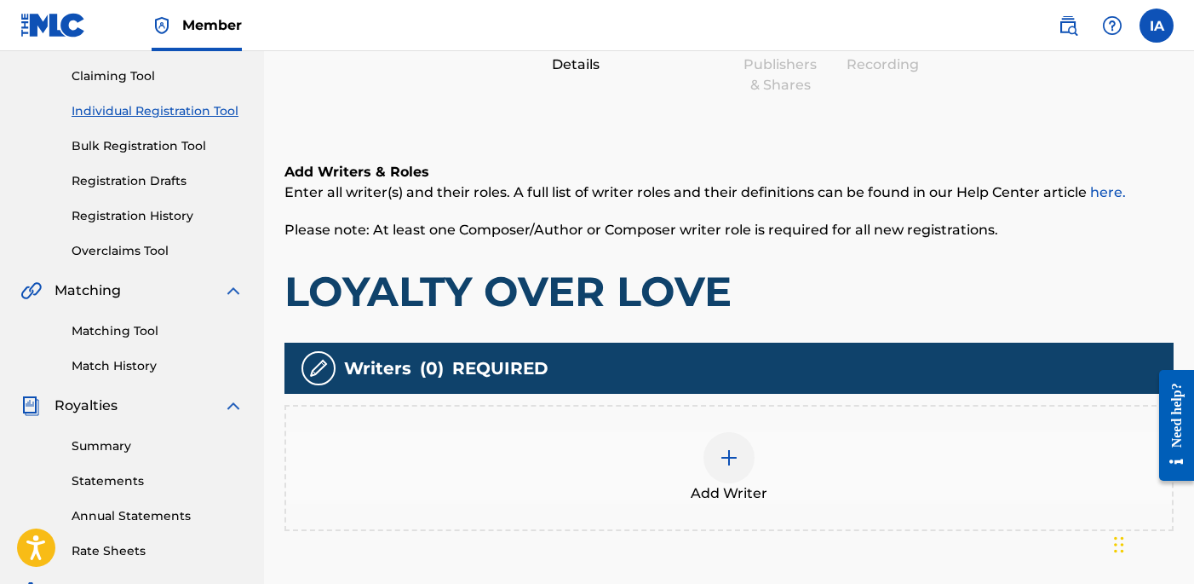
click at [804, 434] on div "Add Writer" at bounding box center [729, 468] width 886 height 72
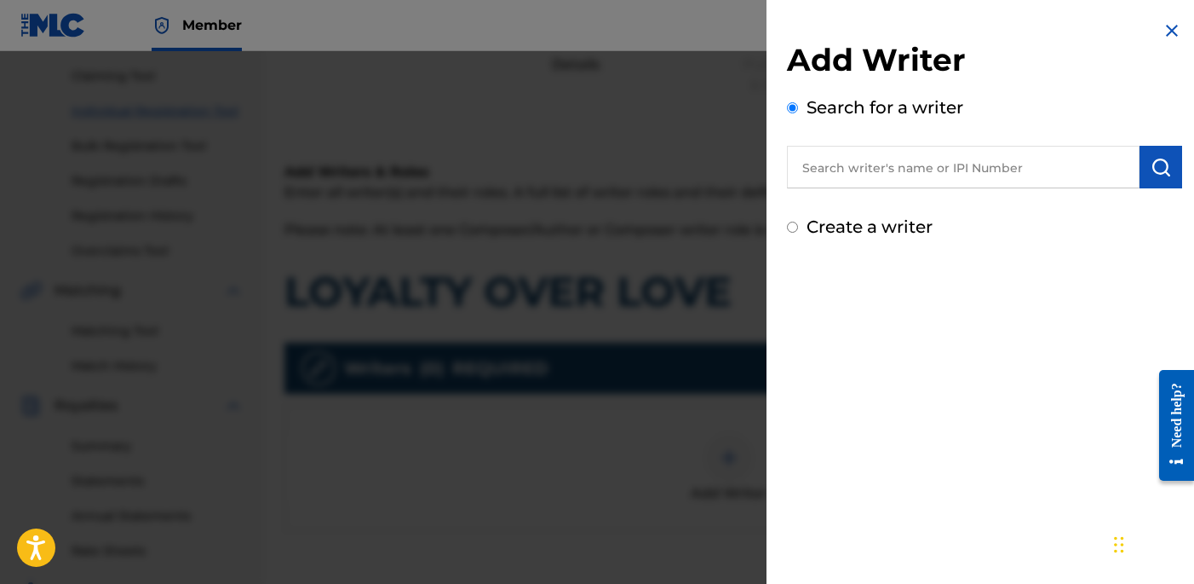
click at [948, 157] on input "text" at bounding box center [963, 167] width 353 height 43
paste input "[PERSON_NAME] [PERSON_NAME]"
type input "[PERSON_NAME] [PERSON_NAME]"
click at [1156, 180] on button "submit" at bounding box center [1161, 167] width 43 height 43
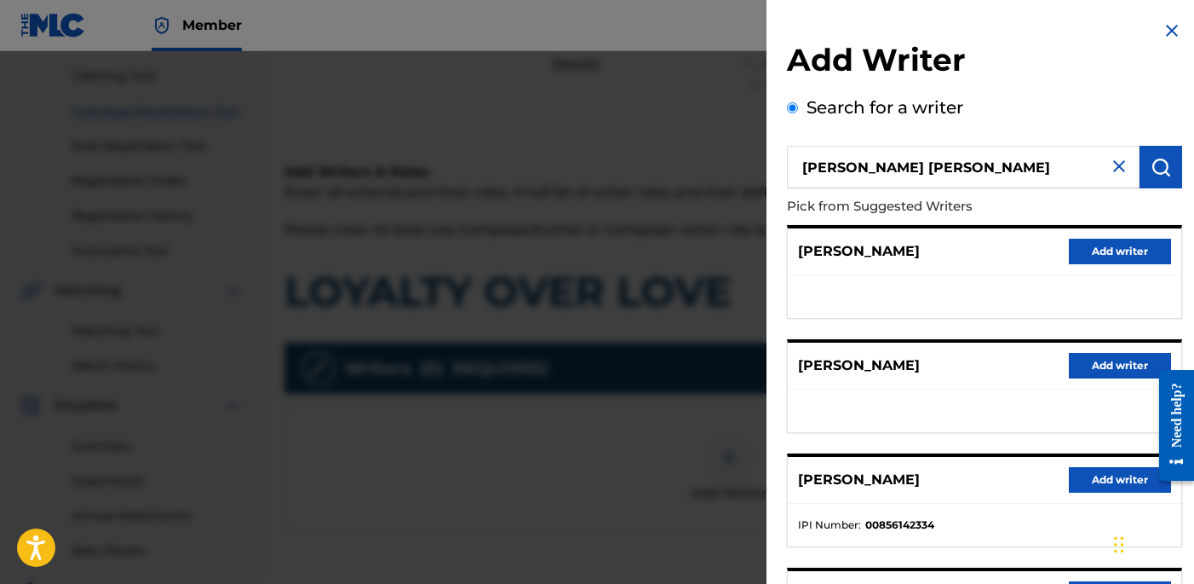
click at [1099, 482] on button "Add writer" at bounding box center [1120, 480] width 102 height 26
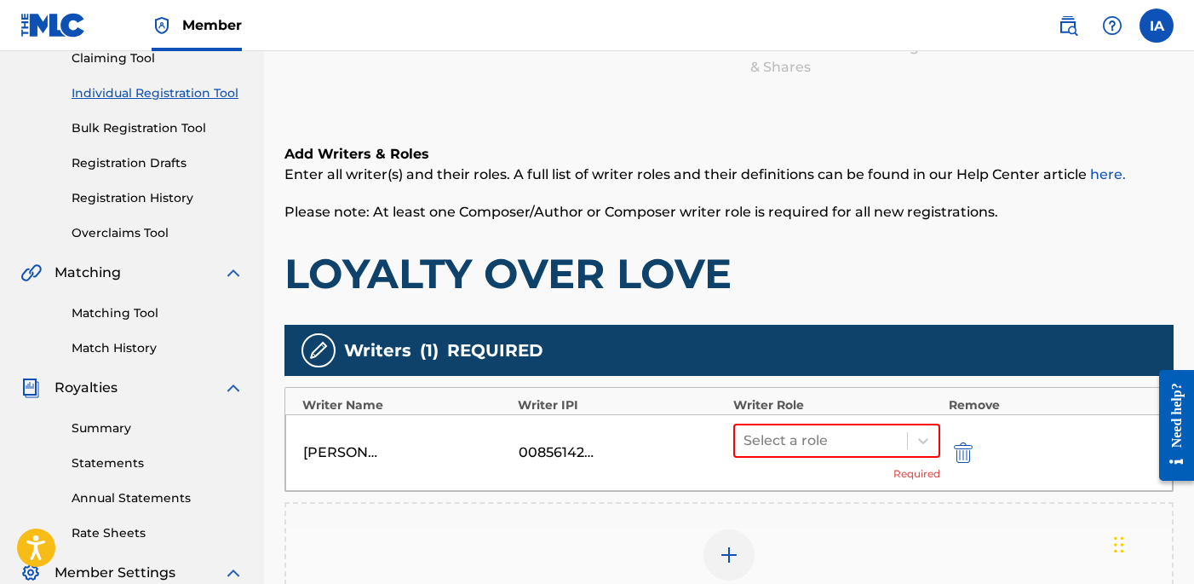
scroll to position [215, 0]
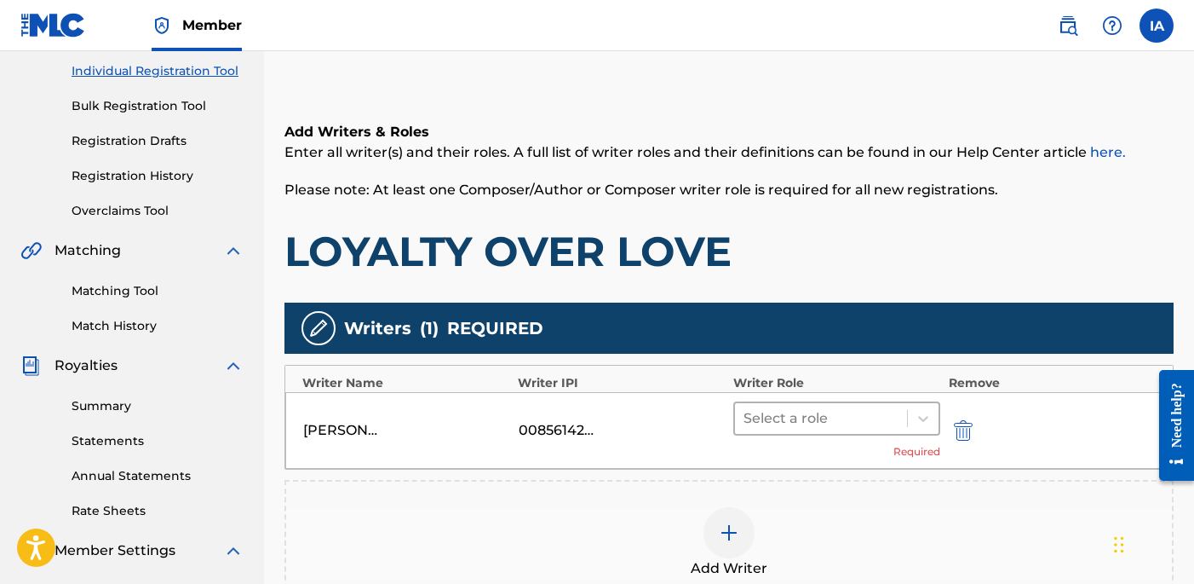
click at [845, 431] on div "Select a role" at bounding box center [821, 418] width 172 height 31
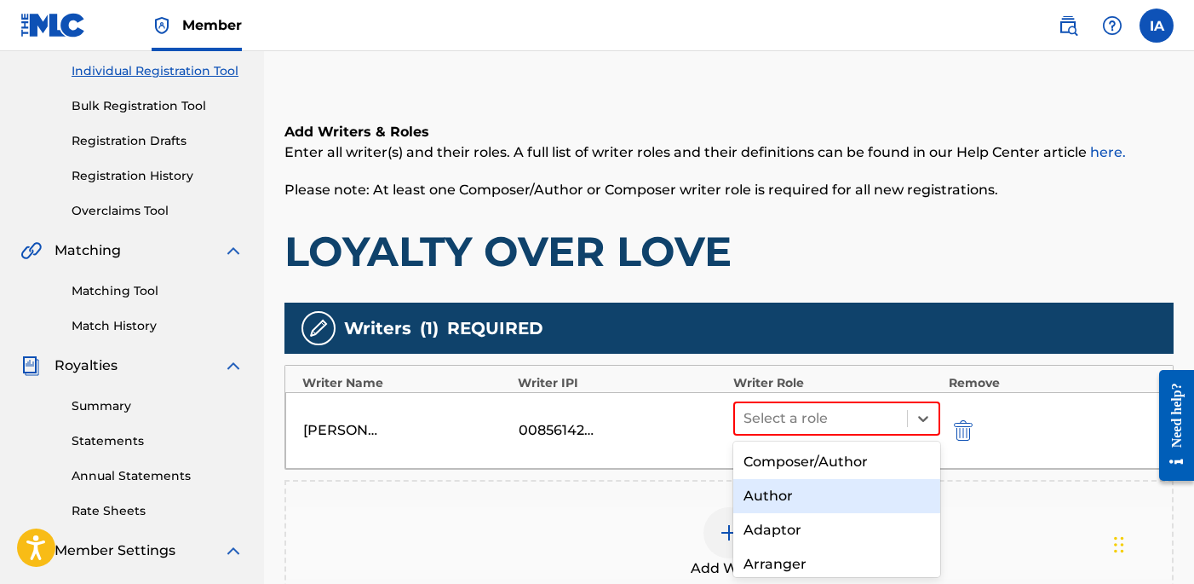
click at [884, 490] on div "Author" at bounding box center [836, 496] width 207 height 34
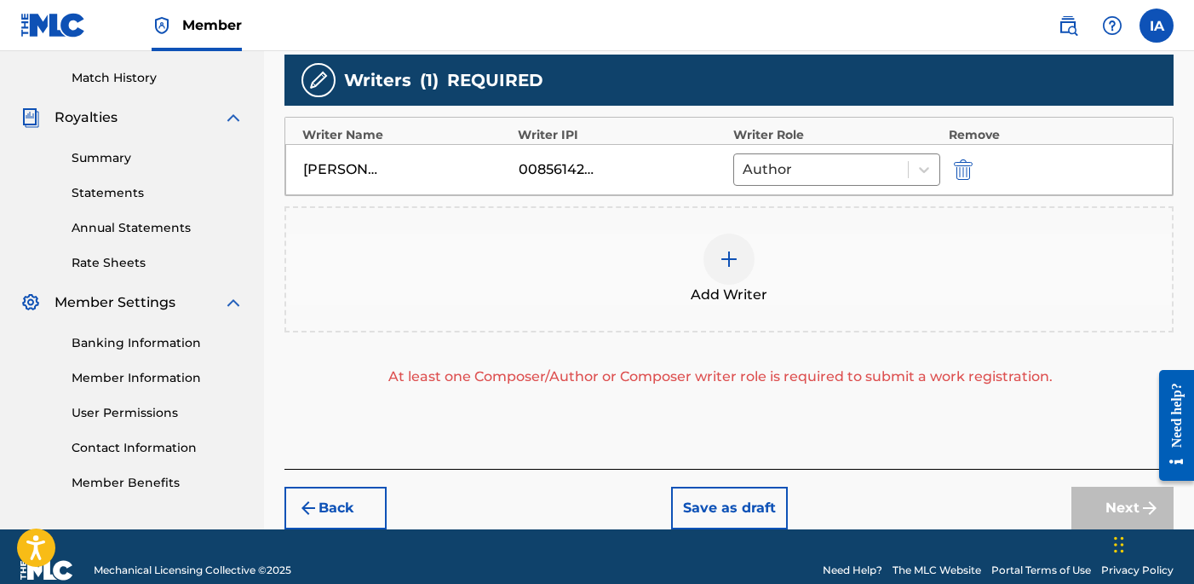
scroll to position [490, 0]
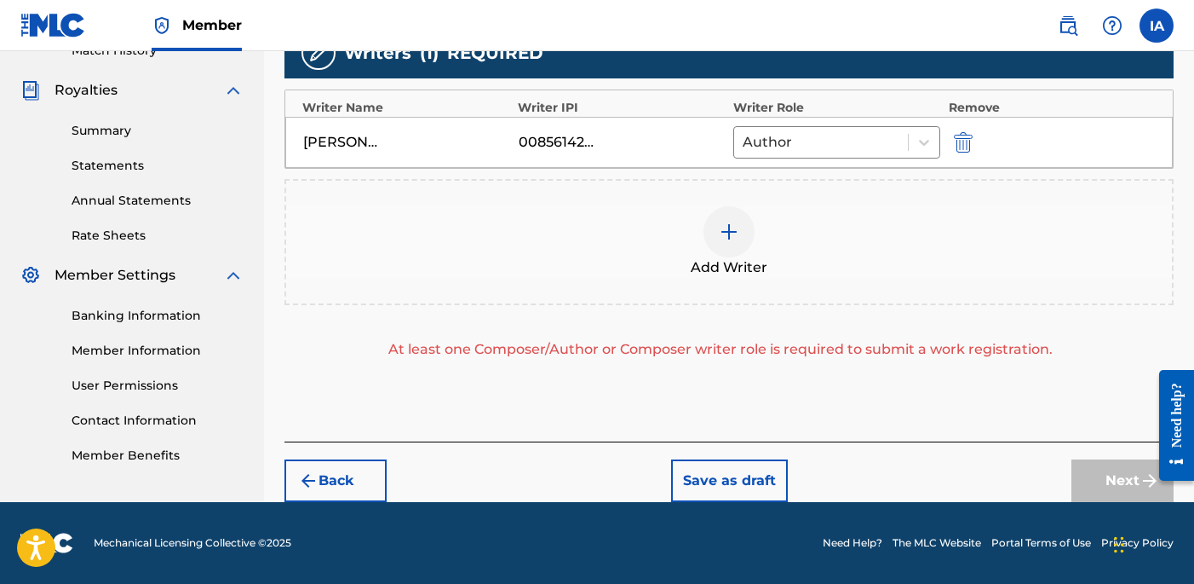
click at [785, 240] on div "Add Writer" at bounding box center [729, 242] width 886 height 72
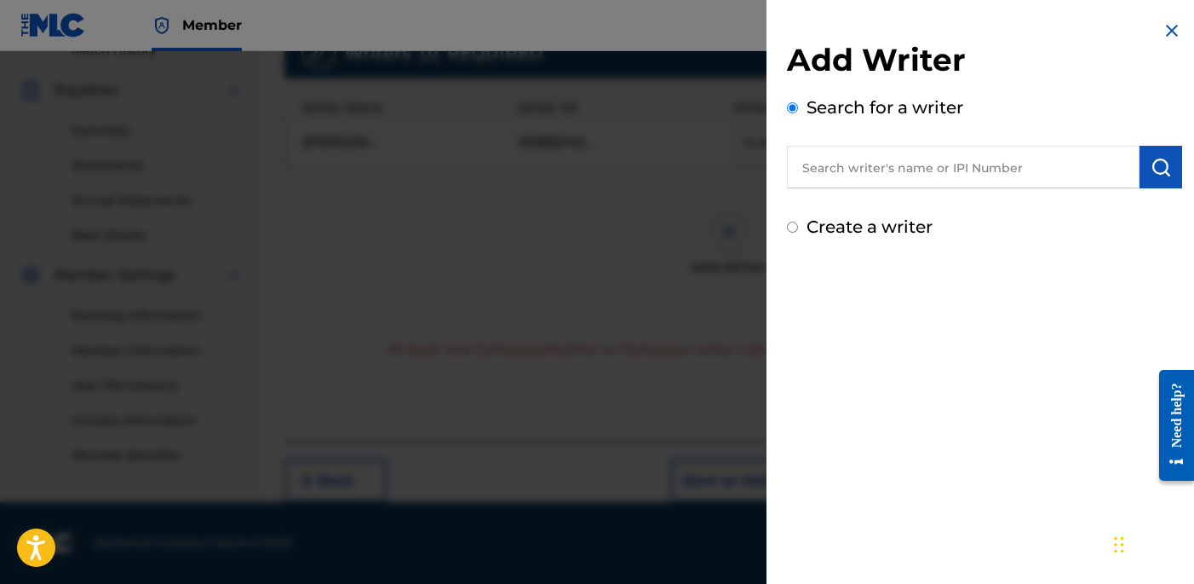
drag, startPoint x: 858, startPoint y: 221, endPoint x: 857, endPoint y: 229, distance: 8.6
click at [857, 221] on label "Create a writer" at bounding box center [870, 226] width 126 height 20
radio input "true"
click at [798, 221] on input "Create a writer" at bounding box center [792, 226] width 11 height 11
radio input "false"
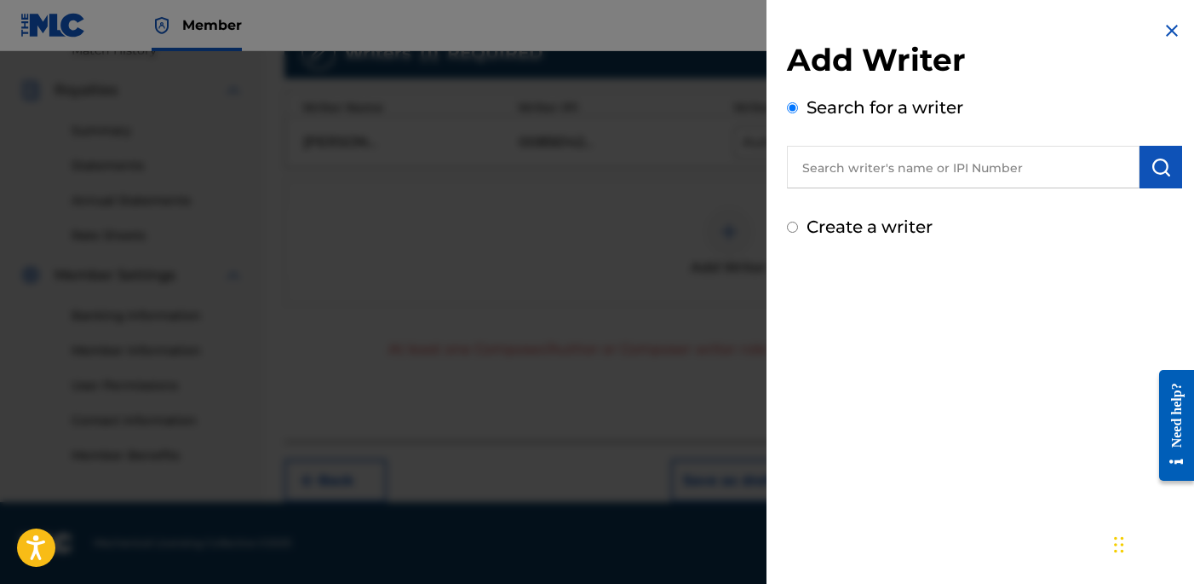
radio input "true"
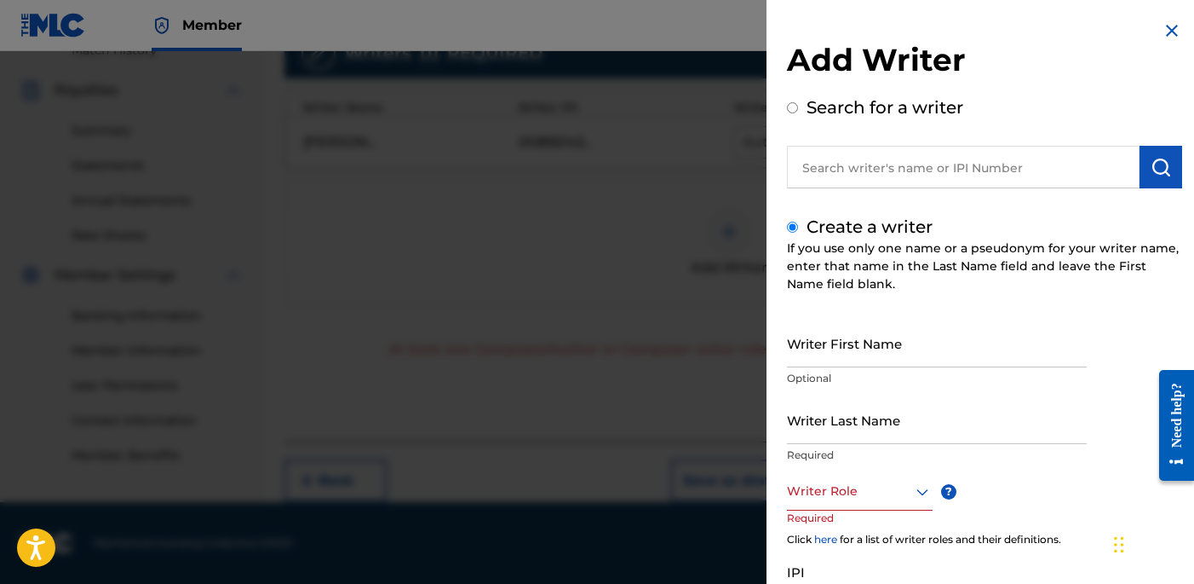
click at [877, 348] on input "Writer First Name" at bounding box center [937, 343] width 300 height 49
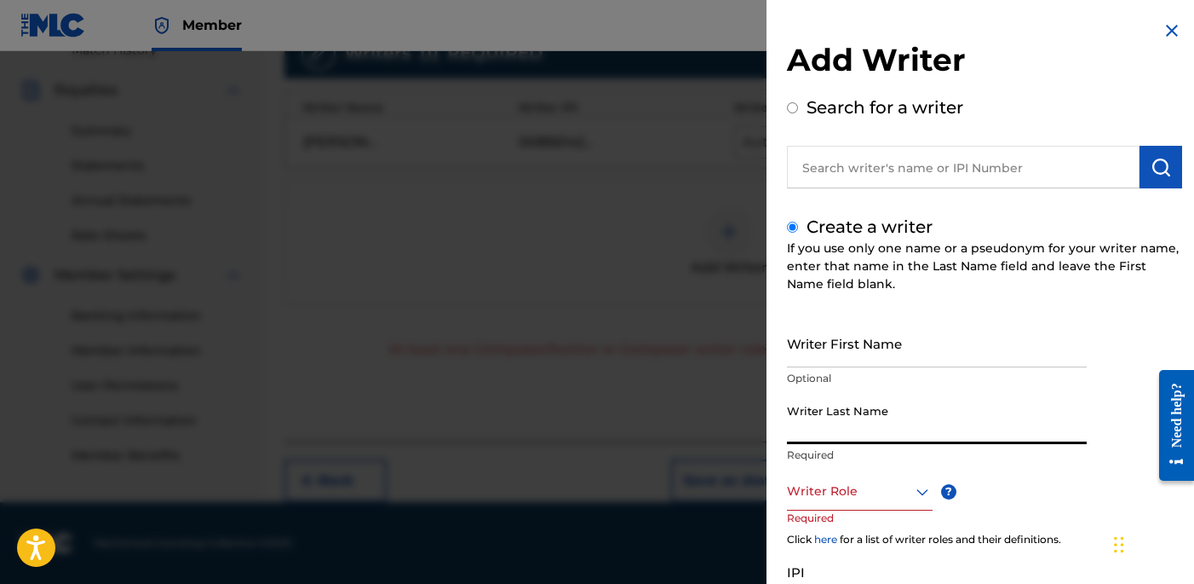
click at [862, 396] on input "Writer Last Name" at bounding box center [937, 419] width 300 height 49
paste input "UNKNOWN WRITER"
click at [878, 429] on input "UNKNOWN WRITER" at bounding box center [937, 419] width 300 height 49
click at [877, 429] on input "UNKNOWN WRITER" at bounding box center [937, 419] width 300 height 49
type input "UNKNOWN"
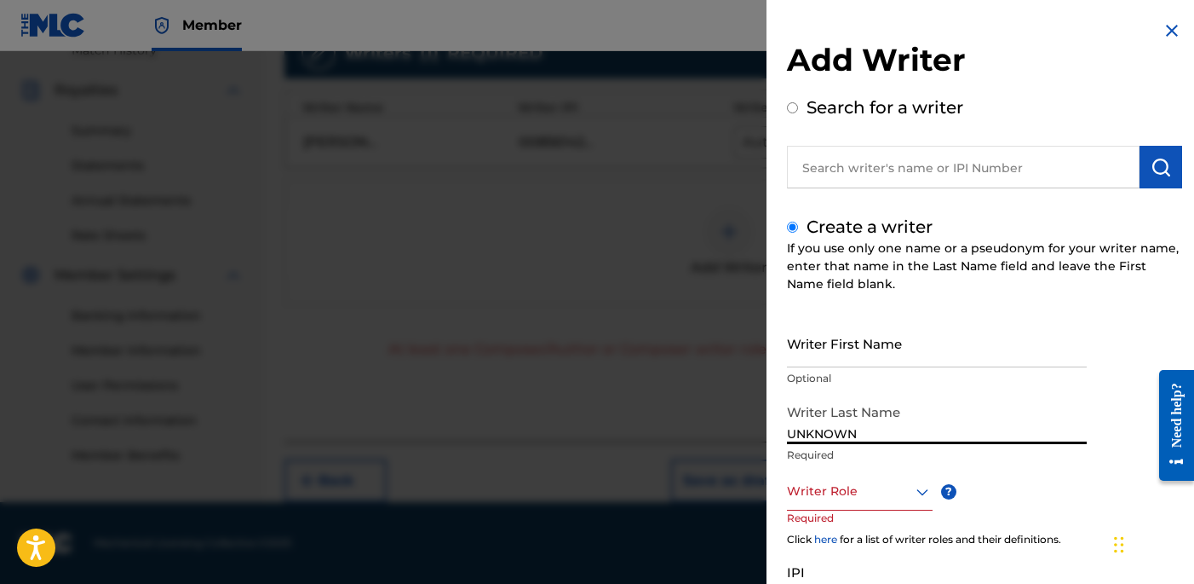
click at [843, 348] on input "Writer First Name" at bounding box center [937, 343] width 300 height 49
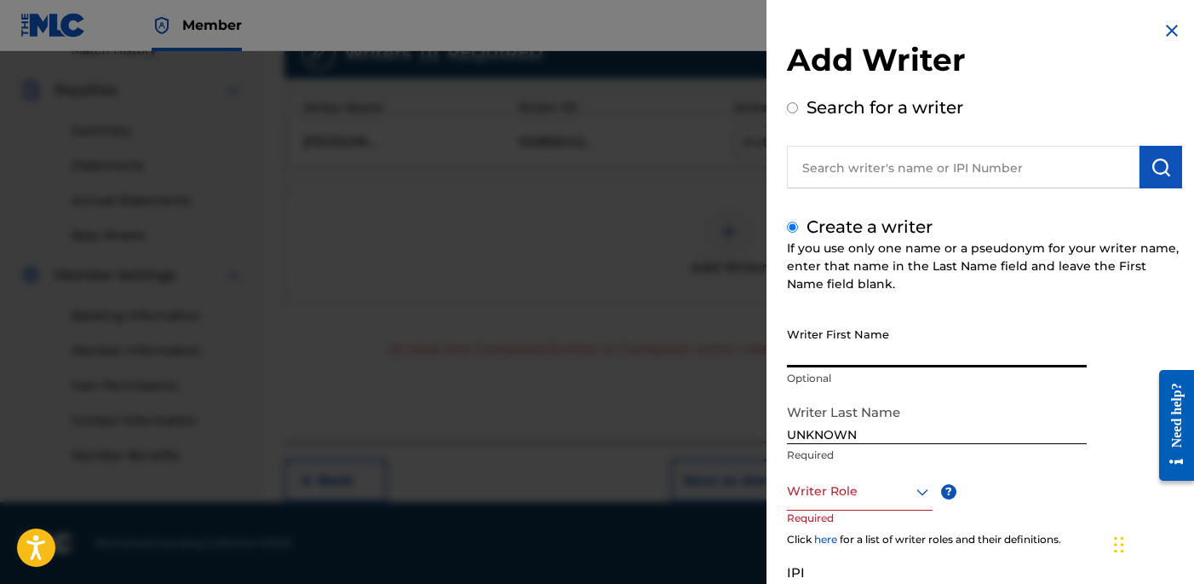
paste input "WRITER"
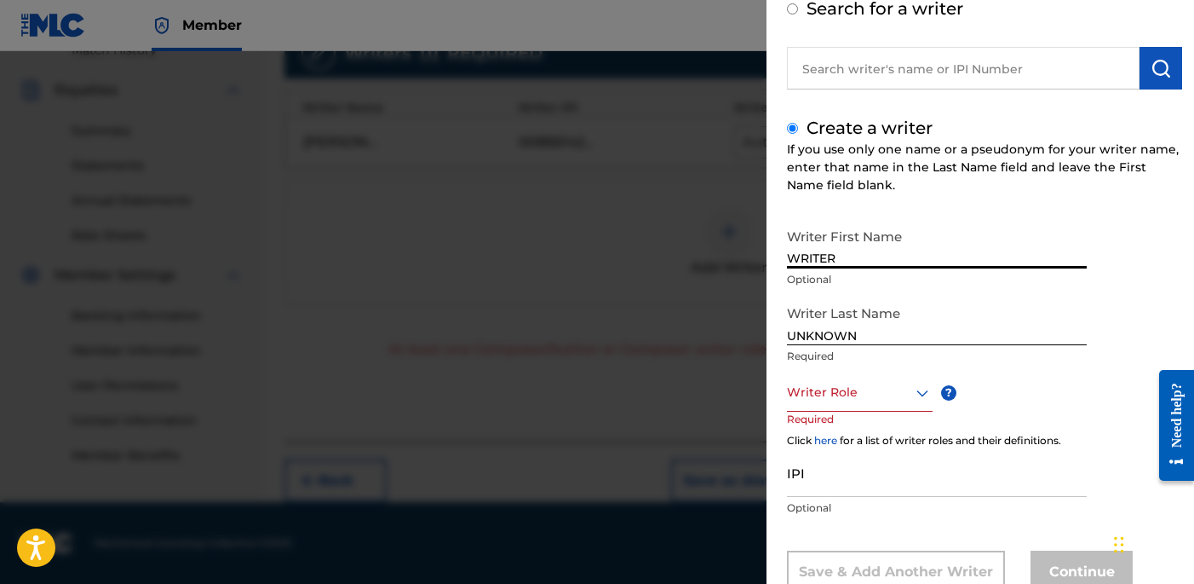
scroll to position [99, 0]
type input "WRITER"
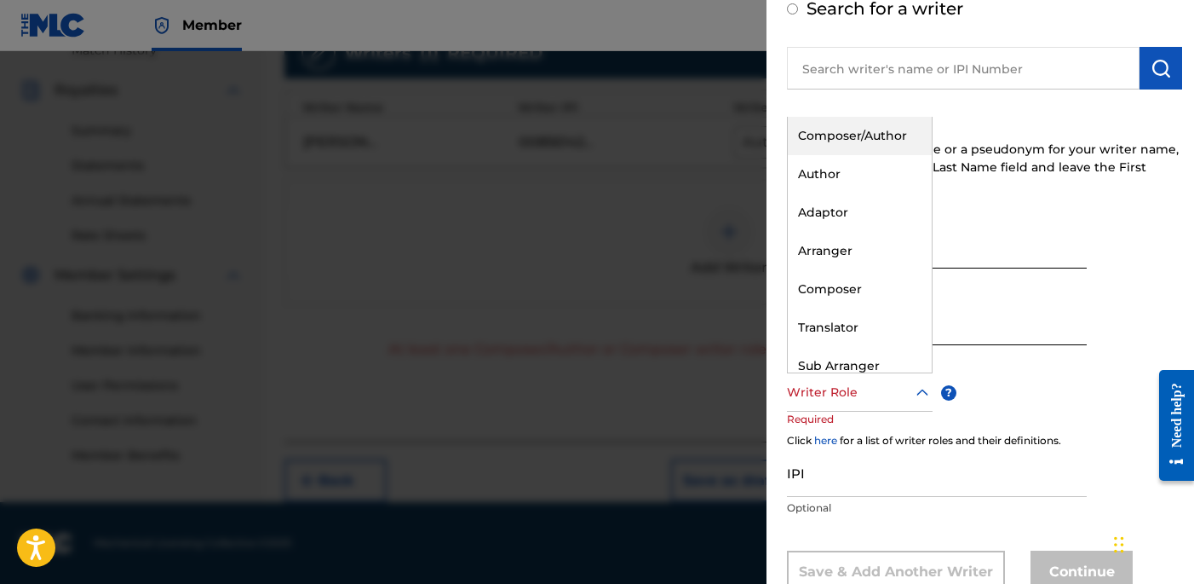
click at [884, 397] on div at bounding box center [860, 392] width 146 height 21
click at [897, 293] on div "Composer" at bounding box center [860, 289] width 144 height 38
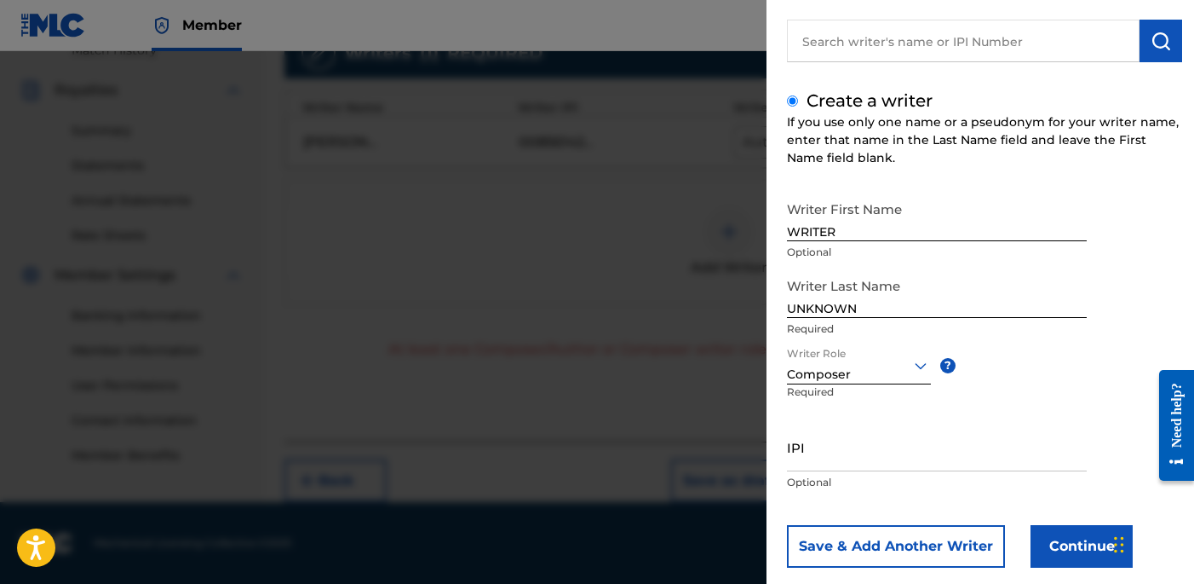
scroll to position [156, 0]
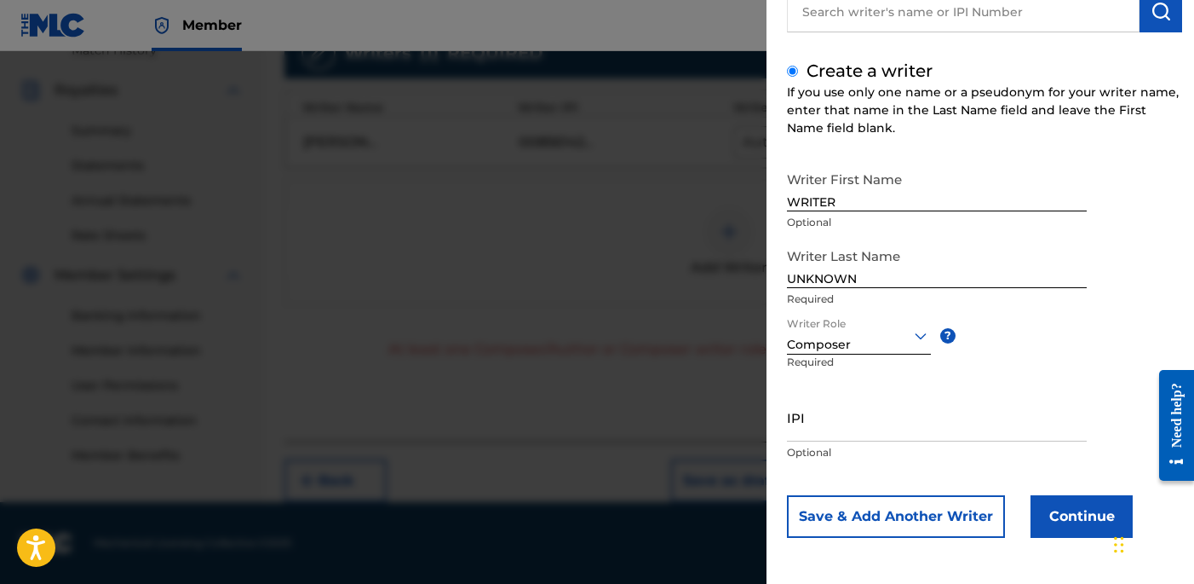
click at [1090, 510] on button "Continue" at bounding box center [1082, 516] width 102 height 43
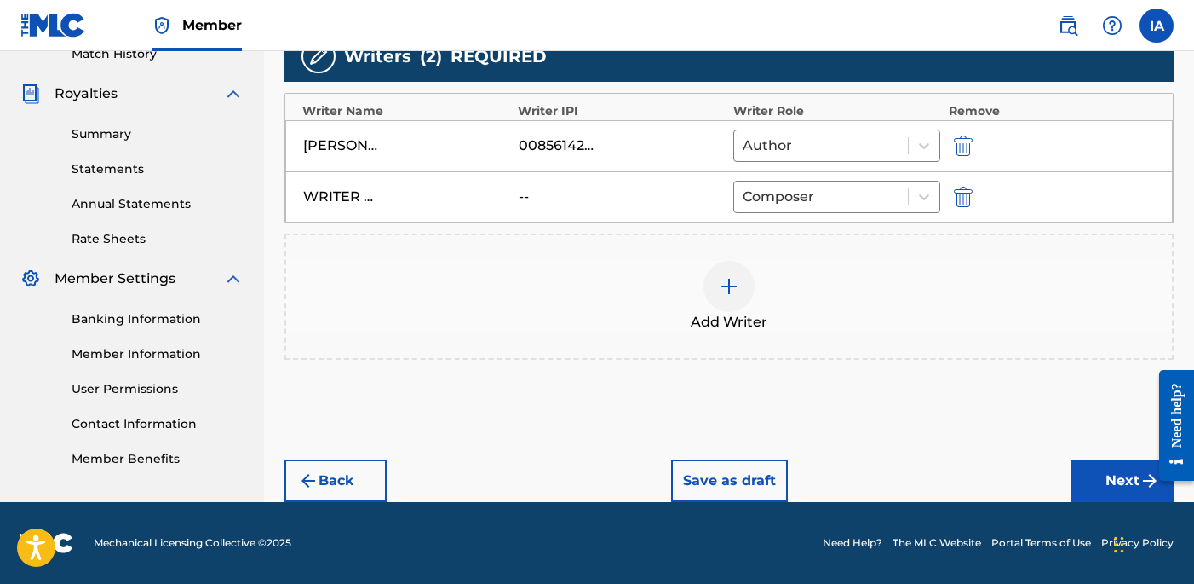
scroll to position [486, 0]
click at [1112, 492] on button "Next" at bounding box center [1123, 480] width 102 height 43
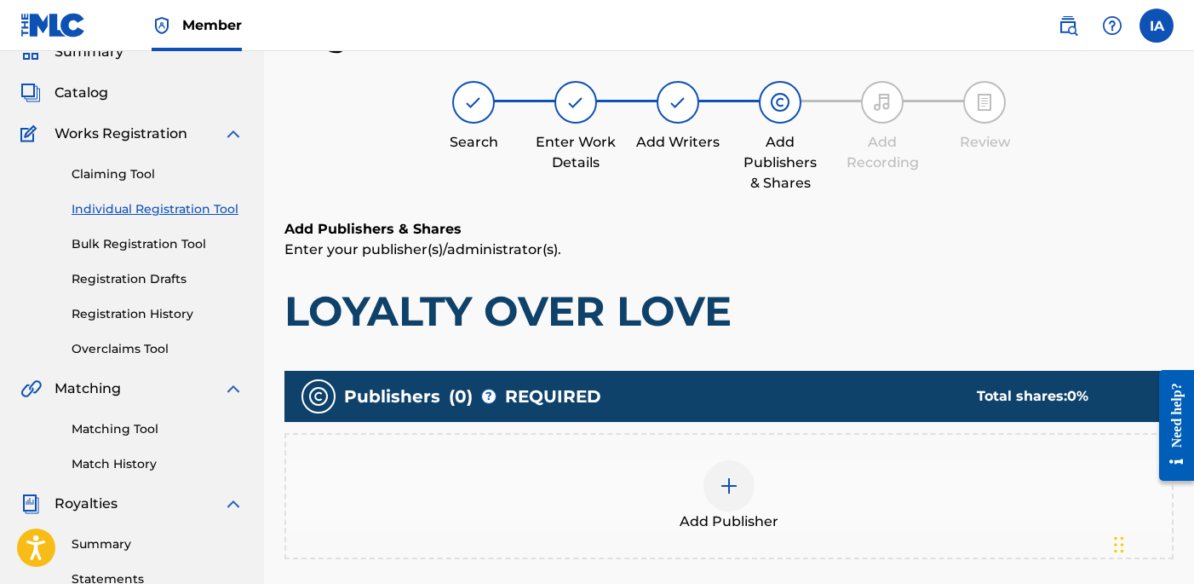
click at [894, 260] on div "Add Publishers & Shares Enter your publisher(s)/administrator(s). LOYALTY OVER …" at bounding box center [729, 278] width 889 height 118
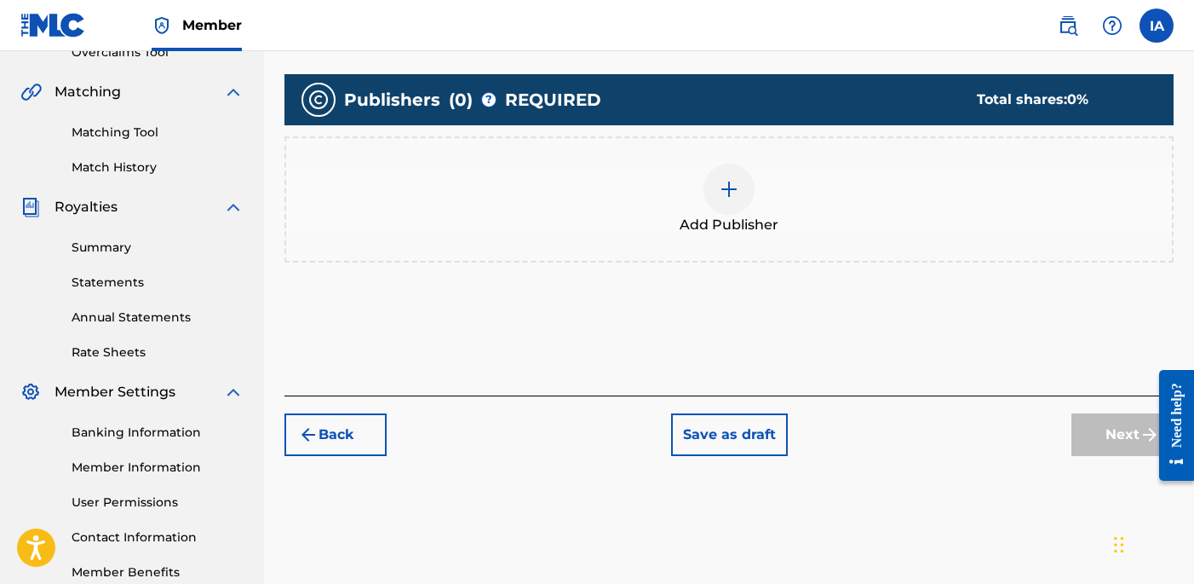
scroll to position [406, 0]
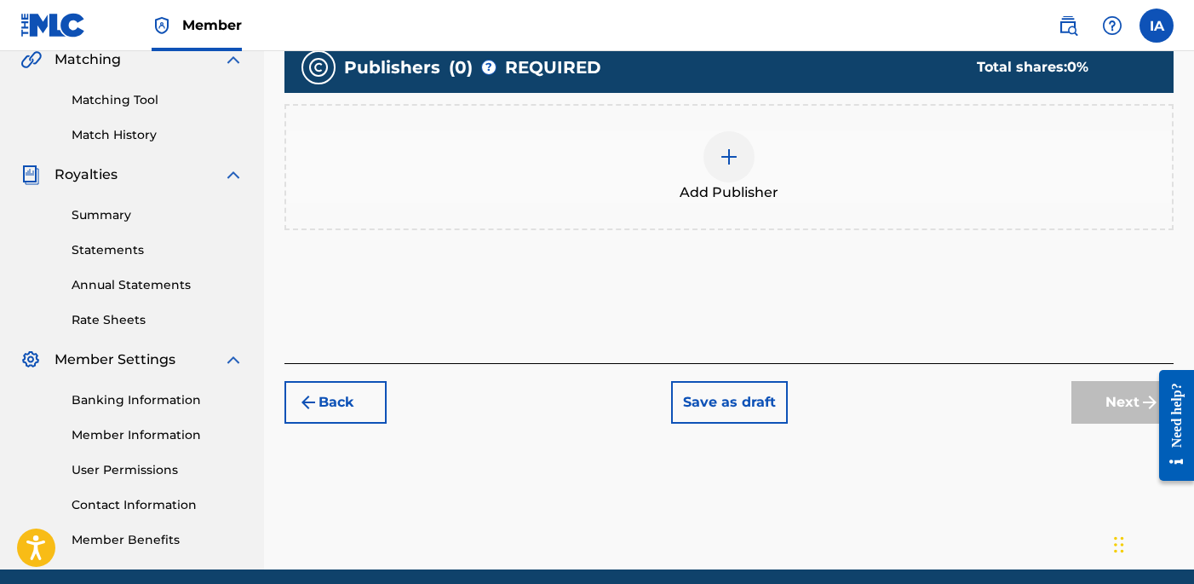
click at [814, 190] on div "Add Publisher" at bounding box center [729, 167] width 886 height 72
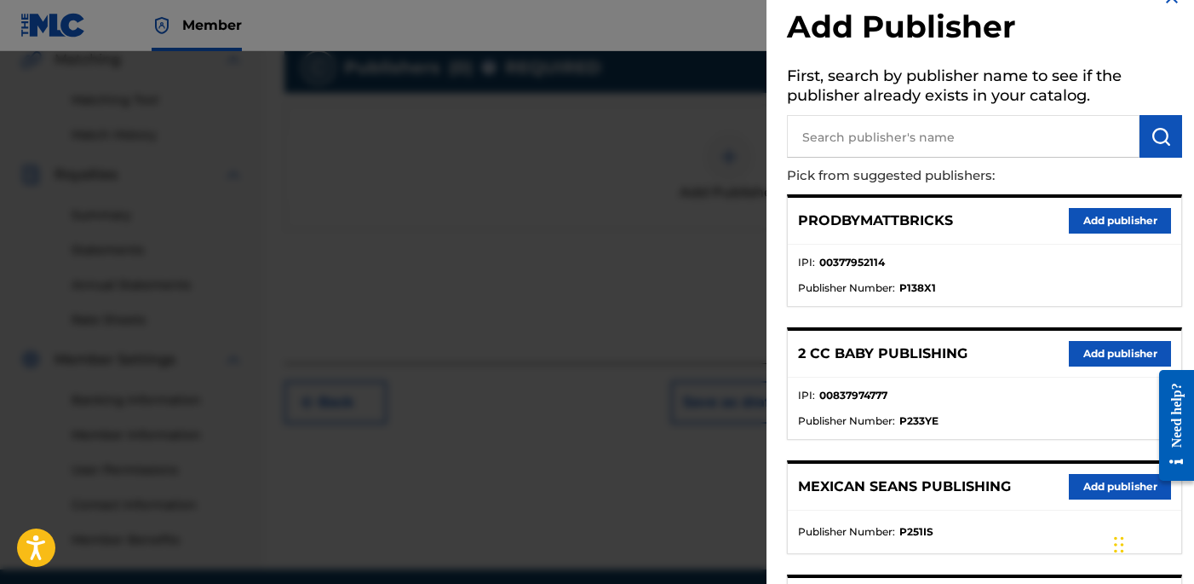
scroll to position [36, 0]
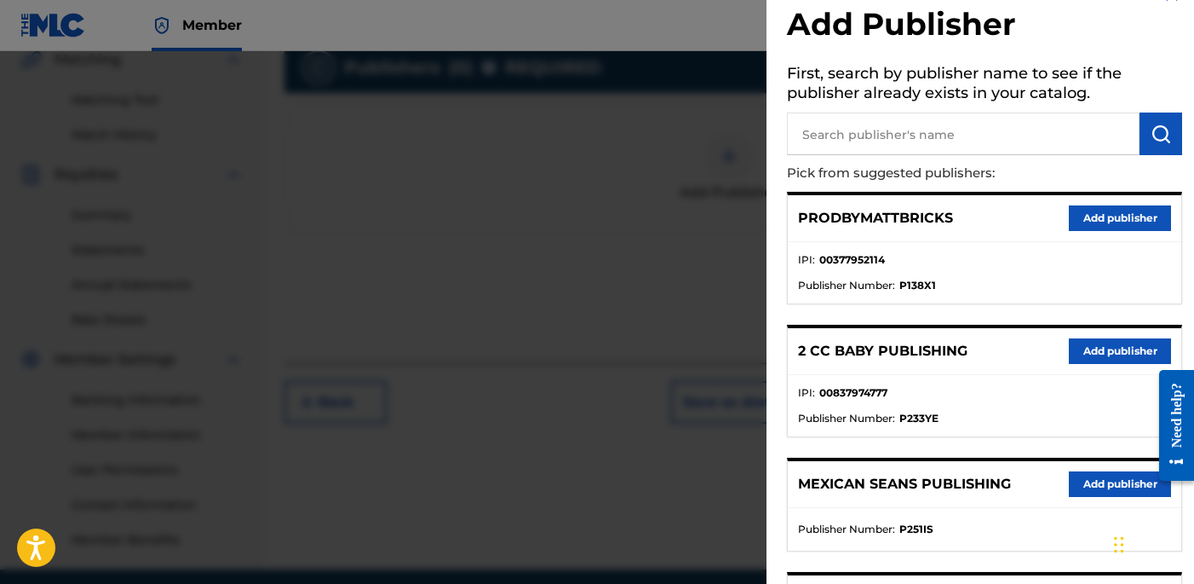
click at [881, 139] on input "text" at bounding box center [963, 133] width 353 height 43
paste input "OTR RECORDS PUBLISHING CATALOG"
type input "OTR RECORDS PUBLISHING CATALOG"
click at [1168, 126] on button "submit" at bounding box center [1161, 133] width 43 height 43
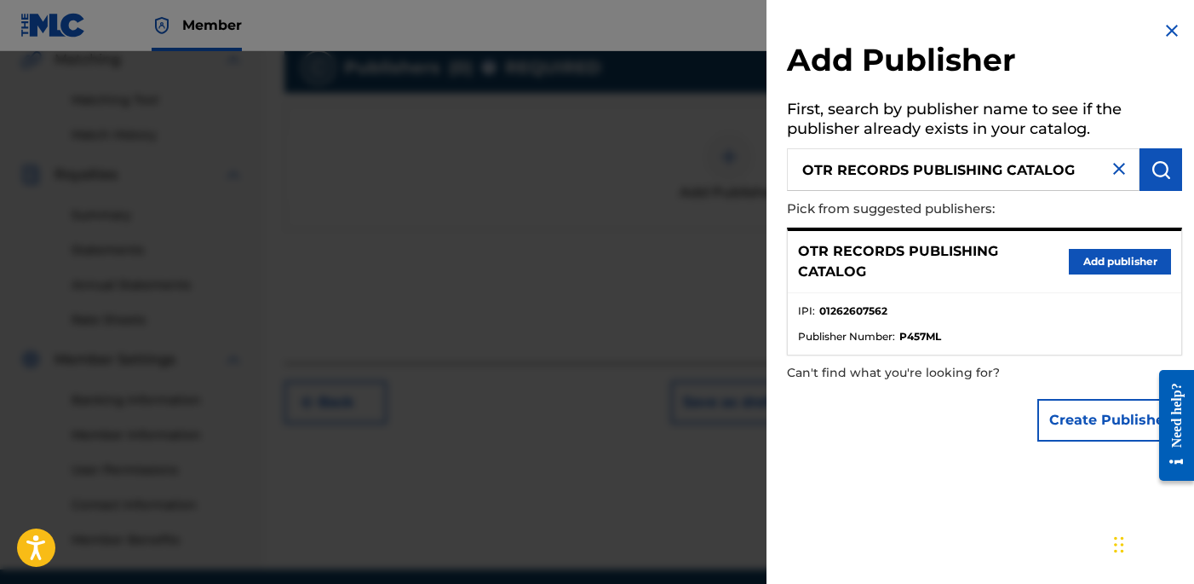
click at [1084, 267] on button "Add publisher" at bounding box center [1120, 262] width 102 height 26
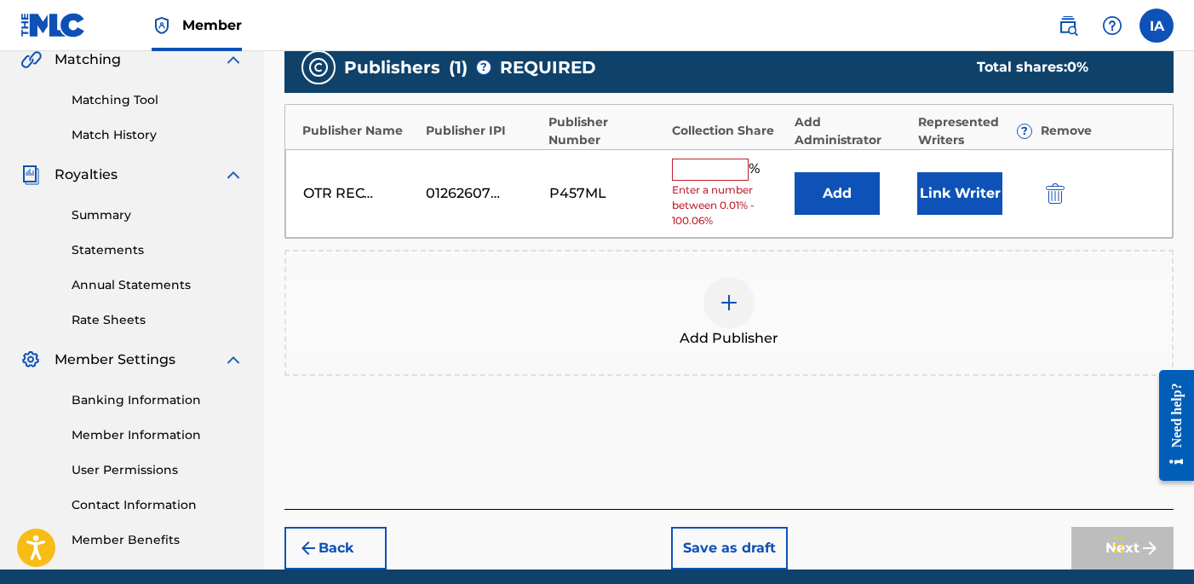
click at [706, 175] on input "text" at bounding box center [710, 169] width 77 height 22
type input "50"
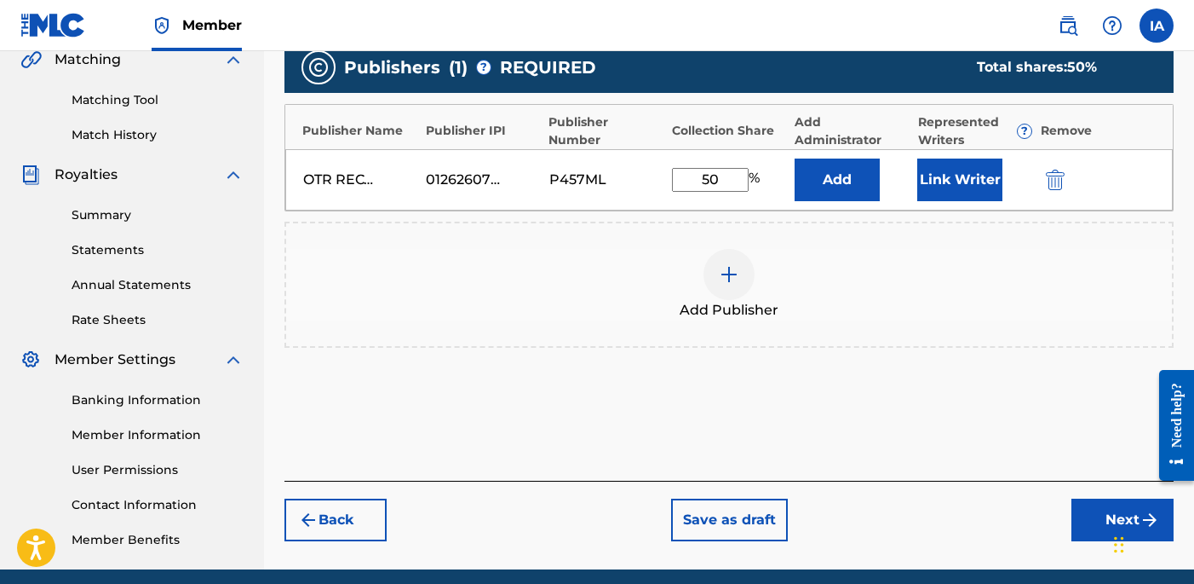
drag, startPoint x: 737, startPoint y: 175, endPoint x: 651, endPoint y: 124, distance: 100.5
click at [676, 143] on div "Publisher Name Publisher IPI Publisher Number Collection Share Add Administrato…" at bounding box center [729, 157] width 889 height 107
click at [832, 182] on button "Add" at bounding box center [837, 179] width 85 height 43
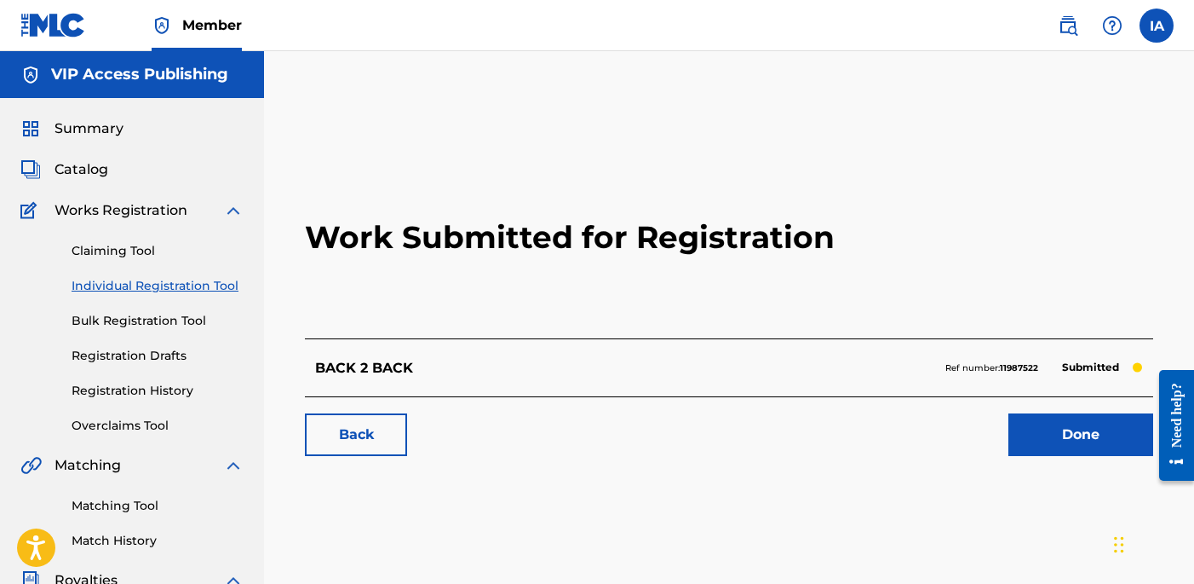
click at [205, 285] on link "Individual Registration Tool" at bounding box center [158, 286] width 172 height 18
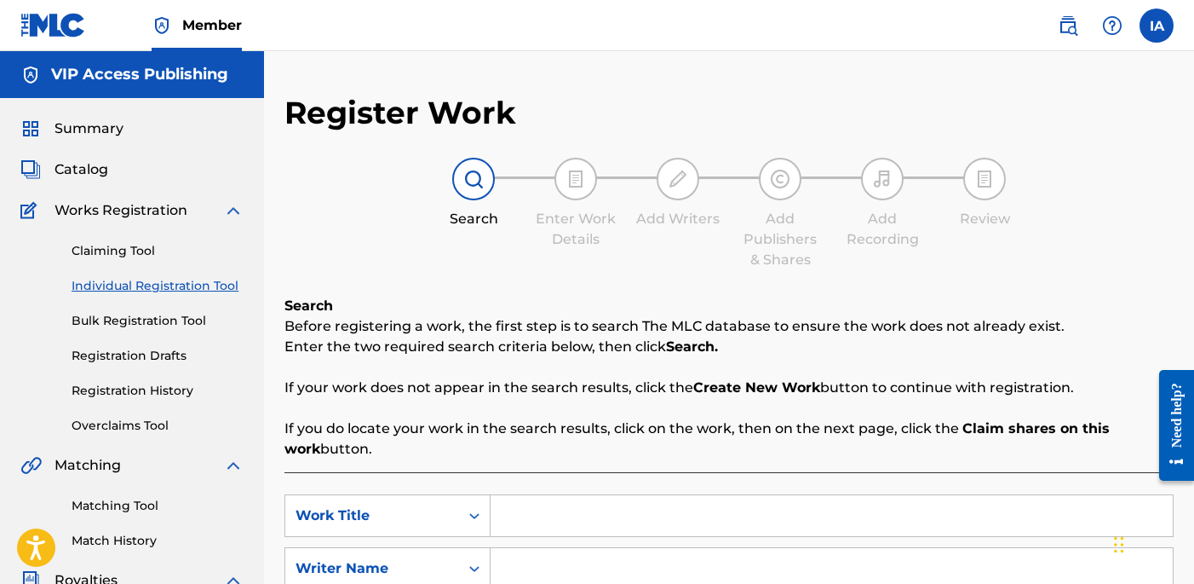
click at [360, 224] on div "Search Enter Work Details Add Writers Add Publishers & Shares Add Recording Rev…" at bounding box center [729, 214] width 889 height 112
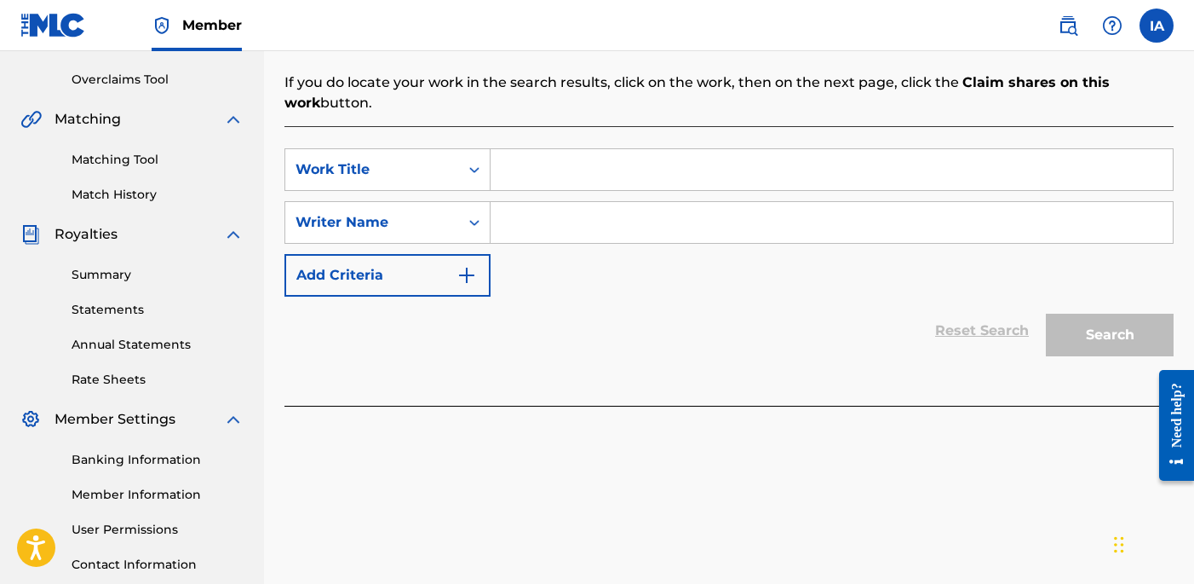
click at [929, 168] on input "Search Form" at bounding box center [832, 169] width 682 height 41
paste input "Loyalty Over Love"
type input "LOYALTY OVER LOVE"
click at [624, 227] on input "Search Form" at bounding box center [832, 222] width 682 height 41
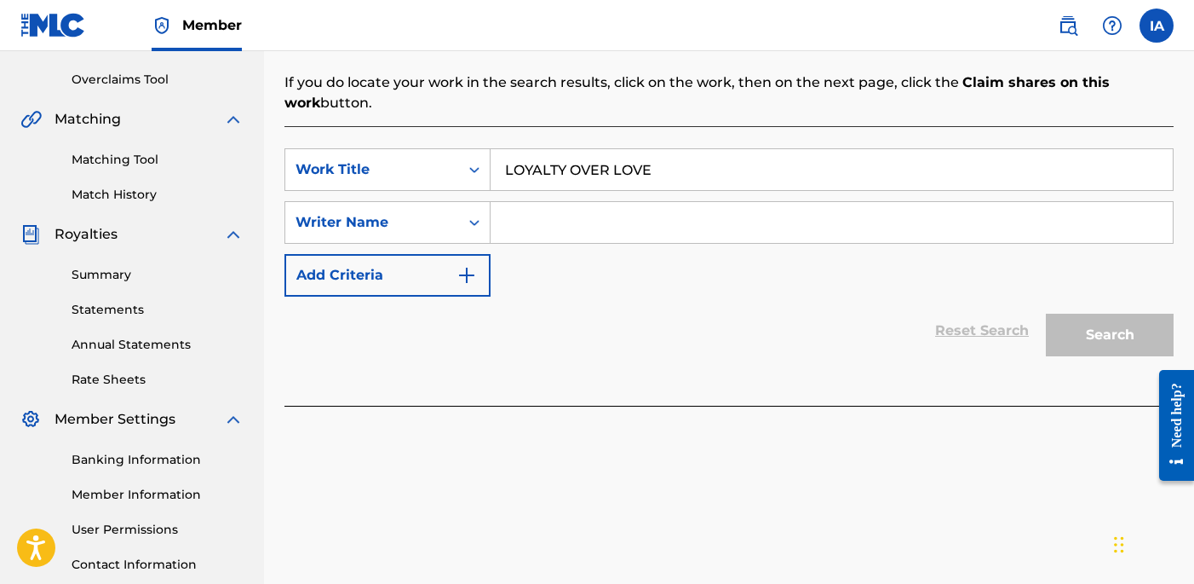
paste input "[PERSON_NAME] [PERSON_NAME]"
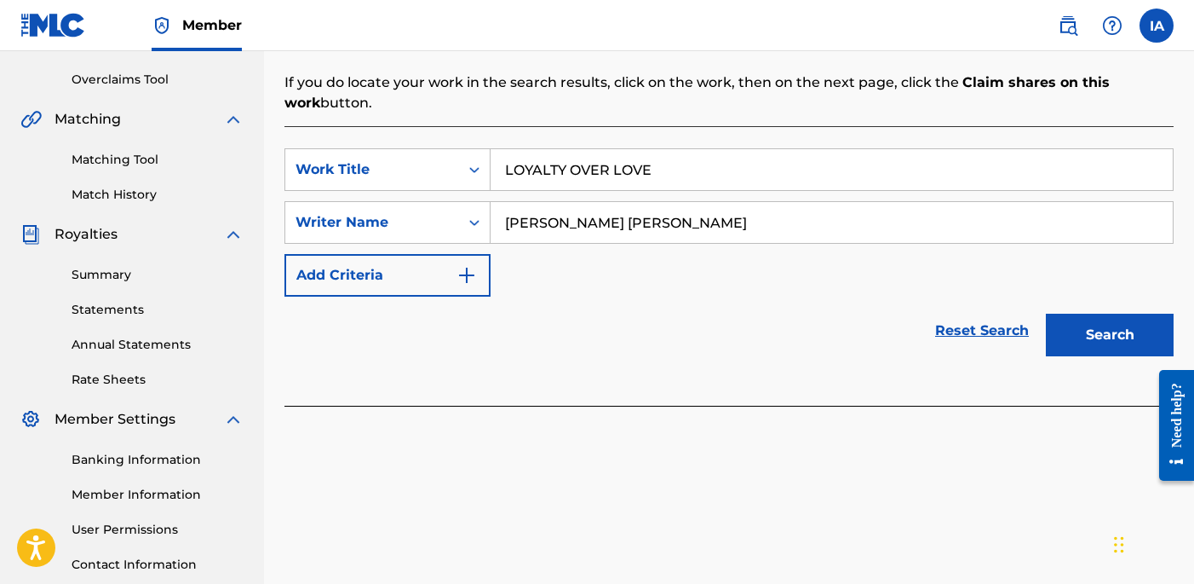
type input "[PERSON_NAME] [PERSON_NAME]"
click at [1086, 342] on button "Search" at bounding box center [1110, 334] width 128 height 43
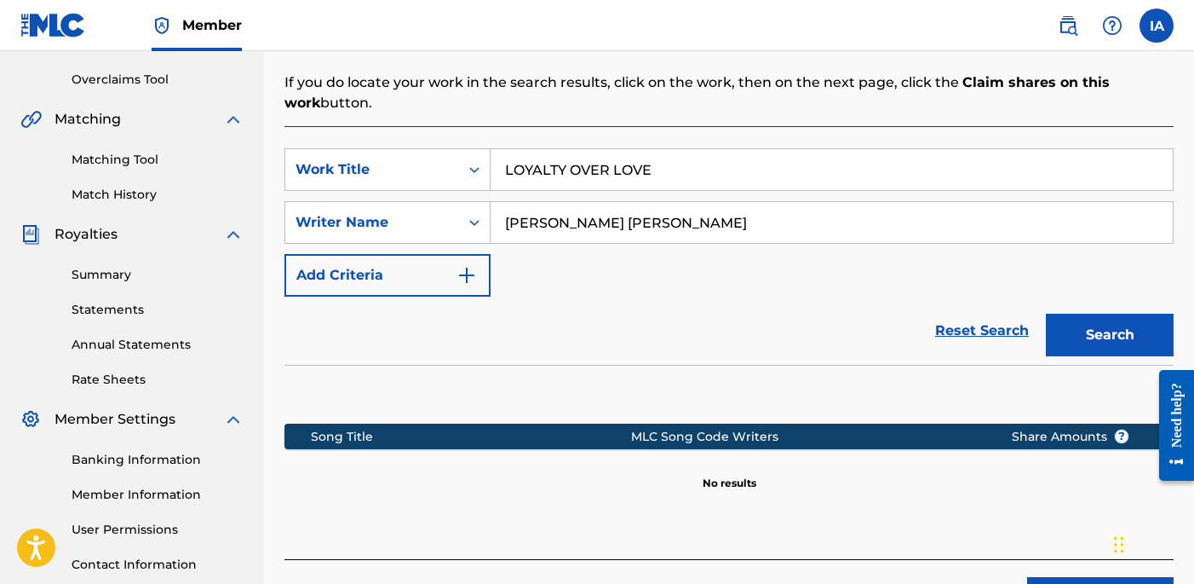
click at [622, 276] on div "SearchWithCriteria4611816c-e292-4354-9bc0-529c47063ab6 Work Title LOYALTY OVER …" at bounding box center [729, 222] width 889 height 148
click at [699, 274] on div "SearchWithCriteria4611816c-e292-4354-9bc0-529c47063ab6 Work Title LOYALTY OVER …" at bounding box center [729, 222] width 889 height 148
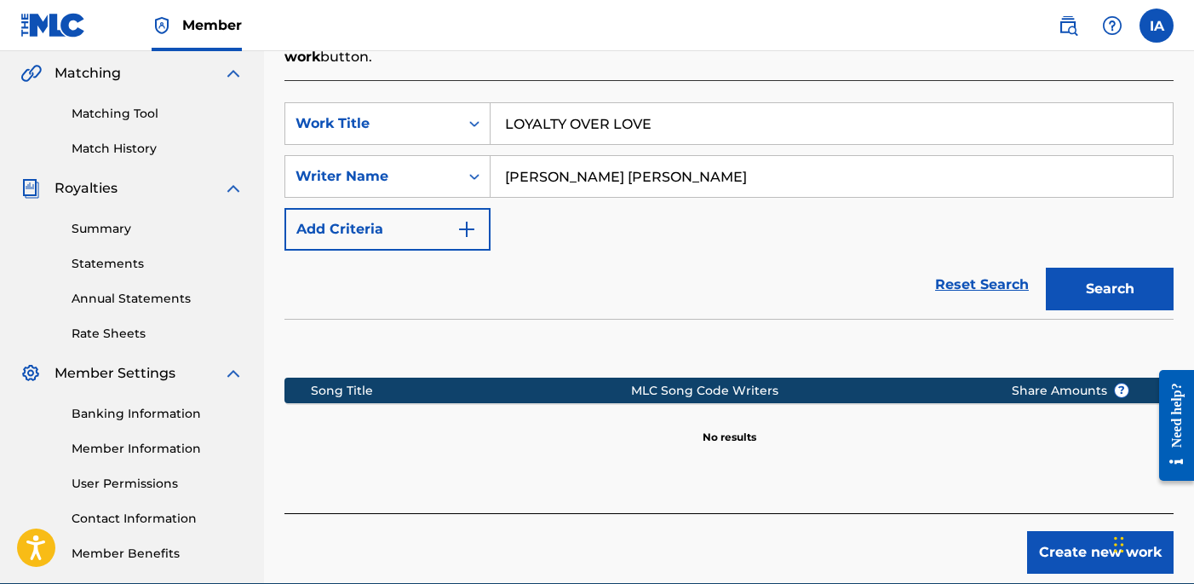
scroll to position [473, 0]
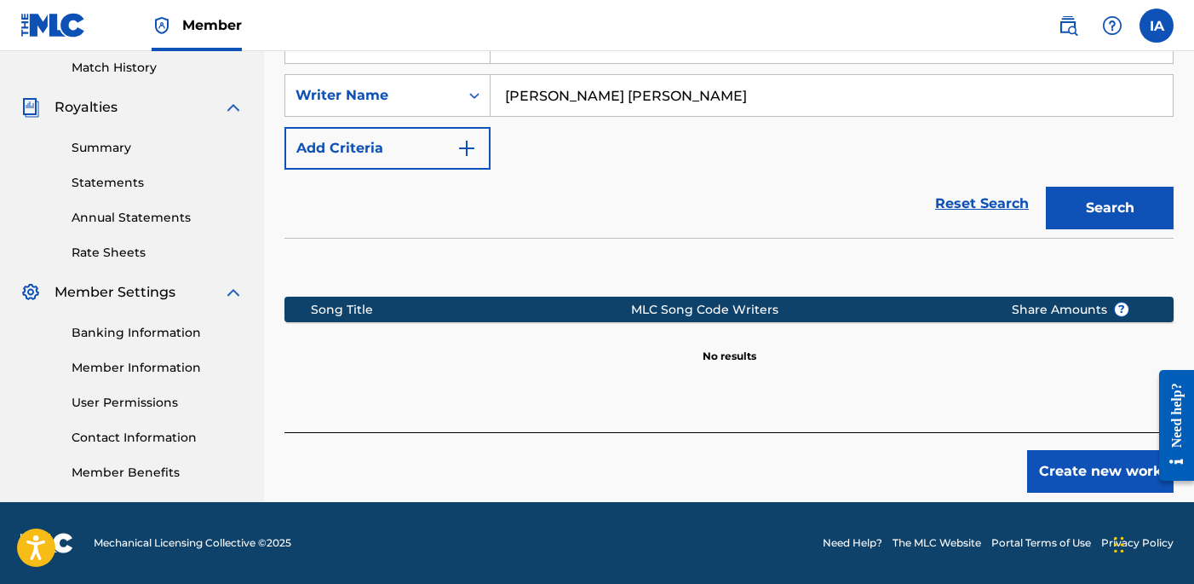
click at [1078, 459] on button "Create new work" at bounding box center [1100, 471] width 147 height 43
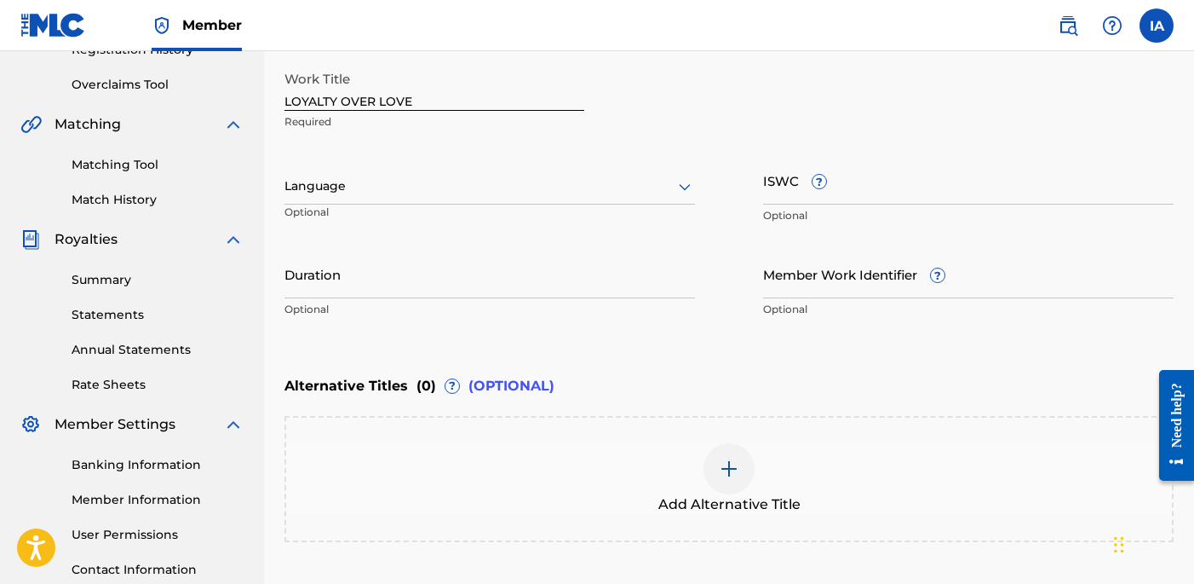
scroll to position [311, 0]
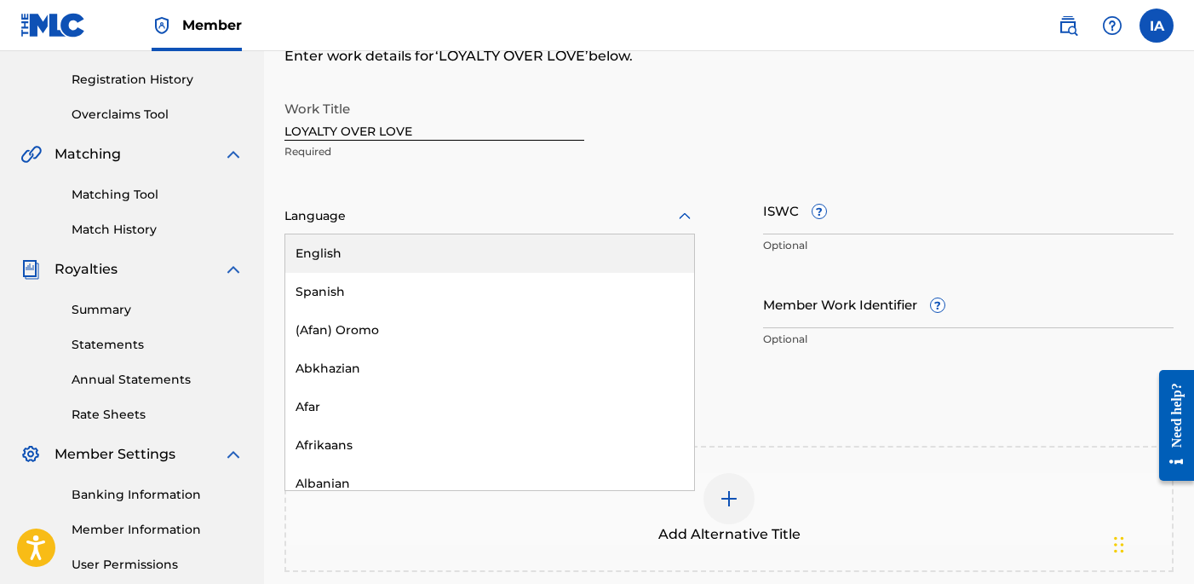
click at [544, 214] on div at bounding box center [490, 215] width 411 height 21
click at [572, 249] on div "English" at bounding box center [489, 253] width 409 height 38
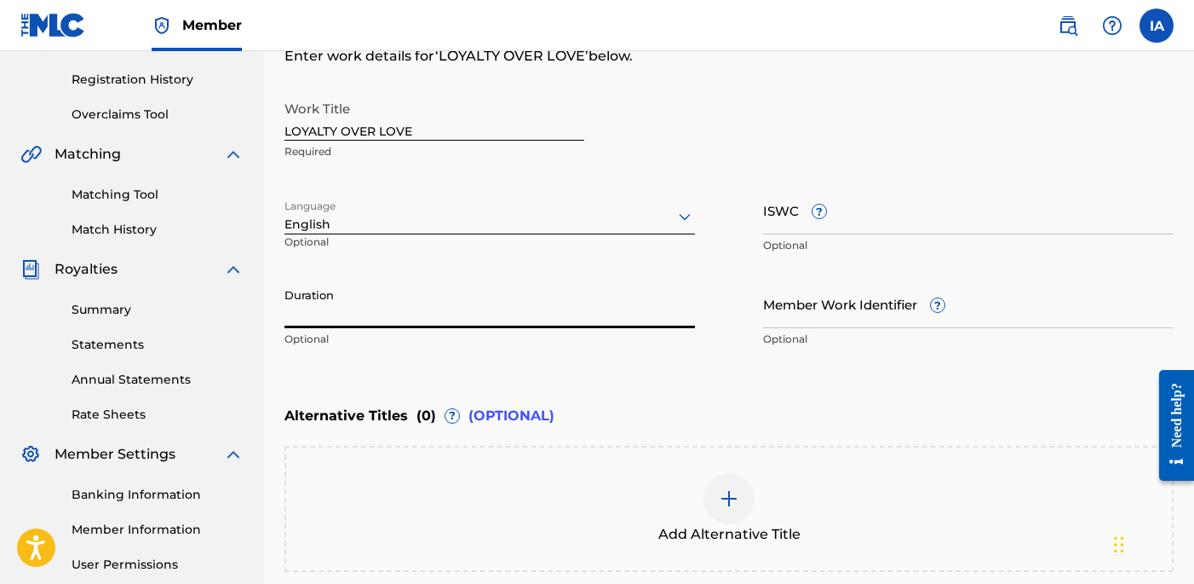
click at [595, 293] on input "Duration" at bounding box center [490, 303] width 411 height 49
click at [345, 328] on div "Duration Optional" at bounding box center [490, 317] width 411 height 77
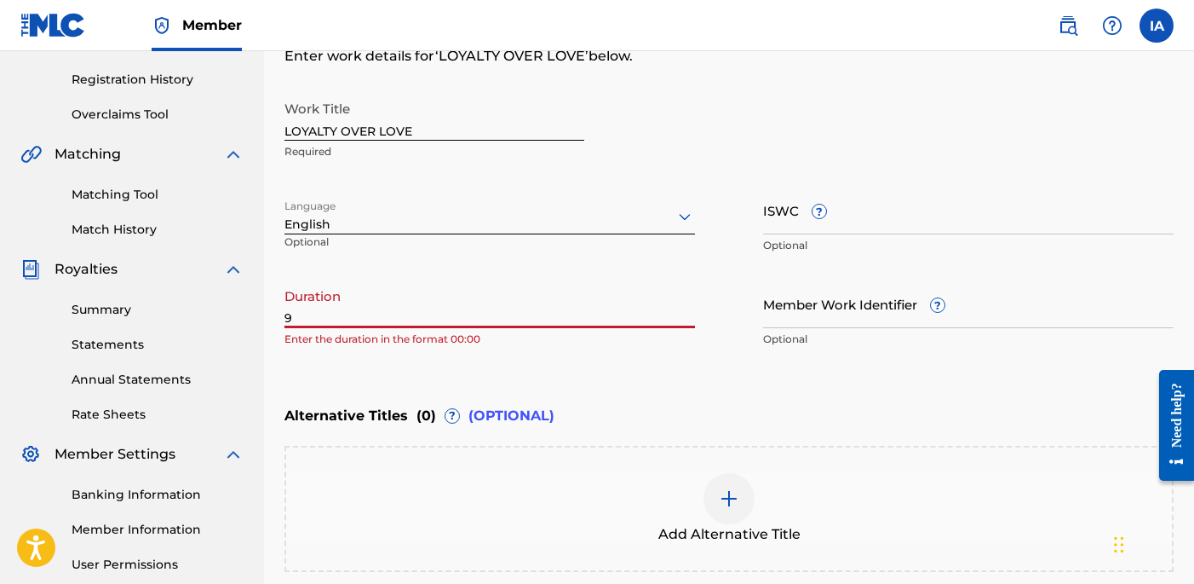
drag, startPoint x: 339, startPoint y: 313, endPoint x: 164, endPoint y: 247, distance: 186.9
click at [256, 294] on main "VIP Access Publishing Summary Catalog Works Registration Claiming Tool Individu…" at bounding box center [597, 207] width 1194 height 935
paste input "2:56"
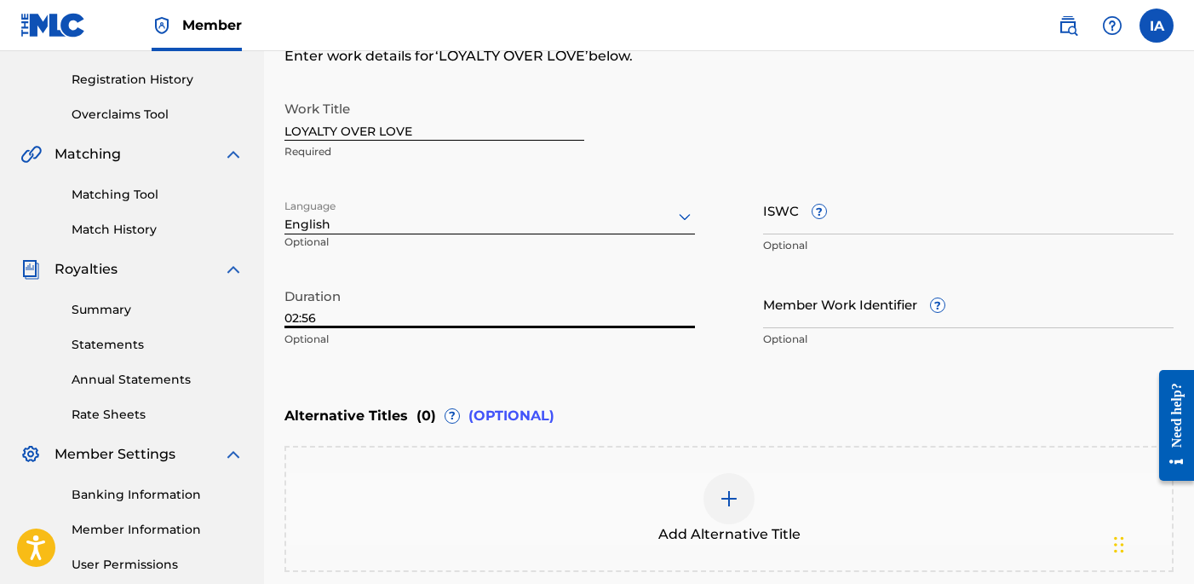
type input "02:56"
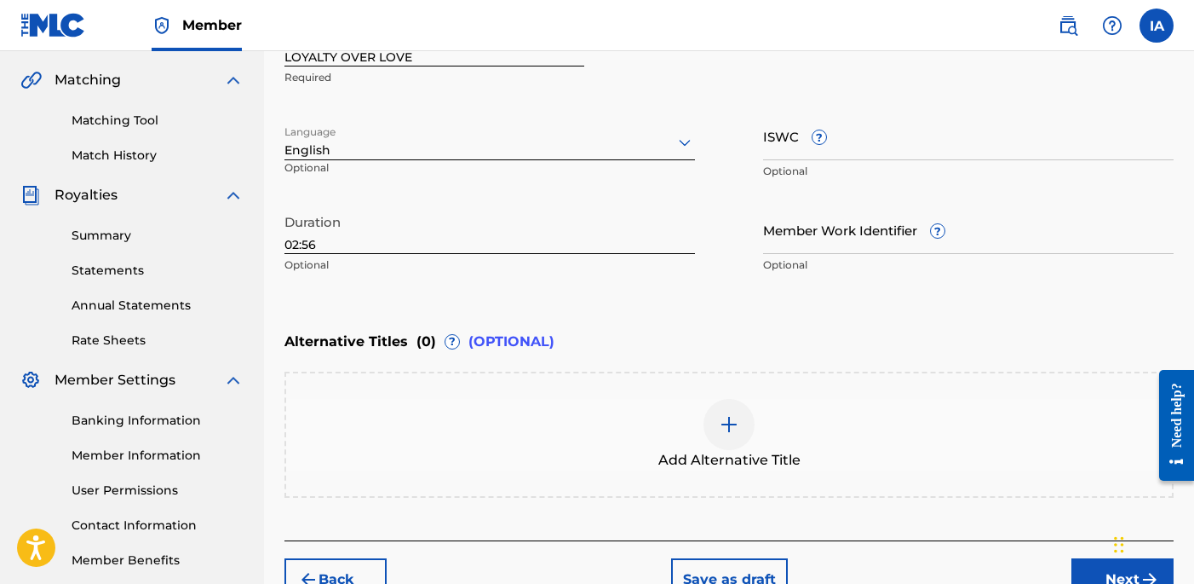
scroll to position [483, 0]
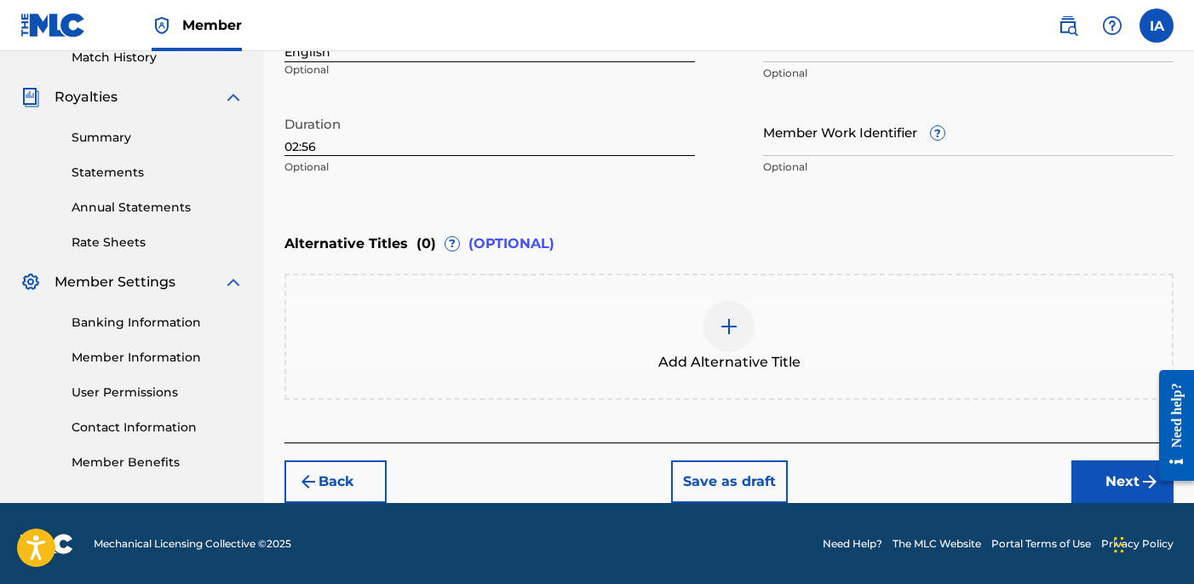
click at [1115, 486] on button "Next" at bounding box center [1123, 481] width 102 height 43
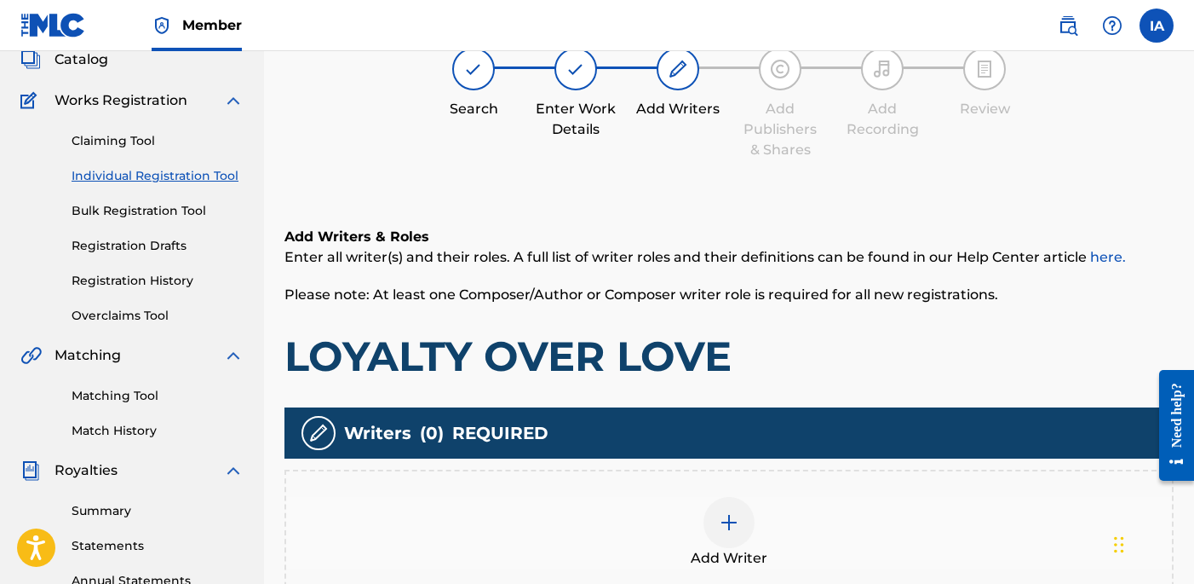
scroll to position [77, 0]
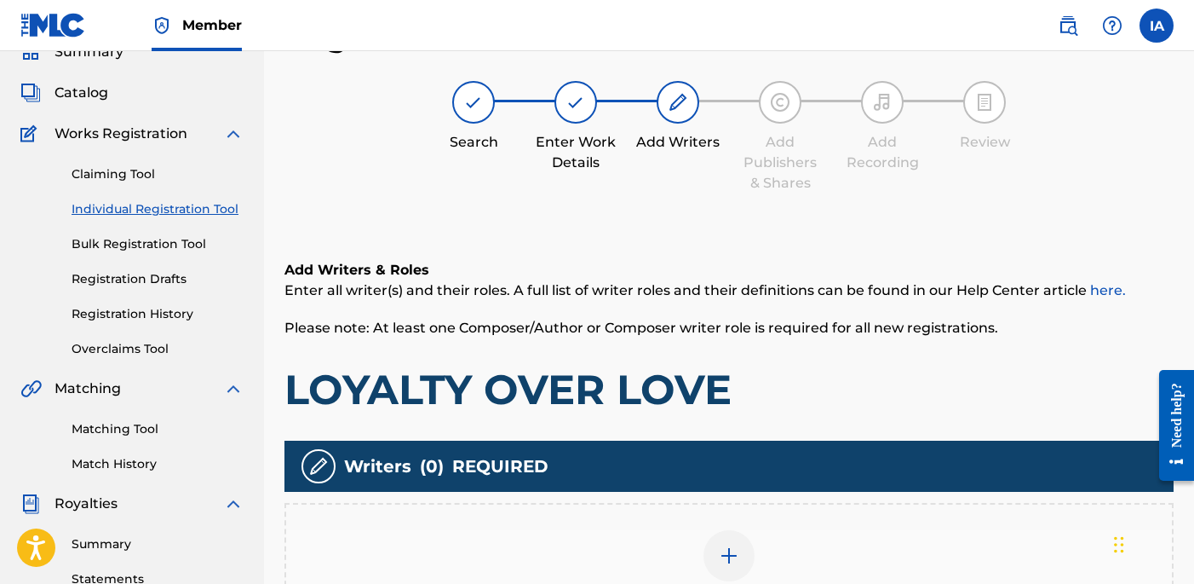
click at [682, 278] on h6 "Add Writers & Roles" at bounding box center [729, 270] width 889 height 20
click at [667, 251] on div "Add Writers & Roles Enter all writer(s) and their roles. A full list of writer …" at bounding box center [729, 465] width 889 height 492
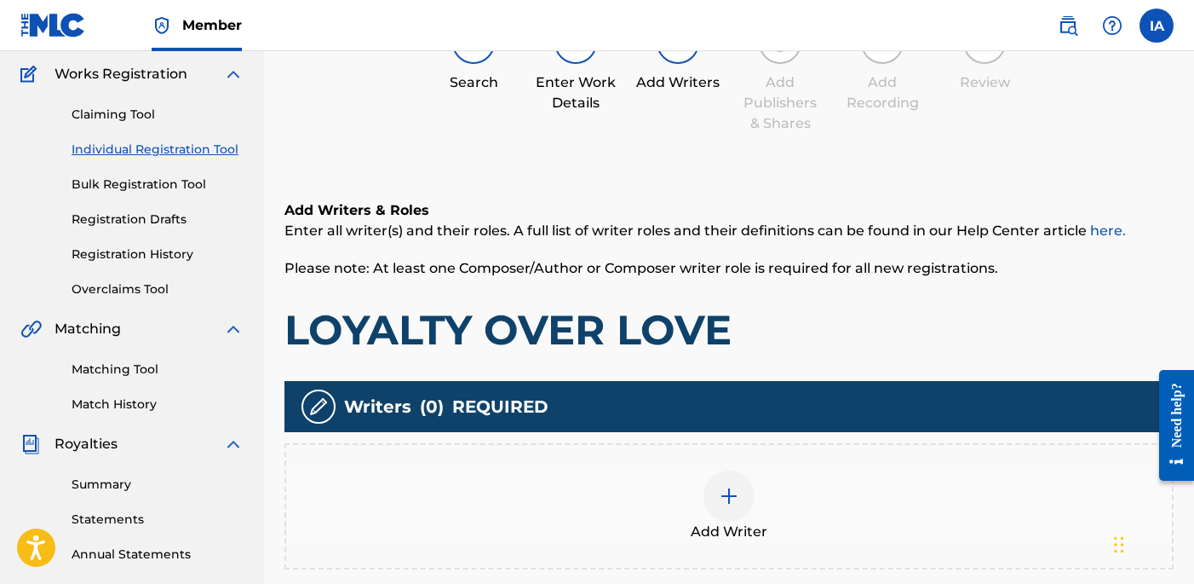
scroll to position [319, 0]
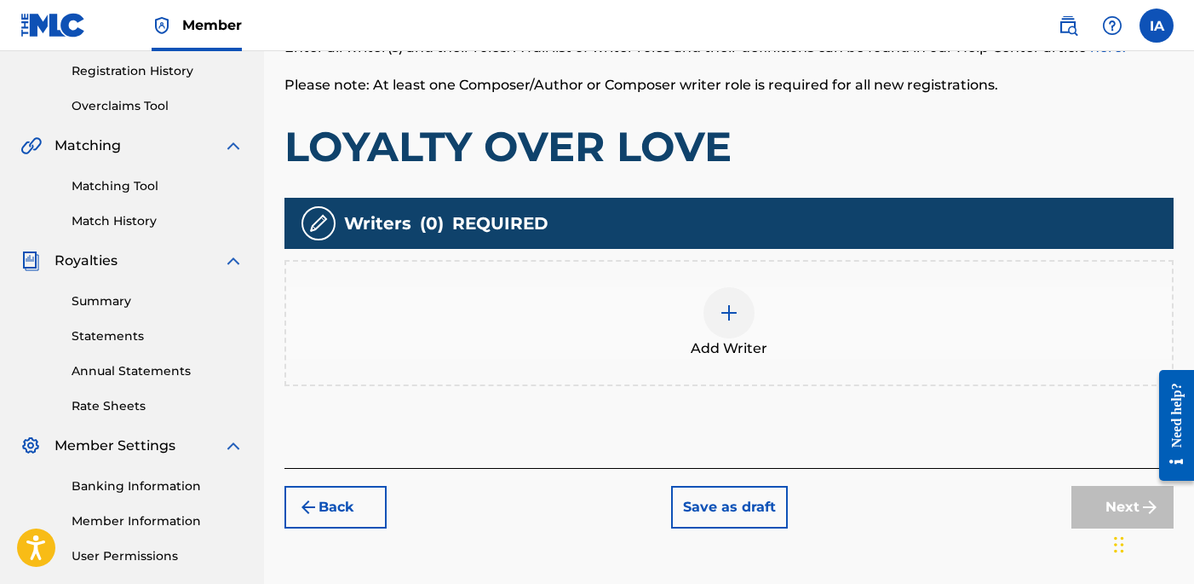
click at [874, 309] on div "Add Writer" at bounding box center [729, 323] width 886 height 72
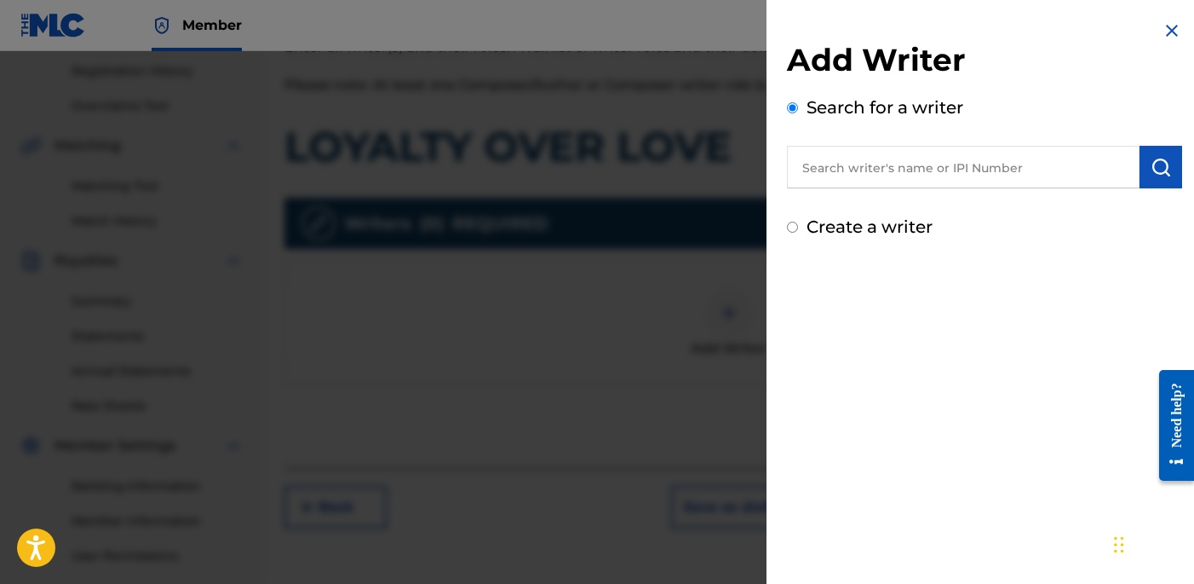
click at [996, 180] on input "text" at bounding box center [963, 167] width 353 height 43
paste input "[PERSON_NAME] [PERSON_NAME]"
type input "[PERSON_NAME] [PERSON_NAME]"
click at [1159, 171] on img "submit" at bounding box center [1161, 167] width 20 height 20
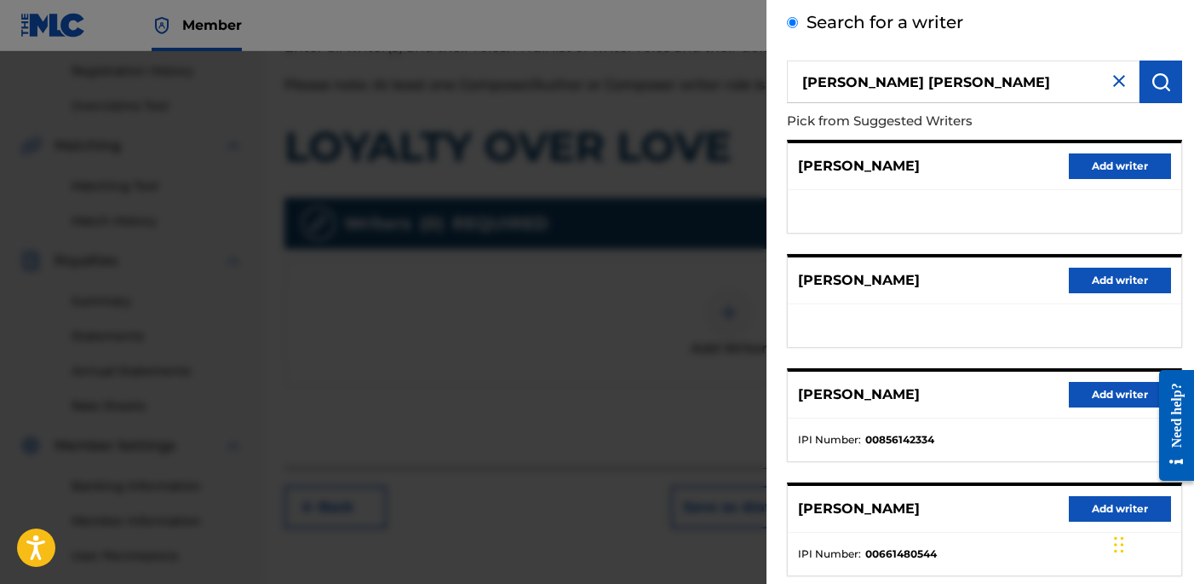
scroll to position [117, 0]
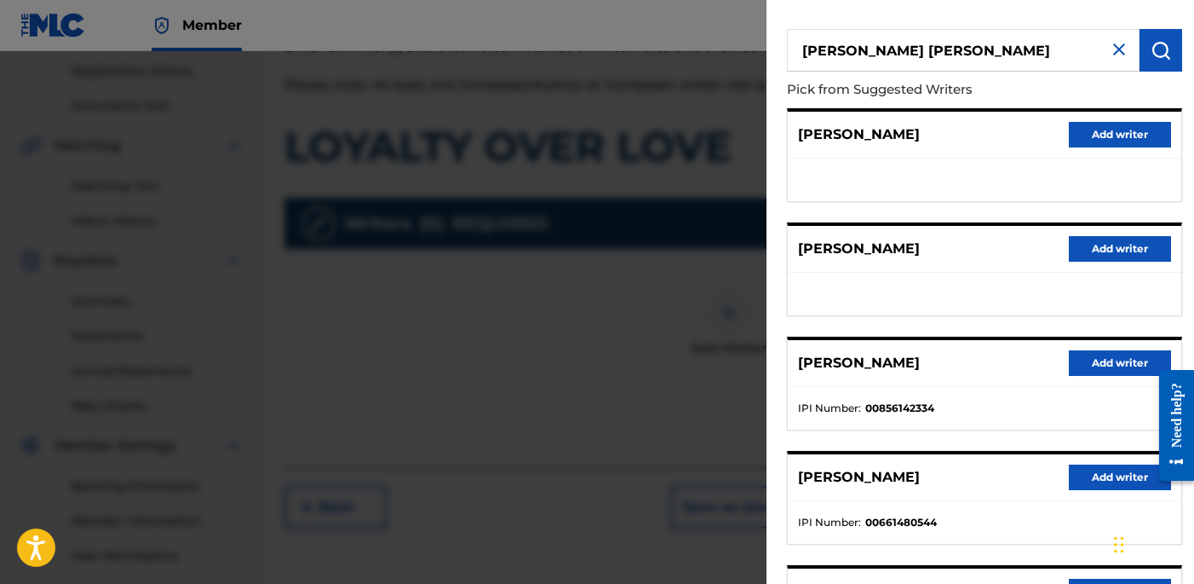
click at [1073, 359] on button "Add writer" at bounding box center [1120, 363] width 102 height 26
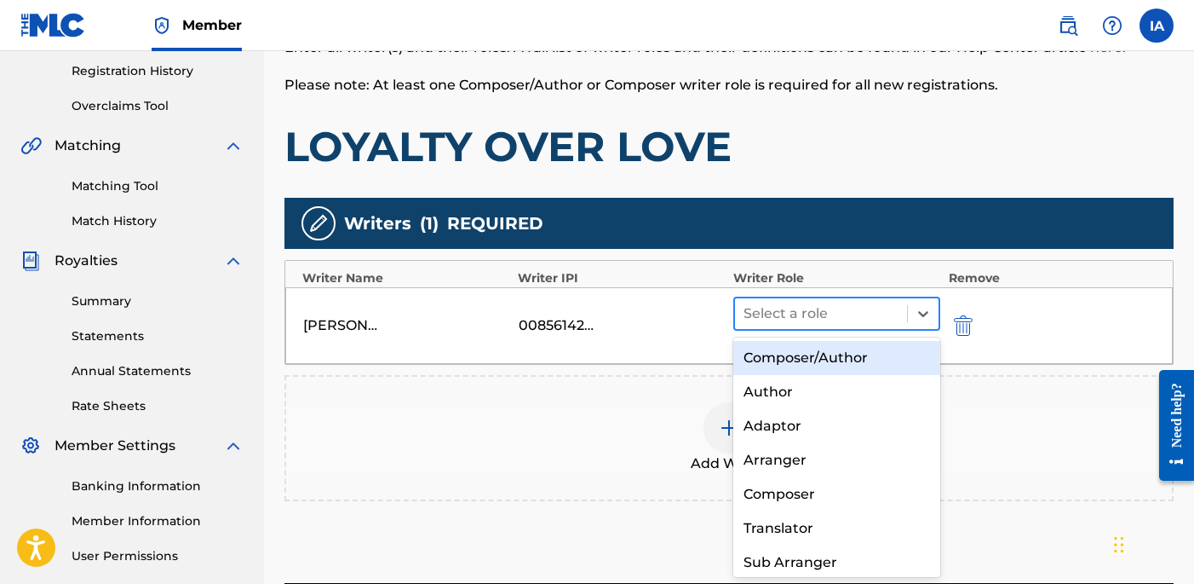
click at [877, 302] on div at bounding box center [821, 314] width 155 height 24
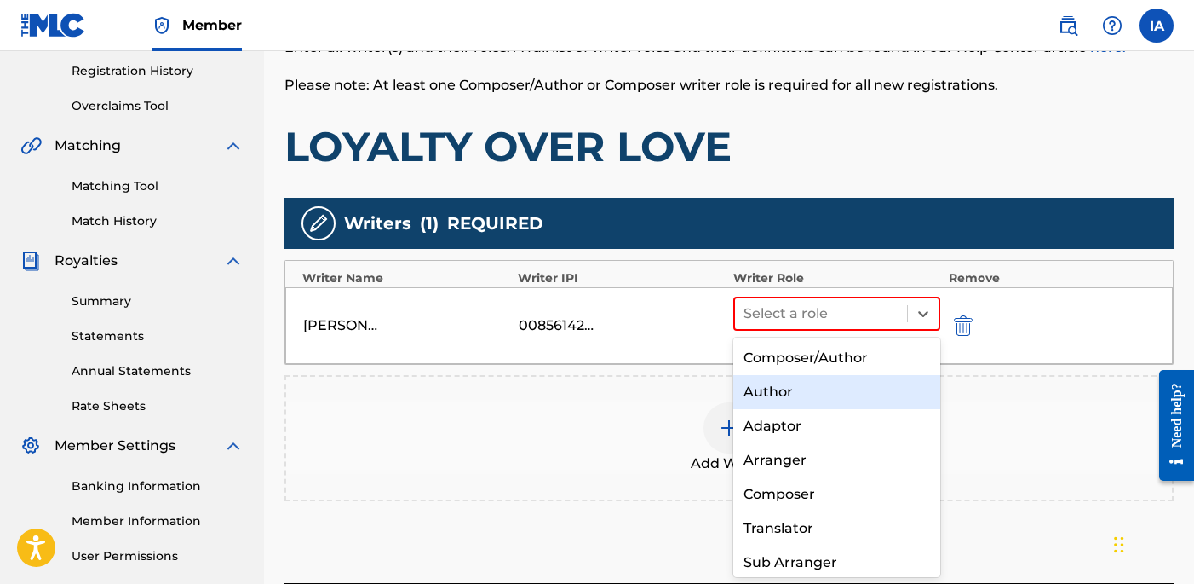
click at [886, 383] on div "Author" at bounding box center [836, 392] width 207 height 34
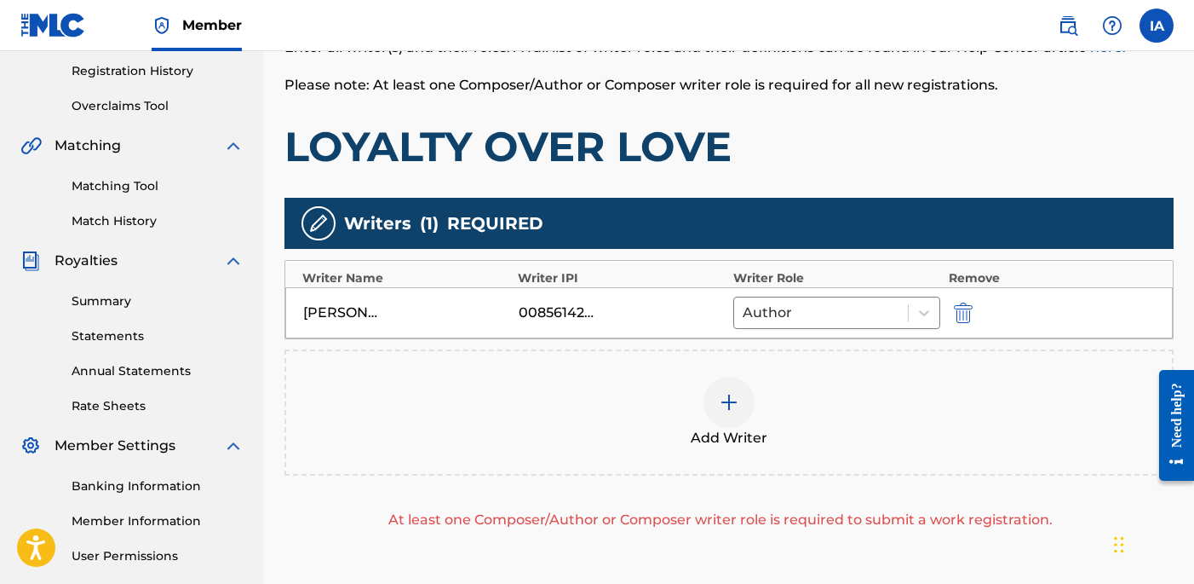
click at [885, 417] on div "Add Writer" at bounding box center [729, 413] width 886 height 72
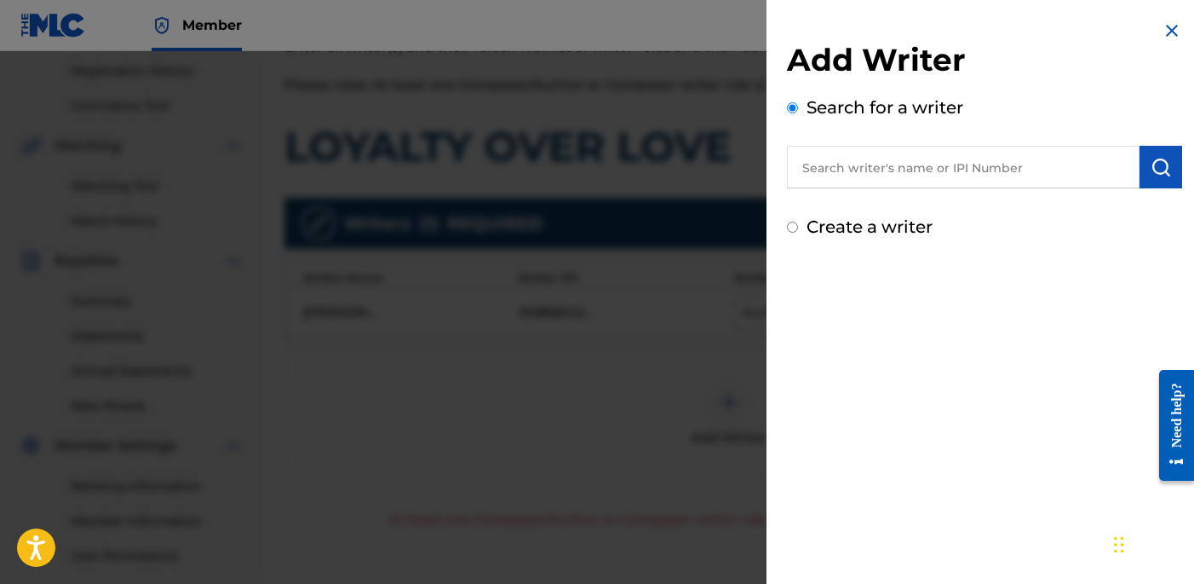
drag, startPoint x: 835, startPoint y: 298, endPoint x: 831, endPoint y: 278, distance: 20.9
click at [834, 297] on div "Add Writer Search for a writer Create a writer" at bounding box center [985, 292] width 436 height 584
click at [831, 220] on label "Create a writer" at bounding box center [870, 226] width 126 height 20
radio input "true"
click at [798, 221] on input "Create a writer" at bounding box center [792, 226] width 11 height 11
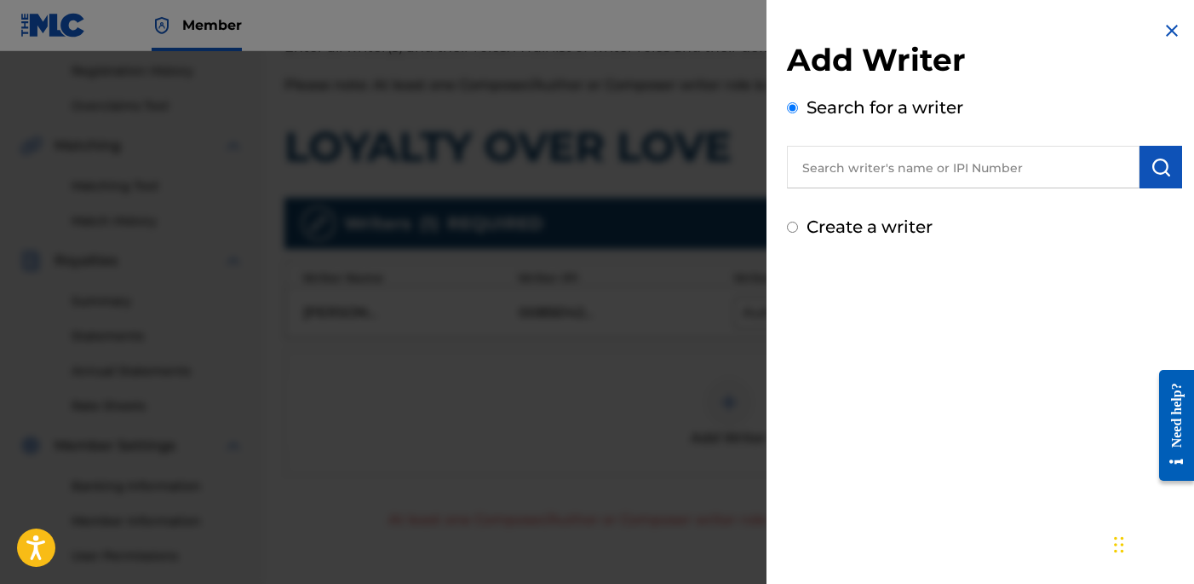
radio input "false"
radio input "true"
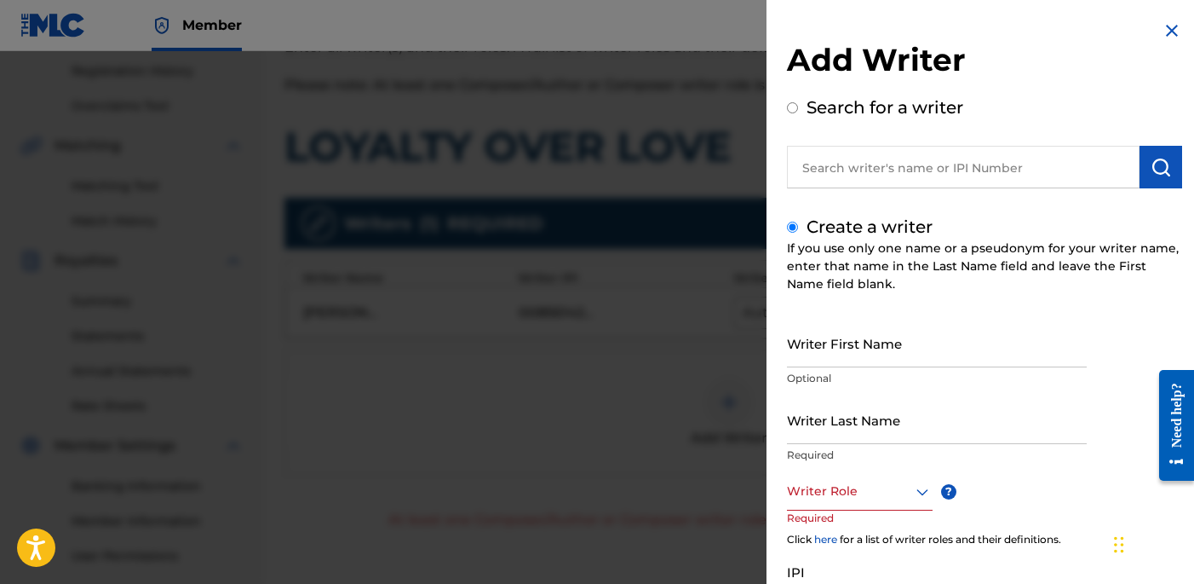
drag, startPoint x: 907, startPoint y: 337, endPoint x: 1139, endPoint y: 333, distance: 231.7
click at [906, 334] on input "Writer First Name" at bounding box center [937, 343] width 300 height 49
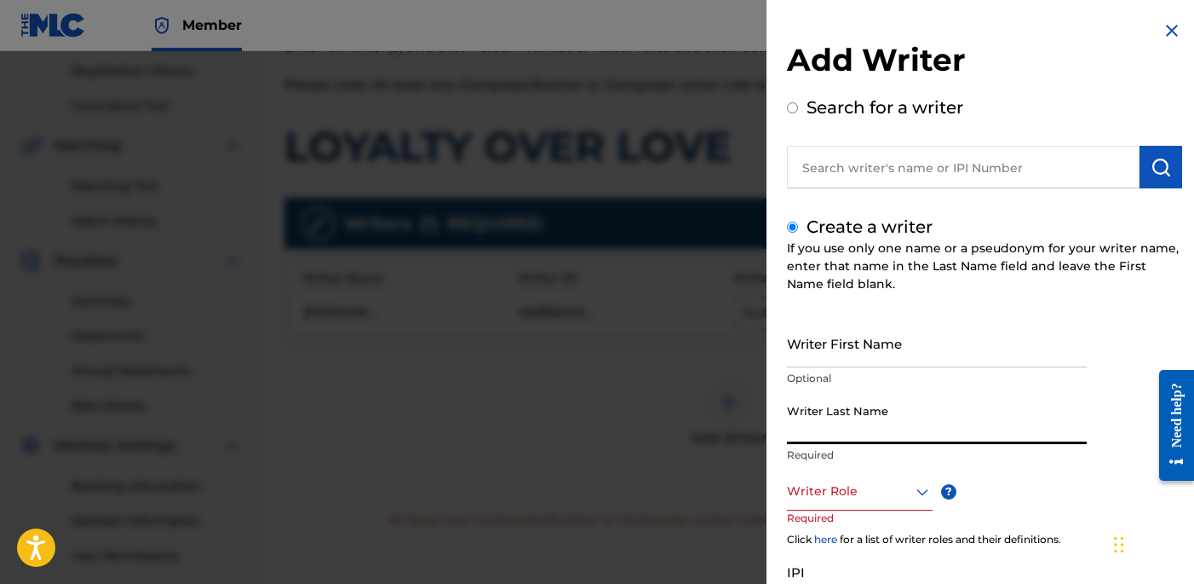
click at [845, 429] on input "Writer Last Name" at bounding box center [937, 419] width 300 height 49
paste input "UNKNOWN WRITER"
click at [877, 429] on input "UNKNOWN WRITER" at bounding box center [937, 419] width 300 height 49
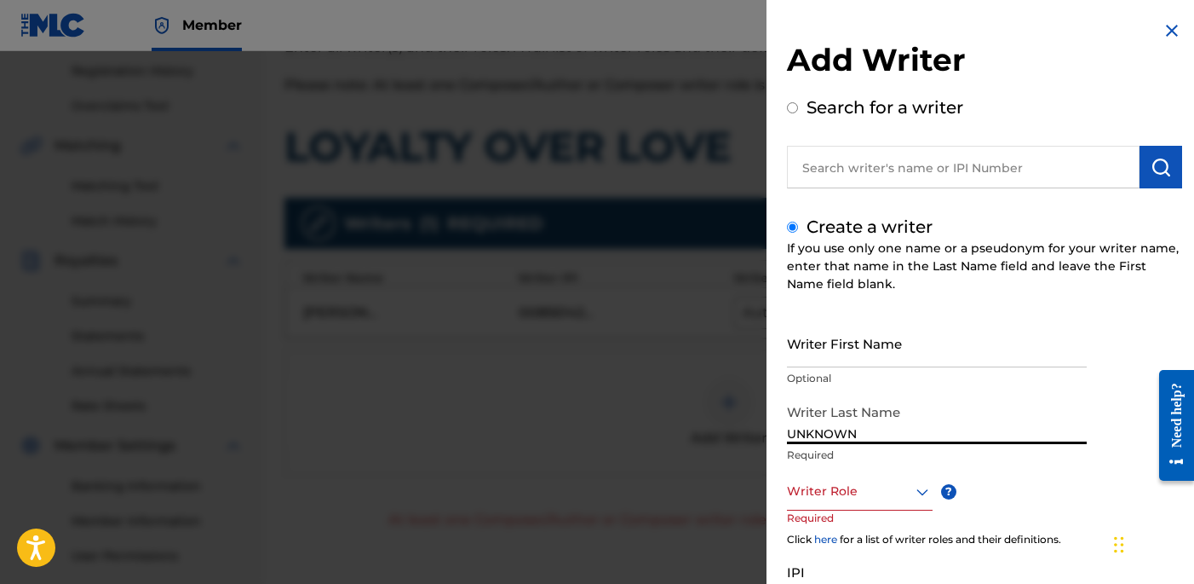
type input "UNKNOWN"
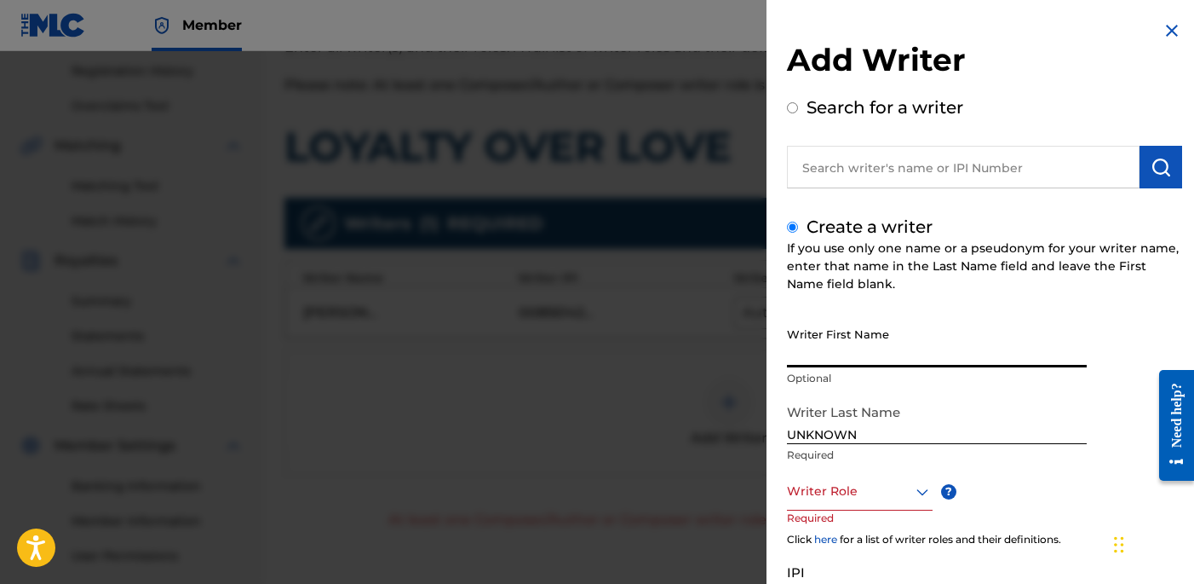
click at [804, 351] on input "Writer First Name" at bounding box center [937, 343] width 300 height 49
paste input "WRITER"
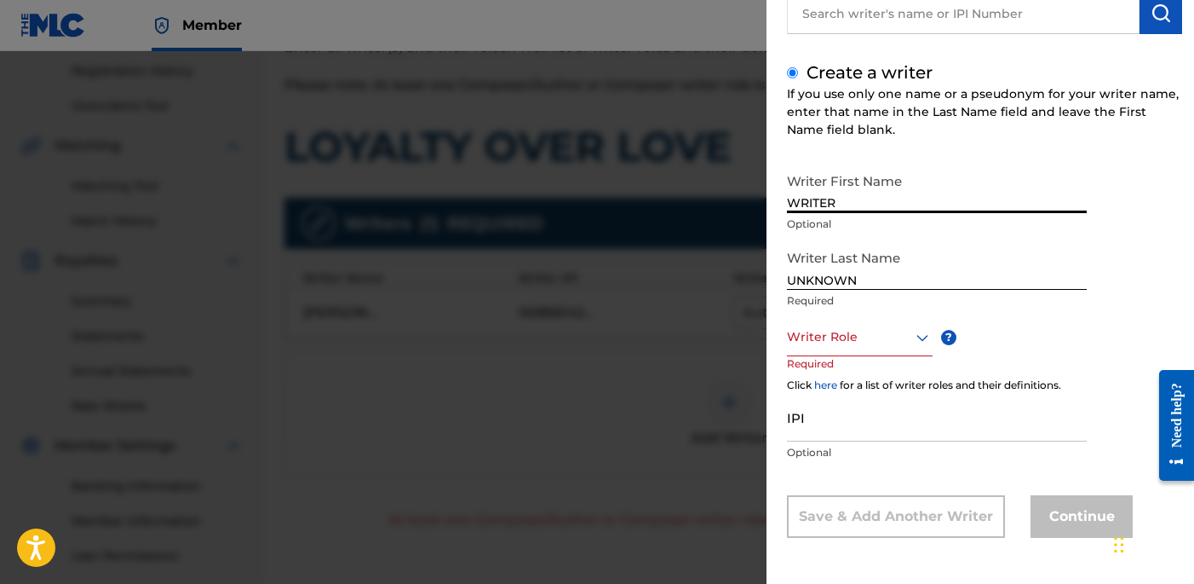
type input "WRITER"
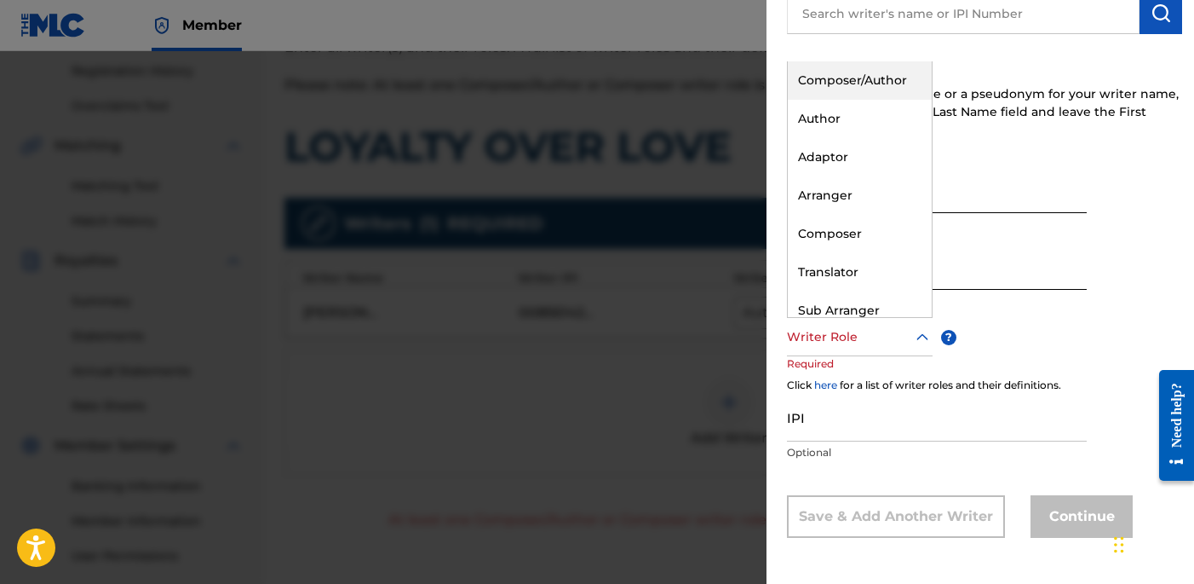
click at [846, 337] on div at bounding box center [860, 336] width 146 height 21
click at [882, 230] on div "Composer" at bounding box center [860, 234] width 144 height 38
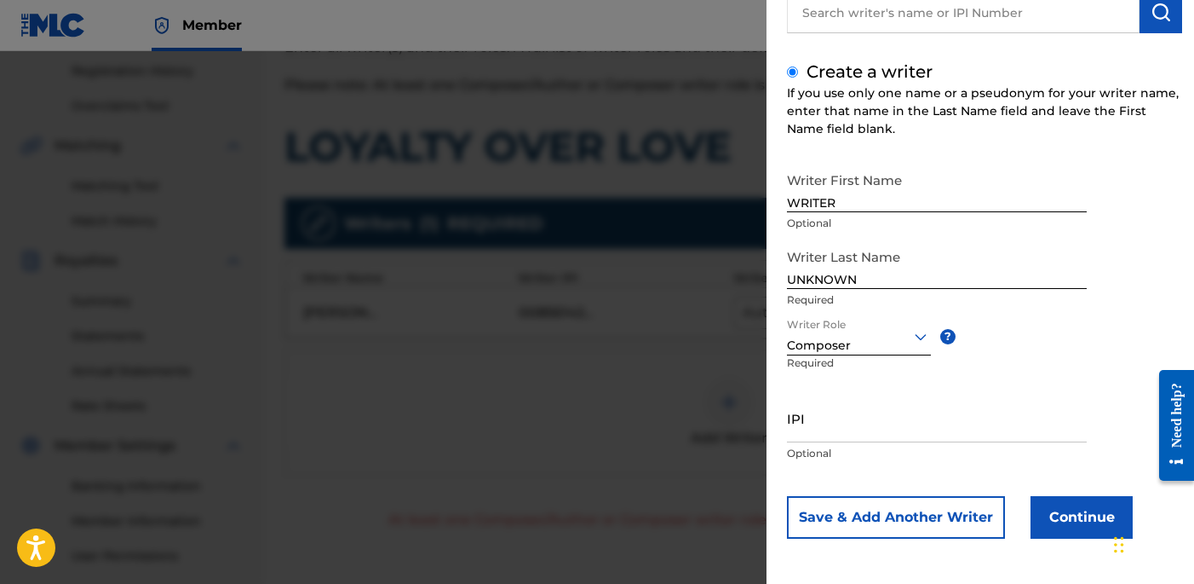
scroll to position [156, 0]
click at [1041, 491] on div "Writer First Name WRITER Optional Writer Last Name UNKNOWN Required Writer Role…" at bounding box center [984, 350] width 395 height 375
click at [1051, 506] on button "Continue" at bounding box center [1082, 516] width 102 height 43
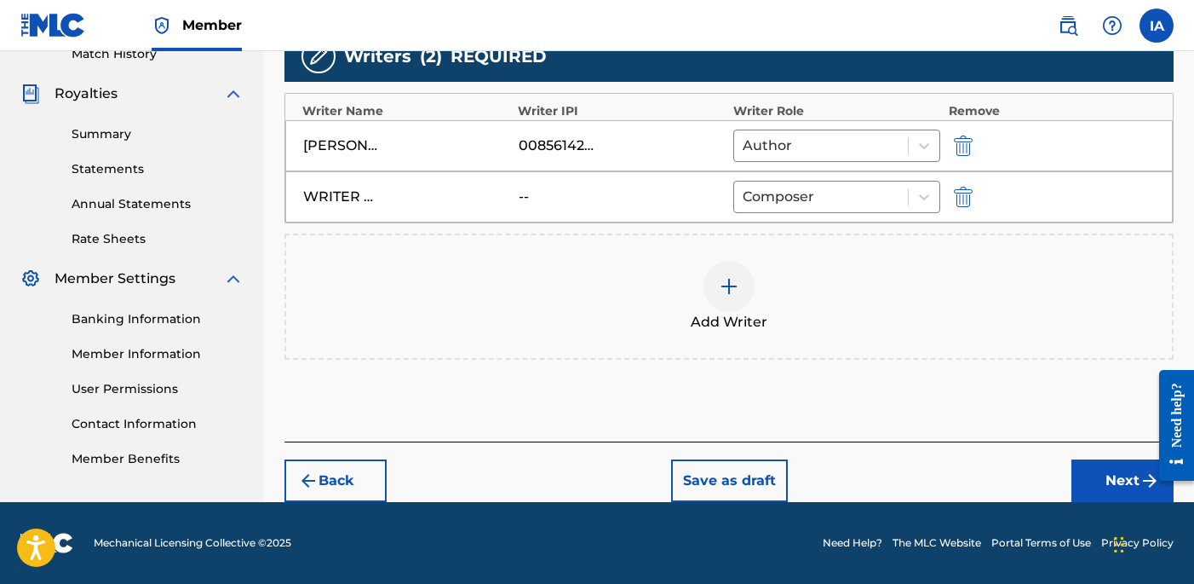
click at [1079, 473] on button "Next" at bounding box center [1123, 480] width 102 height 43
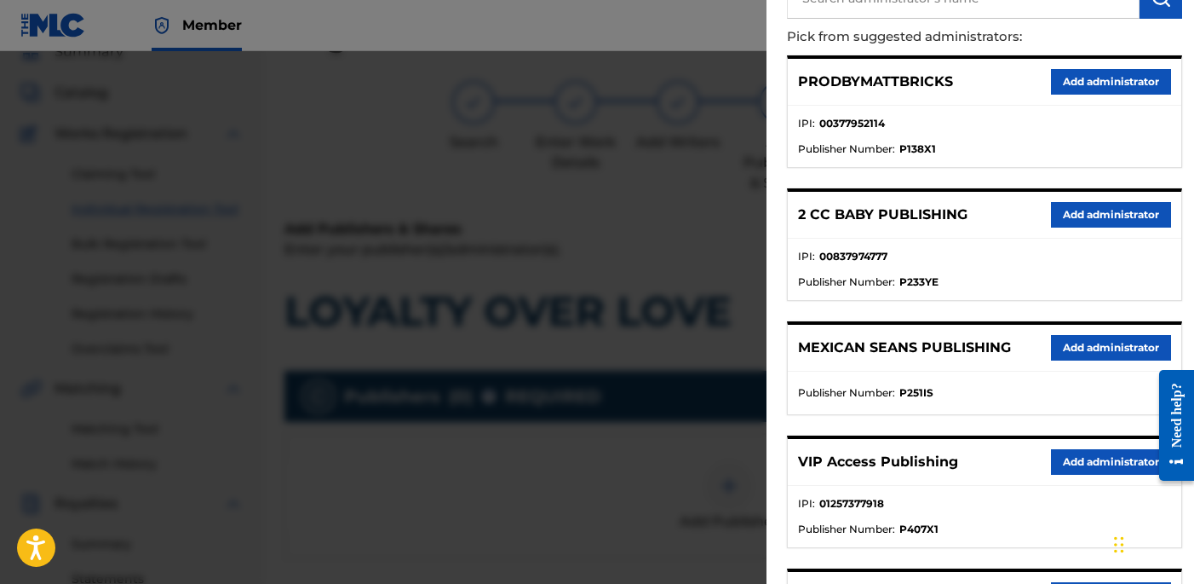
scroll to position [175, 0]
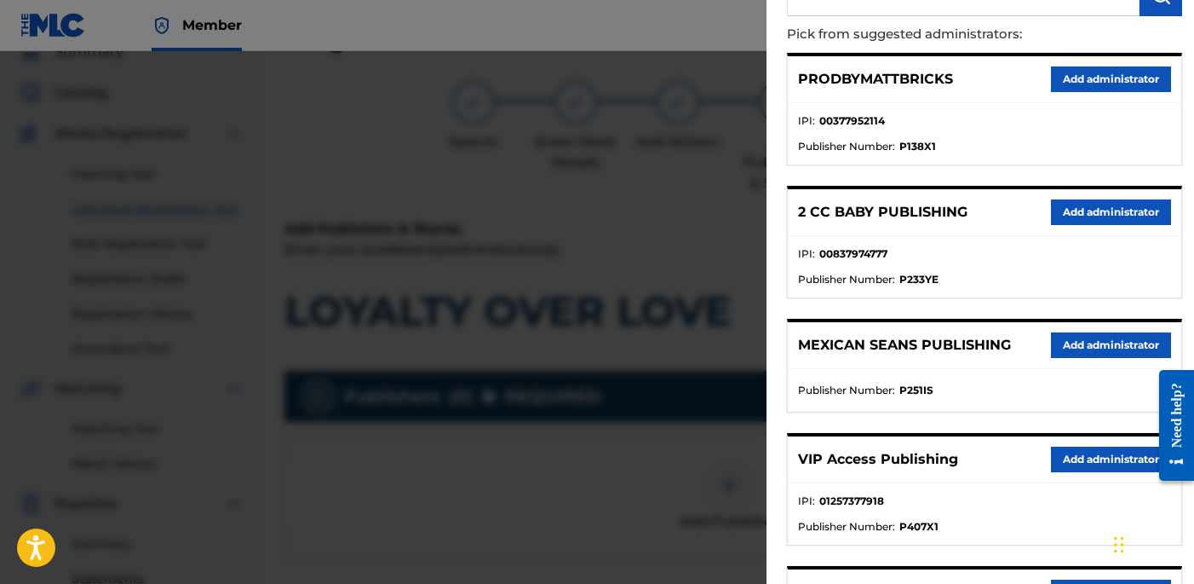
click at [1065, 455] on button "Add administrator" at bounding box center [1111, 459] width 120 height 26
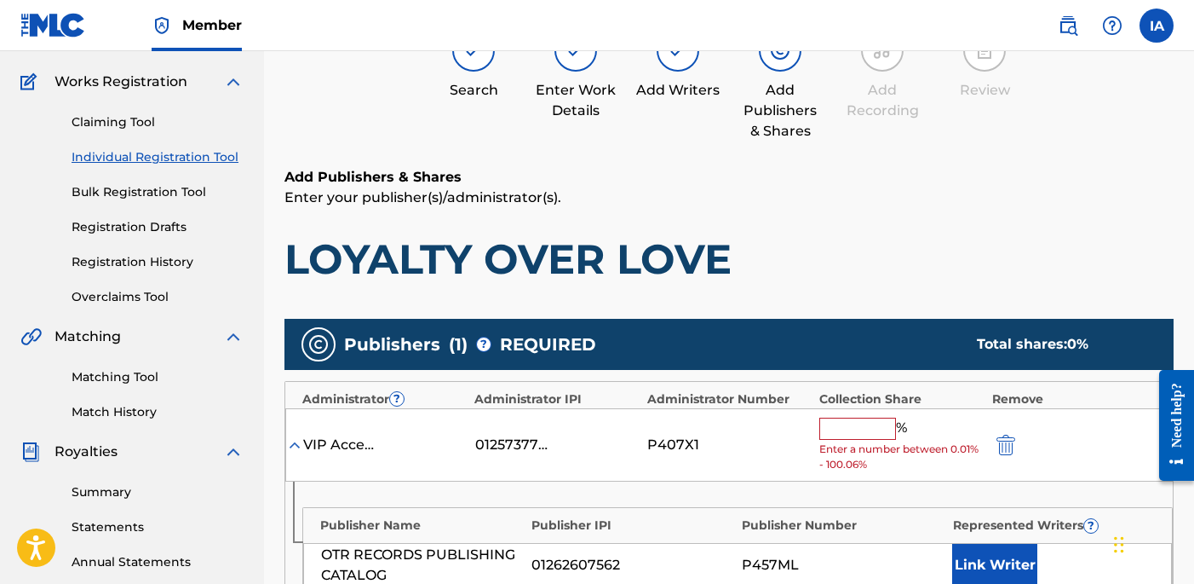
scroll to position [132, 0]
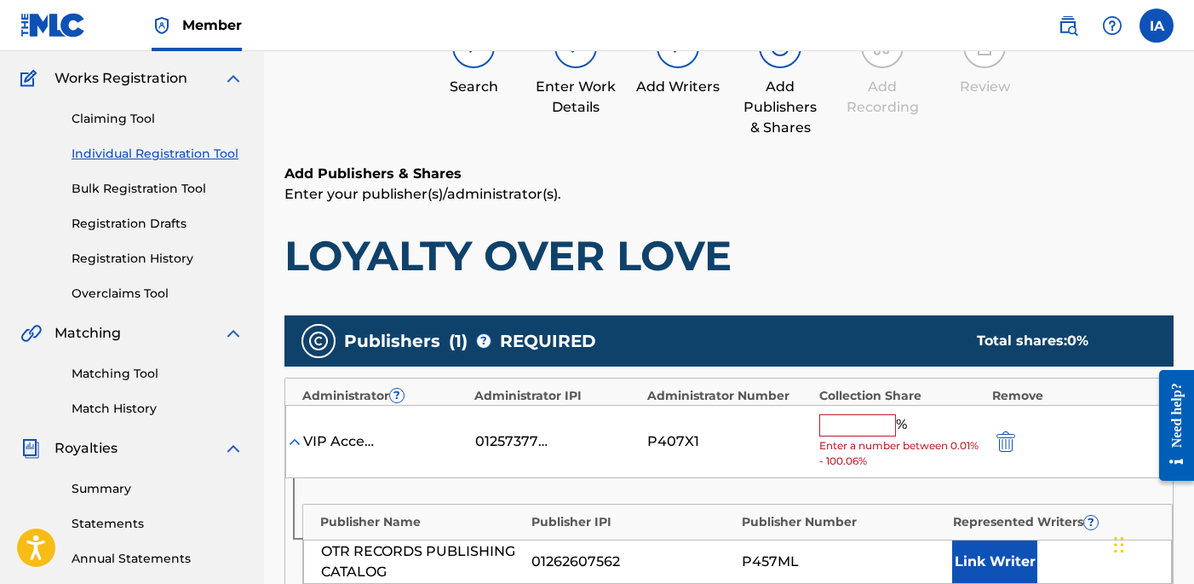
click at [865, 432] on input "text" at bounding box center [858, 425] width 77 height 22
type input "50"
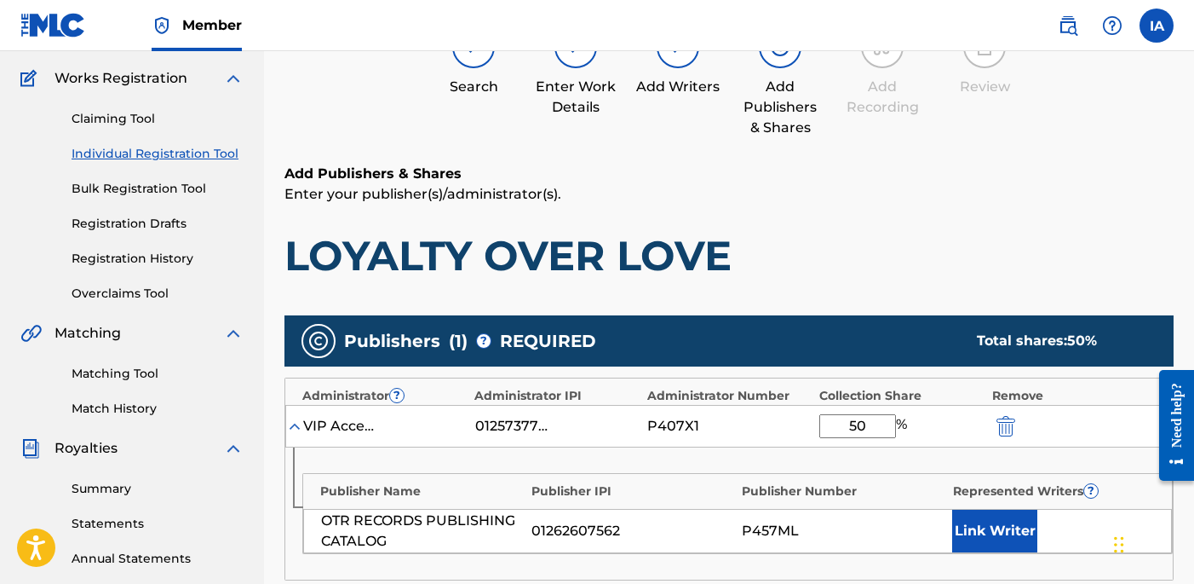
scroll to position [193, 0]
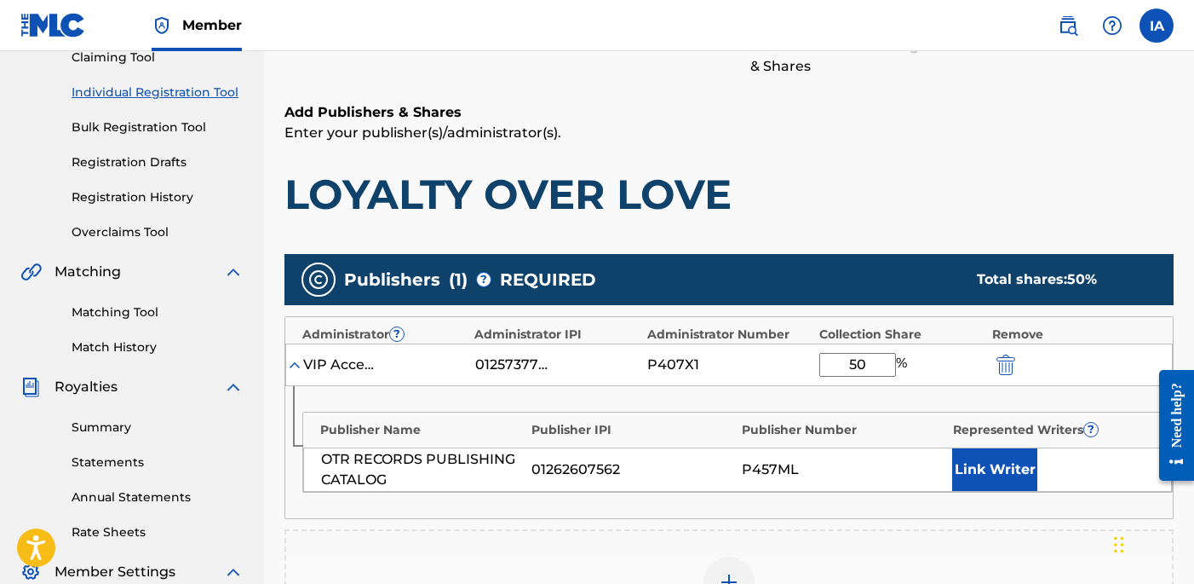
click at [993, 471] on button "Link Writer" at bounding box center [994, 469] width 85 height 43
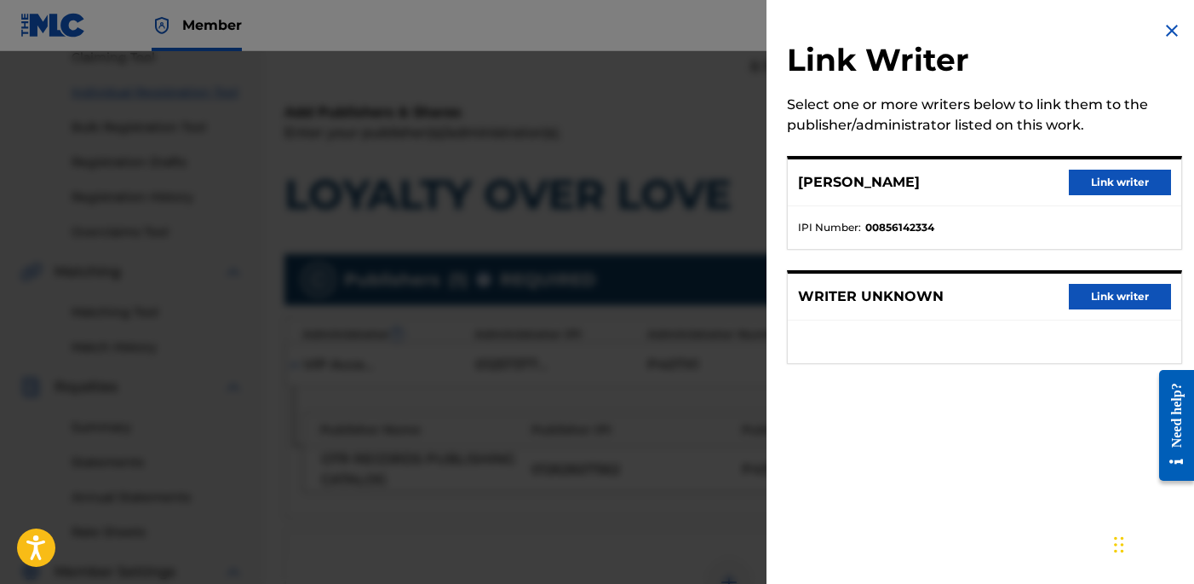
click at [1074, 183] on button "Link writer" at bounding box center [1120, 183] width 102 height 26
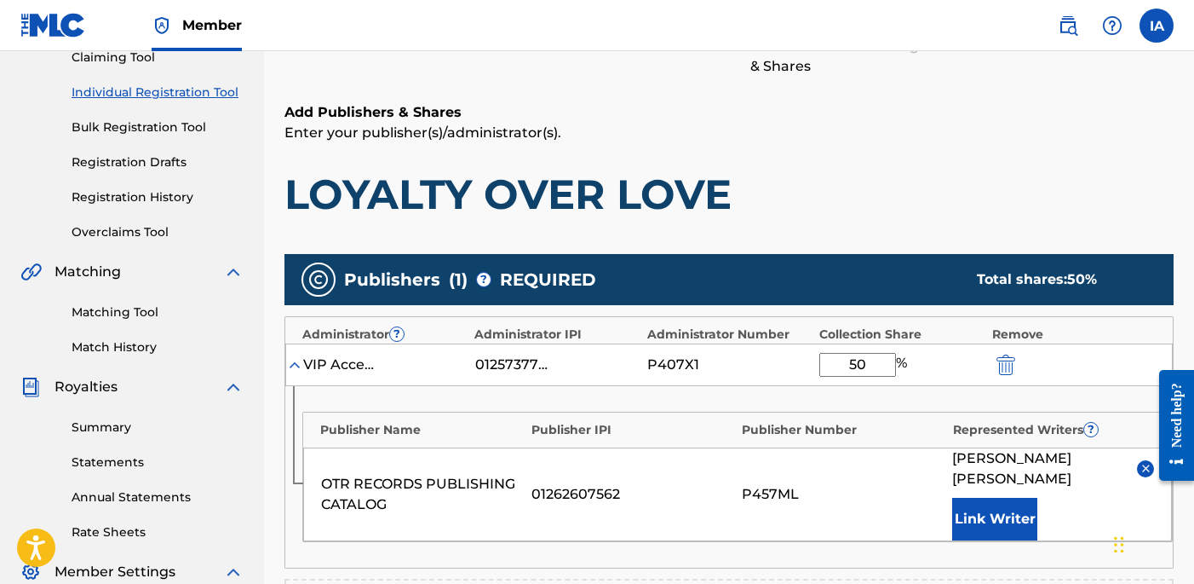
click at [912, 182] on h1 "LOYALTY OVER LOVE" at bounding box center [729, 194] width 889 height 51
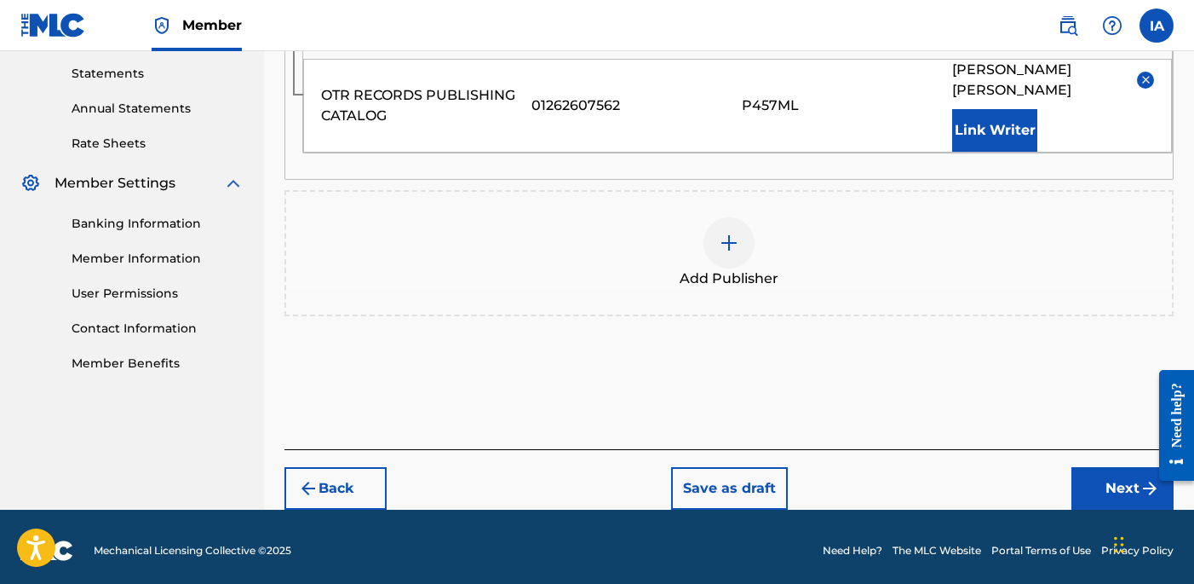
click at [1080, 480] on button "Next" at bounding box center [1123, 488] width 102 height 43
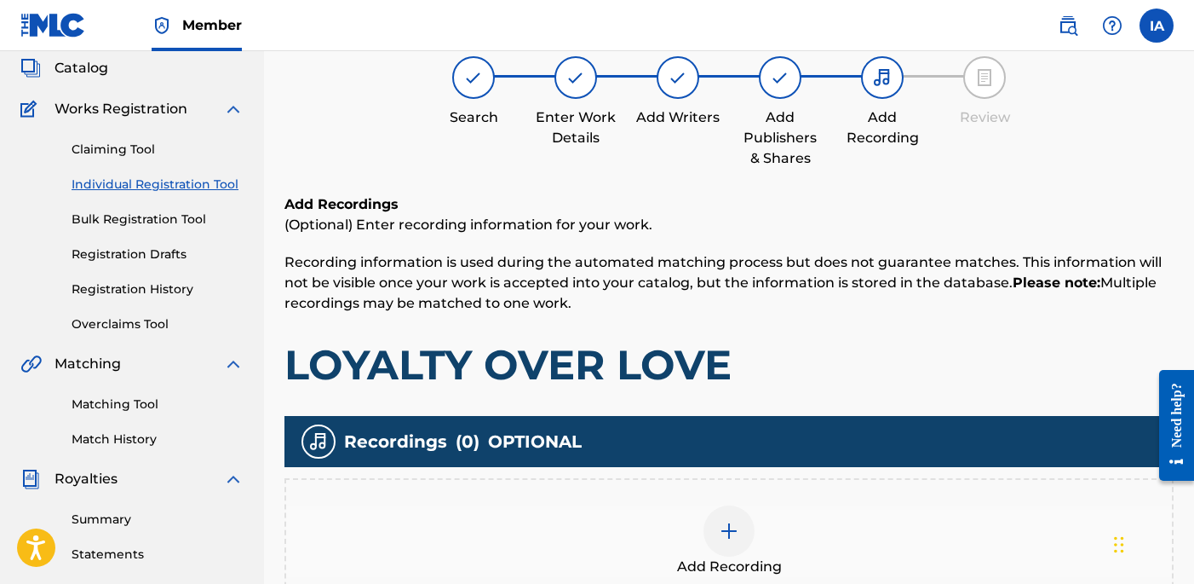
scroll to position [132, 0]
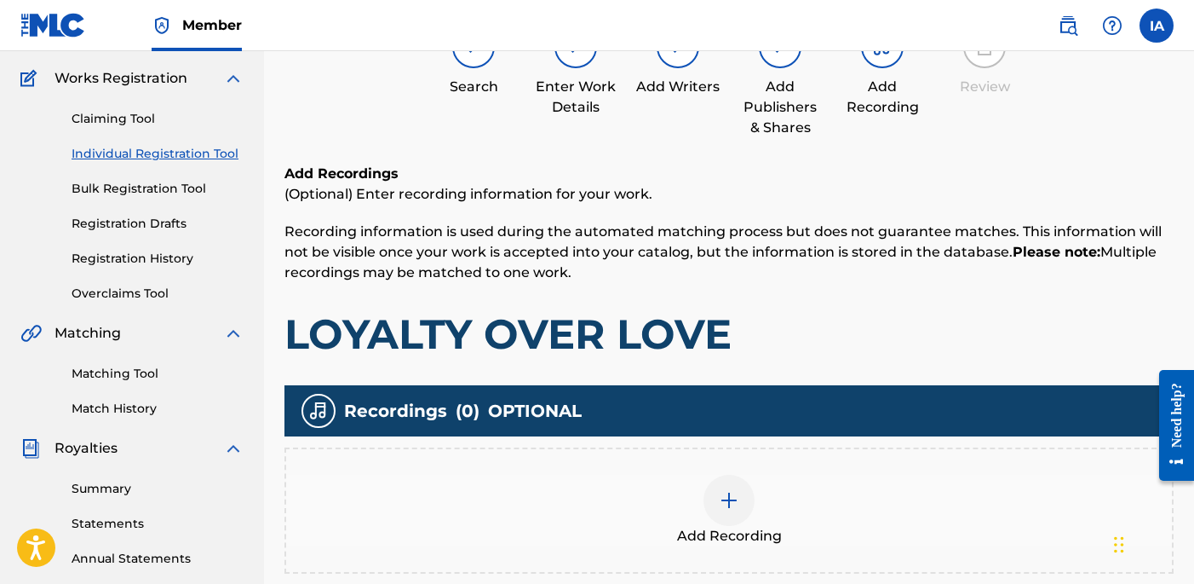
click at [848, 515] on div "Add Recording" at bounding box center [729, 511] width 886 height 72
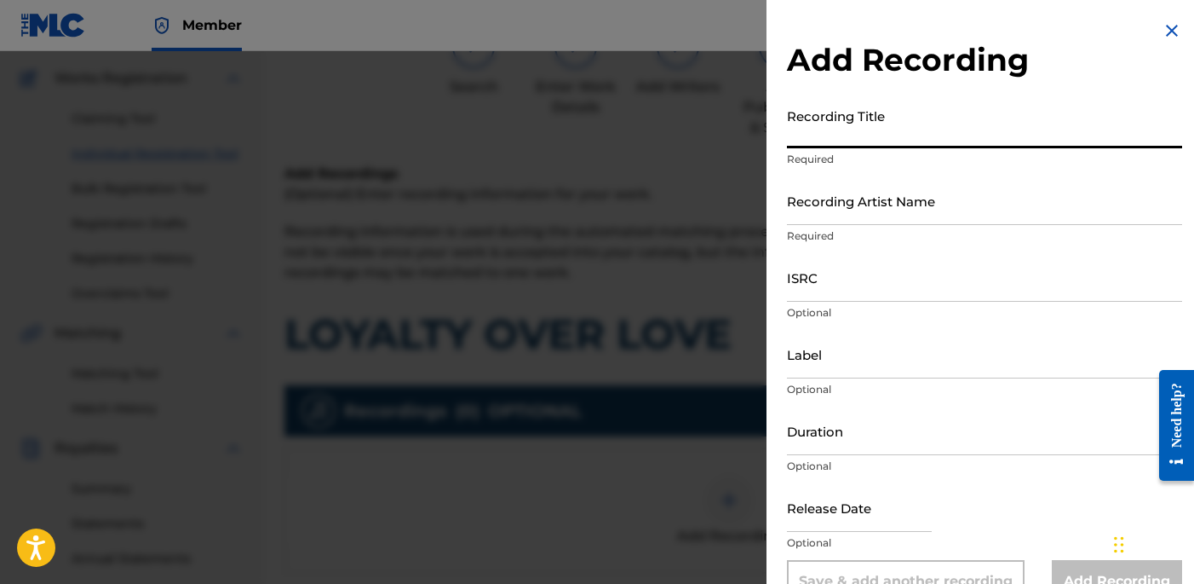
click at [837, 144] on input "Recording Title" at bounding box center [984, 124] width 395 height 49
paste input "Loyalty Over Love"
type input "LOYALTY OVER LOVE"
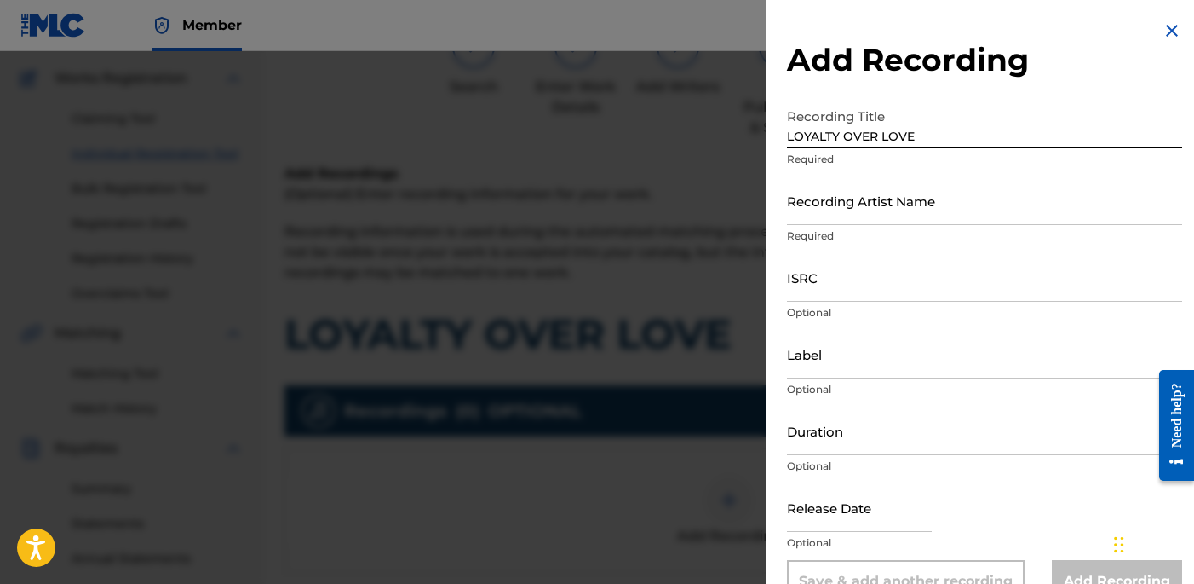
click at [895, 230] on p "Required" at bounding box center [984, 235] width 395 height 15
click at [886, 210] on input "Recording Artist Name" at bounding box center [984, 200] width 395 height 49
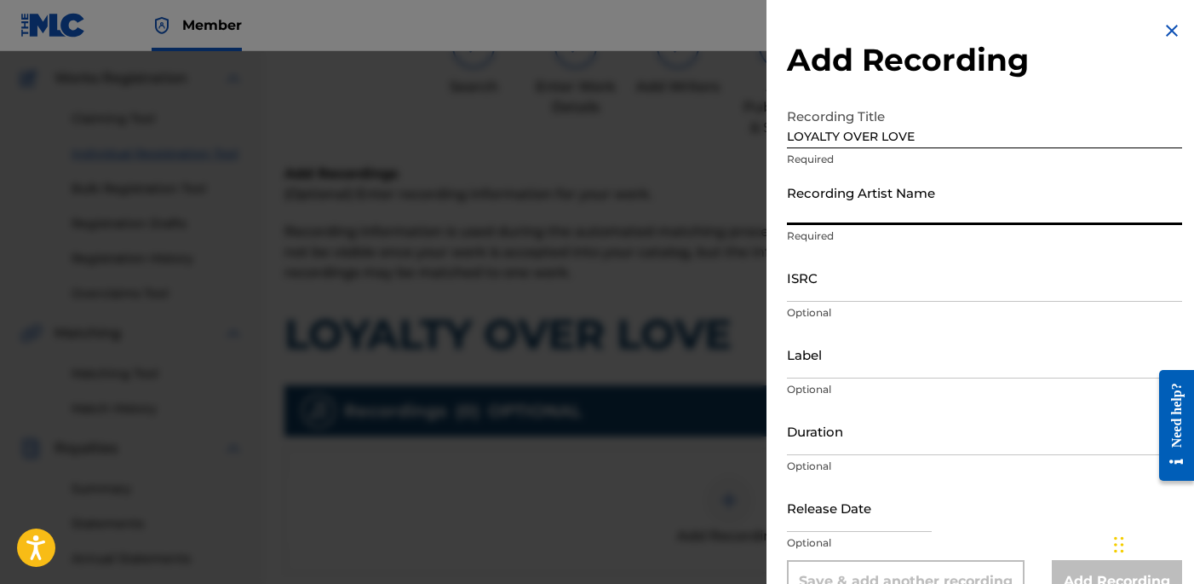
type input "[PERSON_NAME]"
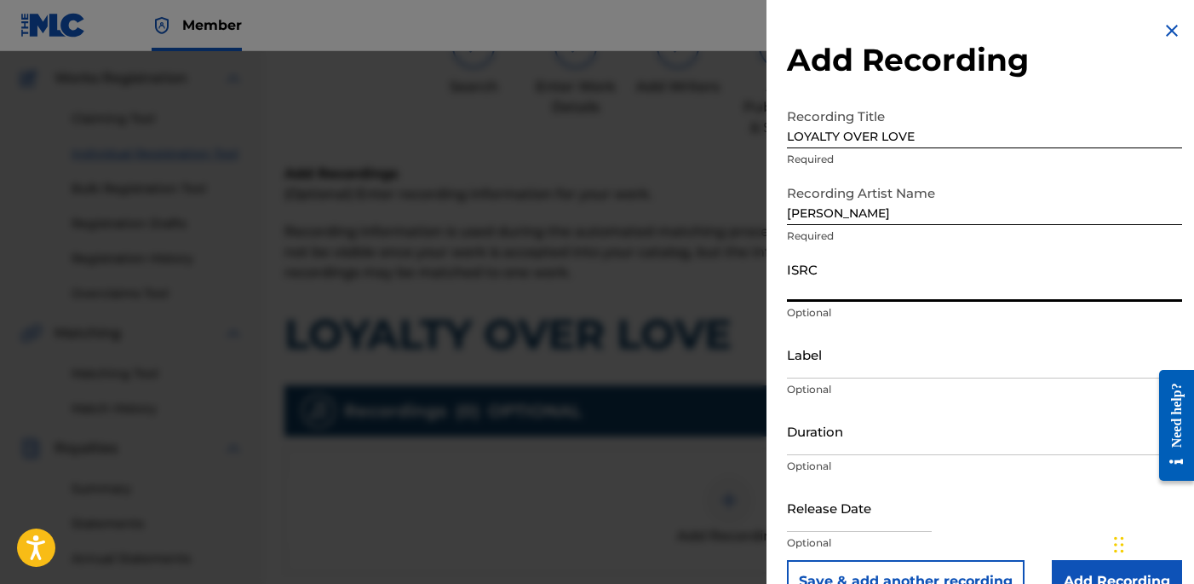
click at [925, 285] on input "ISRC" at bounding box center [984, 277] width 395 height 49
drag, startPoint x: 890, startPoint y: 281, endPoint x: 1168, endPoint y: 281, distance: 277.7
click at [895, 281] on input "ISRC" at bounding box center [984, 277] width 395 height 49
click at [854, 294] on input "ISRC" at bounding box center [984, 277] width 395 height 49
paste input "USLD91751810"
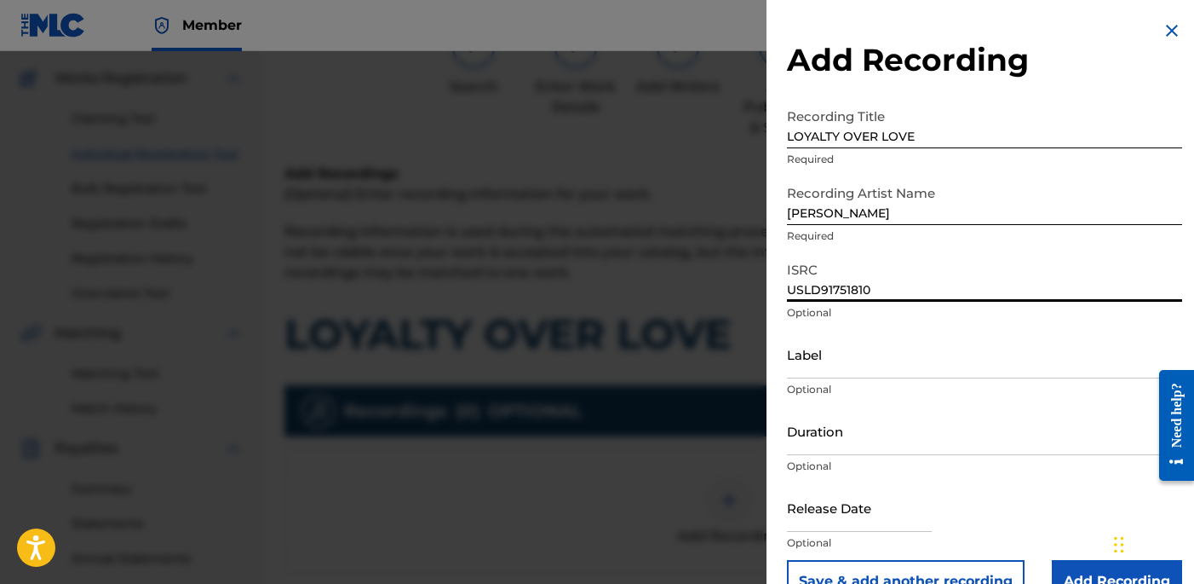
type input "USLD91751810"
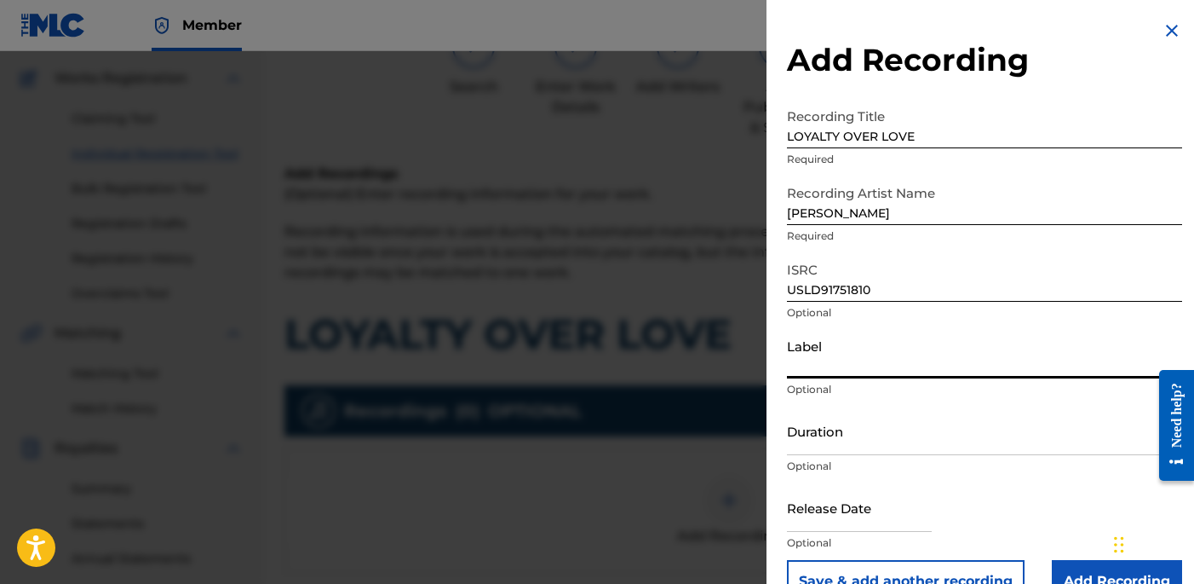
click at [851, 344] on input "Label" at bounding box center [984, 354] width 395 height 49
type input "OTR RECORDS"
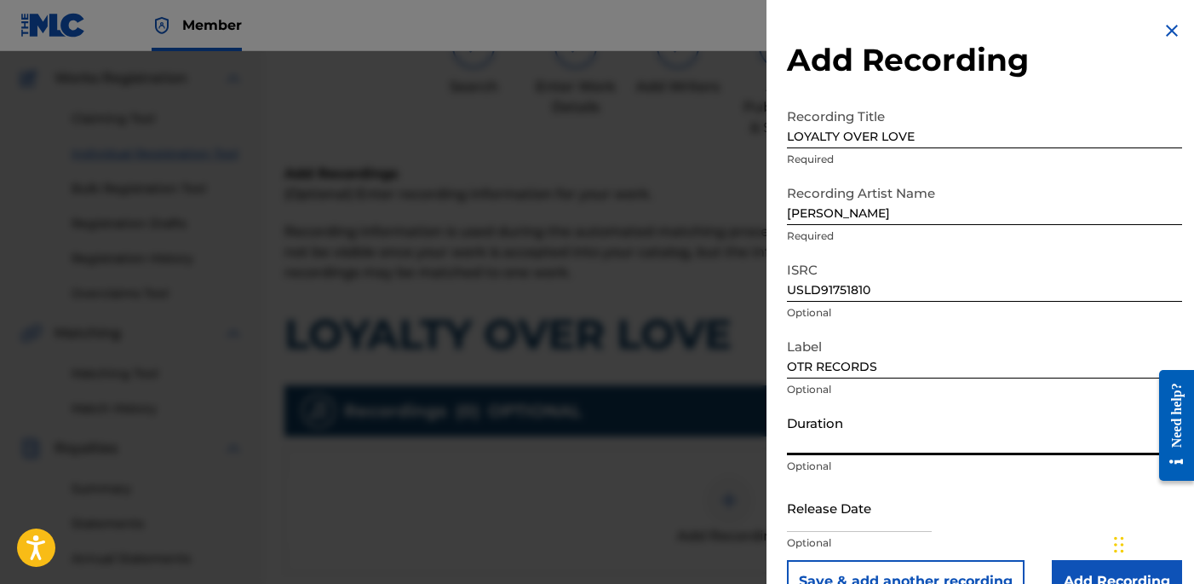
drag, startPoint x: 890, startPoint y: 429, endPoint x: 936, endPoint y: 422, distance: 46.5
click at [890, 427] on input "Duration" at bounding box center [984, 430] width 395 height 49
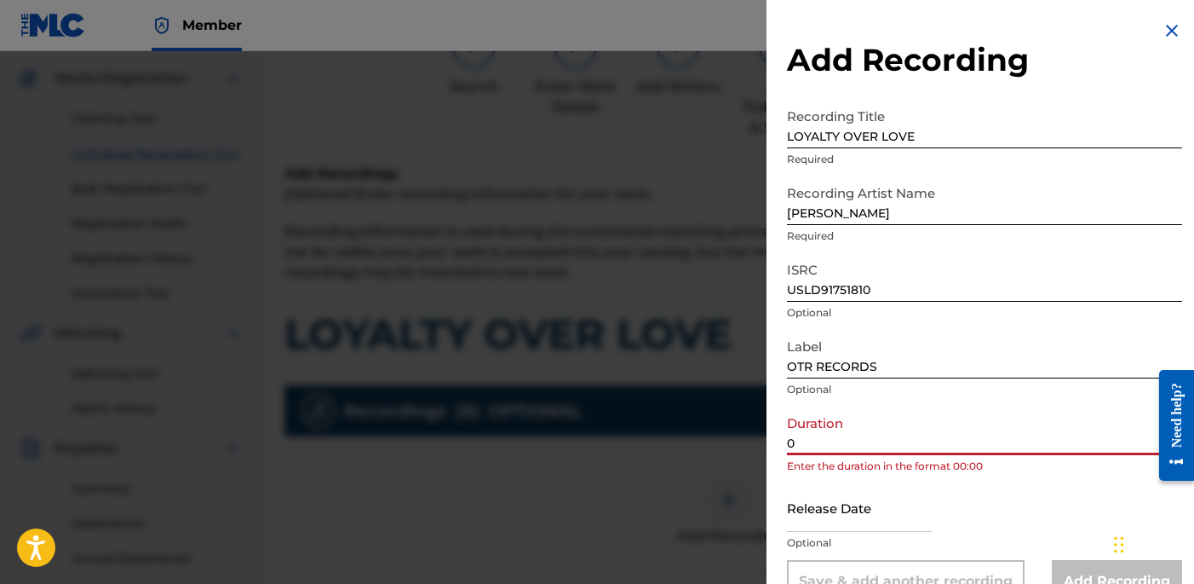
paste input "2:56"
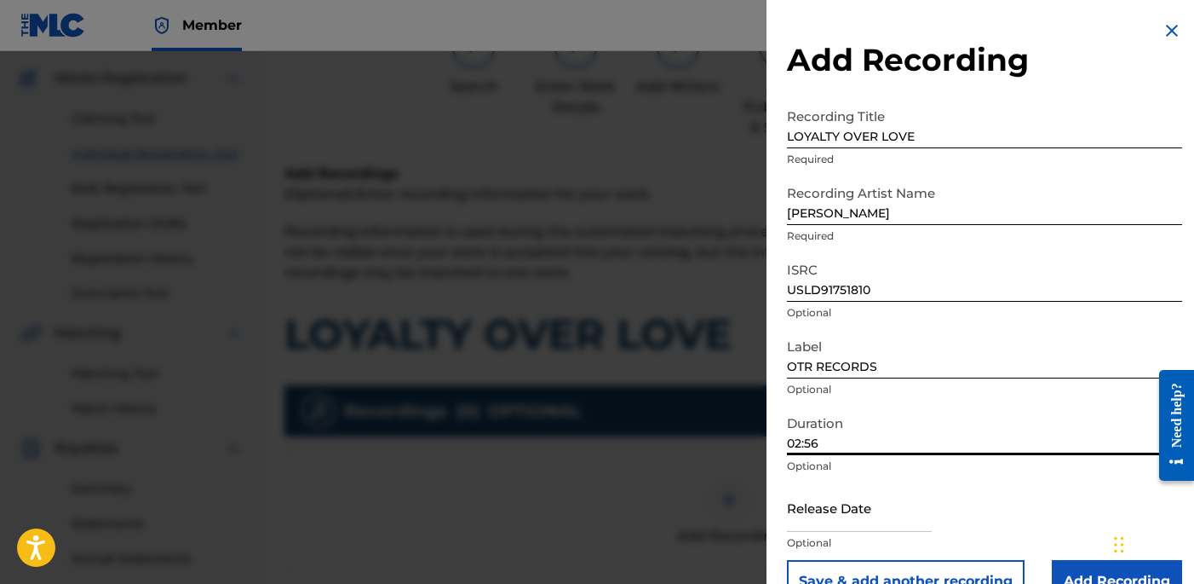
type input "02:56"
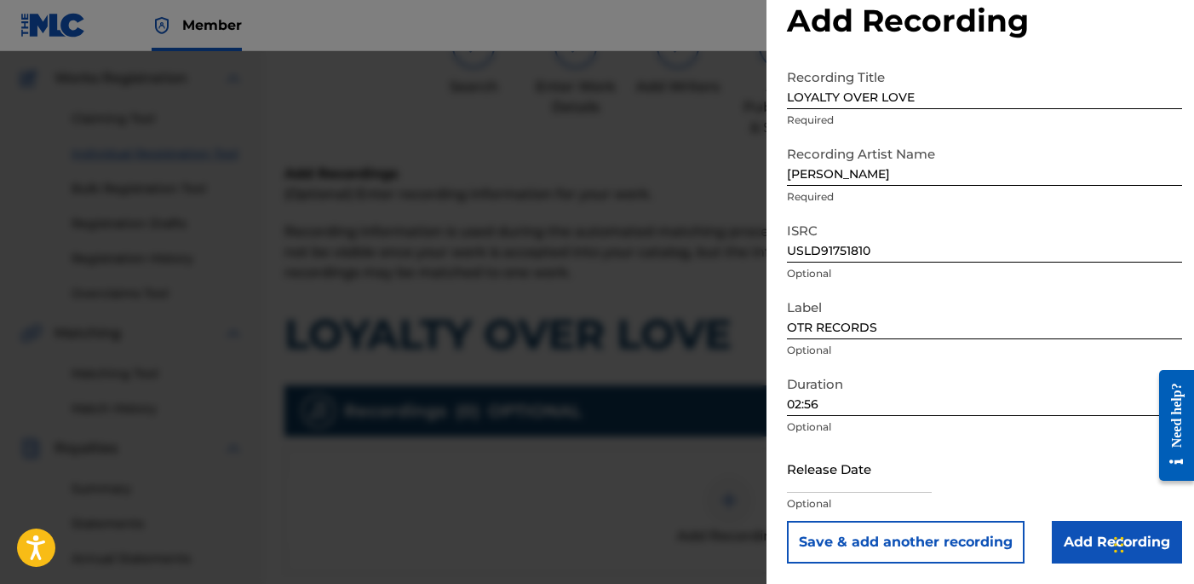
click at [1091, 549] on input "Add Recording" at bounding box center [1117, 542] width 130 height 43
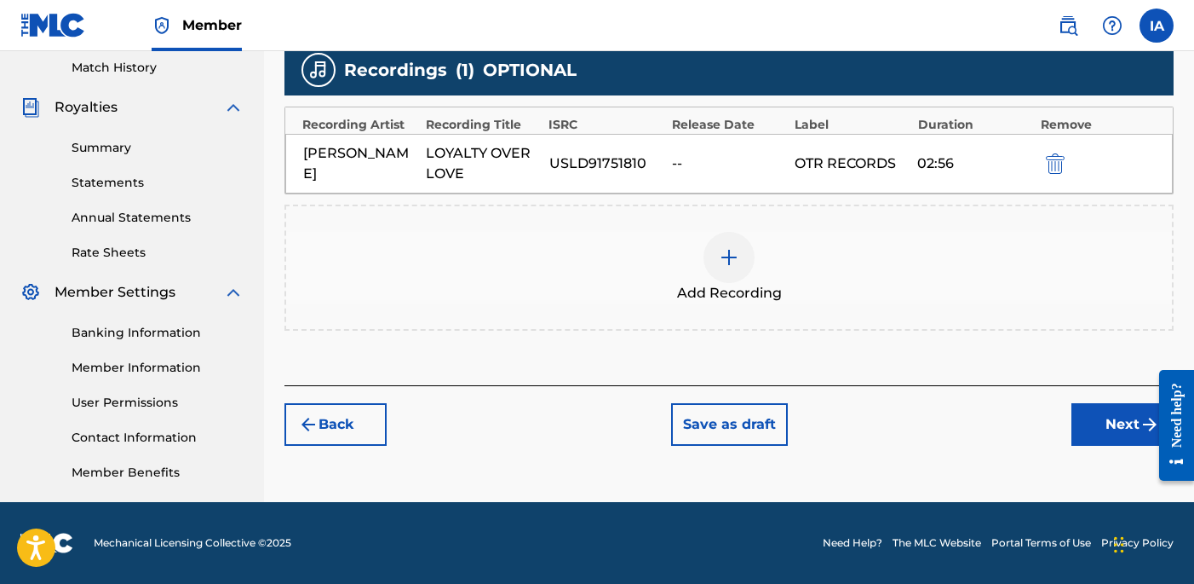
click at [1085, 417] on button "Next" at bounding box center [1123, 424] width 102 height 43
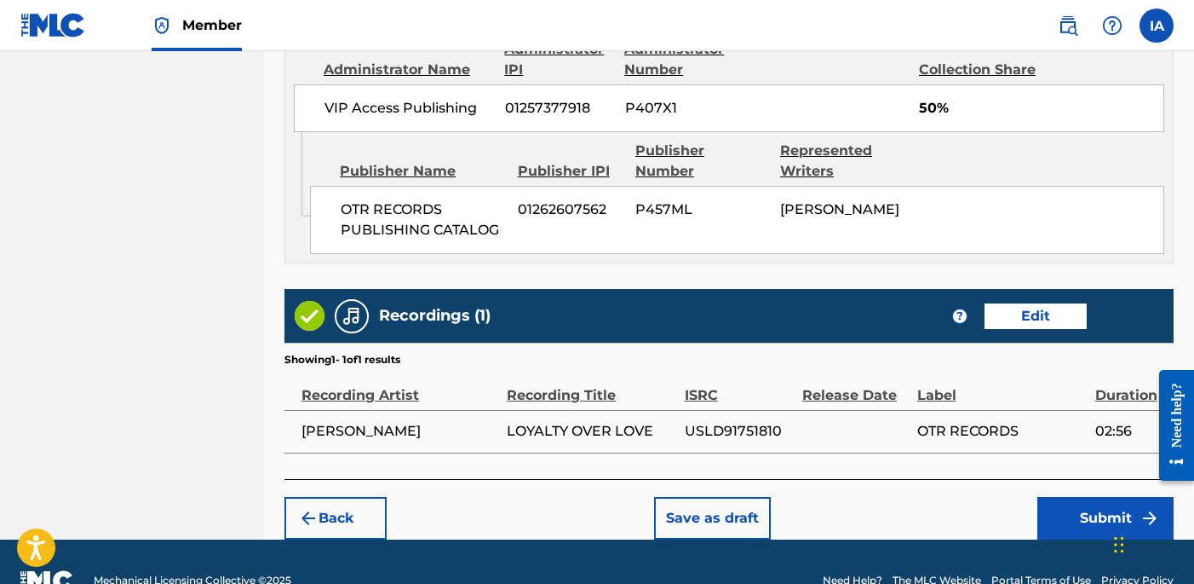
scroll to position [988, 0]
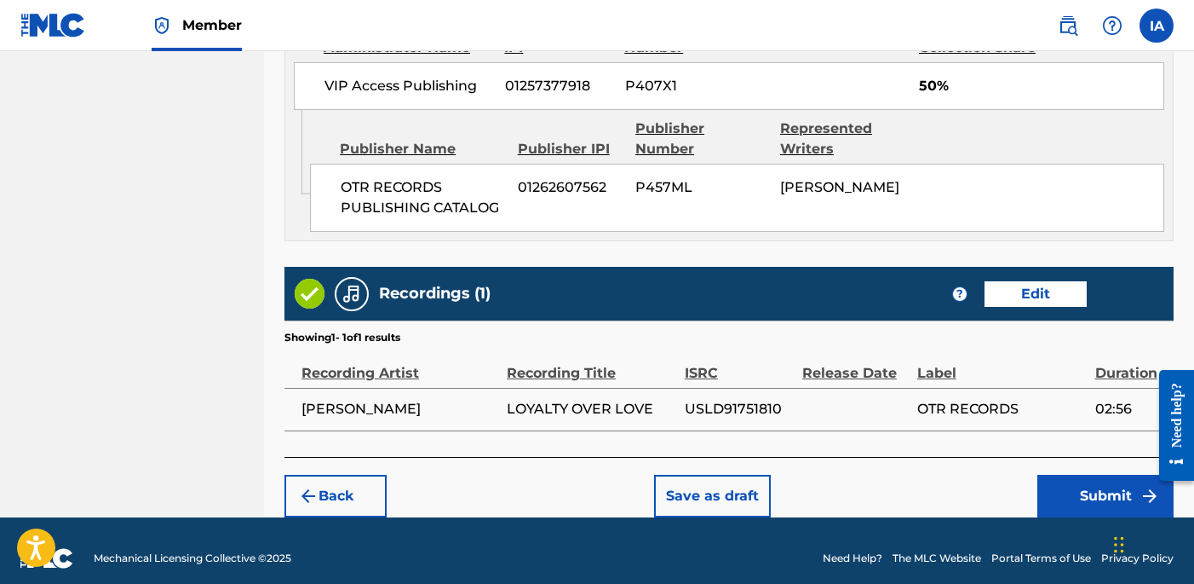
click at [1053, 482] on button "Submit" at bounding box center [1106, 496] width 136 height 43
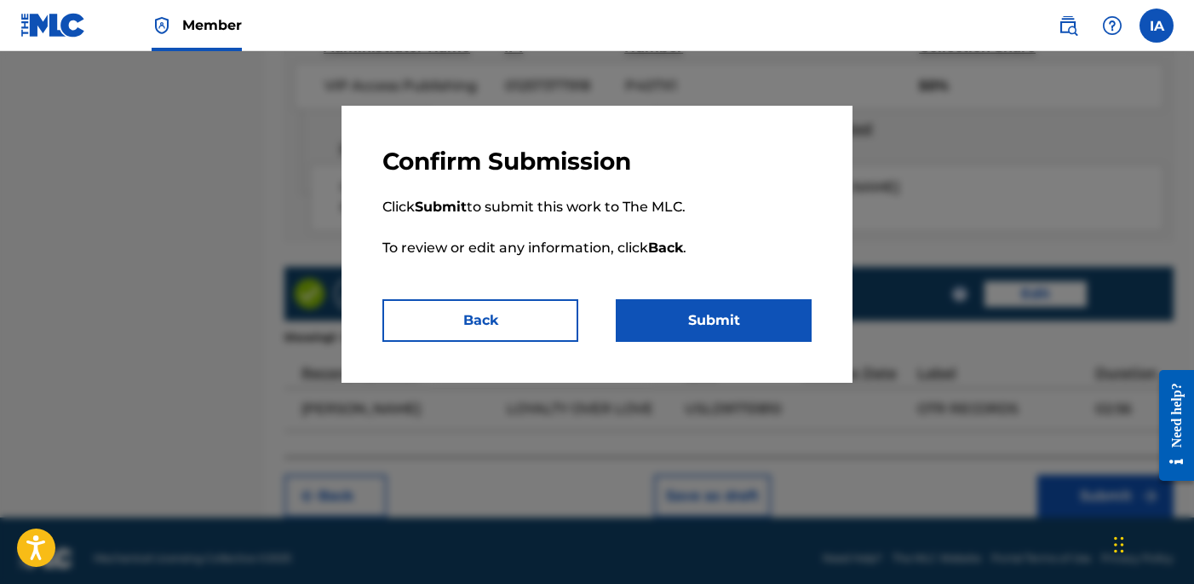
click at [751, 319] on button "Submit" at bounding box center [714, 320] width 196 height 43
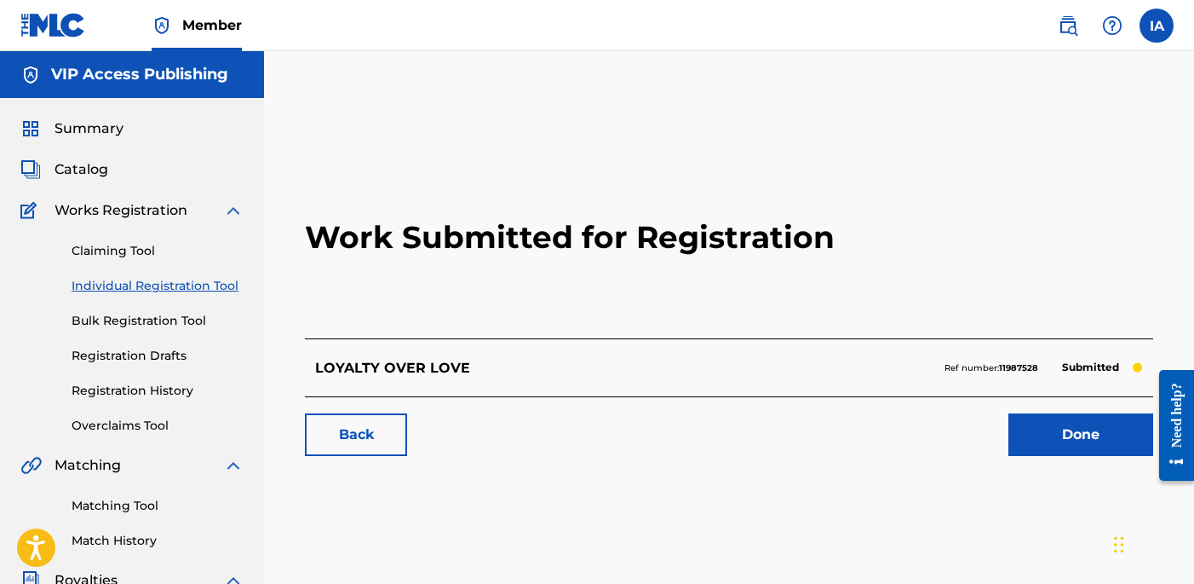
click at [204, 285] on link "Individual Registration Tool" at bounding box center [158, 286] width 172 height 18
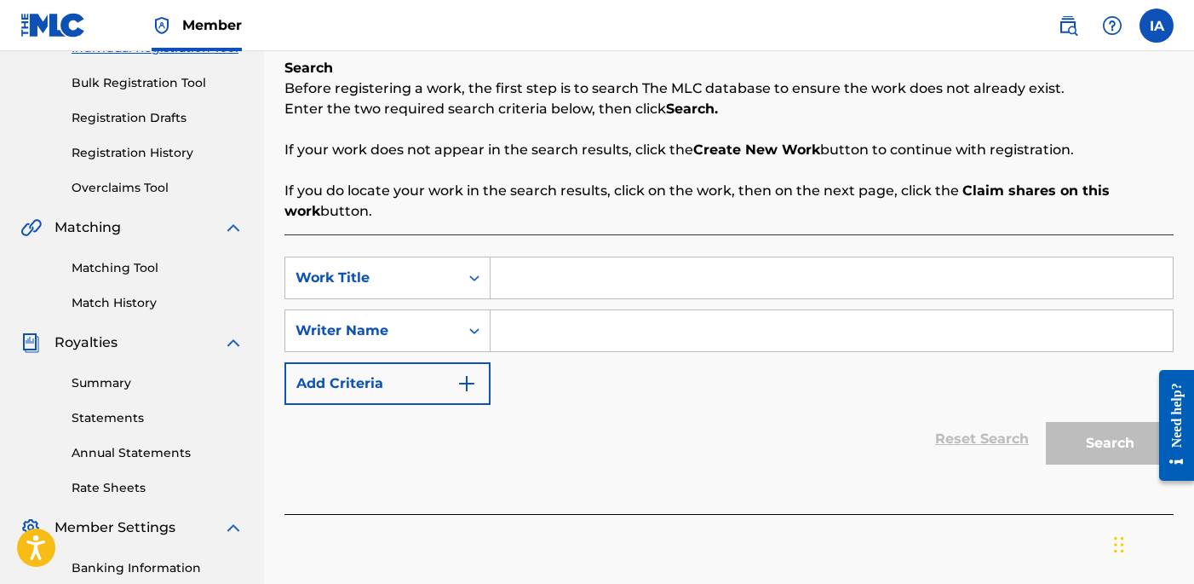
scroll to position [264, 0]
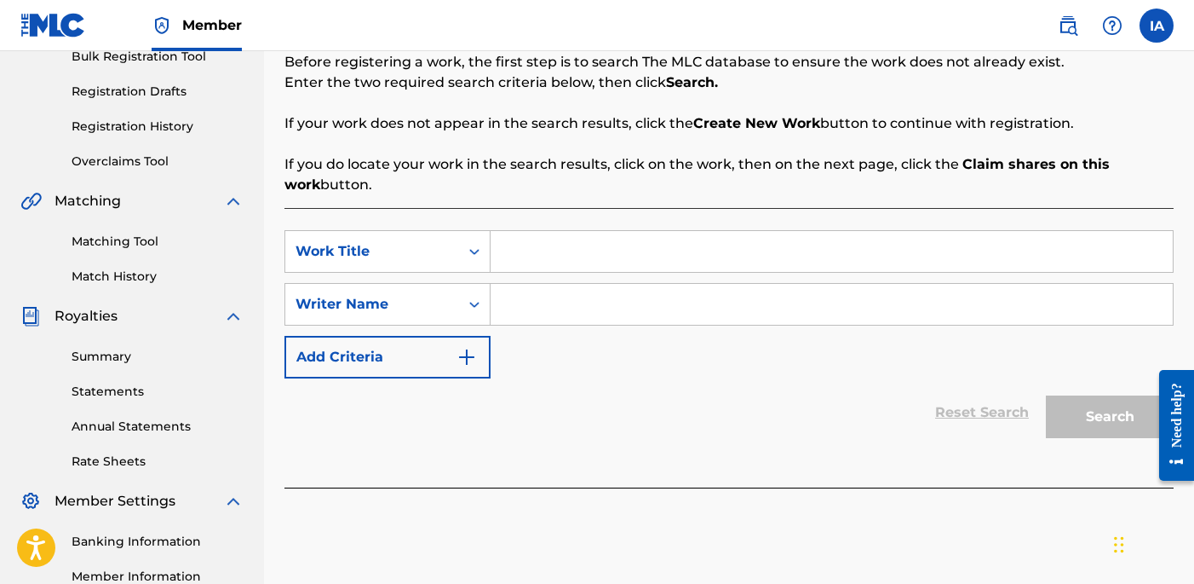
click at [582, 378] on div "Reset Search Search" at bounding box center [729, 412] width 889 height 68
click at [809, 260] on input "Search Form" at bounding box center [832, 251] width 682 height 41
paste input "Messages in the Sand"
type input "MESSAGES IN THE SAND"
click at [734, 314] on input "Search Form" at bounding box center [832, 304] width 682 height 41
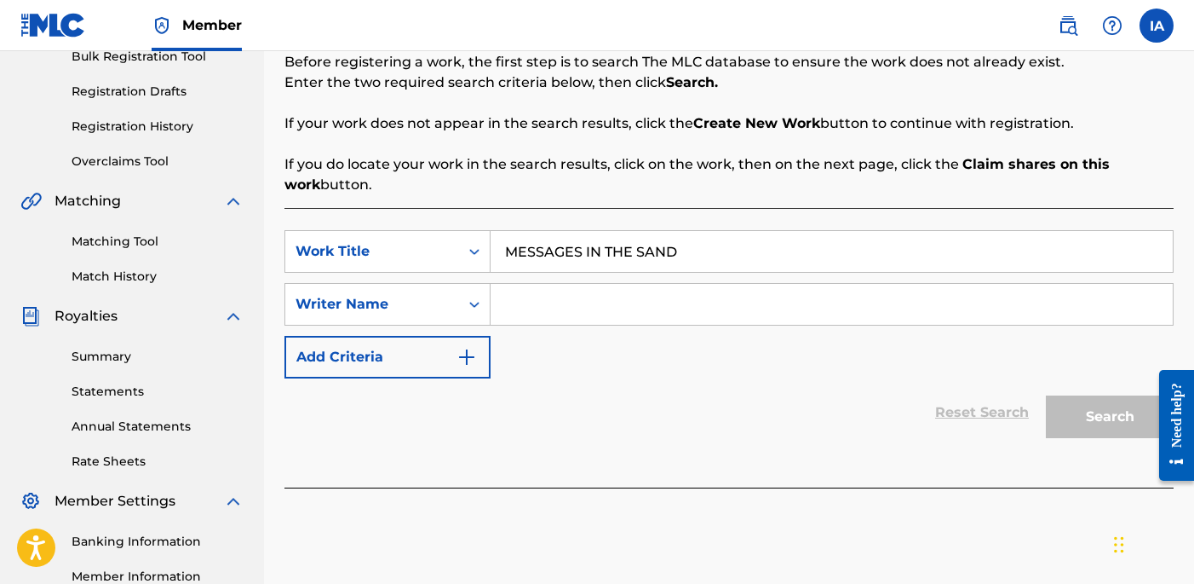
click at [646, 302] on input "Search Form" at bounding box center [832, 304] width 682 height 41
paste input "[PERSON_NAME] [PERSON_NAME]"
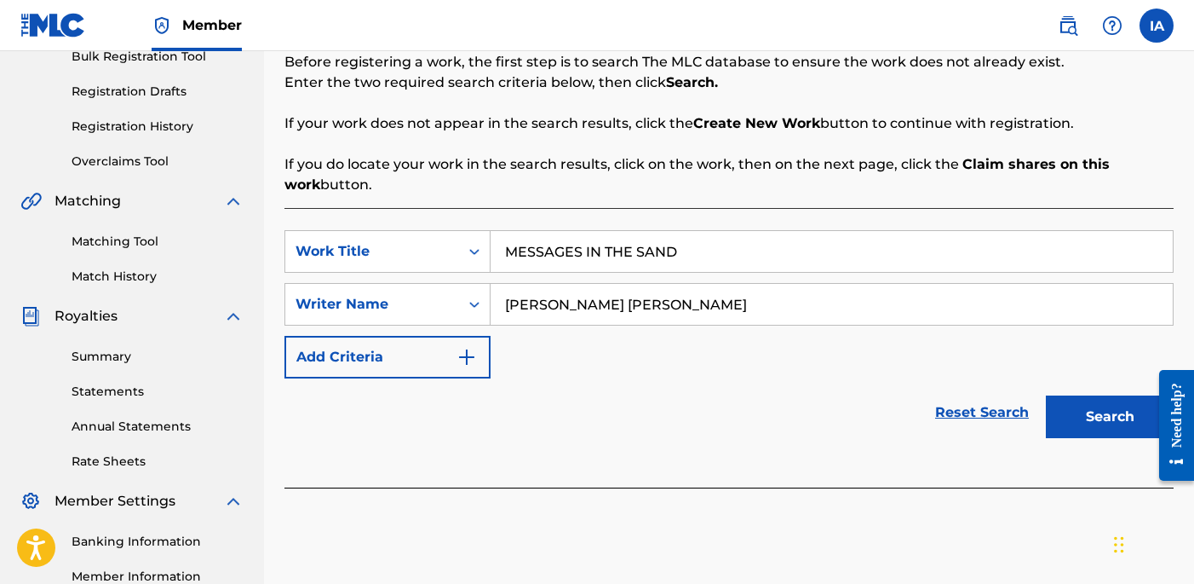
type input "[PERSON_NAME] [PERSON_NAME]"
click at [1097, 427] on button "Search" at bounding box center [1110, 416] width 128 height 43
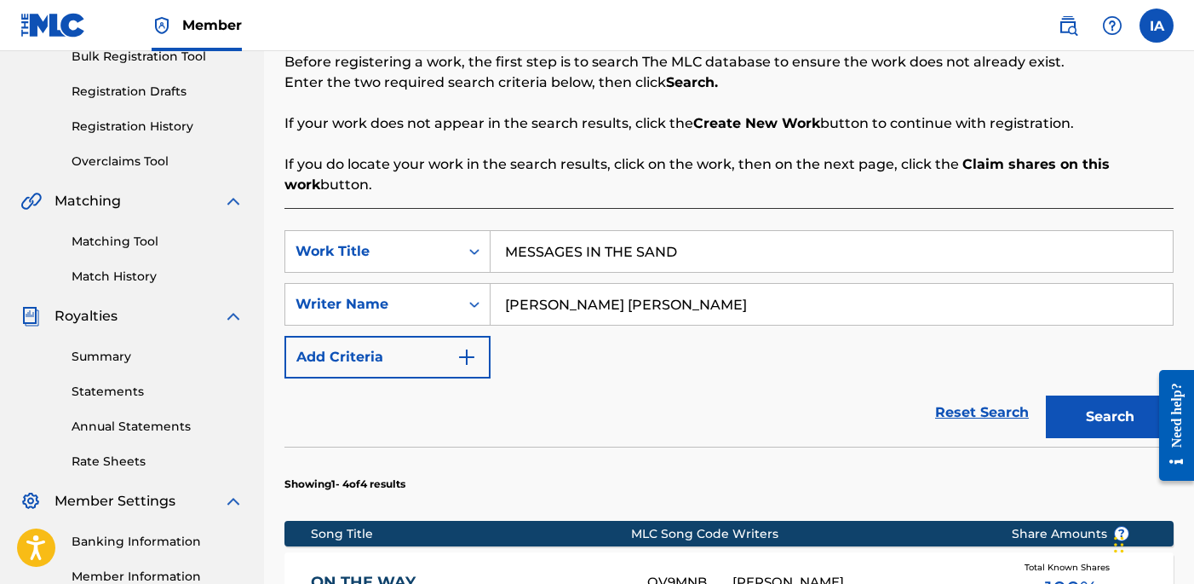
click at [662, 363] on div "SearchWithCriteria4611816c-e292-4354-9bc0-529c47063ab6 Work Title MESSAGES IN T…" at bounding box center [729, 304] width 889 height 148
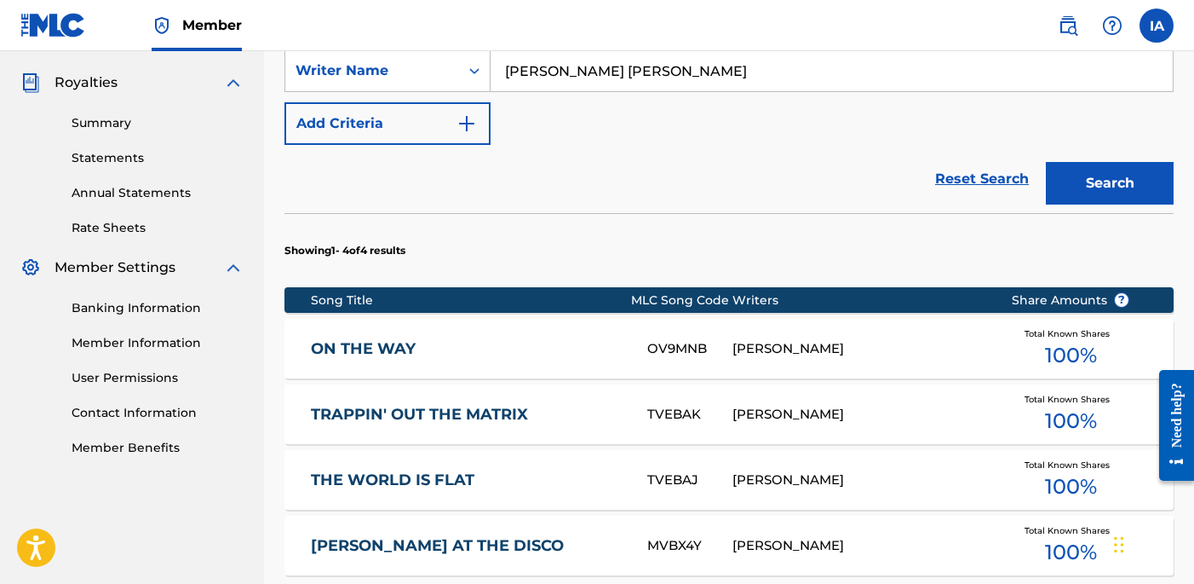
scroll to position [587, 0]
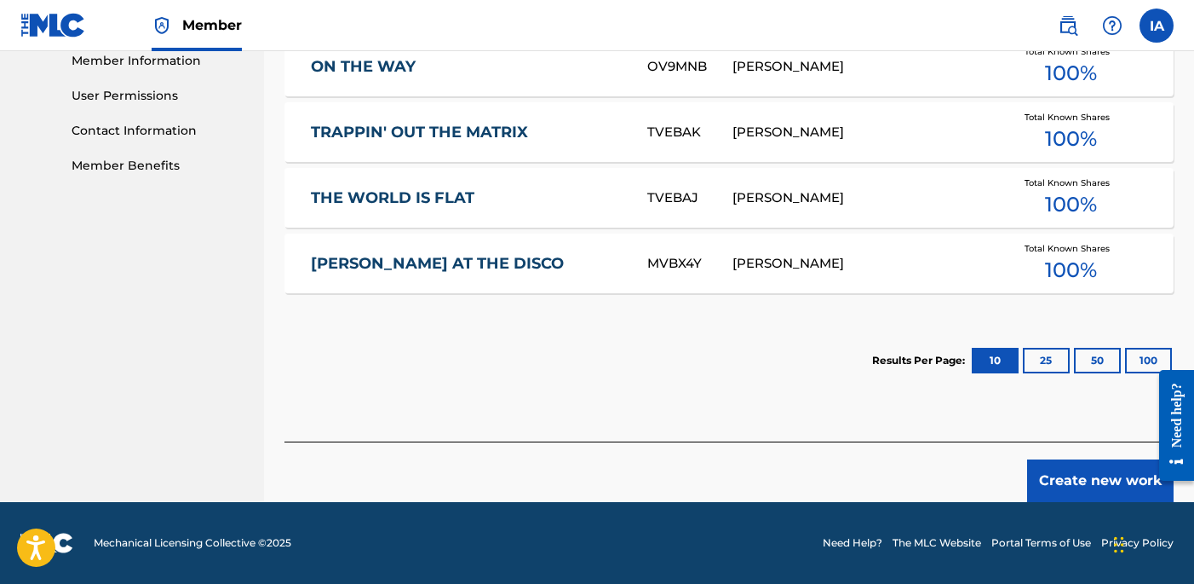
click at [1087, 486] on button "Create new work" at bounding box center [1100, 480] width 147 height 43
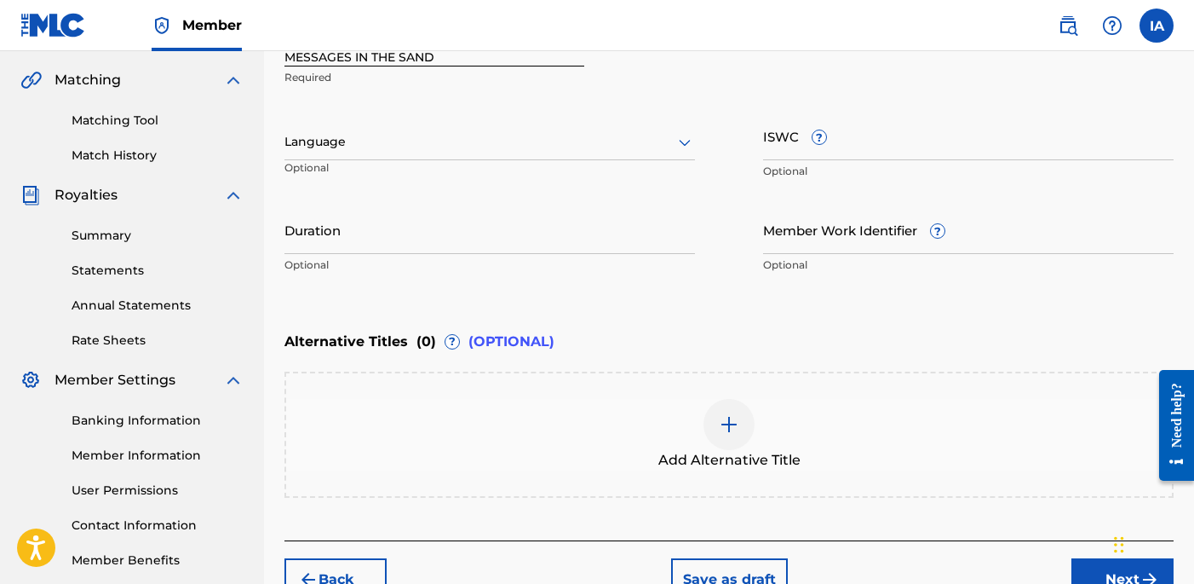
scroll to position [211, 0]
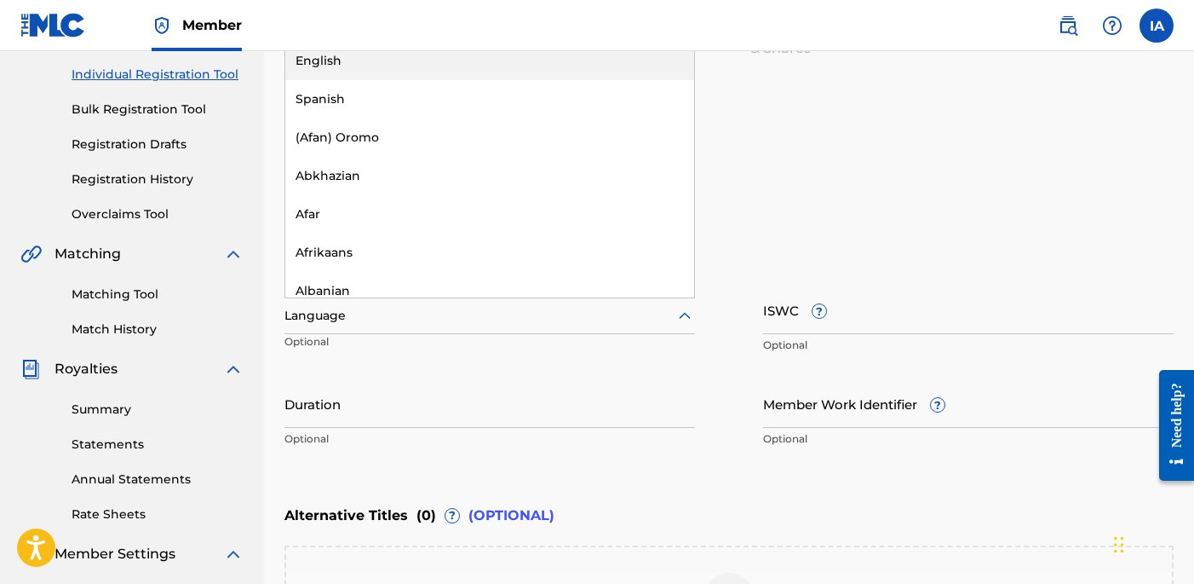
click at [526, 303] on div "Language" at bounding box center [490, 316] width 411 height 36
click at [581, 58] on div "English" at bounding box center [489, 61] width 409 height 38
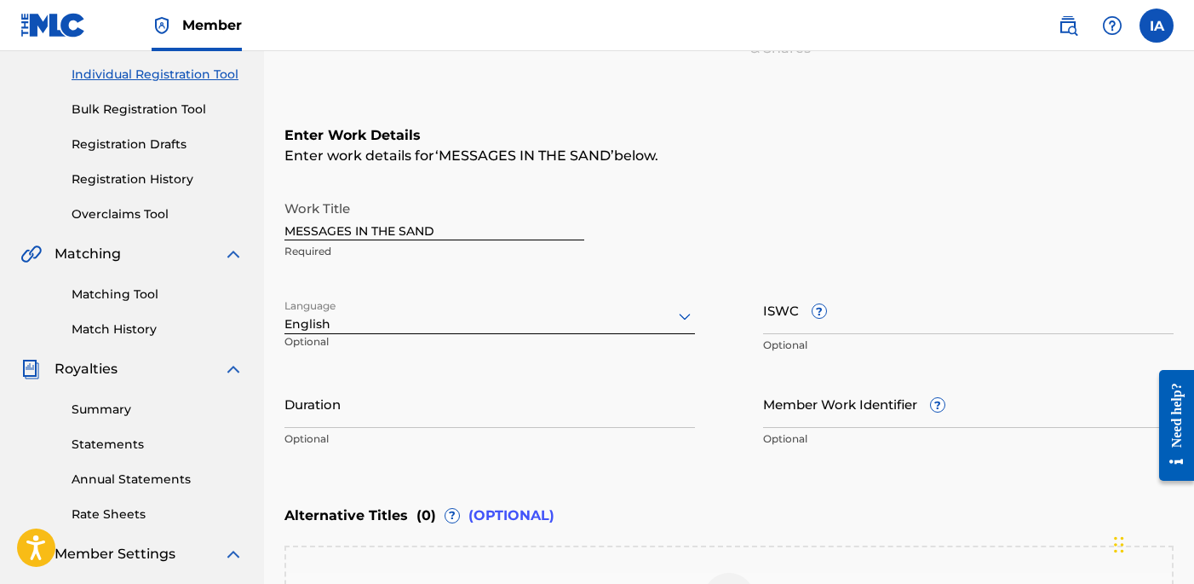
click at [745, 166] on div "Enter Work Details Enter work details for ‘ MESSAGES IN THE SAND ’ below. Work …" at bounding box center [729, 290] width 889 height 412
click at [767, 224] on div "Work Title MESSAGES IN THE SAND Required" at bounding box center [729, 230] width 889 height 77
click at [701, 227] on div "Work Title MESSAGES IN THE SAND Required" at bounding box center [729, 230] width 889 height 77
click at [488, 413] on input "Duration" at bounding box center [490, 403] width 411 height 49
paste input "2:51"
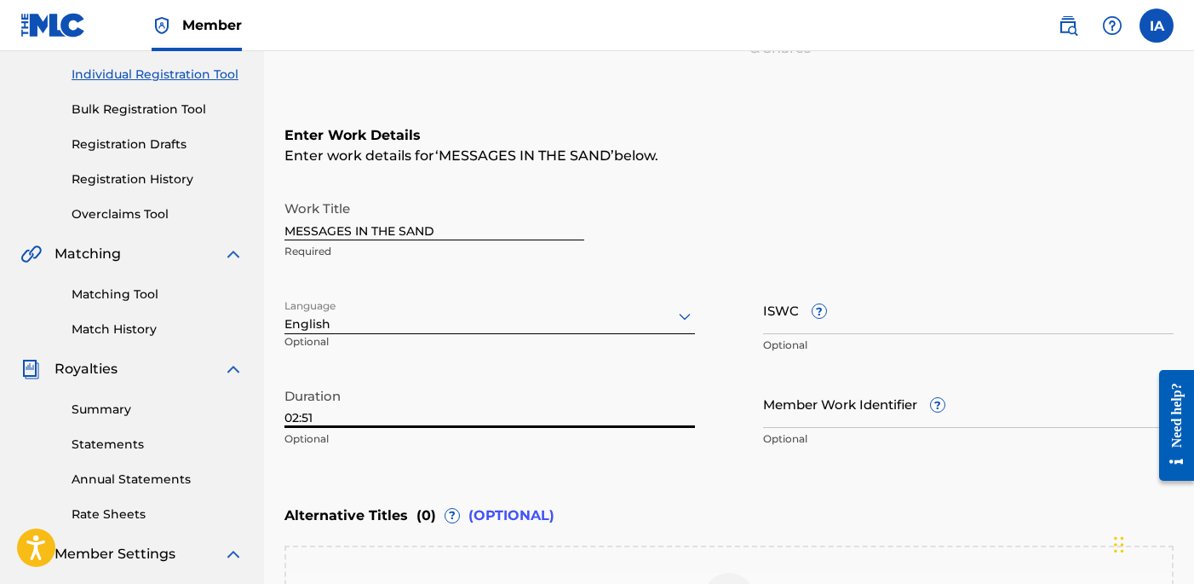
type input "02:51"
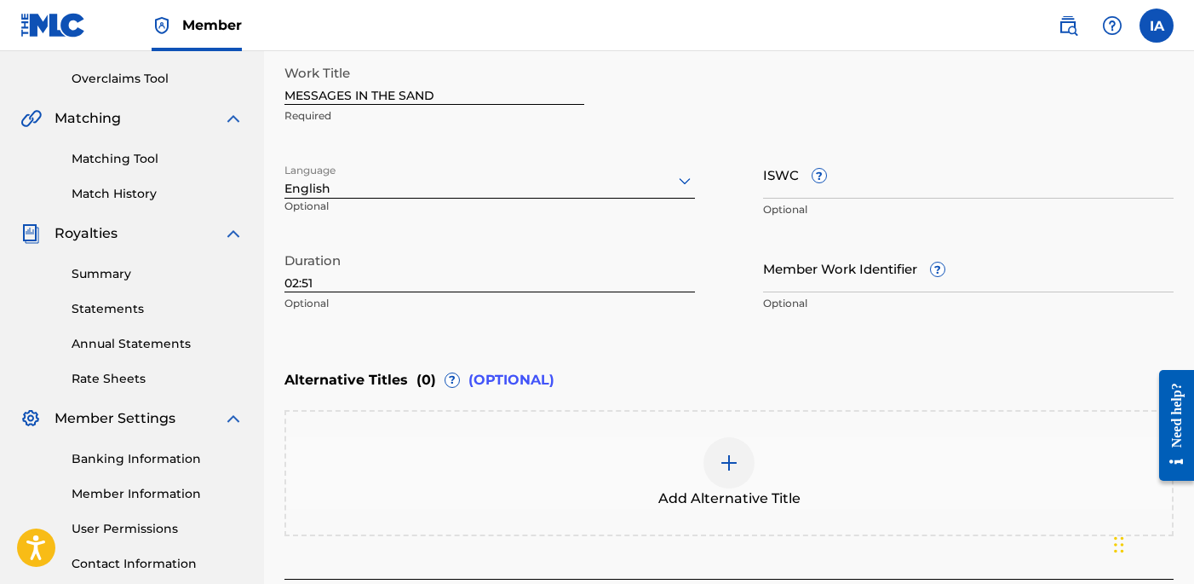
scroll to position [451, 0]
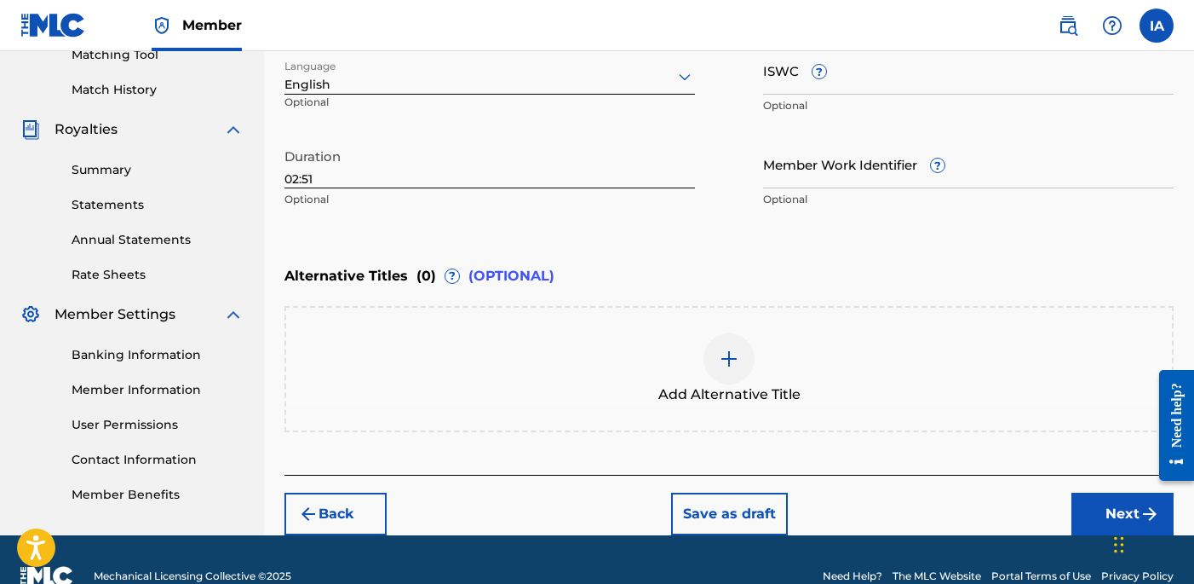
click at [764, 384] on span "Add Alternative Title" at bounding box center [730, 394] width 142 height 20
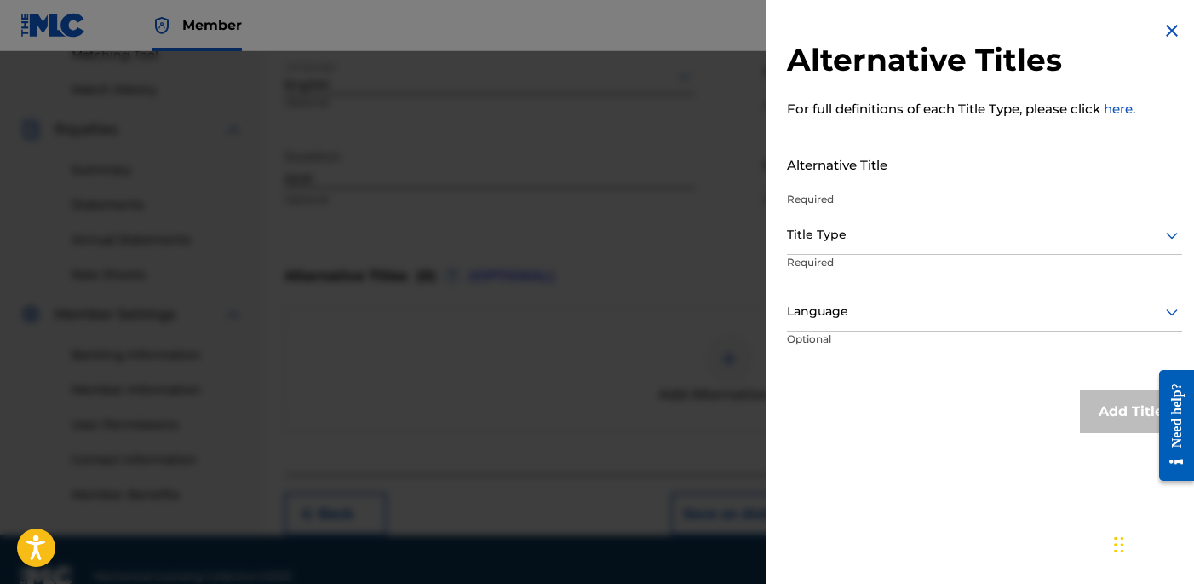
click at [1021, 134] on div "Alternative Titles For full definitions of each Title Type, please click here. …" at bounding box center [985, 226] width 436 height 453
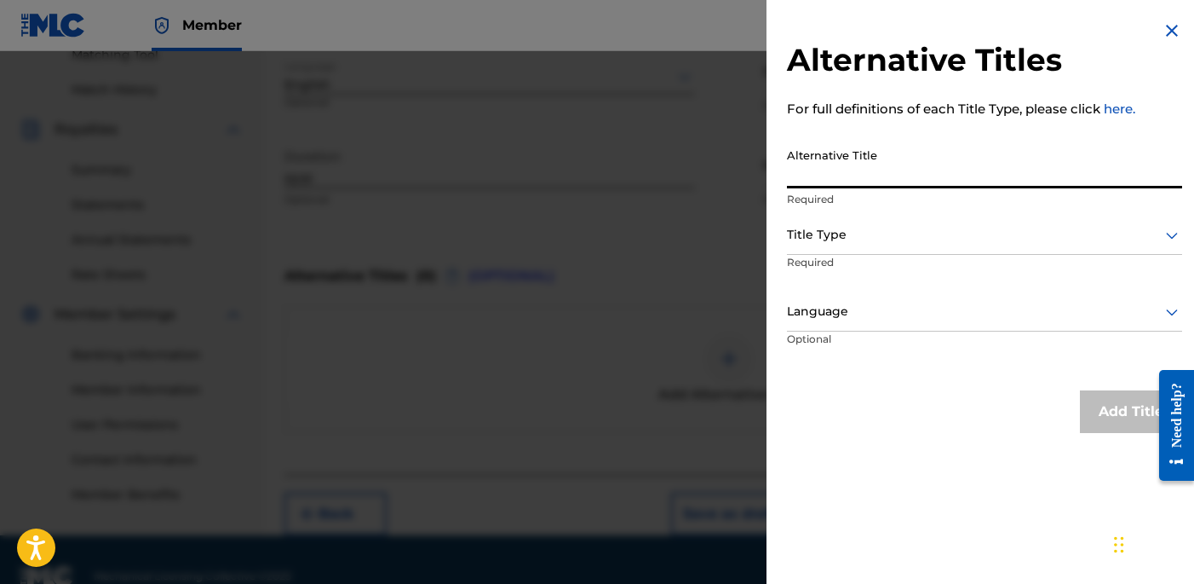
click at [953, 148] on input "Alternative Title" at bounding box center [984, 164] width 395 height 49
click at [858, 181] on input "Alternative Title" at bounding box center [984, 164] width 395 height 49
paste input "Messages in the Sand feat RXK Nephew"
type input "MESSAGES IN THE SAND FEAT RXK NEPHEW"
click at [1041, 251] on div "Title Type" at bounding box center [984, 235] width 395 height 38
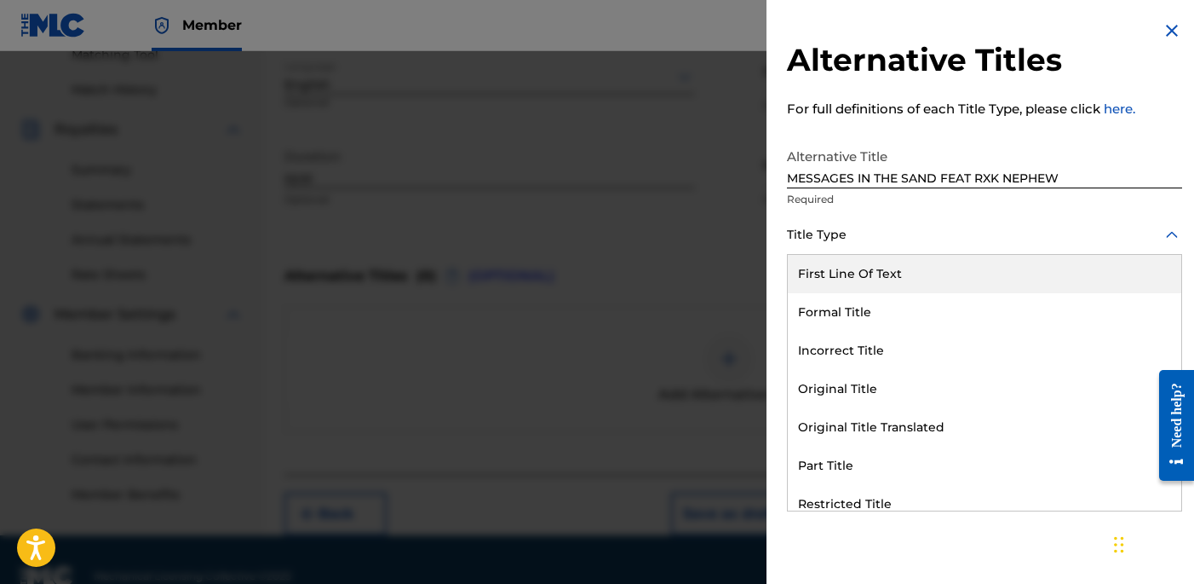
click at [1031, 246] on div "Title Type" at bounding box center [984, 235] width 395 height 38
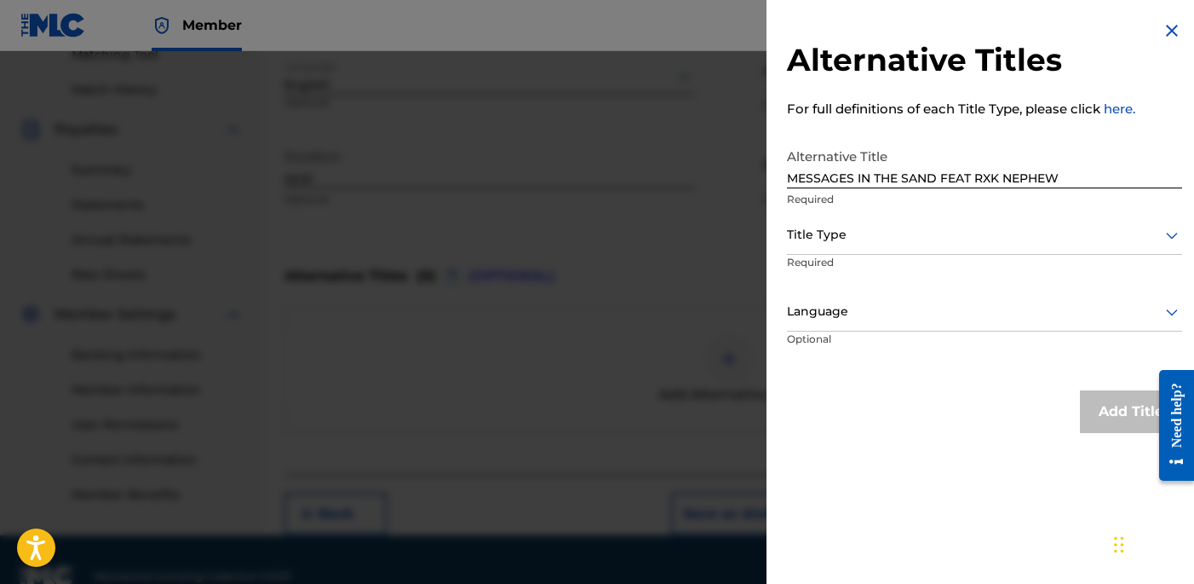
click at [875, 247] on div "Title Type" at bounding box center [984, 235] width 395 height 38
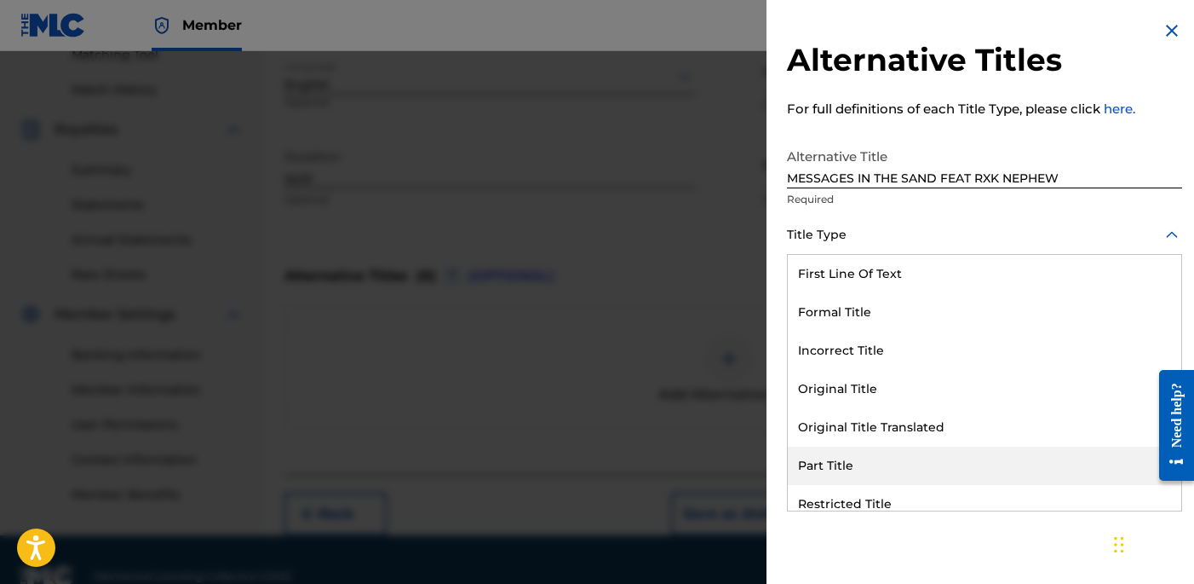
scroll to position [166, 0]
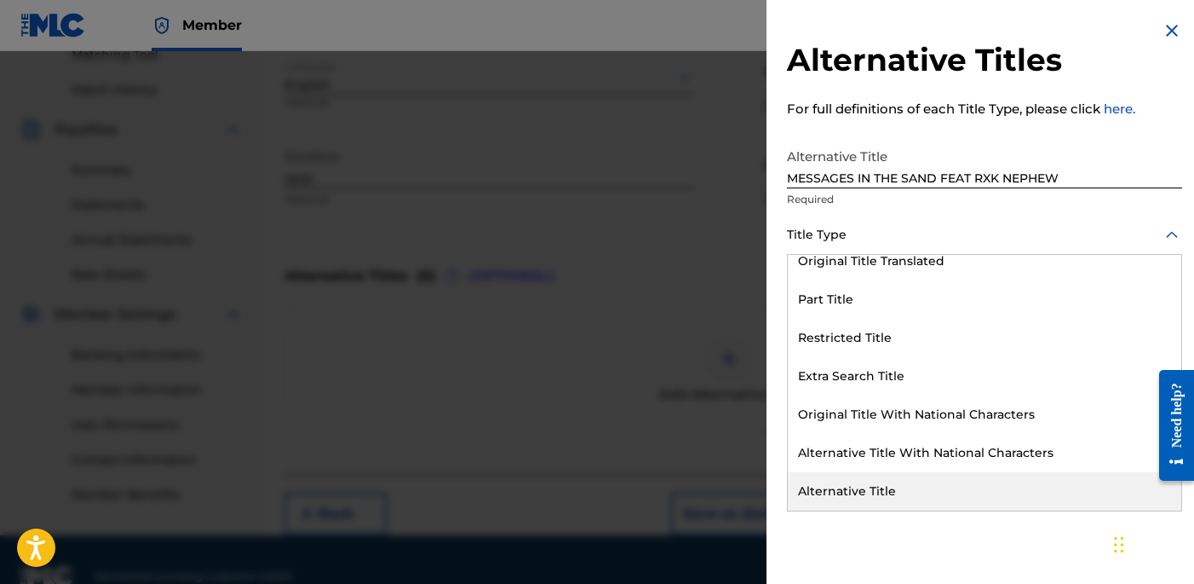
click at [855, 472] on div "Alternative Title" at bounding box center [985, 491] width 394 height 38
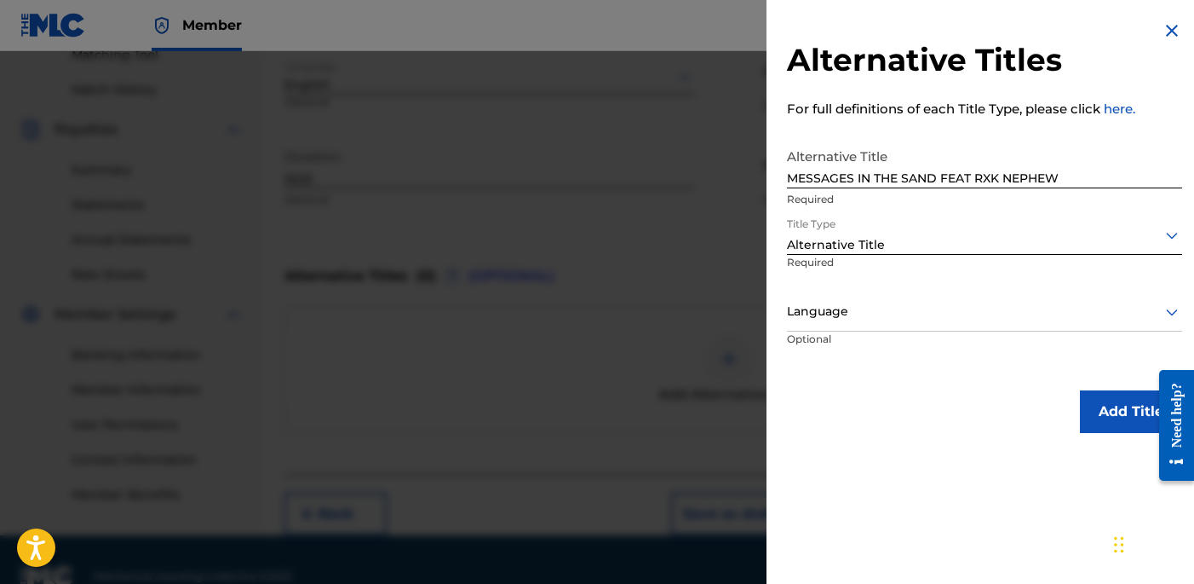
click at [997, 309] on div at bounding box center [984, 311] width 395 height 21
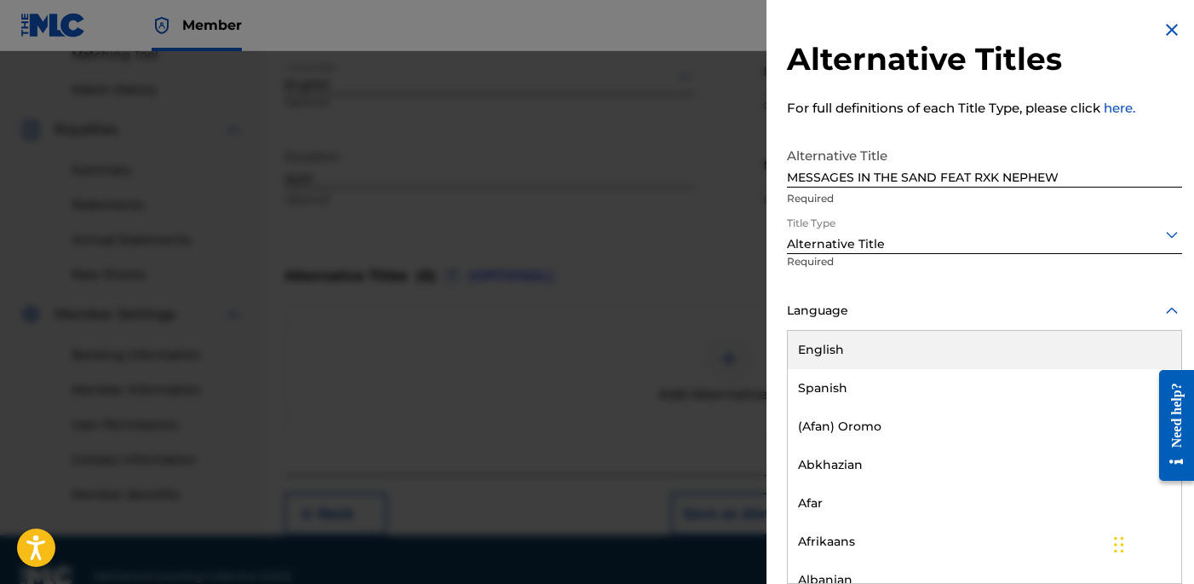
click at [997, 336] on div "English" at bounding box center [985, 350] width 394 height 38
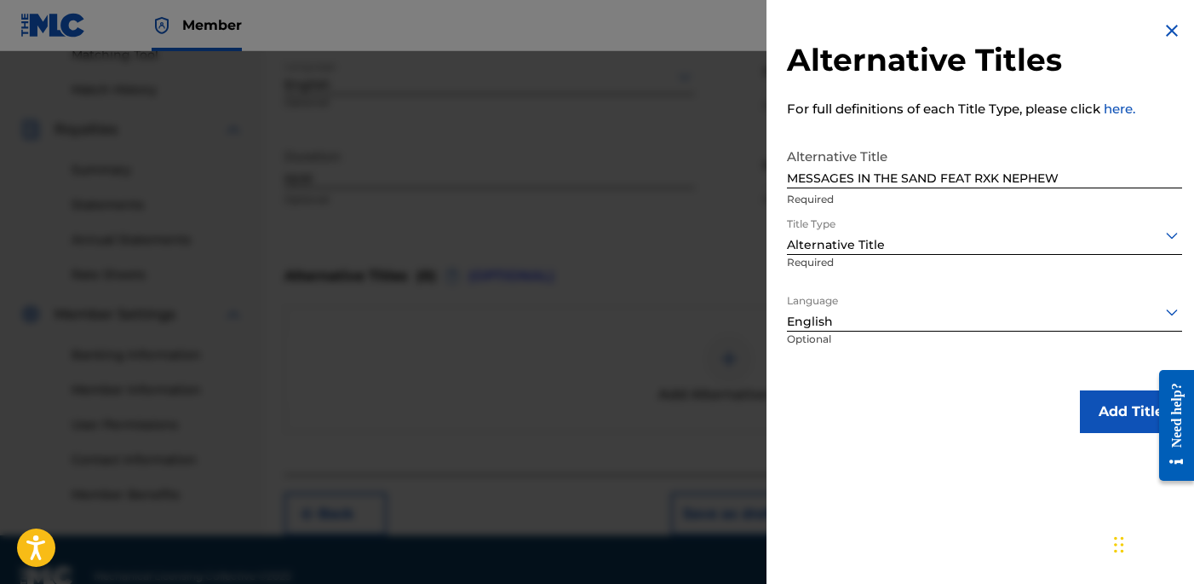
click at [841, 366] on p "Optional" at bounding box center [853, 350] width 132 height 38
click at [1094, 411] on button "Add Title" at bounding box center [1131, 411] width 102 height 43
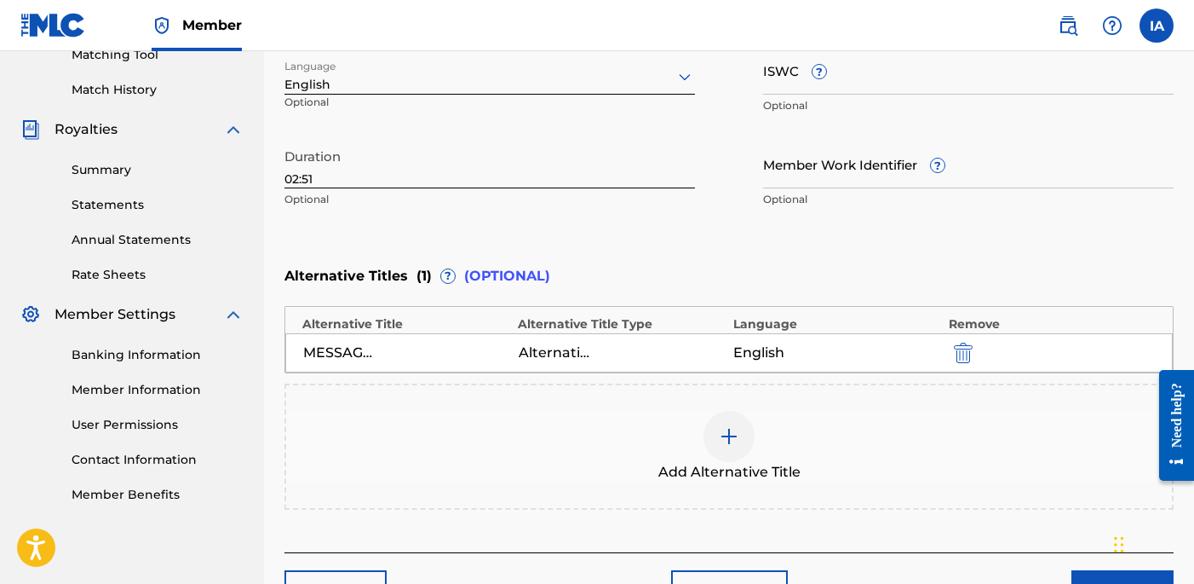
click at [845, 240] on div "Enter Work Details Enter work details for ‘ MESSAGES IN THE SAND ’ below. Work …" at bounding box center [729, 51] width 889 height 412
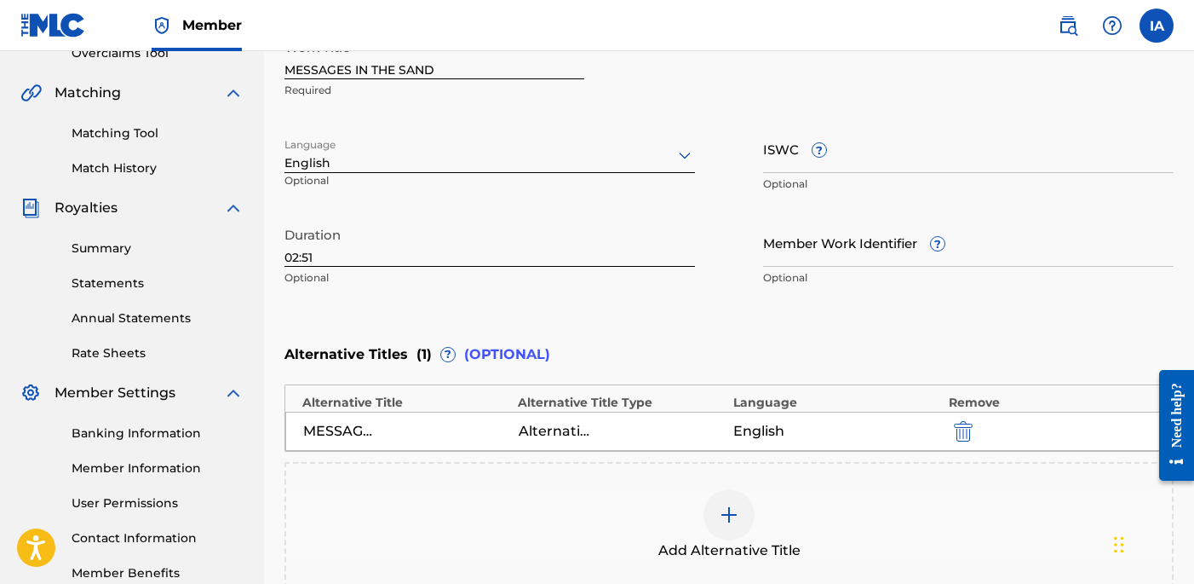
scroll to position [370, 0]
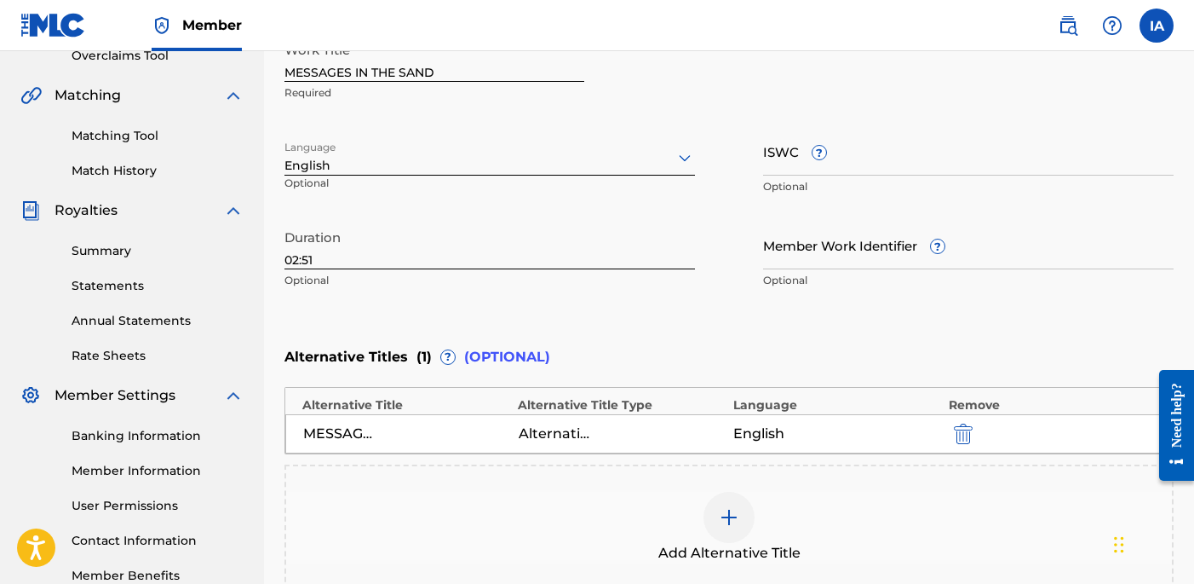
click at [745, 311] on div "Enter Work Details Enter work details for ‘ MESSAGES IN THE SAND ’ below. Work …" at bounding box center [729, 132] width 889 height 412
click at [722, 313] on div "Enter Work Details Enter work details for ‘ MESSAGES IN THE SAND ’ below. Work …" at bounding box center [729, 132] width 889 height 412
drag, startPoint x: 722, startPoint y: 313, endPoint x: 712, endPoint y: 316, distance: 10.8
click at [709, 314] on div "Enter Work Details Enter work details for ‘ MESSAGES IN THE SAND ’ below. Work …" at bounding box center [729, 132] width 889 height 412
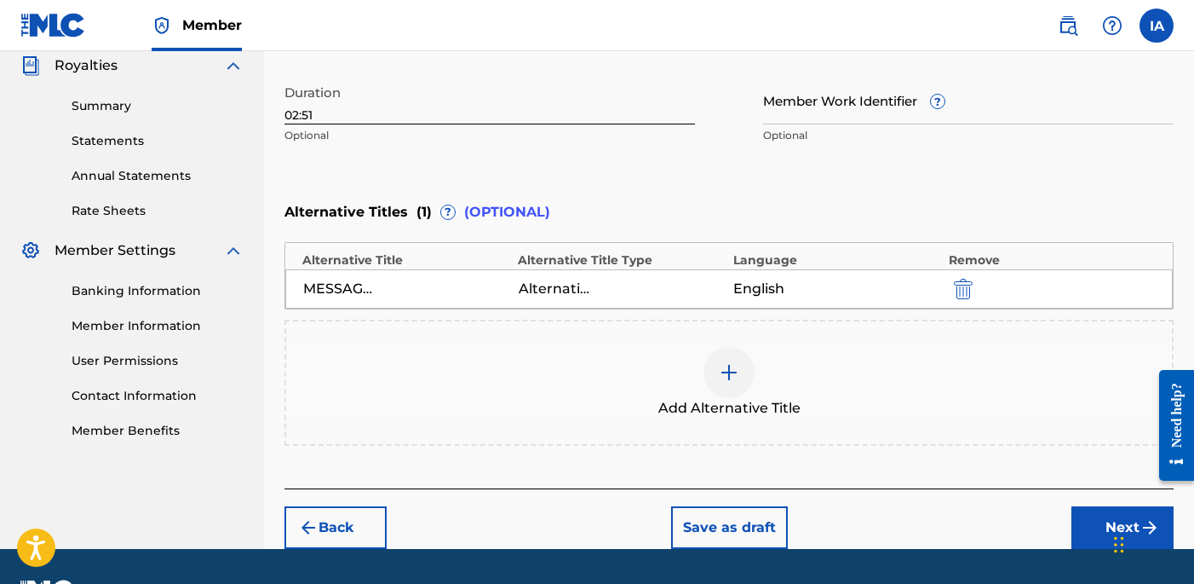
scroll to position [561, 0]
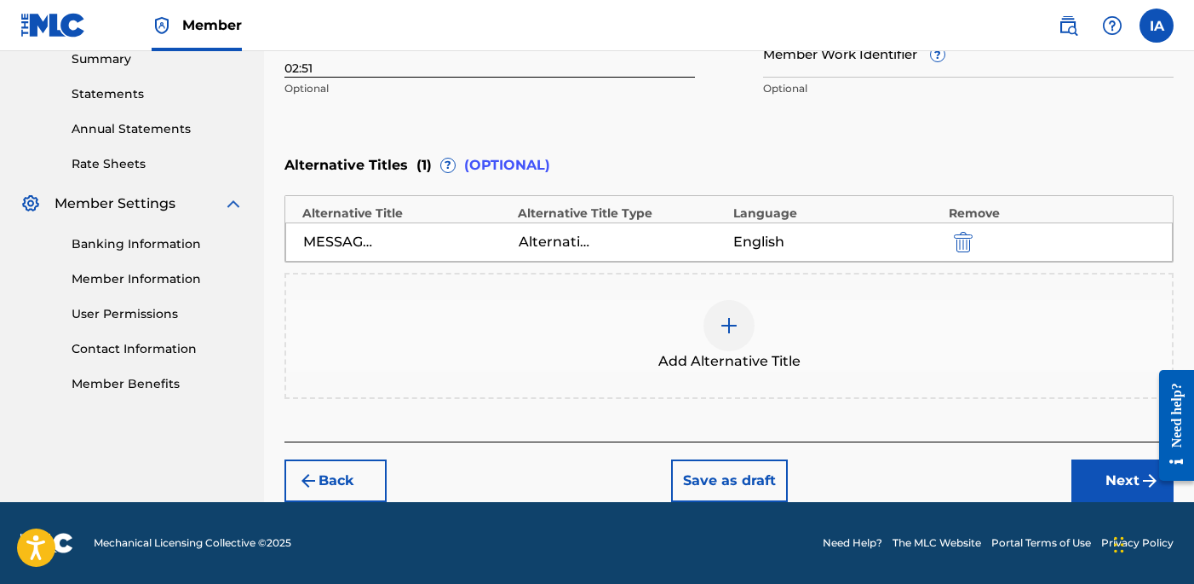
click at [1115, 480] on button "Next" at bounding box center [1123, 480] width 102 height 43
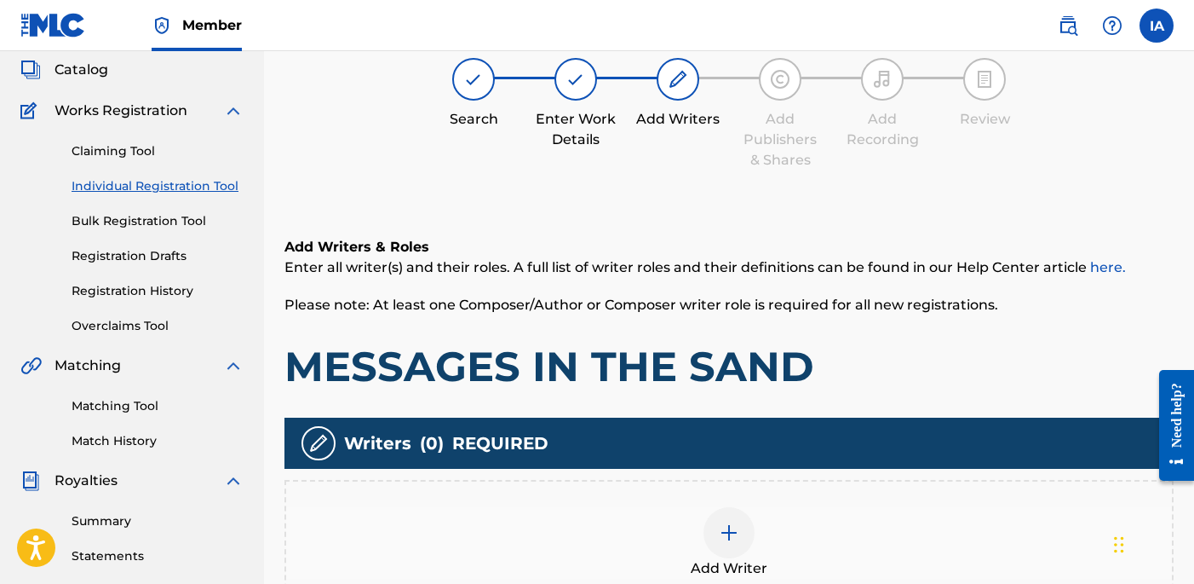
scroll to position [77, 0]
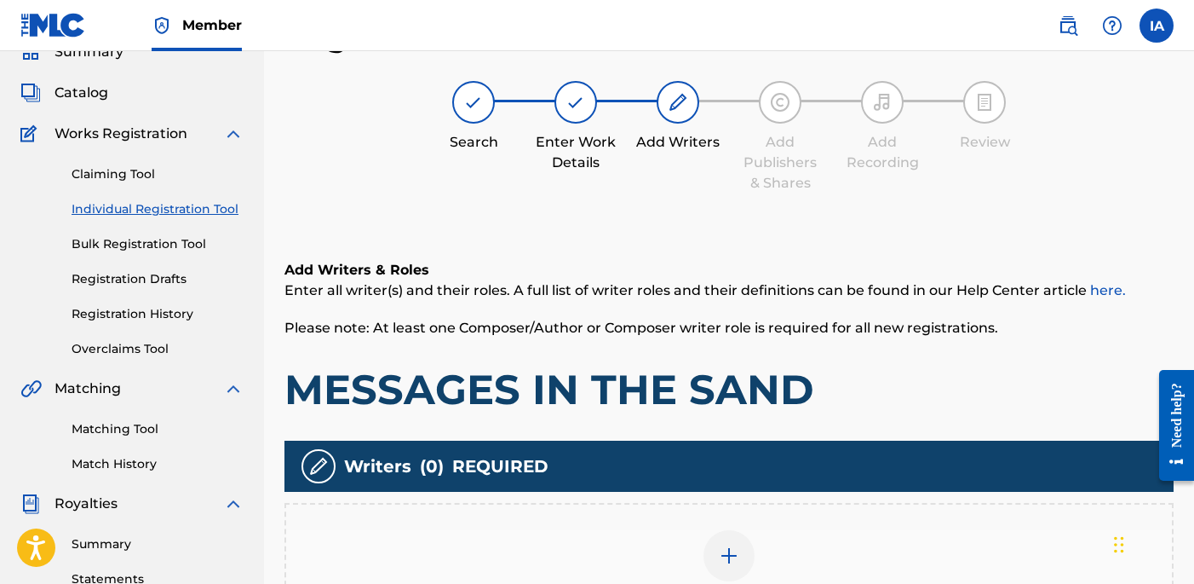
click at [727, 235] on div "Add Writers & Roles Enter all writer(s) and their roles. A full list of writer …" at bounding box center [729, 465] width 889 height 492
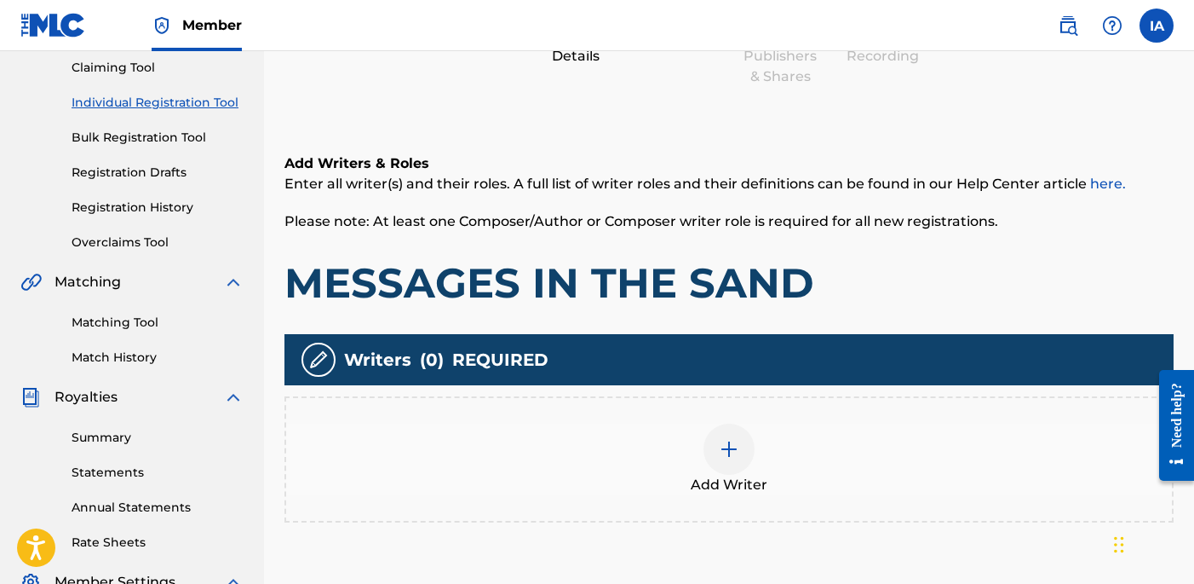
scroll to position [371, 0]
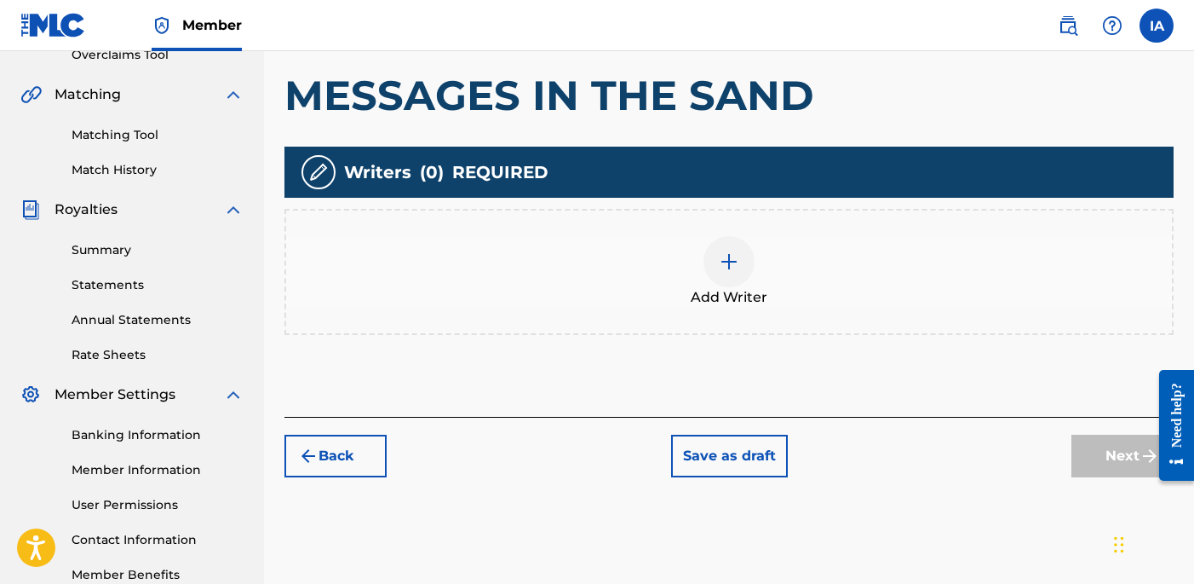
click at [770, 294] on div "Add Writer" at bounding box center [729, 272] width 886 height 72
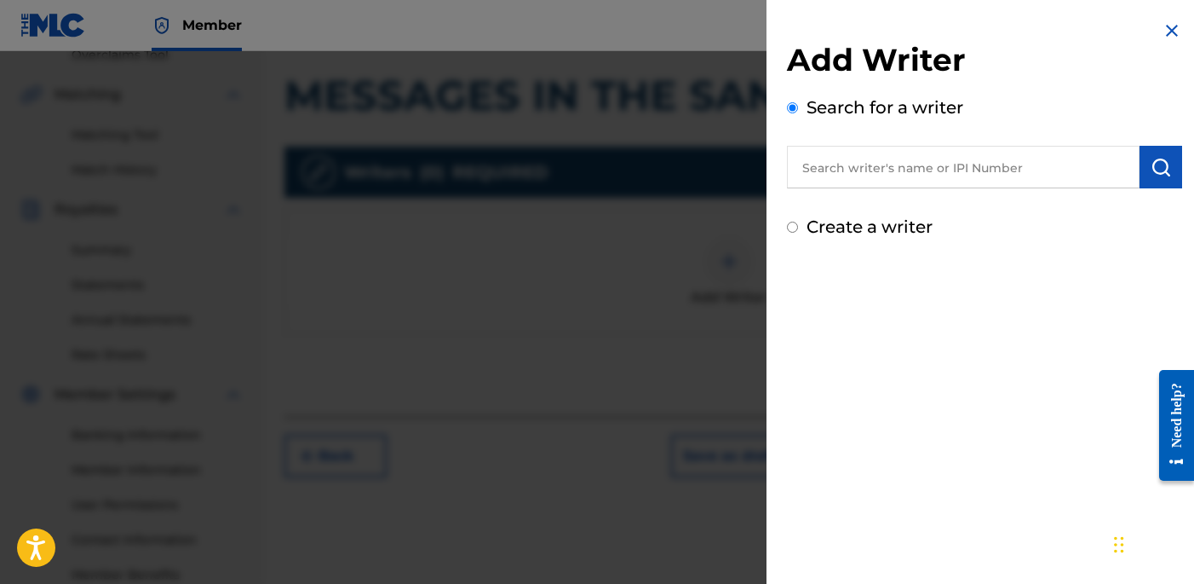
click at [835, 251] on div "Add Writer Search for a writer Create a writer" at bounding box center [985, 130] width 436 height 260
click at [1030, 169] on input "text" at bounding box center [963, 167] width 353 height 43
paste input "[PERSON_NAME] [PERSON_NAME]"
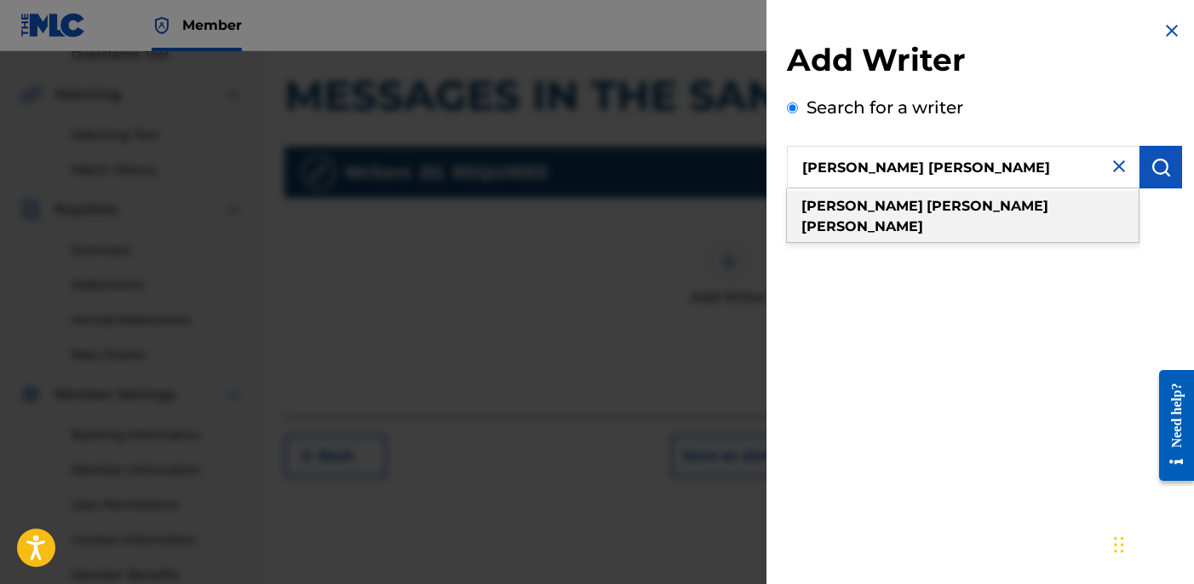
click at [921, 218] on strong "[PERSON_NAME]" at bounding box center [863, 226] width 122 height 16
type input "[PERSON_NAME]"
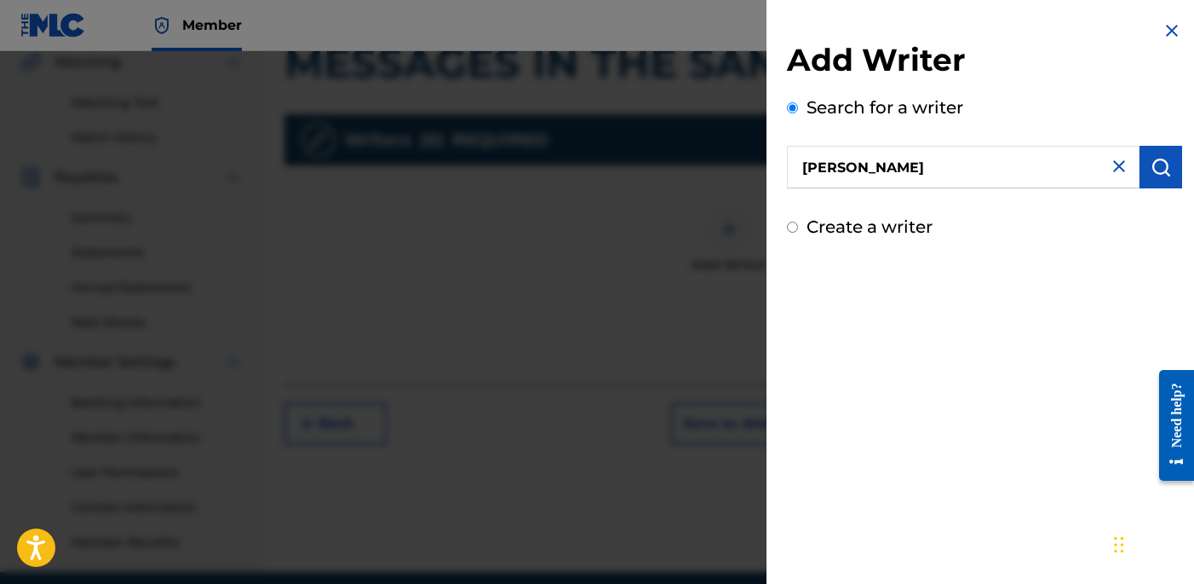
scroll to position [432, 0]
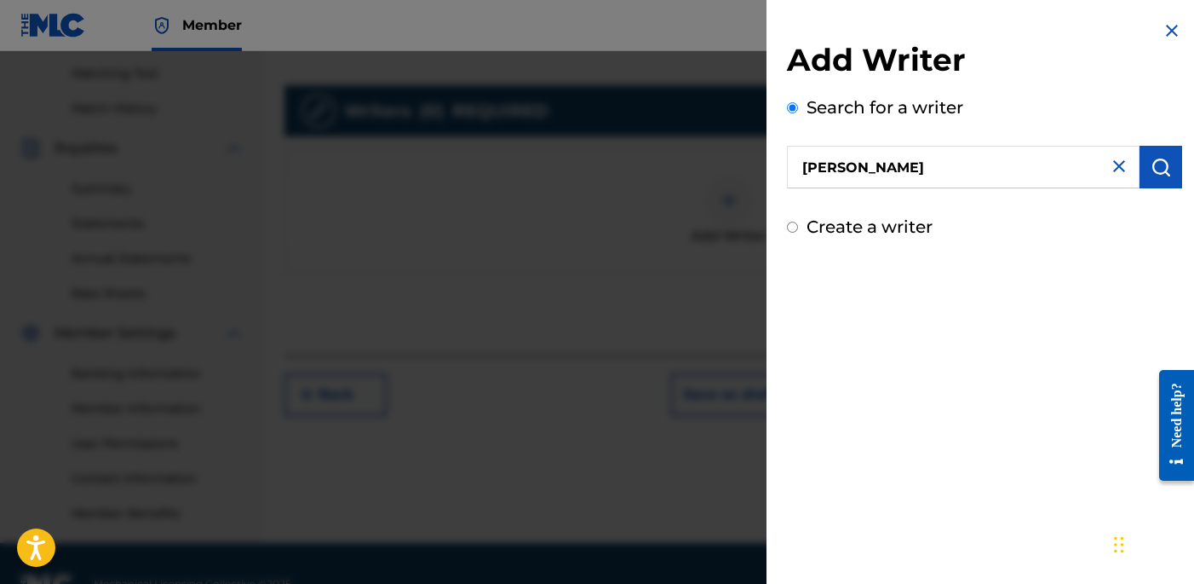
click at [1151, 170] on img "submit" at bounding box center [1161, 167] width 20 height 20
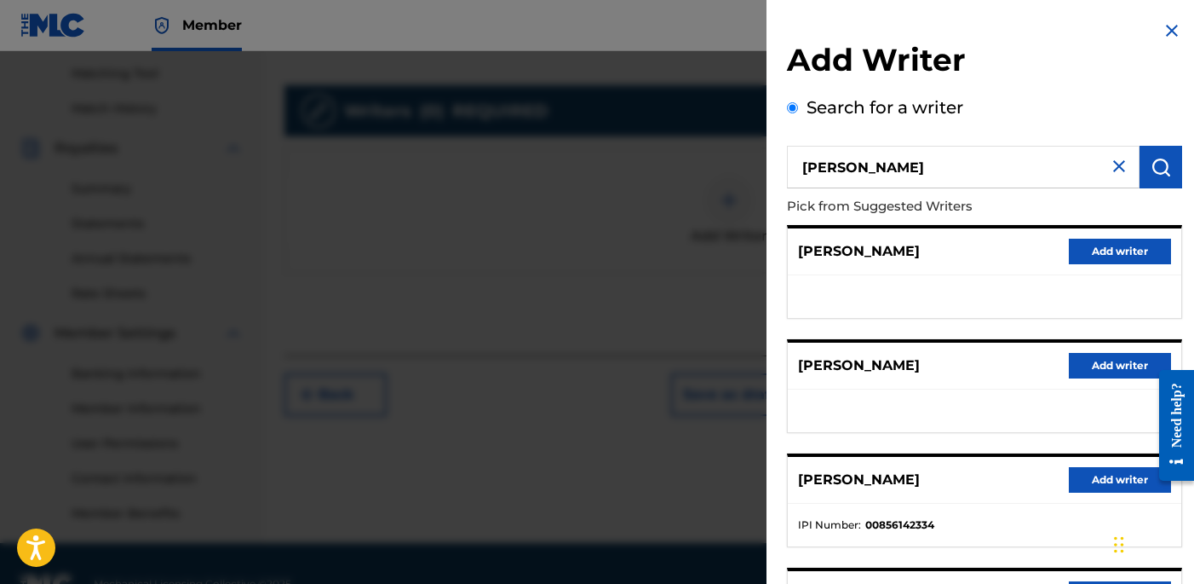
click at [923, 259] on div "[PERSON_NAME] Add writer" at bounding box center [985, 251] width 394 height 47
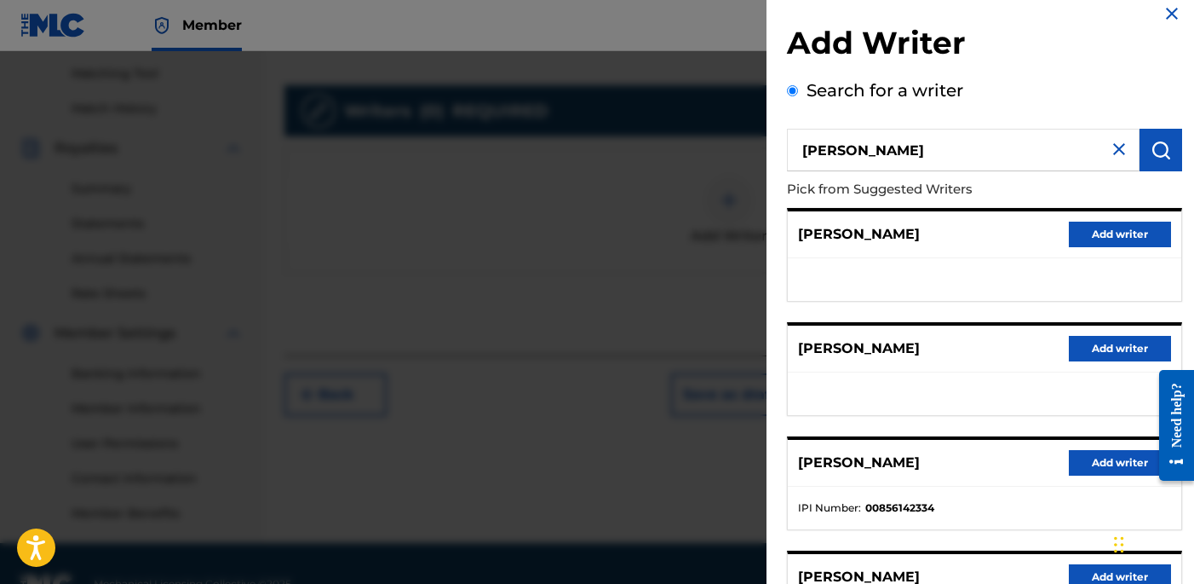
scroll to position [45, 0]
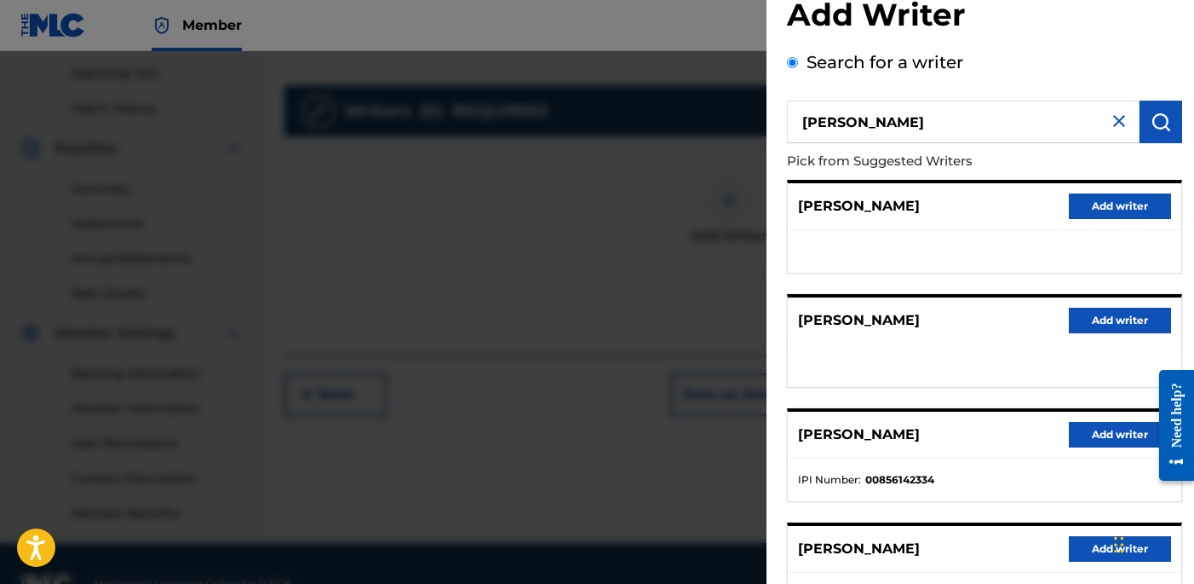
click at [1090, 425] on button "Add writer" at bounding box center [1120, 435] width 102 height 26
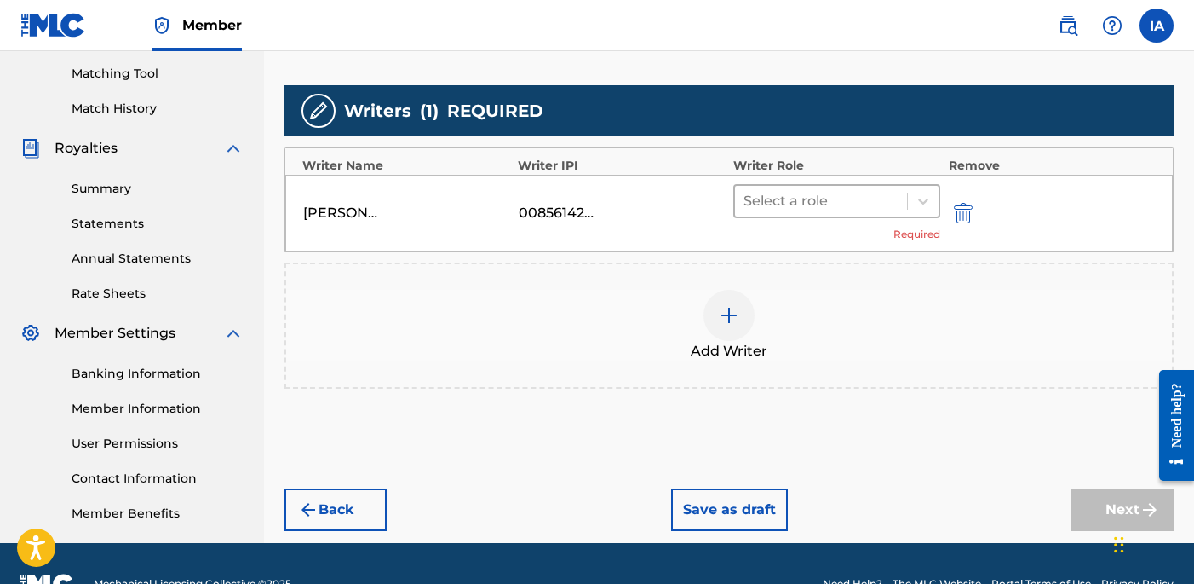
click at [866, 206] on div at bounding box center [821, 201] width 155 height 24
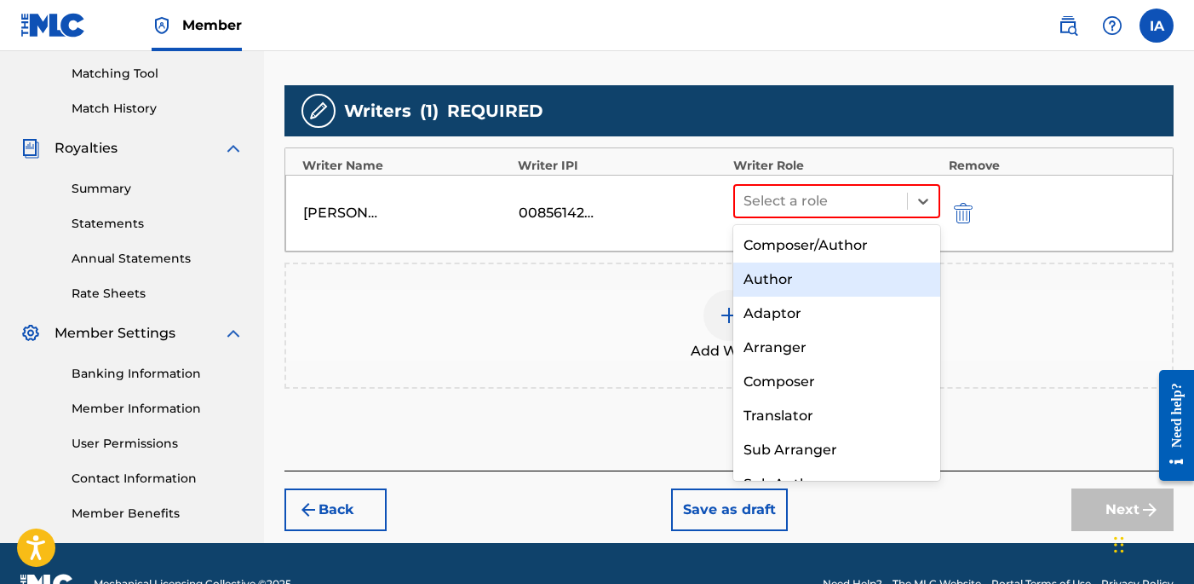
click at [875, 278] on div "Author" at bounding box center [836, 279] width 207 height 34
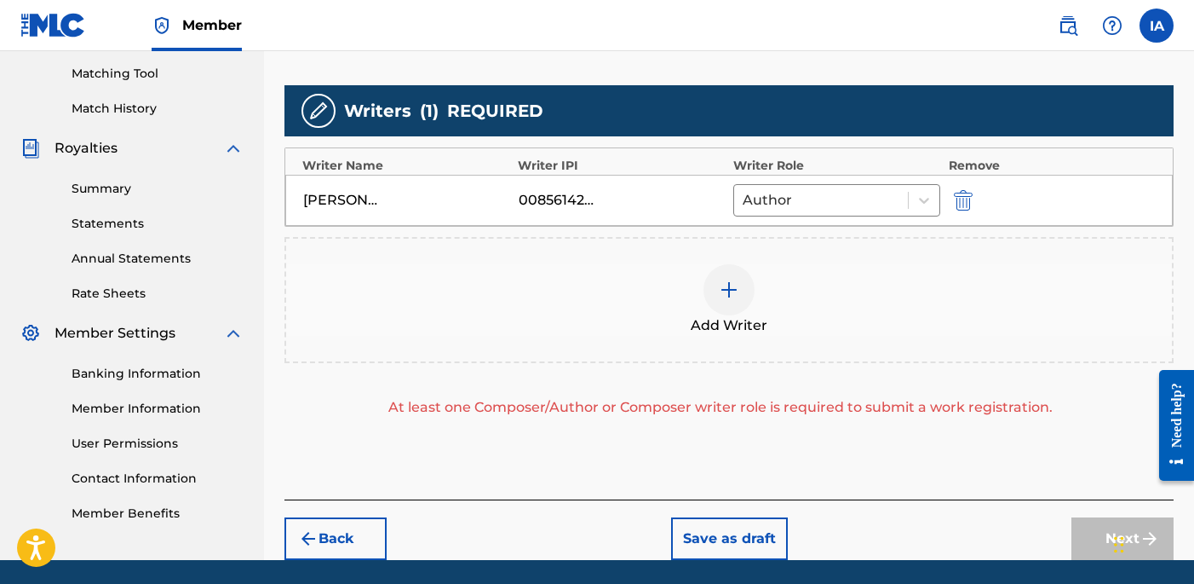
click at [838, 282] on div "Add Writer" at bounding box center [729, 300] width 886 height 72
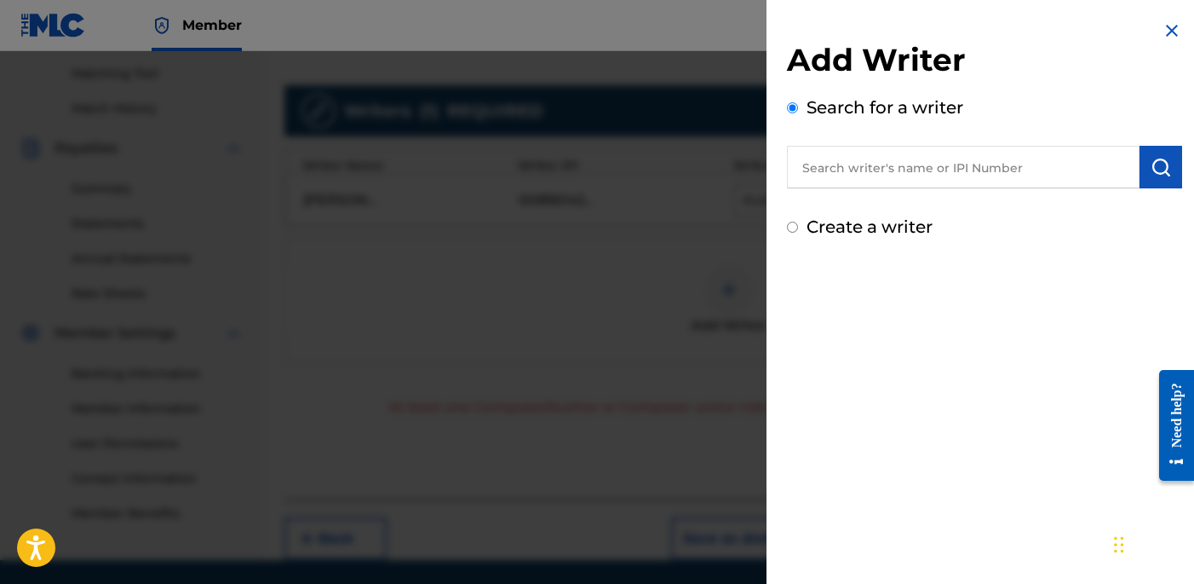
click at [951, 176] on input "text" at bounding box center [963, 167] width 353 height 43
paste input "[PERSON_NAME] [PERSON_NAME]"
type input "[PERSON_NAME] [PERSON_NAME]"
click at [1158, 174] on img "submit" at bounding box center [1161, 167] width 20 height 20
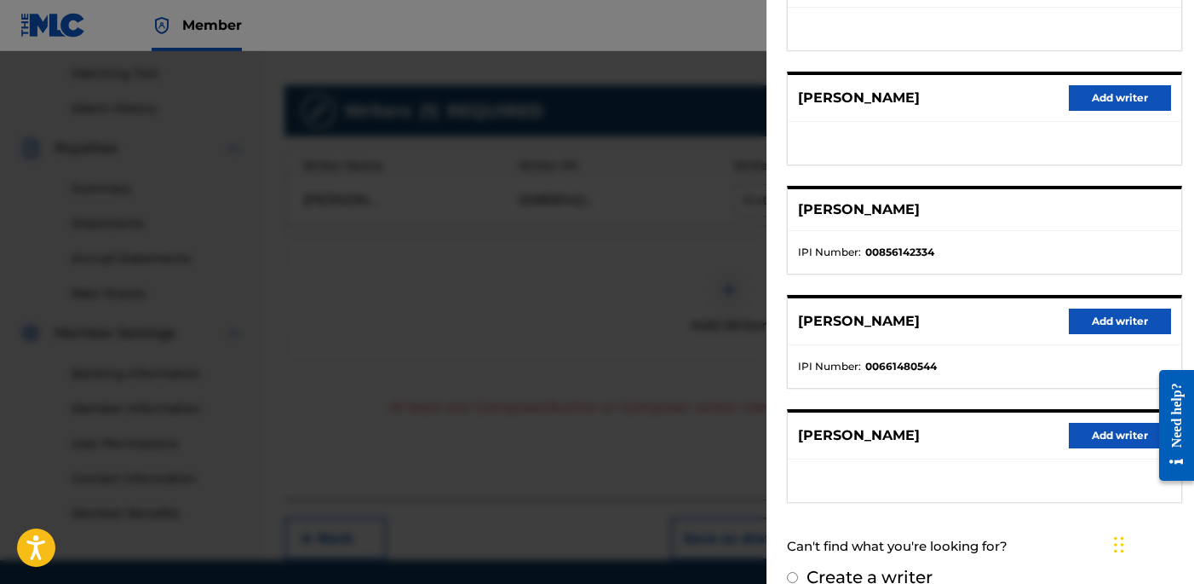
scroll to position [60, 0]
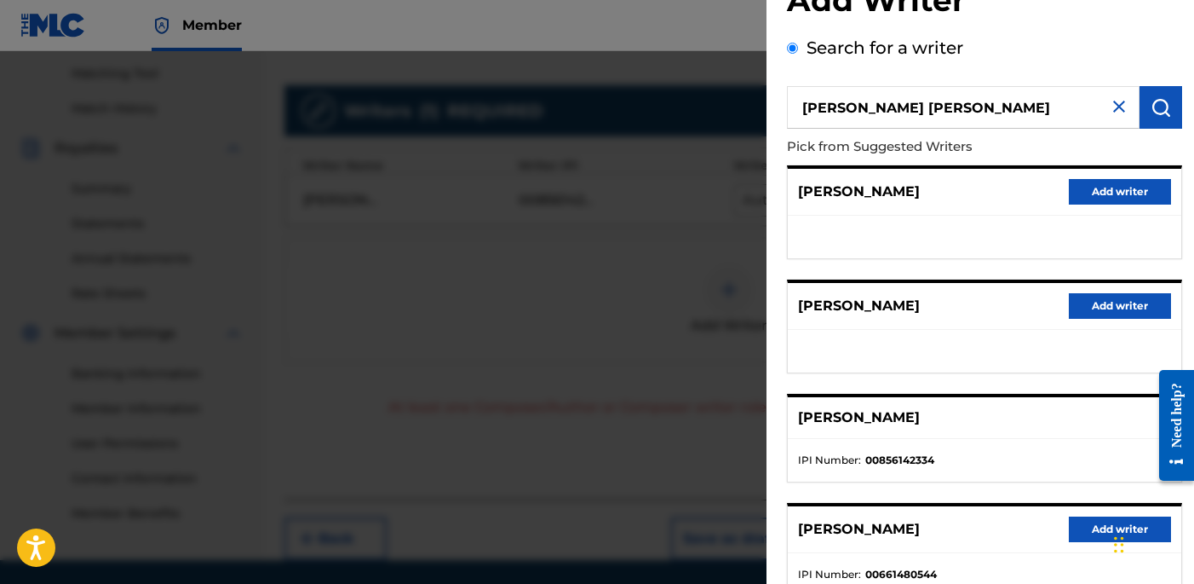
click at [1113, 106] on img at bounding box center [1119, 106] width 20 height 20
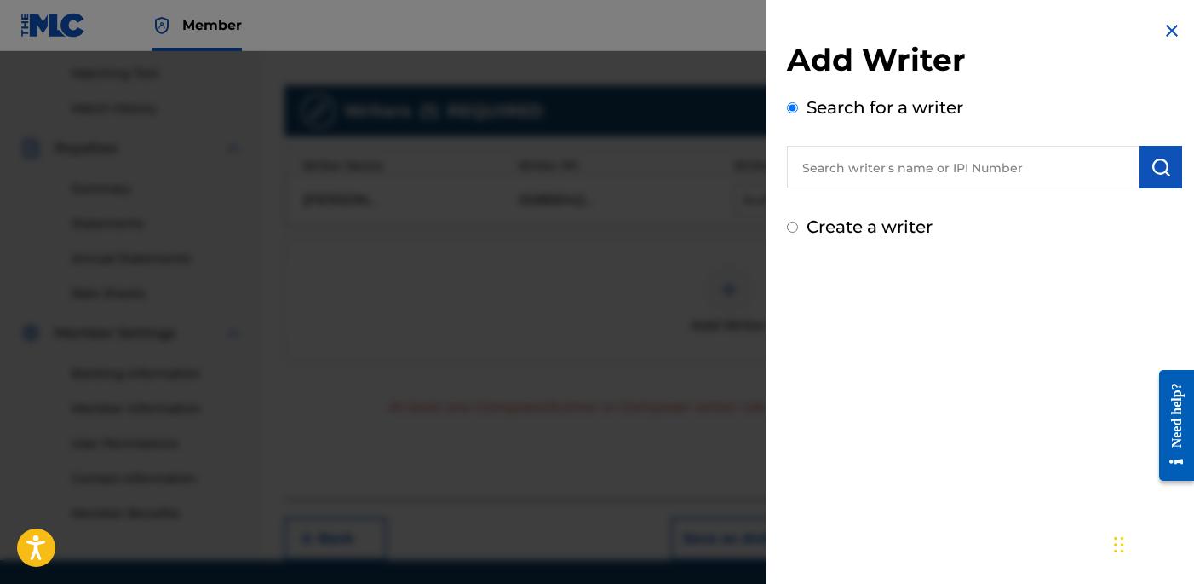
click at [842, 221] on label "Create a writer" at bounding box center [870, 226] width 126 height 20
radio input "true"
click at [798, 221] on input "Create a writer" at bounding box center [792, 226] width 11 height 11
radio input "false"
radio input "true"
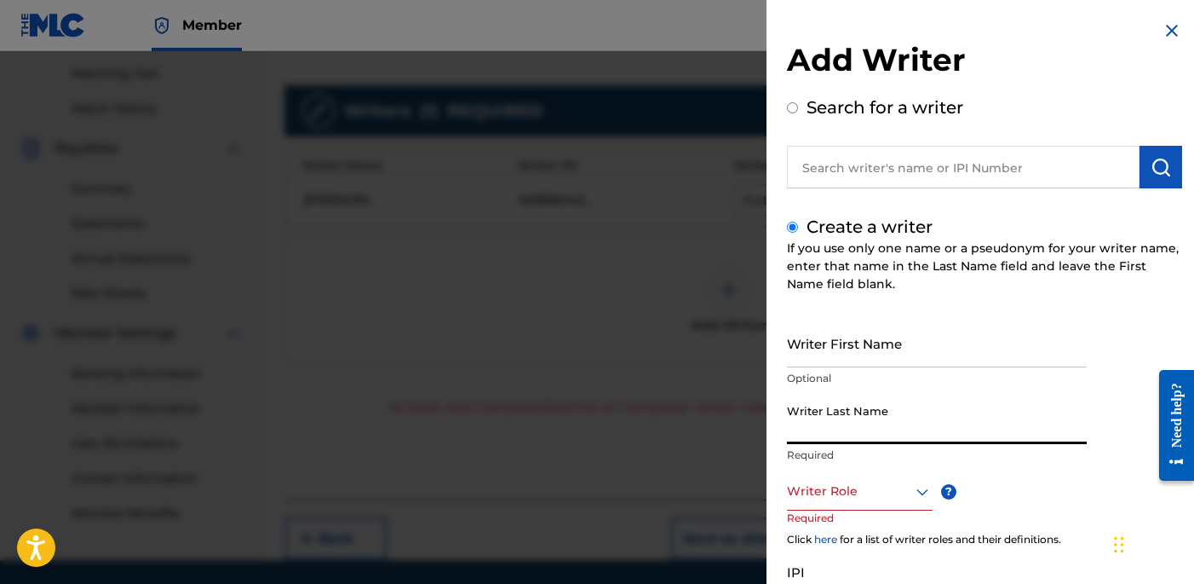
click at [882, 425] on input "Writer Last Name" at bounding box center [937, 419] width 300 height 49
paste input "UNKNOWN WRITER"
click at [882, 434] on input "UNKNOWN WRITER" at bounding box center [937, 419] width 300 height 49
type input "UNKNOWN"
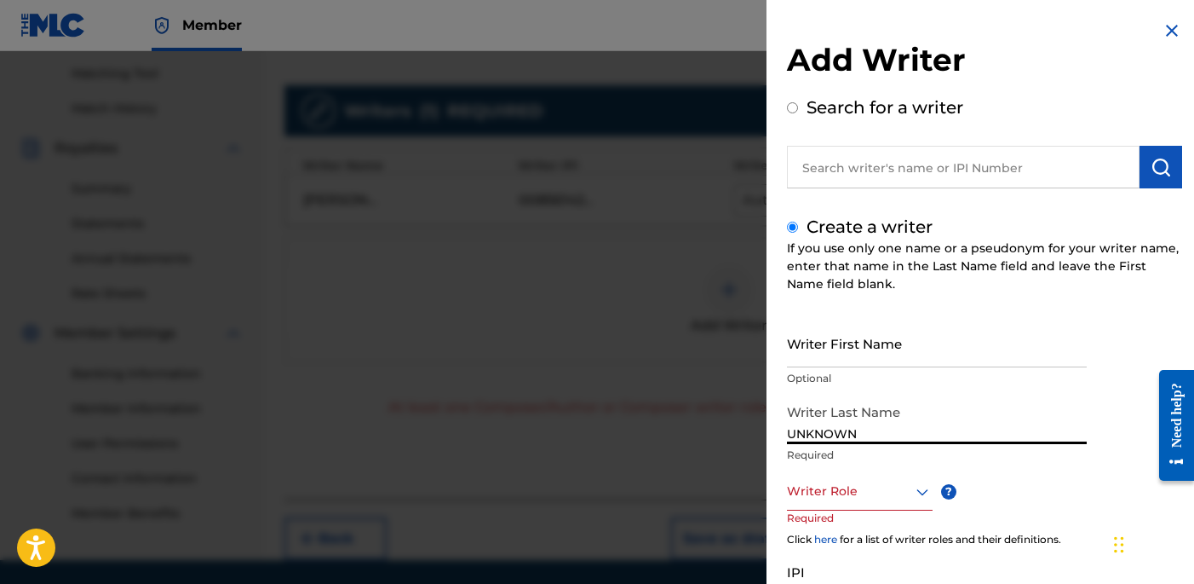
click at [852, 357] on input "Writer First Name" at bounding box center [937, 343] width 300 height 49
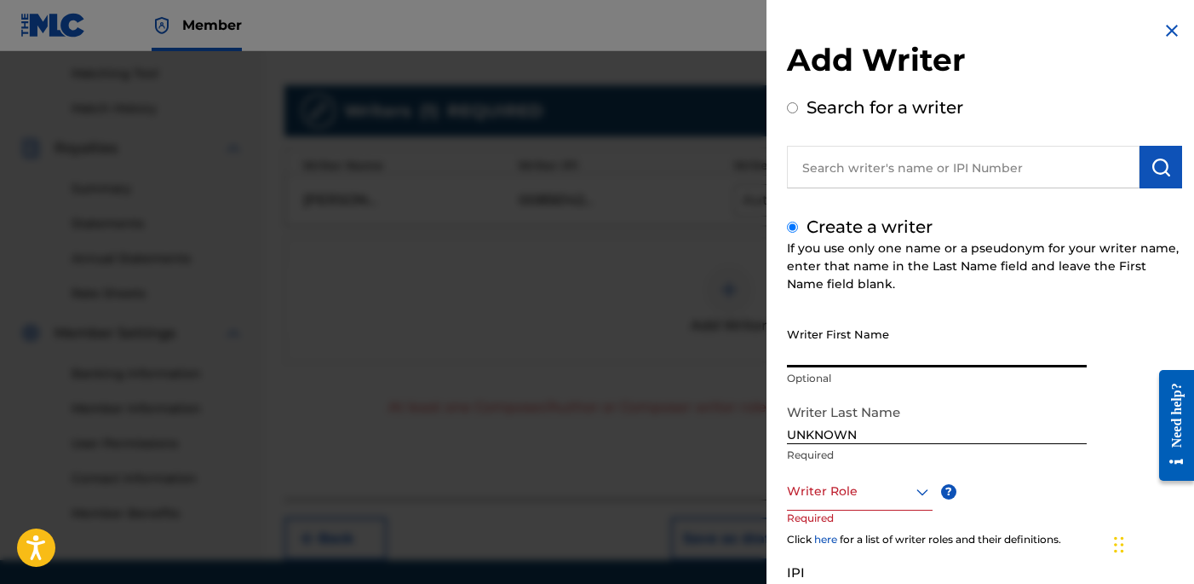
paste input "WRITER"
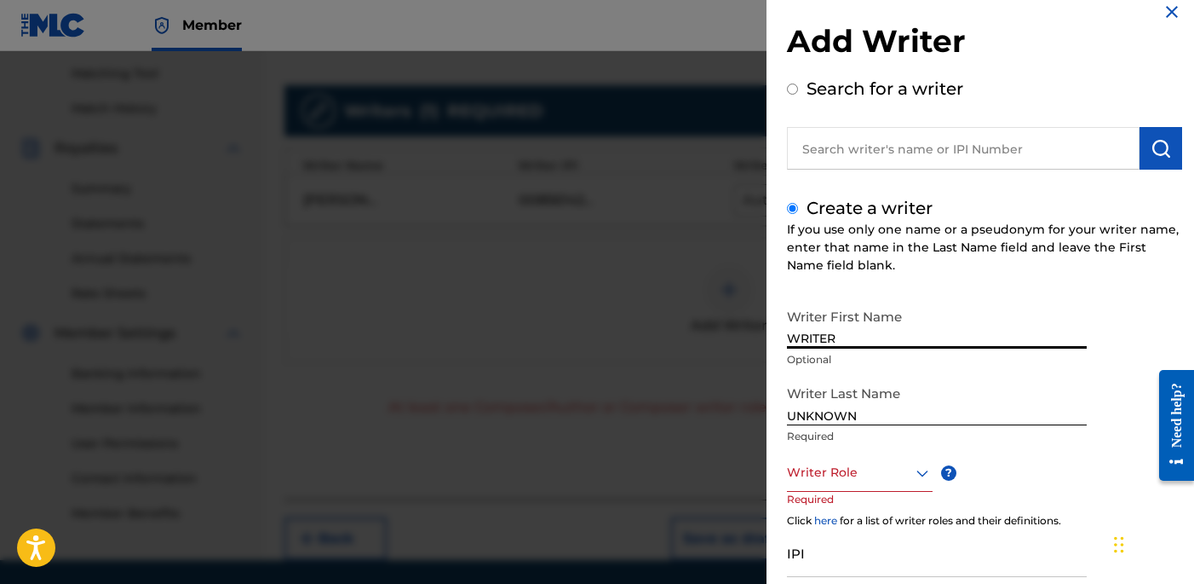
scroll to position [45, 0]
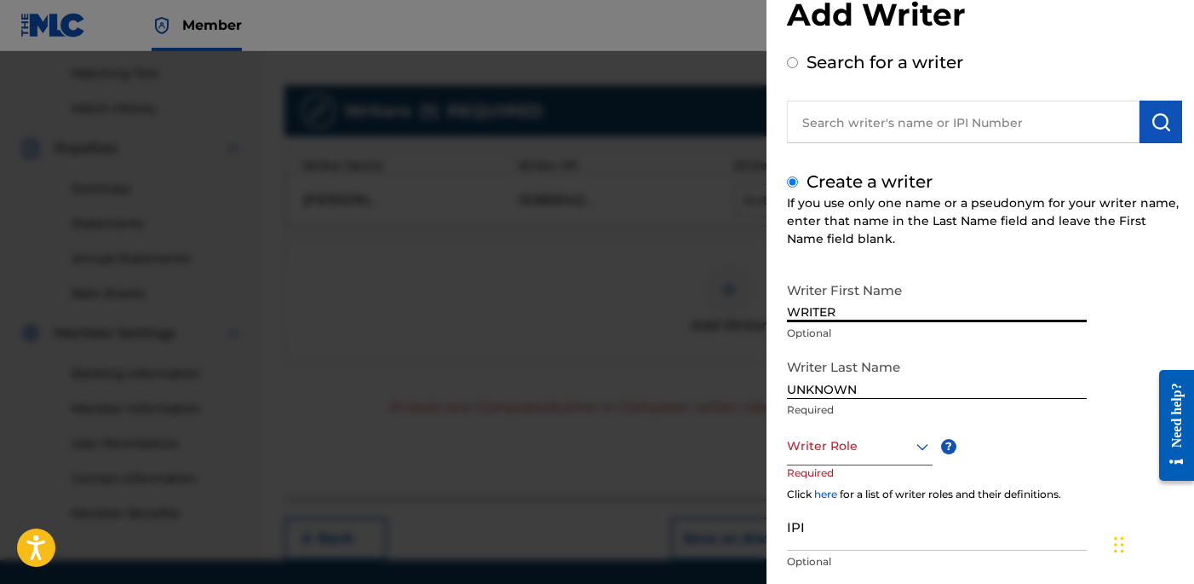
type input "WRITER"
click at [867, 442] on div at bounding box center [860, 445] width 146 height 21
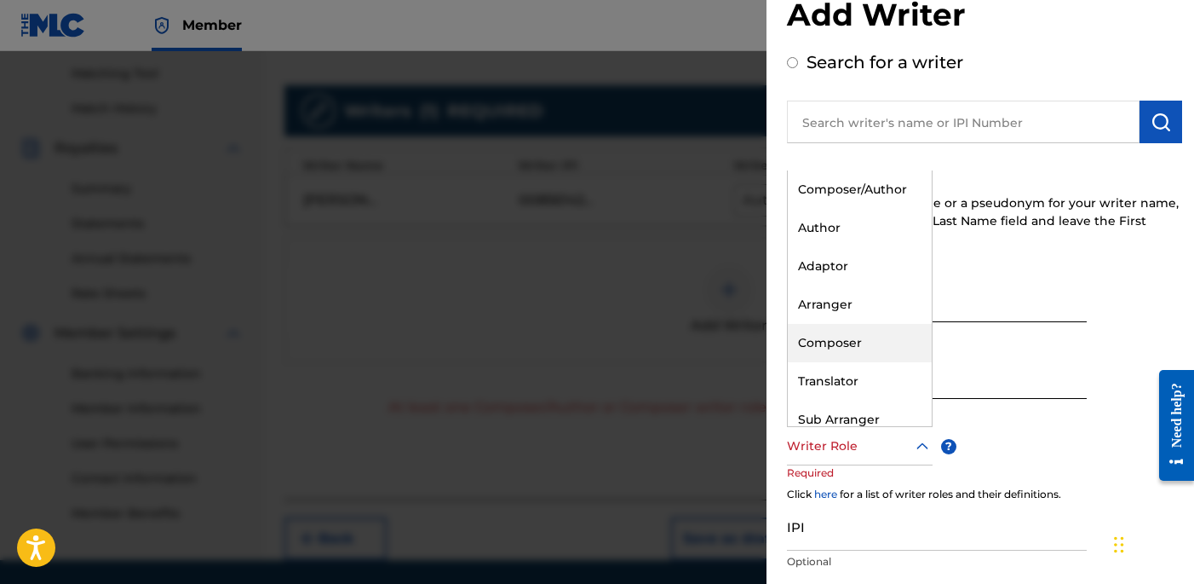
click at [843, 330] on div "Composer" at bounding box center [860, 343] width 144 height 38
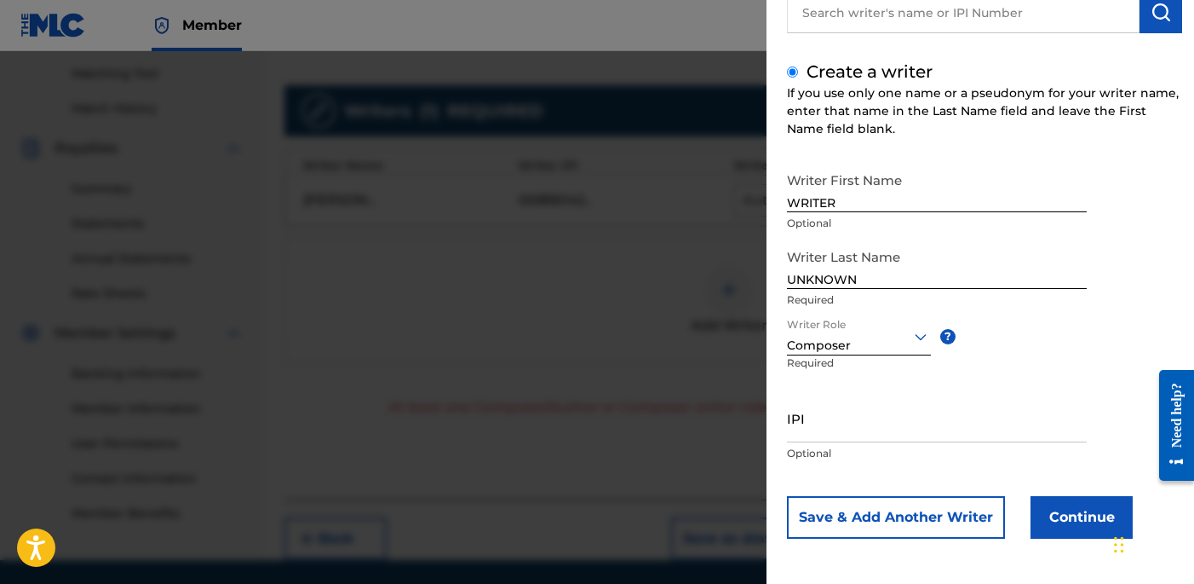
scroll to position [156, 0]
click at [1061, 500] on button "Continue" at bounding box center [1082, 516] width 102 height 43
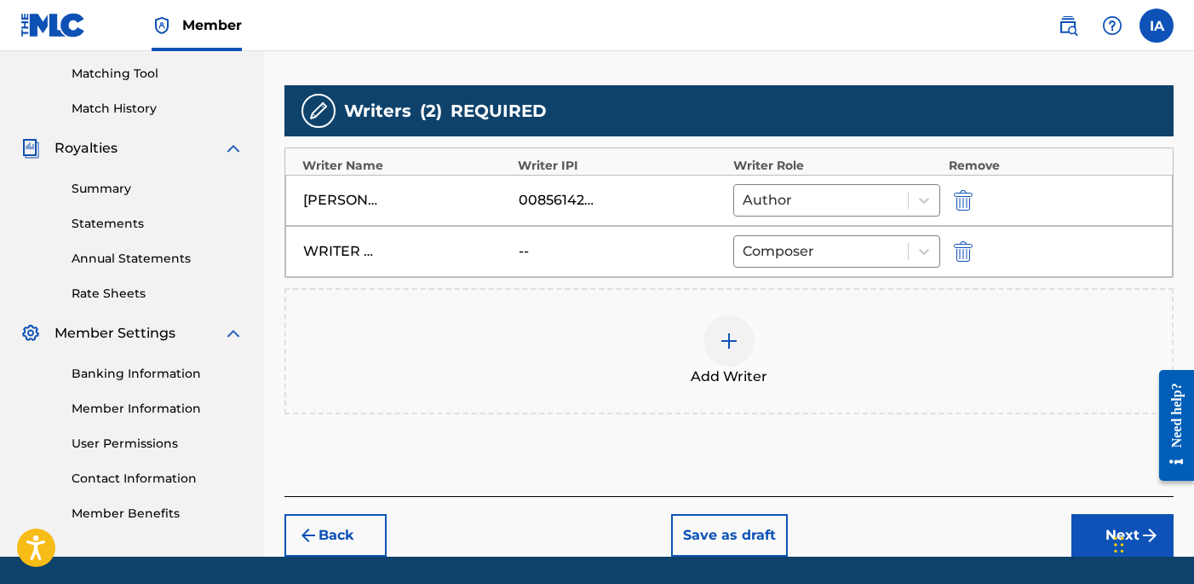
click at [1084, 521] on button "Next" at bounding box center [1123, 535] width 102 height 43
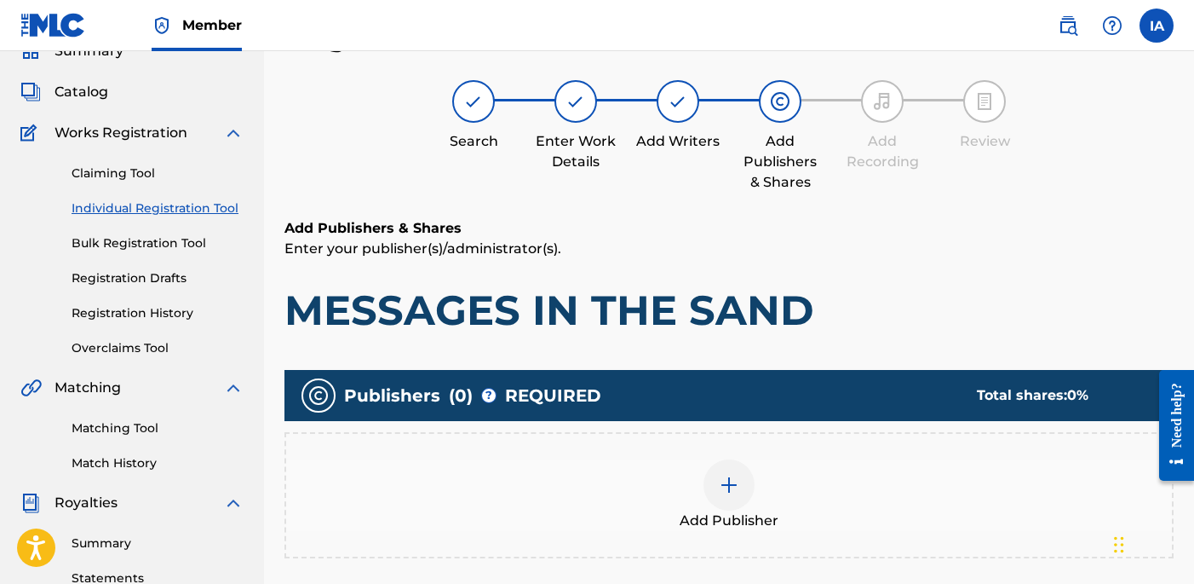
scroll to position [77, 0]
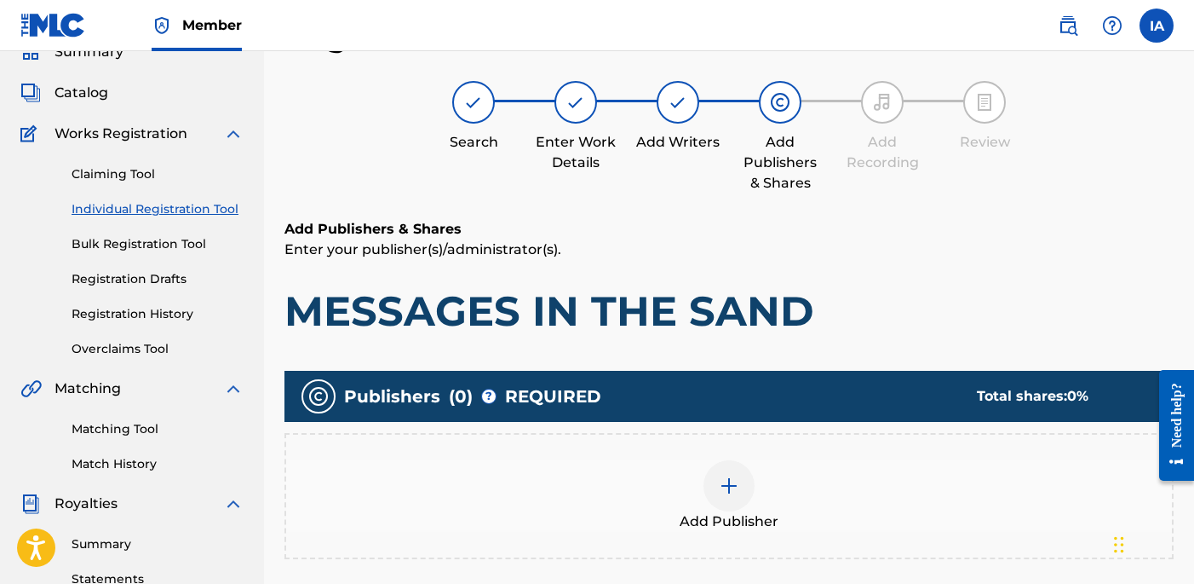
click at [815, 489] on div "Add Publisher" at bounding box center [729, 496] width 886 height 72
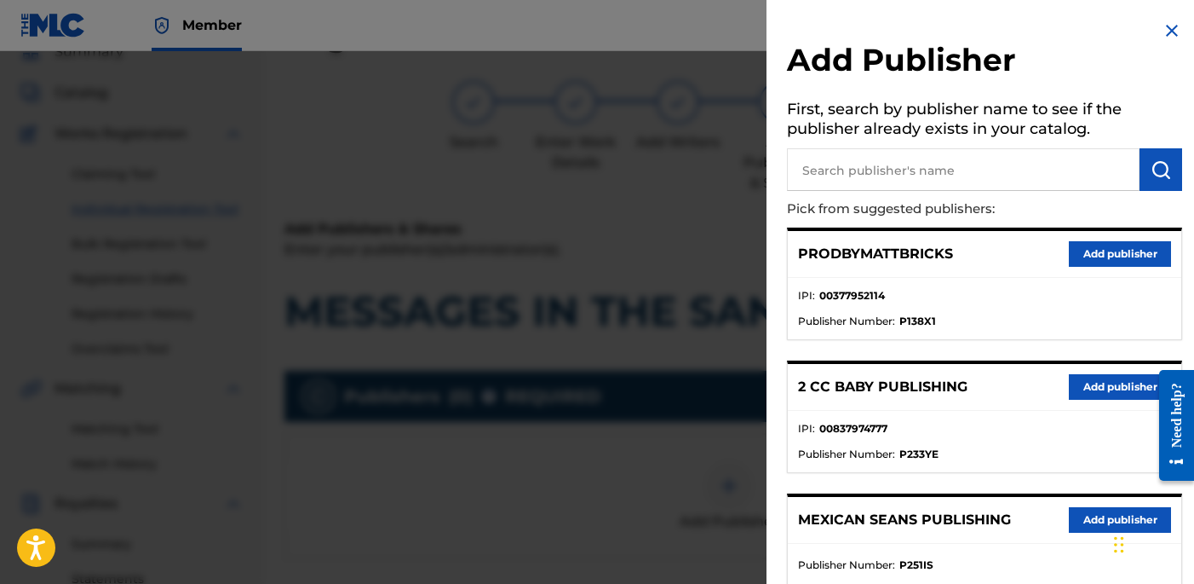
click at [1003, 299] on li "IPI : 00377952114" at bounding box center [984, 301] width 373 height 26
click at [984, 164] on input "text" at bounding box center [963, 169] width 353 height 43
paste input "OTR RECORDS PUBLISHING CATALOG"
type input "OTR RECORDS PUBLISHING CATALOG"
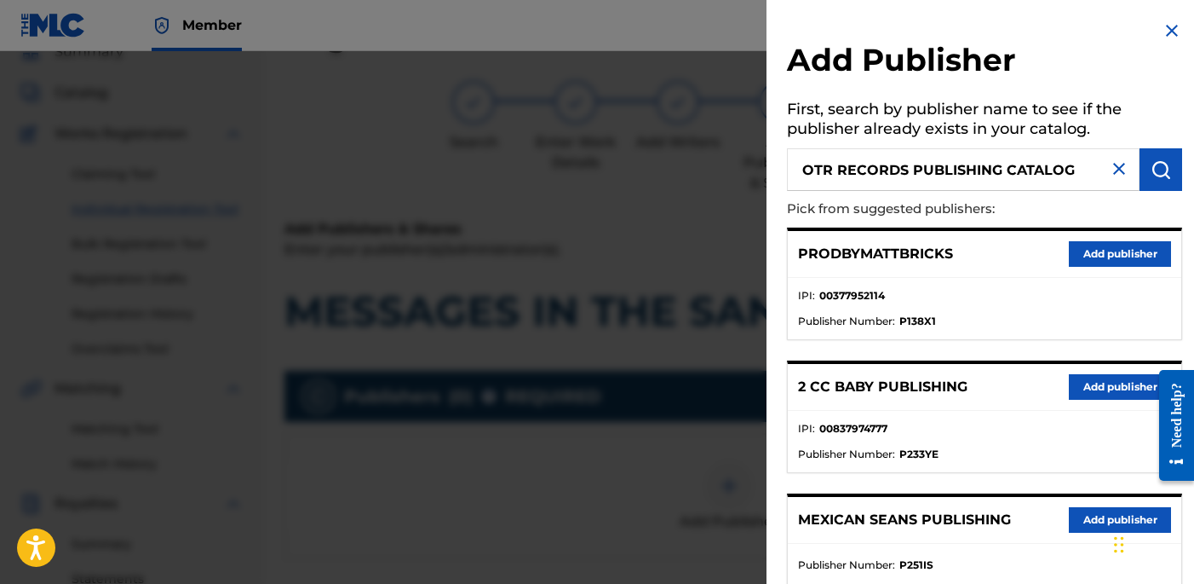
click at [1166, 175] on button "submit" at bounding box center [1161, 169] width 43 height 43
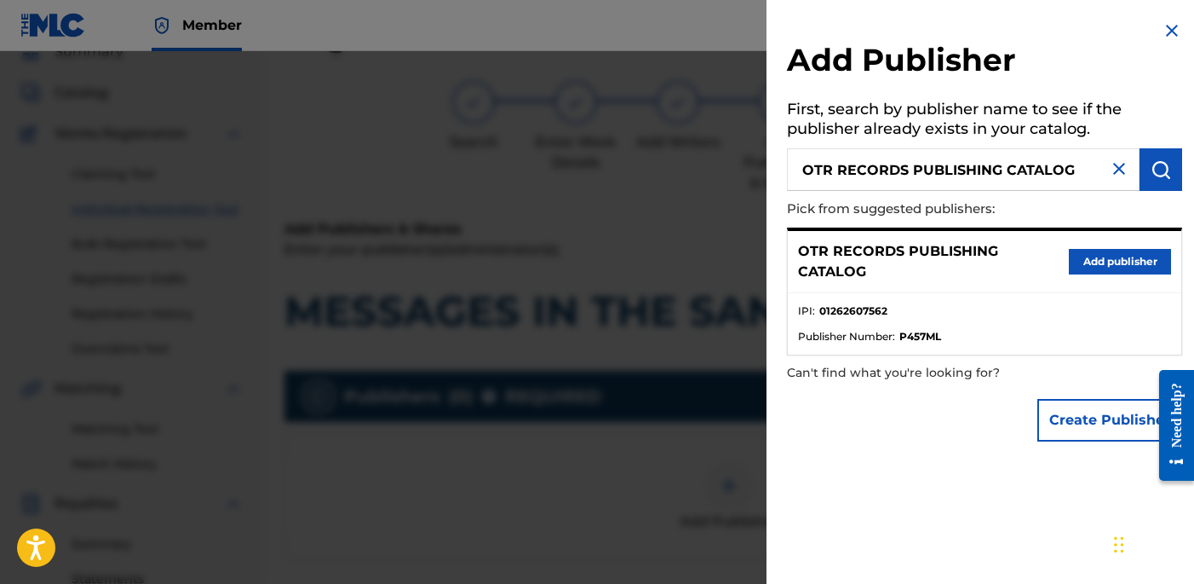
click at [1119, 260] on button "Add publisher" at bounding box center [1120, 262] width 102 height 26
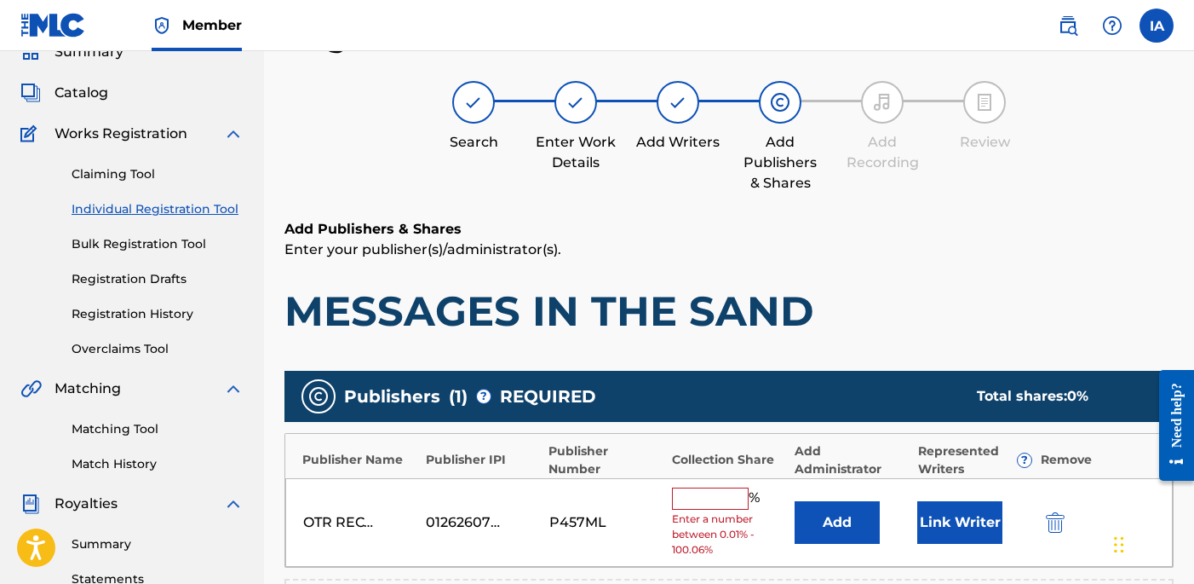
drag, startPoint x: 950, startPoint y: 308, endPoint x: 875, endPoint y: 273, distance: 82.3
click at [874, 273] on div "Add Publishers & Shares Enter your publisher(s)/administrator(s). MESSAGES IN T…" at bounding box center [729, 278] width 889 height 118
click at [701, 489] on input "text" at bounding box center [710, 498] width 77 height 22
type input "25"
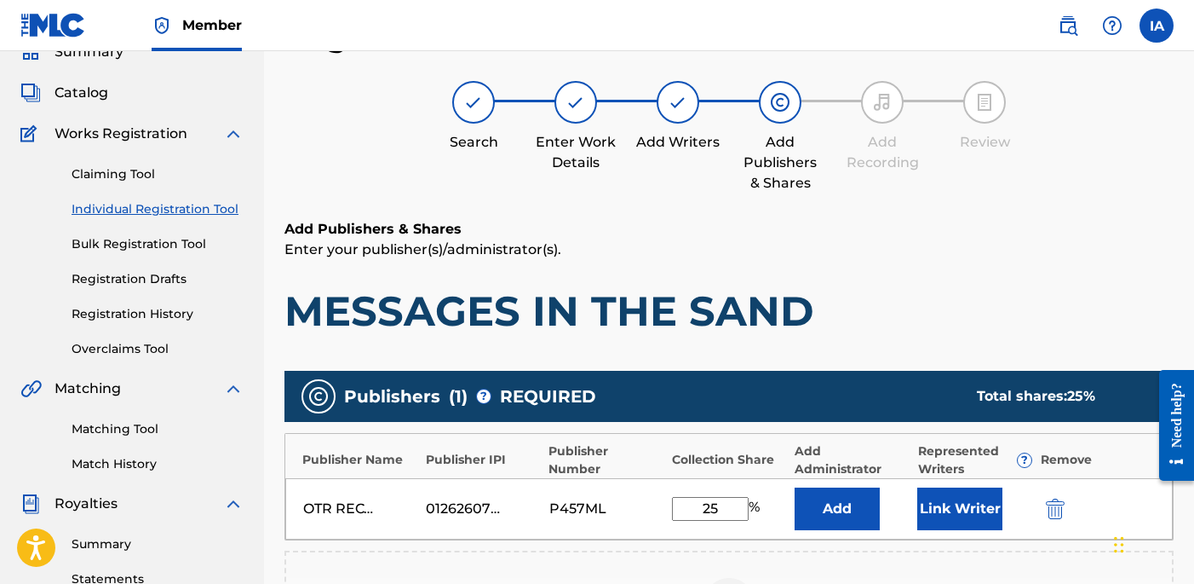
drag, startPoint x: 737, startPoint y: 508, endPoint x: 654, endPoint y: 475, distance: 88.7
click at [661, 484] on div "OTR RECORDS PUBLISHING CATALOG 01262607562 P457ML 25 % Add Link Writer" at bounding box center [729, 508] width 888 height 61
click at [809, 503] on button "Add" at bounding box center [837, 508] width 85 height 43
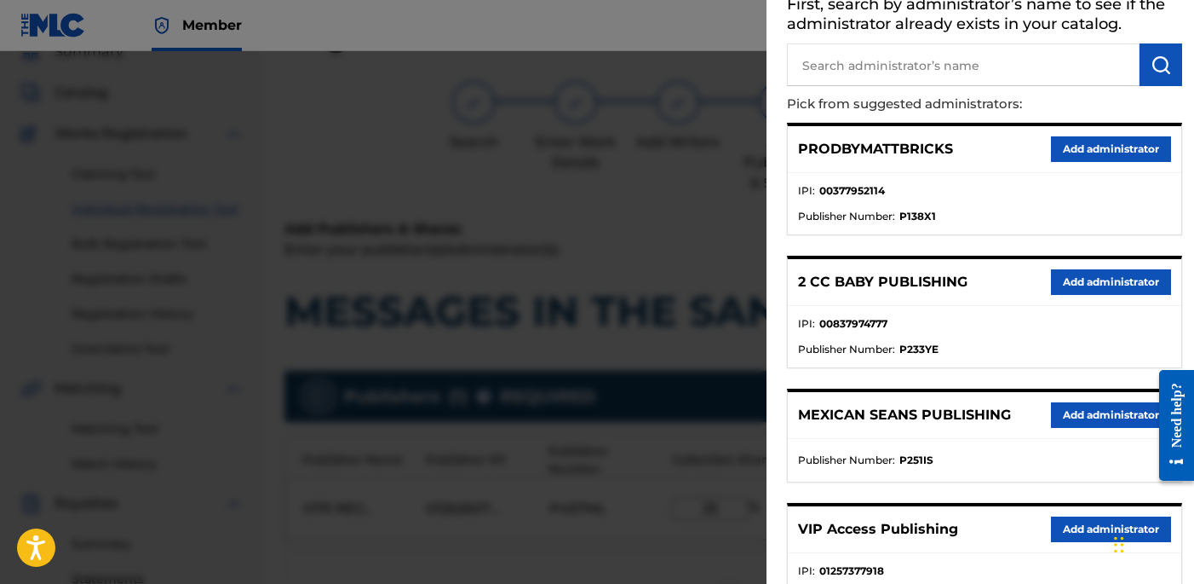
scroll to position [106, 0]
click at [1073, 534] on button "Add administrator" at bounding box center [1111, 528] width 120 height 26
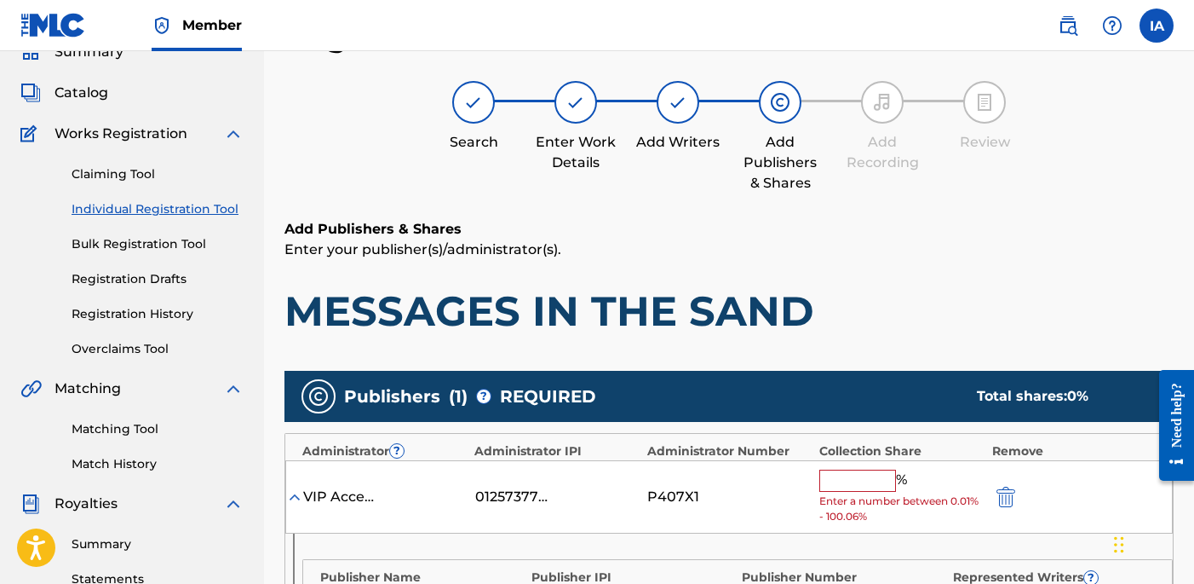
click at [842, 480] on input "text" at bounding box center [858, 480] width 77 height 22
type input "25"
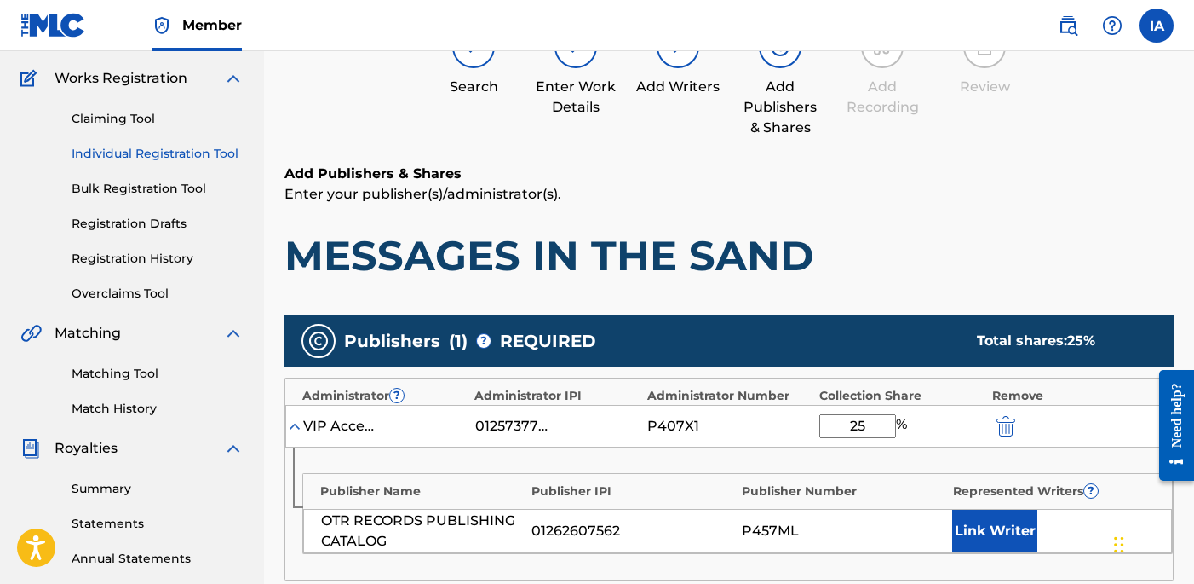
scroll to position [132, 0]
click at [994, 509] on button "Link Writer" at bounding box center [994, 530] width 85 height 43
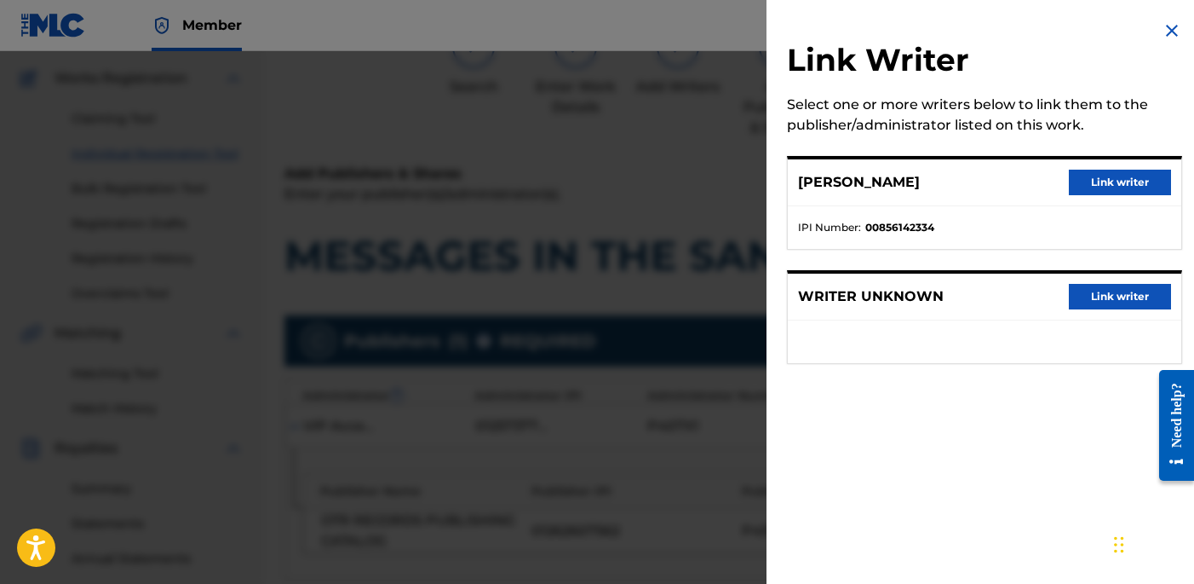
click at [1087, 187] on button "Link writer" at bounding box center [1120, 183] width 102 height 26
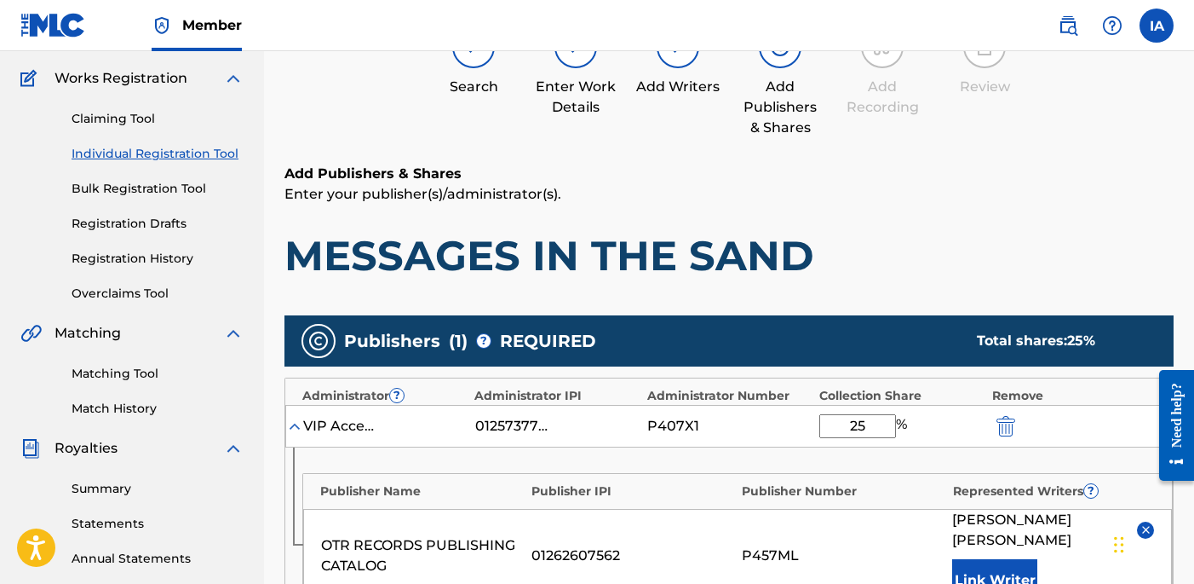
click at [902, 145] on div "Register Work Search Enter Work Details Add Writers Add Publishers & Shares Add…" at bounding box center [729, 461] width 889 height 998
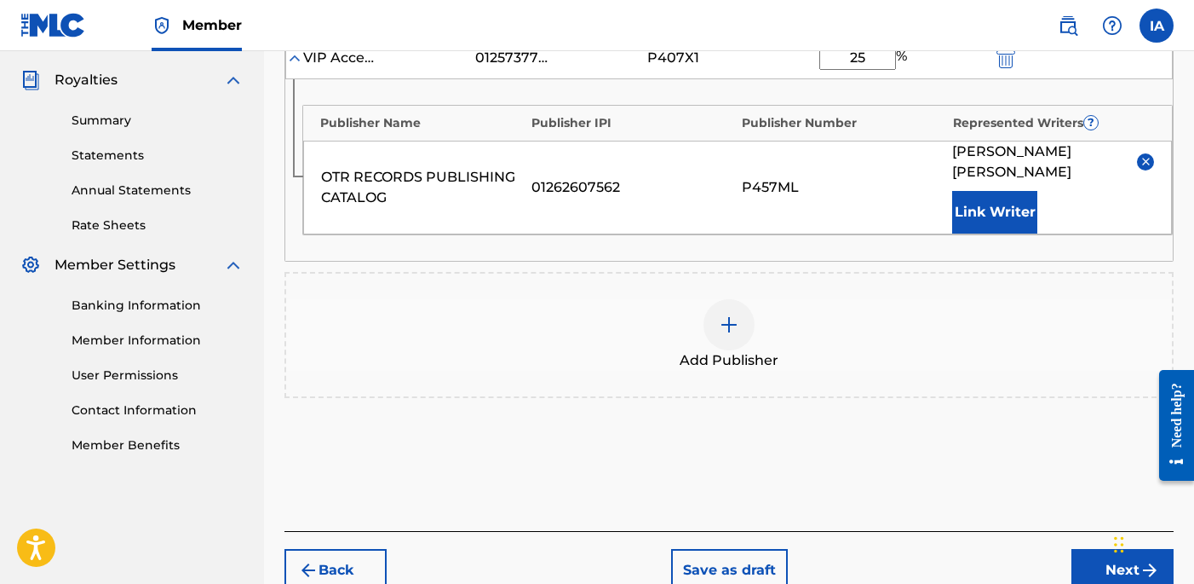
click at [1091, 551] on button "Next" at bounding box center [1123, 570] width 102 height 43
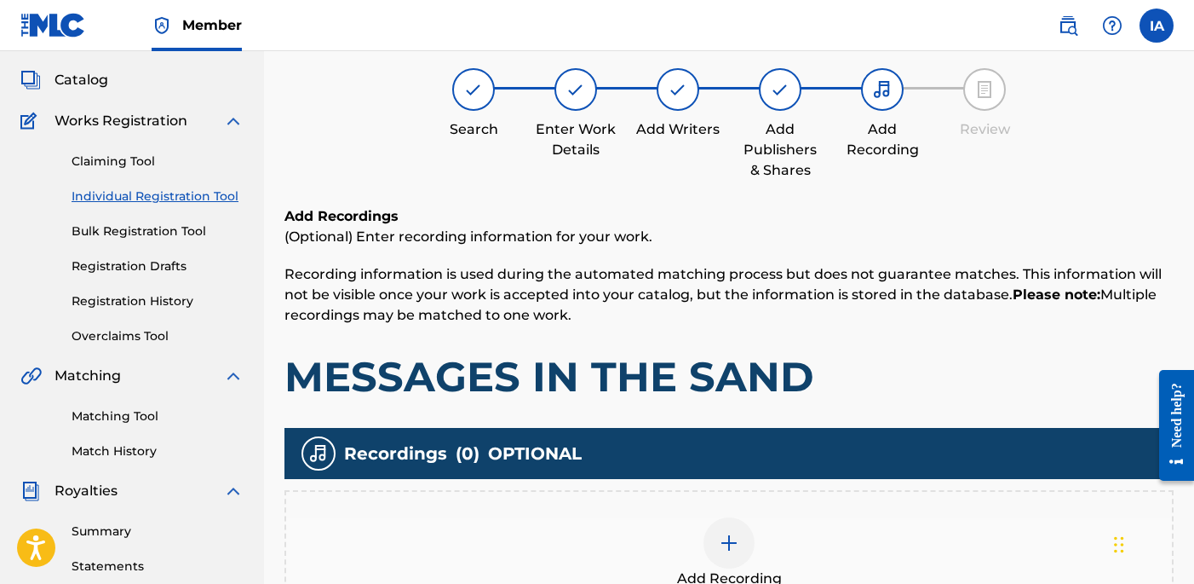
scroll to position [77, 0]
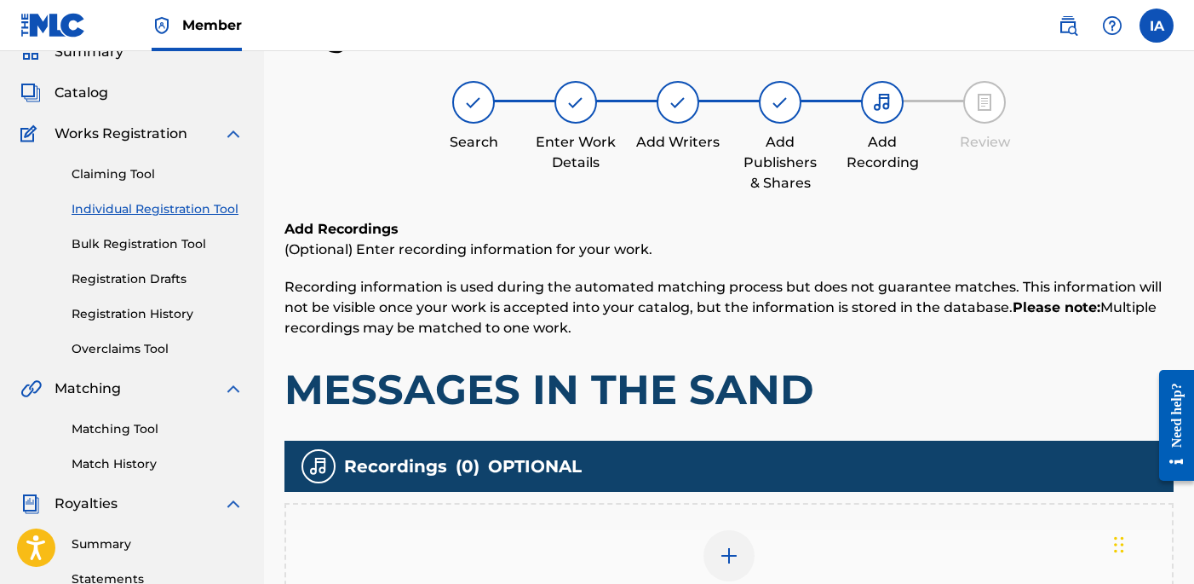
drag, startPoint x: 906, startPoint y: 388, endPoint x: 883, endPoint y: 377, distance: 26.7
click at [883, 377] on h1 "MESSAGES IN THE SAND" at bounding box center [729, 389] width 889 height 51
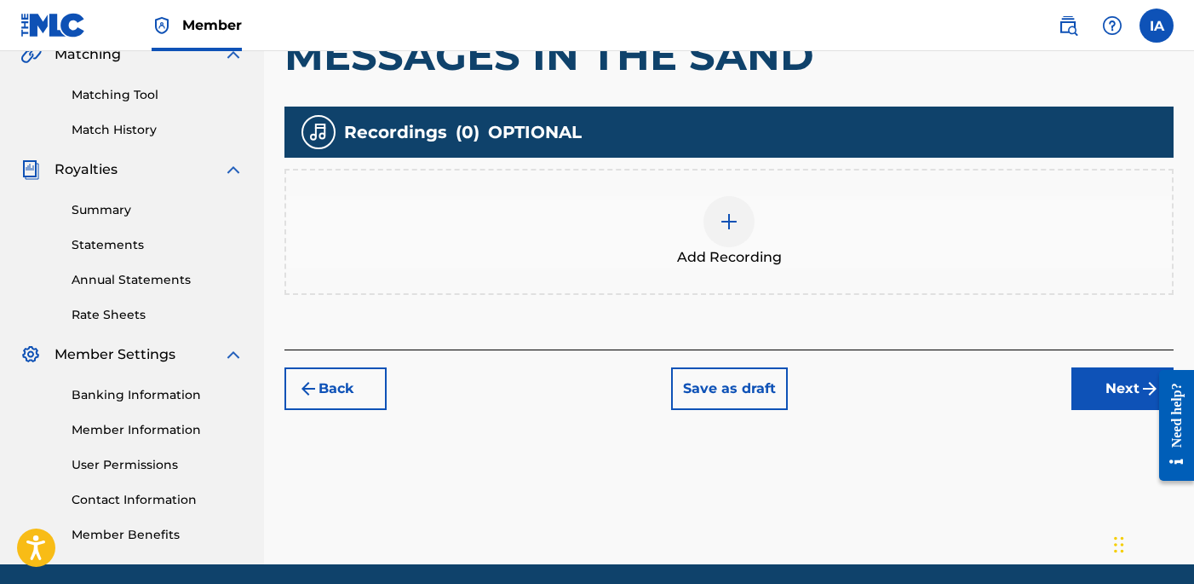
scroll to position [473, 0]
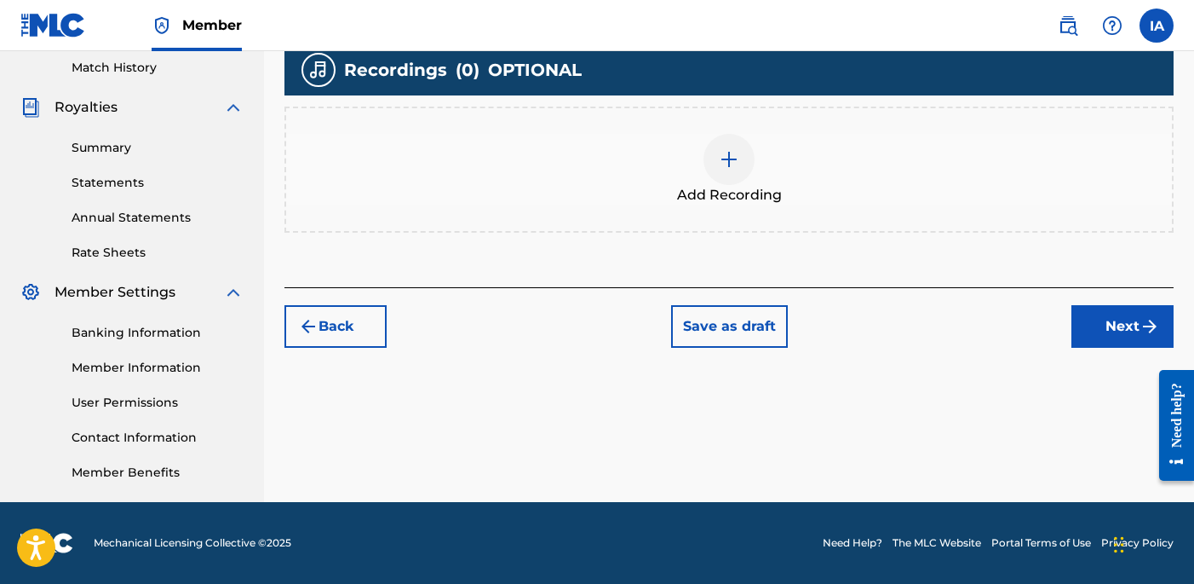
click at [662, 192] on div "Add Recording" at bounding box center [729, 170] width 886 height 72
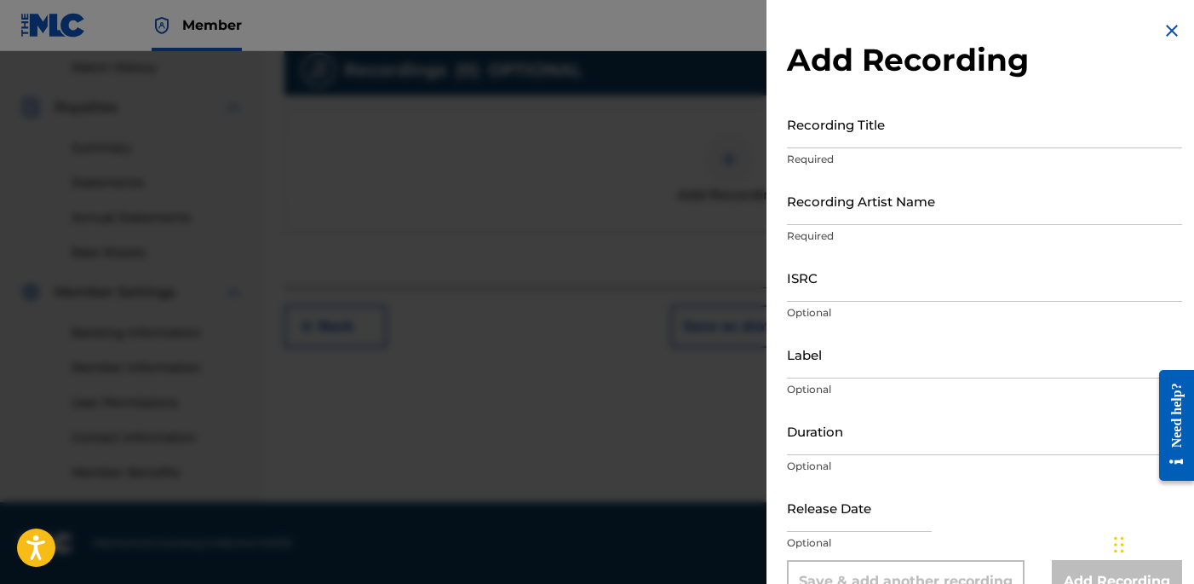
click at [858, 125] on input "Recording Title" at bounding box center [984, 124] width 395 height 49
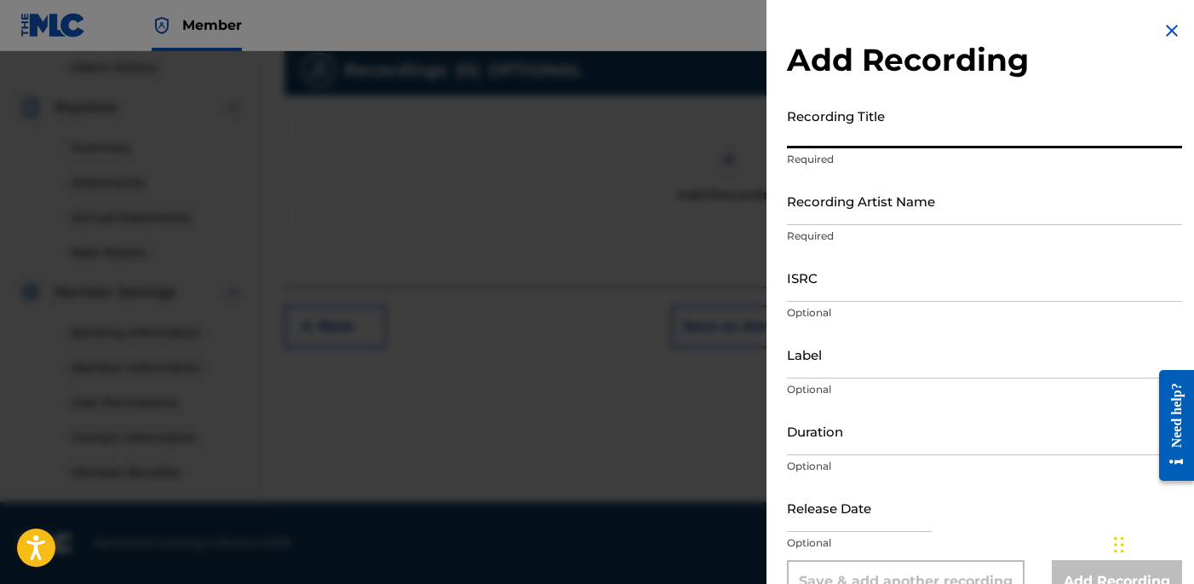
paste input "Messages in the Sand"
type input "MESSAGES IN THE SAND"
click at [1022, 202] on input "Recording Artist Name" at bounding box center [984, 200] width 395 height 49
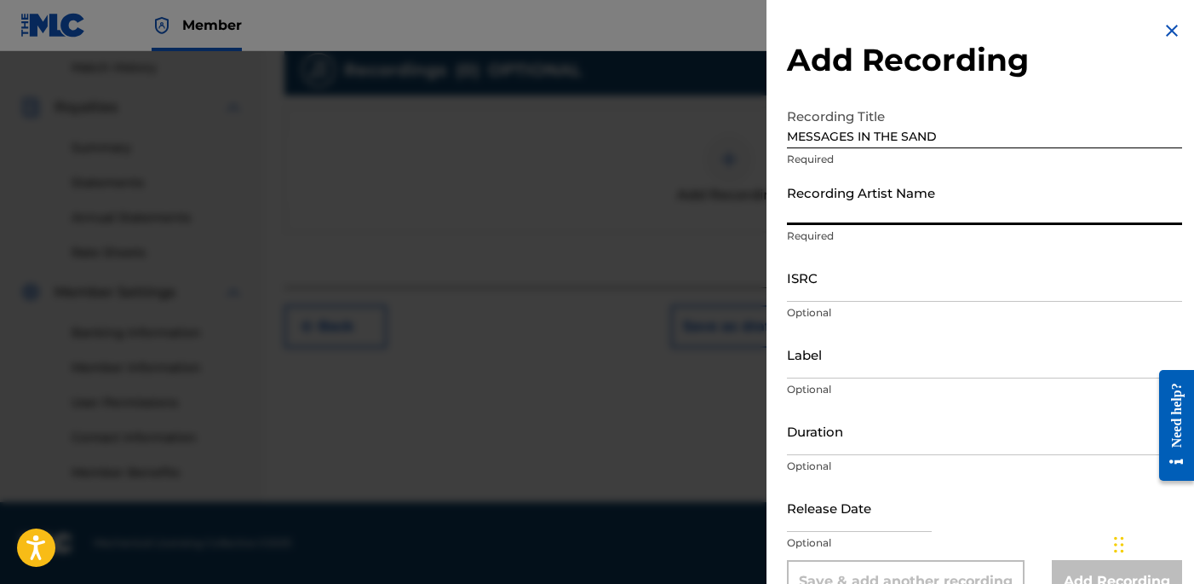
type input "[PERSON_NAME]"
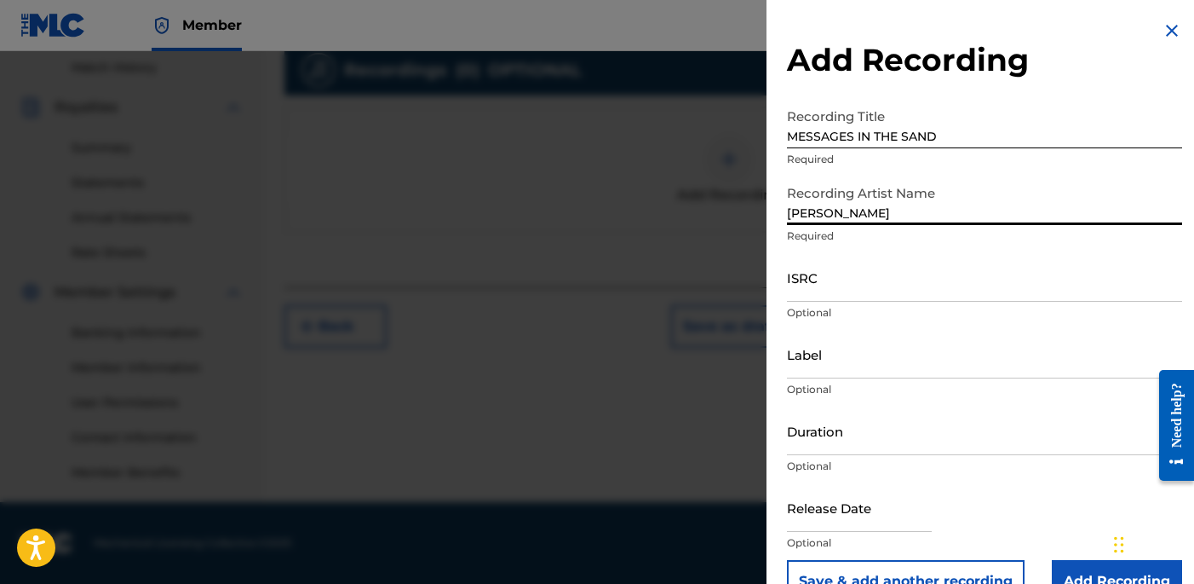
click at [869, 287] on input "ISRC" at bounding box center [984, 277] width 395 height 49
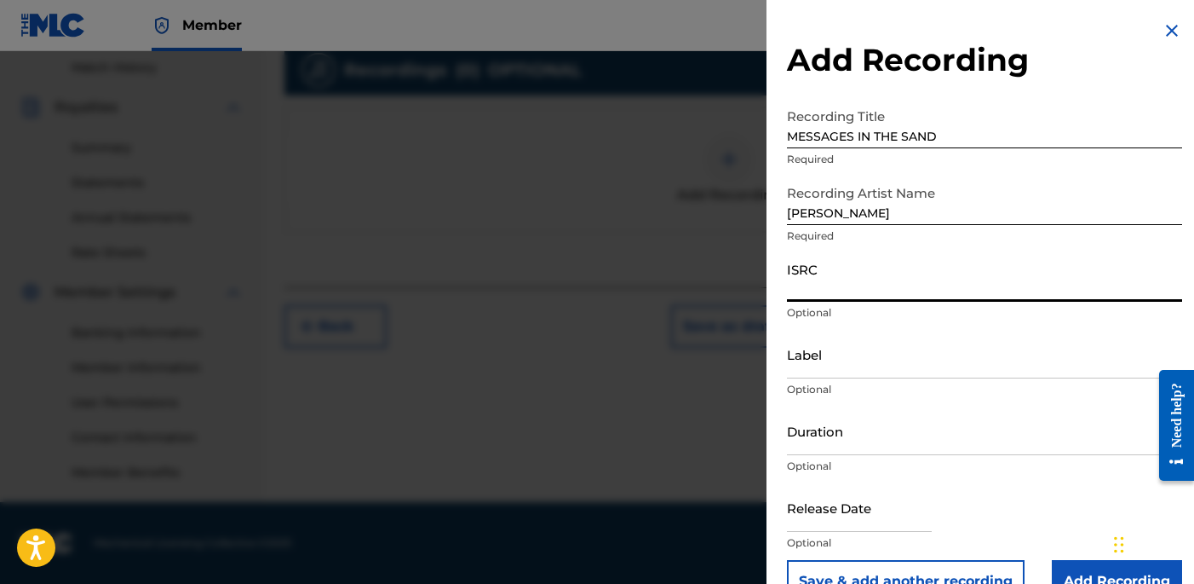
click at [799, 300] on input "ISRC" at bounding box center [984, 277] width 395 height 49
paste input "USLD91751811"
type input "USLD91751811"
click at [850, 357] on input "Label" at bounding box center [984, 354] width 395 height 49
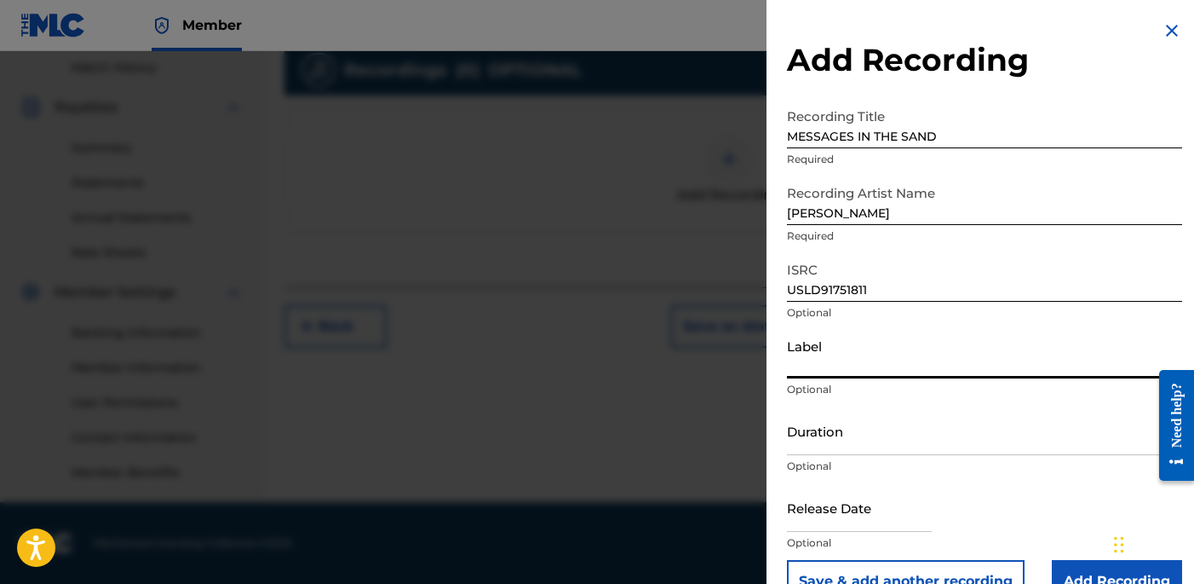
type input "OTR RECORDS"
click at [871, 439] on input "Duration" at bounding box center [984, 430] width 395 height 49
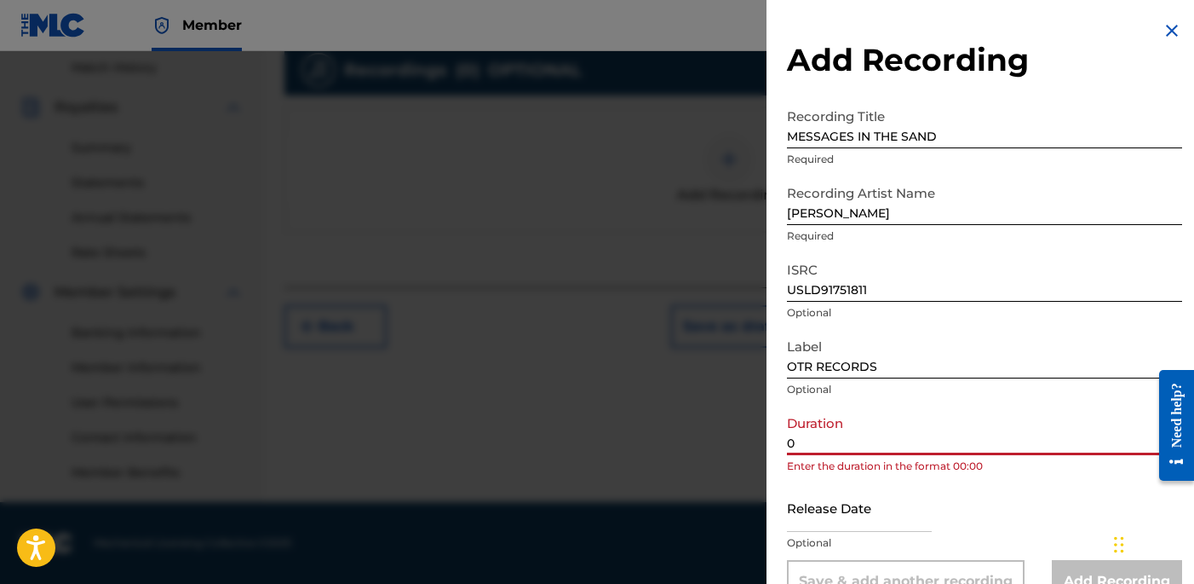
paste input "2:51"
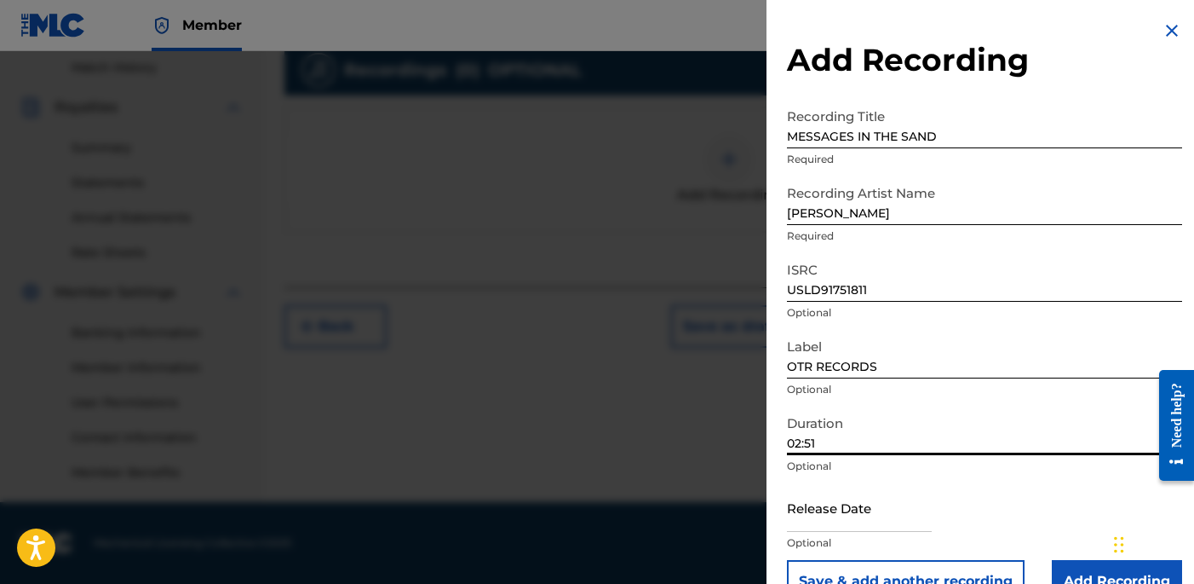
type input "02:51"
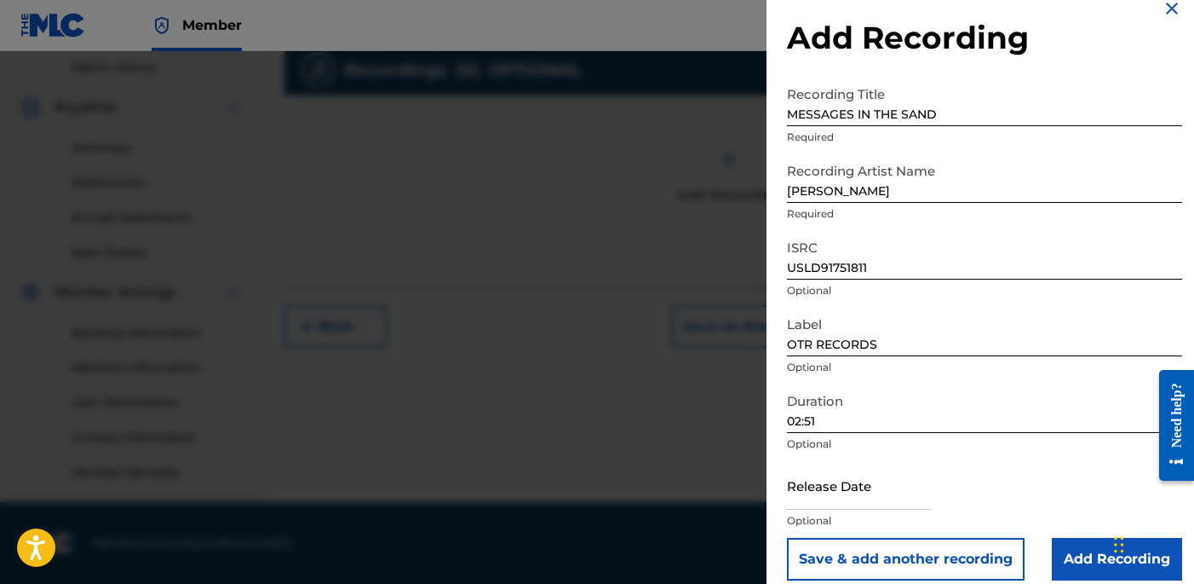
scroll to position [39, 0]
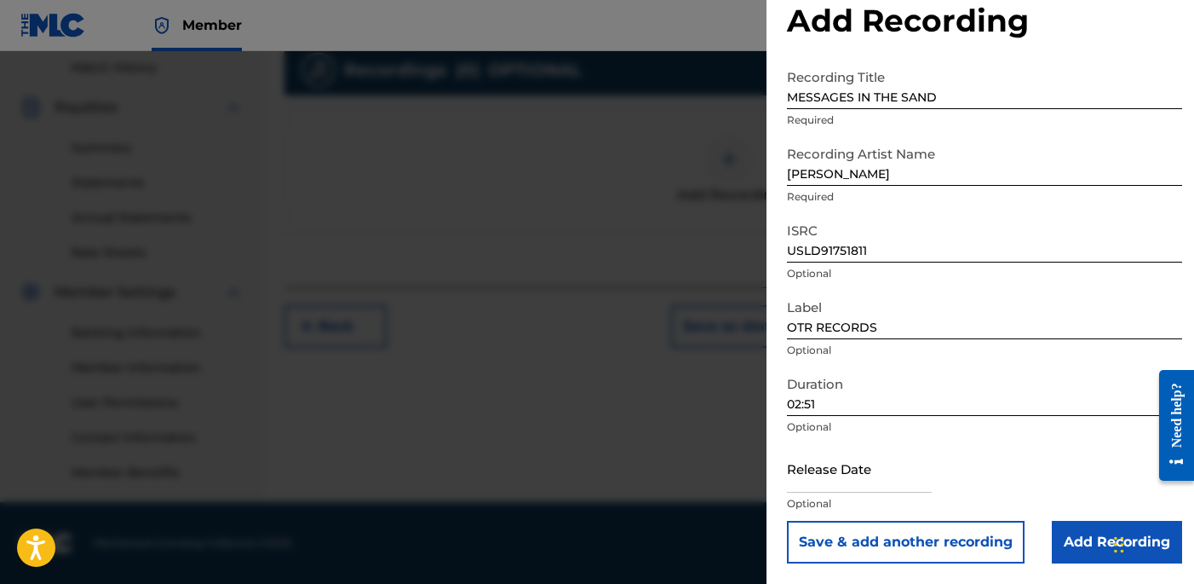
click at [1078, 526] on input "Add Recording" at bounding box center [1117, 542] width 130 height 43
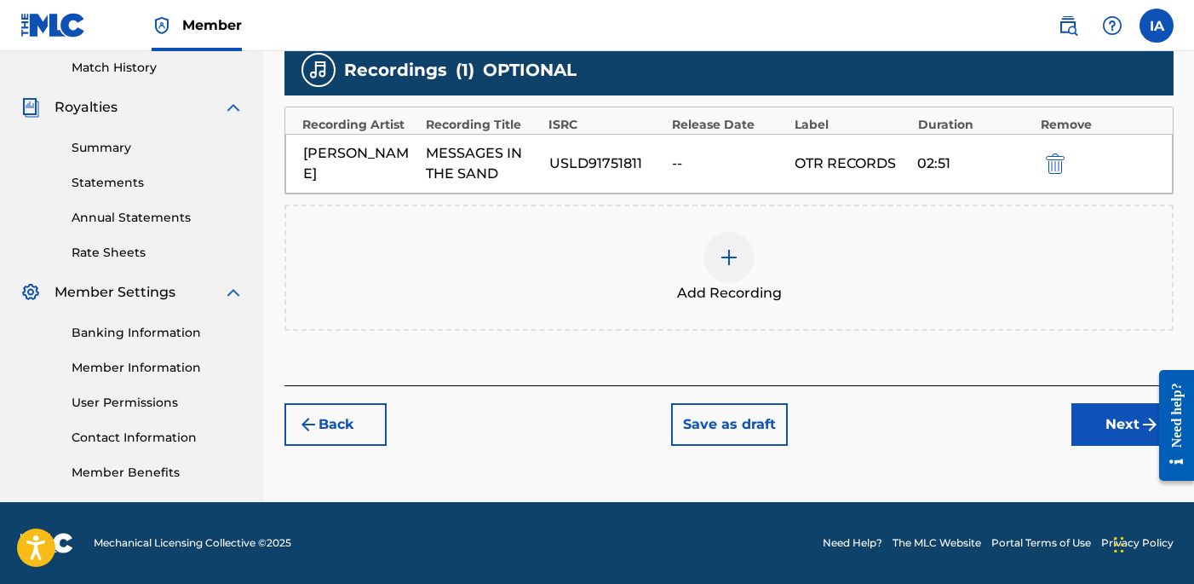
click at [971, 318] on div "Add Recording" at bounding box center [729, 267] width 889 height 126
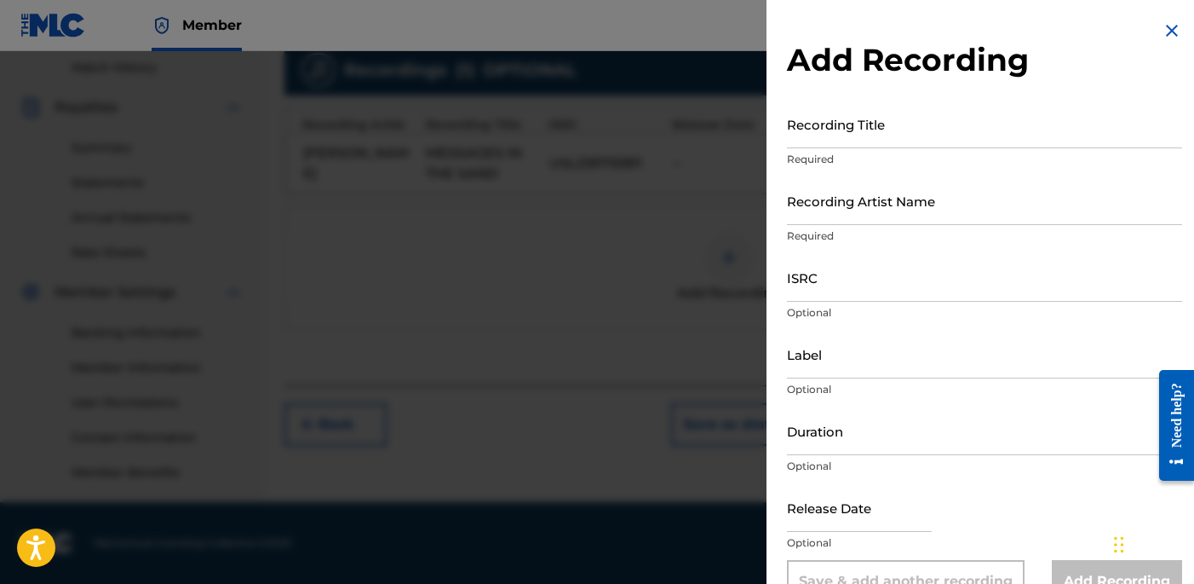
click at [1168, 31] on img at bounding box center [1172, 30] width 20 height 20
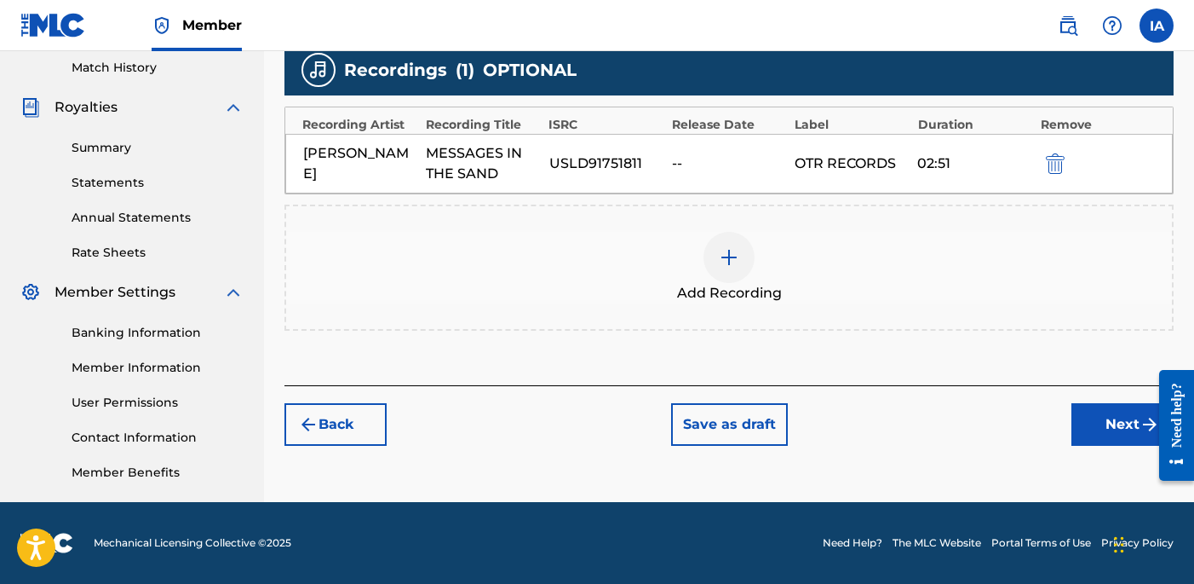
click at [1111, 411] on button "Next" at bounding box center [1123, 424] width 102 height 43
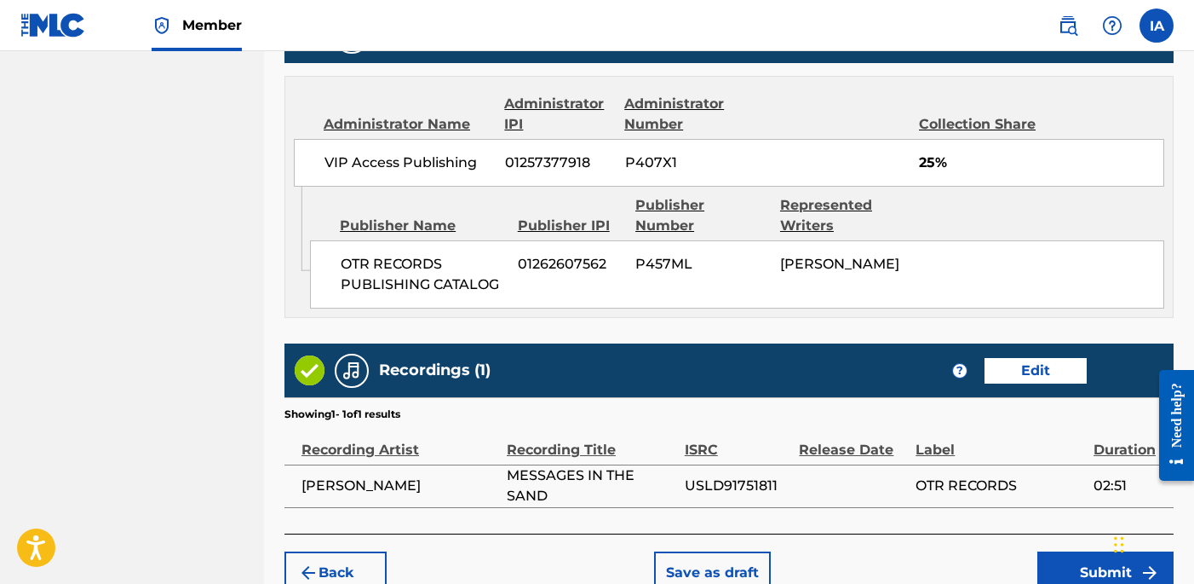
scroll to position [1118, 0]
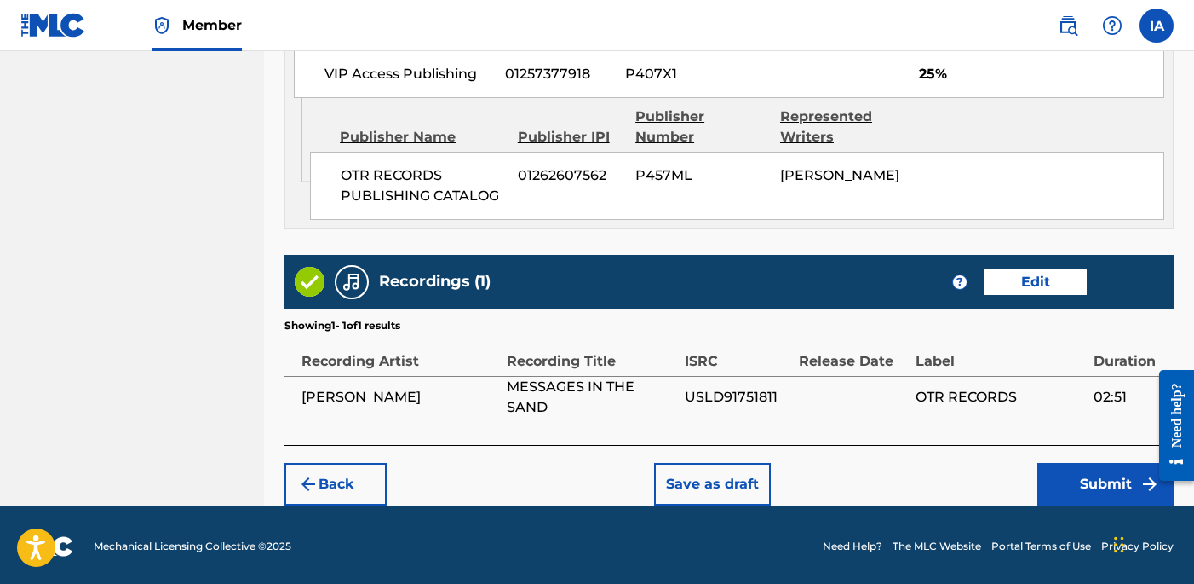
click at [987, 457] on div "Back Save as draft Submit" at bounding box center [729, 475] width 889 height 60
click at [1065, 477] on button "Submit" at bounding box center [1106, 484] width 136 height 43
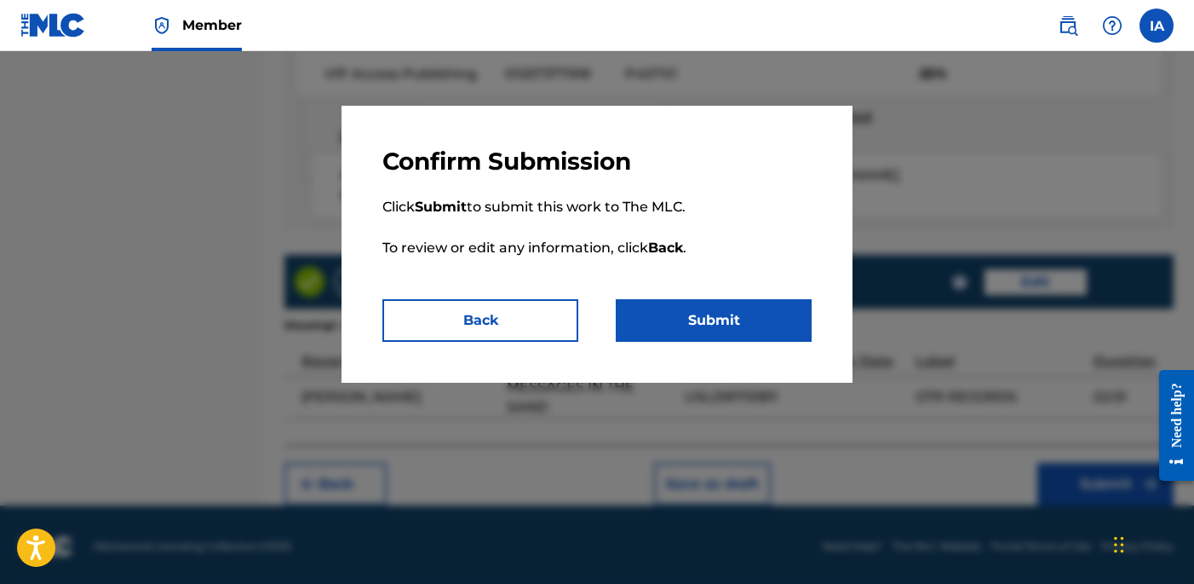
click at [710, 313] on button "Submit" at bounding box center [714, 320] width 196 height 43
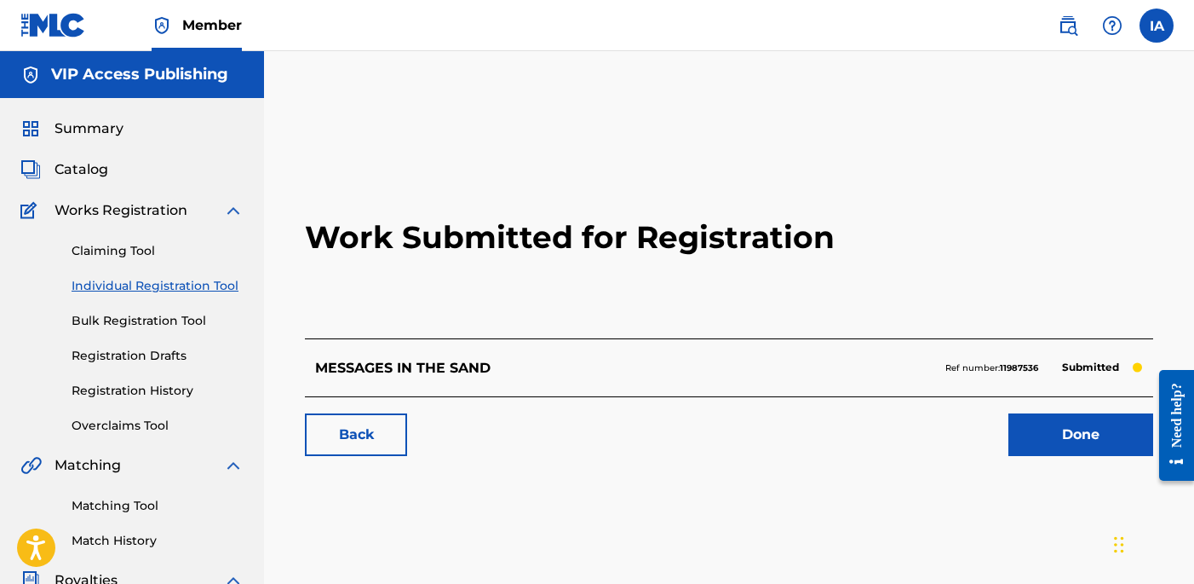
click at [212, 285] on link "Individual Registration Tool" at bounding box center [158, 286] width 172 height 18
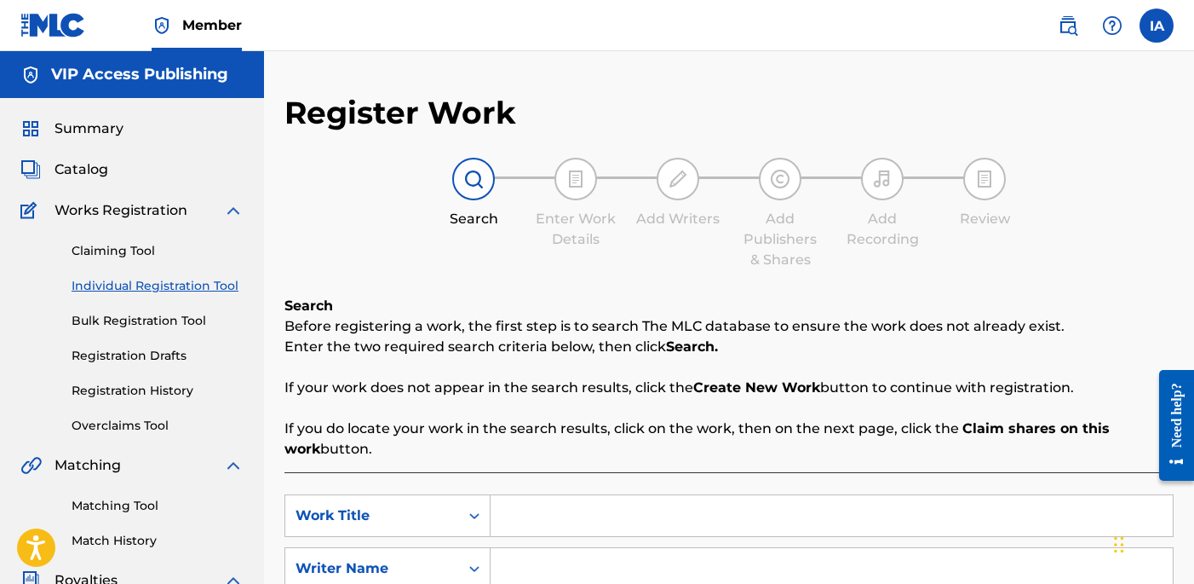
click at [746, 527] on input "Search Form" at bounding box center [832, 515] width 682 height 41
paste input "Differently"
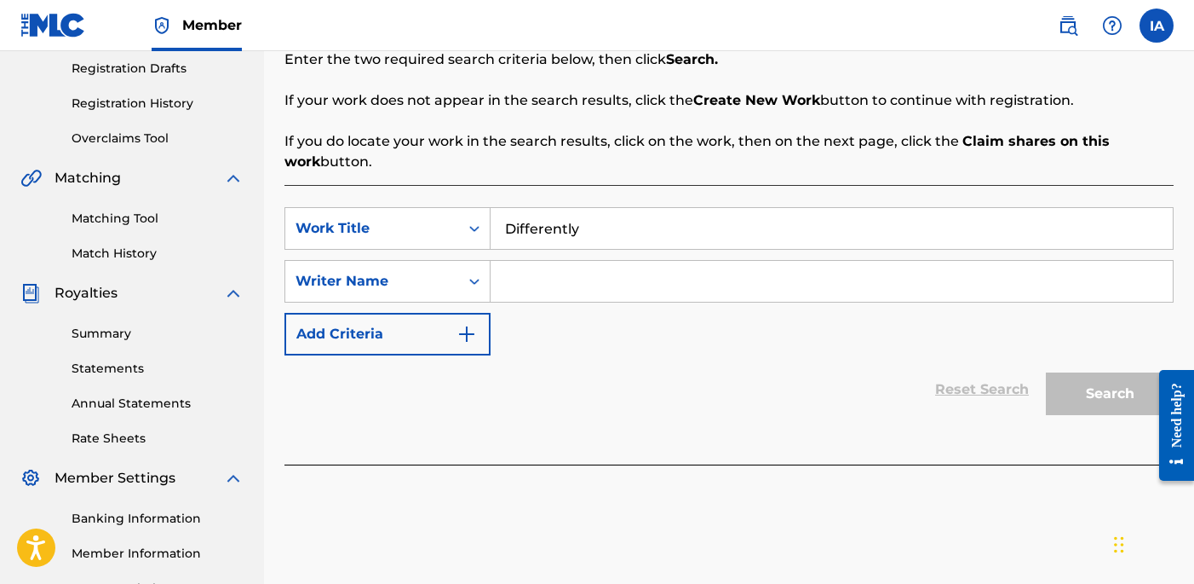
scroll to position [365, 0]
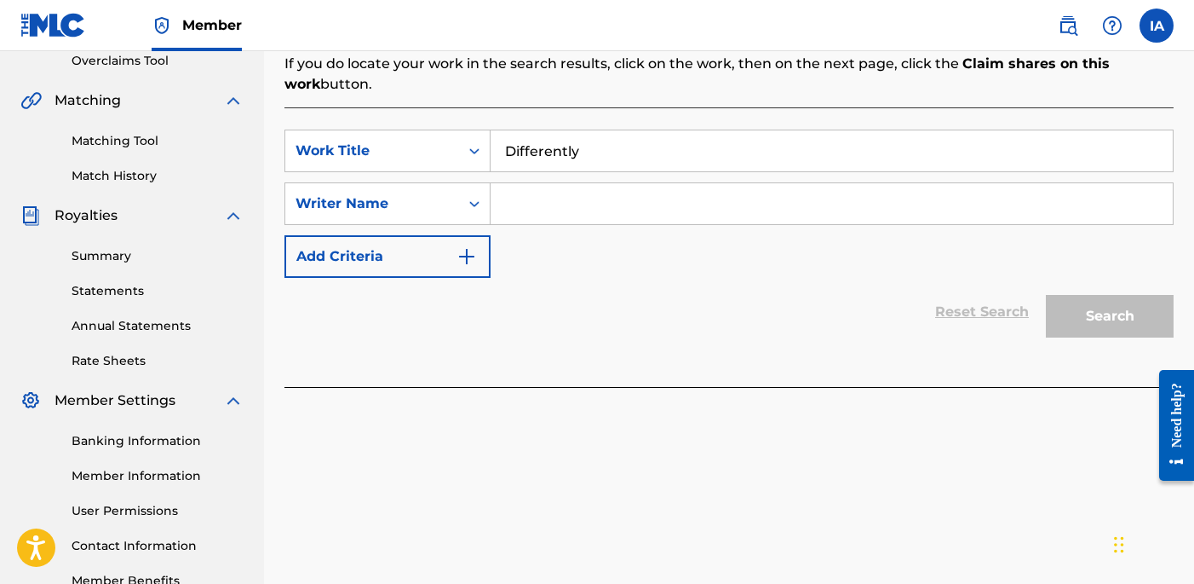
type input "Differently"
click at [856, 192] on input "Search Form" at bounding box center [832, 203] width 682 height 41
paste input "[PERSON_NAME] [PERSON_NAME]"
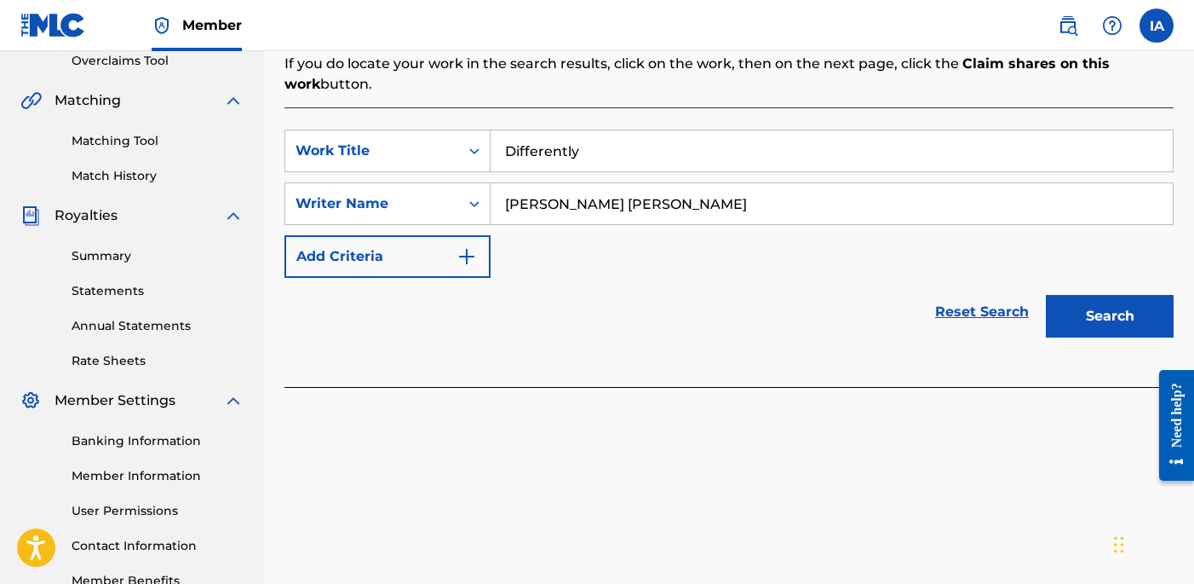
type input "[PERSON_NAME] [PERSON_NAME]"
click at [1104, 300] on button "Search" at bounding box center [1110, 316] width 128 height 43
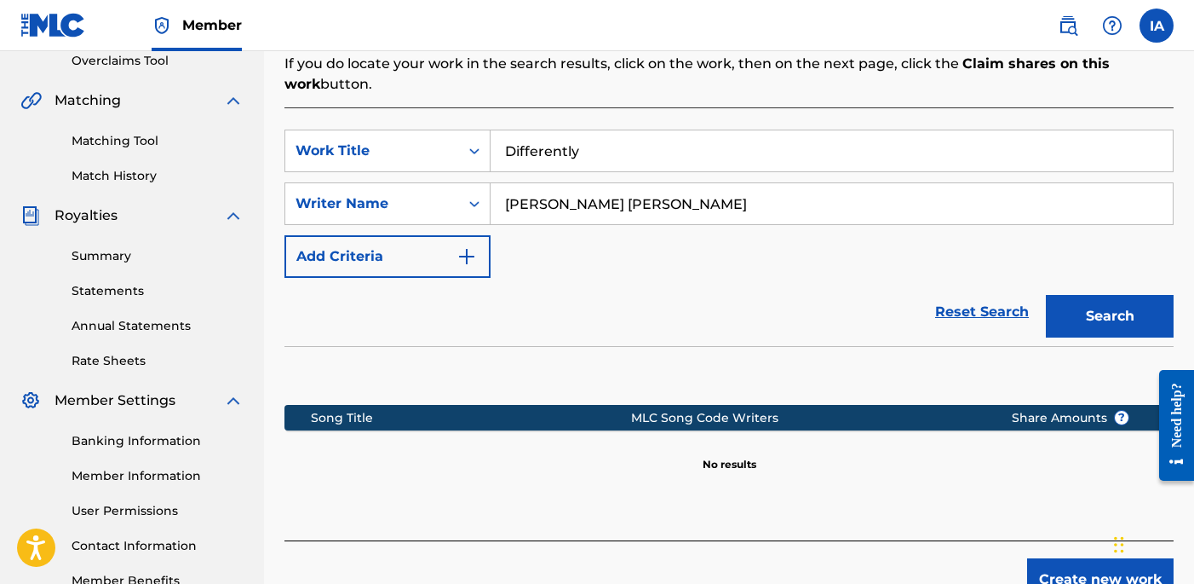
click at [728, 306] on div "Reset Search Search" at bounding box center [729, 312] width 889 height 68
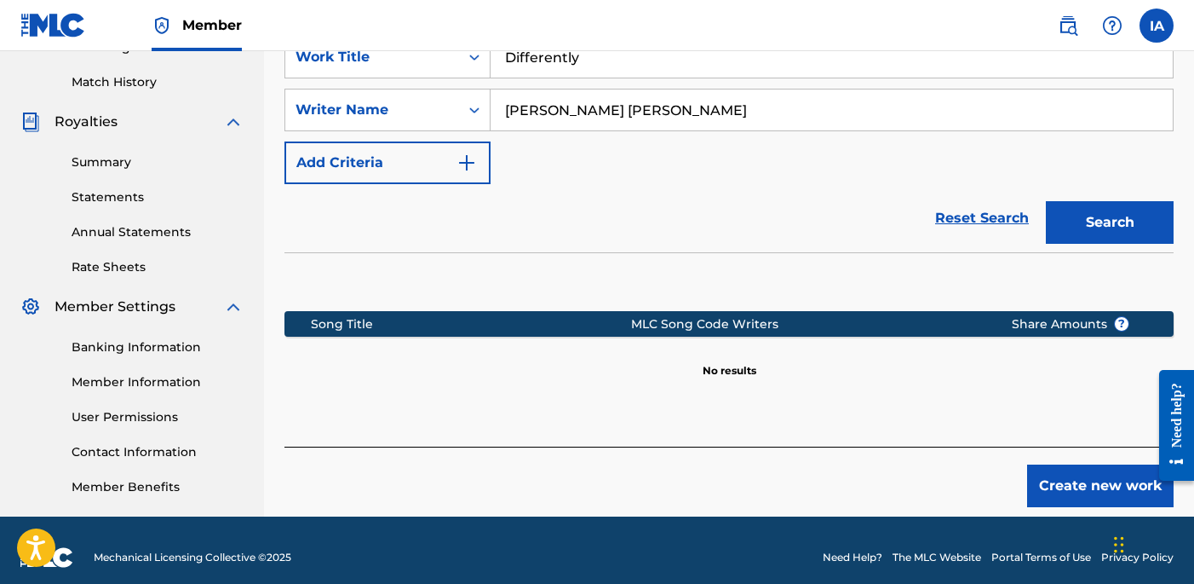
scroll to position [473, 0]
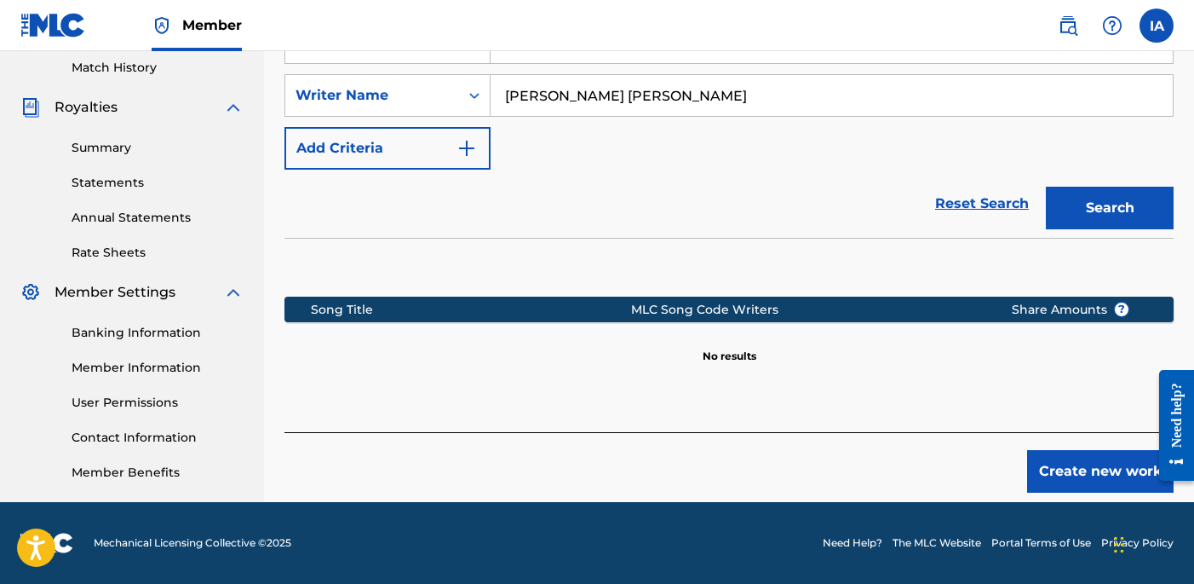
click at [1050, 468] on button "Create new work" at bounding box center [1100, 471] width 147 height 43
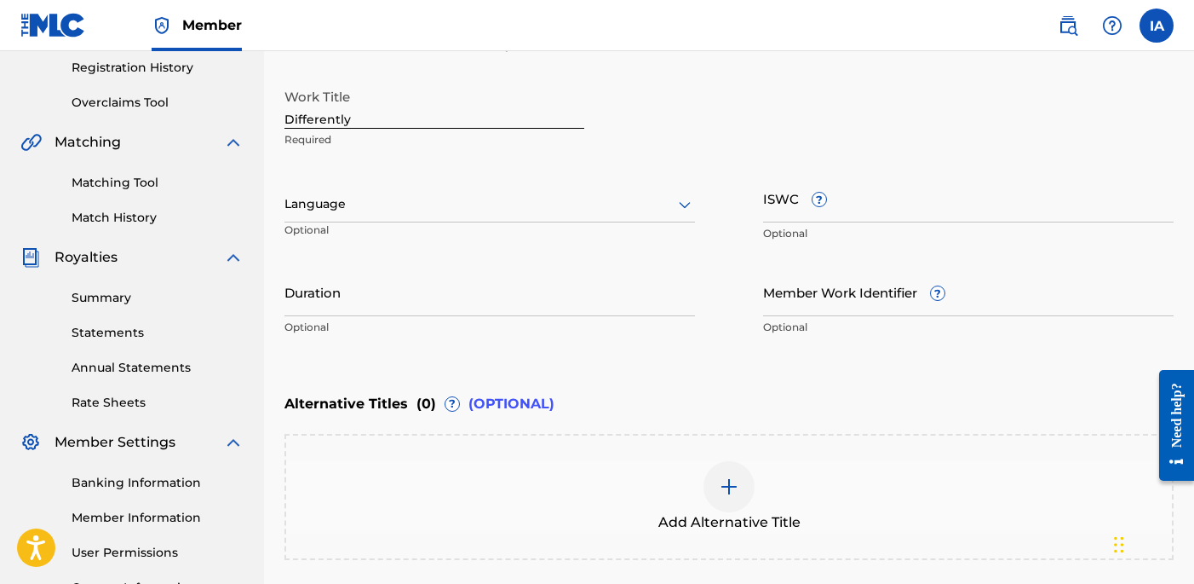
scroll to position [235, 0]
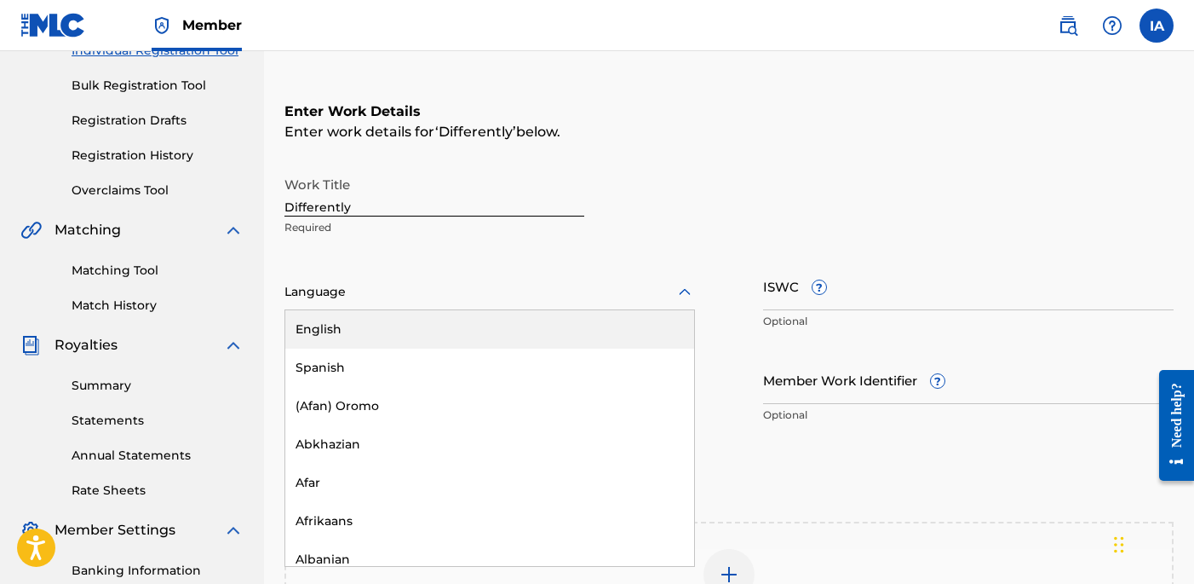
click at [485, 296] on div at bounding box center [490, 291] width 411 height 21
click at [569, 334] on div "English" at bounding box center [489, 329] width 409 height 38
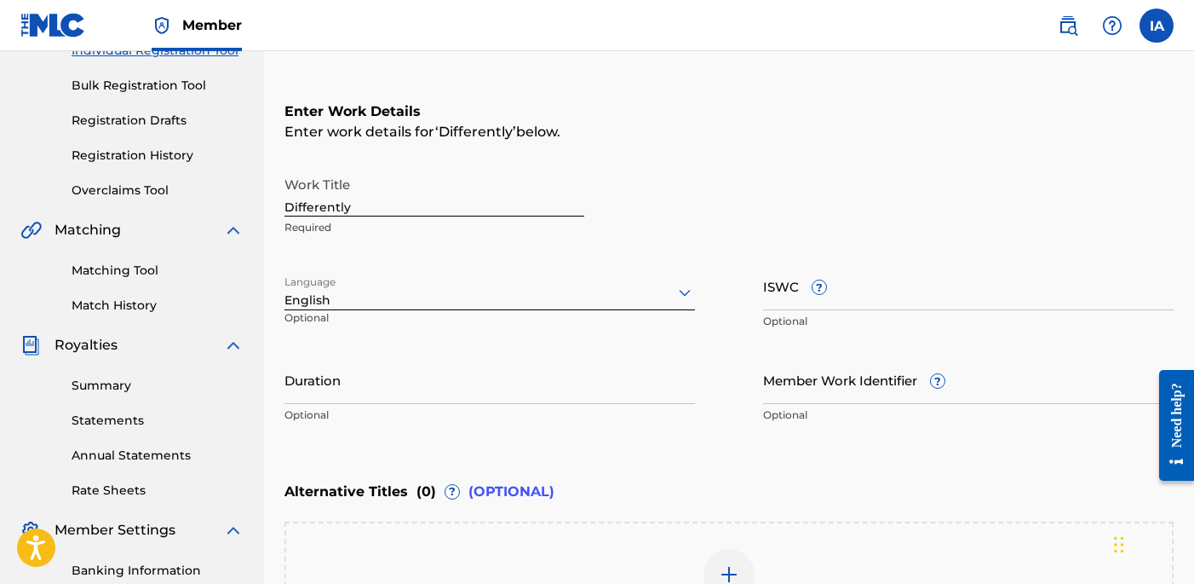
click at [422, 212] on input "Differently" at bounding box center [435, 192] width 300 height 49
type input "DIFFERENTLY"
click at [755, 135] on div "Enter work details for ‘ DIFFERENTLY ’ below." at bounding box center [729, 132] width 889 height 20
click at [476, 403] on input "Duration" at bounding box center [490, 379] width 411 height 49
click at [521, 358] on input "Duration" at bounding box center [490, 379] width 411 height 49
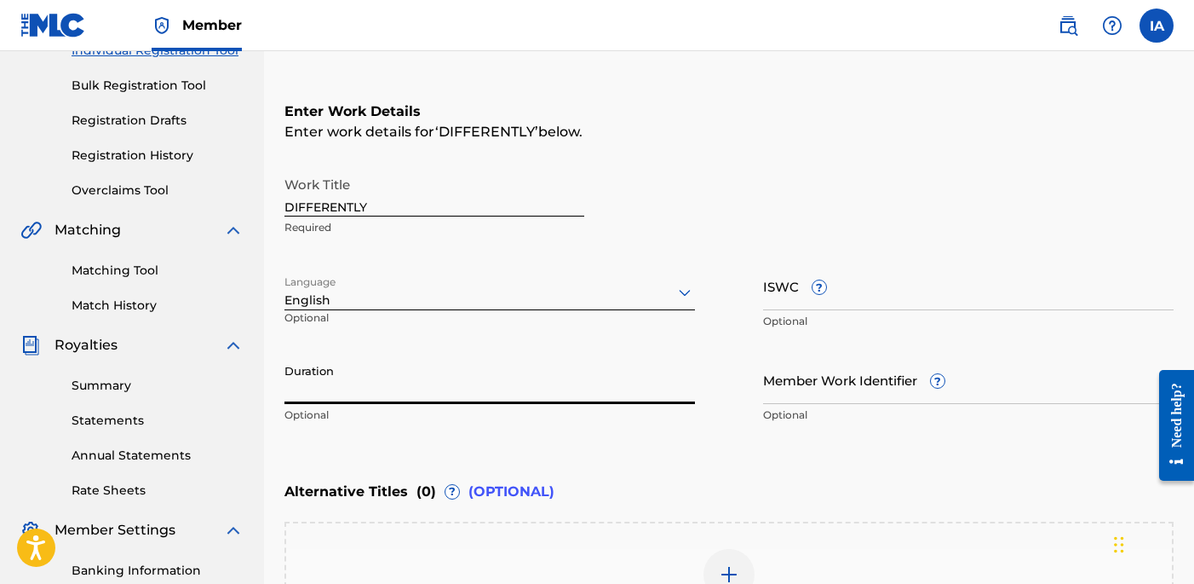
click at [490, 392] on input "Duration" at bounding box center [490, 379] width 411 height 49
paste input "2:46"
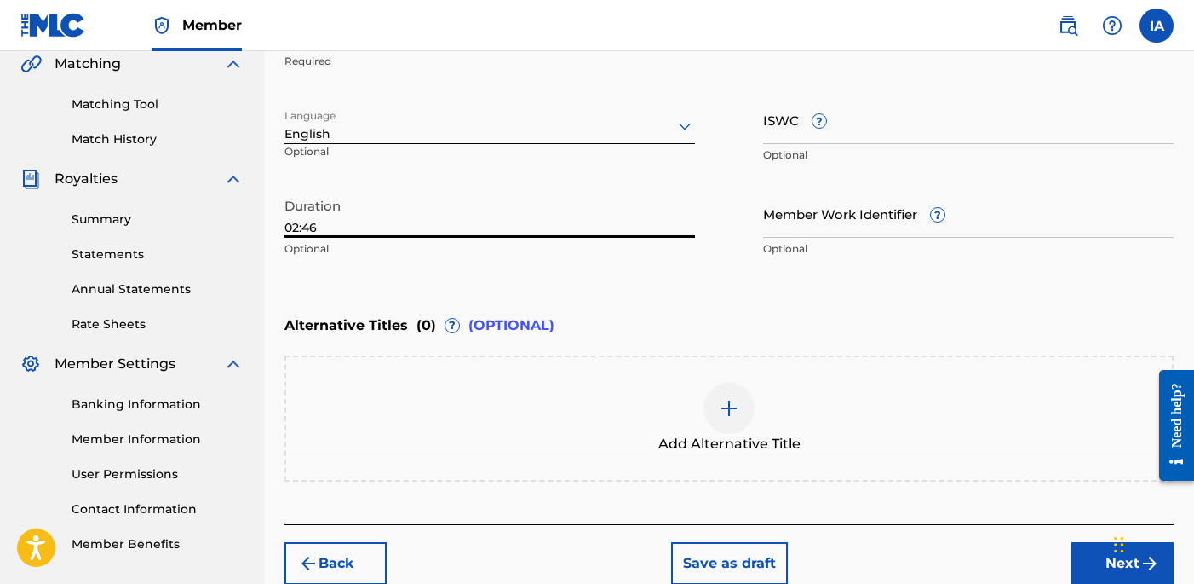
scroll to position [483, 0]
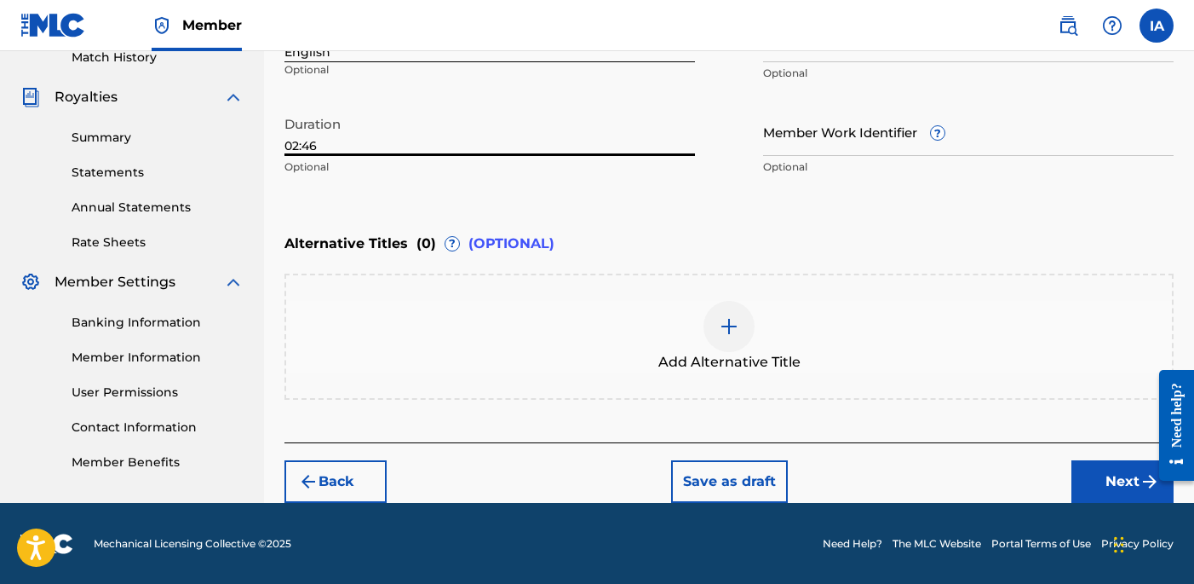
type input "02:46"
click at [808, 368] on div "Add Alternative Title" at bounding box center [729, 337] width 886 height 72
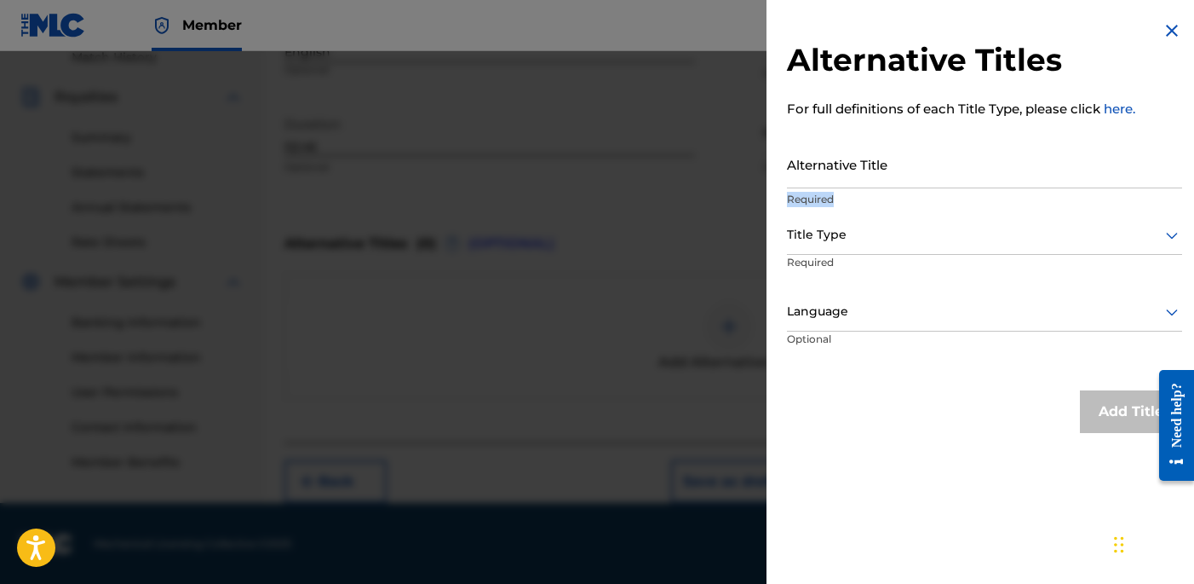
click at [928, 192] on p "Required" at bounding box center [984, 199] width 395 height 15
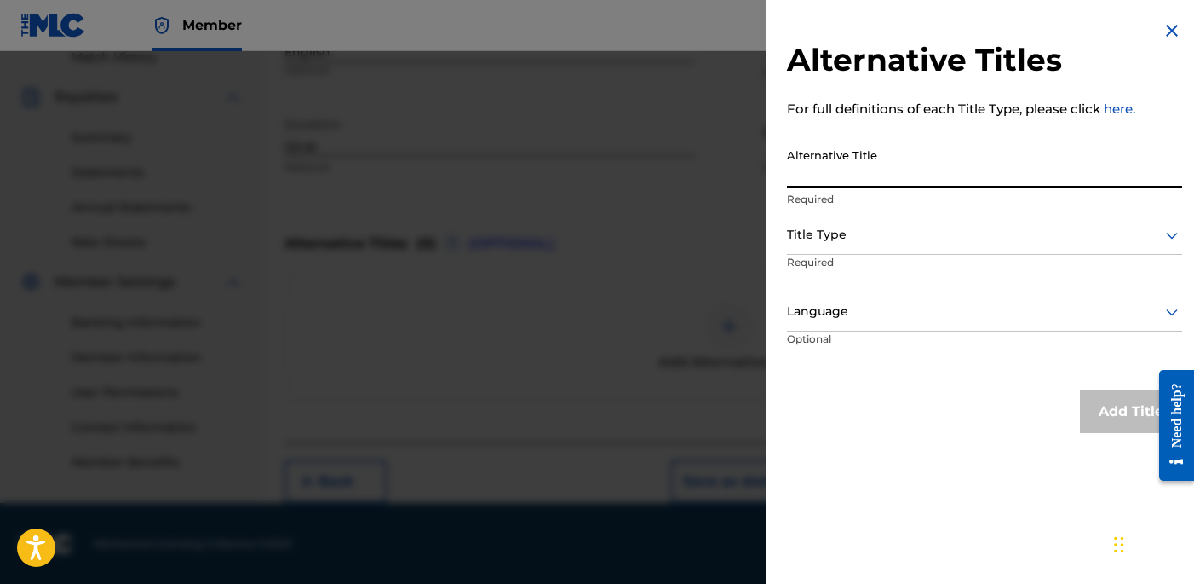
click at [896, 174] on input "Alternative Title" at bounding box center [984, 164] width 395 height 49
paste input "Differently feat [PERSON_NAME]"
type input "DIFFERENTLY FEAT [PERSON_NAME]"
click at [850, 249] on div "Title Type" at bounding box center [984, 235] width 395 height 38
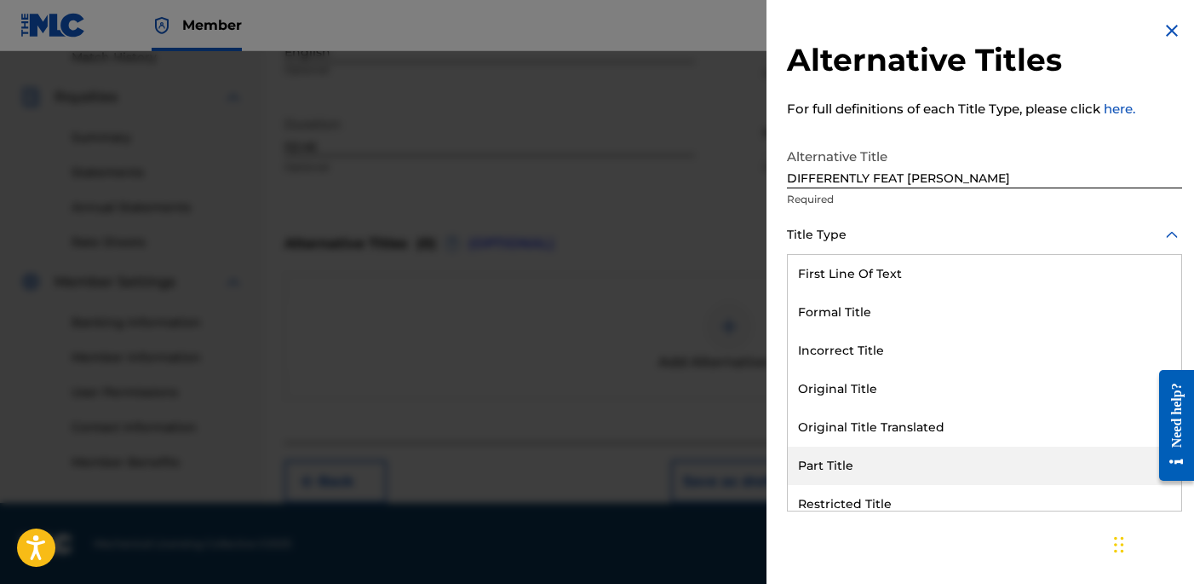
scroll to position [166, 0]
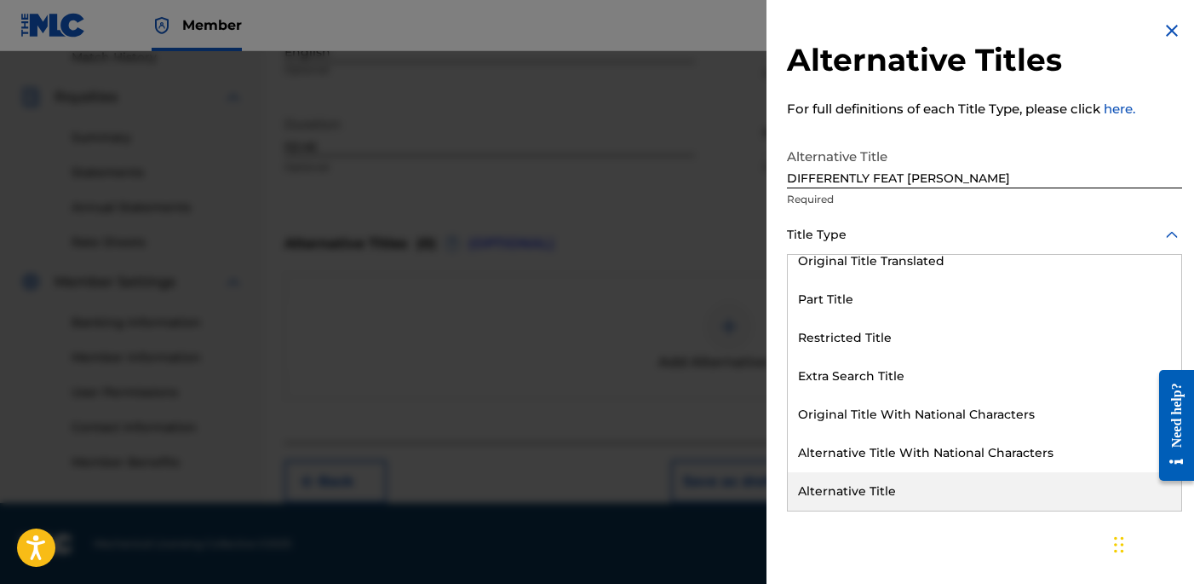
click at [875, 495] on div "Alternative Title" at bounding box center [985, 491] width 394 height 38
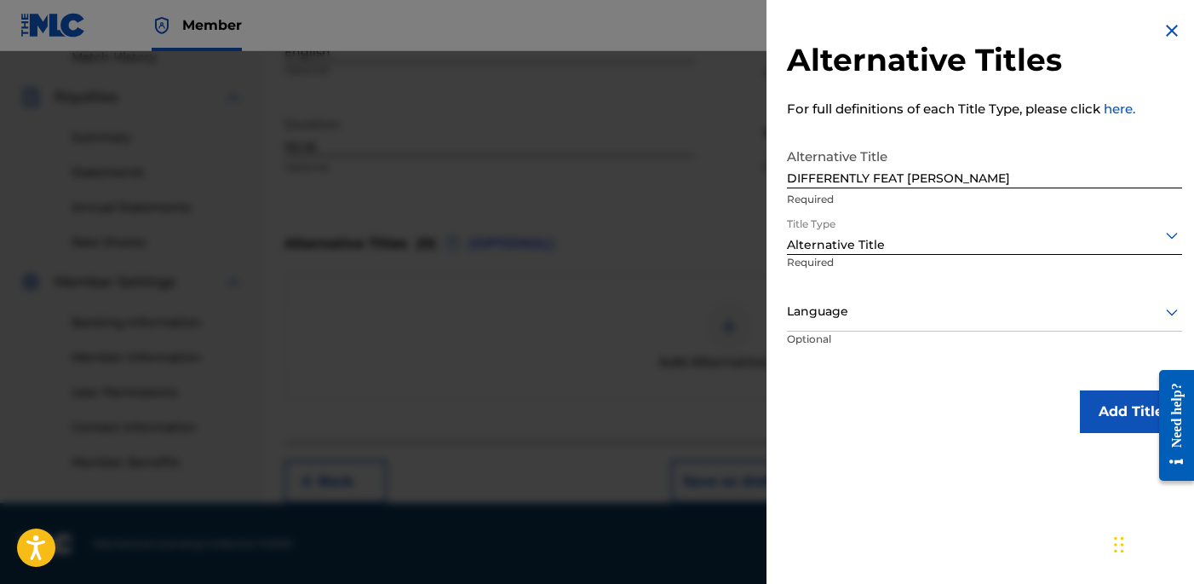
click at [854, 315] on div at bounding box center [984, 311] width 395 height 21
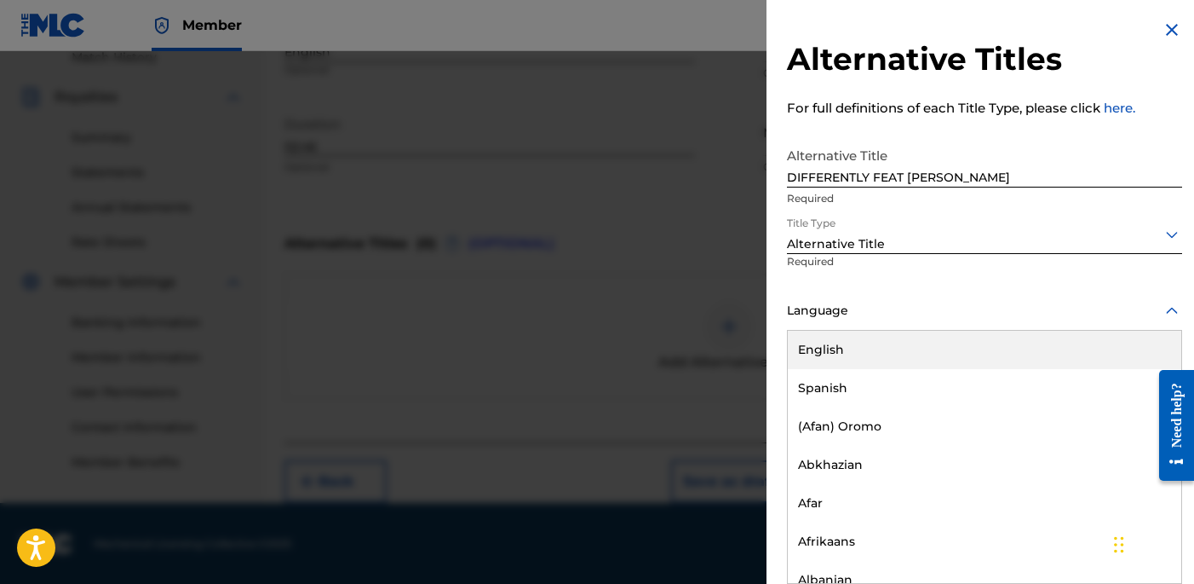
click at [880, 335] on div "English" at bounding box center [985, 350] width 394 height 38
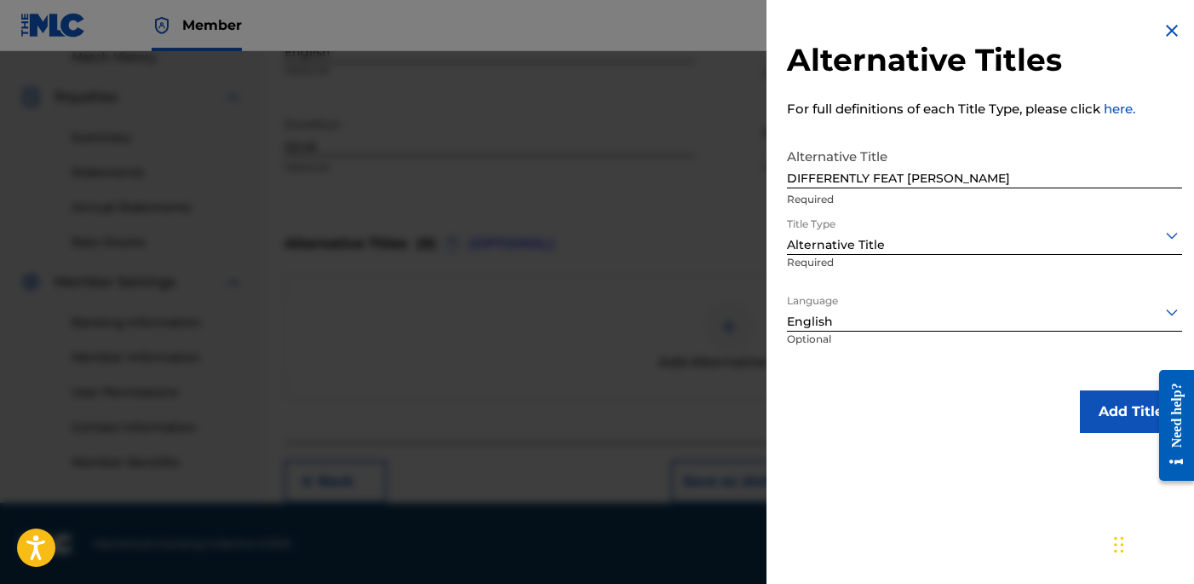
click at [1080, 400] on button "Add Title" at bounding box center [1131, 411] width 102 height 43
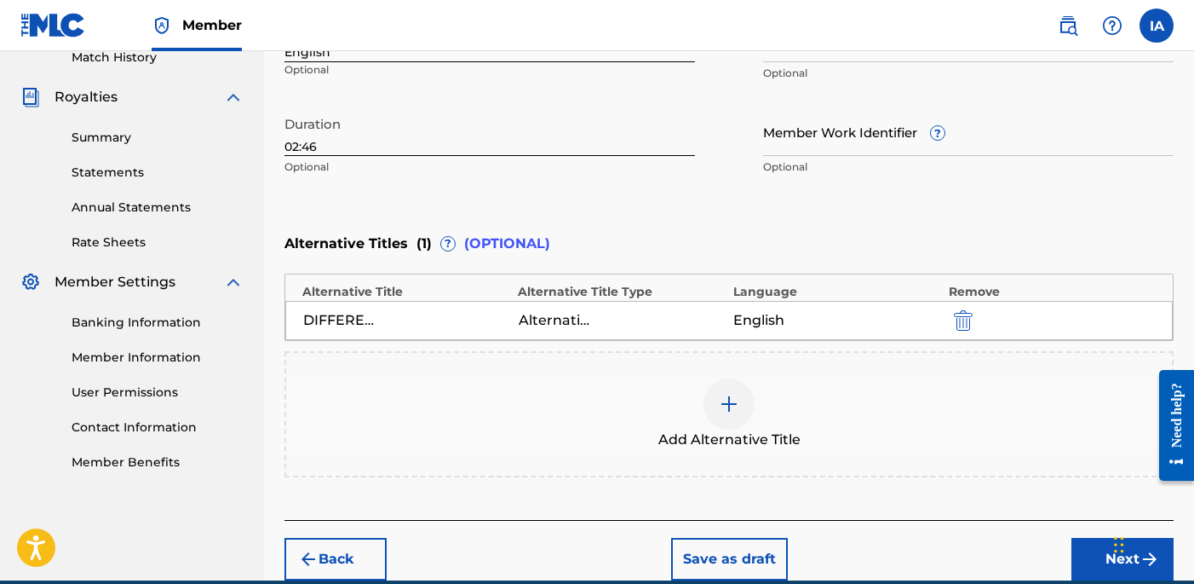
drag, startPoint x: 893, startPoint y: 236, endPoint x: 871, endPoint y: 221, distance: 25.8
click at [873, 227] on div "Alternative Titles ( 1 ) ? (OPTIONAL)" at bounding box center [729, 243] width 889 height 37
click at [870, 218] on div "Enter Work Details Enter work details for ‘ DIFFERENTLY ’ below. Work Title DIF…" at bounding box center [729, 19] width 889 height 412
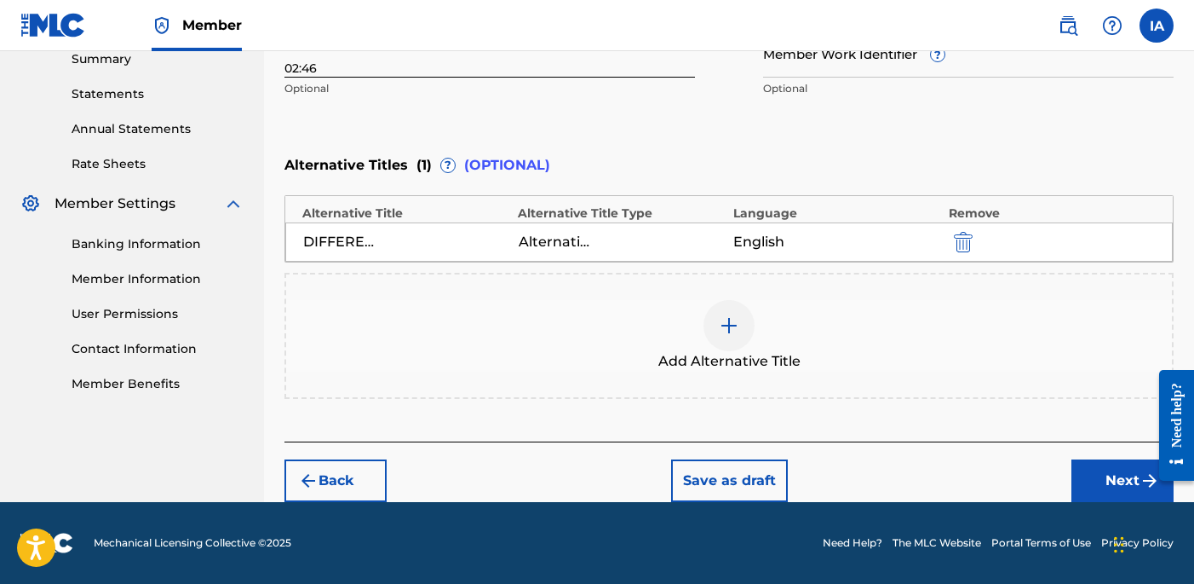
click at [1131, 490] on button "Next" at bounding box center [1123, 480] width 102 height 43
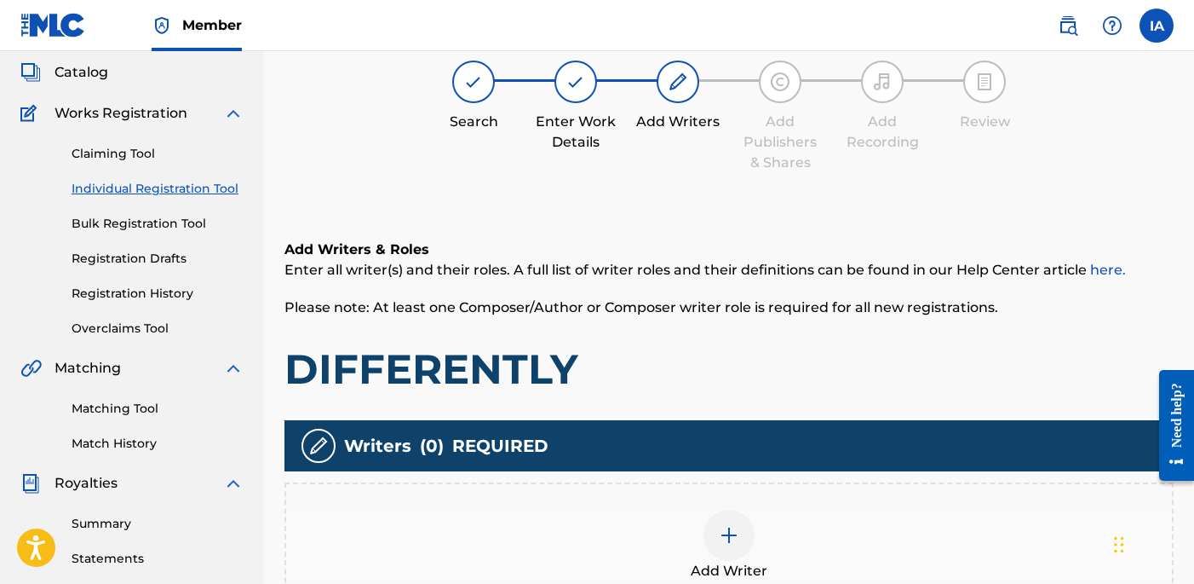
scroll to position [77, 0]
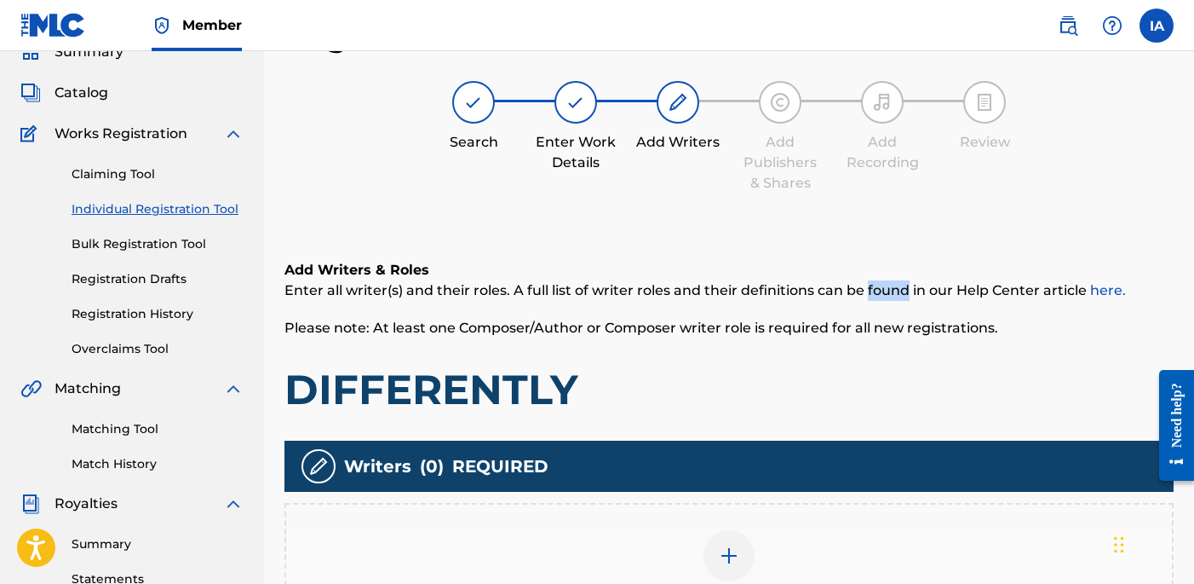
click at [843, 276] on h6 "Add Writers & Roles" at bounding box center [729, 270] width 889 height 20
click at [787, 534] on div "Add Writer" at bounding box center [729, 566] width 886 height 72
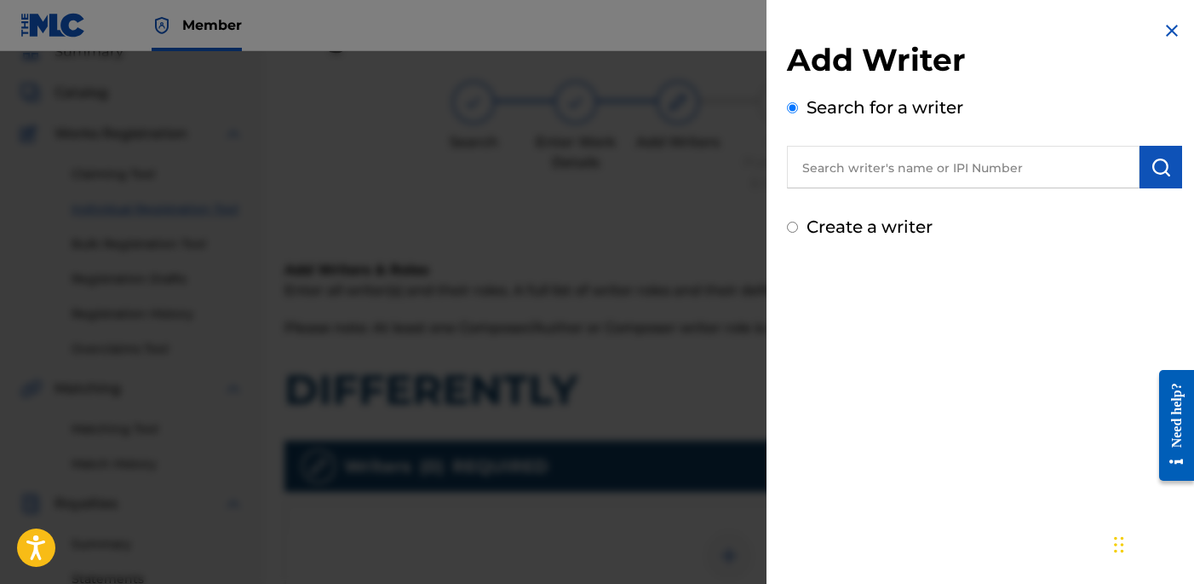
click at [1026, 183] on input "text" at bounding box center [963, 167] width 353 height 43
paste input "[PERSON_NAME] [PERSON_NAME]"
type input "[PERSON_NAME] [PERSON_NAME]"
click at [1140, 178] on button "submit" at bounding box center [1161, 167] width 43 height 43
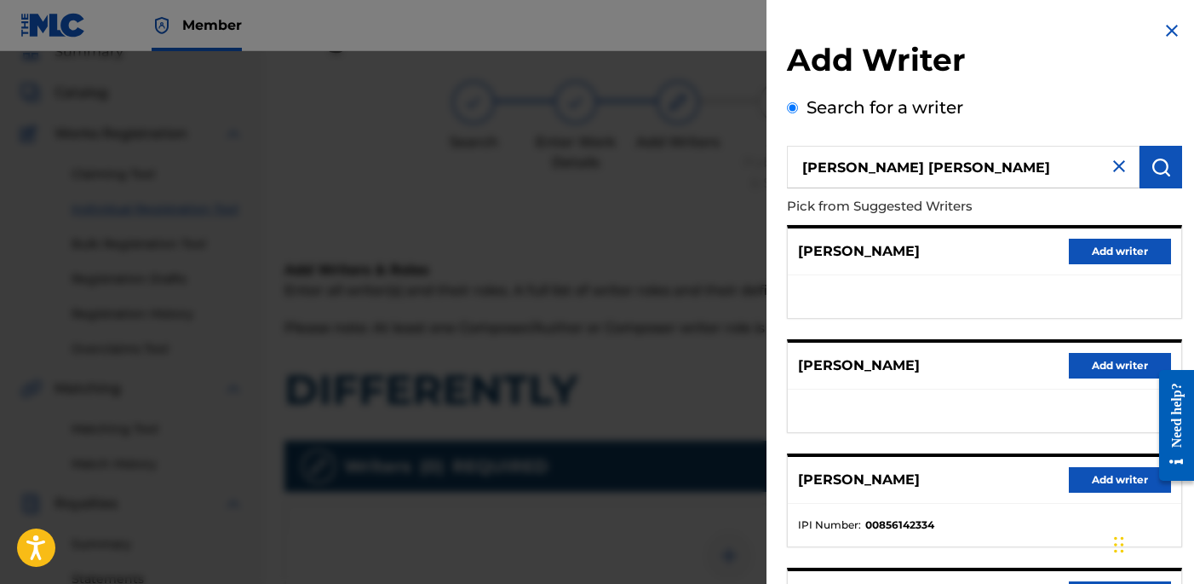
click at [1095, 488] on button "Add writer" at bounding box center [1120, 480] width 102 height 26
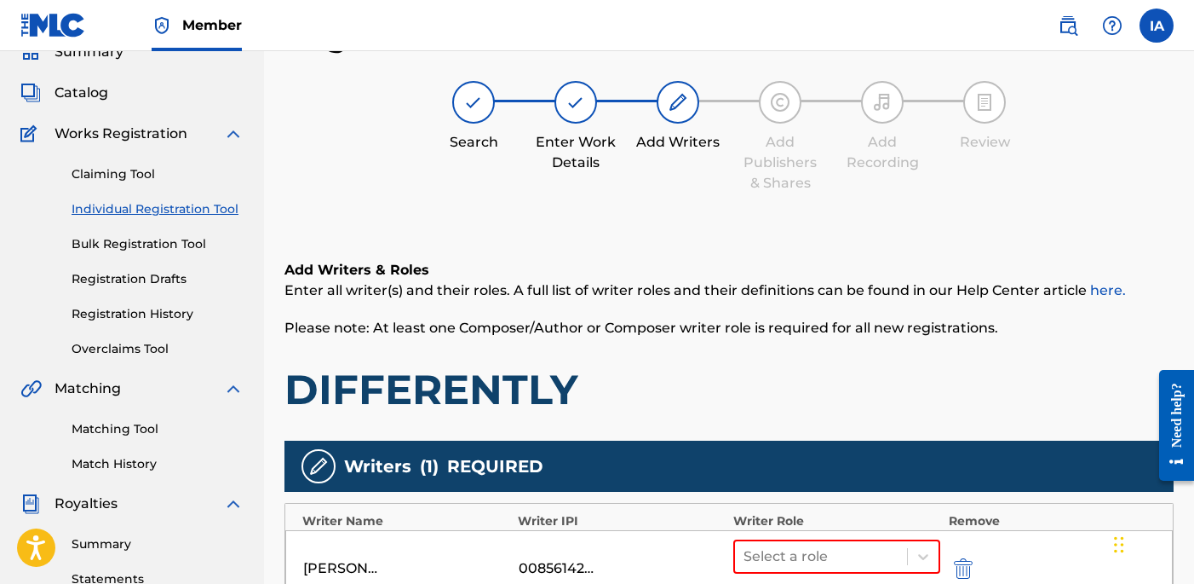
click at [834, 371] on h1 "DIFFERENTLY" at bounding box center [729, 389] width 889 height 51
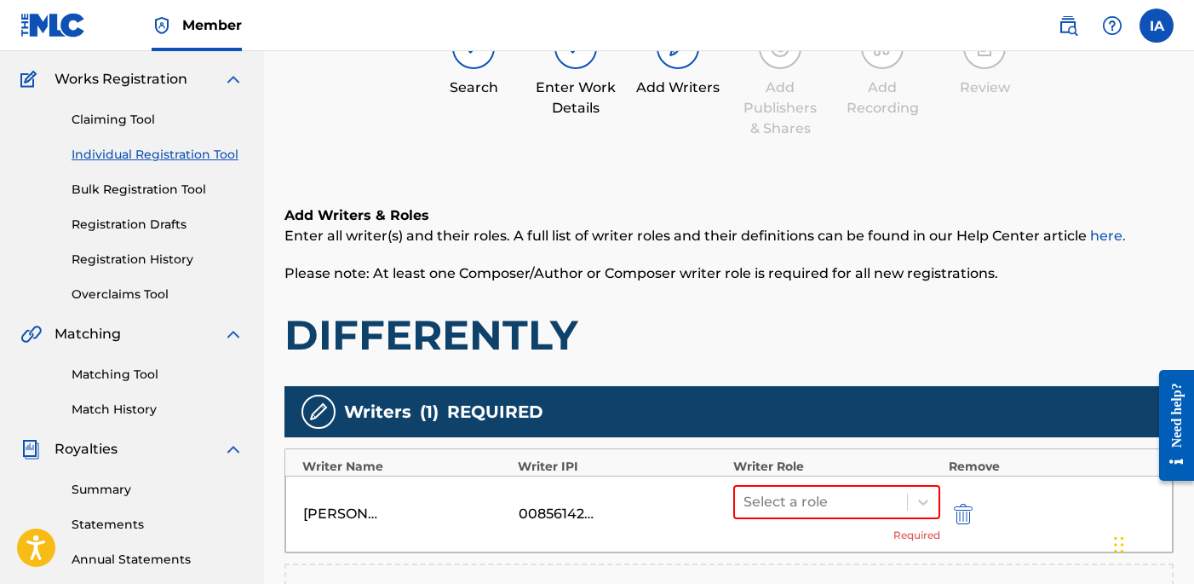
scroll to position [132, 0]
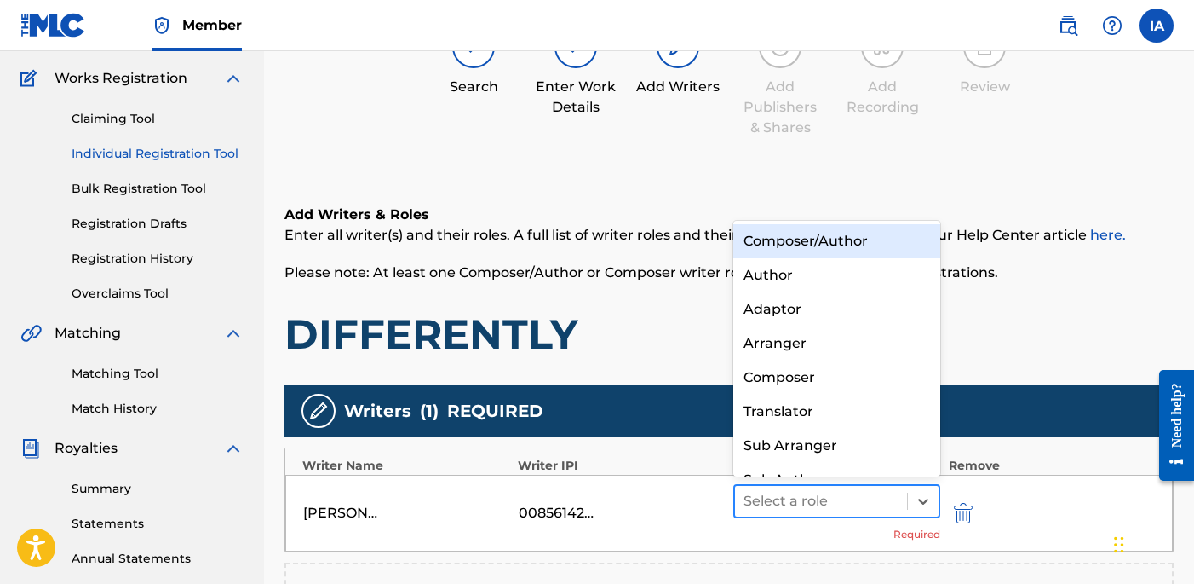
click at [822, 515] on div "Select a role" at bounding box center [836, 501] width 207 height 34
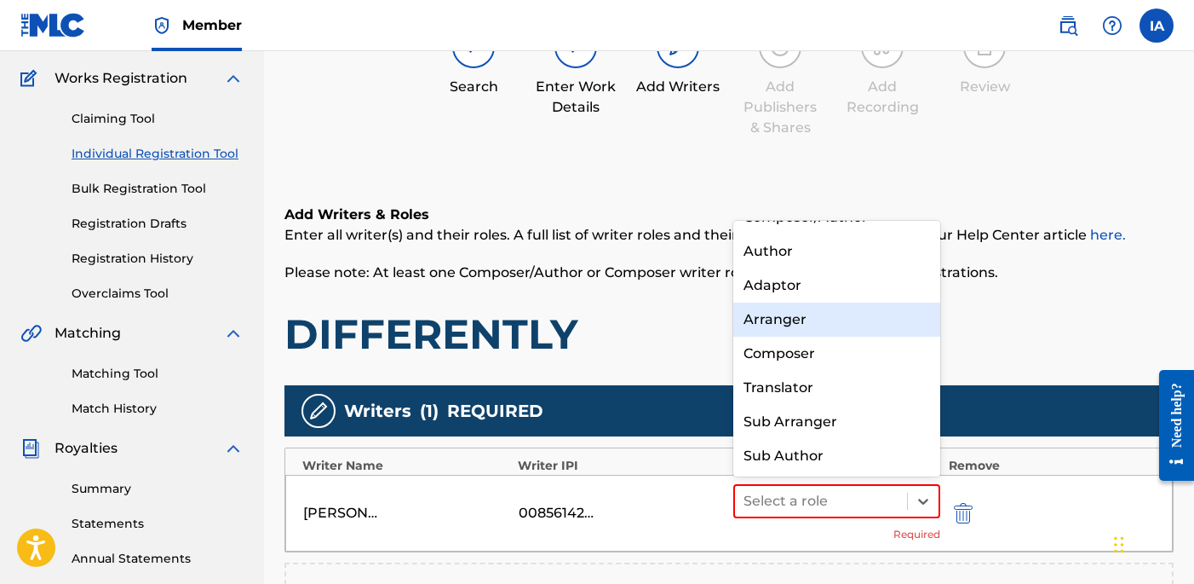
scroll to position [0, 0]
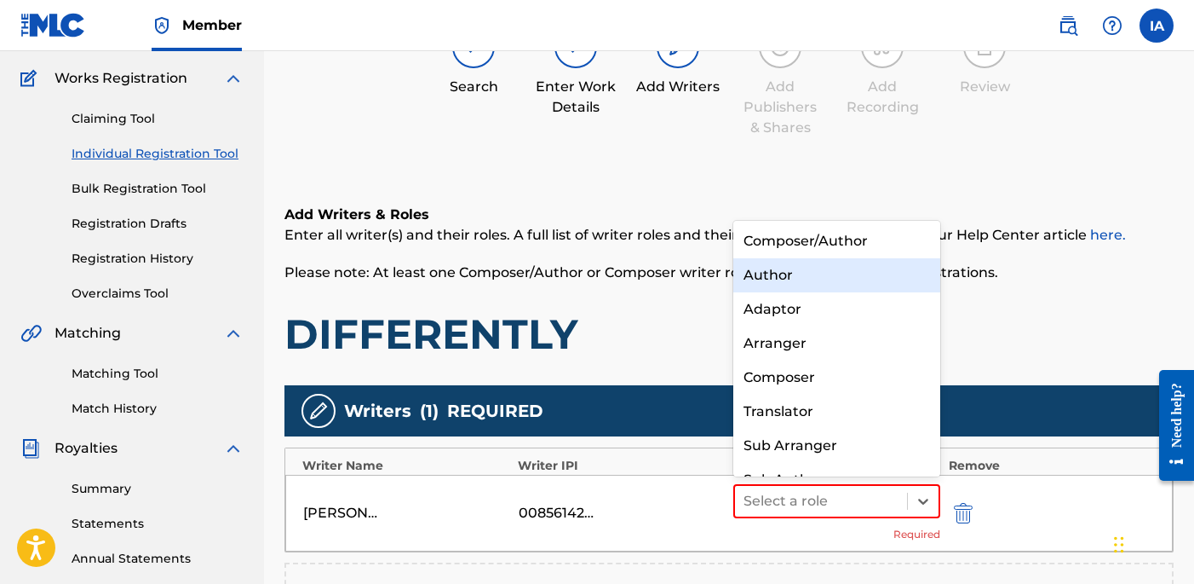
click at [818, 289] on div "Author" at bounding box center [836, 275] width 207 height 34
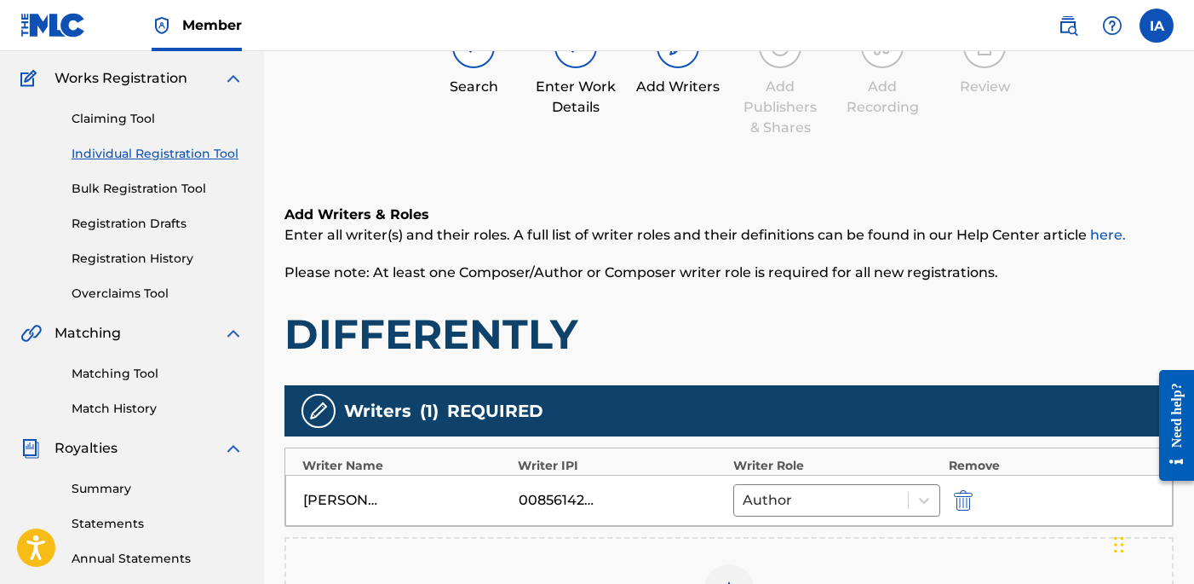
click at [763, 300] on div "Add Writers & Roles Enter all writer(s) and their roles. A full list of writer …" at bounding box center [729, 281] width 889 height 155
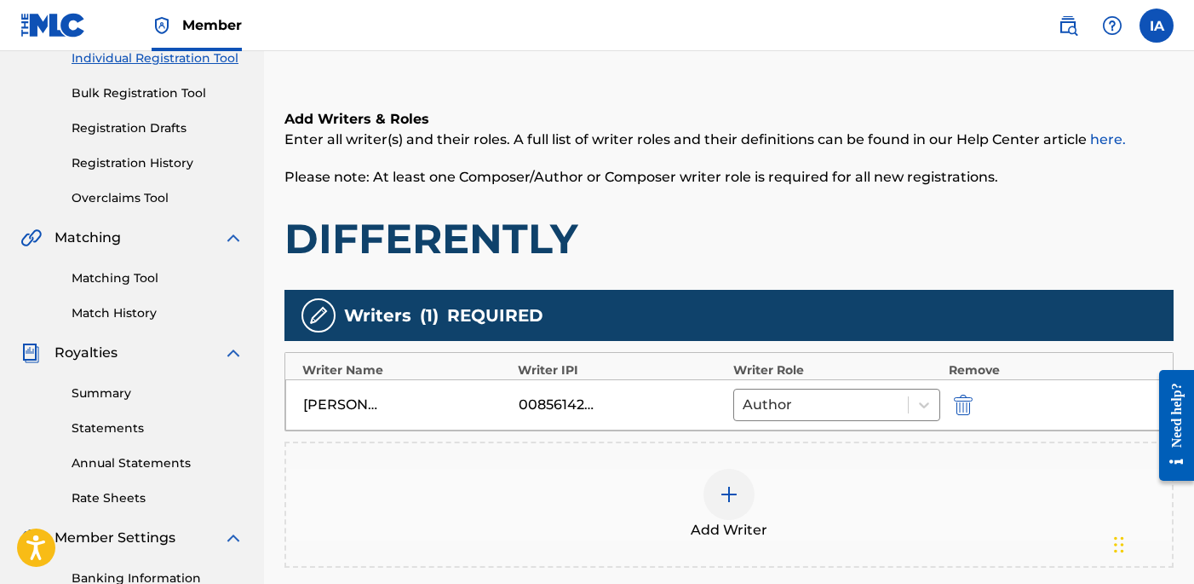
scroll to position [490, 0]
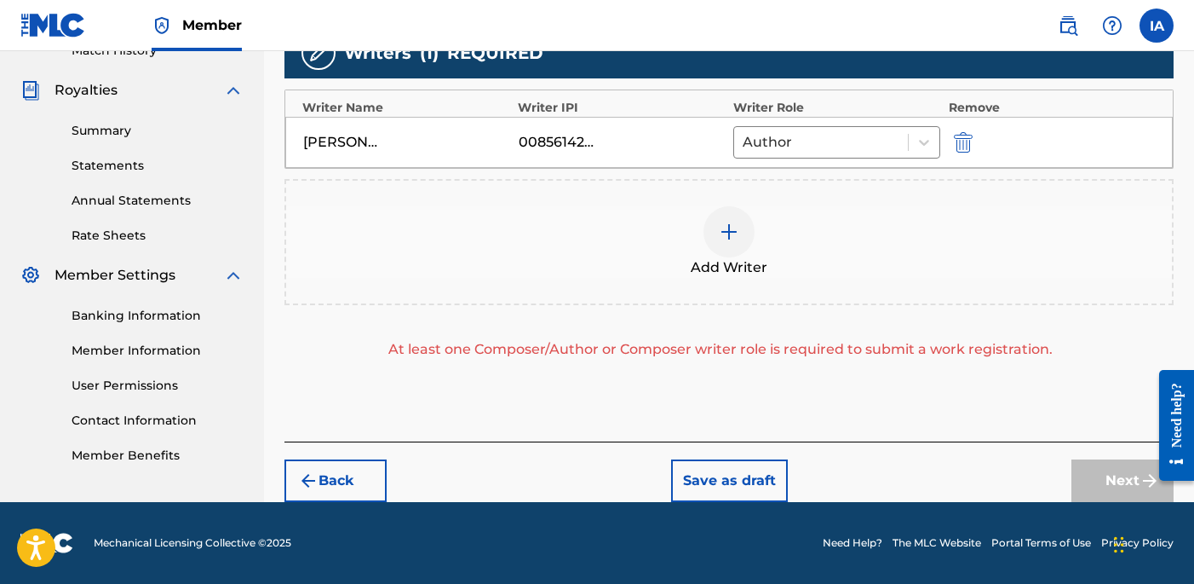
click at [788, 253] on div "Add Writer" at bounding box center [729, 242] width 886 height 72
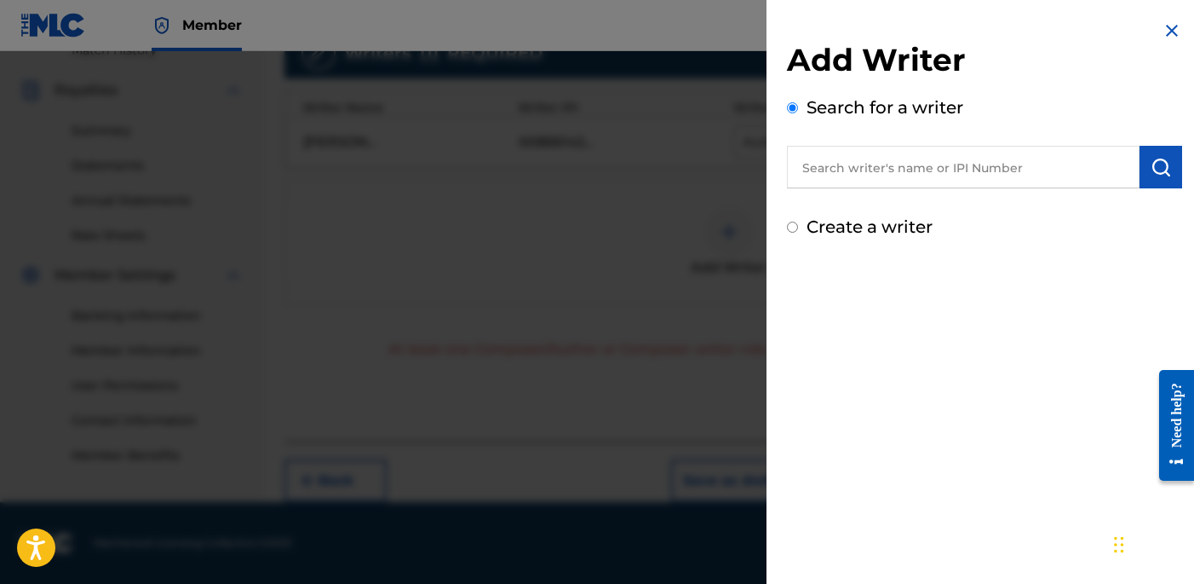
click at [843, 230] on label "Create a writer" at bounding box center [870, 226] width 126 height 20
radio input "true"
click at [798, 230] on input "Create a writer" at bounding box center [792, 226] width 11 height 11
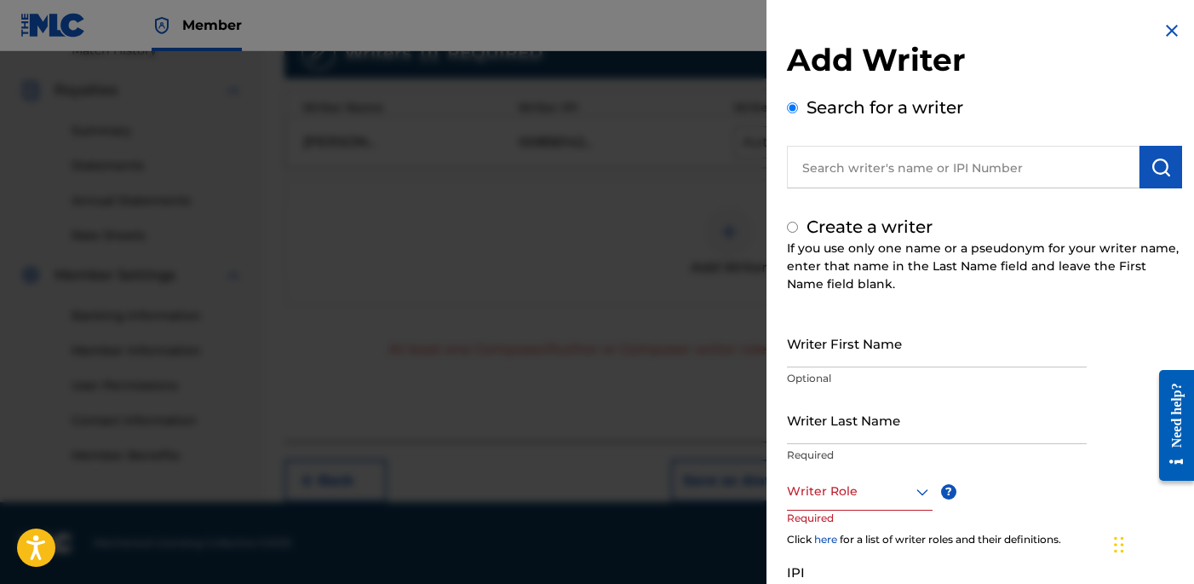
radio input "false"
radio input "true"
click at [919, 441] on input "Writer Last Name" at bounding box center [937, 419] width 300 height 49
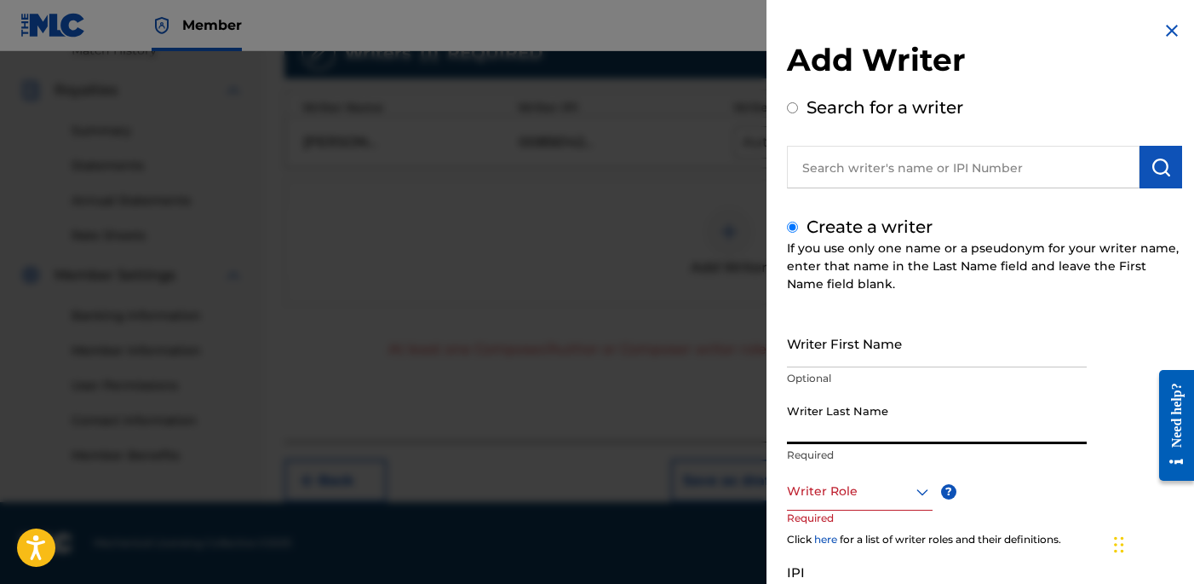
paste input "UNKNOWN WRITER"
click at [875, 432] on input "UNKNOWN WRITER" at bounding box center [937, 419] width 300 height 49
type input "UNKNOWN"
click at [864, 358] on input "Writer First Name" at bounding box center [937, 343] width 300 height 49
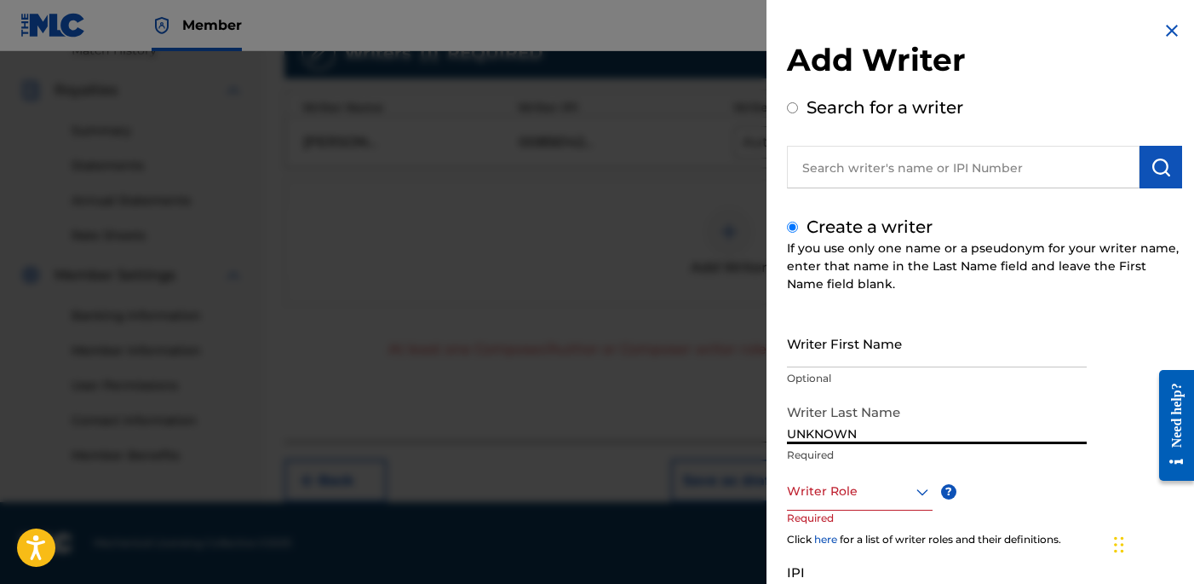
paste input "WRITER"
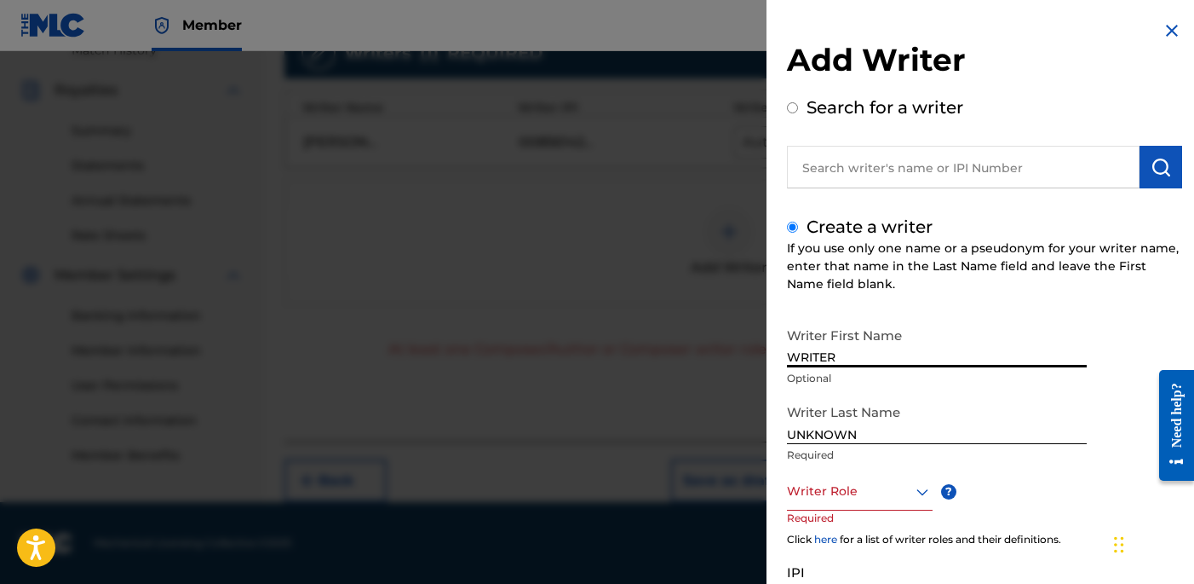
type input "WRITER"
click at [847, 500] on div at bounding box center [860, 490] width 146 height 21
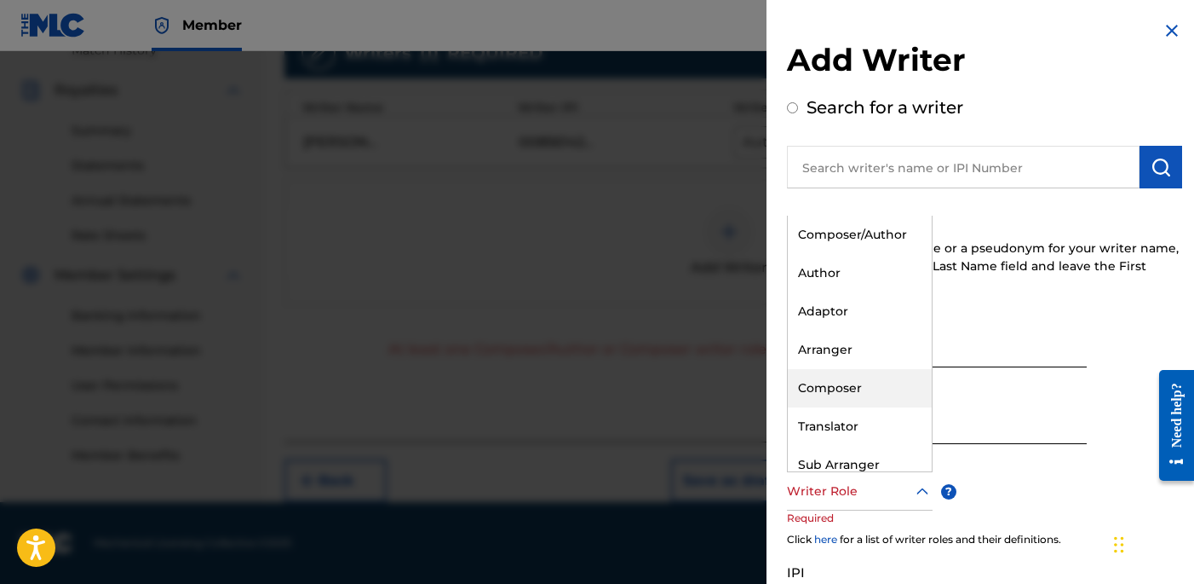
click at [864, 382] on div "Composer" at bounding box center [860, 388] width 144 height 38
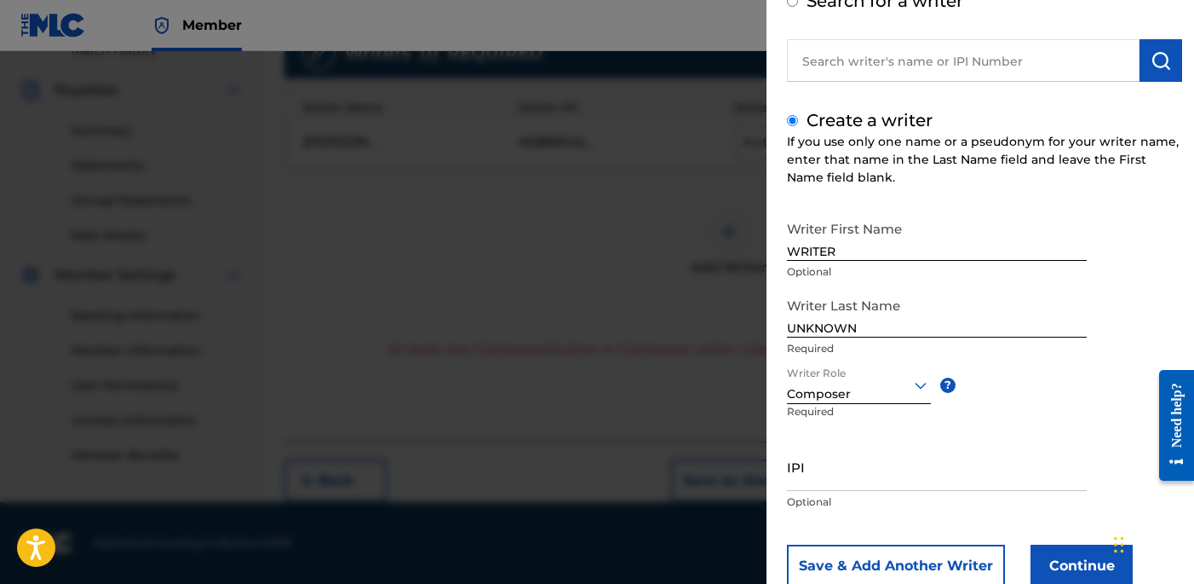
scroll to position [156, 0]
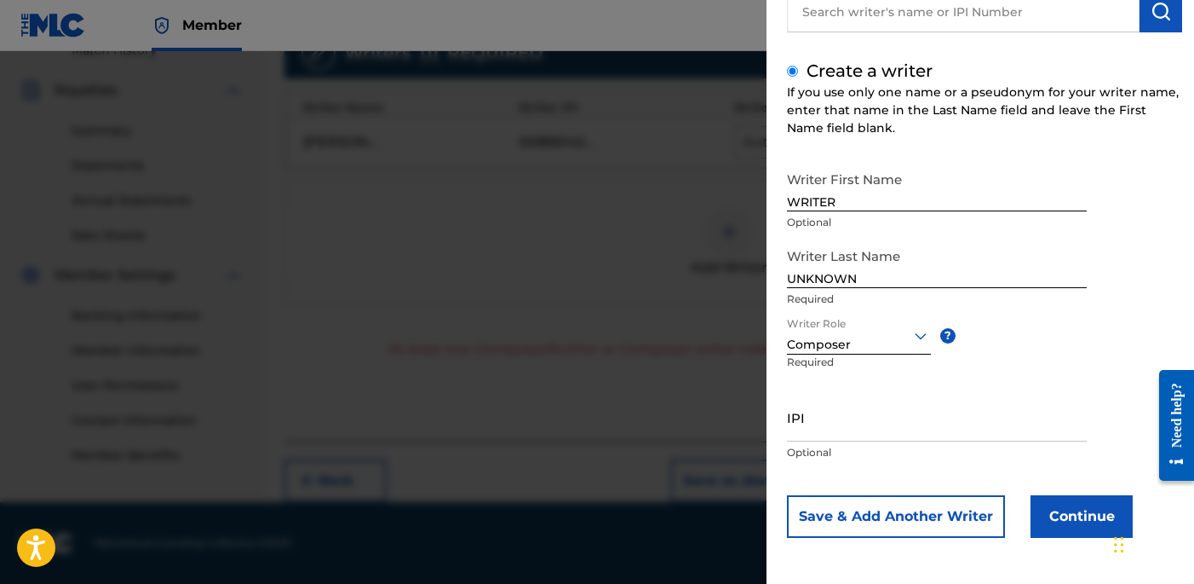
click at [1072, 500] on button "Continue" at bounding box center [1082, 516] width 102 height 43
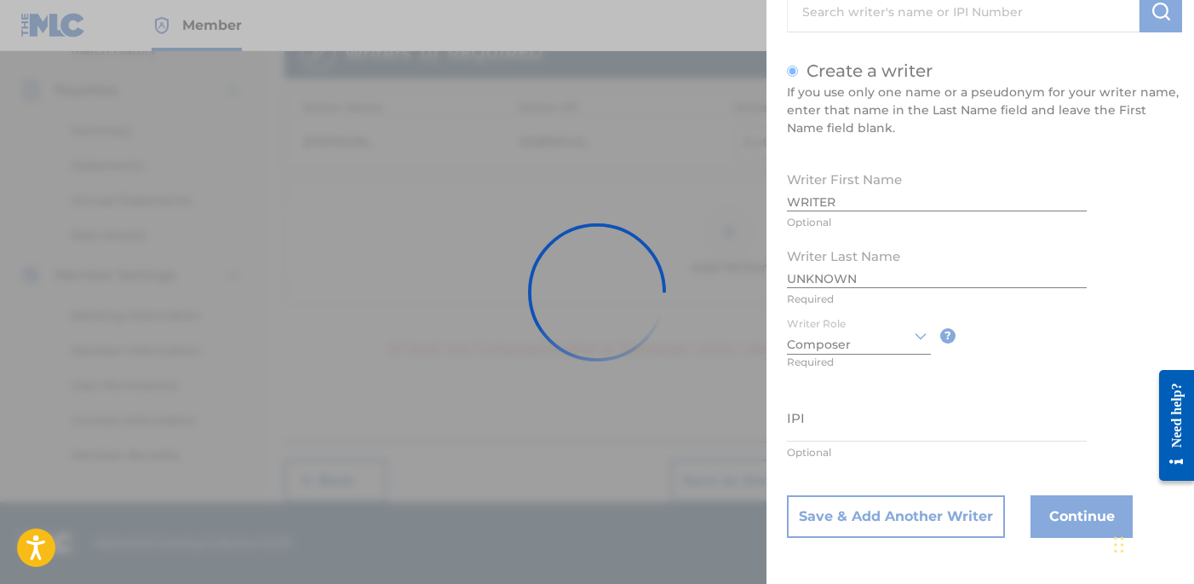
scroll to position [486, 0]
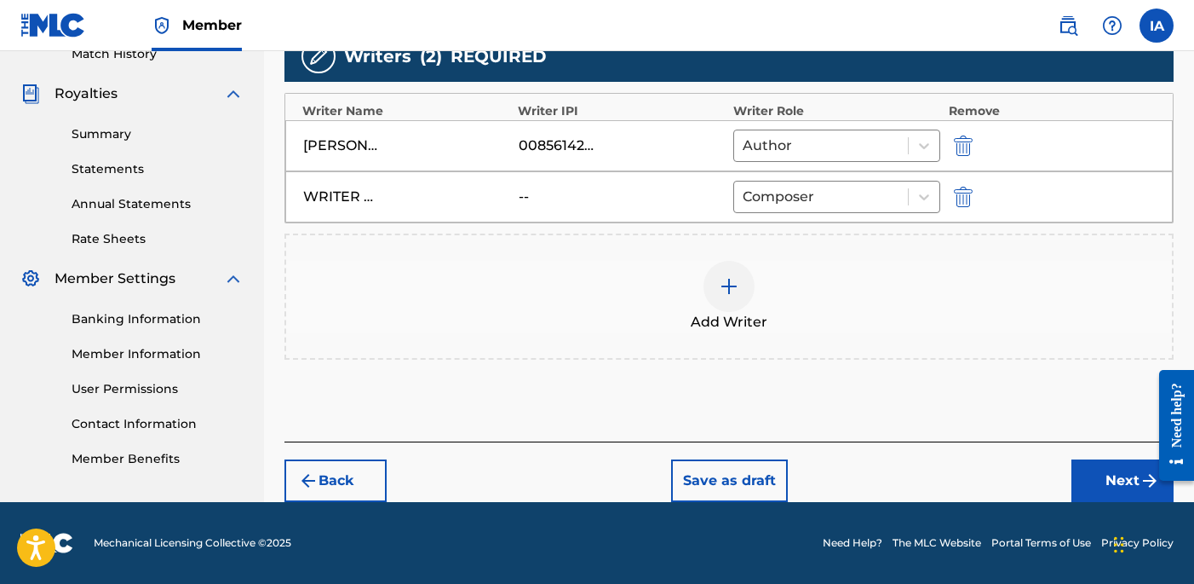
click at [1116, 480] on button "Next" at bounding box center [1123, 480] width 102 height 43
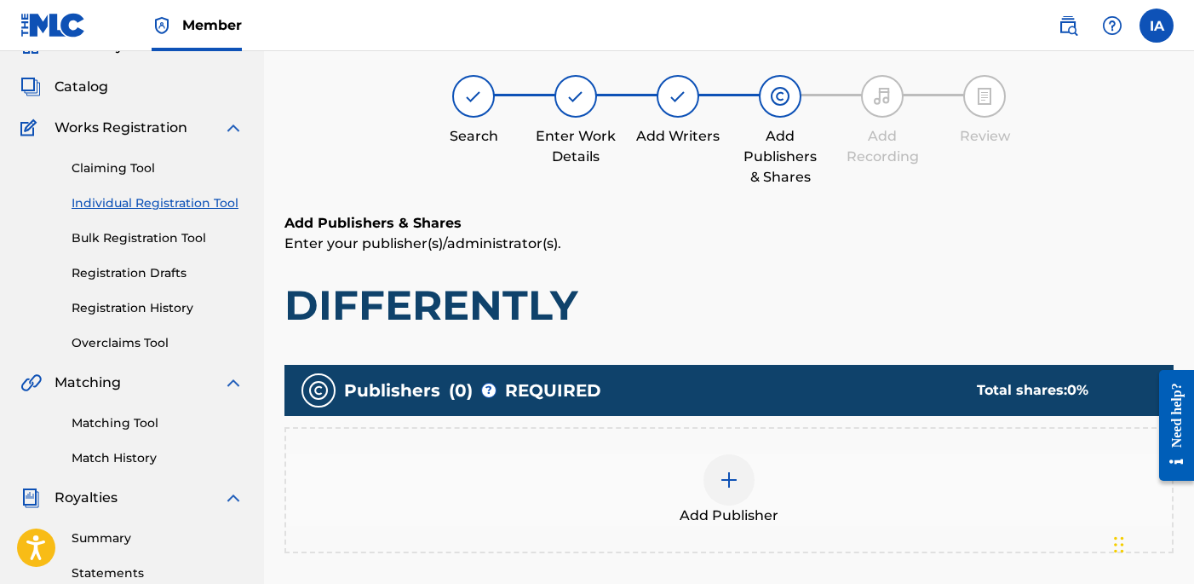
scroll to position [77, 0]
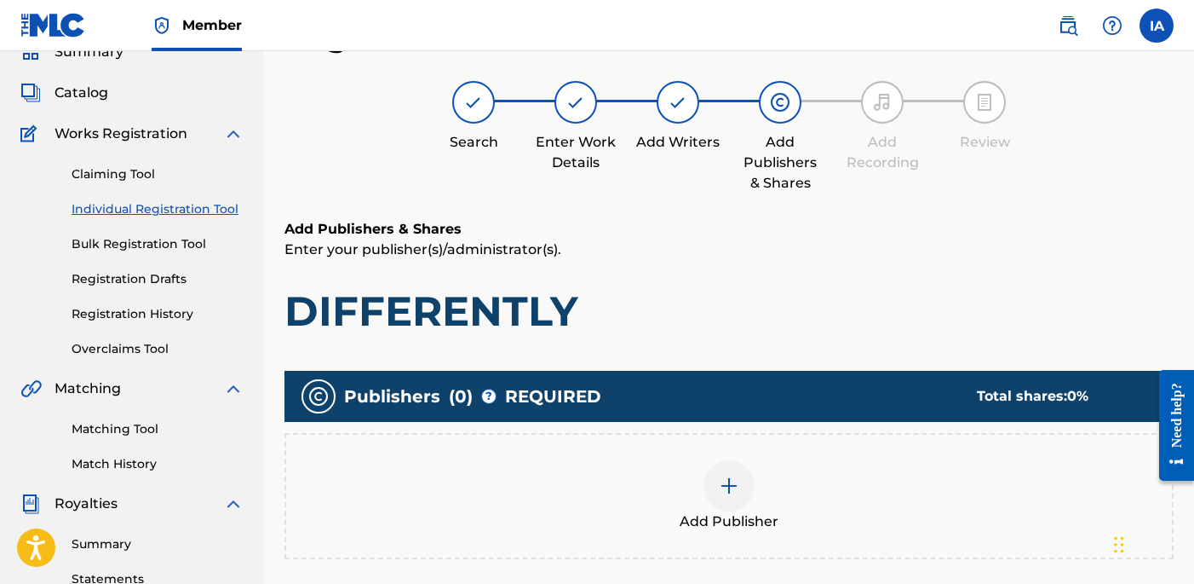
click at [764, 330] on h1 "DIFFERENTLY" at bounding box center [729, 310] width 889 height 51
click at [733, 506] on div at bounding box center [729, 485] width 51 height 51
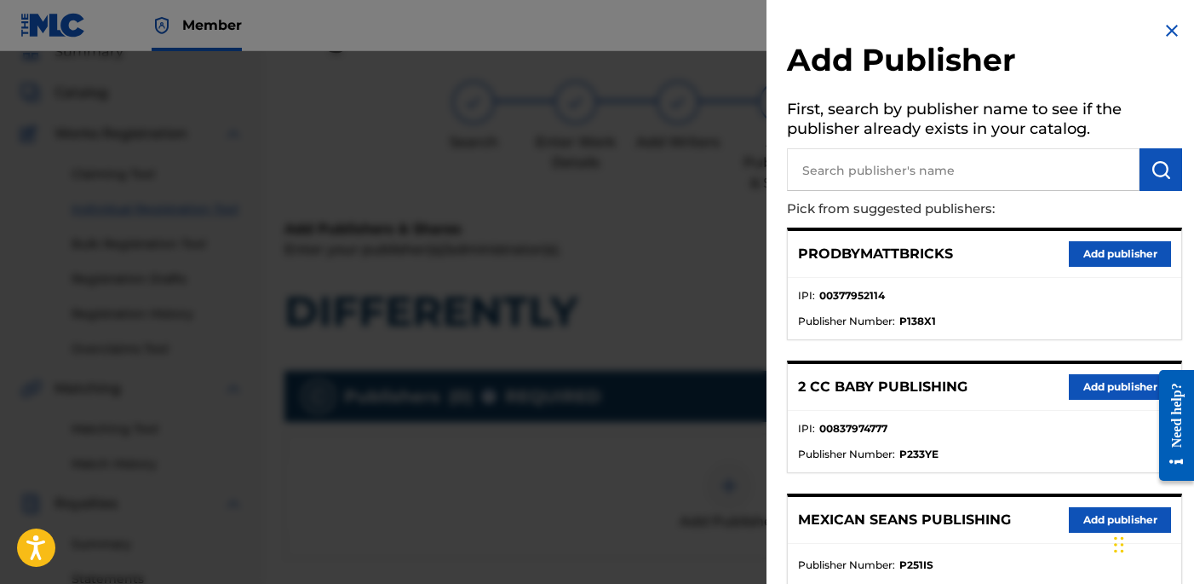
click at [1011, 154] on input "text" at bounding box center [963, 169] width 353 height 43
paste input "OTR RECORDS PUBLISHING CATALOG"
type input "OTR RECORDS PUBLISHING CATALOG"
click at [1153, 164] on img "submit" at bounding box center [1161, 169] width 20 height 20
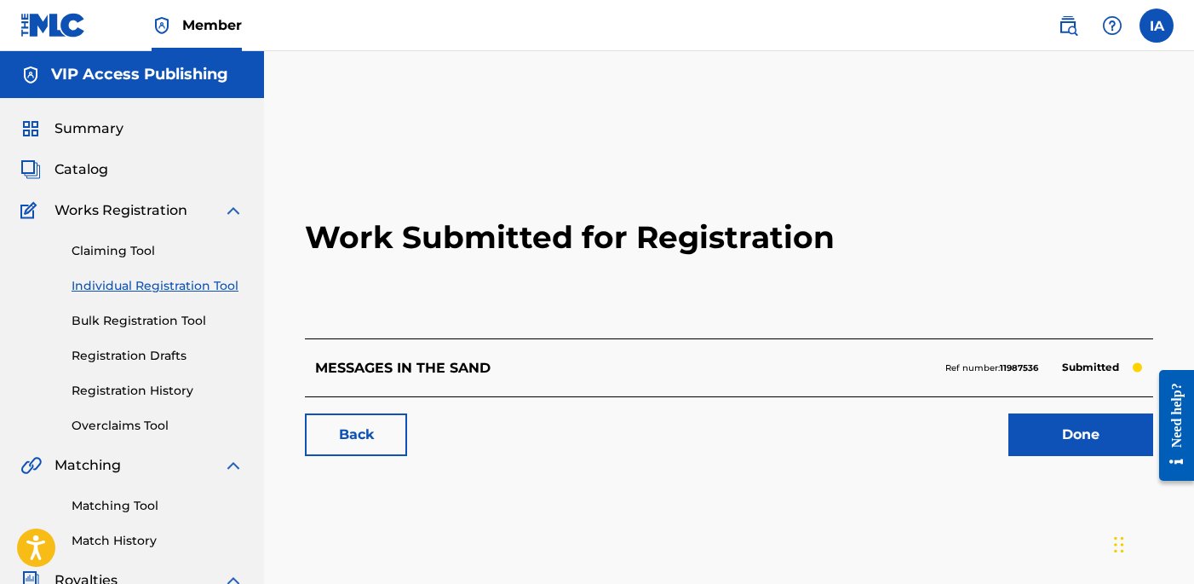
click at [217, 290] on link "Individual Registration Tool" at bounding box center [158, 286] width 172 height 18
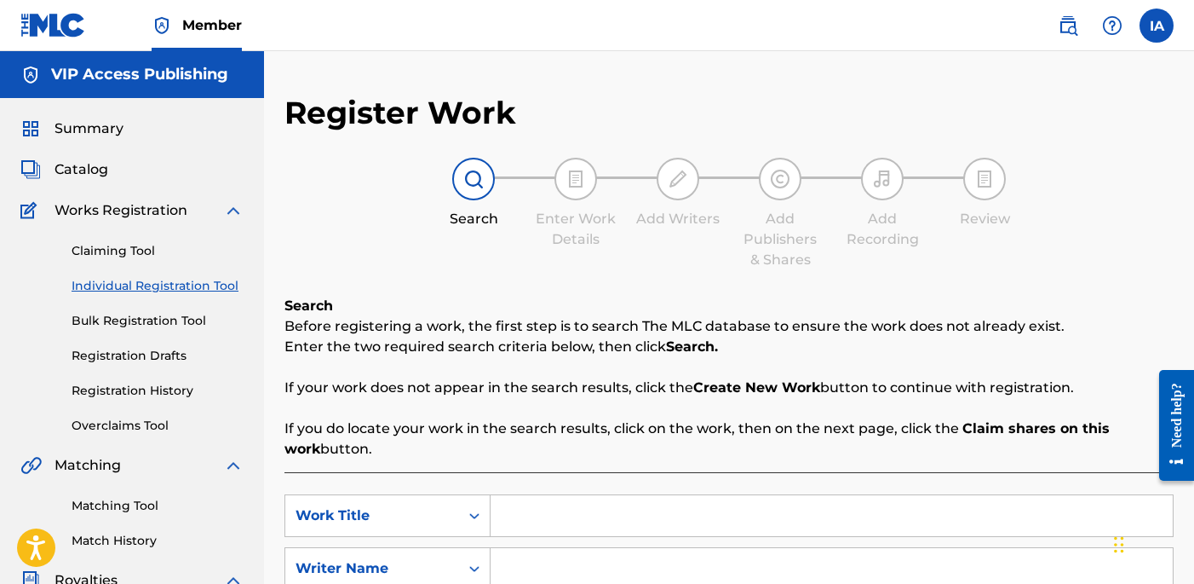
click at [721, 511] on input "Search Form" at bounding box center [832, 515] width 682 height 41
paste input "Differently"
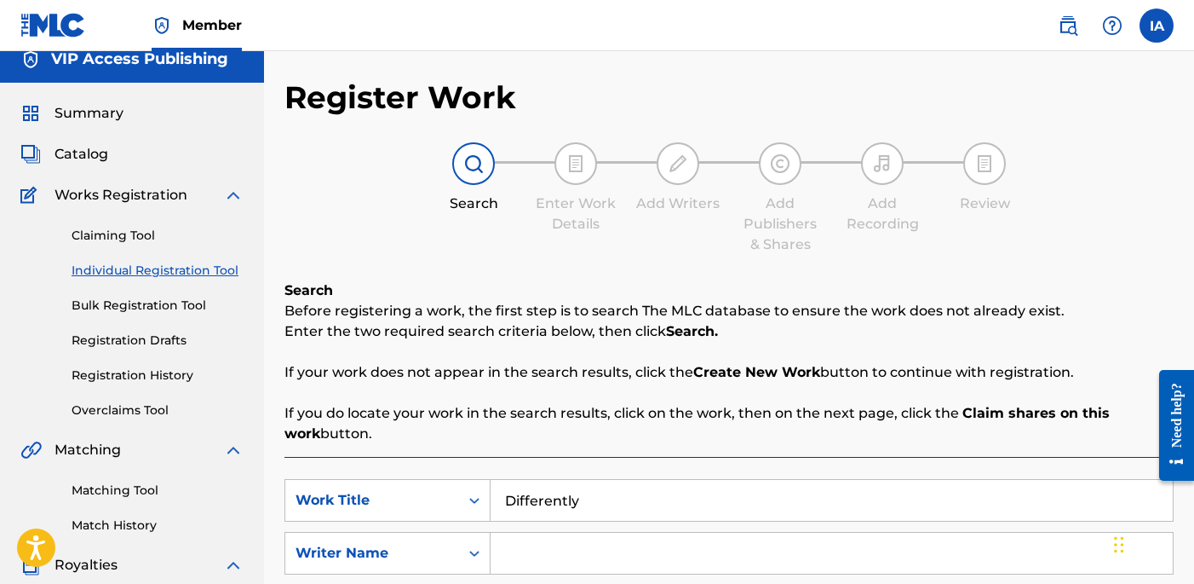
scroll to position [40, 0]
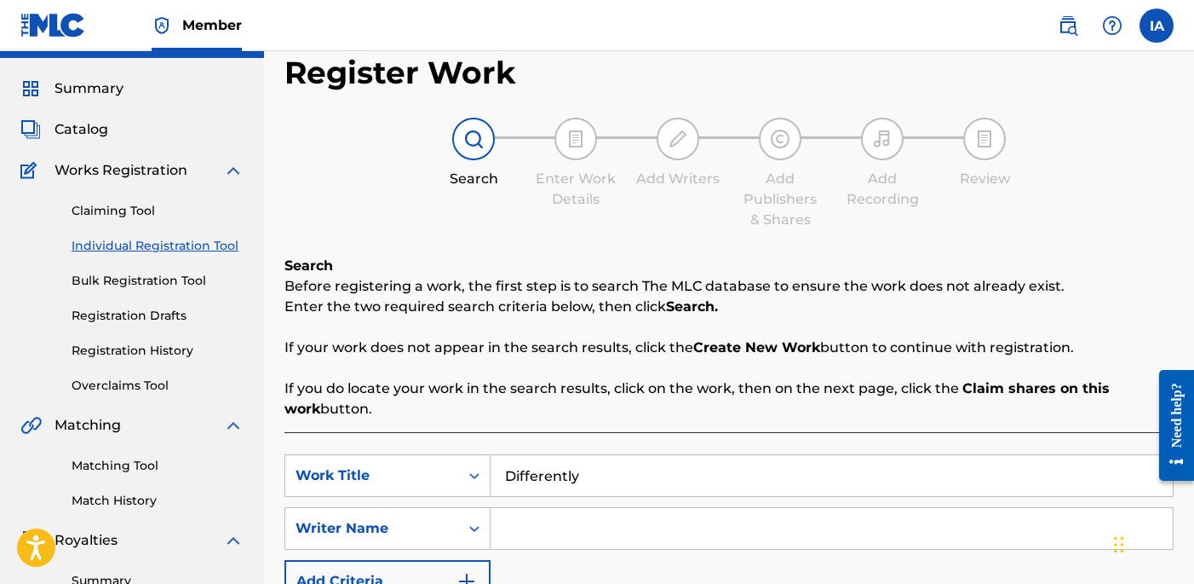
type input "Differently"
click at [703, 419] on div "Search Before registering a work, the first step is to search The MLC database …" at bounding box center [729, 484] width 889 height 456
click at [684, 414] on p "If you do locate your work in the search results, click on the work, then on th…" at bounding box center [729, 398] width 889 height 41
click at [657, 437] on div "SearchWithCriteria4611816c-e292-4354-9bc0-529c47063ab6 Work Title Differently S…" at bounding box center [729, 571] width 889 height 279
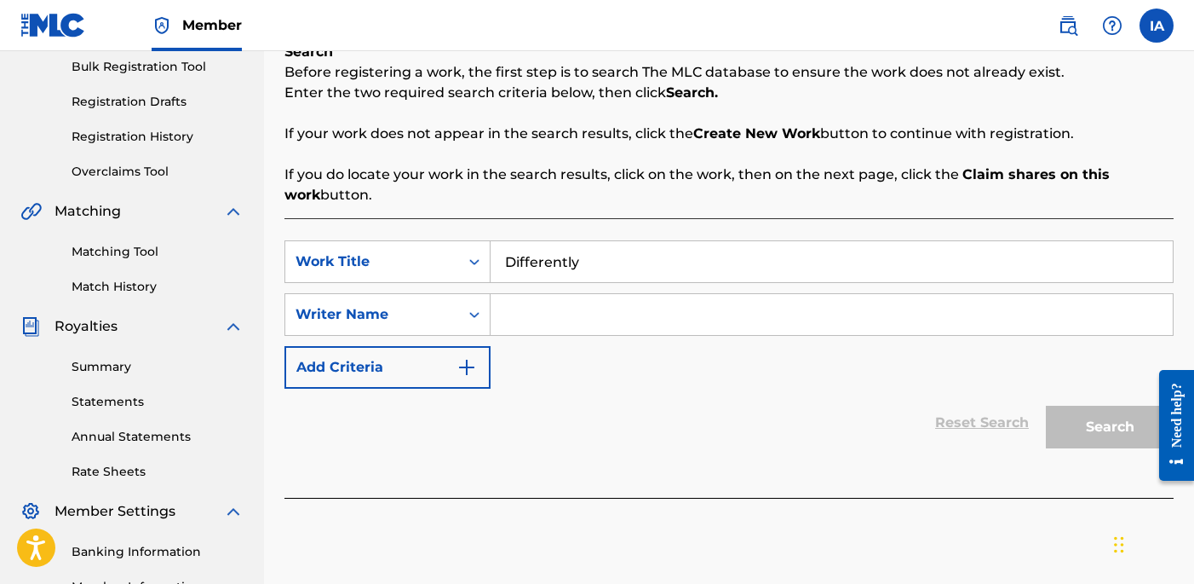
scroll to position [269, 0]
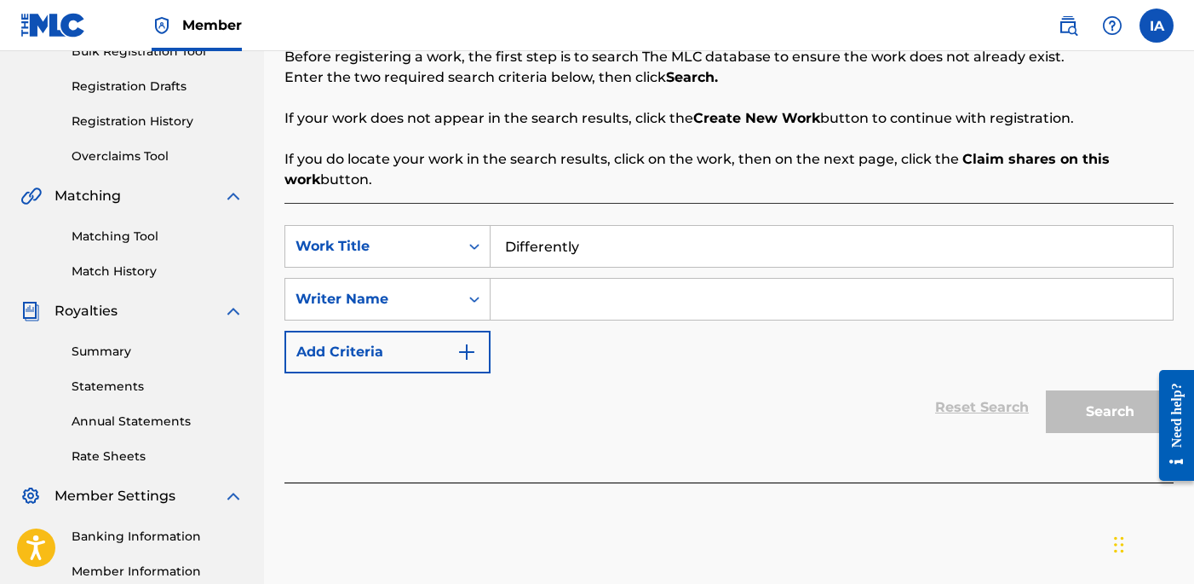
click at [822, 304] on input "Search Form" at bounding box center [832, 299] width 682 height 41
paste input "[PERSON_NAME] [PERSON_NAME]"
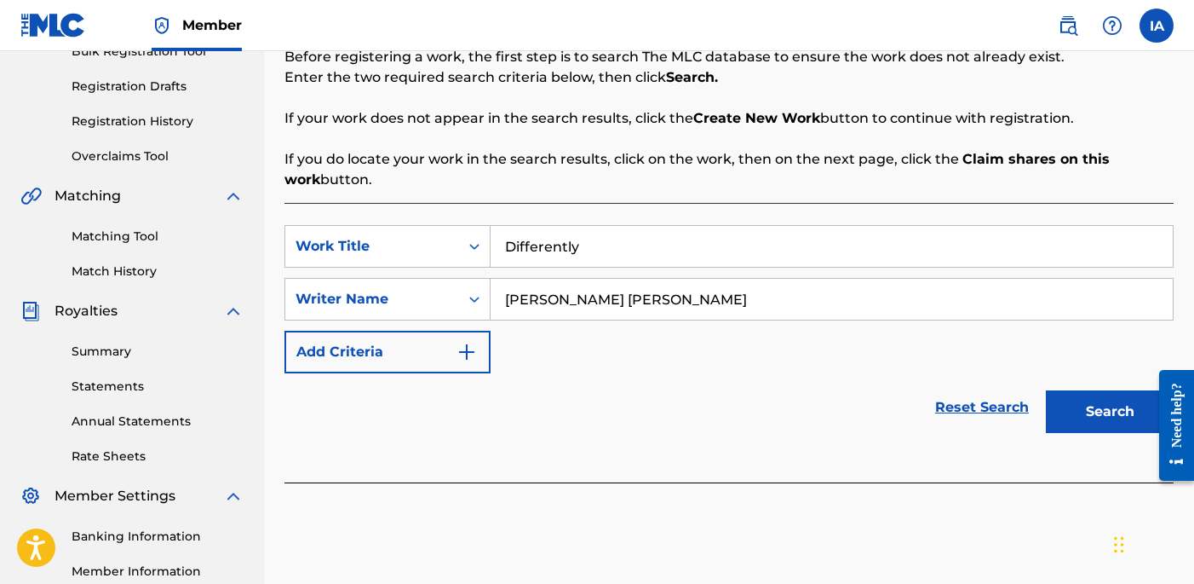
type input "[PERSON_NAME] [PERSON_NAME]"
click at [779, 365] on div "SearchWithCriteria4611816c-e292-4354-9bc0-529c47063ab6 Work Title Differently S…" at bounding box center [729, 299] width 889 height 148
click at [790, 256] on input "Differently" at bounding box center [832, 246] width 682 height 41
type input "DIFFERENTLY"
click at [775, 208] on div "SearchWithCriteria4611816c-e292-4354-9bc0-529c47063ab6 Work Title DIFFERENTLY S…" at bounding box center [729, 342] width 889 height 279
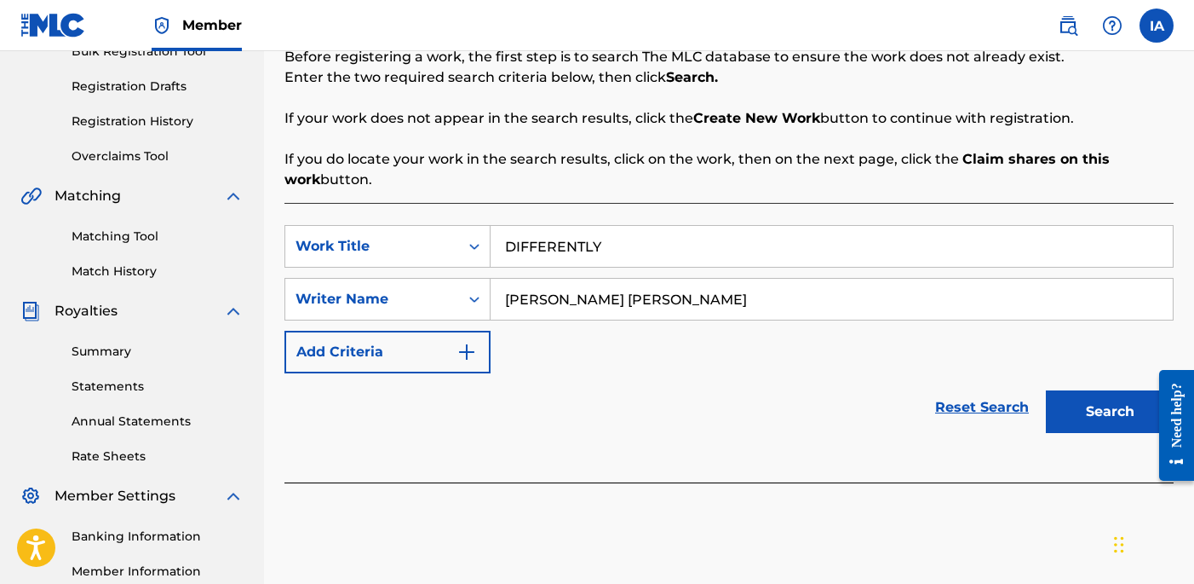
click at [1101, 403] on button "Search" at bounding box center [1110, 411] width 128 height 43
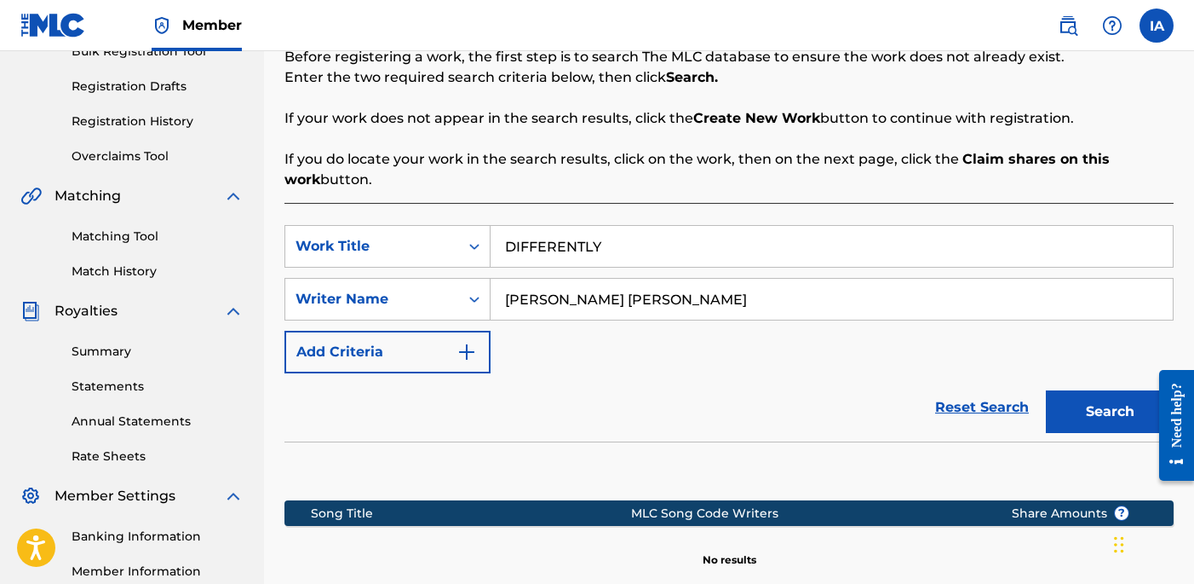
click at [586, 355] on div "SearchWithCriteria4611816c-e292-4354-9bc0-529c47063ab6 Work Title DIFFERENTLY S…" at bounding box center [729, 299] width 889 height 148
click at [504, 334] on div "SearchWithCriteria4611816c-e292-4354-9bc0-529c47063ab6 Work Title DIFFERENTLY S…" at bounding box center [729, 299] width 889 height 148
click at [568, 338] on div "SearchWithCriteria4611816c-e292-4354-9bc0-529c47063ab6 Work Title DIFFERENTLY S…" at bounding box center [729, 299] width 889 height 148
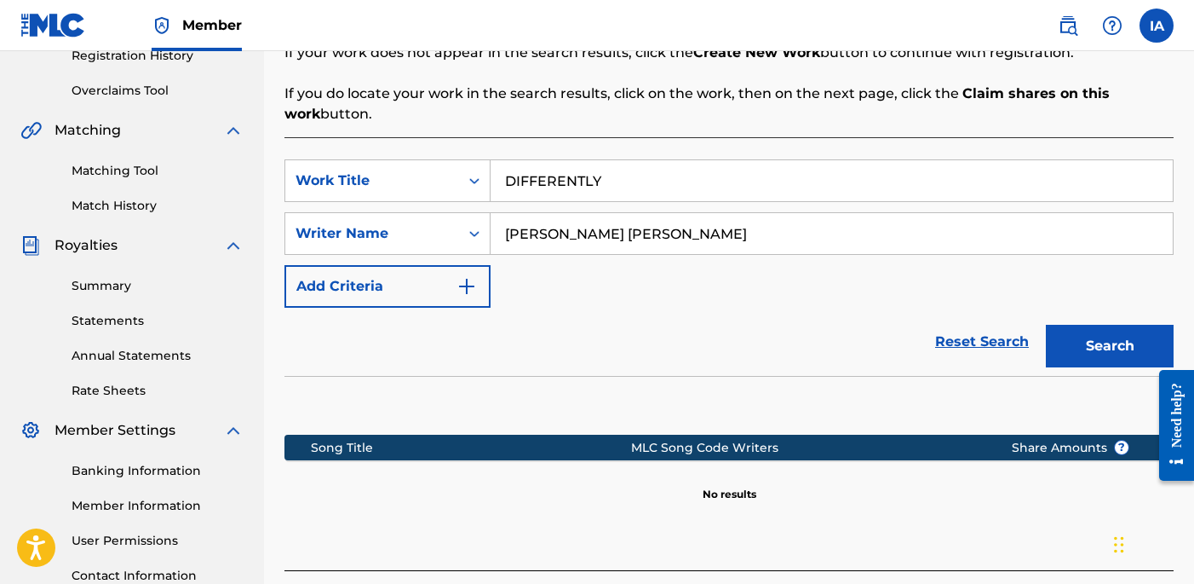
scroll to position [351, 0]
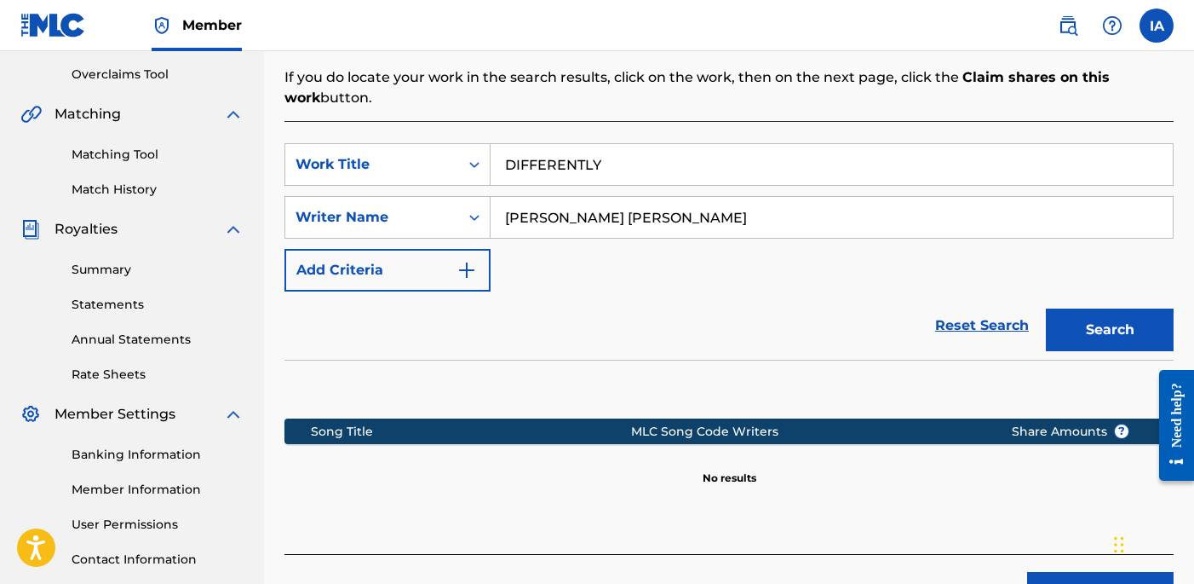
click at [665, 256] on div "SearchWithCriteria4611816c-e292-4354-9bc0-529c47063ab6 Work Title DIFFERENTLY S…" at bounding box center [729, 217] width 889 height 148
click at [643, 285] on div "SearchWithCriteria4611816c-e292-4354-9bc0-529c47063ab6 Work Title DIFFERENTLY S…" at bounding box center [729, 217] width 889 height 148
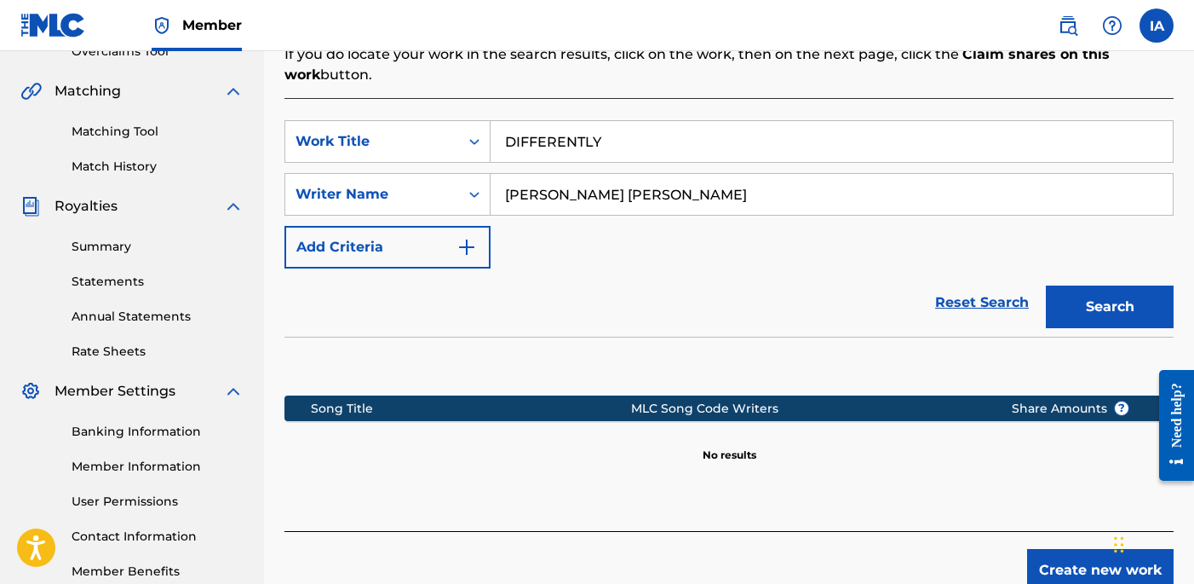
scroll to position [406, 0]
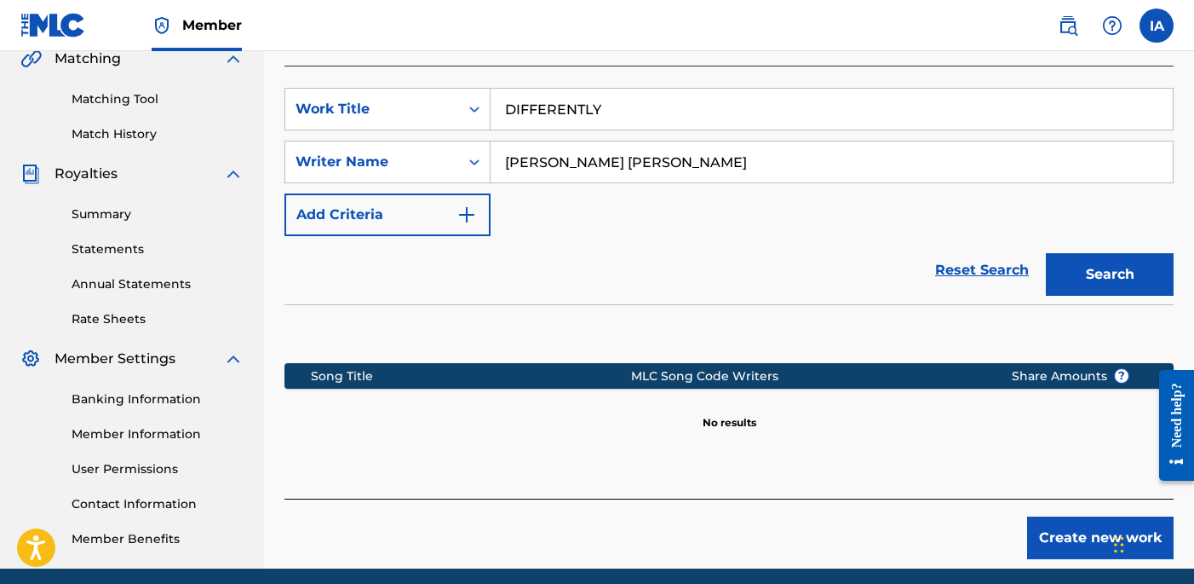
click at [1052, 538] on button "Create new work" at bounding box center [1100, 537] width 147 height 43
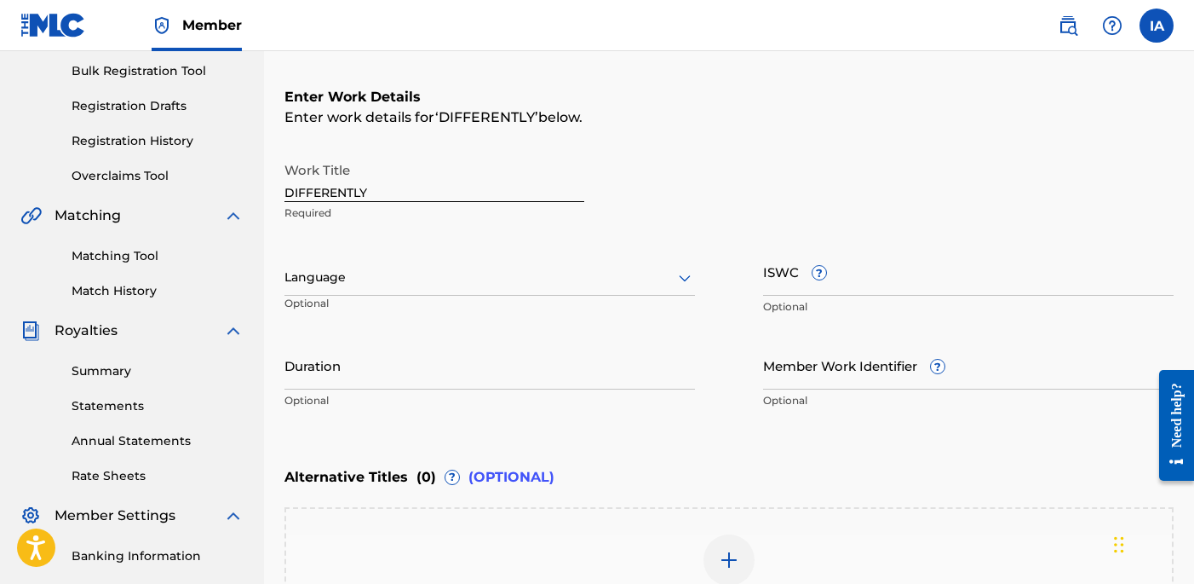
scroll to position [220, 0]
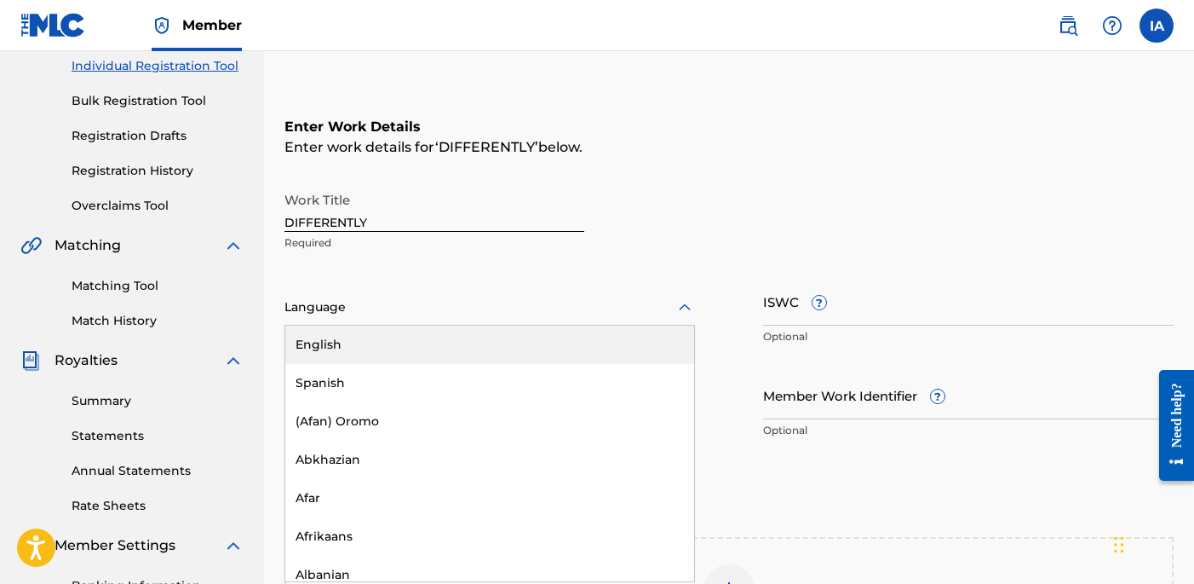
click at [464, 312] on div at bounding box center [490, 306] width 411 height 21
click at [515, 337] on div "English" at bounding box center [489, 344] width 409 height 38
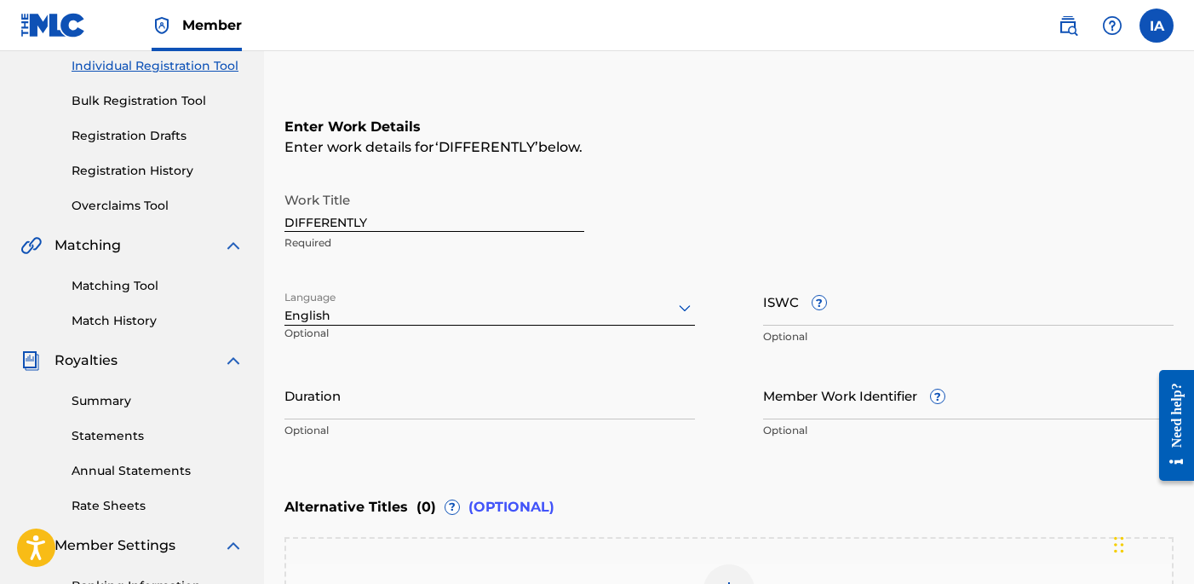
click at [859, 229] on div "Work Title DIFFERENTLY Required" at bounding box center [729, 221] width 889 height 77
click at [391, 385] on input "Duration" at bounding box center [490, 395] width 411 height 49
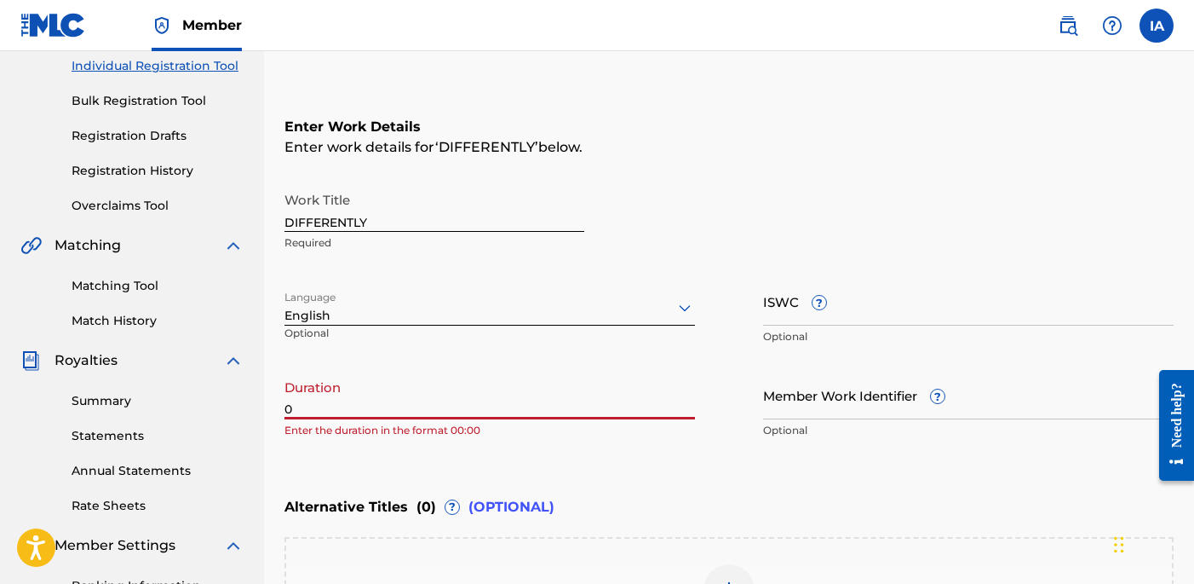
paste
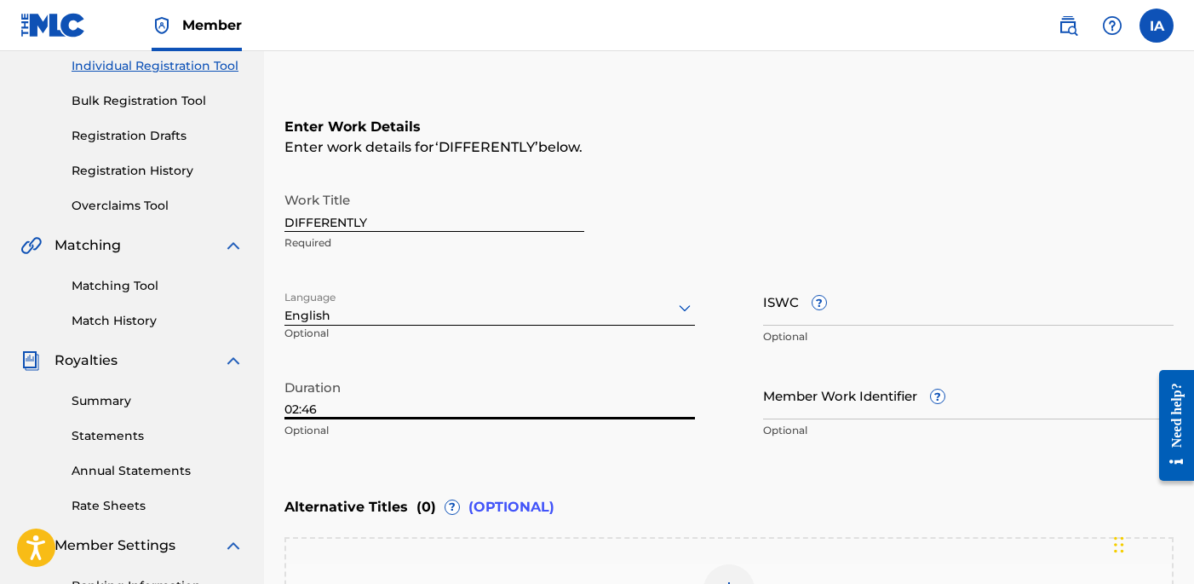
type input "02:46"
drag, startPoint x: 852, startPoint y: 233, endPoint x: 831, endPoint y: 220, distance: 24.1
click at [832, 220] on div "Work Title DIFFERENTLY Required" at bounding box center [729, 221] width 889 height 77
click at [817, 211] on div "Work Title DIFFERENTLY Required" at bounding box center [729, 221] width 889 height 77
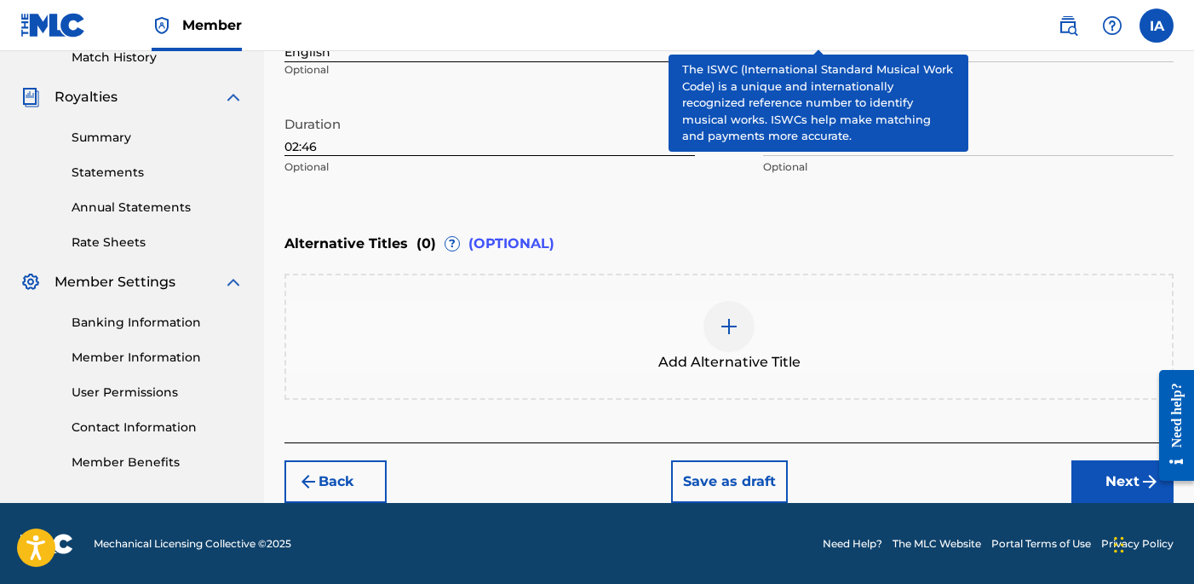
click at [882, 196] on div "Enter Work Details Enter work details for ‘ DIFFERENTLY ’ below. Work Title DIF…" at bounding box center [729, 19] width 889 height 412
click at [846, 277] on div "Add Alternative Title" at bounding box center [729, 336] width 889 height 126
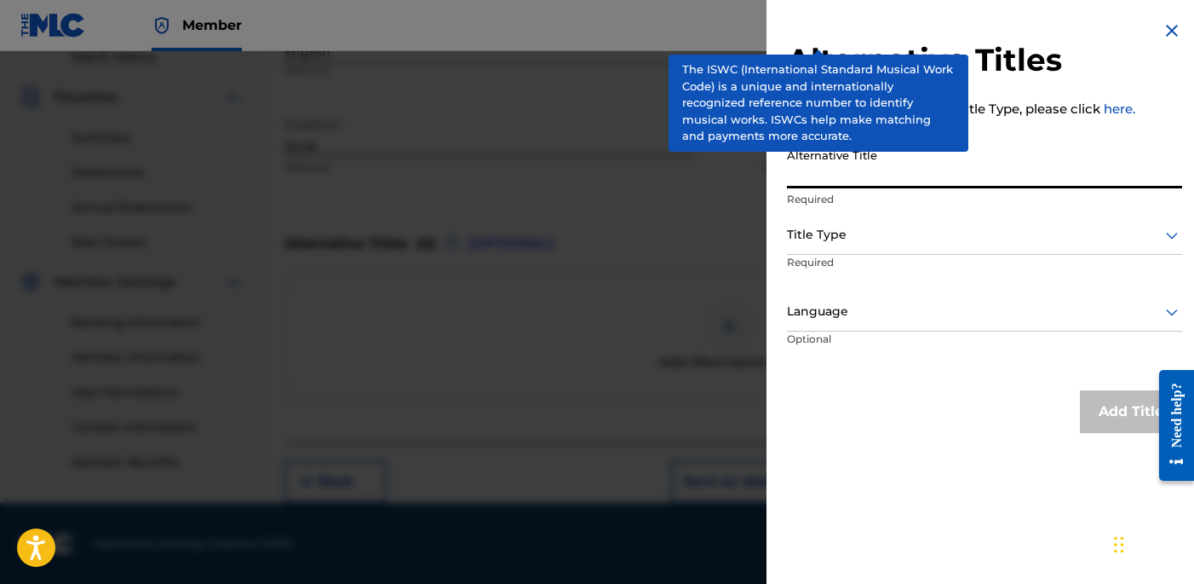
click at [908, 178] on input "Alternative Title" at bounding box center [984, 164] width 395 height 49
type input "DIFFERENTLY FEAT [PERSON_NAME]"
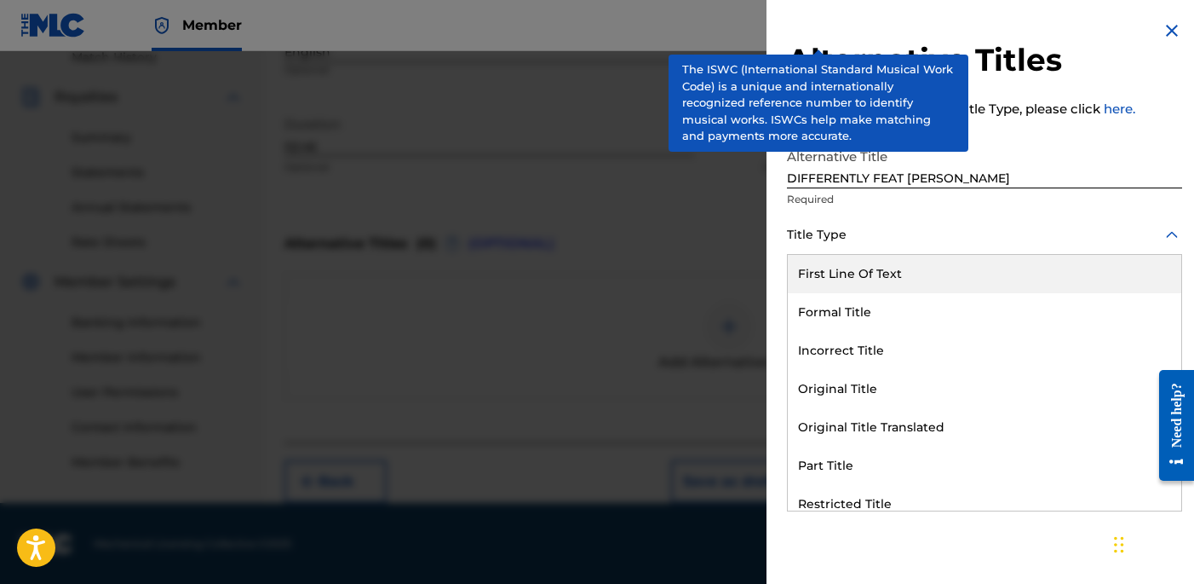
click at [966, 246] on div "Title Type" at bounding box center [984, 235] width 395 height 38
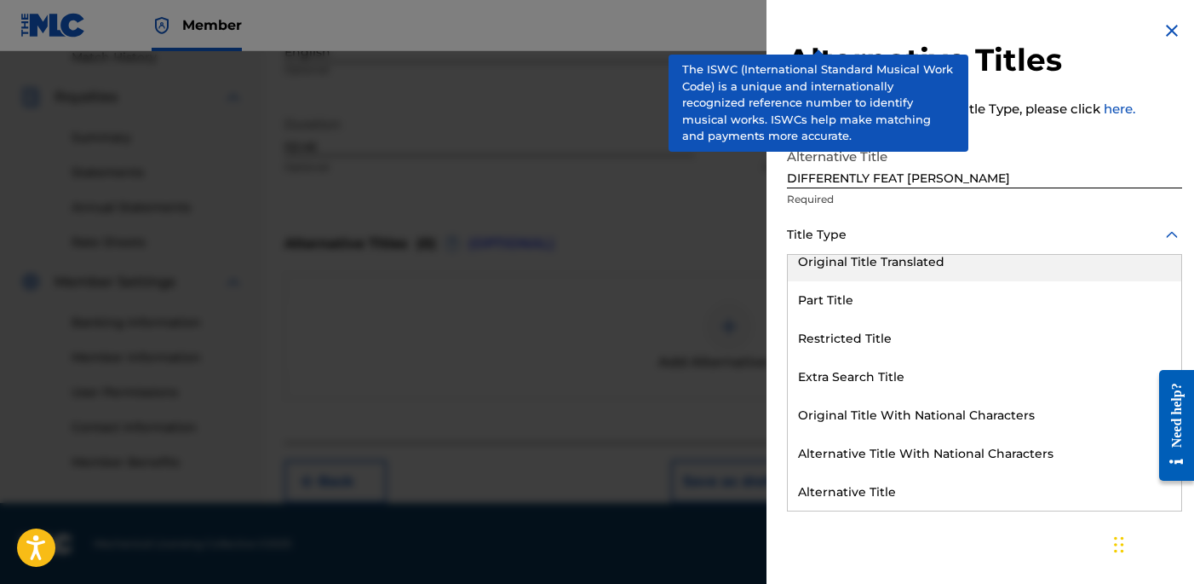
scroll to position [166, 0]
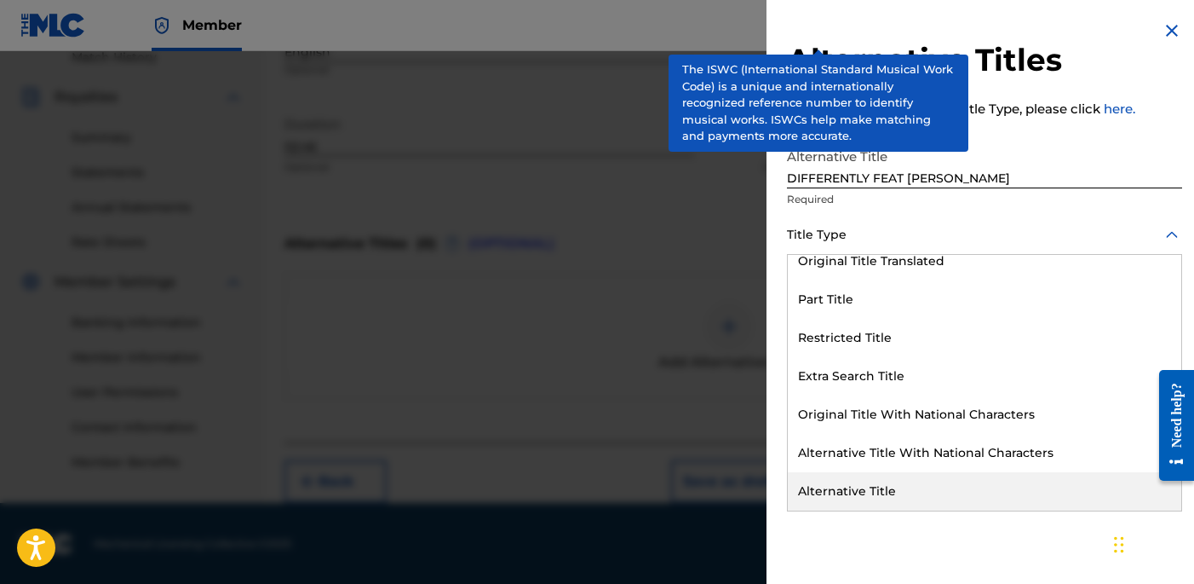
click at [883, 490] on div "Alternative Title" at bounding box center [985, 491] width 394 height 38
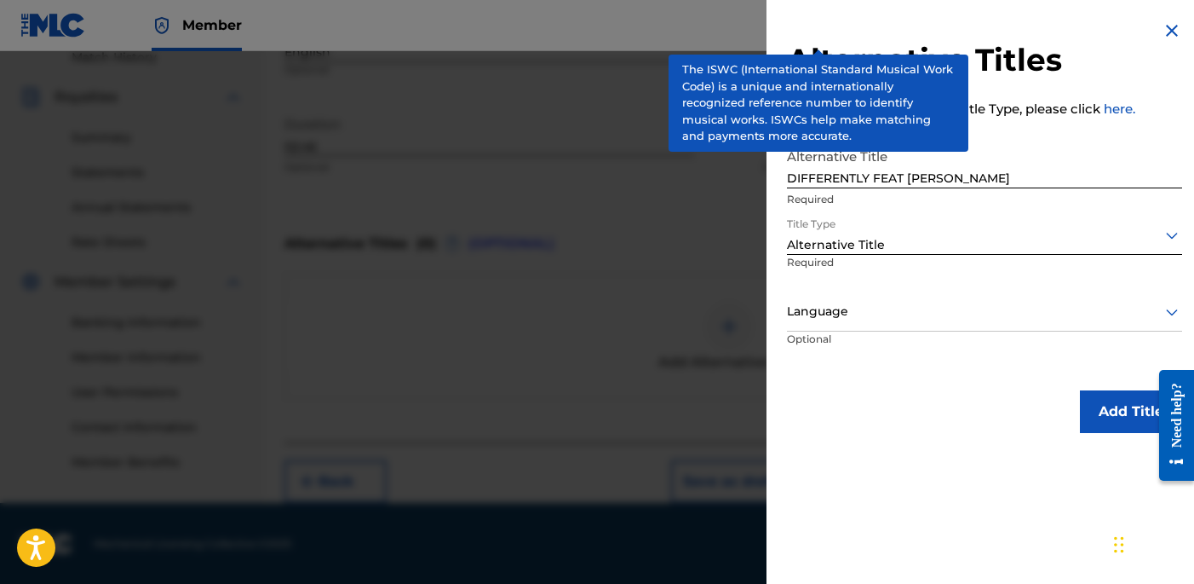
click at [846, 304] on div at bounding box center [984, 311] width 395 height 21
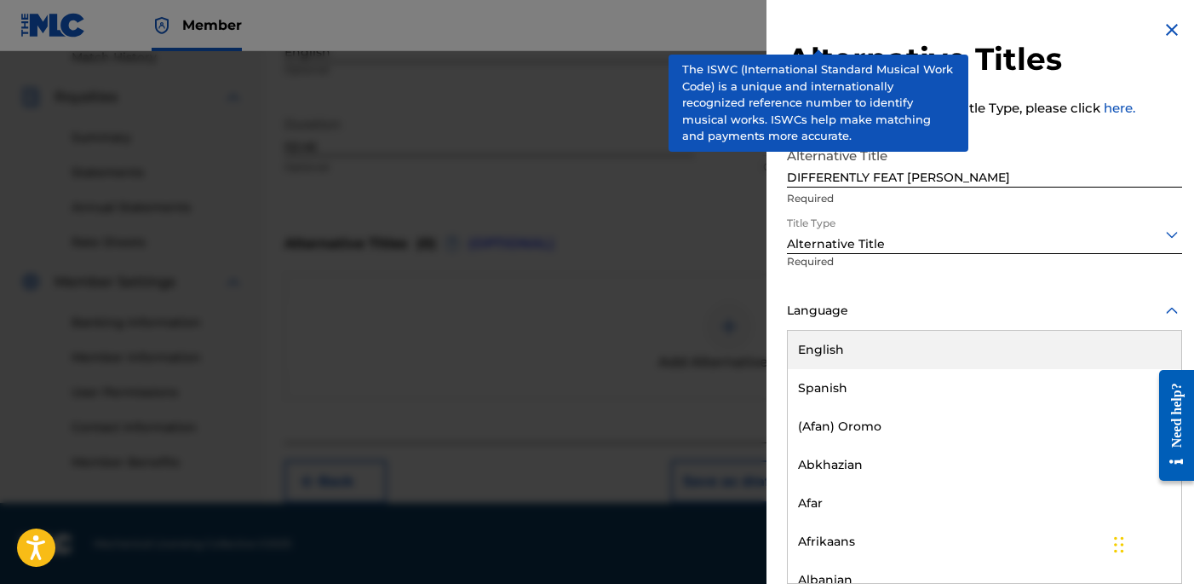
click at [884, 332] on div "English" at bounding box center [985, 350] width 394 height 38
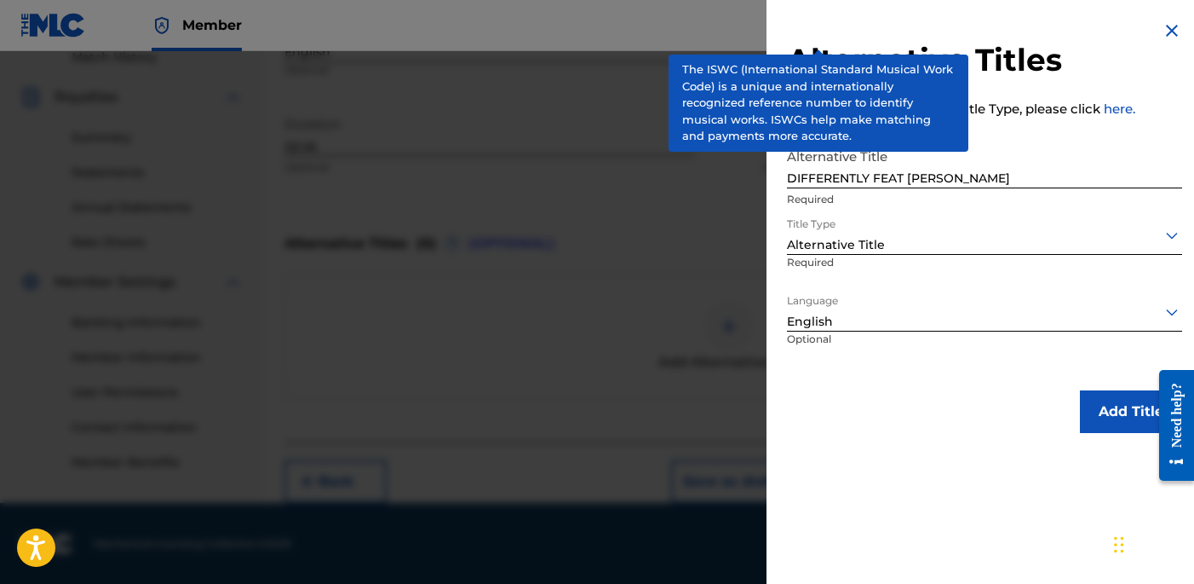
scroll to position [0, 0]
click at [1090, 421] on button "Add Title" at bounding box center [1131, 411] width 102 height 43
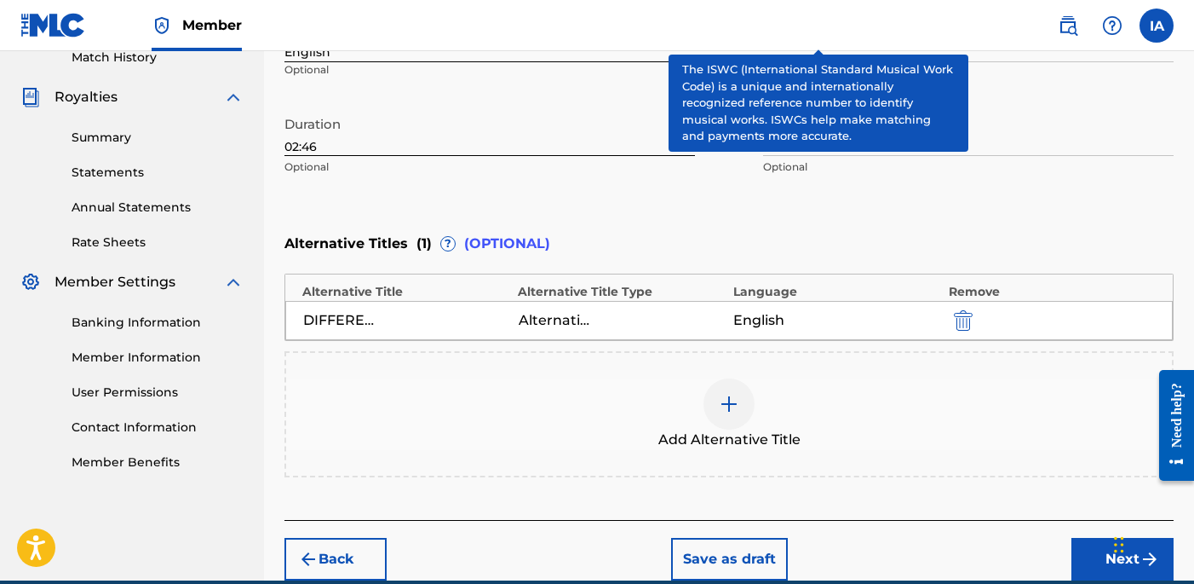
click at [775, 226] on div "Alternative Titles ( 1 ) ? (OPTIONAL)" at bounding box center [729, 243] width 889 height 37
click at [745, 225] on div "Alternative Titles ( 1 ) ? (OPTIONAL)" at bounding box center [729, 243] width 889 height 37
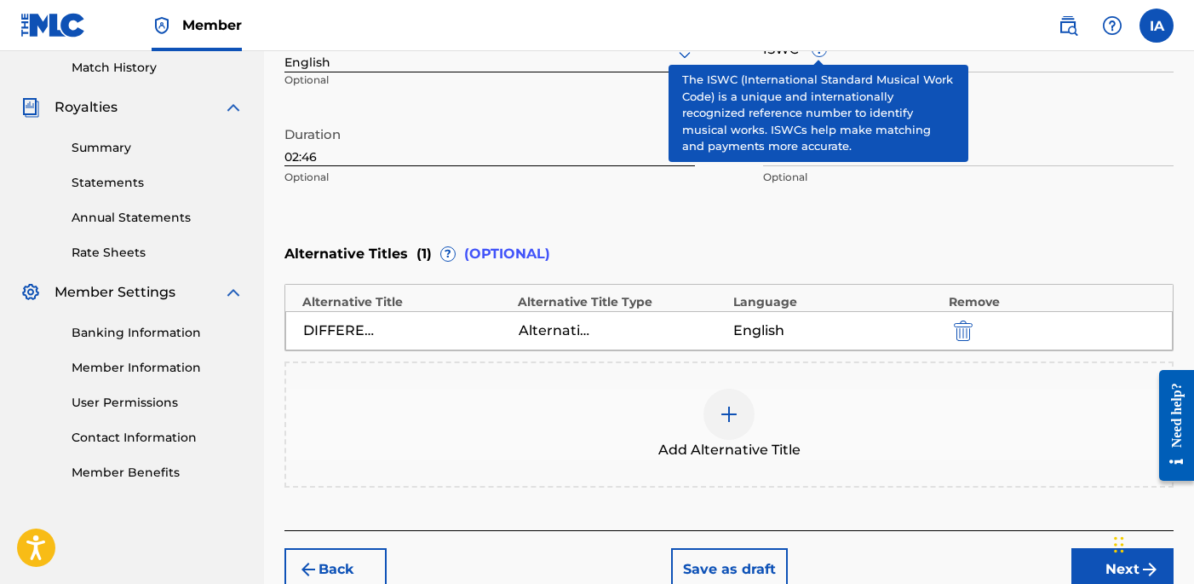
scroll to position [504, 0]
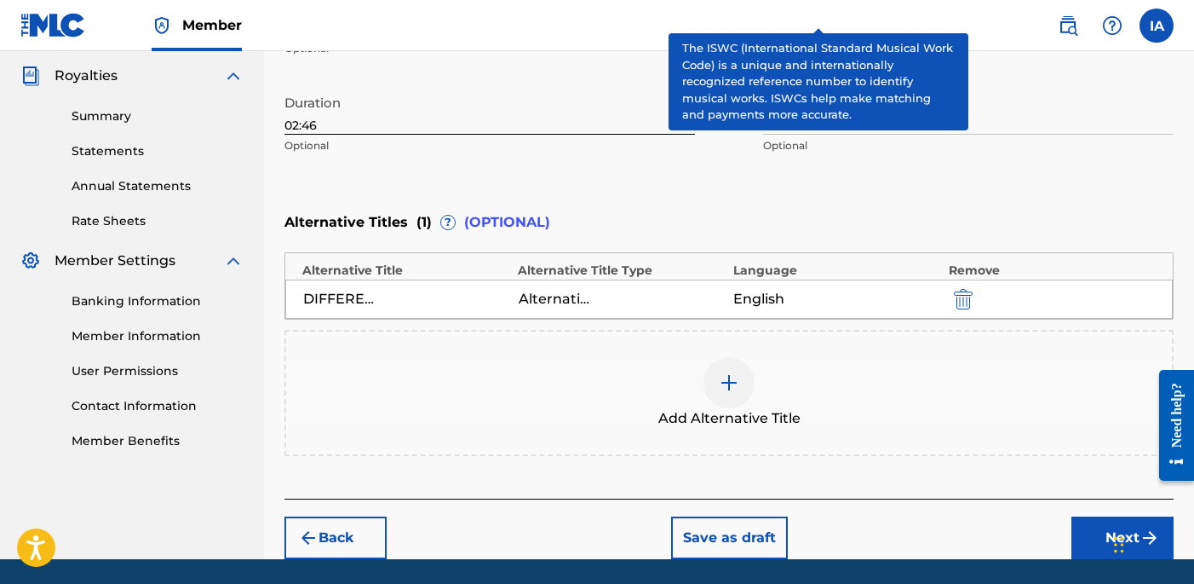
click at [1102, 538] on button "Next" at bounding box center [1123, 537] width 102 height 43
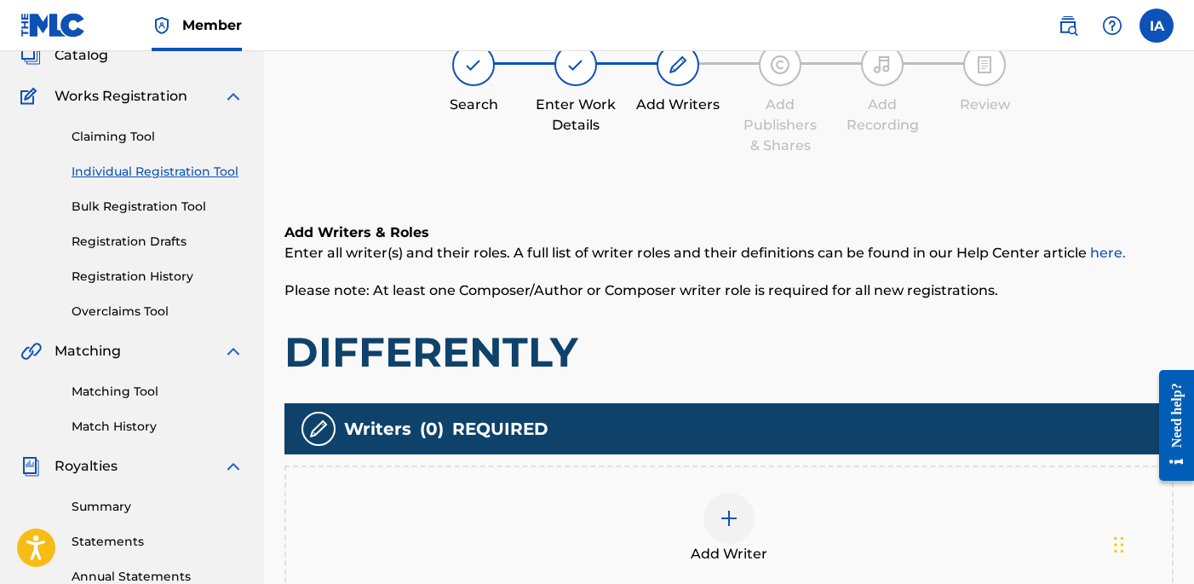
scroll to position [77, 0]
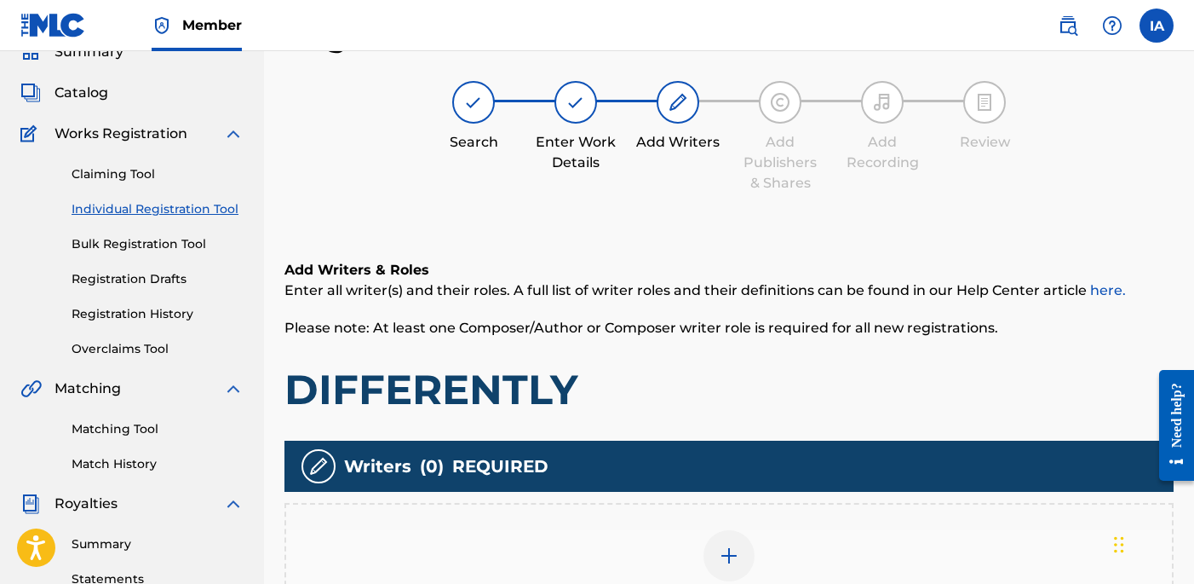
click at [686, 403] on h1 "DIFFERENTLY" at bounding box center [729, 389] width 889 height 51
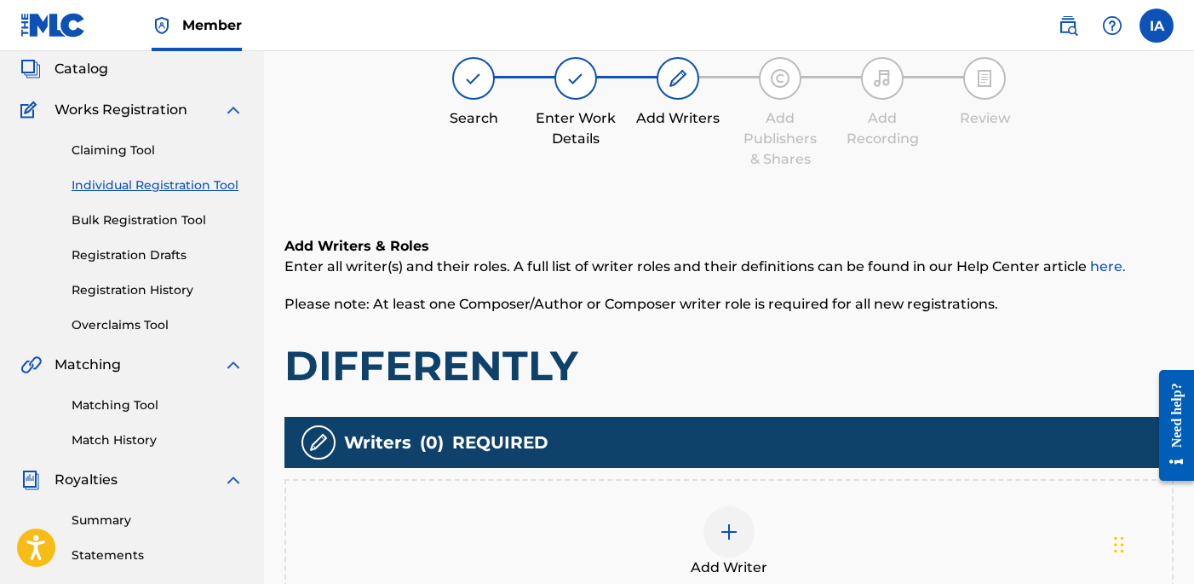
scroll to position [132, 0]
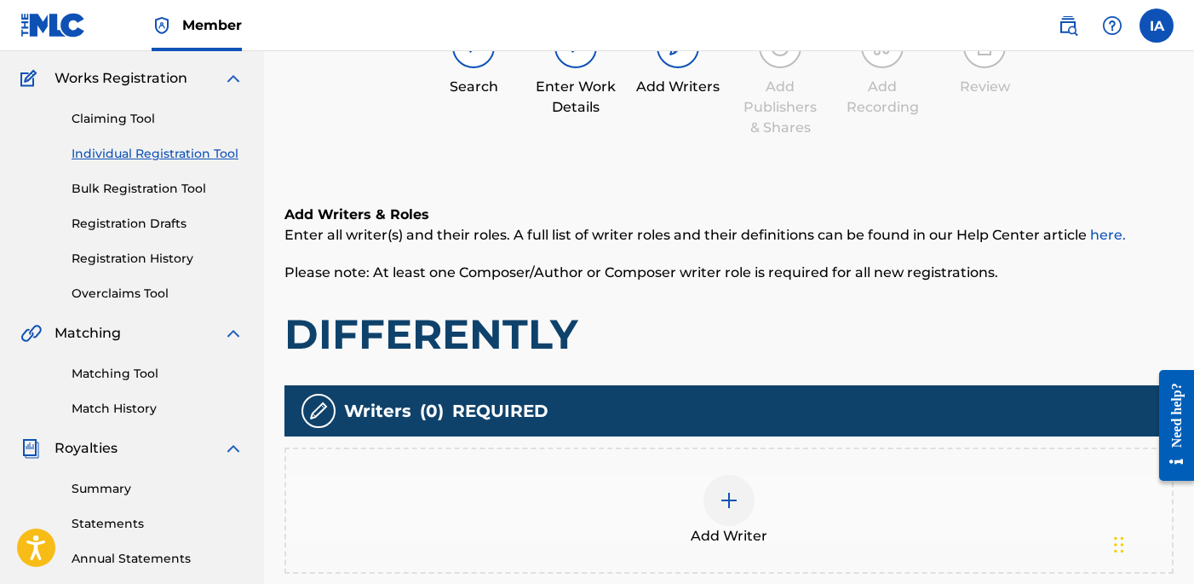
click at [772, 479] on div "Add Writer" at bounding box center [729, 511] width 886 height 72
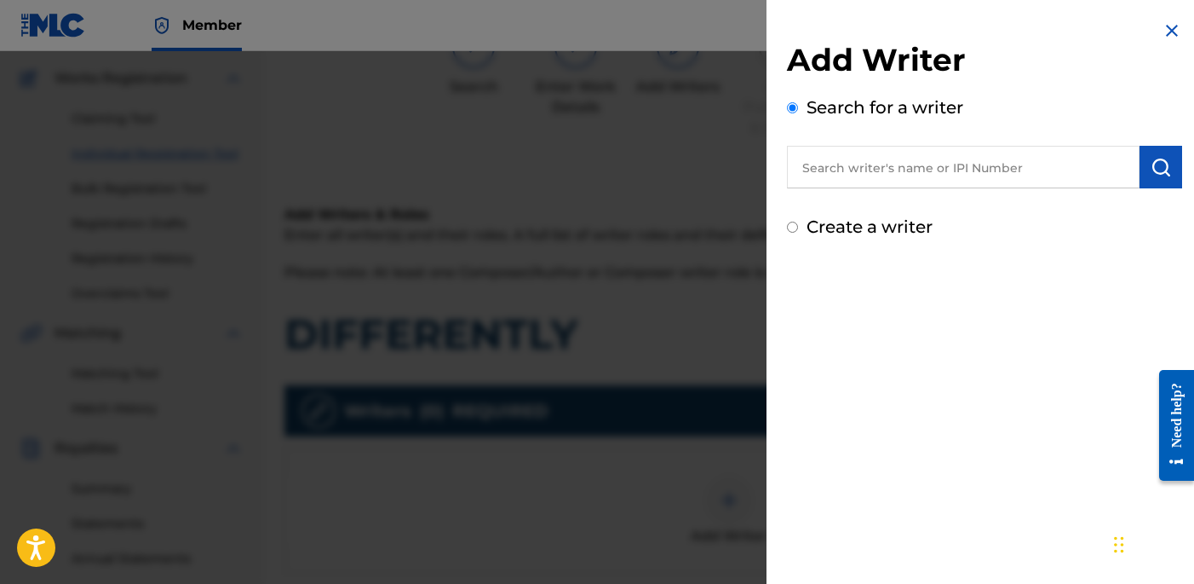
click at [998, 184] on input "text" at bounding box center [963, 167] width 353 height 43
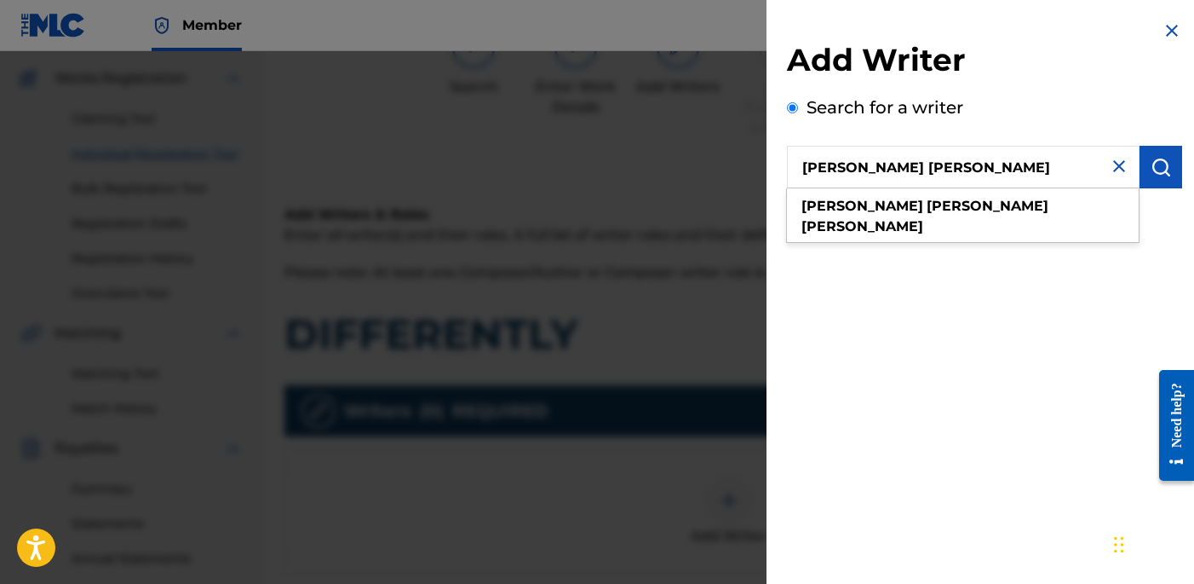
type input "[PERSON_NAME] [PERSON_NAME]"
click at [1159, 181] on button "submit" at bounding box center [1161, 167] width 43 height 43
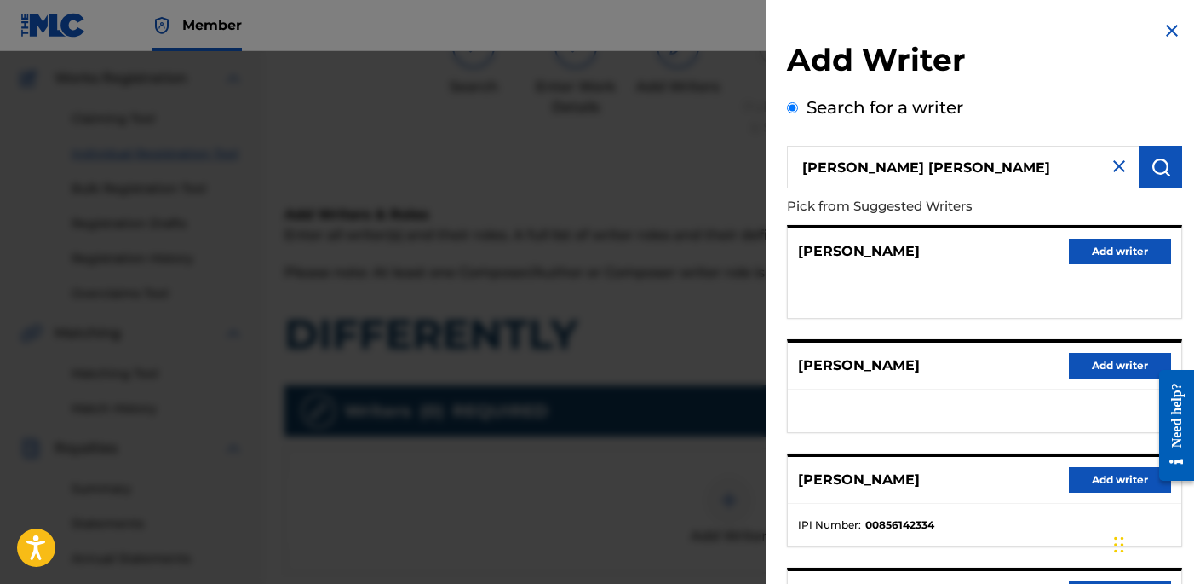
click at [946, 298] on ul at bounding box center [985, 296] width 394 height 43
click at [1096, 489] on button "Add writer" at bounding box center [1120, 480] width 102 height 26
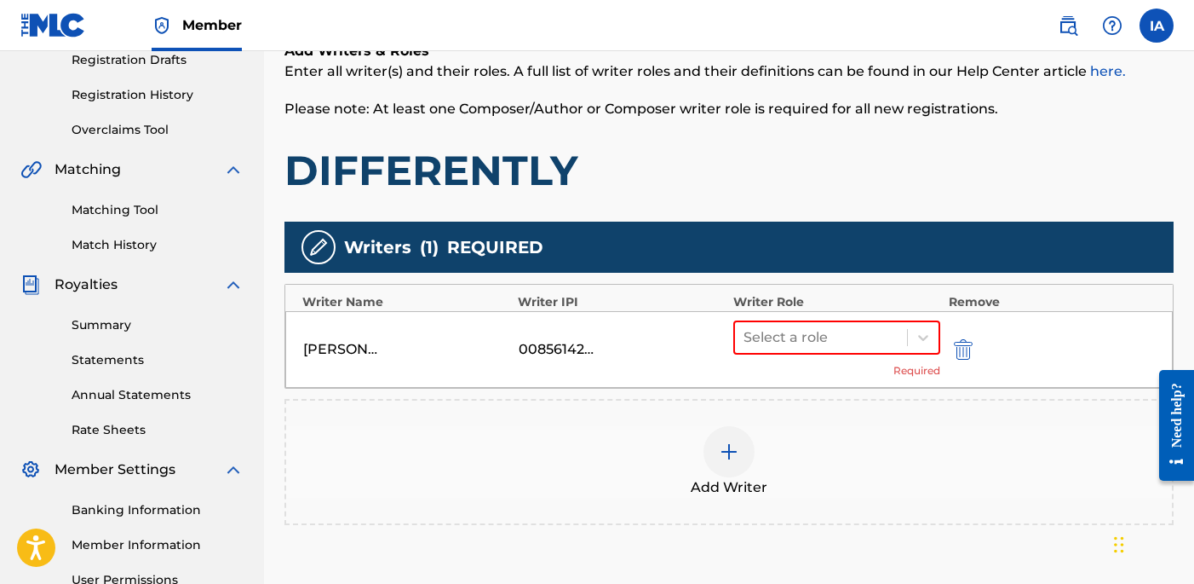
scroll to position [399, 0]
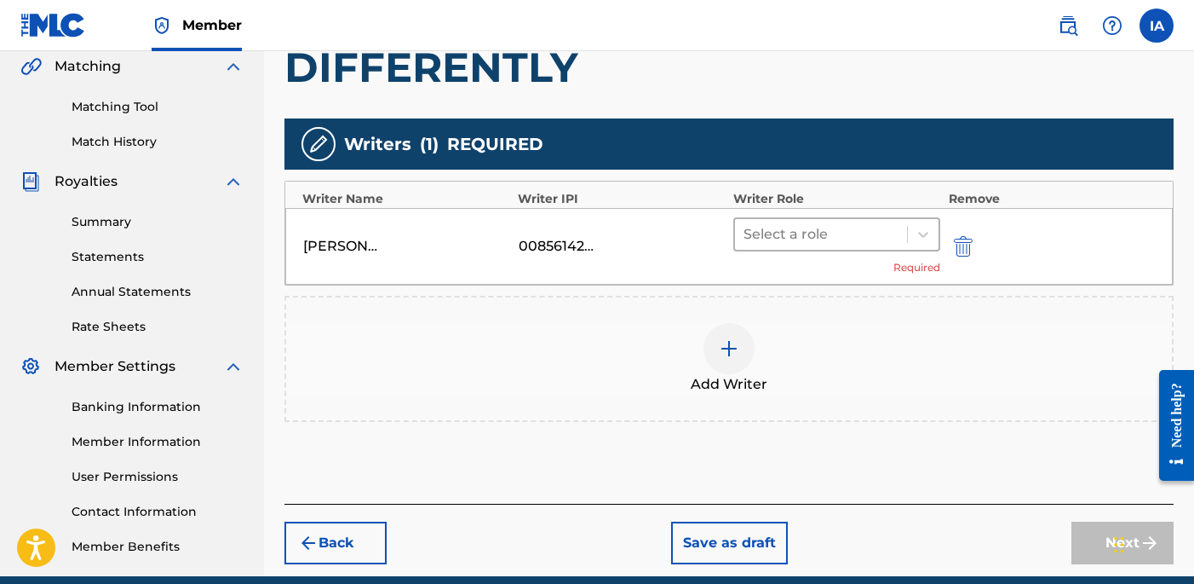
click at [868, 237] on div at bounding box center [821, 234] width 155 height 24
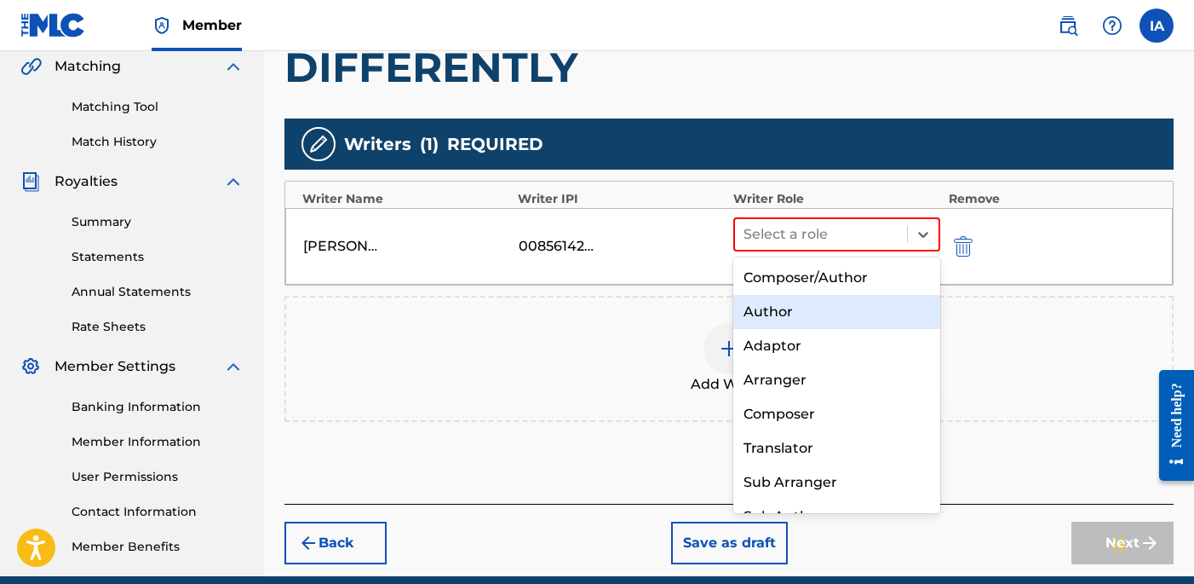
click at [866, 305] on div "Author" at bounding box center [836, 312] width 207 height 34
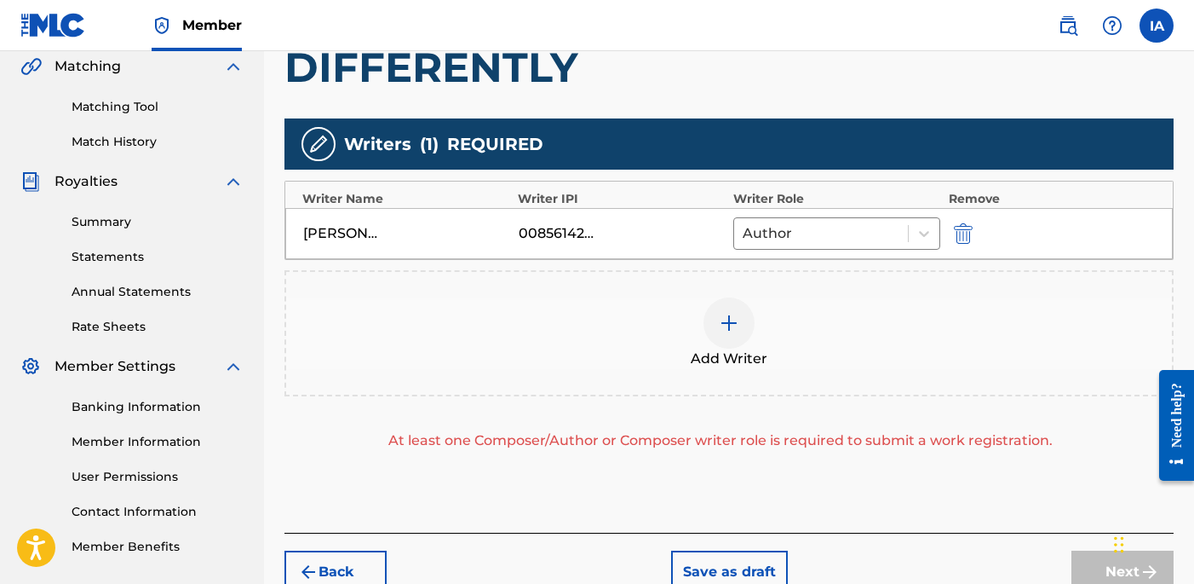
click at [799, 384] on div "Add Writer" at bounding box center [729, 333] width 889 height 126
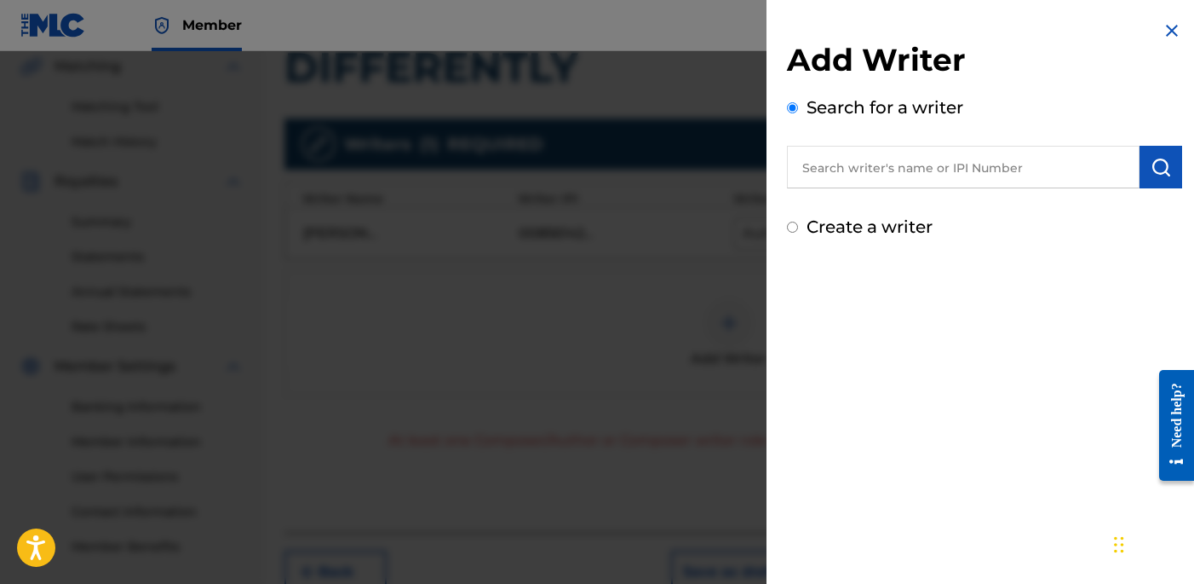
click at [848, 228] on label "Create a writer" at bounding box center [870, 226] width 126 height 20
radio input "true"
click at [798, 228] on input "Create a writer" at bounding box center [792, 226] width 11 height 11
radio input "false"
radio input "true"
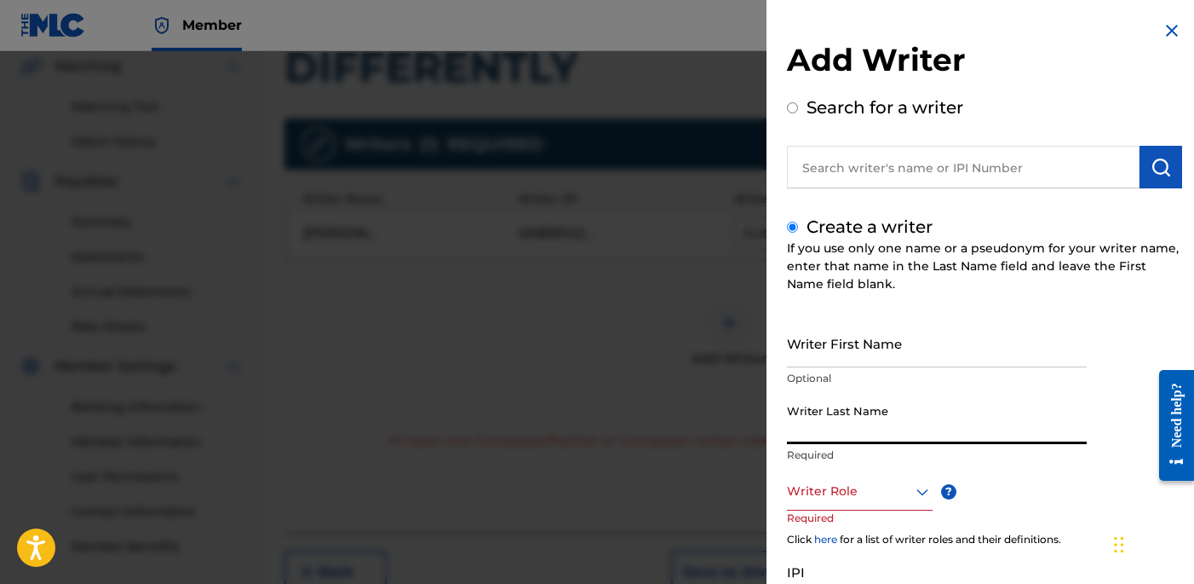
click at [911, 406] on input "Writer Last Name" at bounding box center [937, 419] width 300 height 49
click at [897, 434] on input "UNKNOWN WRITER" at bounding box center [937, 419] width 300 height 49
type input "UNKNOWN"
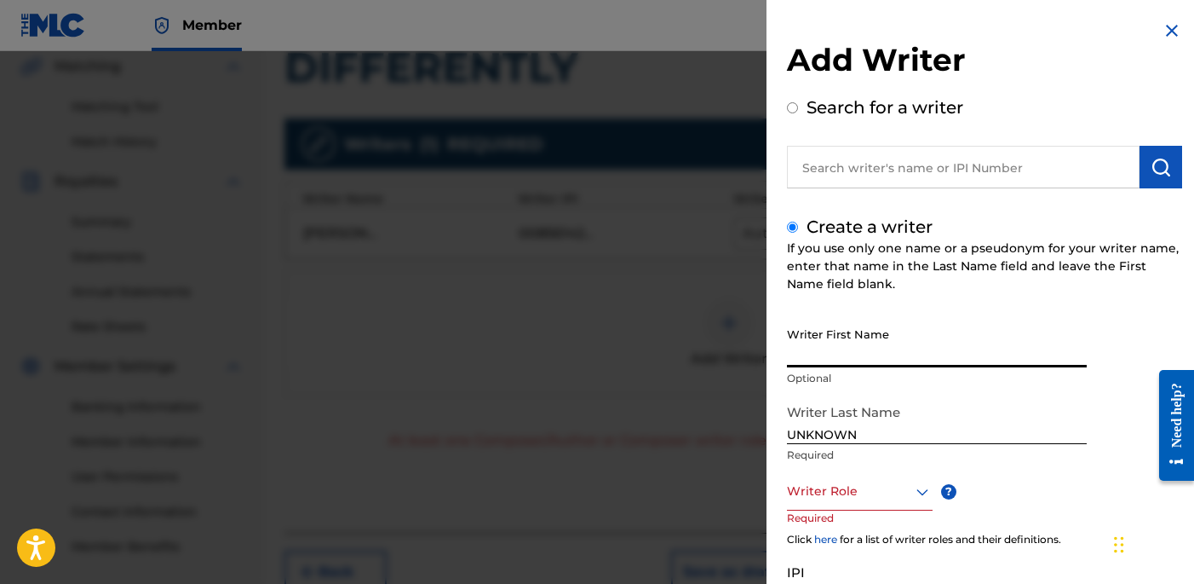
click at [883, 339] on input "Writer First Name" at bounding box center [937, 343] width 300 height 49
type input "WRITER"
click at [840, 483] on div at bounding box center [860, 490] width 146 height 21
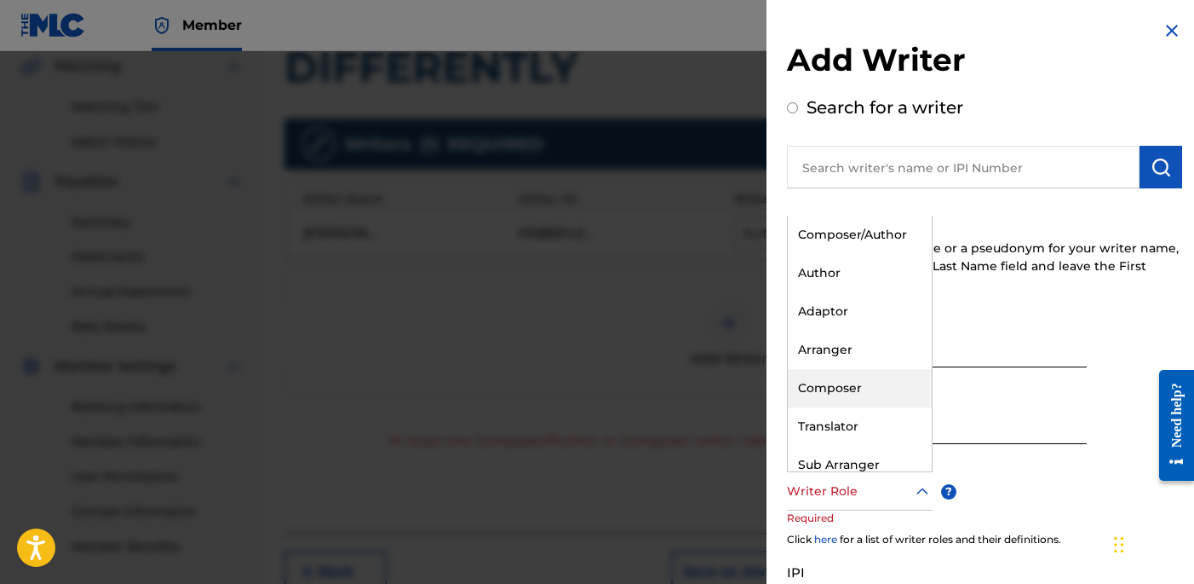
click at [869, 393] on div "Composer" at bounding box center [860, 388] width 144 height 38
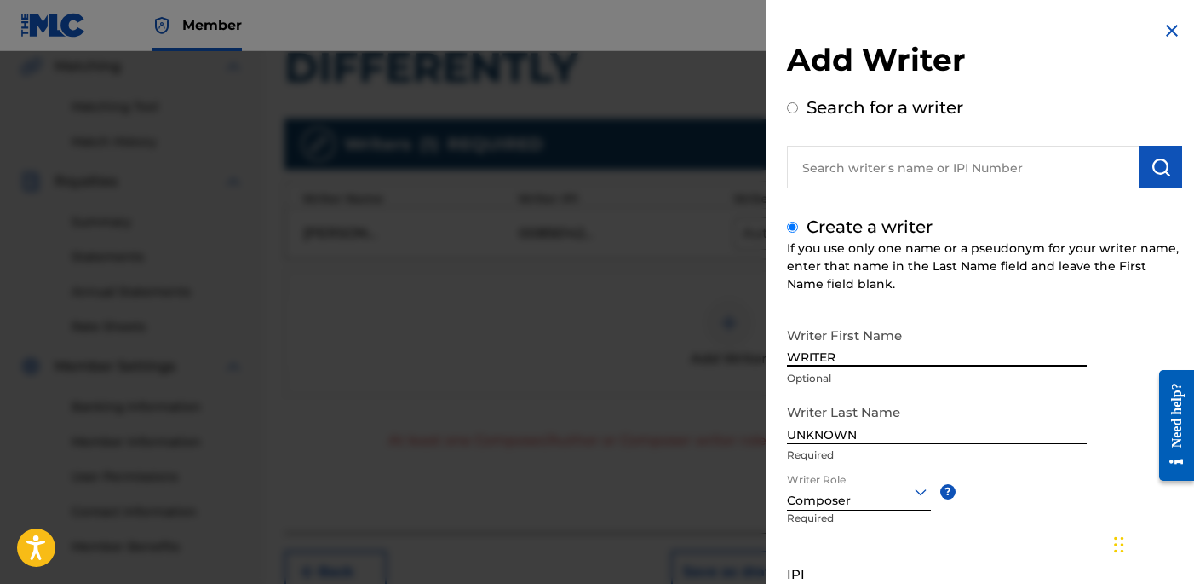
click at [1027, 325] on input "WRITER" at bounding box center [937, 343] width 300 height 49
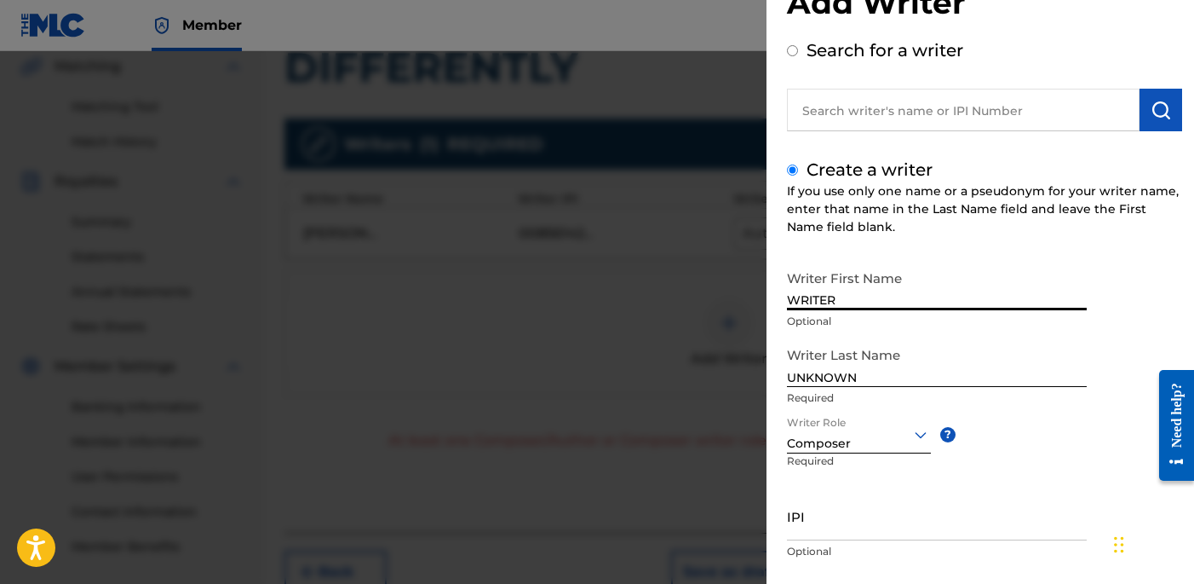
scroll to position [156, 0]
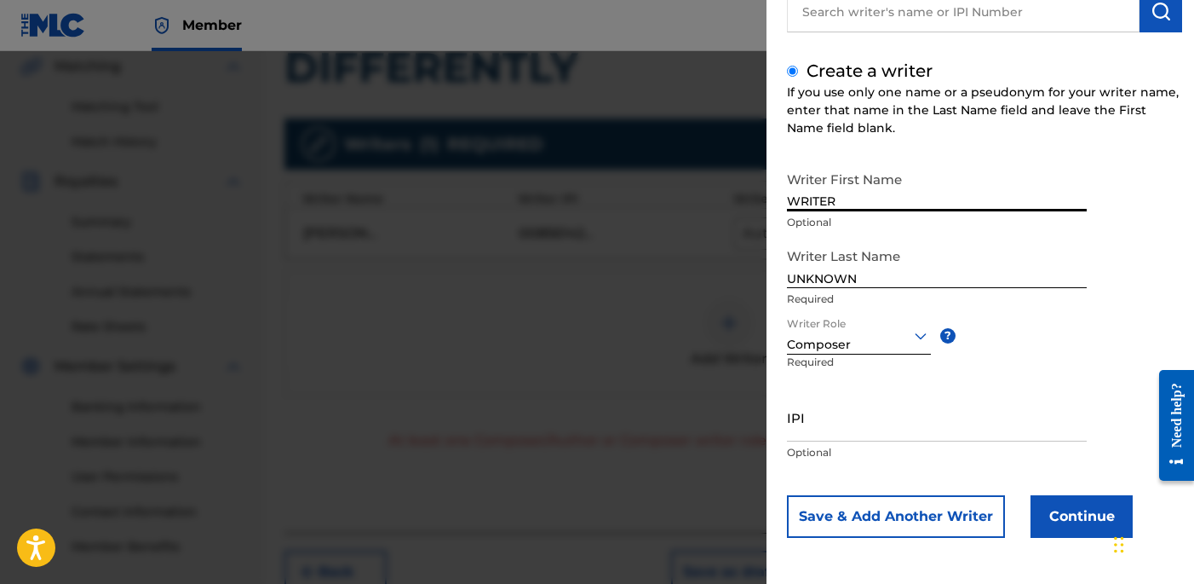
click at [1081, 520] on button "Continue" at bounding box center [1082, 516] width 102 height 43
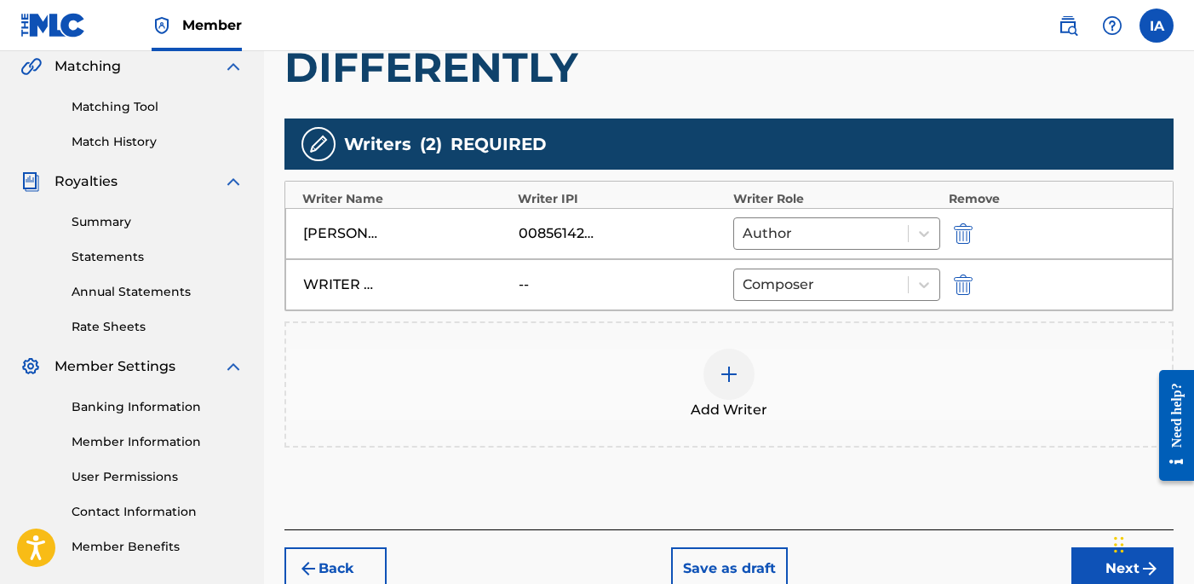
click at [847, 489] on div "Add Writers & Roles Enter all writer(s) and their roles. A full list of writer …" at bounding box center [729, 213] width 889 height 632
click at [820, 484] on div "Add Writers & Roles Enter all writer(s) and their roles. A full list of writer …" at bounding box center [729, 213] width 889 height 632
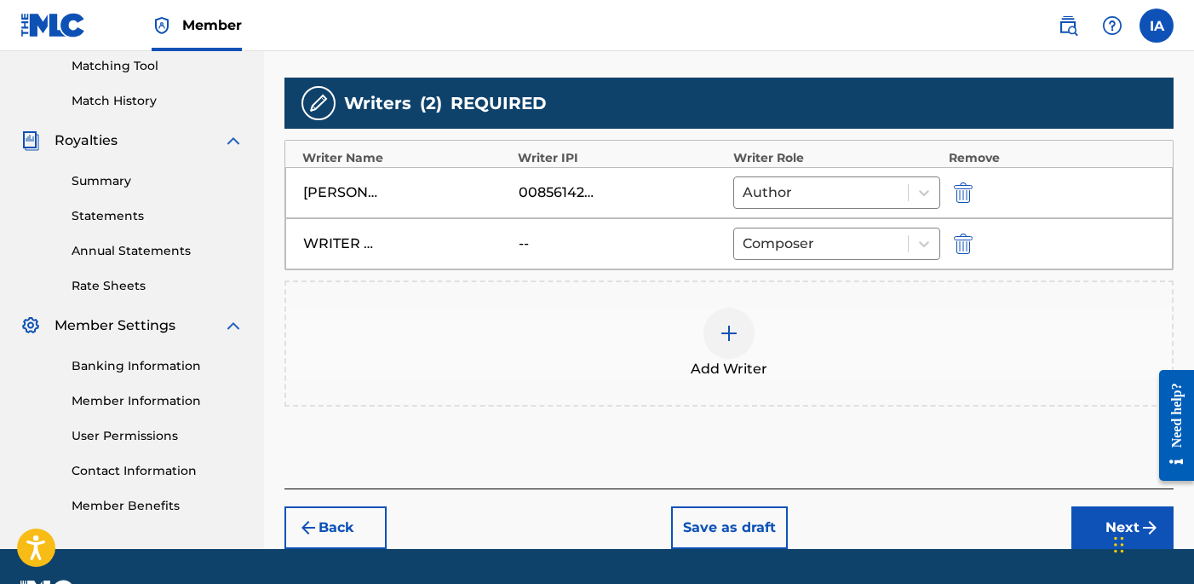
click at [1078, 533] on button "Next" at bounding box center [1123, 527] width 102 height 43
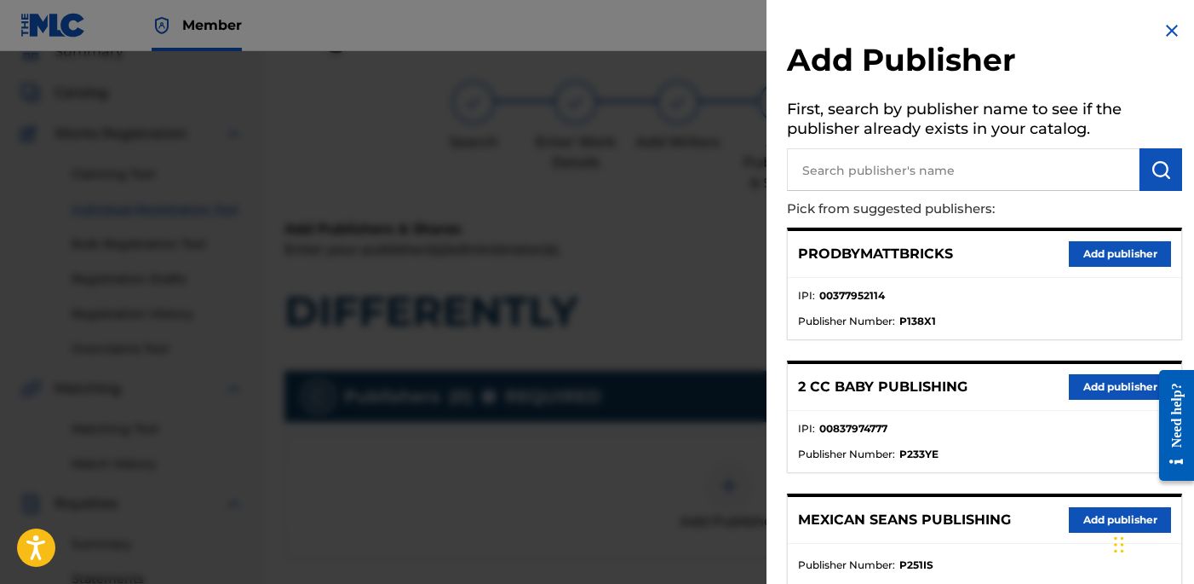
scroll to position [77, 0]
click at [1001, 292] on li "IPI : 00377952114" at bounding box center [984, 301] width 373 height 26
click at [1021, 164] on input "text" at bounding box center [963, 169] width 353 height 43
type input "OTR RECORDS PUBLISHING CATALOG"
click at [1173, 177] on button "submit" at bounding box center [1161, 169] width 43 height 43
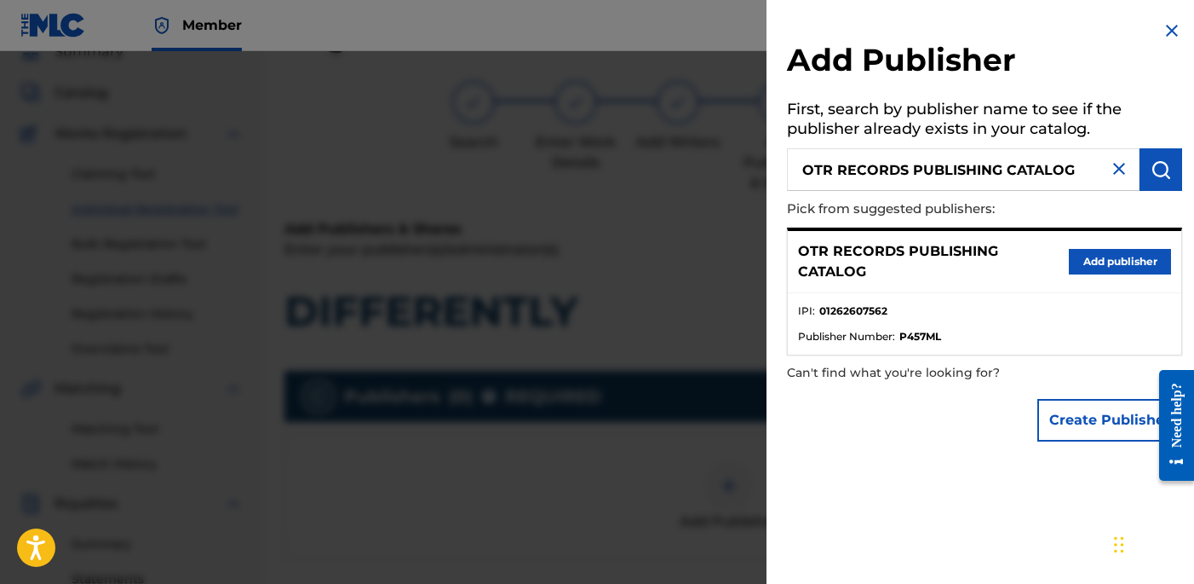
click at [1138, 266] on button "Add publisher" at bounding box center [1120, 262] width 102 height 26
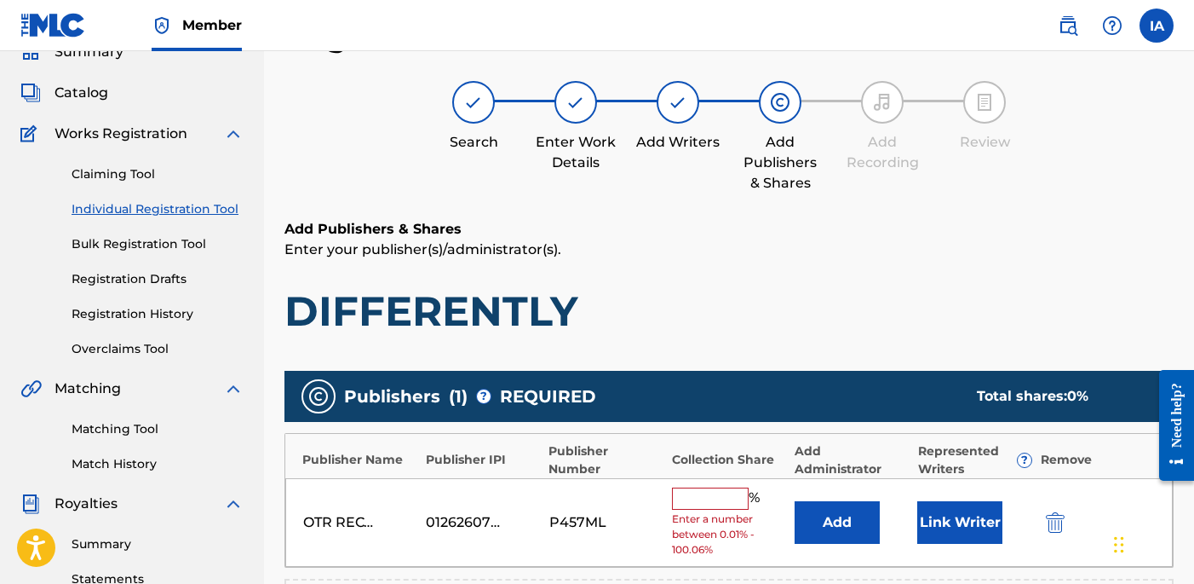
click at [732, 499] on input "text" at bounding box center [710, 498] width 77 height 22
type input "25"
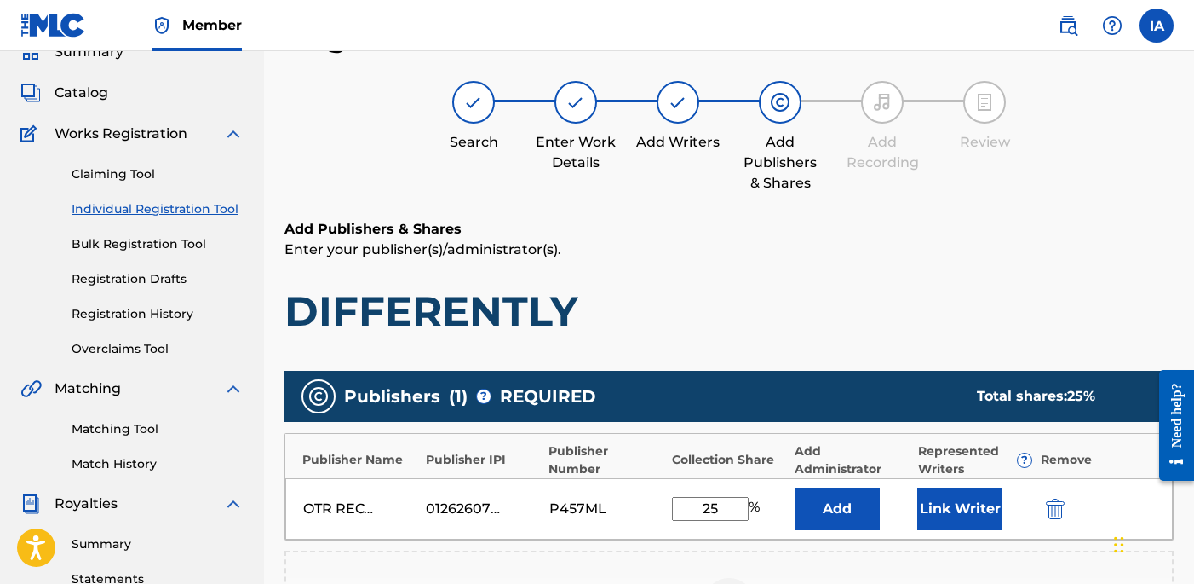
drag, startPoint x: 730, startPoint y: 515, endPoint x: 655, endPoint y: 478, distance: 83.4
click at [676, 497] on input "25" at bounding box center [710, 509] width 77 height 24
click at [838, 511] on button "Add" at bounding box center [837, 508] width 85 height 43
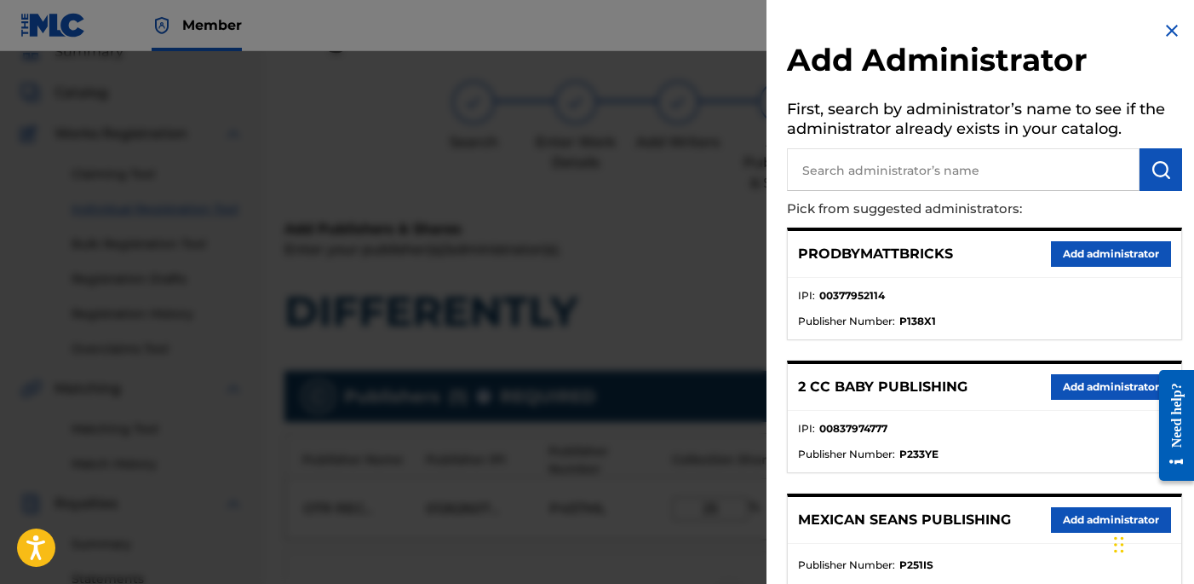
scroll to position [228, 0]
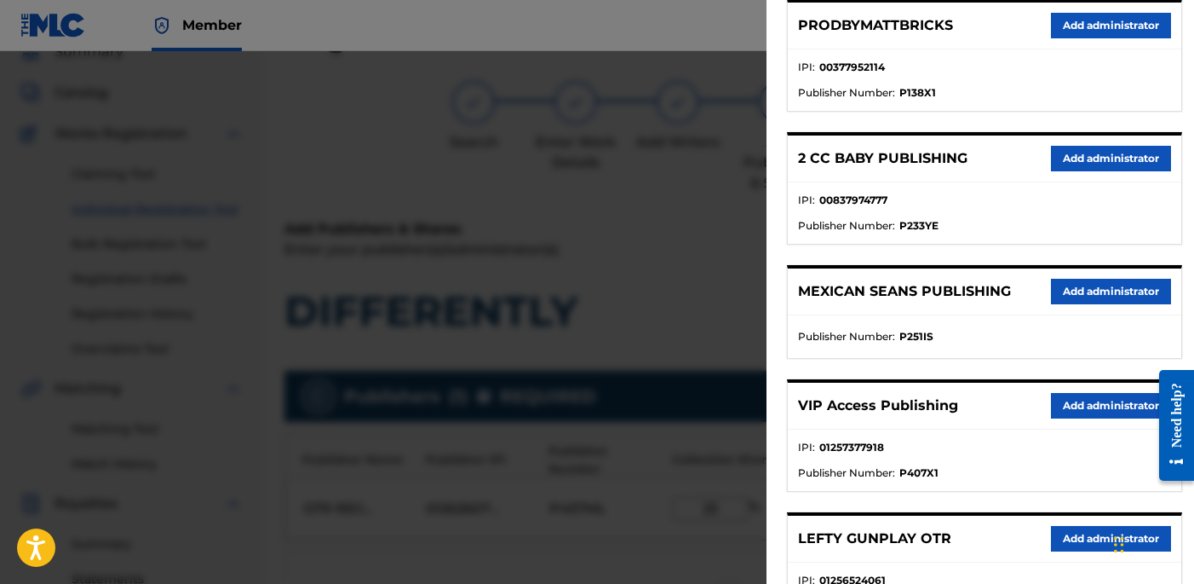
click at [1059, 406] on button "Add administrator" at bounding box center [1111, 406] width 120 height 26
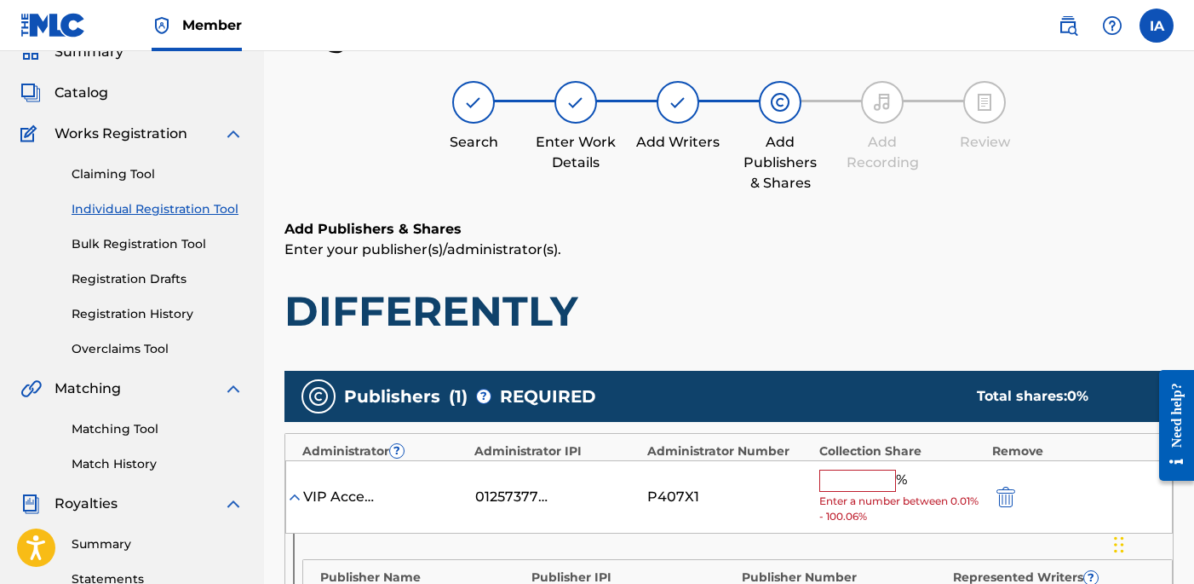
click at [878, 482] on input "text" at bounding box center [858, 480] width 77 height 22
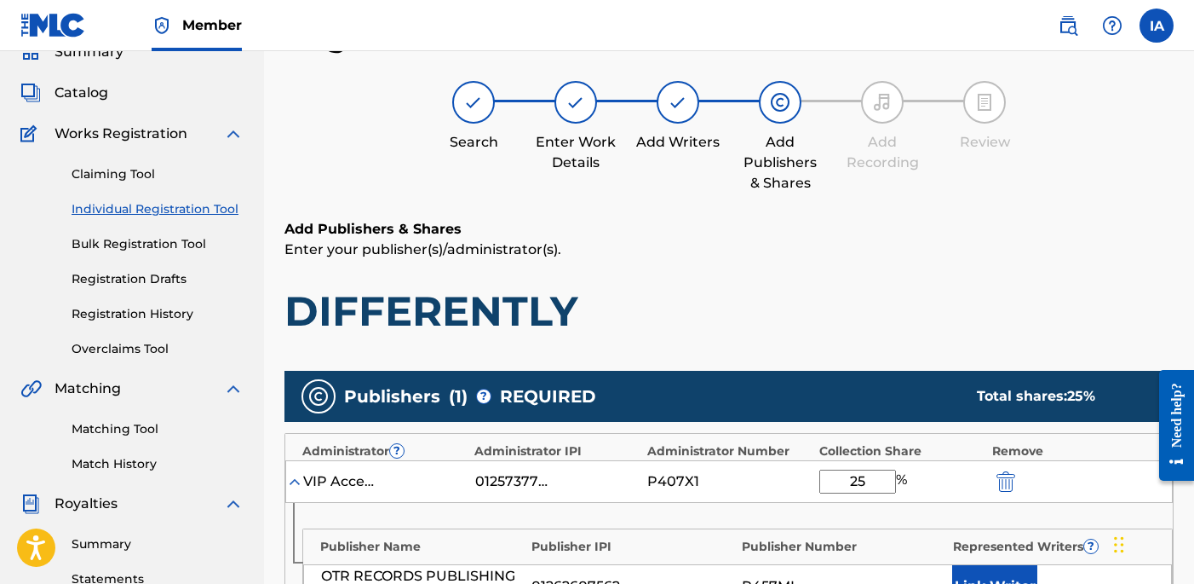
scroll to position [132, 0]
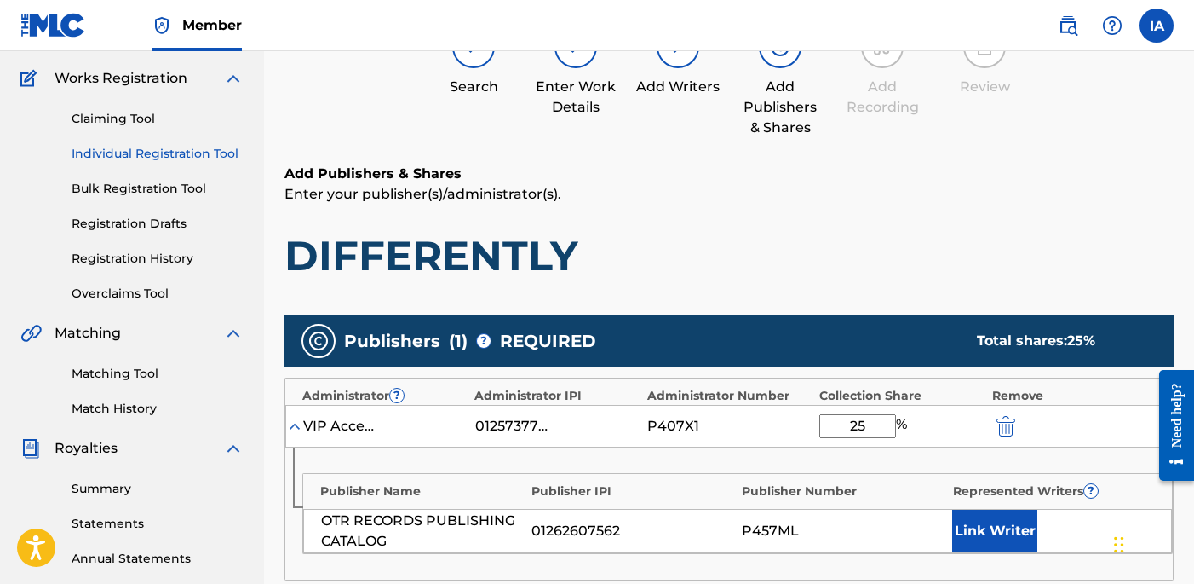
type input "25"
click at [1004, 529] on button "Link Writer" at bounding box center [994, 530] width 85 height 43
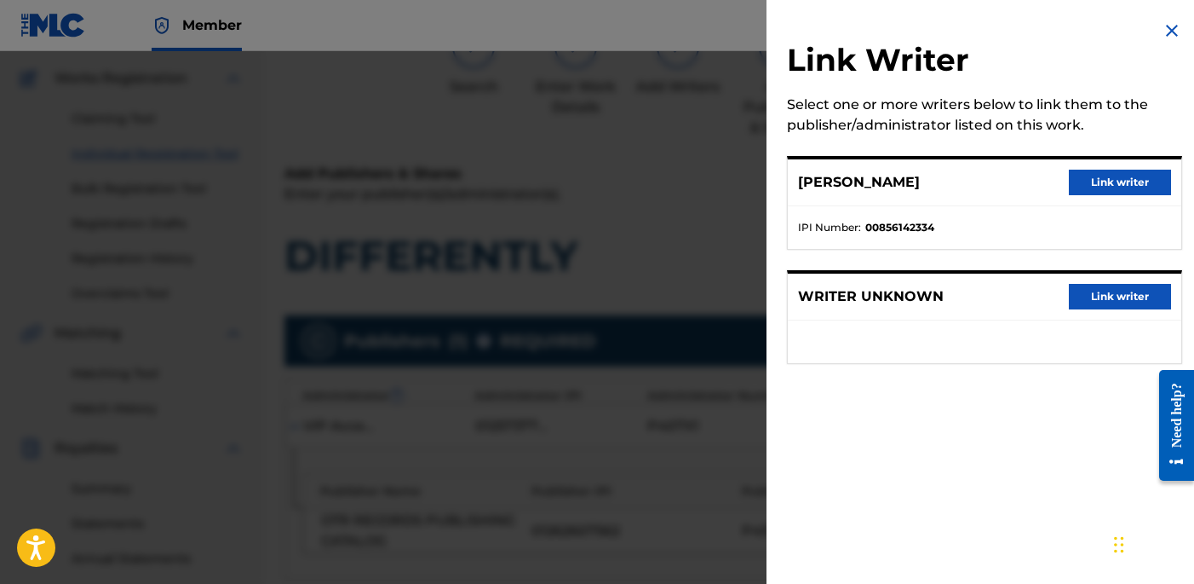
click at [1071, 189] on button "Link writer" at bounding box center [1120, 183] width 102 height 26
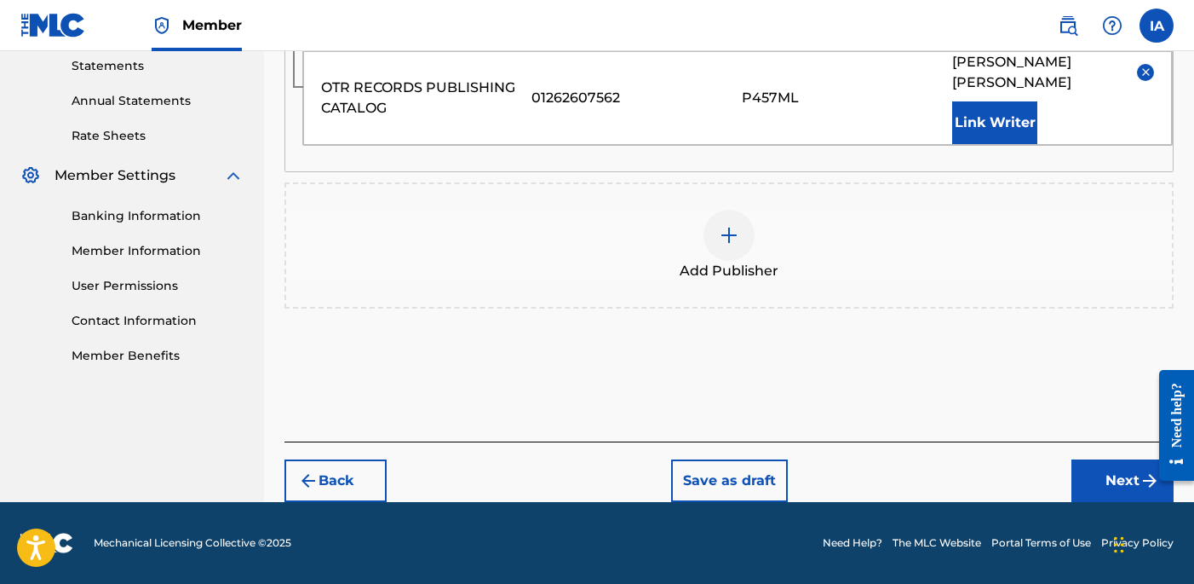
click at [1108, 473] on button "Next" at bounding box center [1123, 480] width 102 height 43
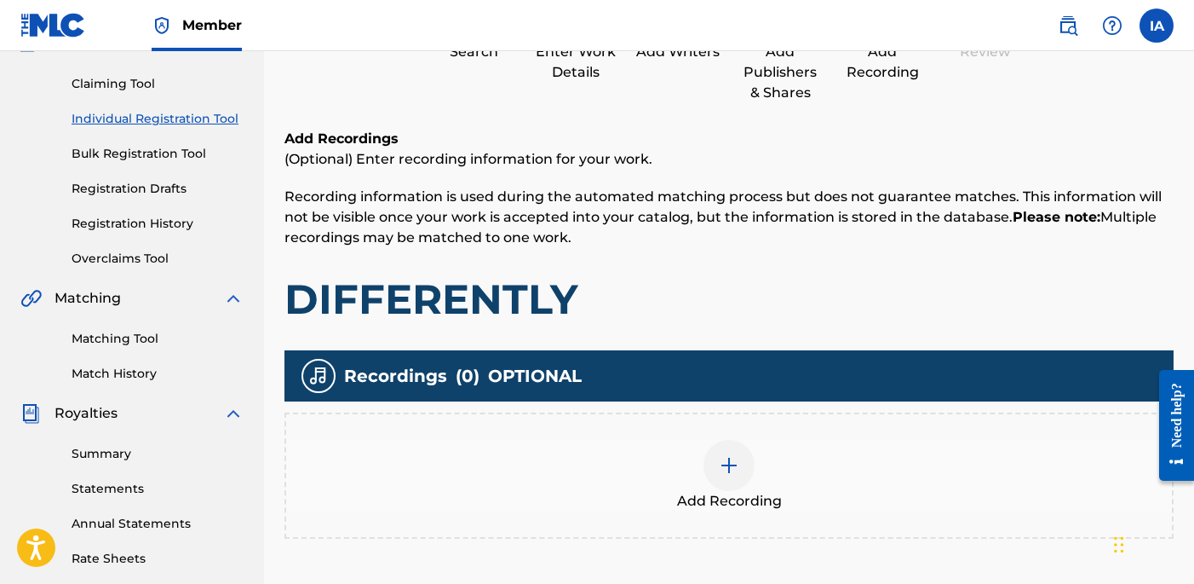
scroll to position [77, 0]
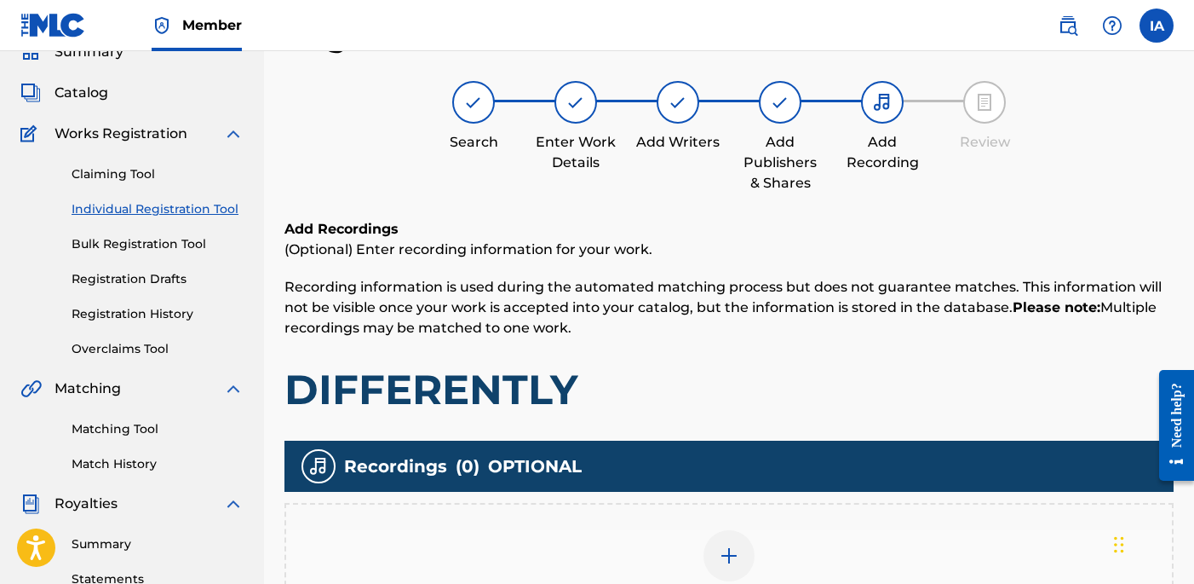
drag, startPoint x: 879, startPoint y: 391, endPoint x: 862, endPoint y: 382, distance: 19.4
click at [870, 383] on h1 "DIFFERENTLY" at bounding box center [729, 389] width 889 height 51
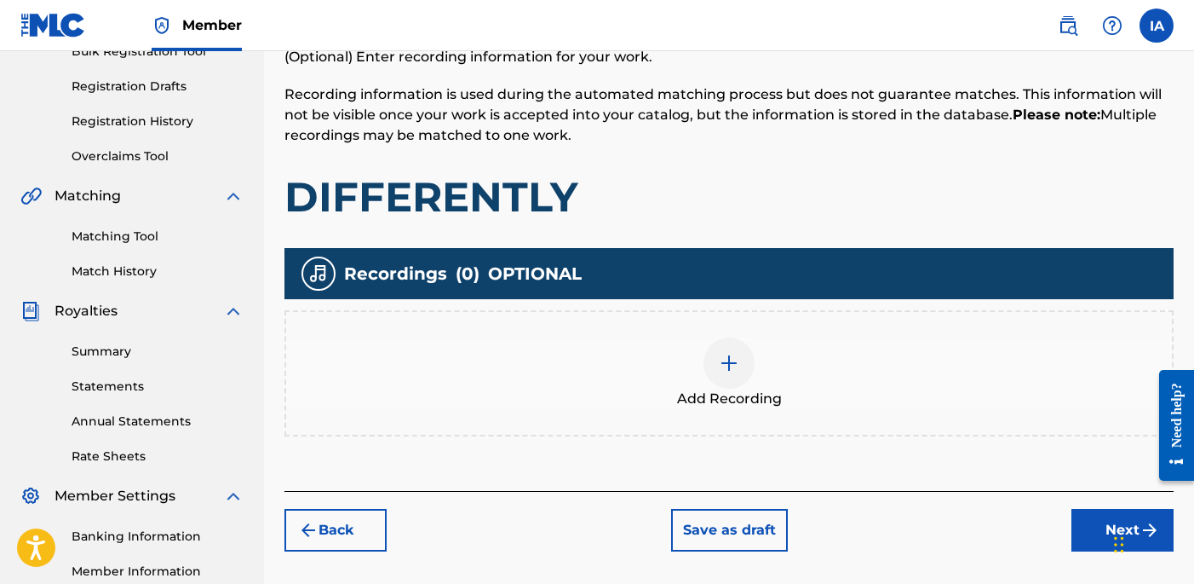
scroll to position [388, 0]
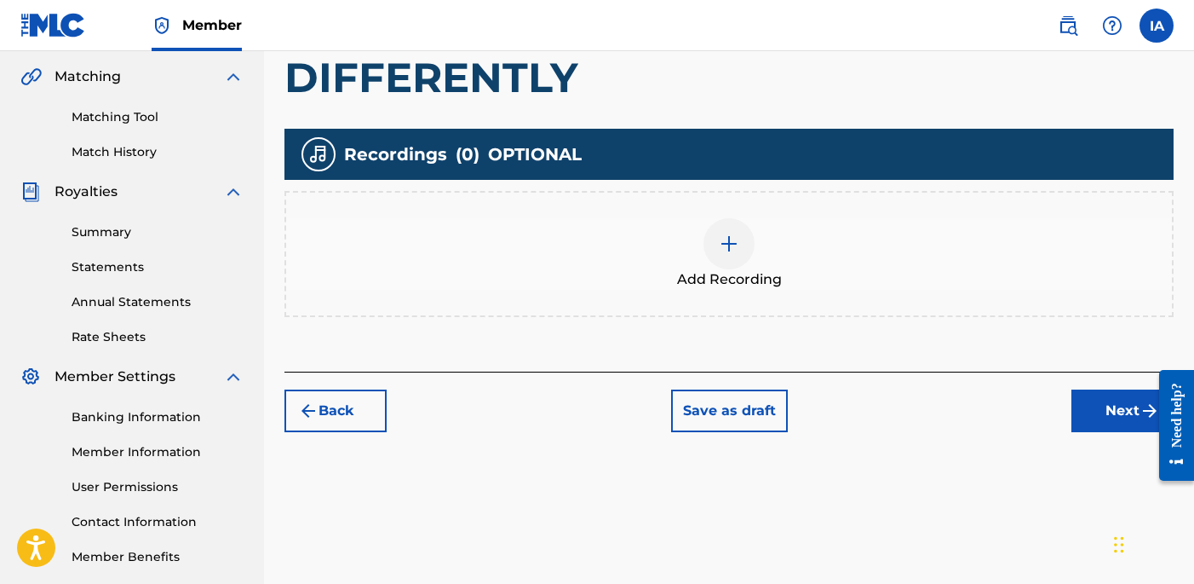
click at [789, 270] on div "Add Recording" at bounding box center [729, 254] width 886 height 72
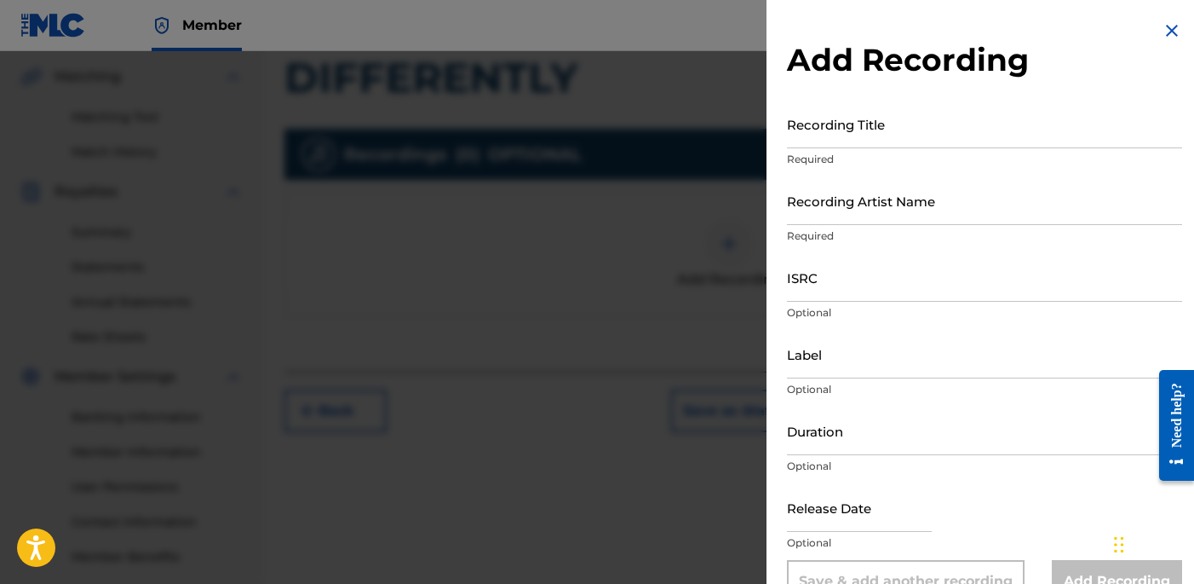
click at [883, 130] on input "Recording Title" at bounding box center [984, 124] width 395 height 49
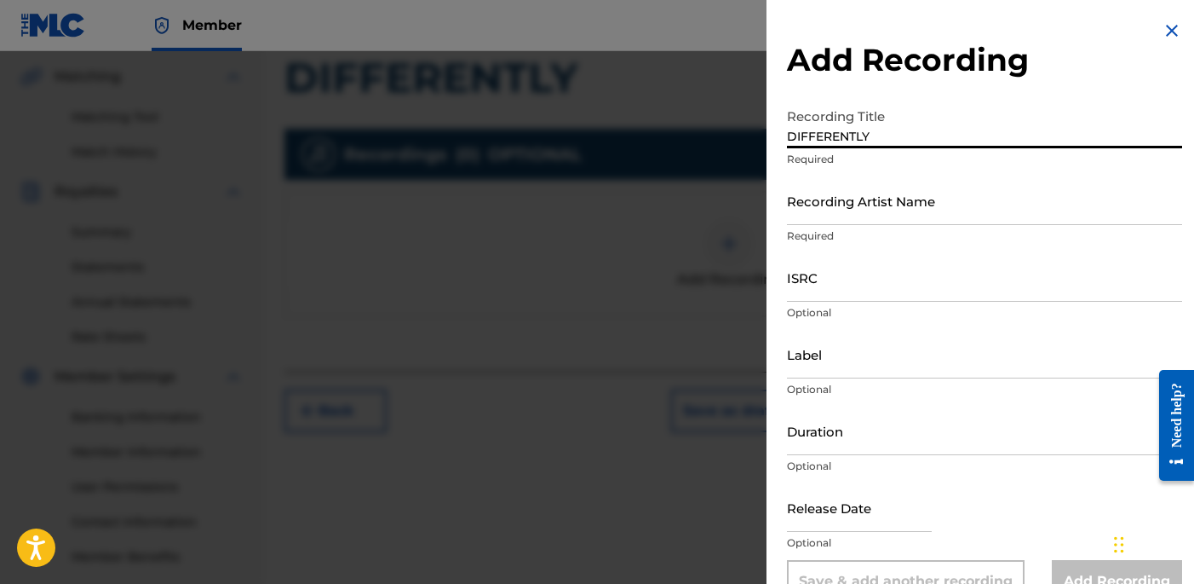
type input "DIFFERENTLY"
click at [991, 237] on p "Required" at bounding box center [984, 235] width 395 height 15
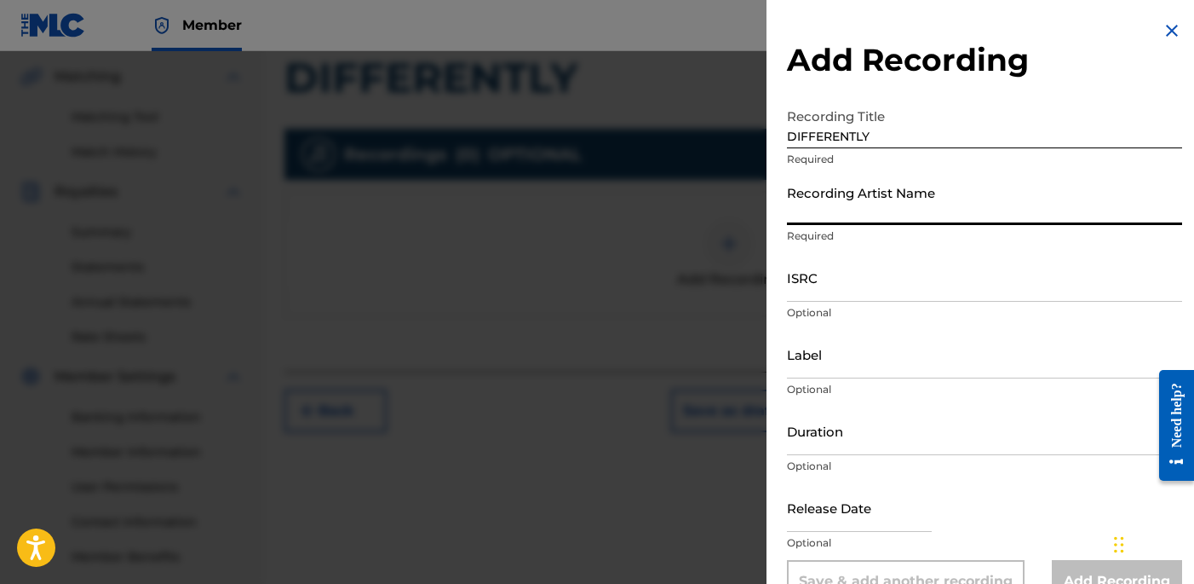
click at [970, 223] on input "Recording Artist Name" at bounding box center [984, 200] width 395 height 49
type input "[PERSON_NAME]"
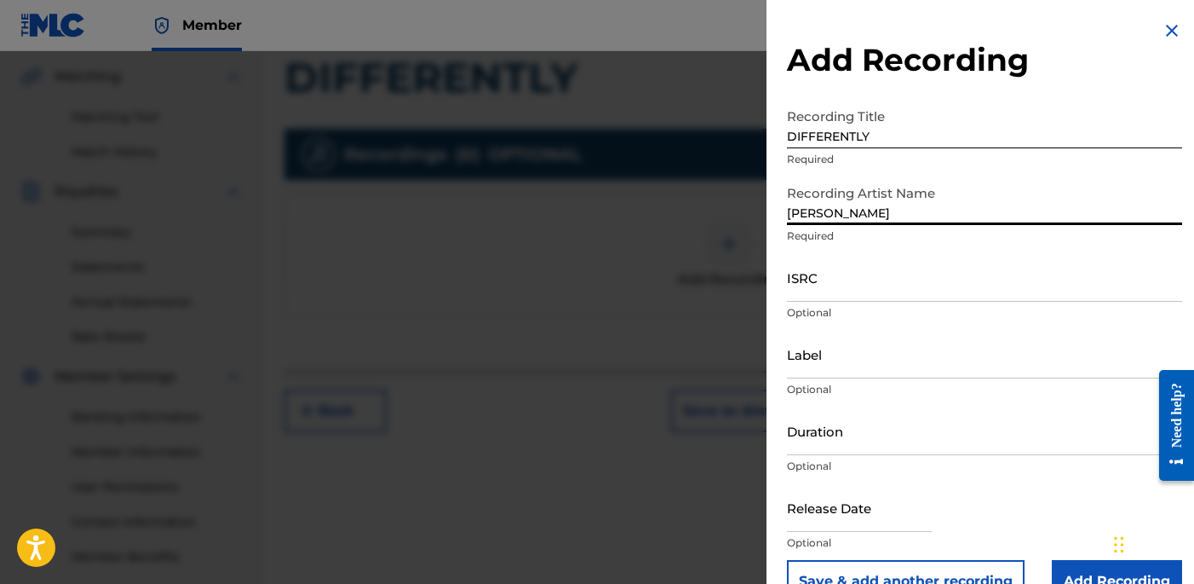
click at [844, 283] on input "ISRC" at bounding box center [984, 277] width 395 height 49
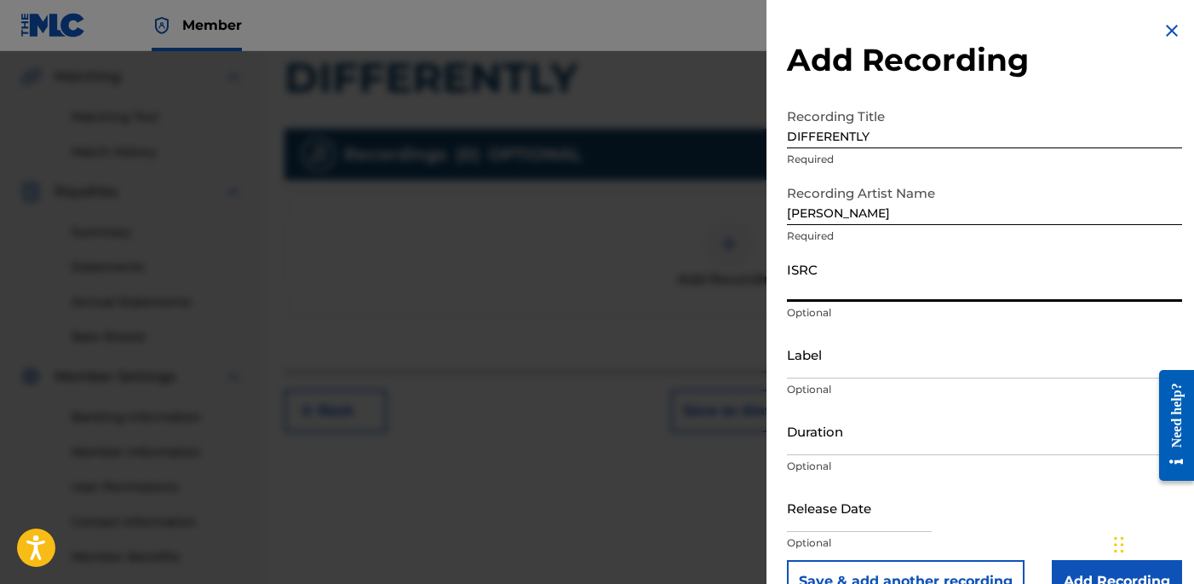
click at [836, 279] on input "ISRC" at bounding box center [984, 277] width 395 height 49
type input "USLD91751812"
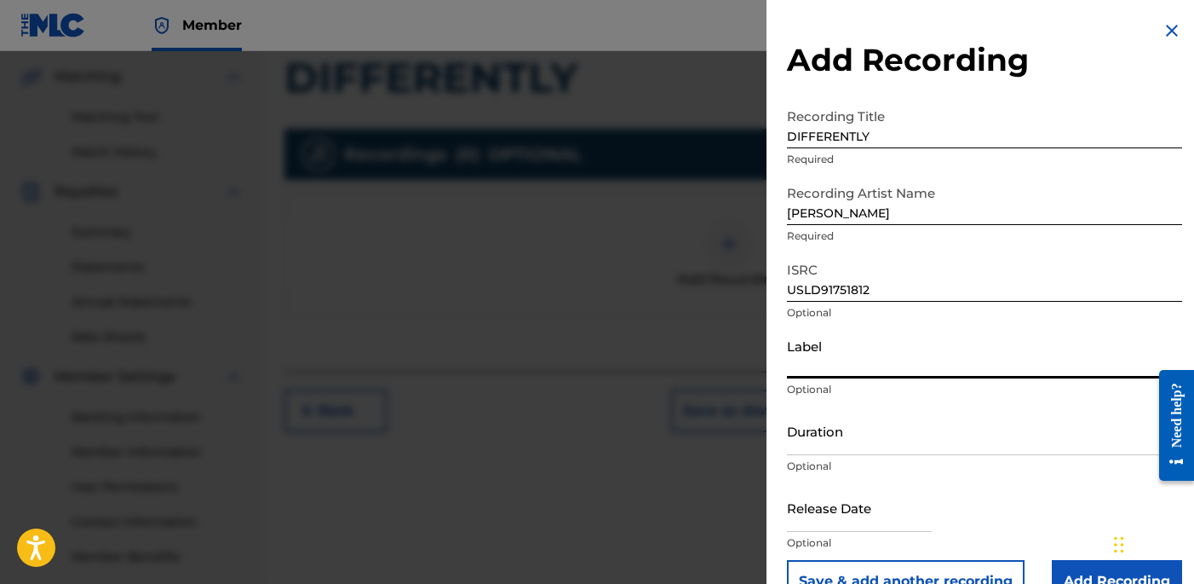
click at [843, 352] on input "Label" at bounding box center [984, 354] width 395 height 49
type input "OTR RECORDS"
click at [894, 446] on input "Duration" at bounding box center [984, 430] width 395 height 49
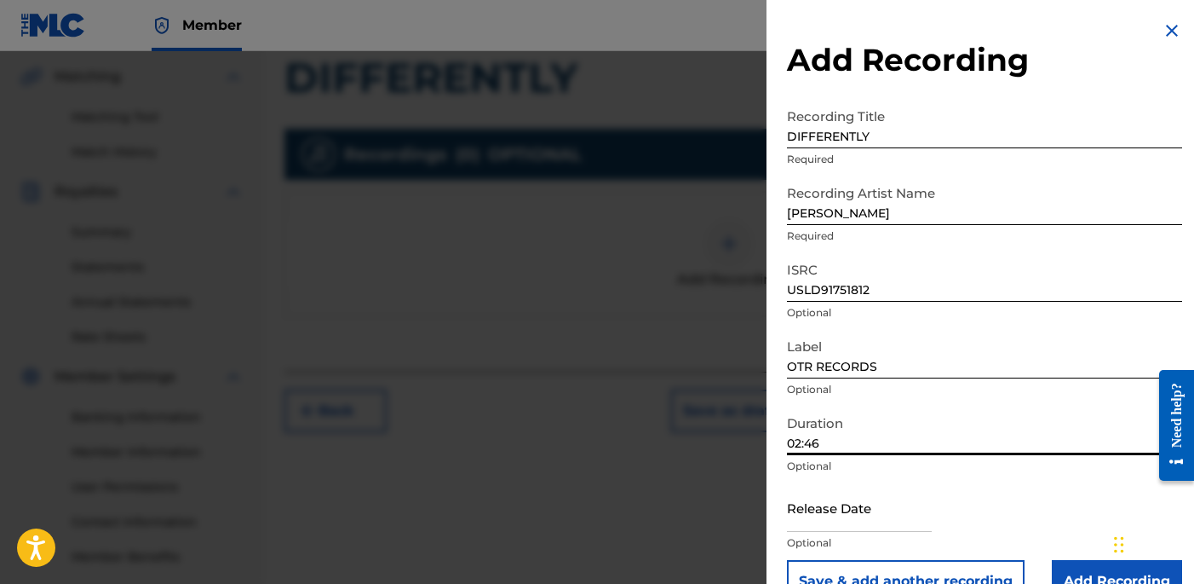
scroll to position [39, 0]
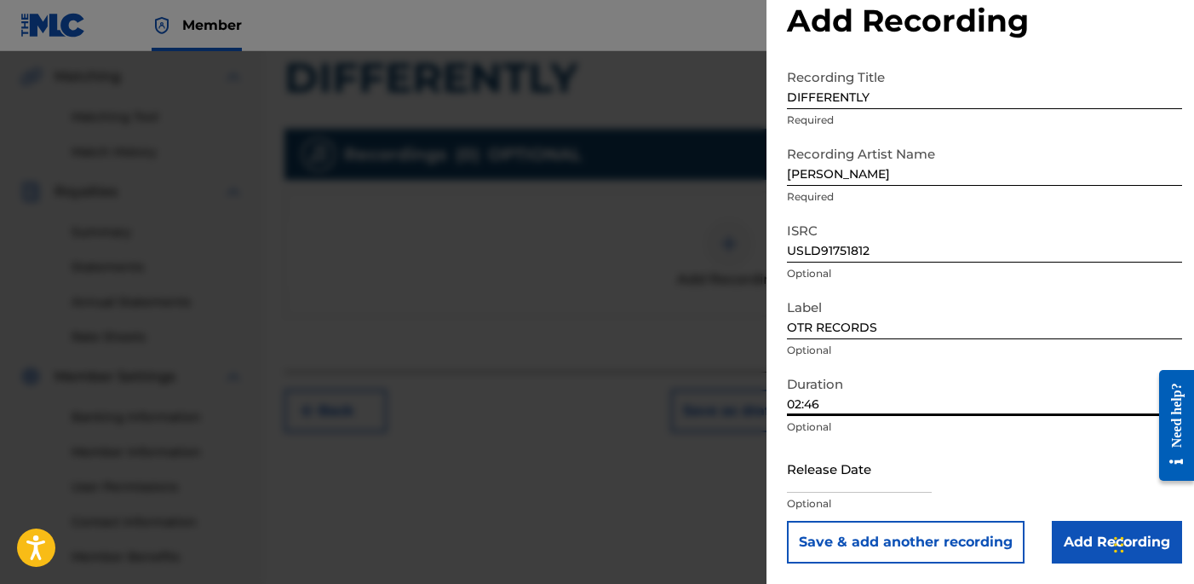
type input "02:46"
click at [1067, 527] on input "Add Recording" at bounding box center [1117, 542] width 130 height 43
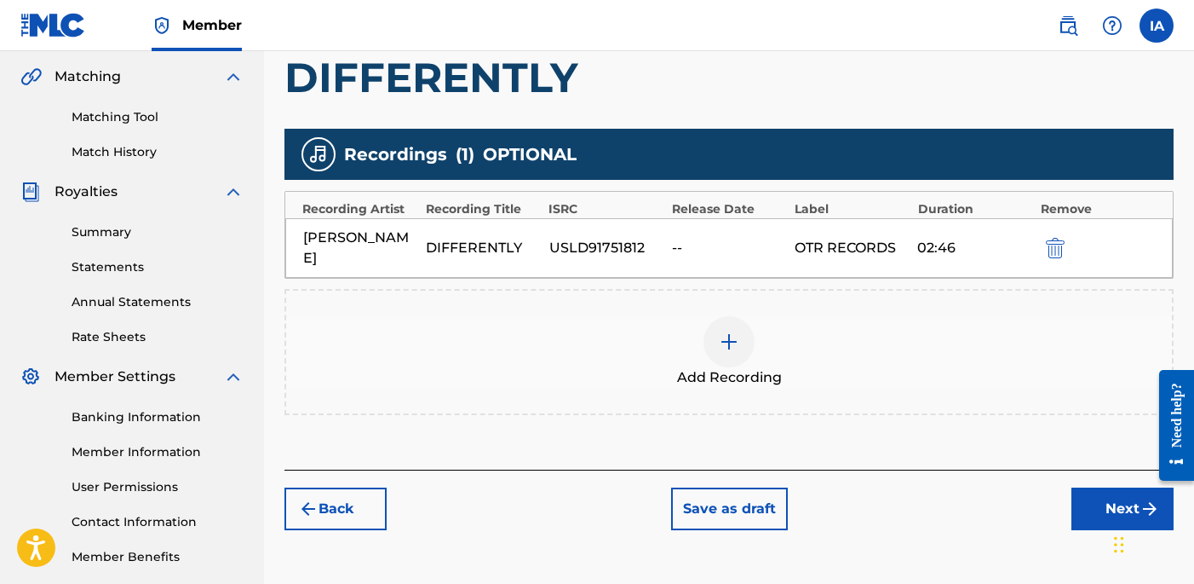
click at [988, 469] on div "Back Save as draft Next" at bounding box center [729, 499] width 889 height 60
click at [1081, 488] on button "Next" at bounding box center [1123, 508] width 102 height 43
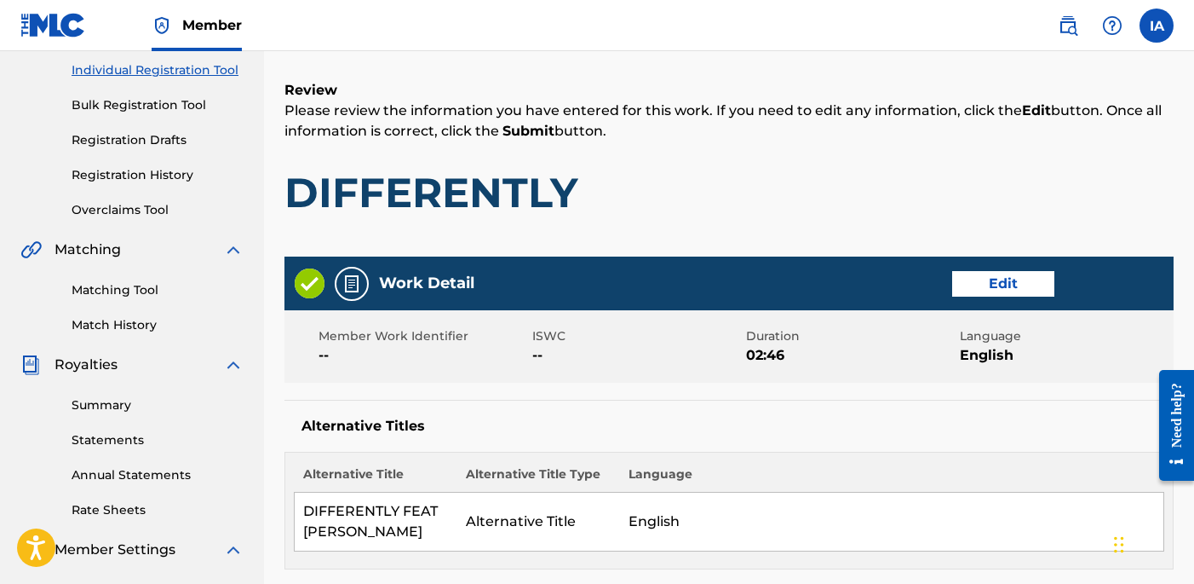
scroll to position [77, 0]
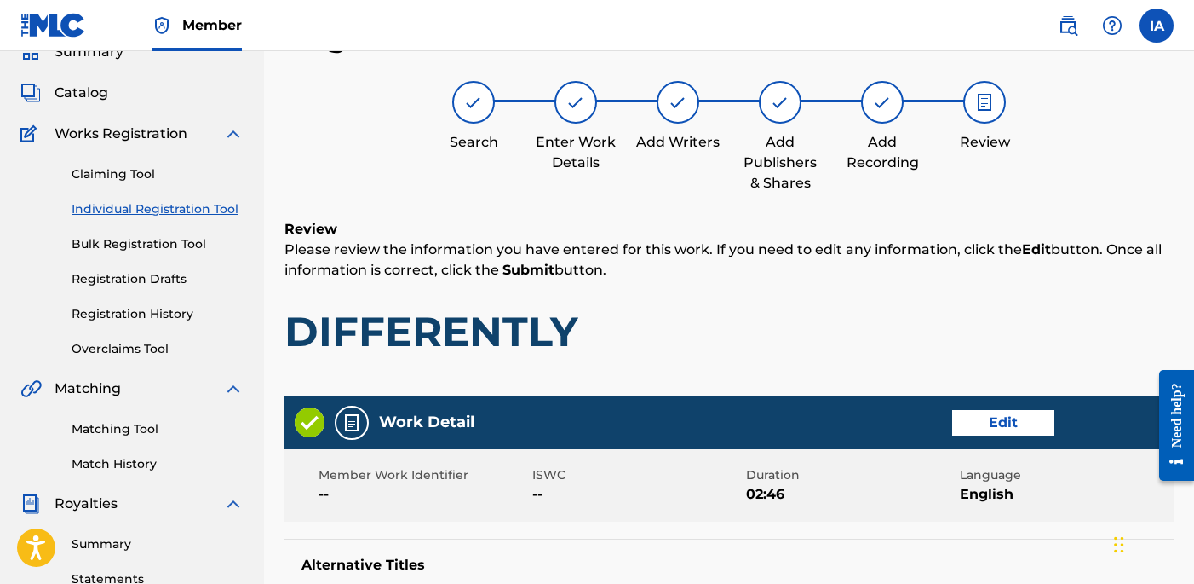
click at [848, 303] on div "Review Please review the information you have entered for this work. If you nee…" at bounding box center [729, 301] width 889 height 164
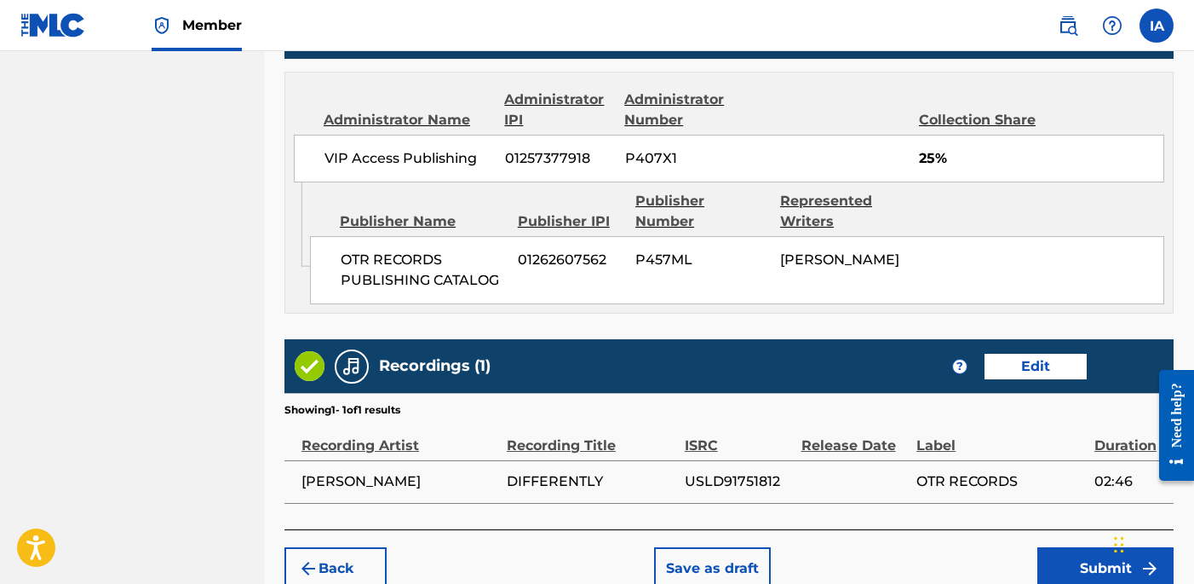
scroll to position [1097, 0]
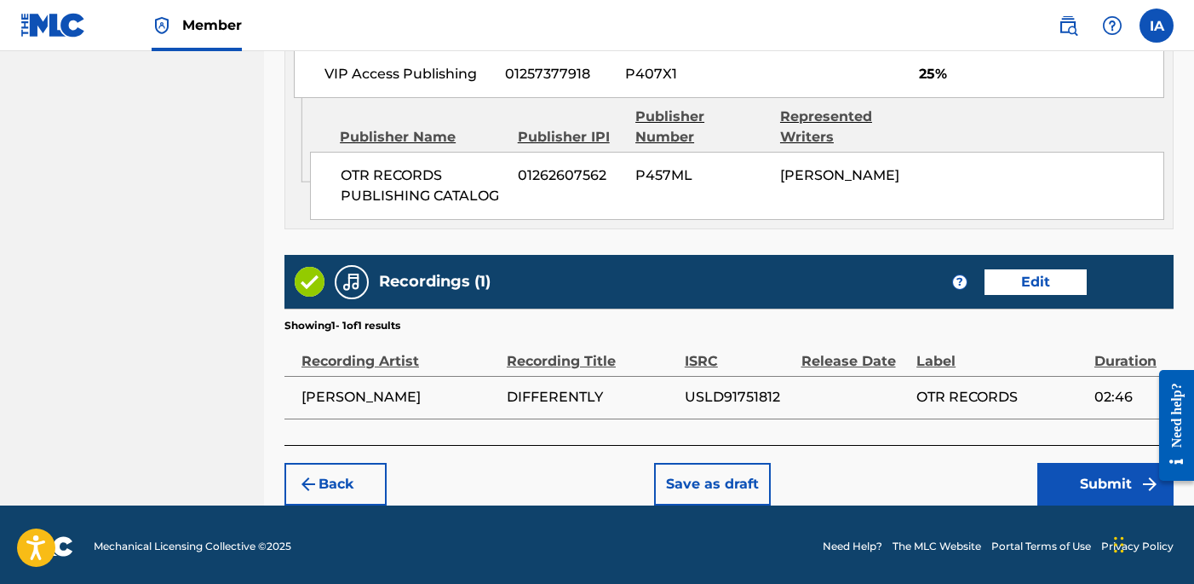
click at [1062, 475] on button "Submit" at bounding box center [1106, 484] width 136 height 43
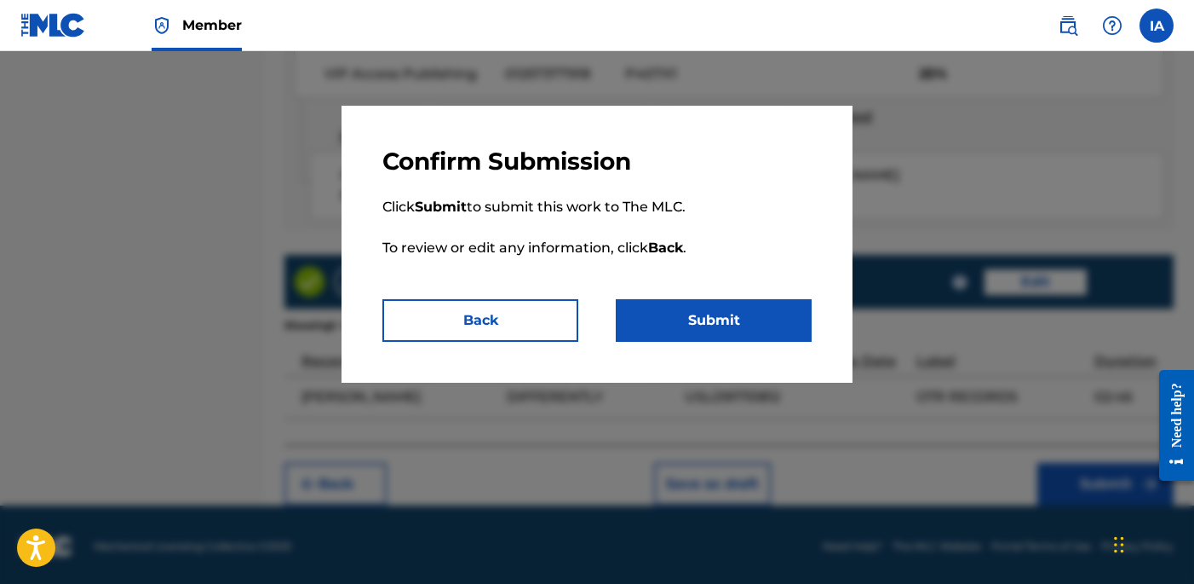
click at [791, 327] on button "Submit" at bounding box center [714, 320] width 196 height 43
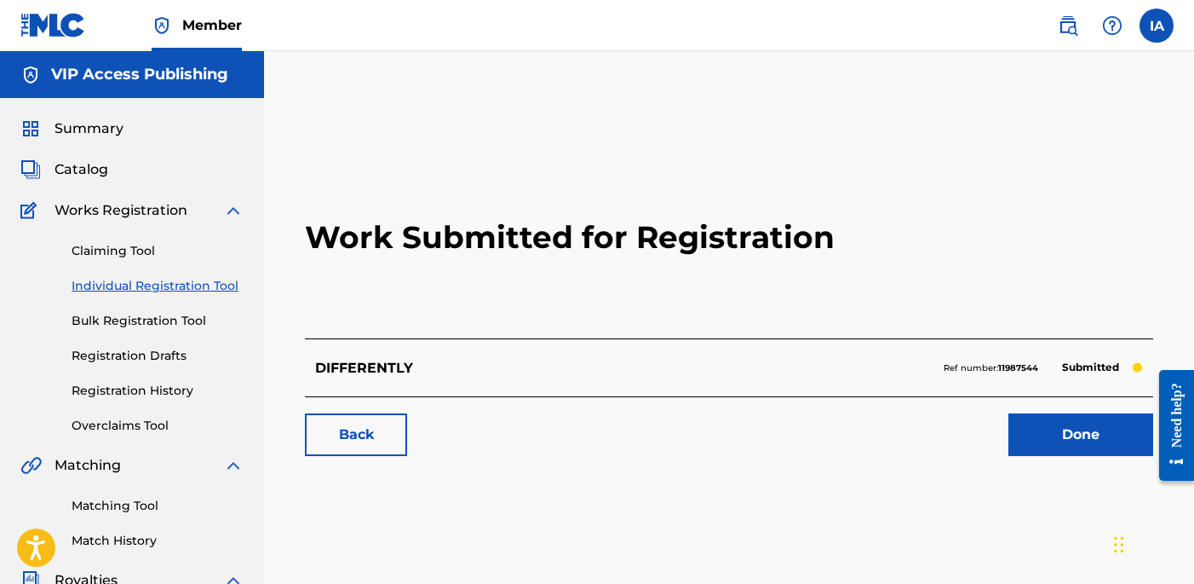
click at [220, 286] on link "Individual Registration Tool" at bounding box center [158, 286] width 172 height 18
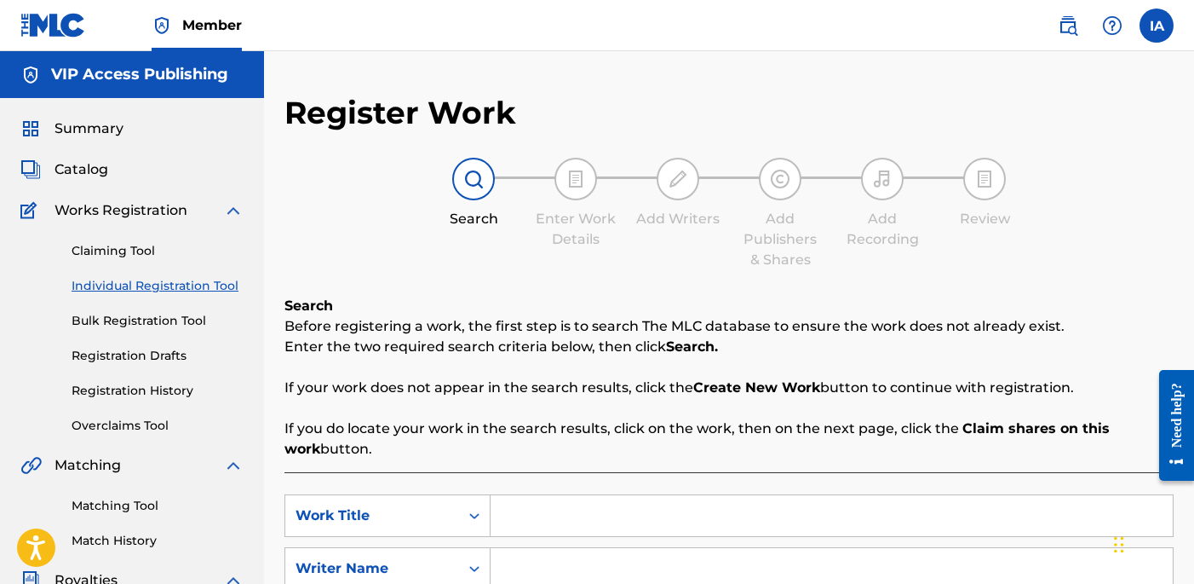
click at [463, 286] on div "Register Work Search Enter Work Details Add Writers Add Publishers & Shares Add…" at bounding box center [729, 432] width 889 height 676
